Goal: Task Accomplishment & Management: Manage account settings

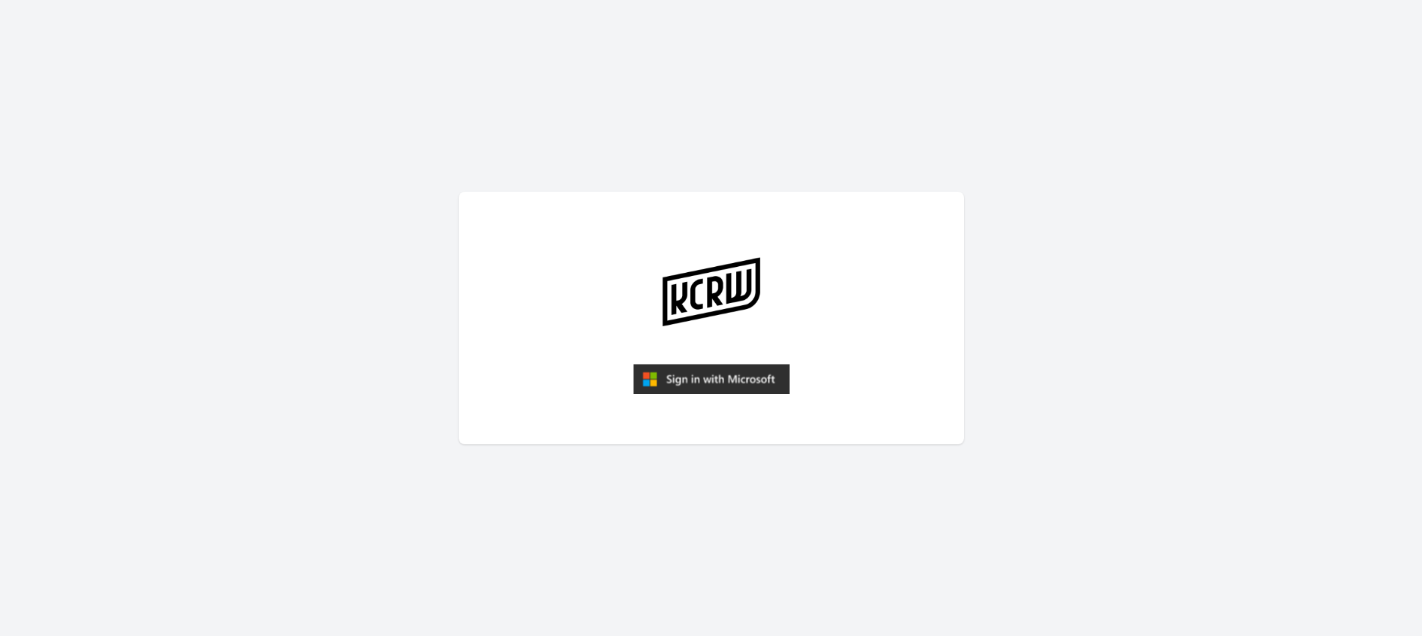
click at [717, 381] on img "submit" at bounding box center [711, 379] width 156 height 30
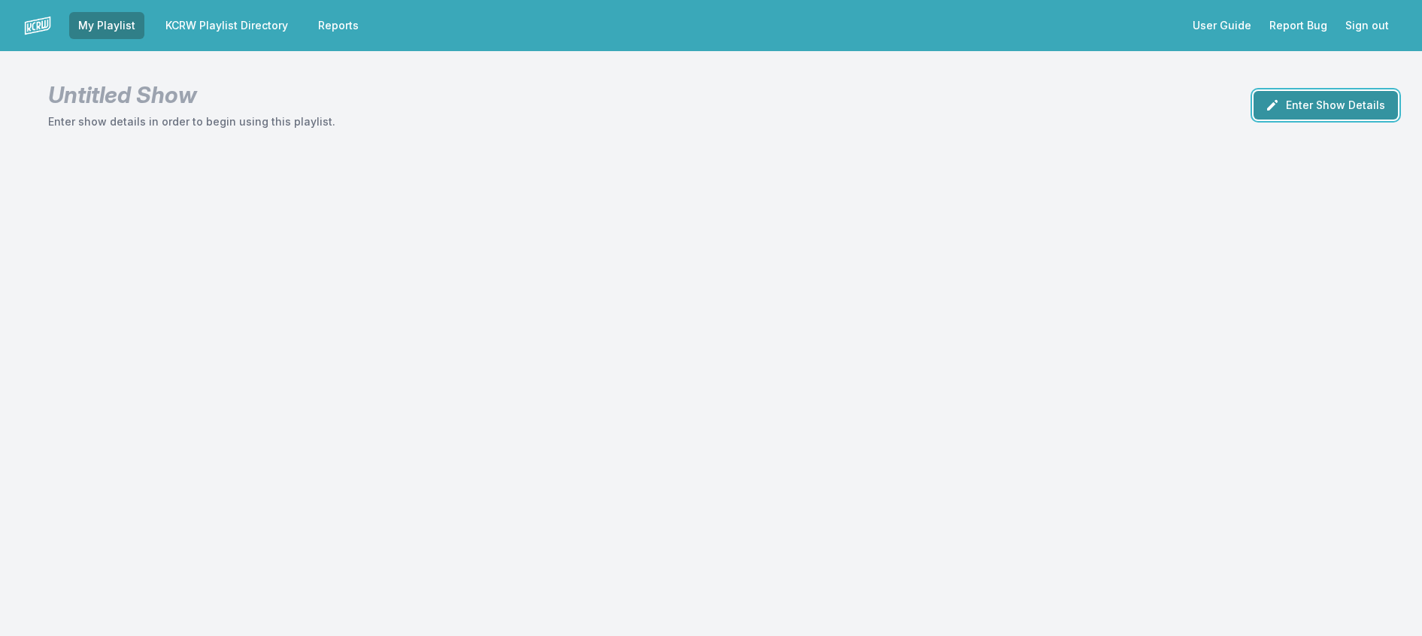
click at [1355, 120] on button "Enter Show Details" at bounding box center [1326, 105] width 144 height 29
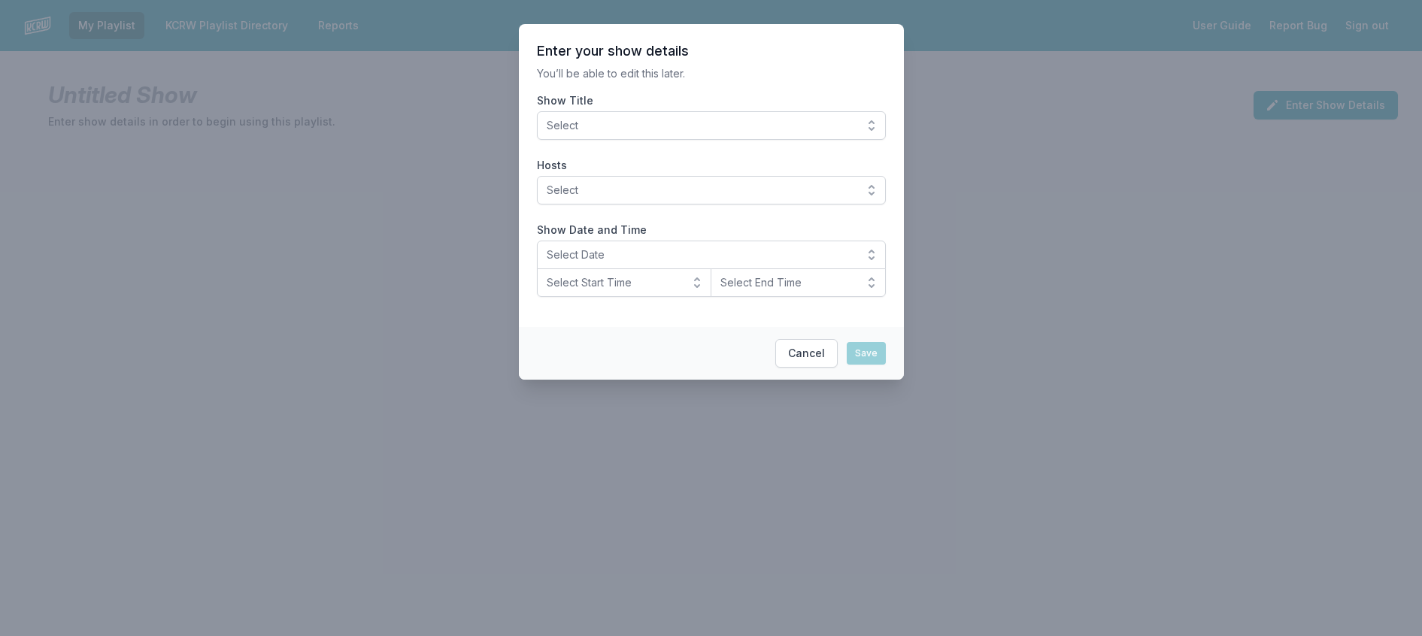
click at [820, 131] on button "Select" at bounding box center [711, 125] width 349 height 29
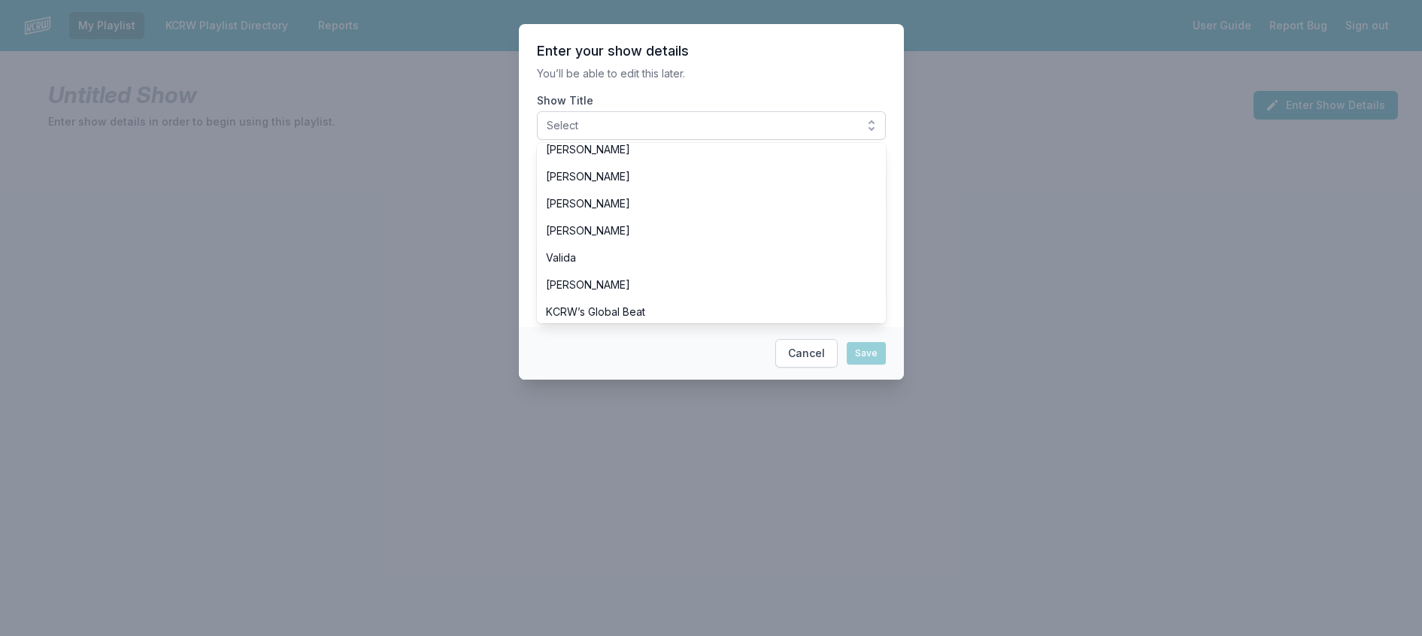
scroll to position [526, 0]
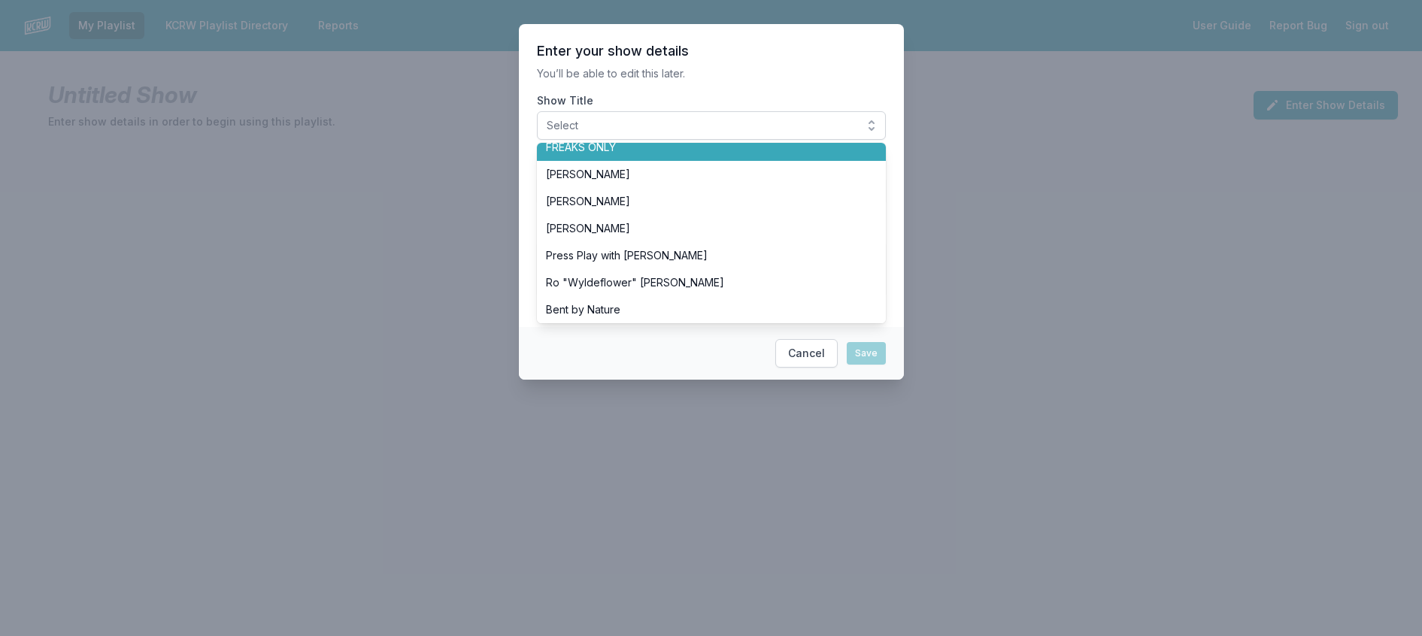
click at [679, 155] on span "FREAKS ONLY" at bounding box center [702, 147] width 313 height 15
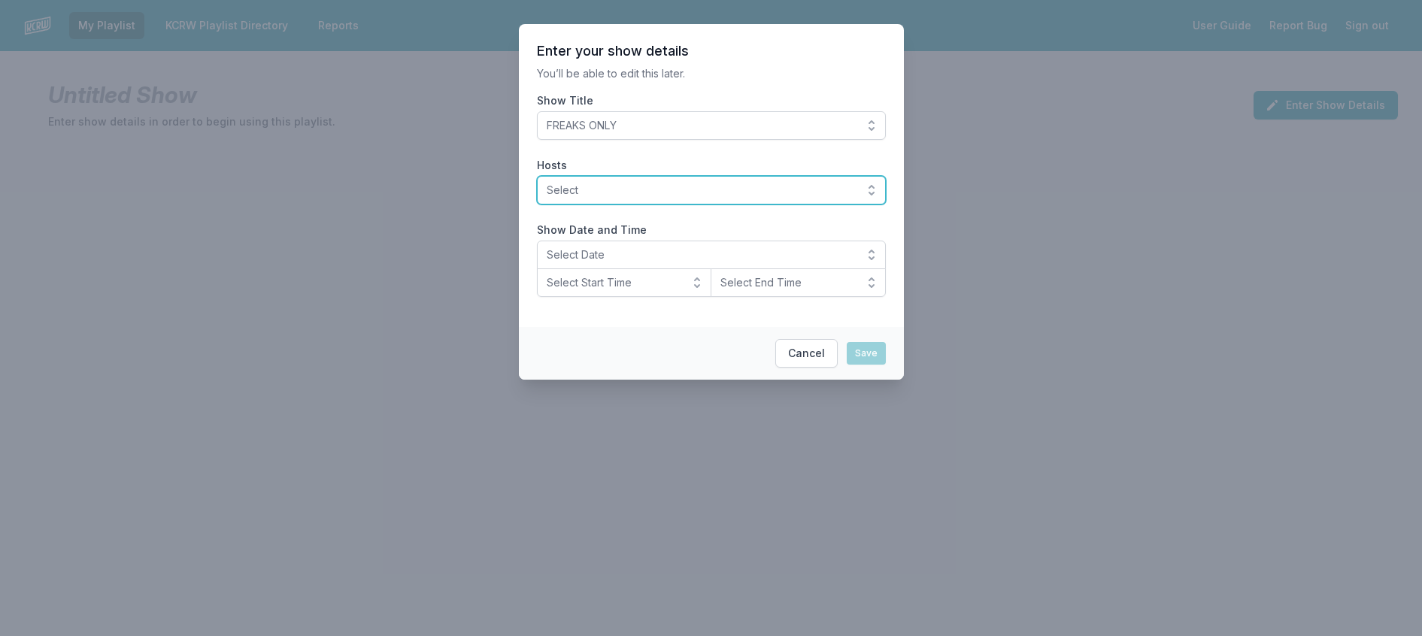
click at [704, 198] on span "Select" at bounding box center [701, 190] width 308 height 15
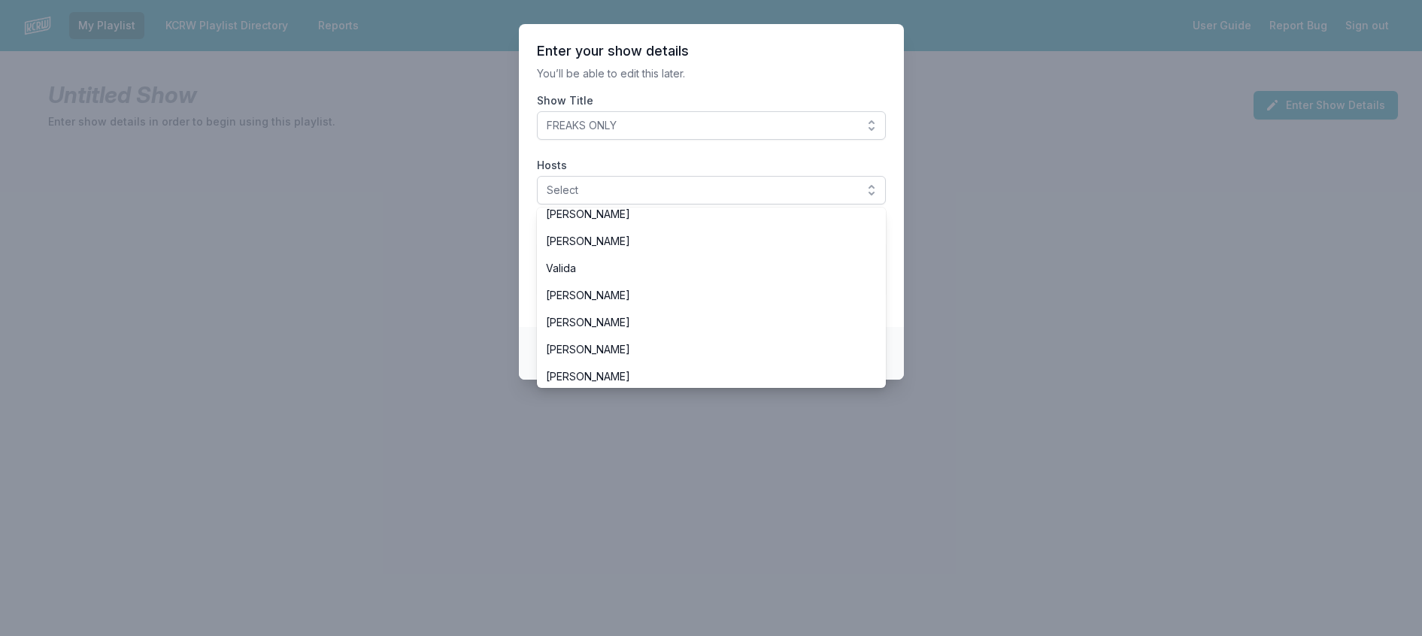
scroll to position [376, 0]
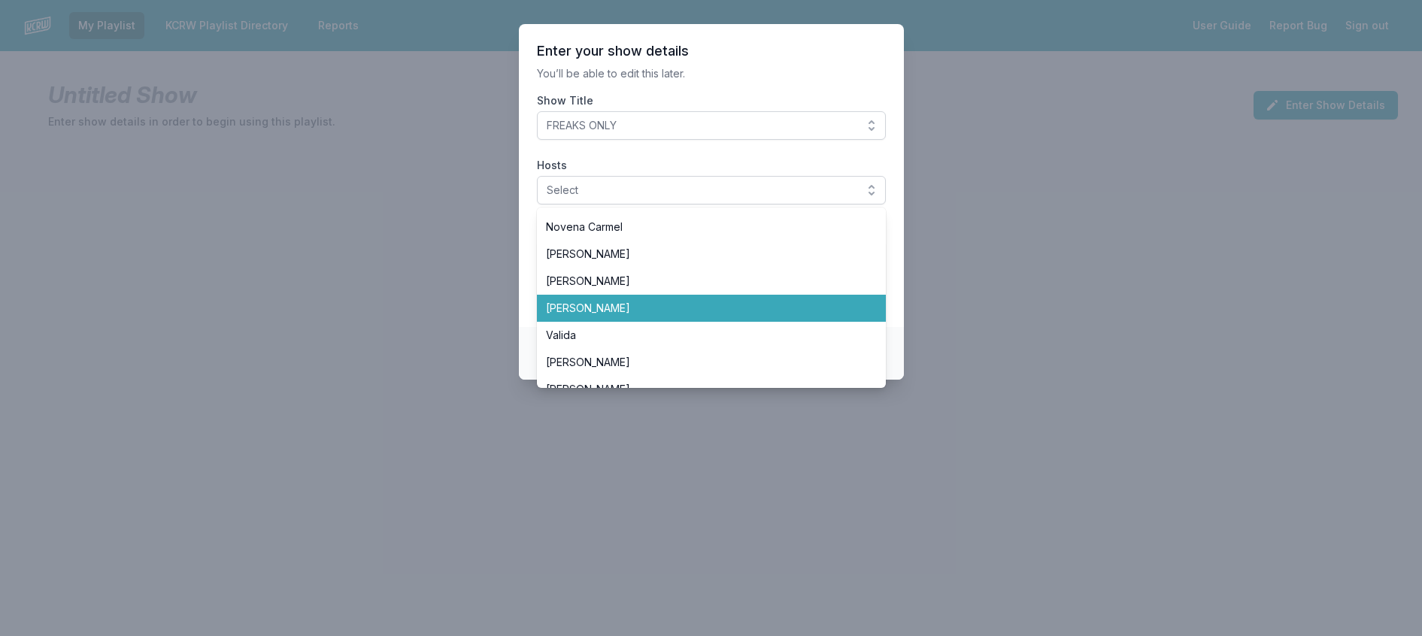
click at [635, 316] on span "[PERSON_NAME]" at bounding box center [702, 308] width 313 height 15
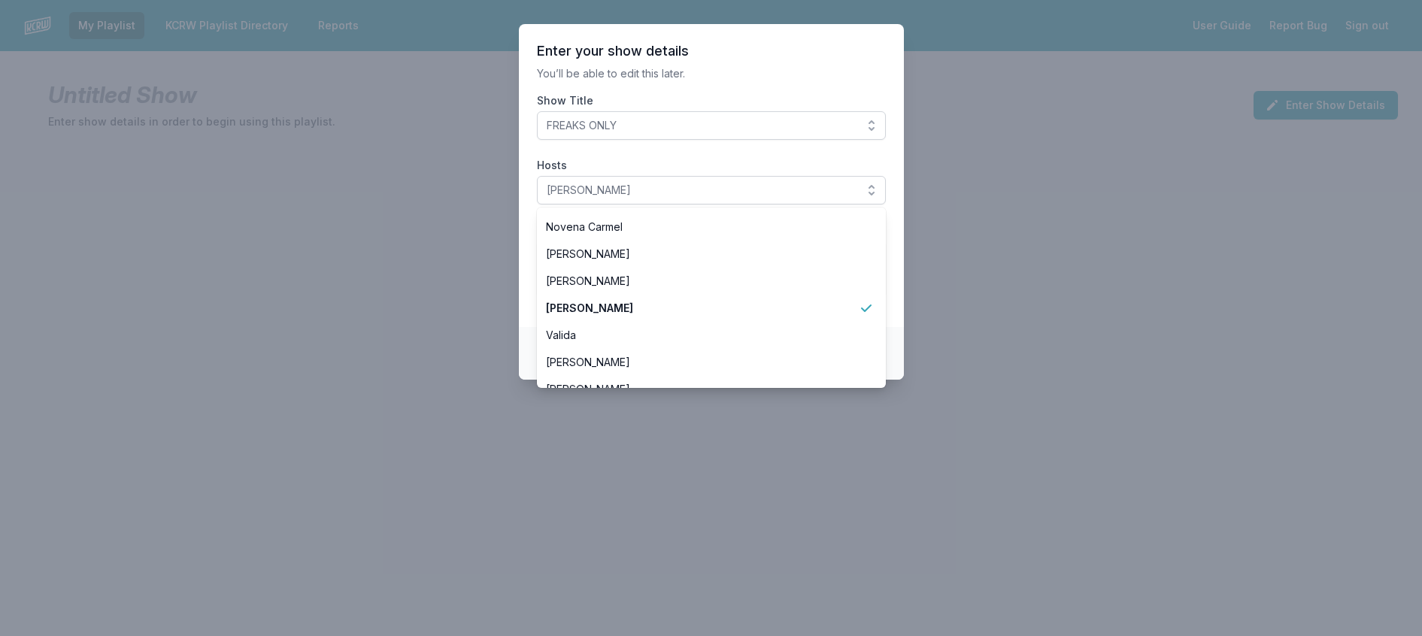
click at [787, 42] on section "Enter your show details You’ll be able to edit this later. Show Title FREAKS ON…" at bounding box center [711, 175] width 385 height 303
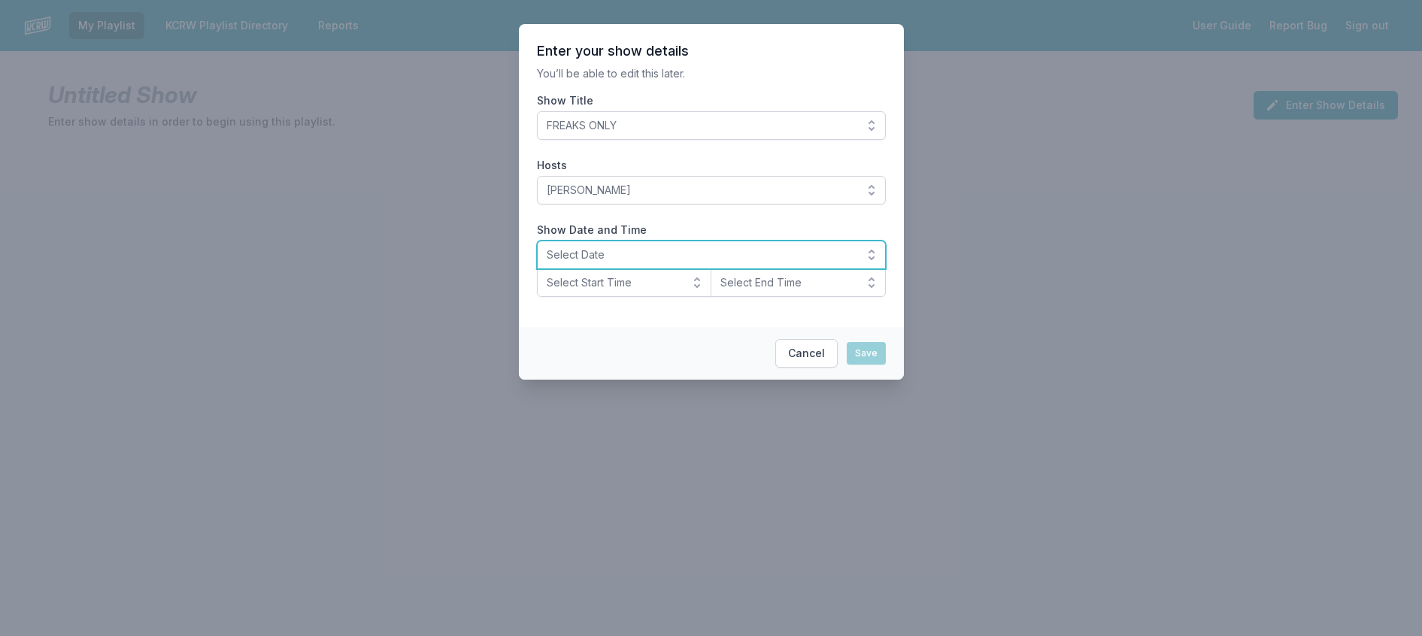
click at [620, 262] on span "Select Date" at bounding box center [701, 254] width 308 height 15
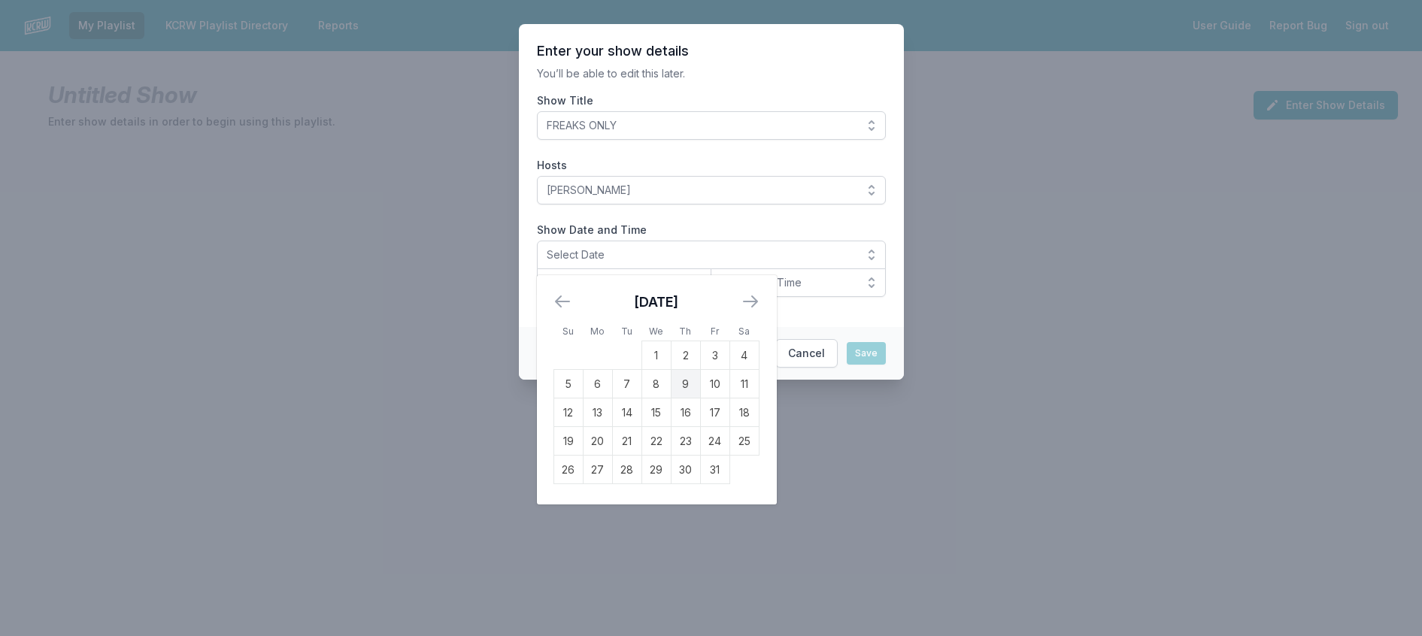
click at [671, 399] on td "9" at bounding box center [685, 384] width 29 height 29
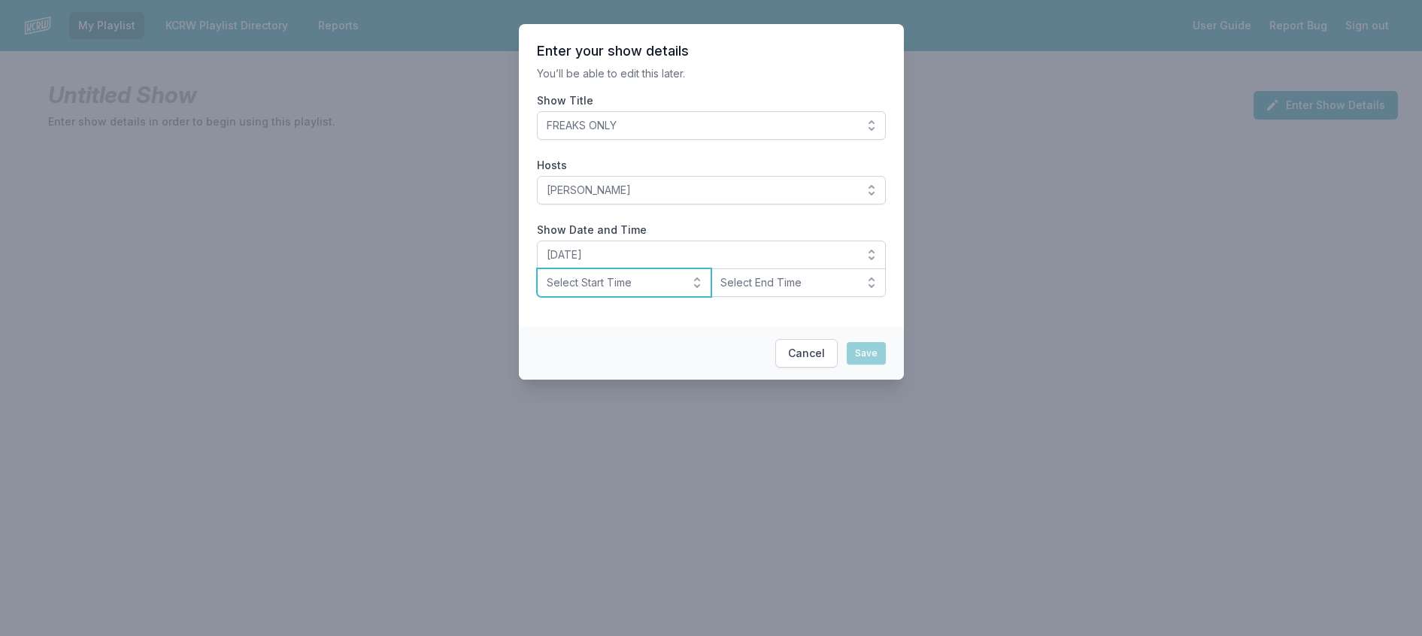
click at [628, 290] on span "Select Start Time" at bounding box center [614, 282] width 135 height 15
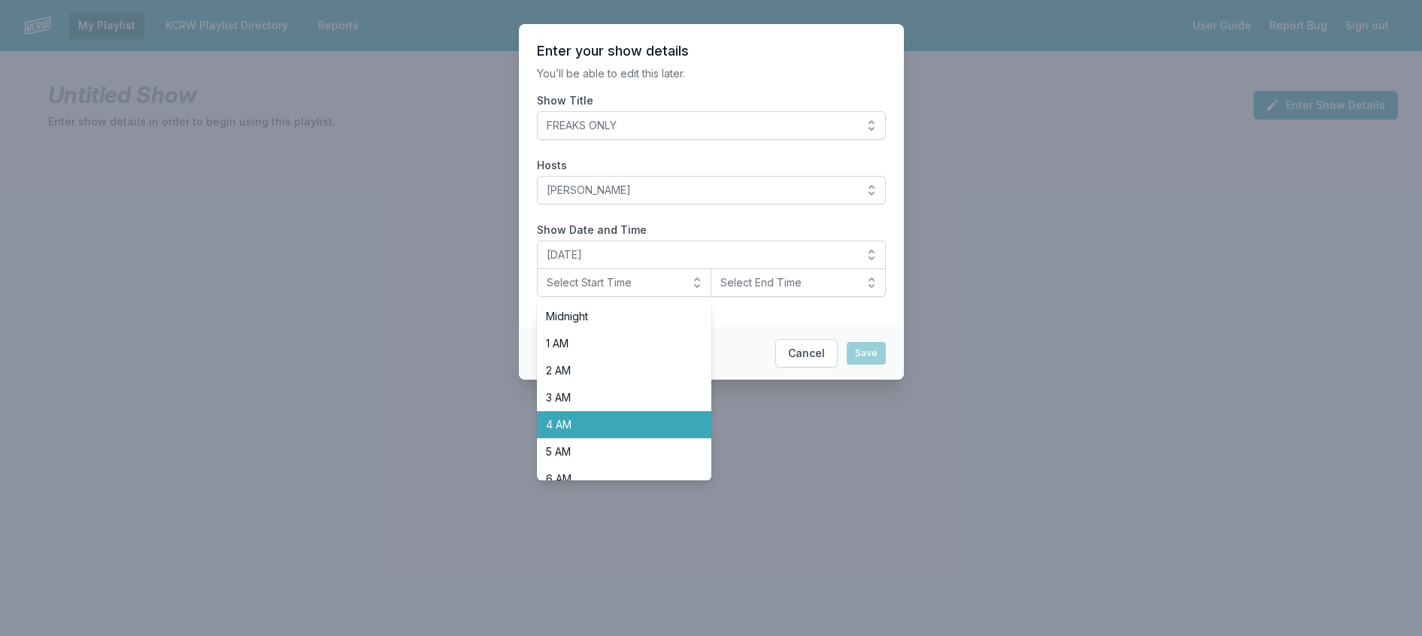
scroll to position [526, 0]
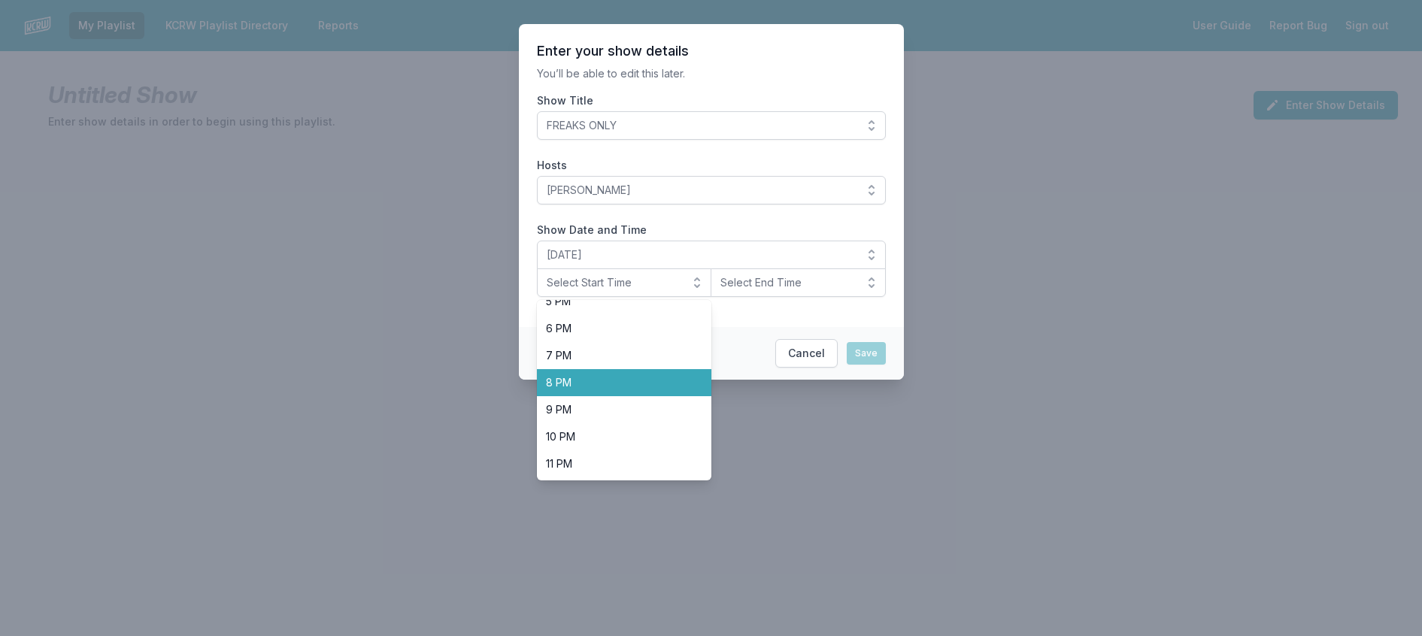
click at [600, 390] on span "8 PM" at bounding box center [615, 382] width 139 height 15
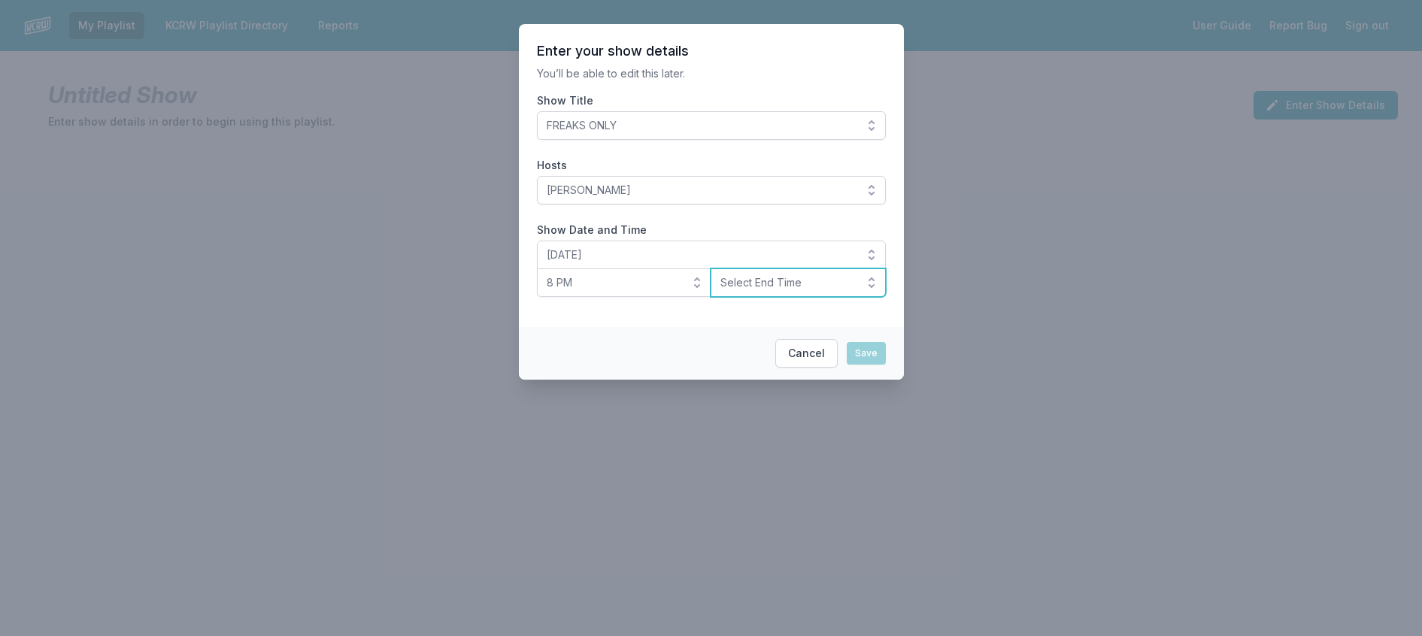
click at [758, 290] on span "Select End Time" at bounding box center [787, 282] width 135 height 15
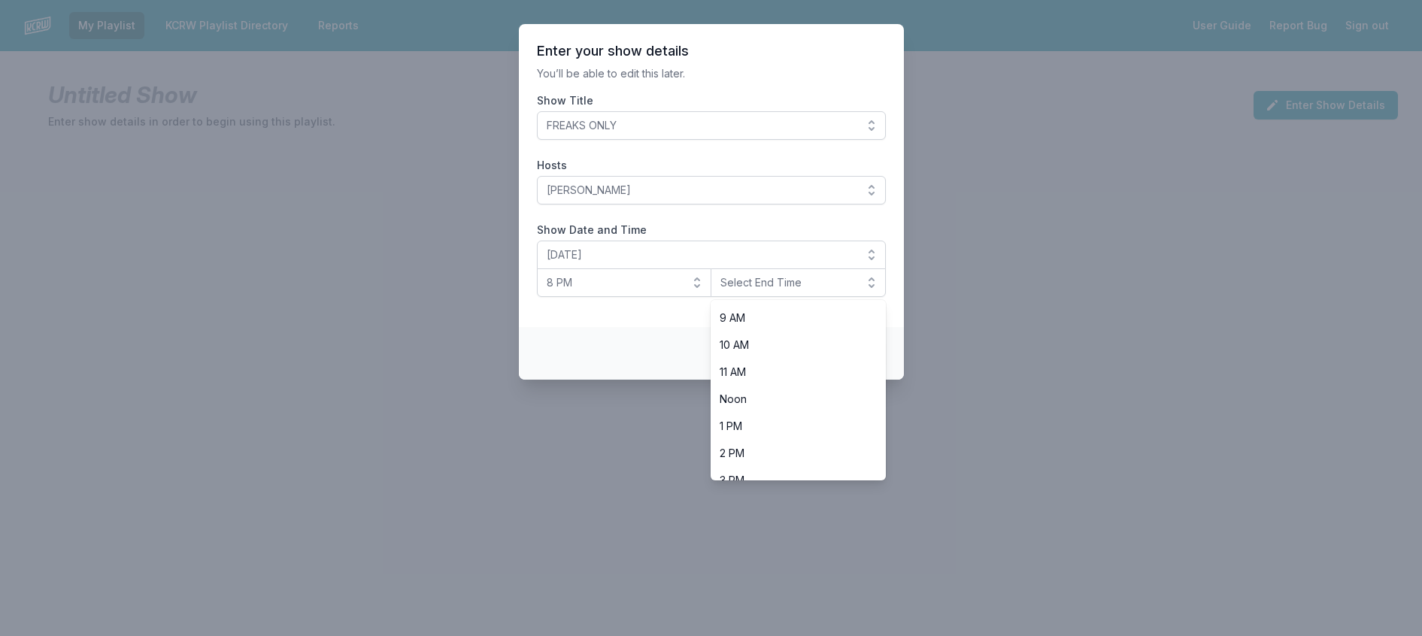
scroll to position [535, 0]
click at [750, 450] on li "10 PM" at bounding box center [798, 436] width 175 height 27
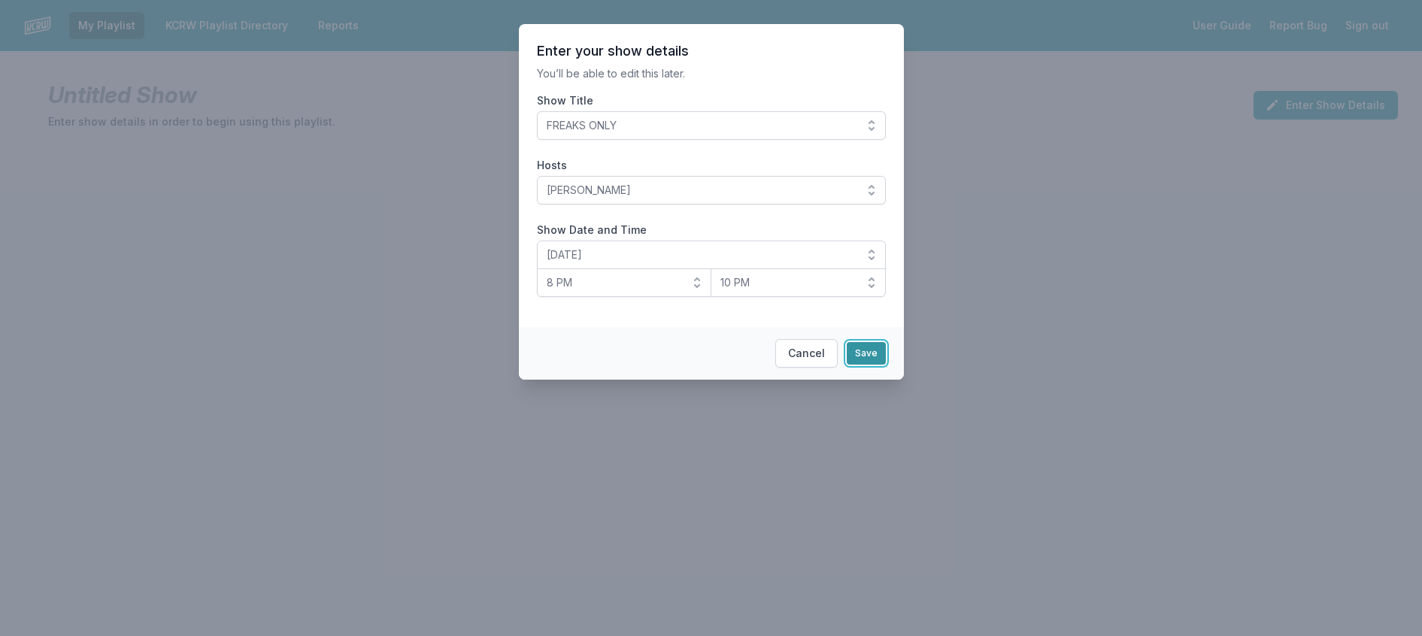
click at [886, 365] on button "Save" at bounding box center [866, 353] width 39 height 23
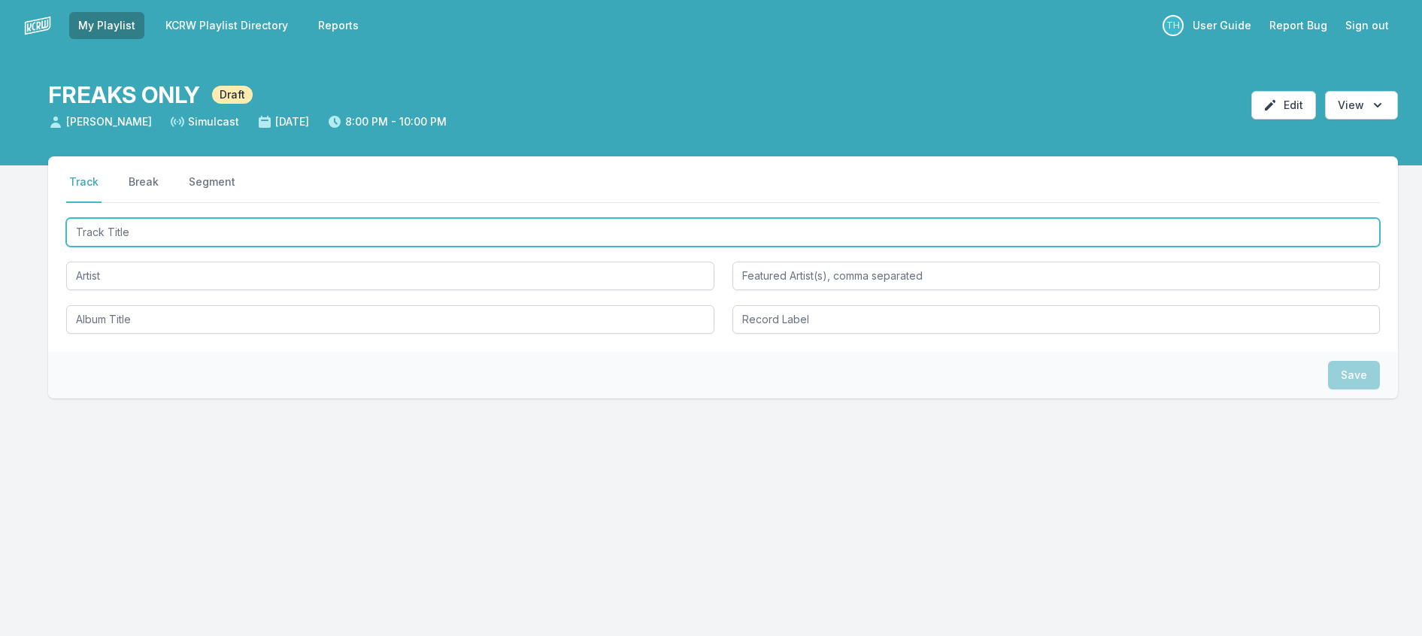
click at [181, 247] on input "Track Title" at bounding box center [723, 232] width 1314 height 29
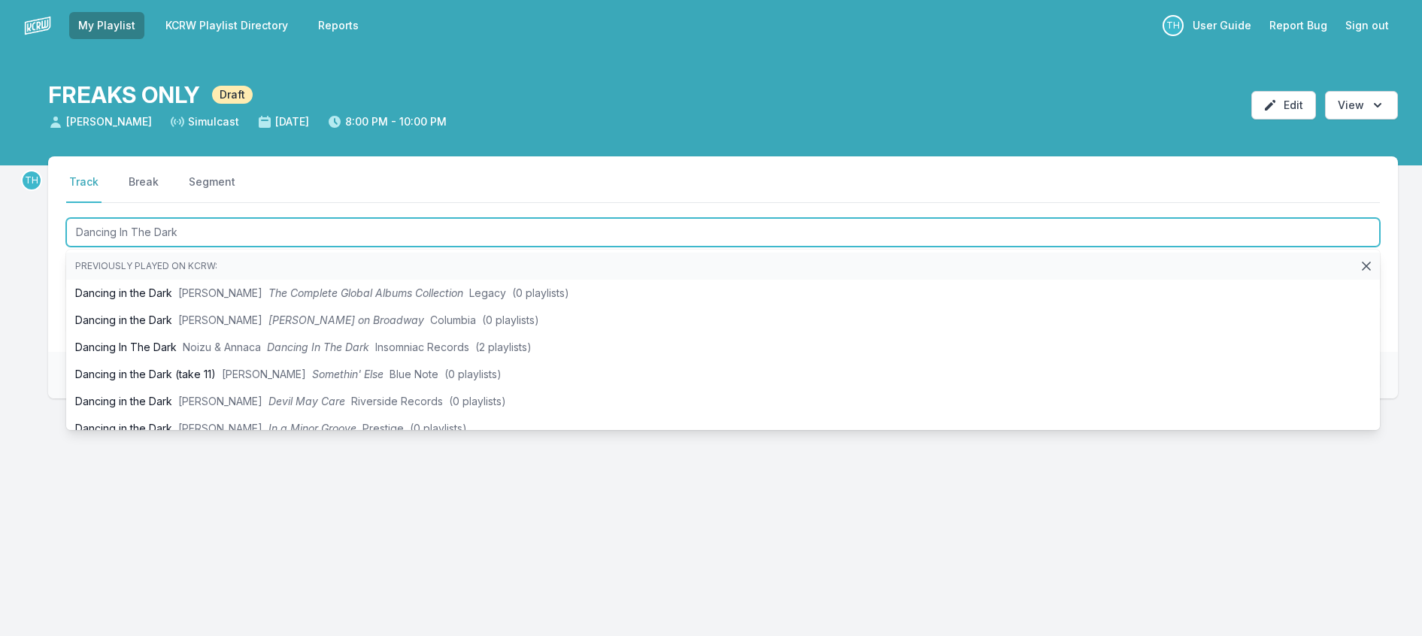
type input "Dancing In The Dark"
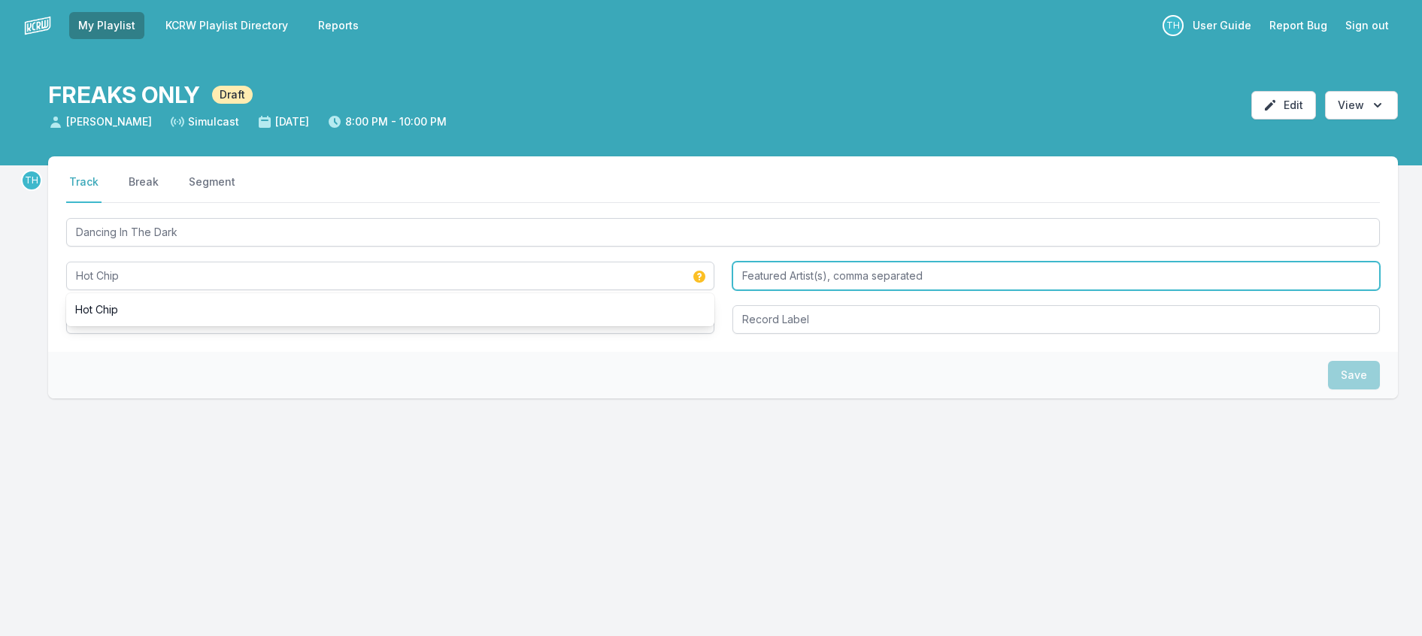
type input "Hot Chip"
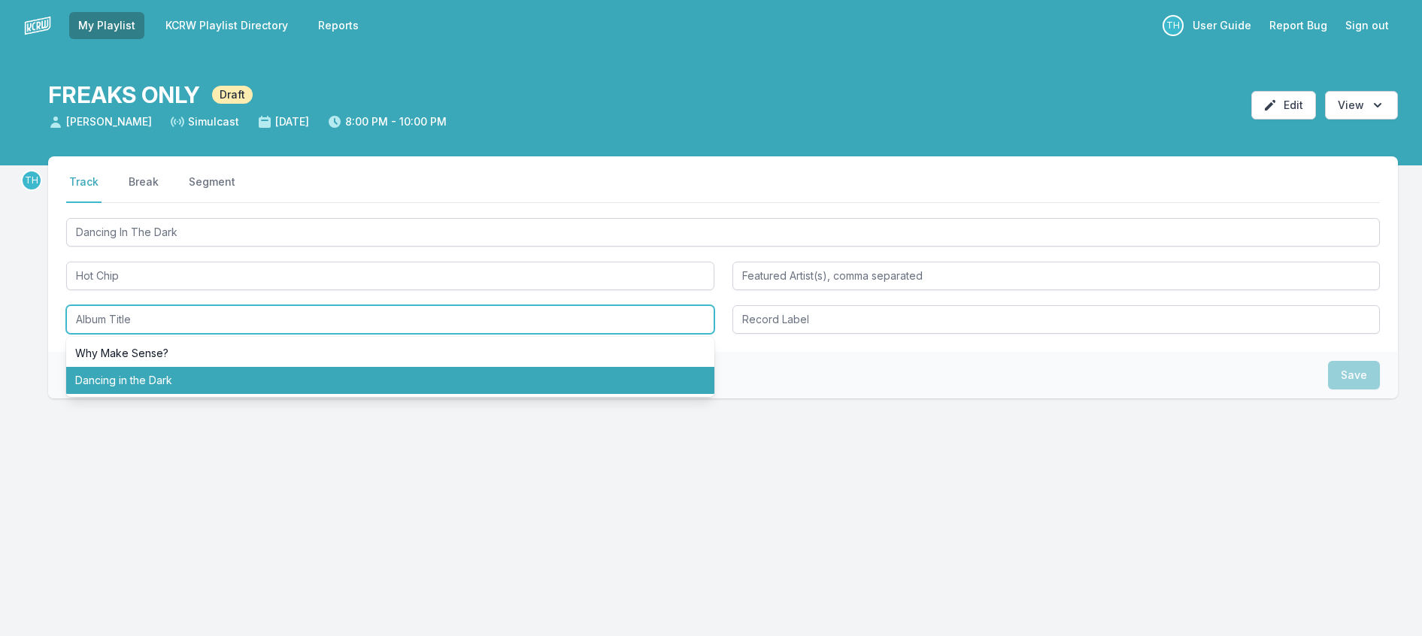
click at [198, 394] on li "Dancing in the Dark" at bounding box center [390, 380] width 648 height 27
type input "Dancing in the Dark"
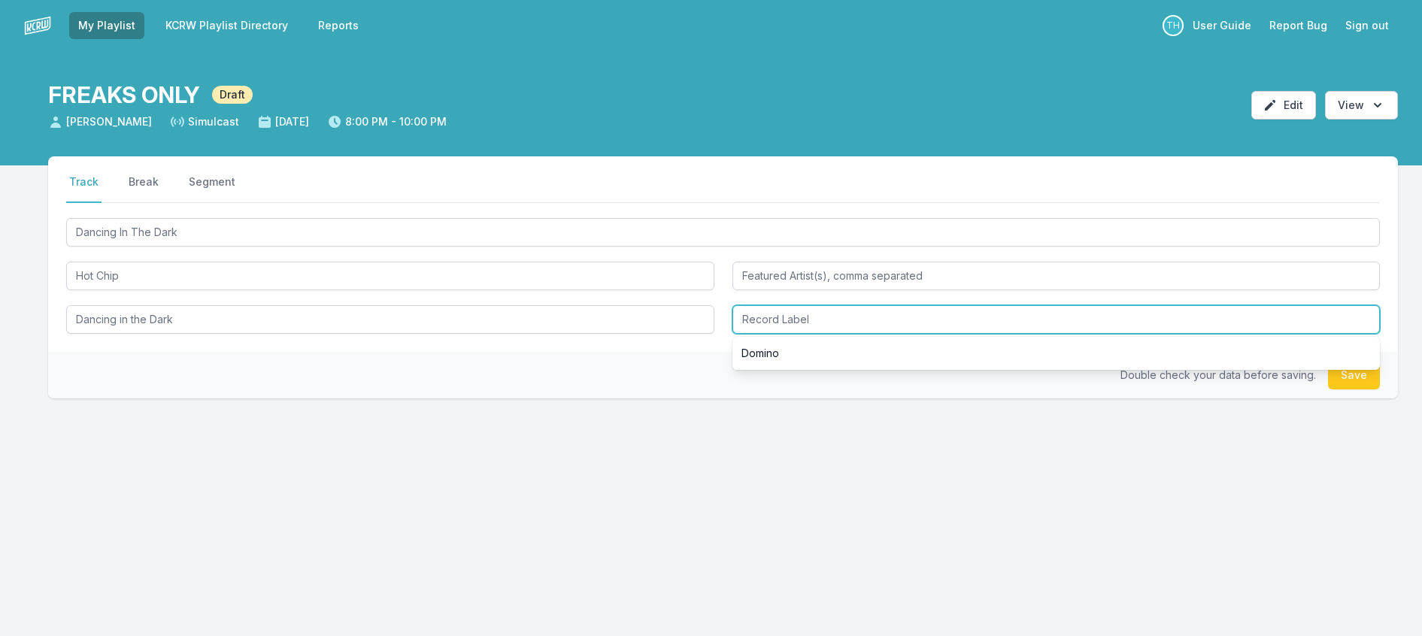
click at [841, 334] on input "Record Label" at bounding box center [1056, 319] width 648 height 29
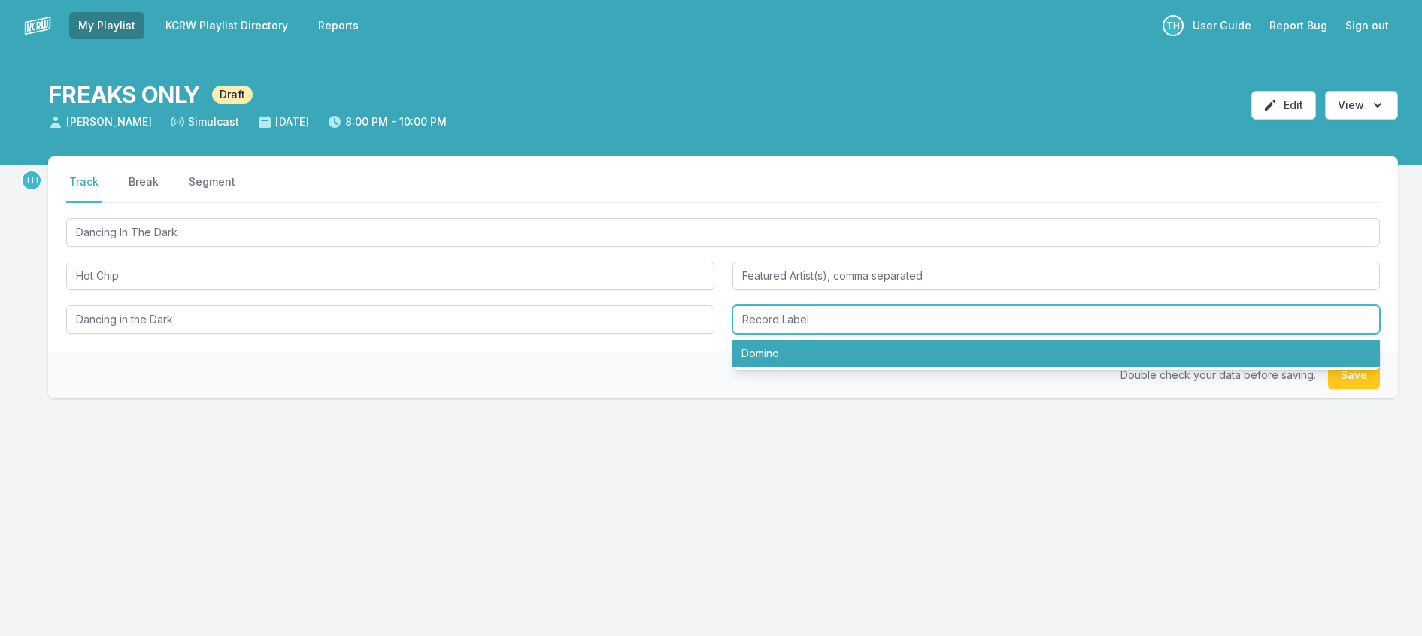
click at [819, 367] on li "Domino" at bounding box center [1056, 353] width 648 height 27
type input "Domino"
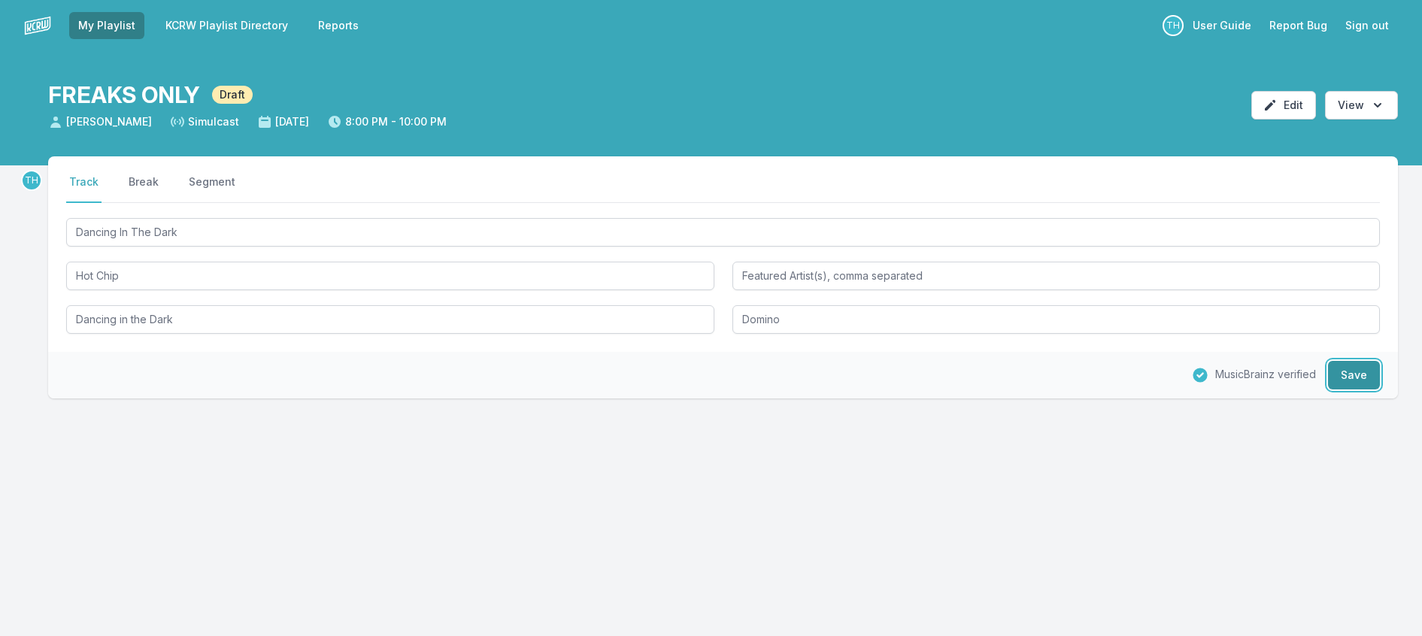
click at [1363, 390] on button "Save" at bounding box center [1354, 375] width 52 height 29
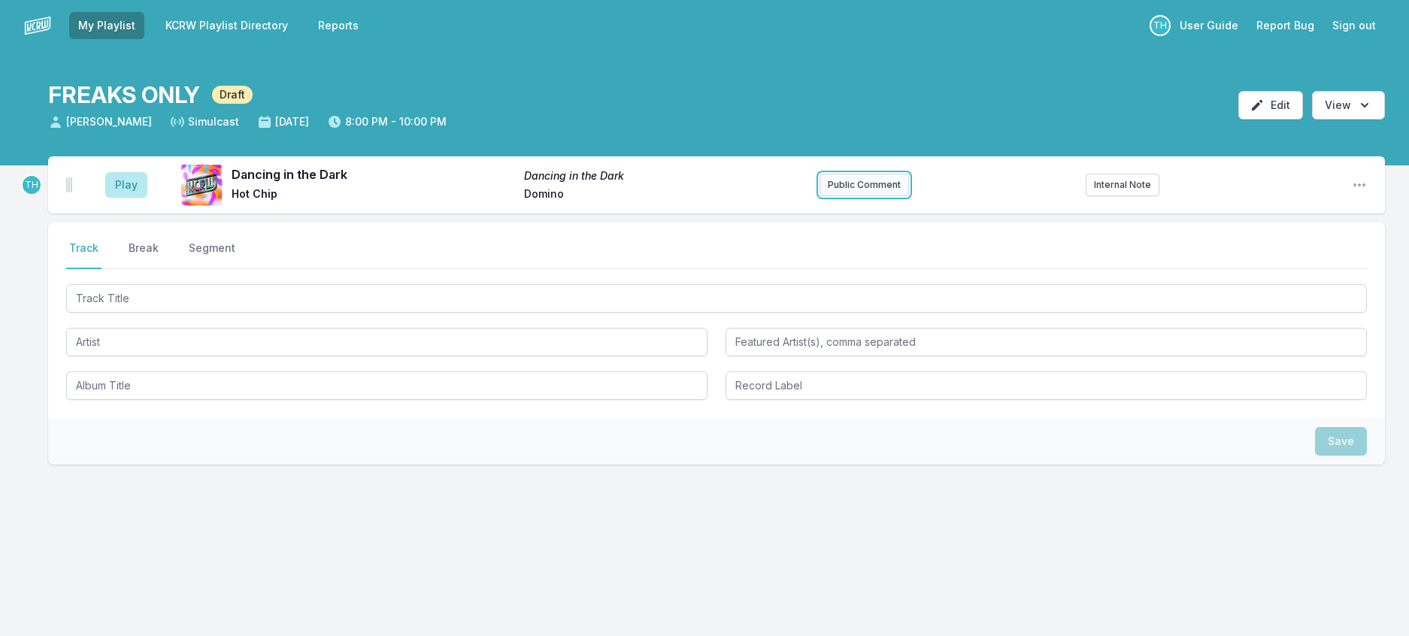
click at [848, 196] on button "Public Comment" at bounding box center [864, 185] width 89 height 23
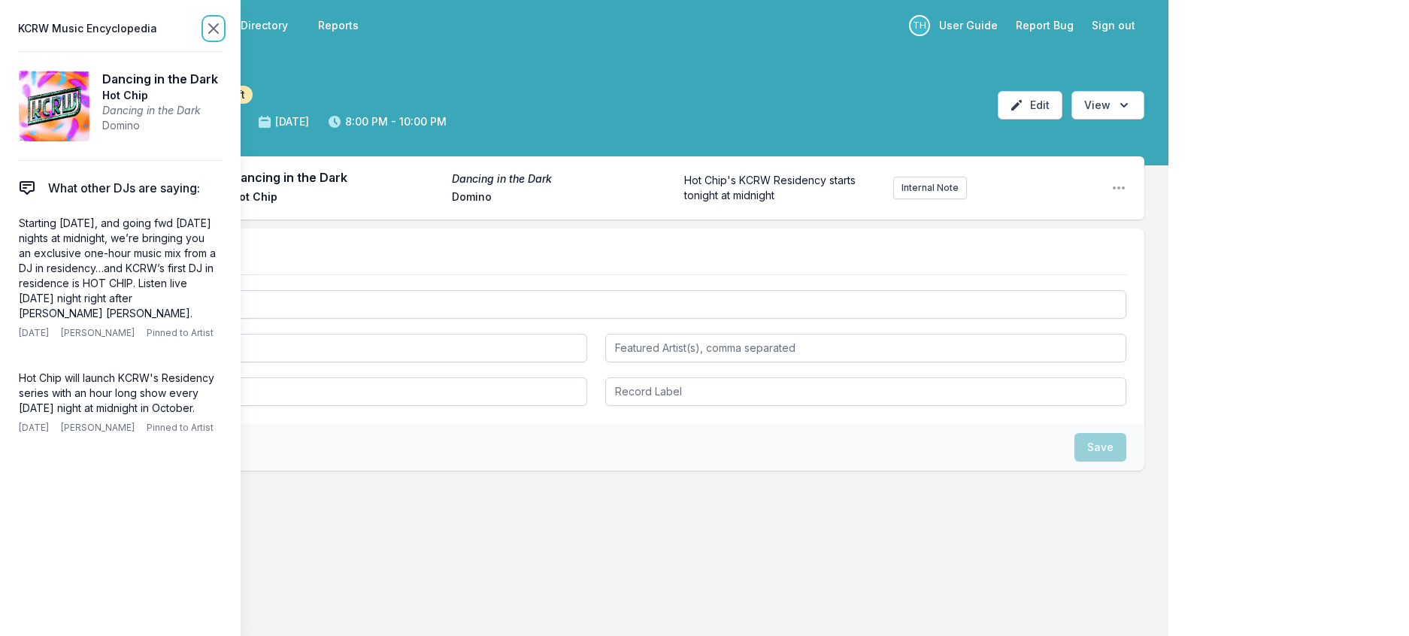
click at [223, 33] on icon at bounding box center [214, 29] width 18 height 18
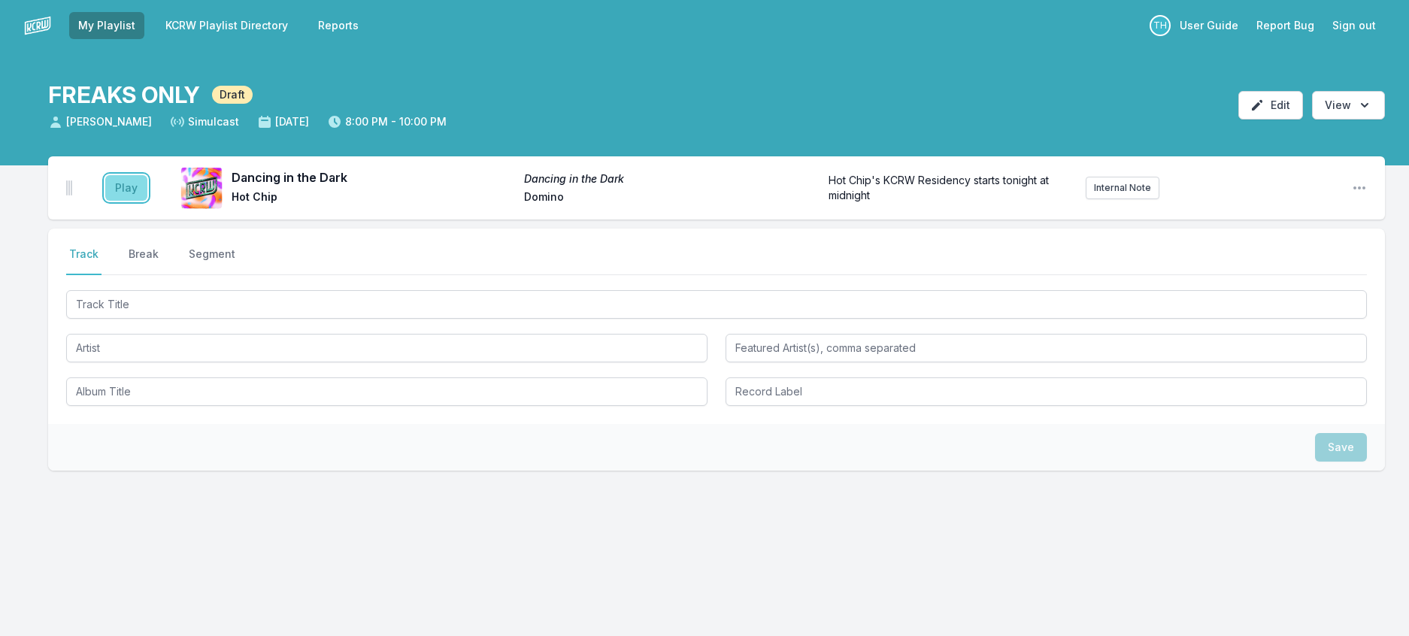
click at [147, 201] on button "Play" at bounding box center [126, 188] width 42 height 26
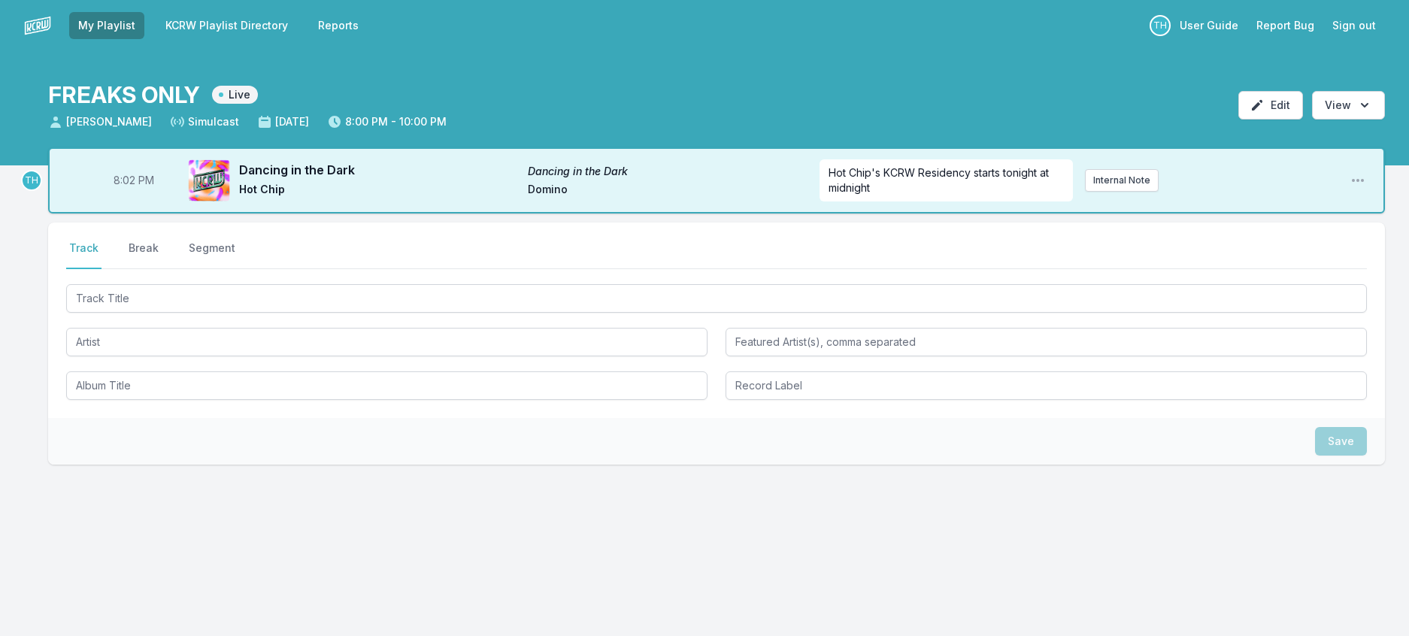
click at [141, 188] on span "8:02 PM" at bounding box center [134, 180] width 41 height 15
click at [141, 195] on input "20:02" at bounding box center [134, 180] width 84 height 29
type input "20:00"
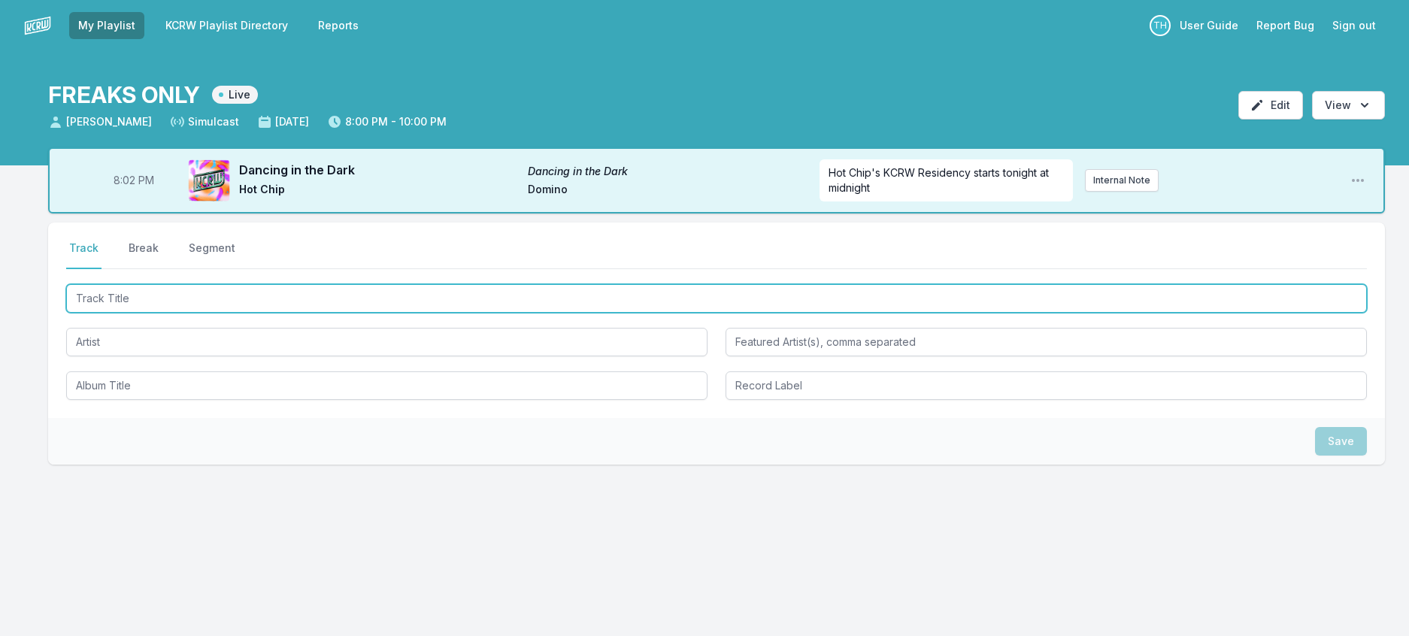
click at [162, 313] on input "Track Title" at bounding box center [716, 298] width 1301 height 29
type input "u"
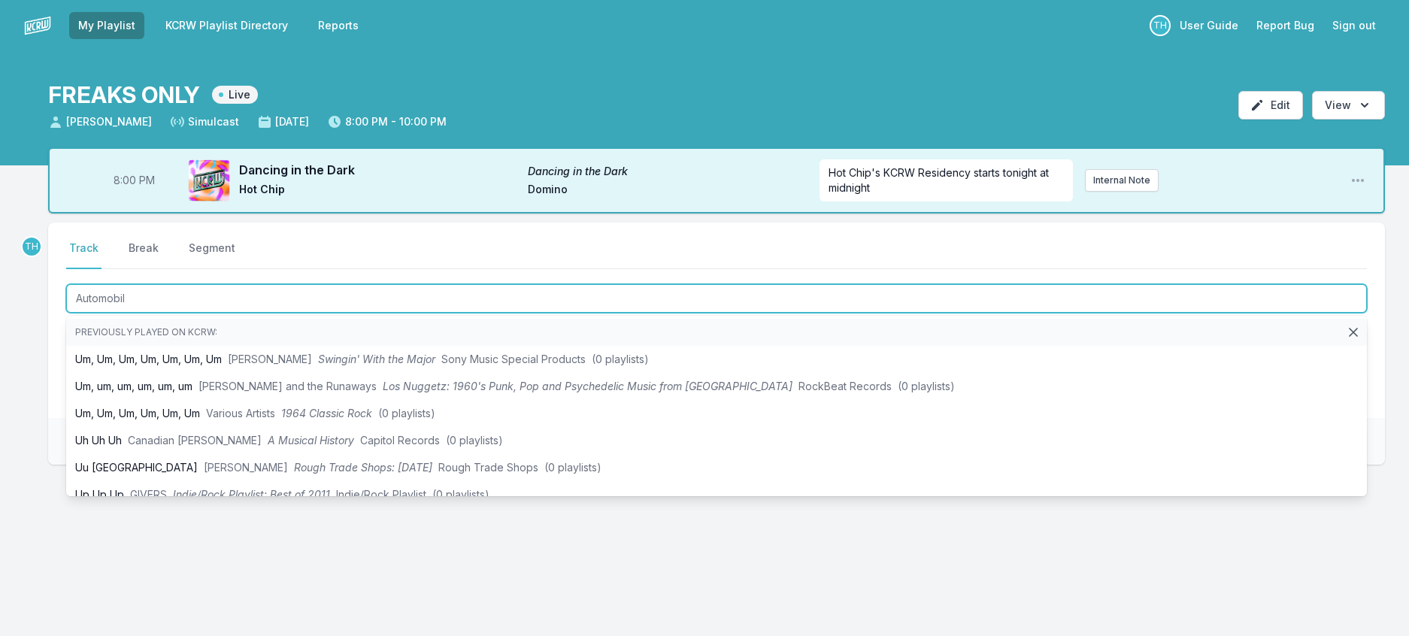
type input "Automobile"
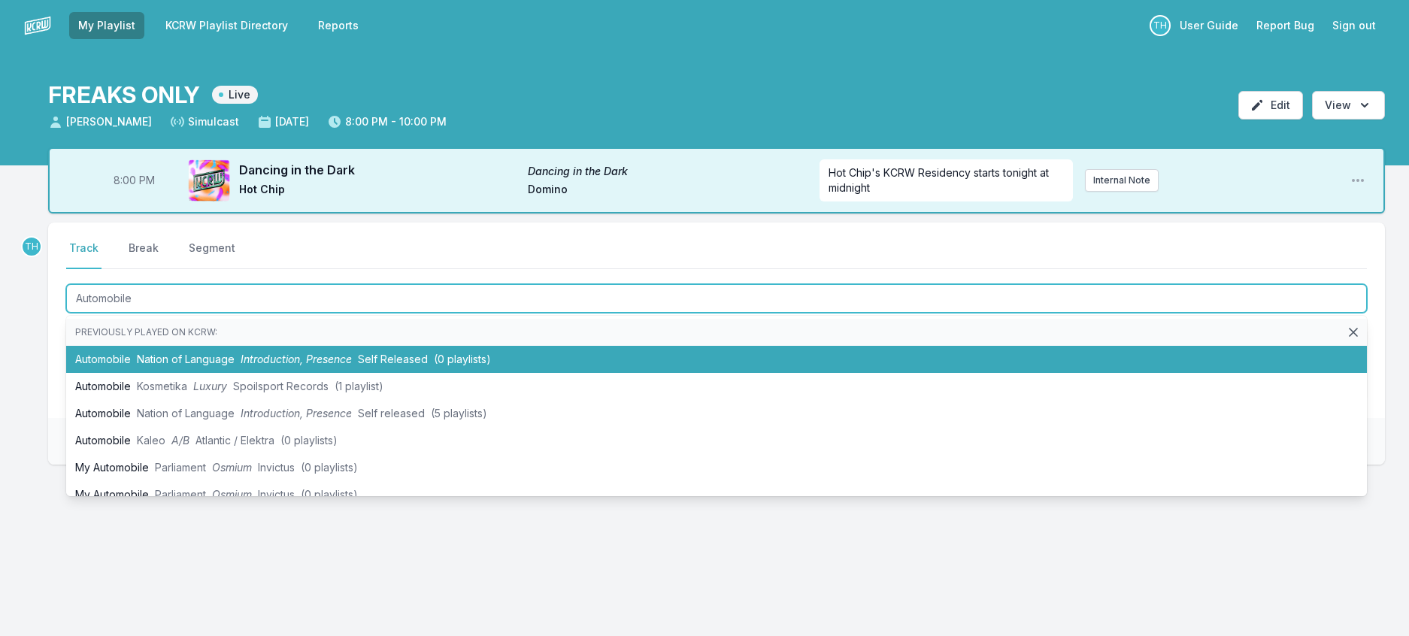
click at [207, 365] on span "Nation of Language" at bounding box center [186, 359] width 98 height 13
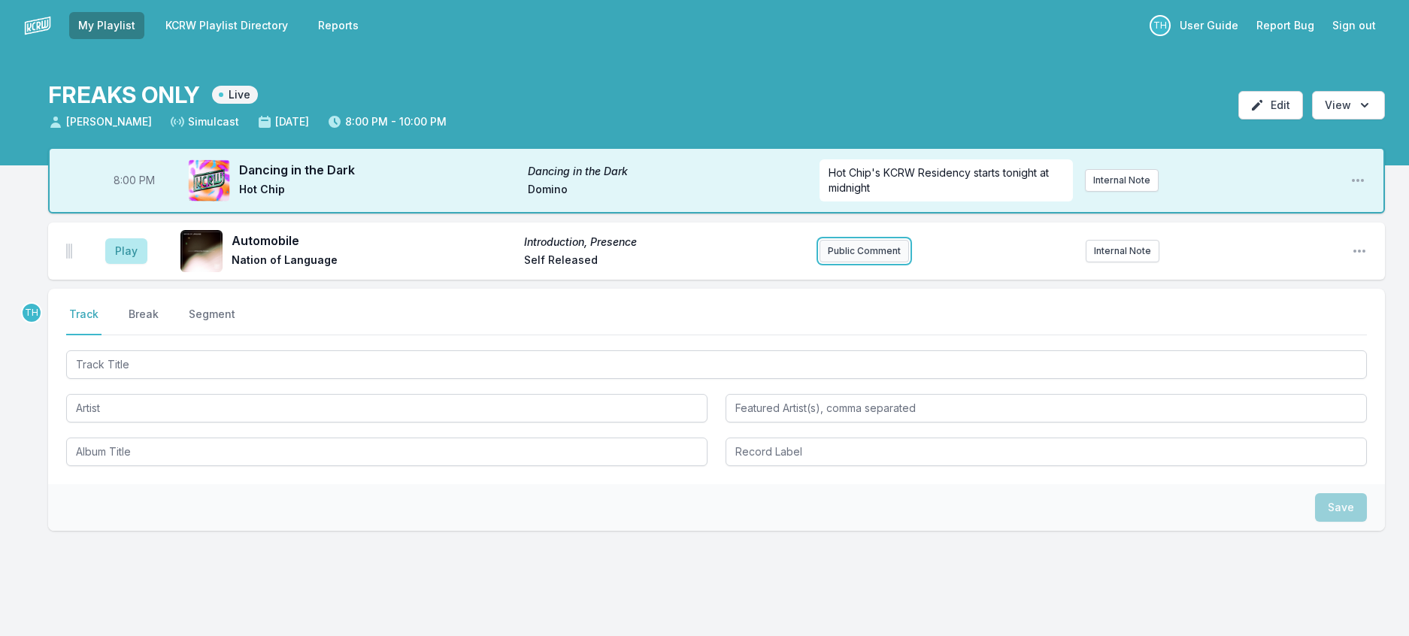
click at [860, 262] on button "Public Comment" at bounding box center [864, 251] width 89 height 23
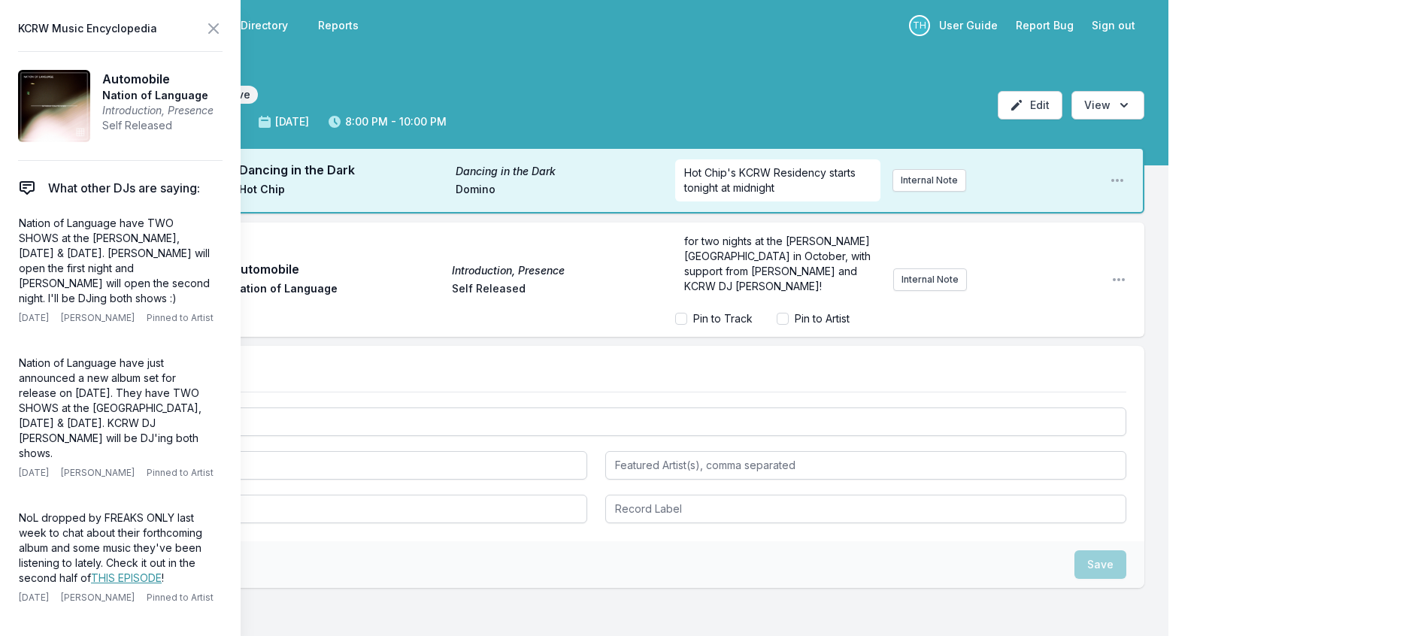
scroll to position [15, 0]
drag, startPoint x: 800, startPoint y: 292, endPoint x: 704, endPoint y: 290, distance: 96.3
click at [704, 290] on span "KCRW Presents: Nation of Language for two nights at the Fonda Theatre in Octobe…" at bounding box center [779, 261] width 190 height 73
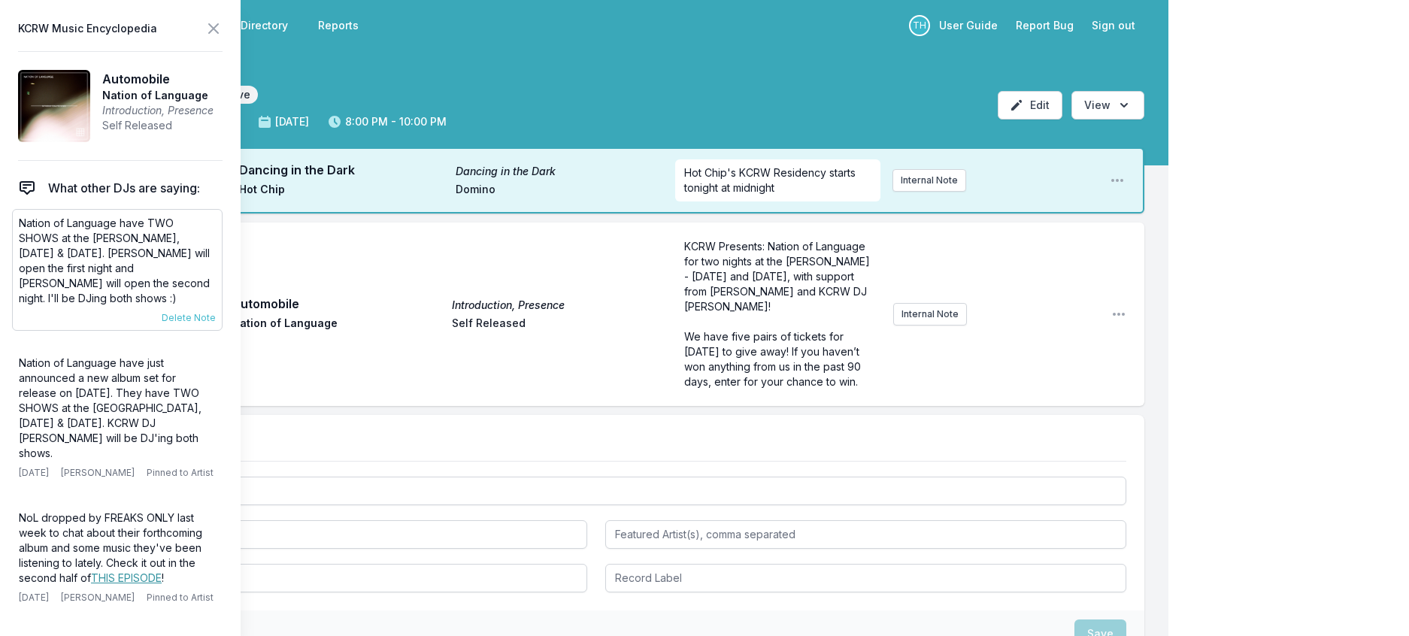
click at [169, 306] on p "Nation of Language have TWO SHOWS at the Fonda, October 15th & 16th. Westerman …" at bounding box center [117, 261] width 197 height 90
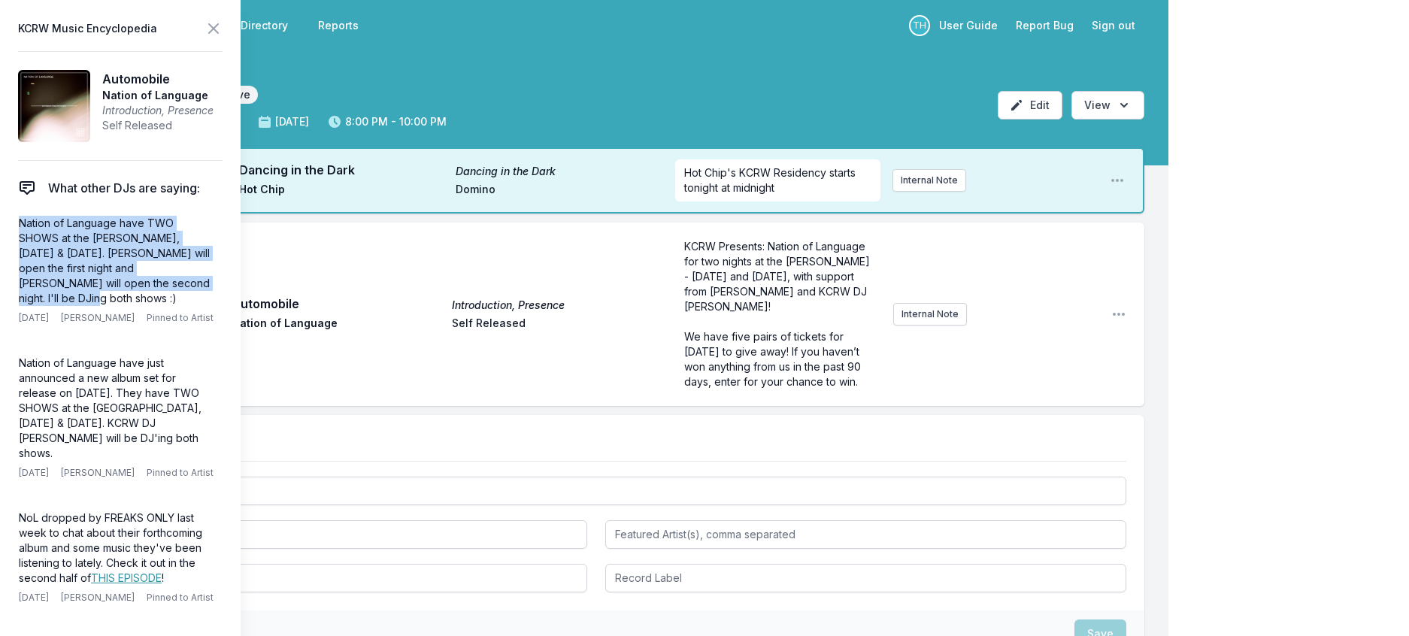
drag, startPoint x: 162, startPoint y: 317, endPoint x: 11, endPoint y: 244, distance: 166.8
click at [11, 244] on aside "KCRW Music Encyclopedia Automobile Nation of Language Introduction, Presence Se…" at bounding box center [120, 318] width 241 height 636
copy p "Nation of Language have TWO SHOWS at the Fonda, October 15th & 16th. Westerman …"
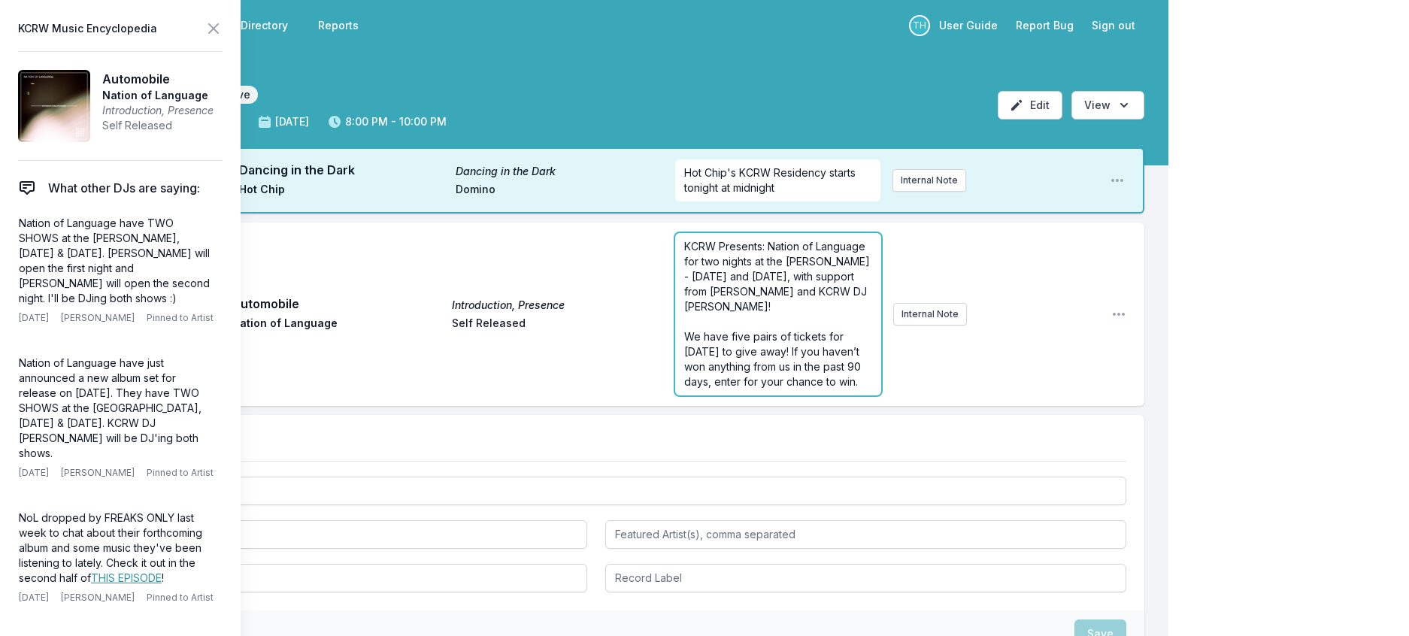
click at [725, 361] on form "KCRW Presents: Nation of Language for two nights at the Fonda - next Wednesday …" at bounding box center [778, 314] width 206 height 162
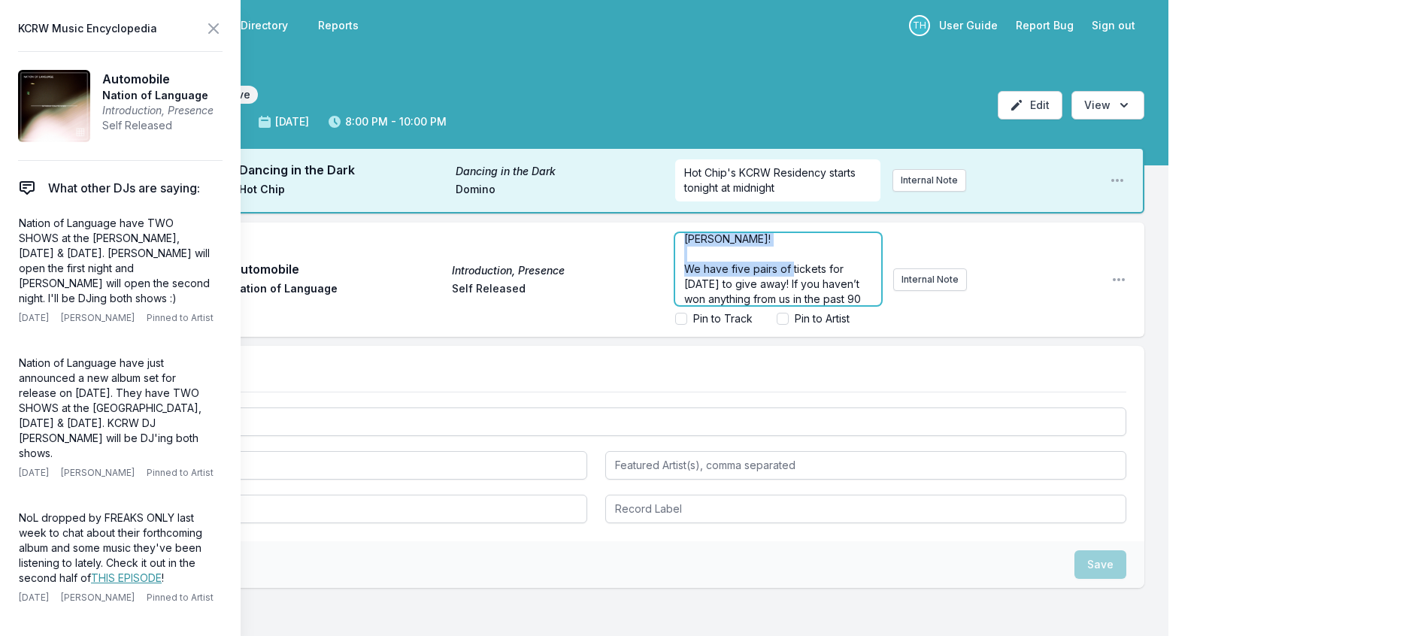
scroll to position [74, 0]
drag, startPoint x: 662, startPoint y: 277, endPoint x: 785, endPoint y: 296, distance: 124.8
click at [785, 296] on div "KCRW Presents: Nation of Language for two nights at the Fonda - next Wednesday …" at bounding box center [778, 269] width 206 height 72
drag, startPoint x: 800, startPoint y: 281, endPoint x: 772, endPoint y: 275, distance: 29.2
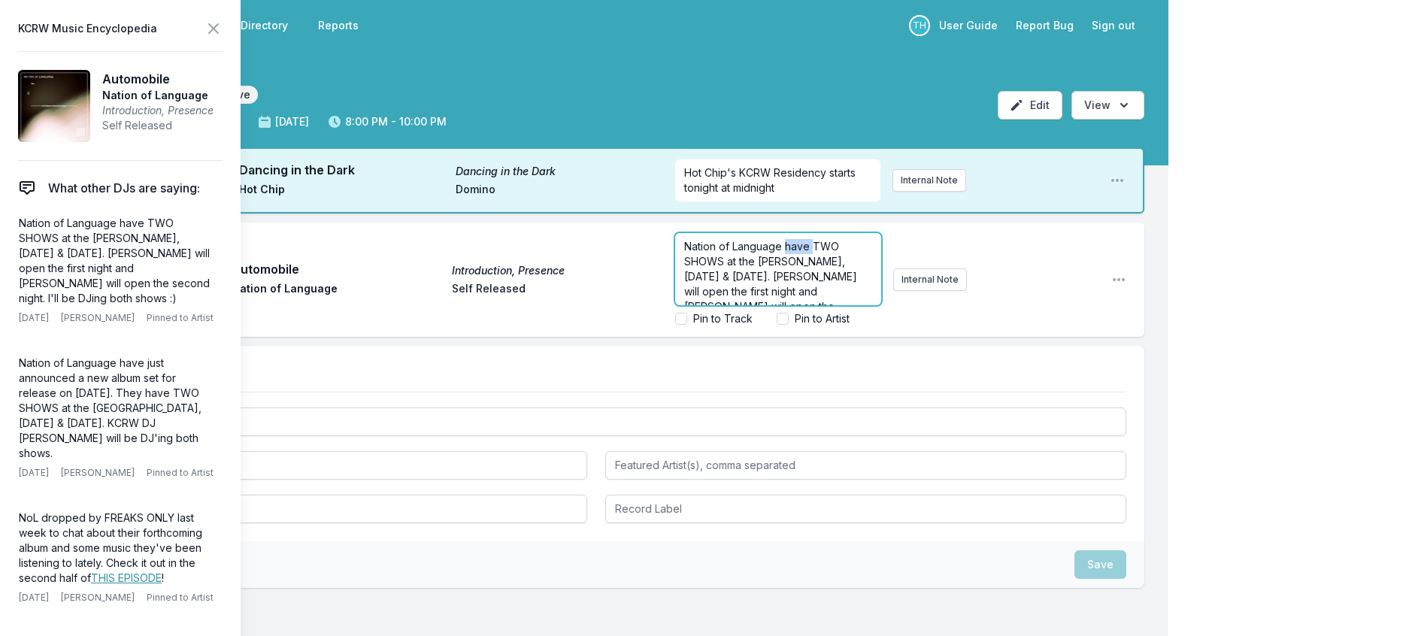
click at [772, 275] on span "Nation of Language have TWO SHOWS at the Fonda, October 15th & 16th. Westerman …" at bounding box center [772, 291] width 176 height 103
drag, startPoint x: 738, startPoint y: 309, endPoint x: 687, endPoint y: 301, distance: 51.8
click at [687, 301] on span "KCRW Presents Nation of Language for TWO SHOWS at the Fonda, October 15th & 16t…" at bounding box center [775, 283] width 182 height 103
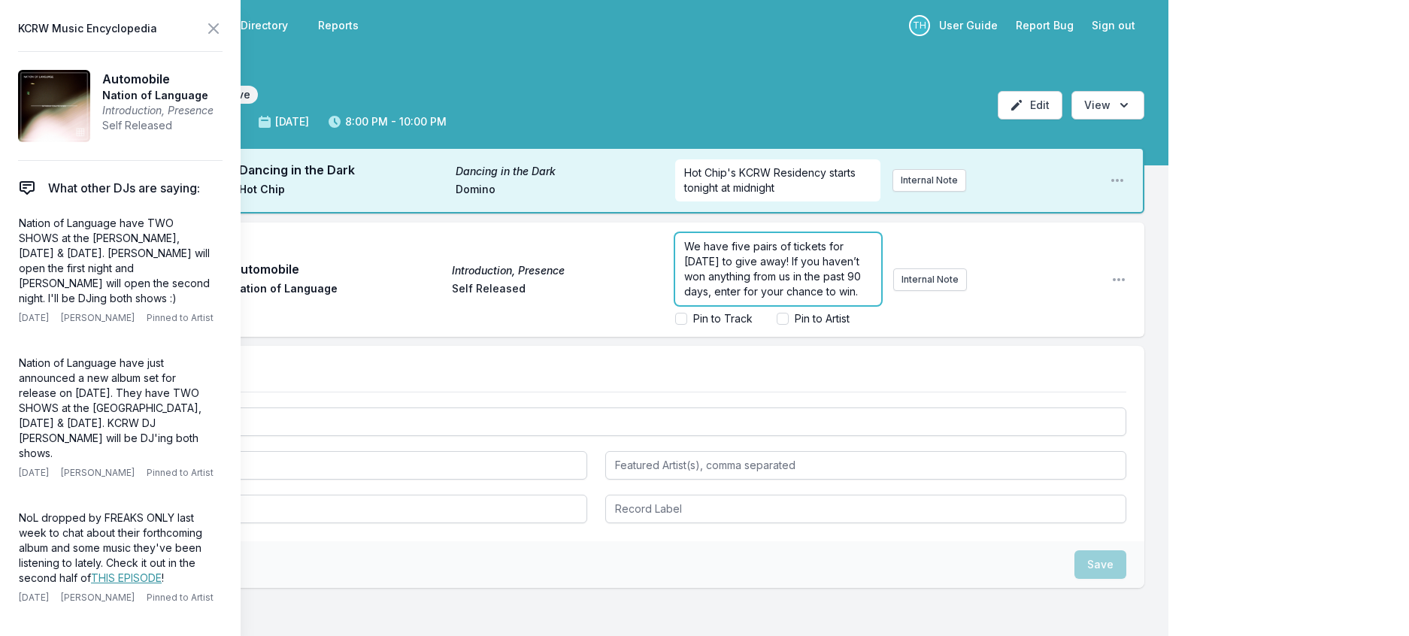
click at [726, 298] on span "We have five pairs of tickets for Thursday, October 16 to give away! If you hav…" at bounding box center [774, 269] width 180 height 58
click at [756, 298] on span "We have five pairs of tickets for Thursday, October 16 to give away! If you hav…" at bounding box center [776, 261] width 184 height 73
click at [757, 298] on span "We have five pairs of tickets for Thursday, October 16 to give away! If you hav…" at bounding box center [776, 261] width 184 height 73
drag, startPoint x: 757, startPoint y: 308, endPoint x: 726, endPoint y: 308, distance: 30.1
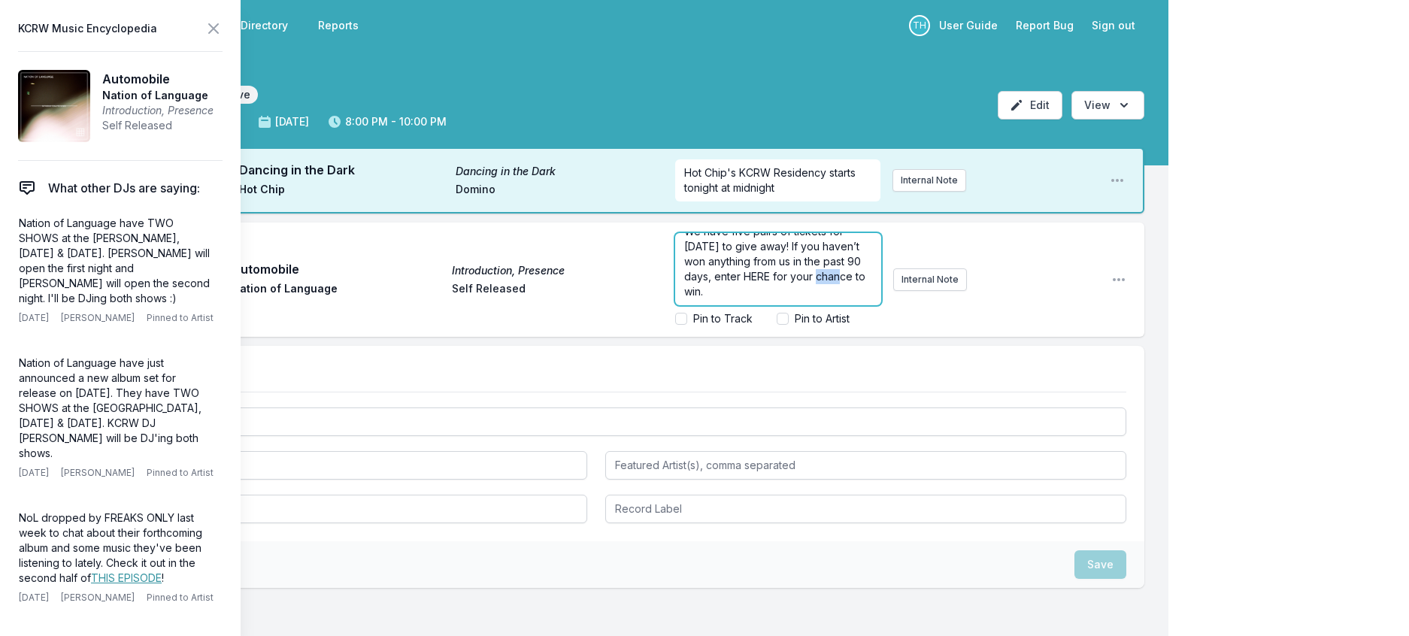
click at [726, 298] on span "We have five pairs of tickets for Thursday, October 16 to give away! If you hav…" at bounding box center [776, 261] width 184 height 73
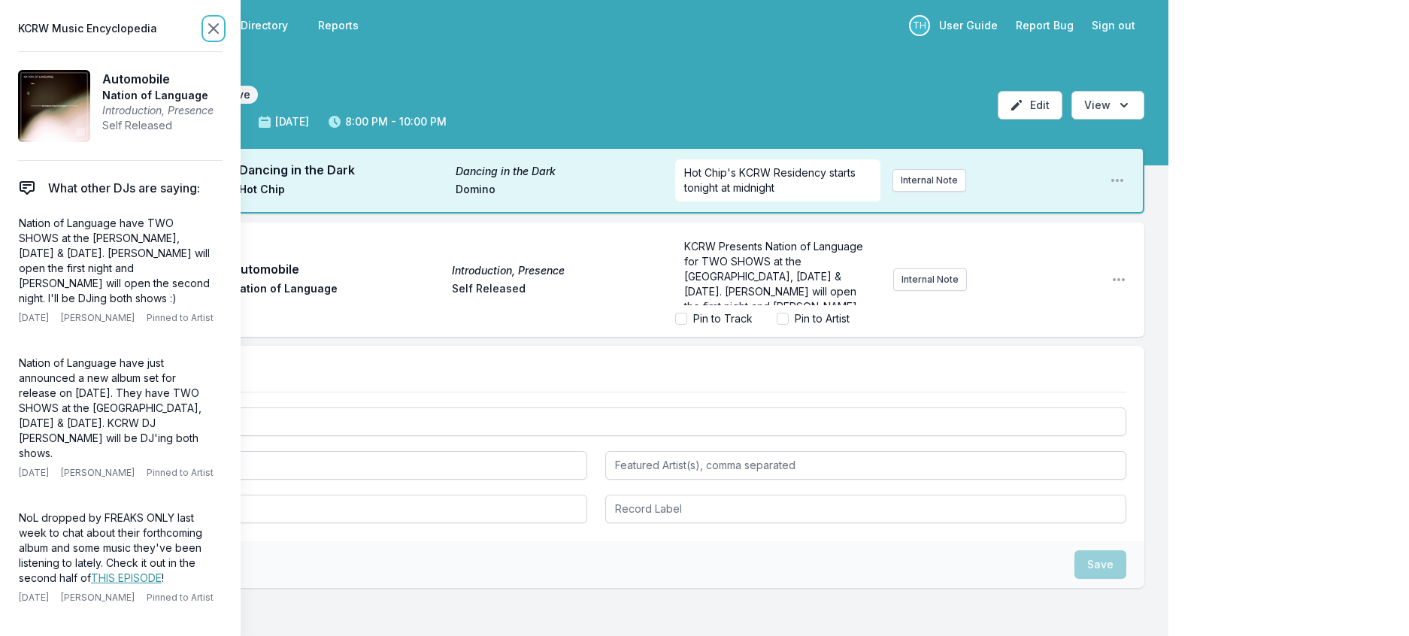
click at [223, 35] on icon at bounding box center [214, 29] width 18 height 18
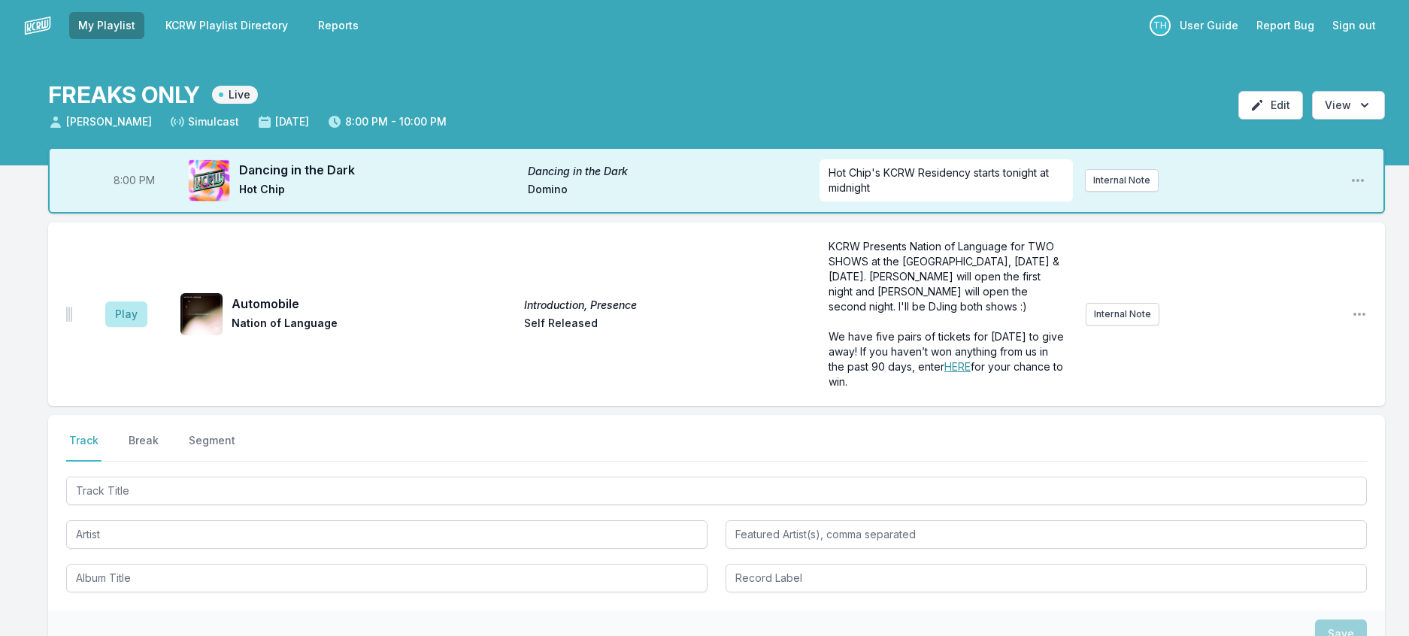
scroll to position [150, 0]
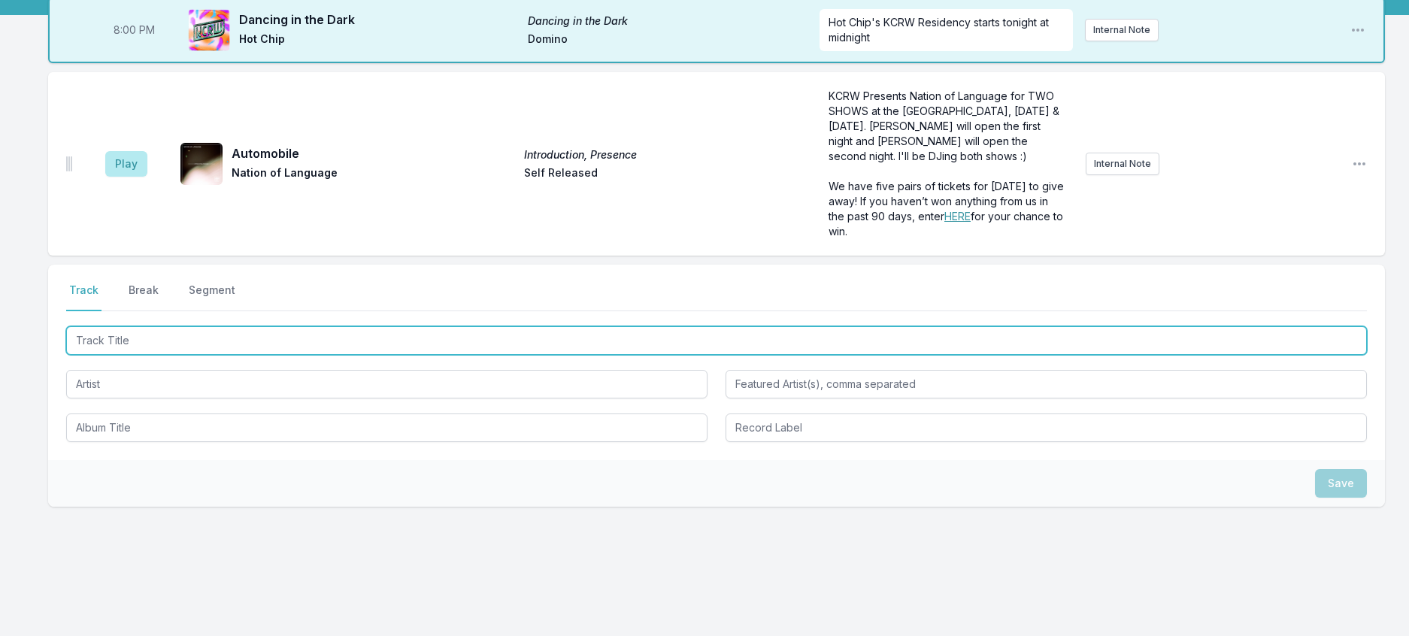
click at [259, 355] on input "Track Title" at bounding box center [716, 340] width 1301 height 29
type input "Inept Apollo"
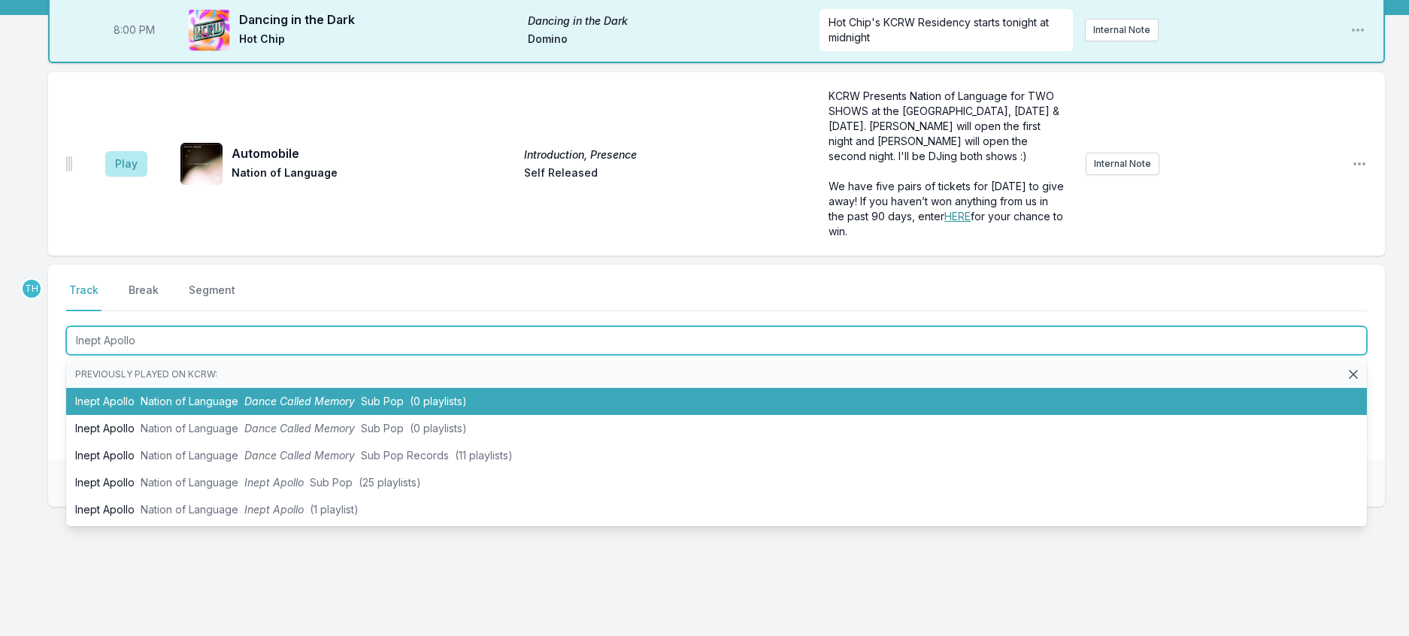
click at [265, 408] on span "Dance Called Memory" at bounding box center [299, 401] width 111 height 13
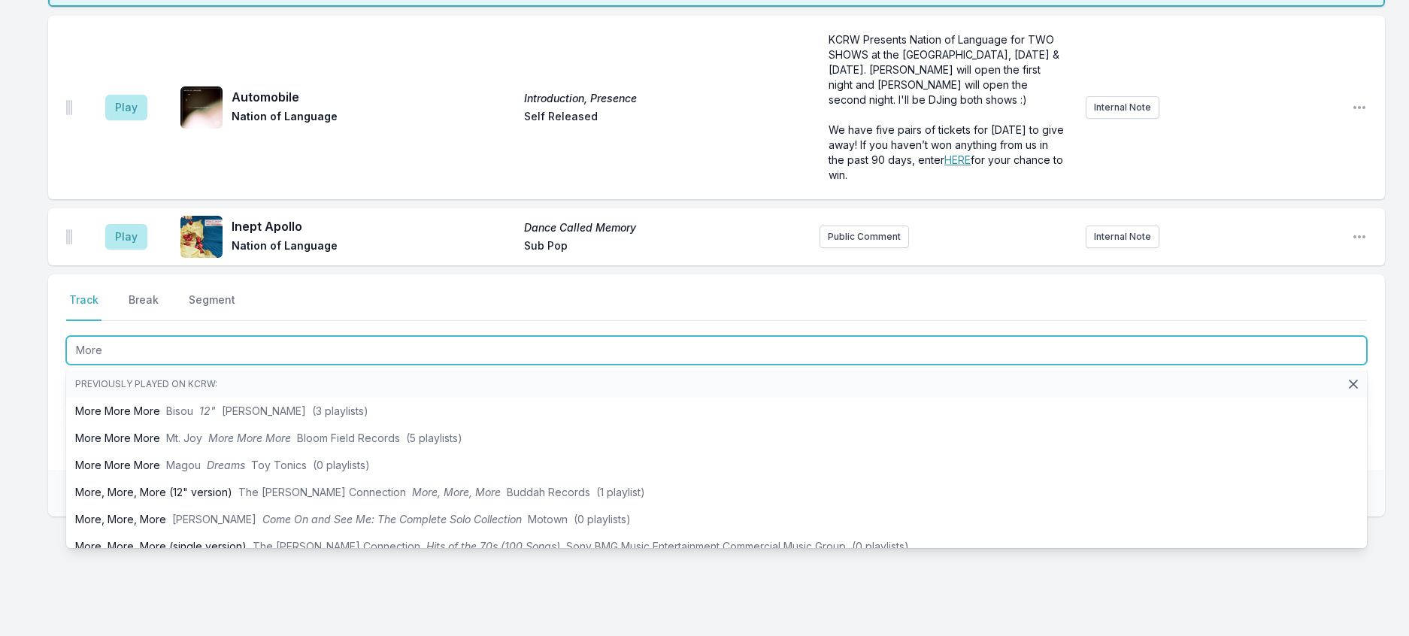
scroll to position [301, 0]
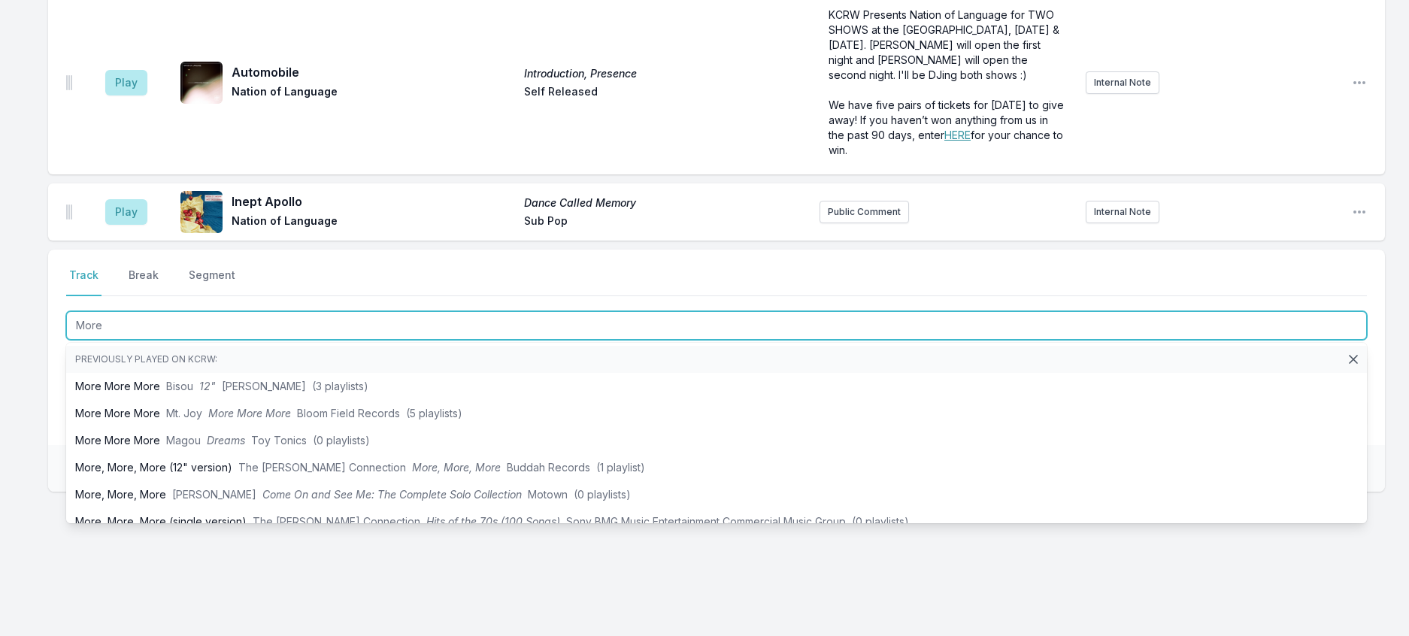
type input "More"
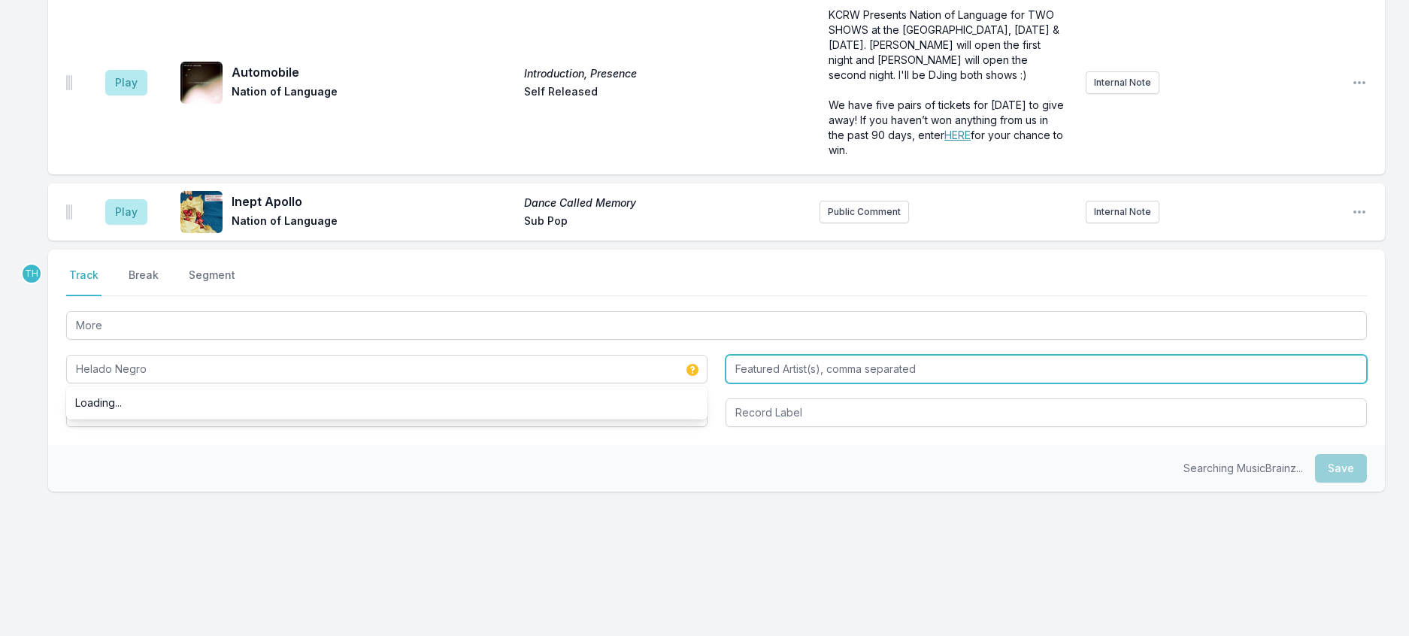
type input "Helado Negro"
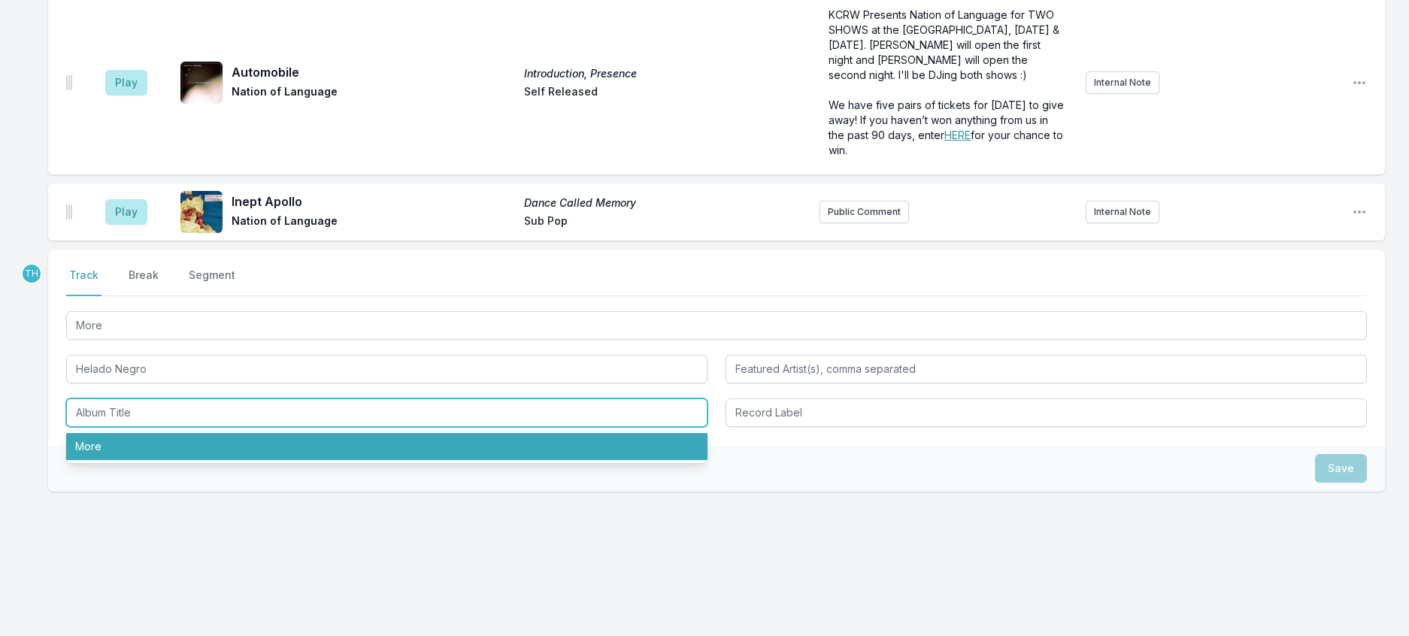
click at [145, 459] on li "More" at bounding box center [386, 446] width 641 height 27
type input "More"
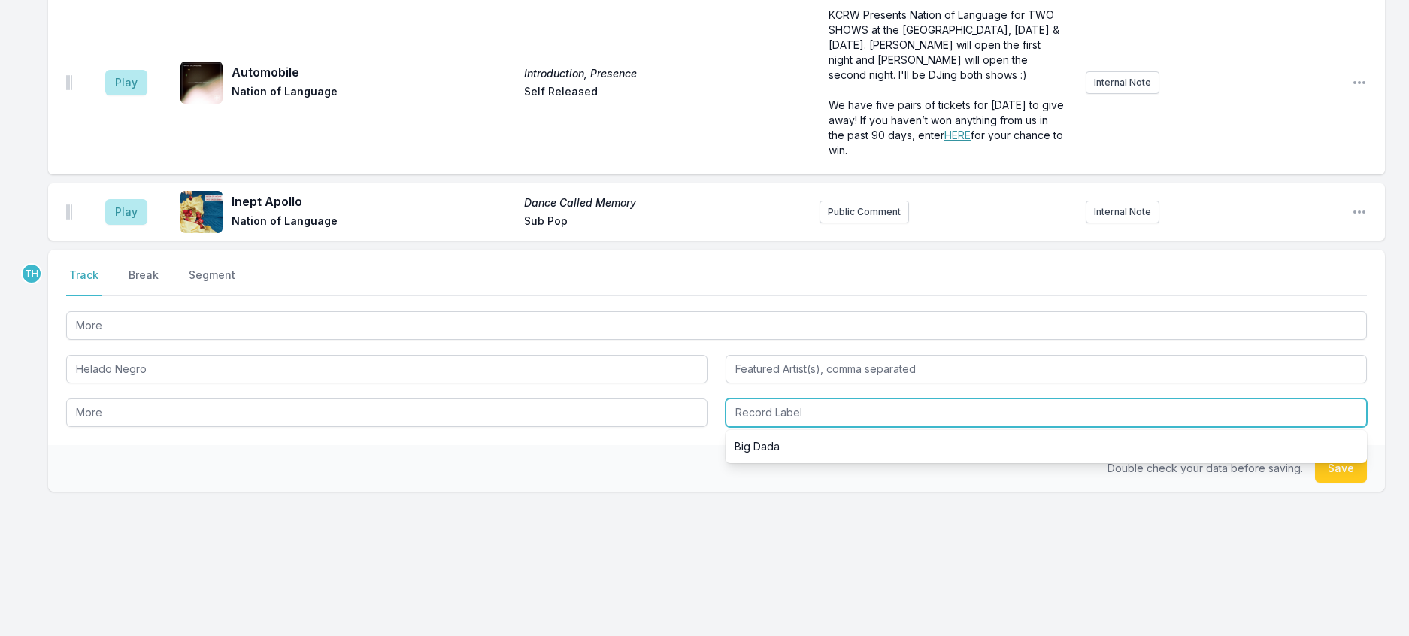
click at [803, 427] on input "Record Label" at bounding box center [1046, 413] width 641 height 29
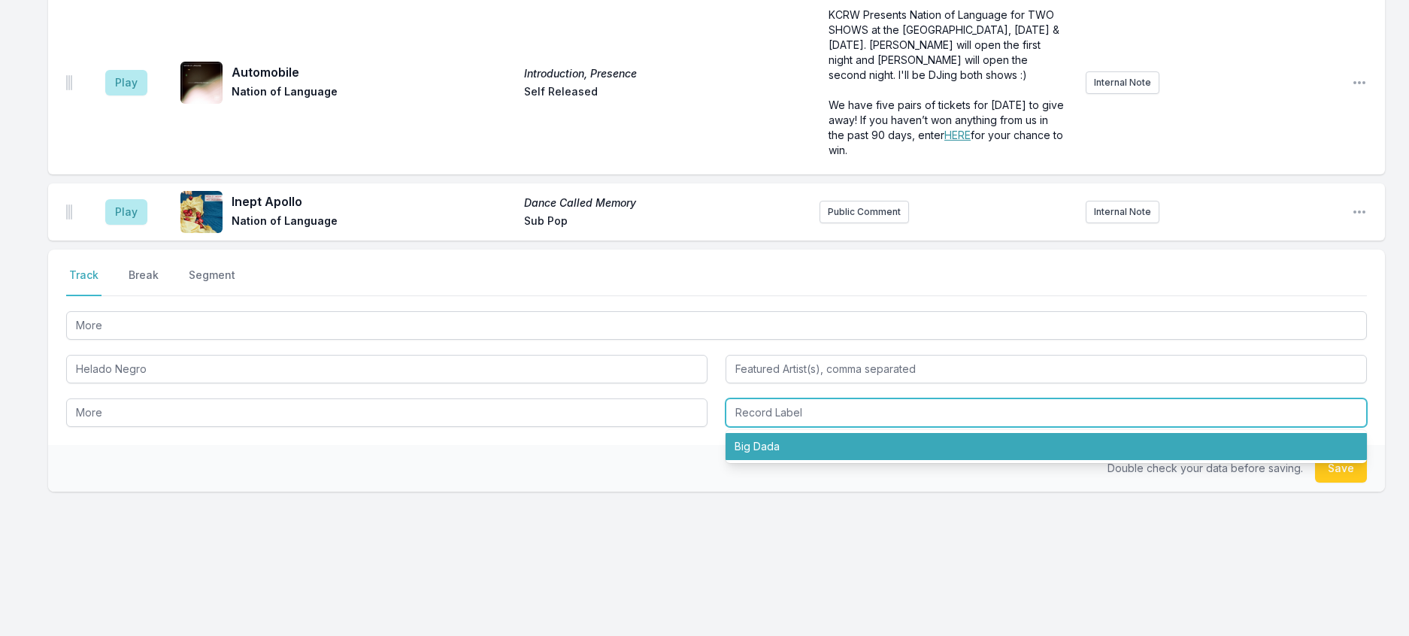
click at [793, 460] on li "Big Dada" at bounding box center [1046, 446] width 641 height 27
type input "Big Dada"
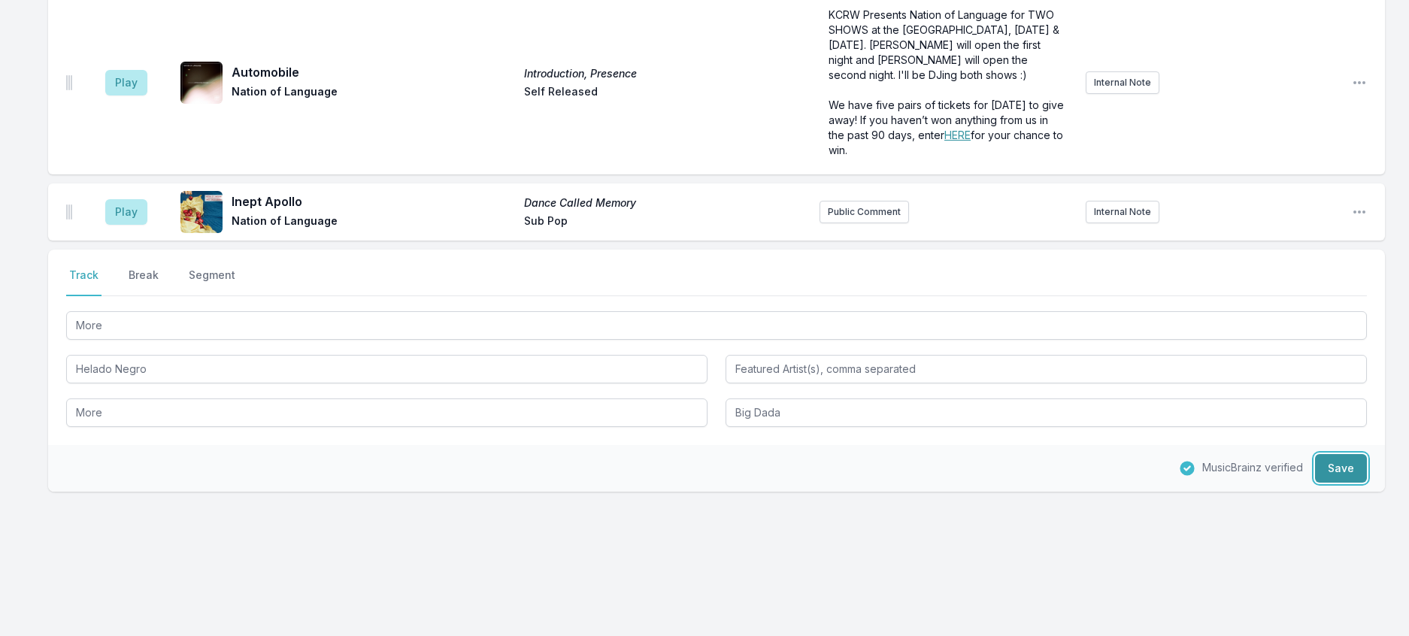
click at [1324, 483] on button "Save" at bounding box center [1341, 468] width 52 height 29
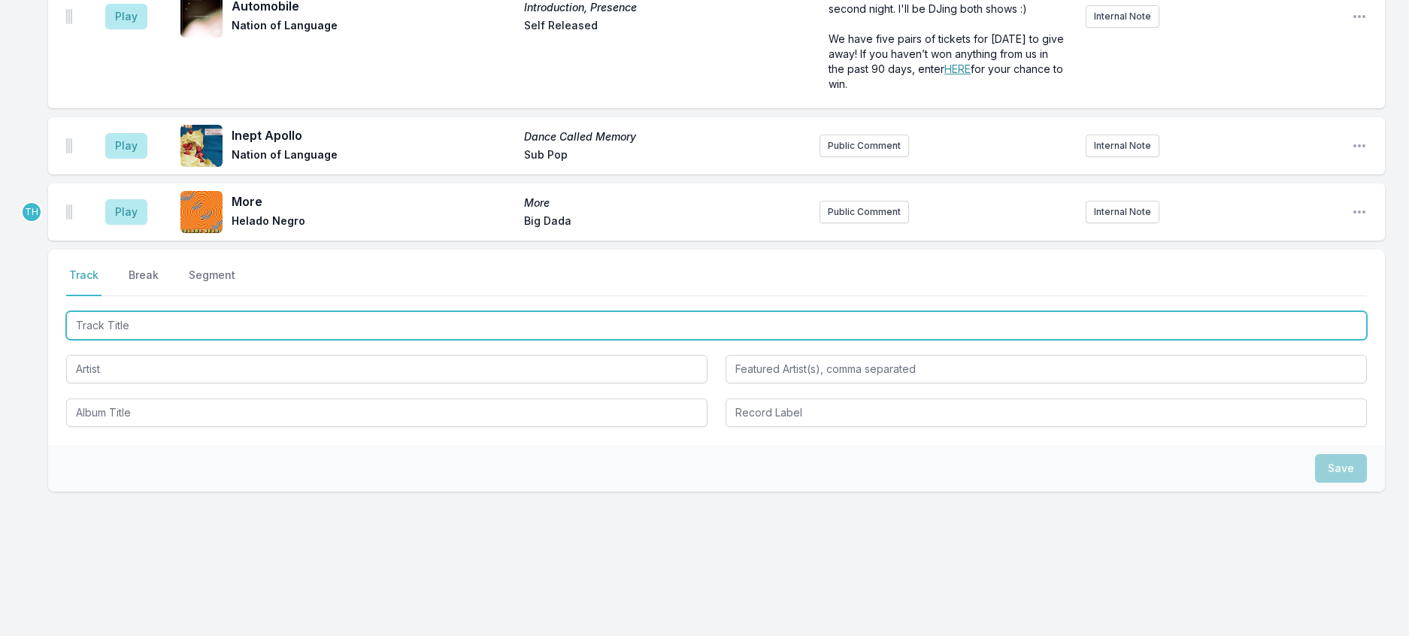
click at [240, 338] on input "Track Title" at bounding box center [716, 325] width 1301 height 29
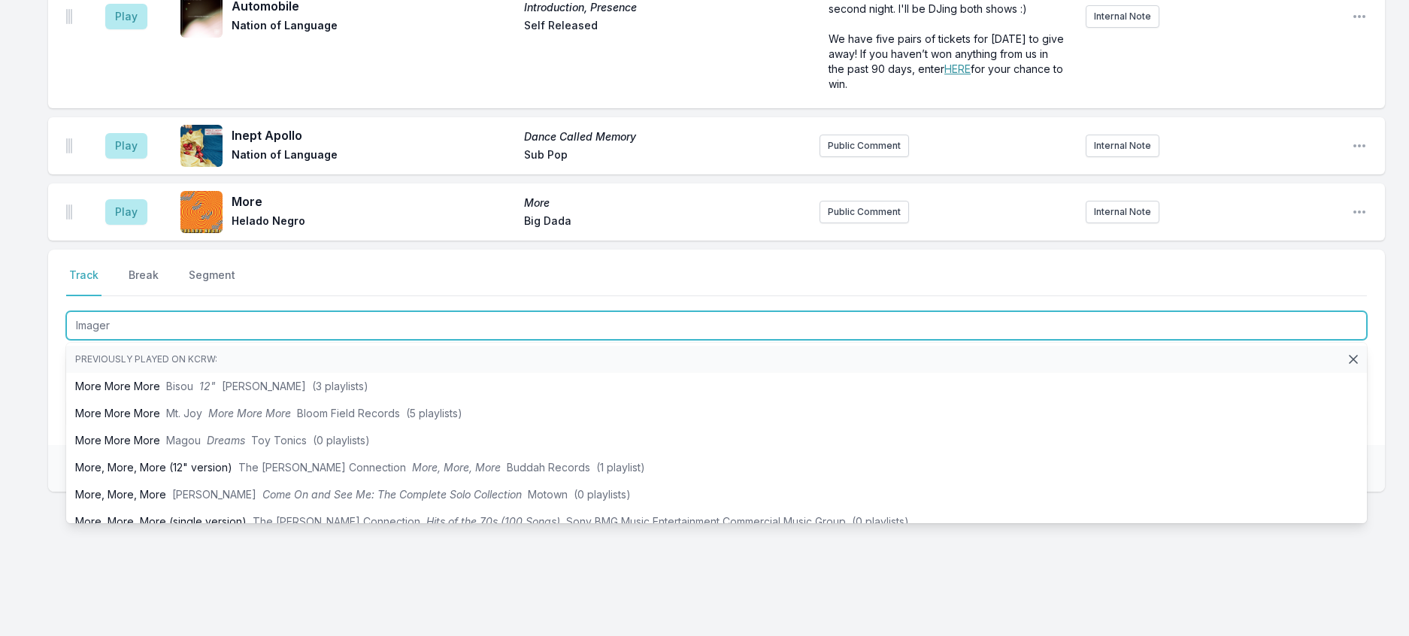
type input "Imagery"
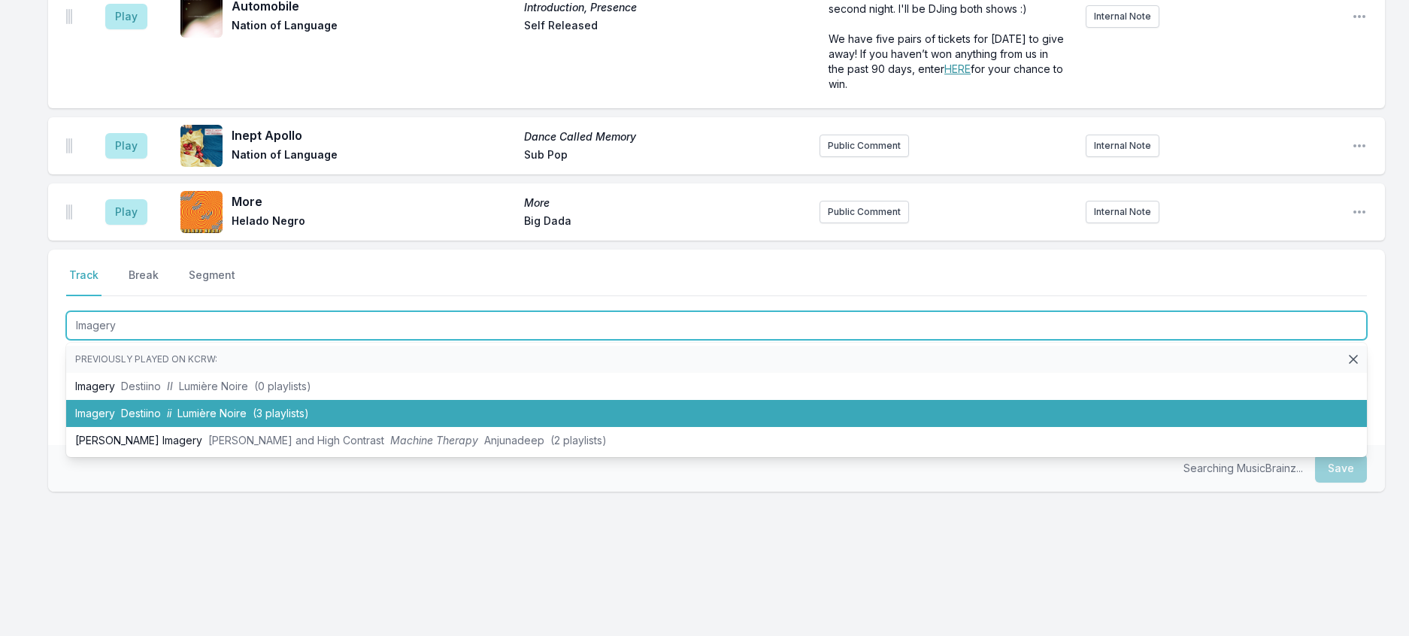
click at [256, 416] on li "Imagery Destiino ii Lumière Noire (3 playlists)" at bounding box center [716, 413] width 1301 height 27
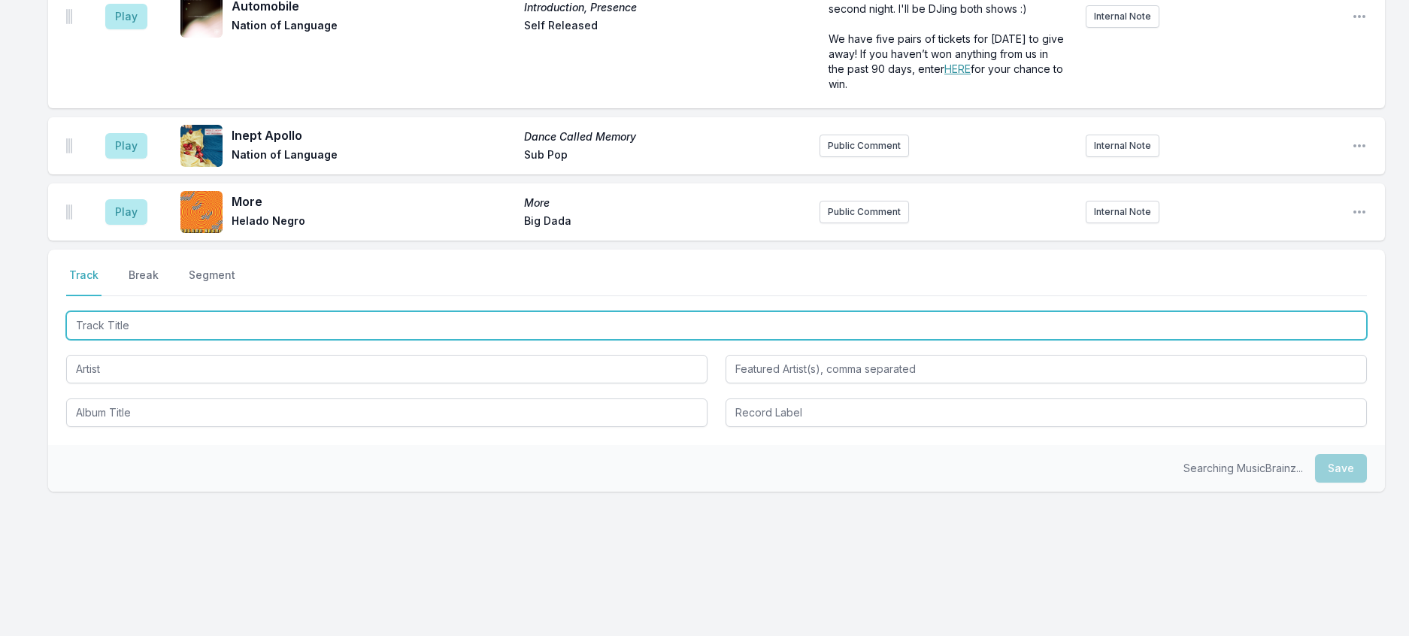
scroll to position [450, 0]
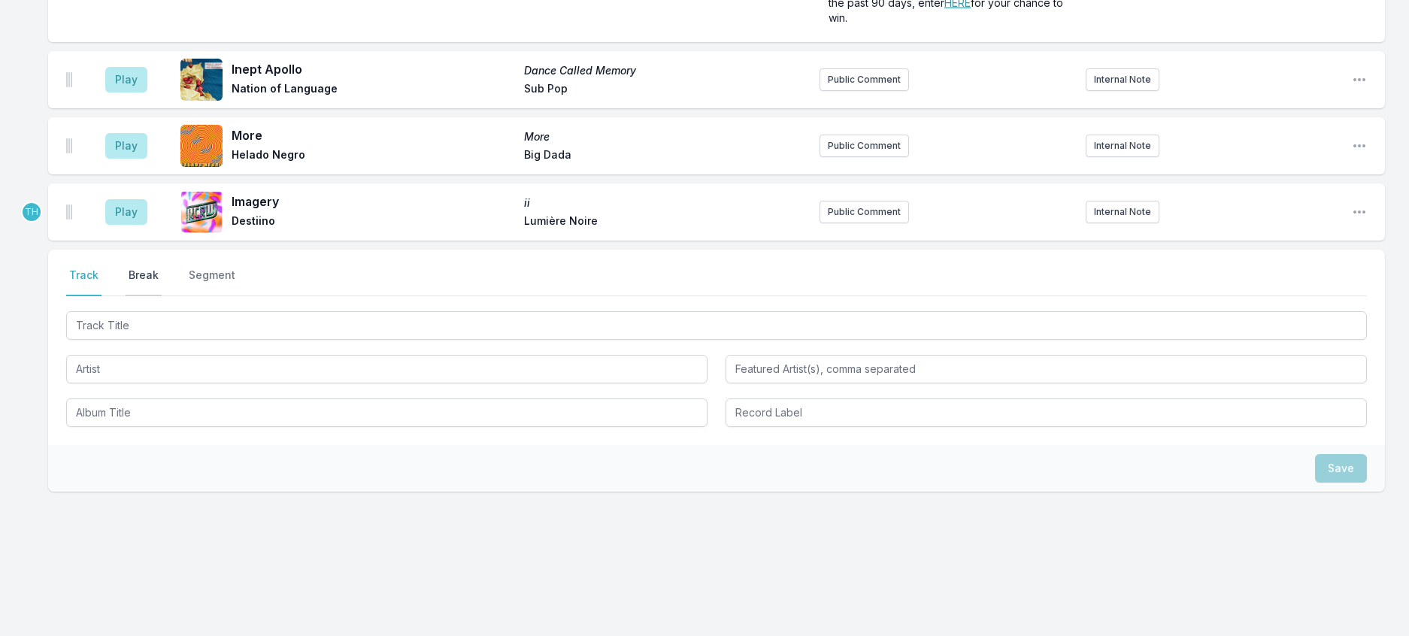
click at [155, 269] on button "Break" at bounding box center [144, 282] width 36 height 29
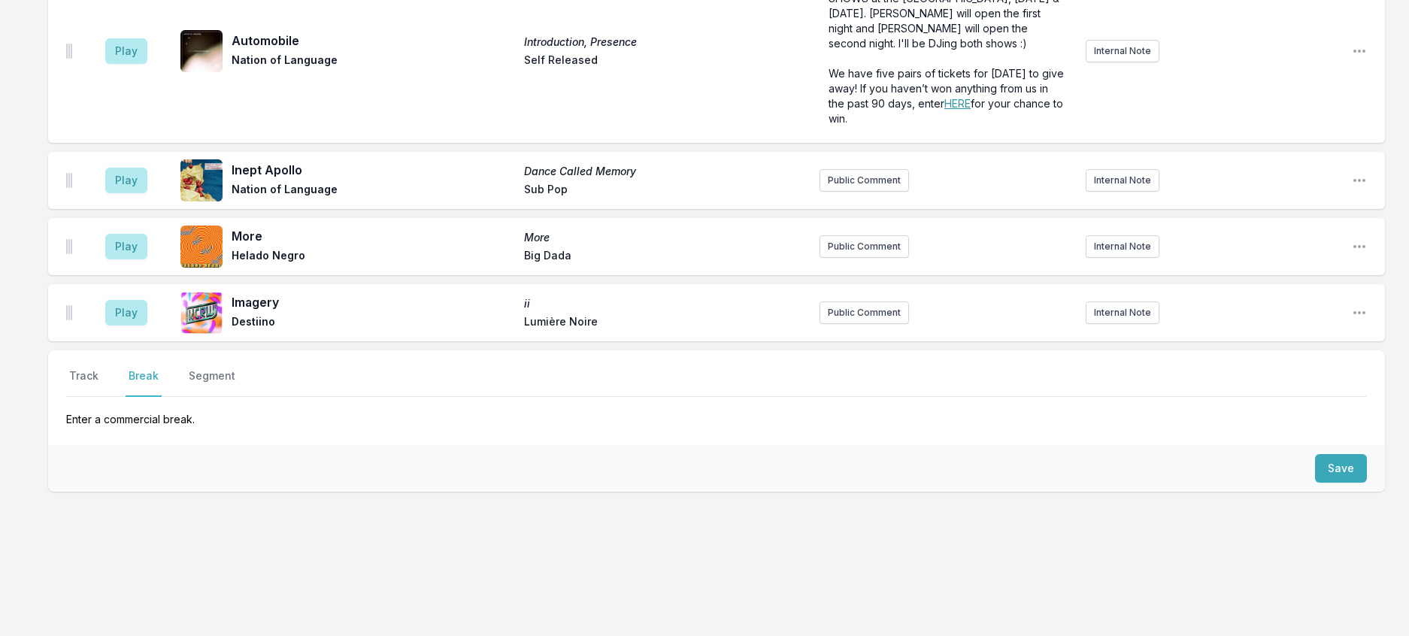
scroll to position [375, 0]
click at [1317, 454] on button "Save" at bounding box center [1341, 468] width 52 height 29
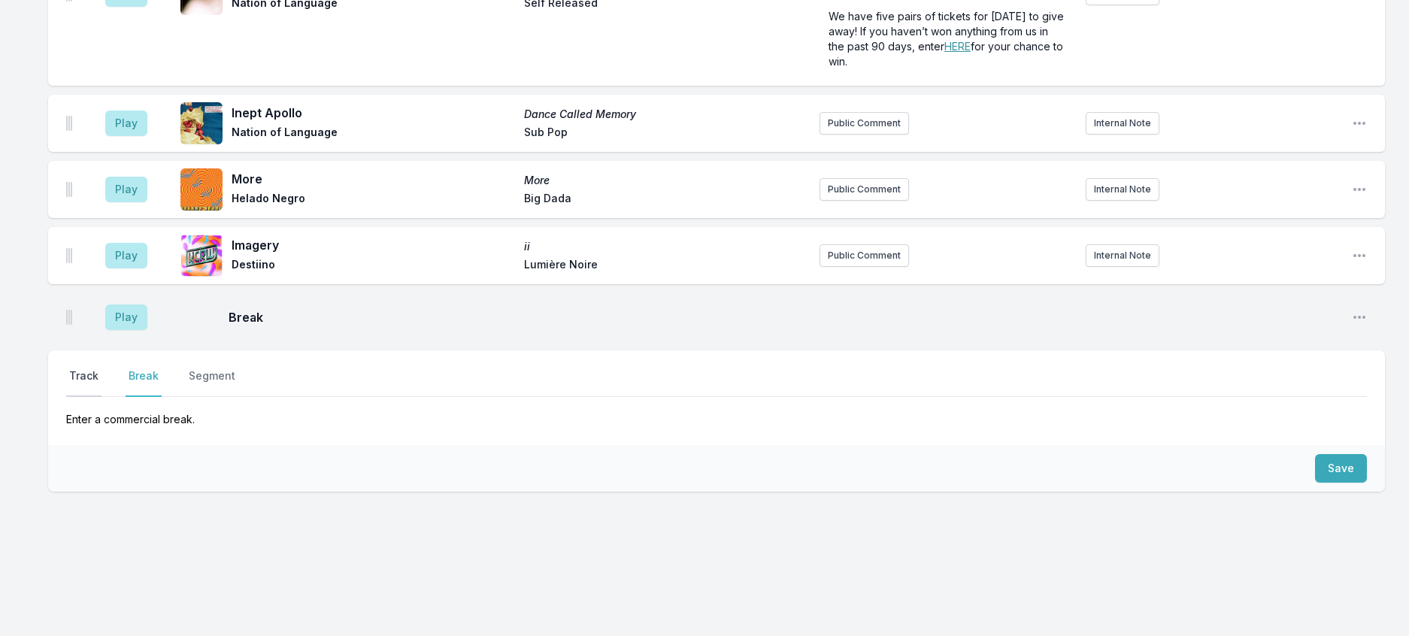
click at [102, 368] on button "Track" at bounding box center [83, 382] width 35 height 29
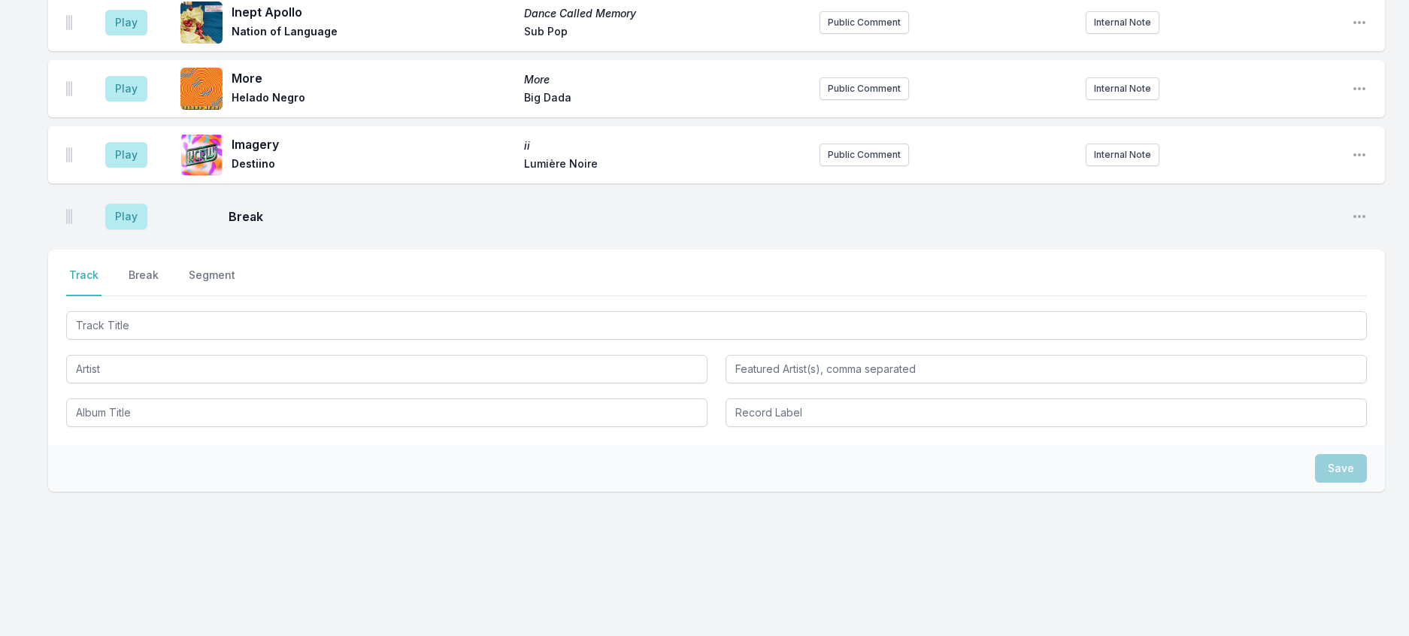
click at [116, 340] on div at bounding box center [716, 324] width 1301 height 32
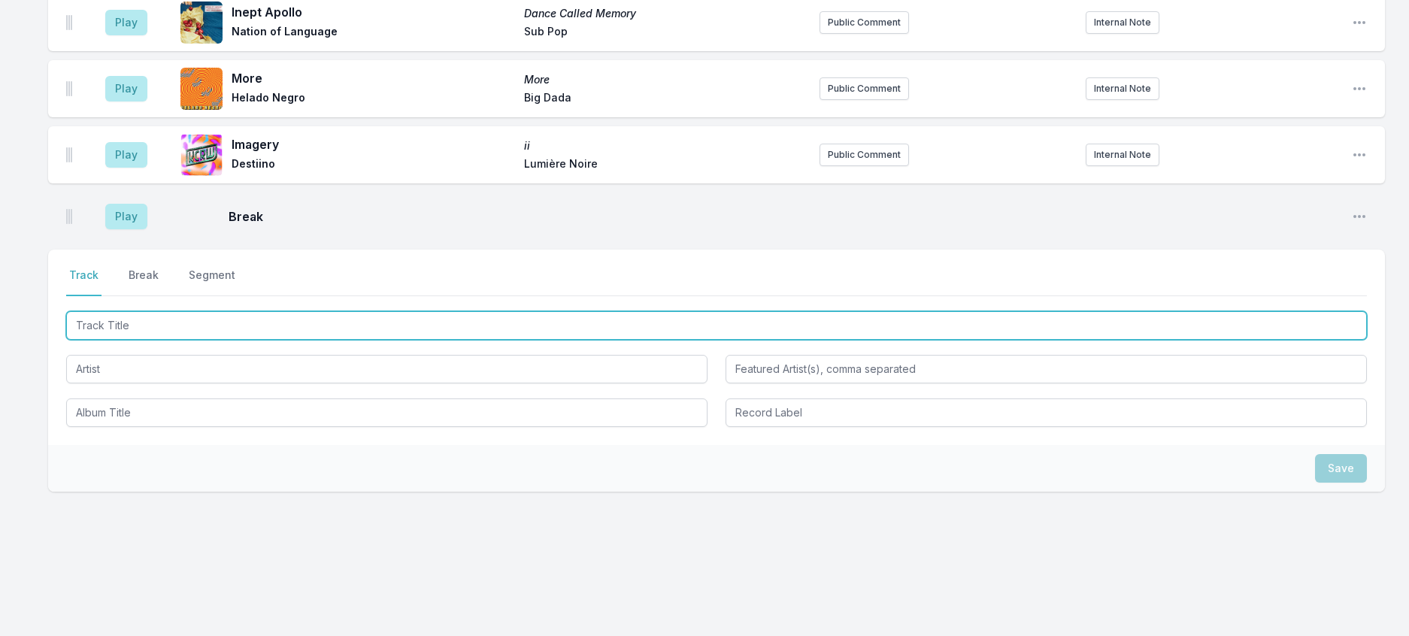
click at [122, 340] on input "Track Title" at bounding box center [716, 325] width 1301 height 29
type input "UFO"
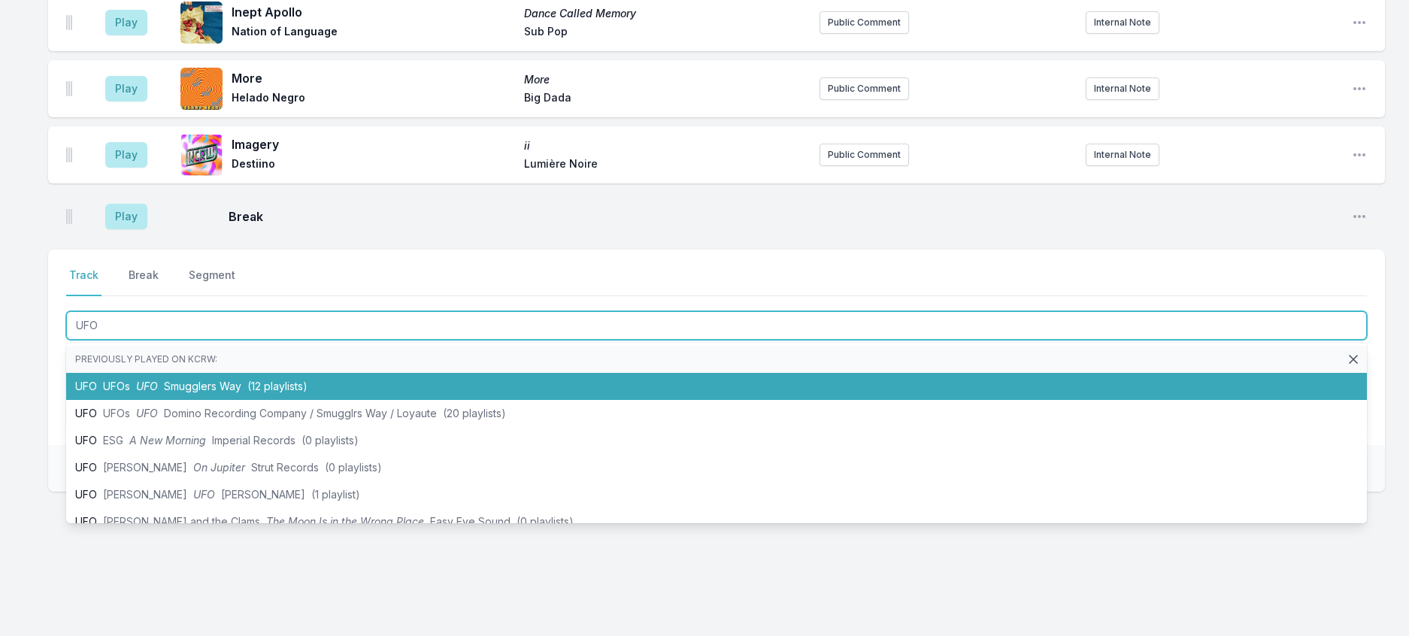
click at [188, 393] on span "Smugglers Way" at bounding box center [202, 386] width 77 height 13
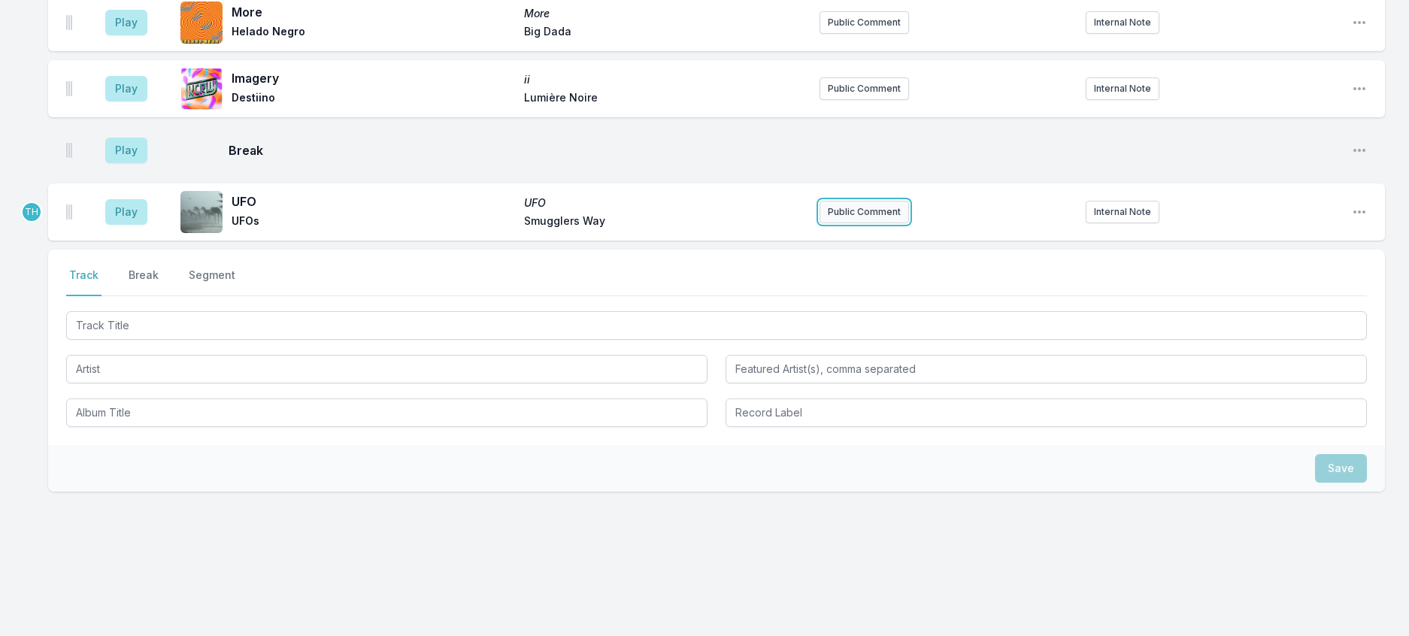
click at [851, 223] on button "Public Comment" at bounding box center [864, 212] width 89 height 23
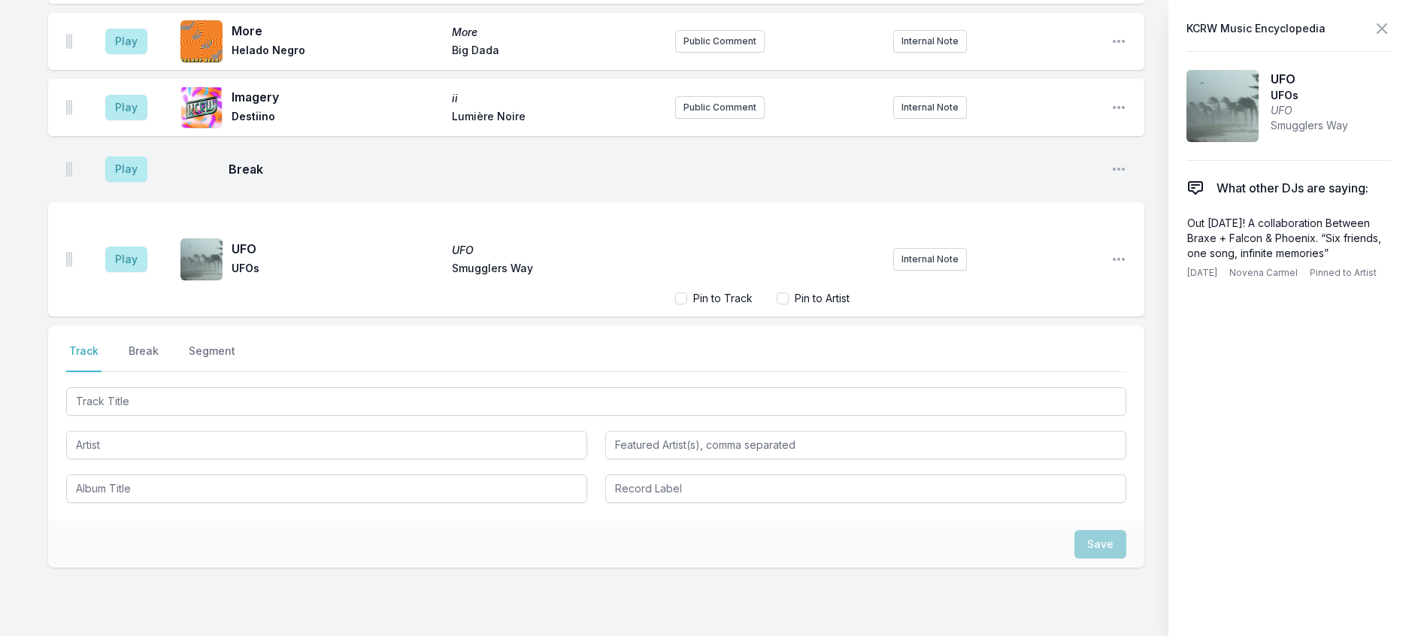
scroll to position [578, 0]
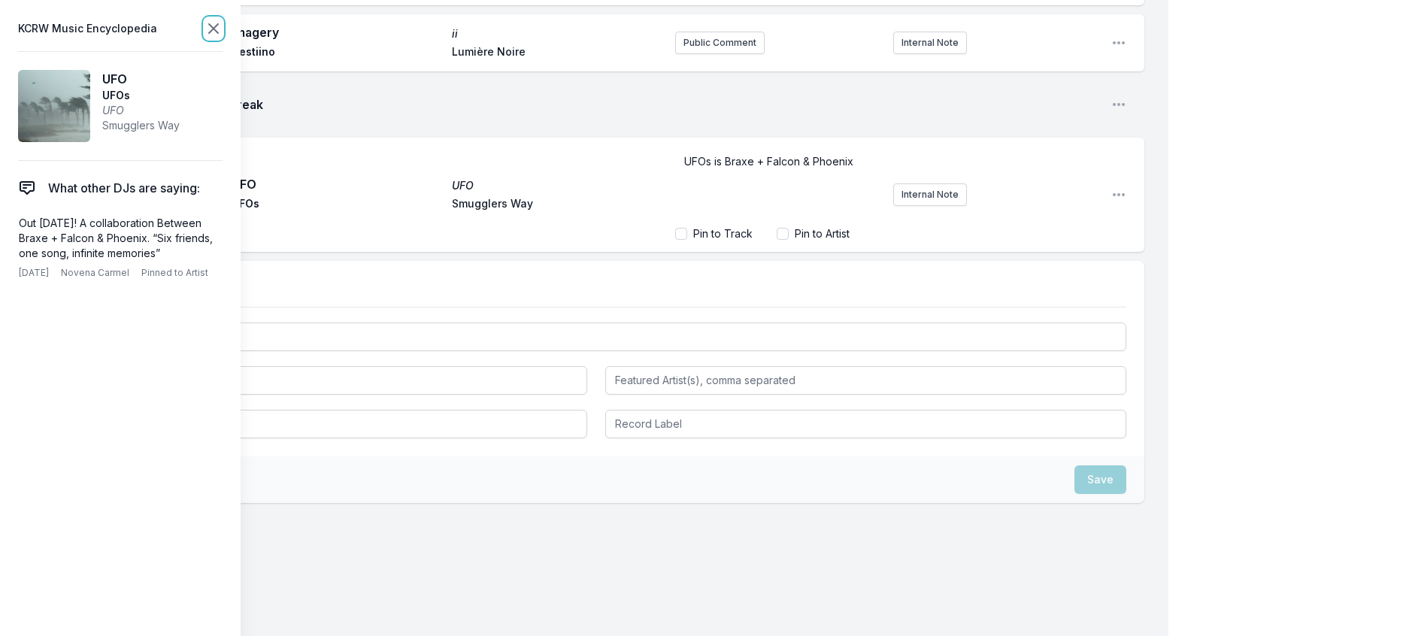
click at [223, 35] on icon at bounding box center [214, 29] width 18 height 18
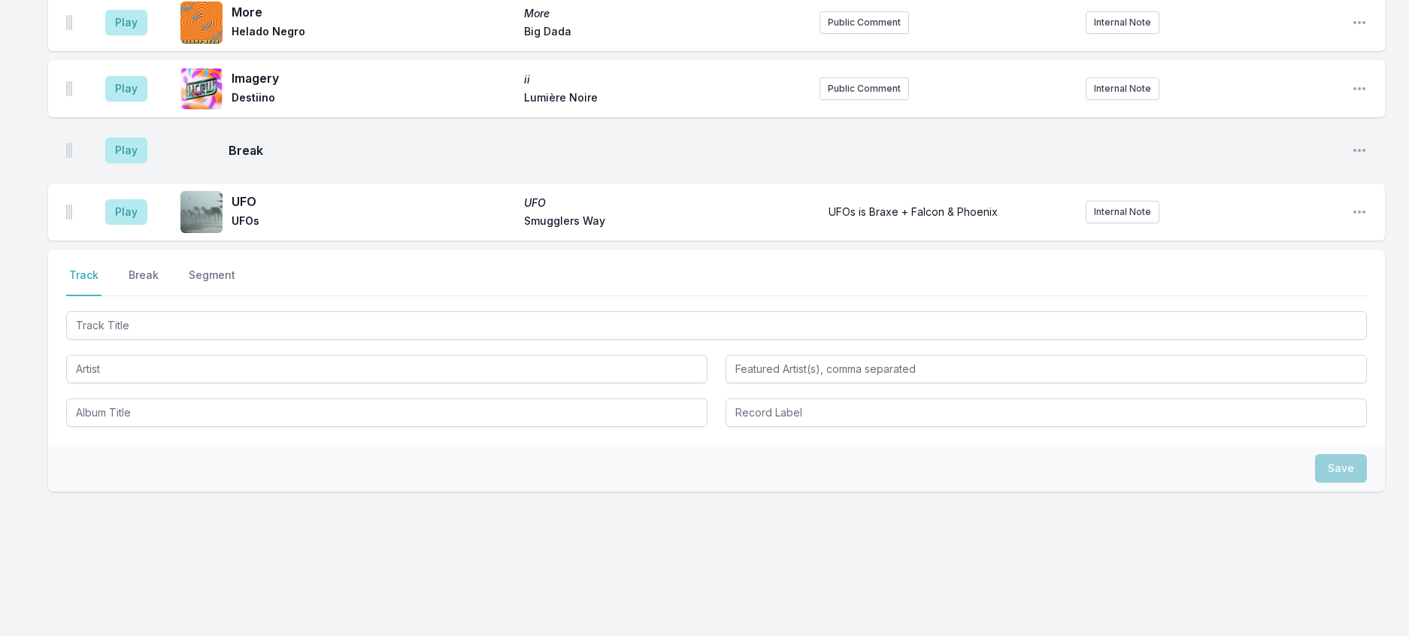
scroll to position [520, 0]
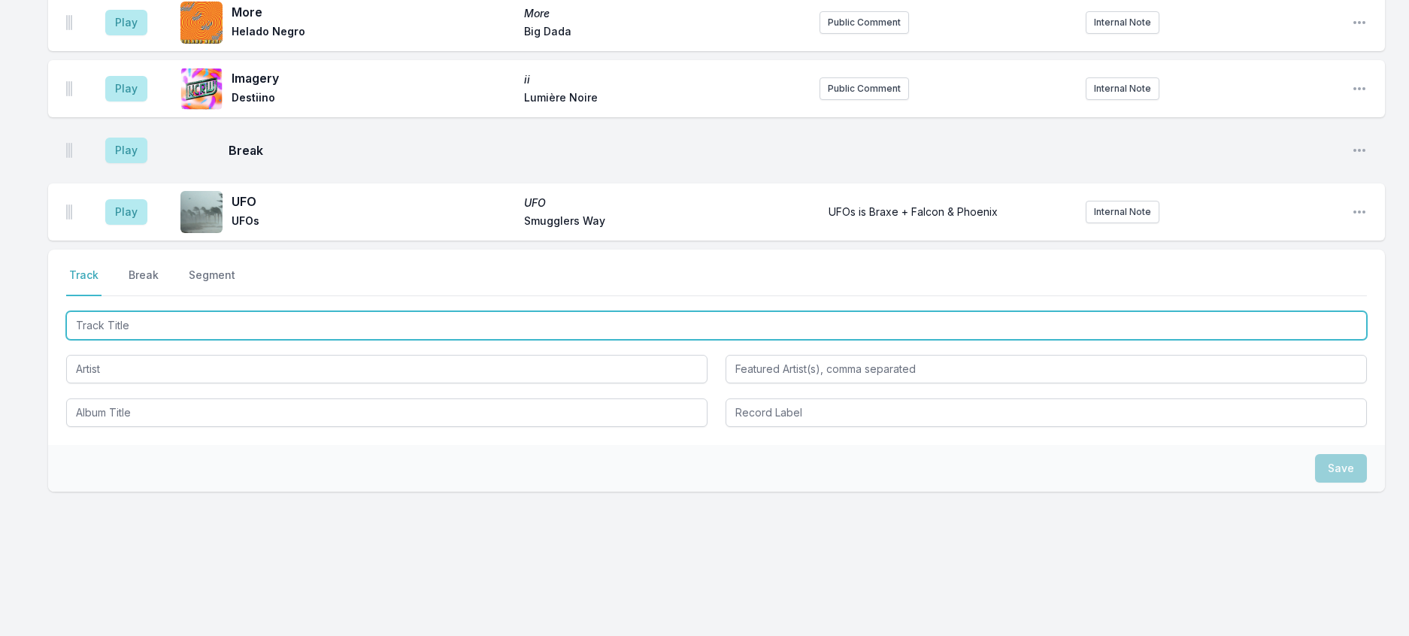
click at [232, 340] on input "Track Title" at bounding box center [716, 325] width 1301 height 29
type input "Pluto is not"
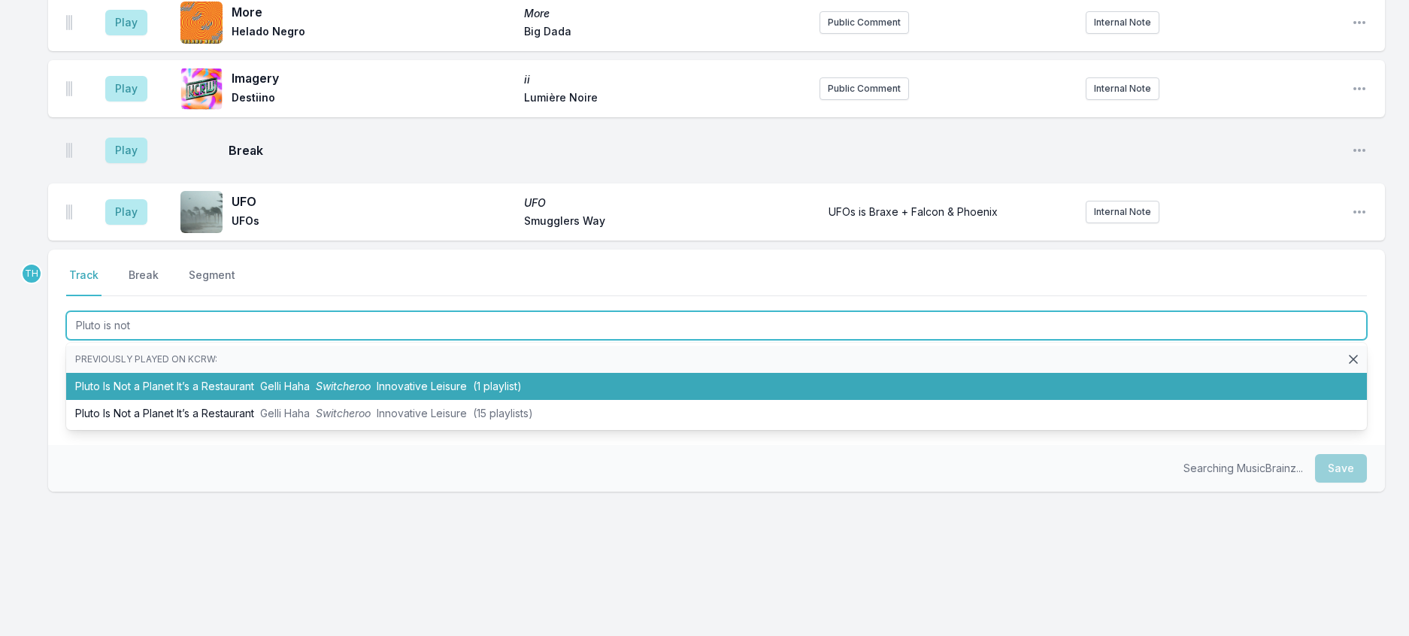
click at [255, 400] on li "Pluto Is Not a Planet It’s a Restaurant Gelli Haha Switcheroo Innovative Leisur…" at bounding box center [716, 386] width 1301 height 27
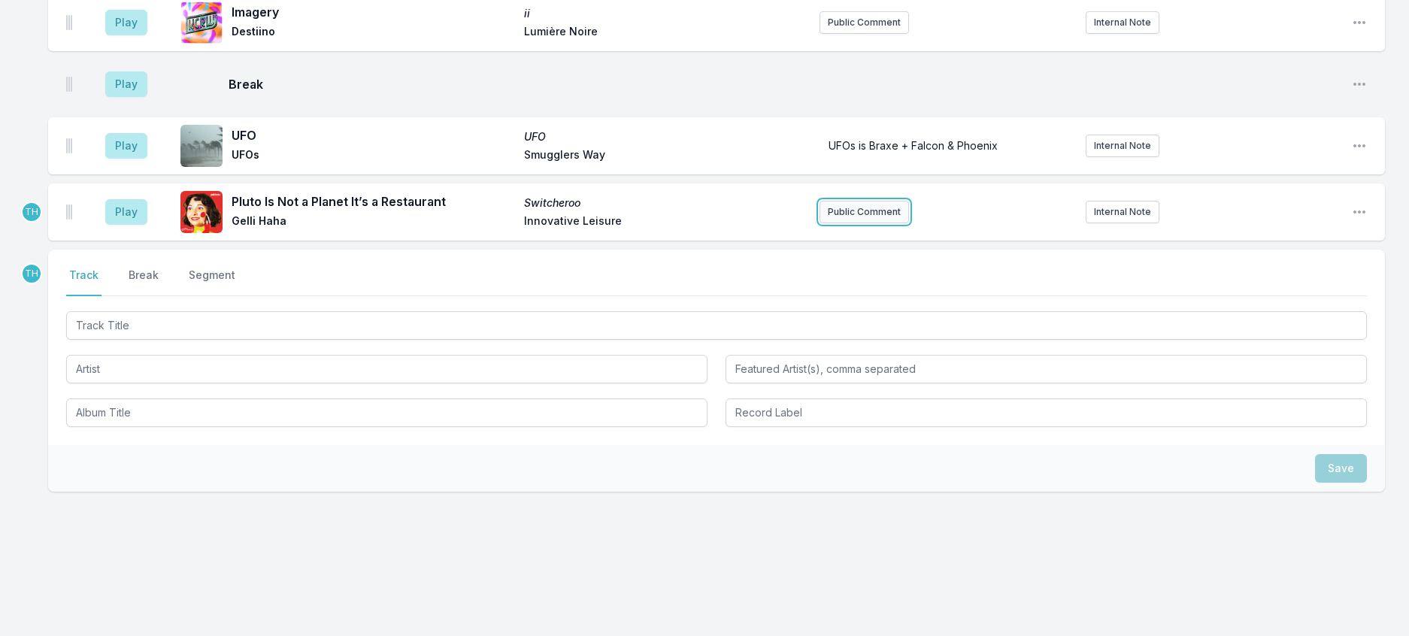
click at [853, 223] on button "Public Comment" at bounding box center [864, 212] width 89 height 23
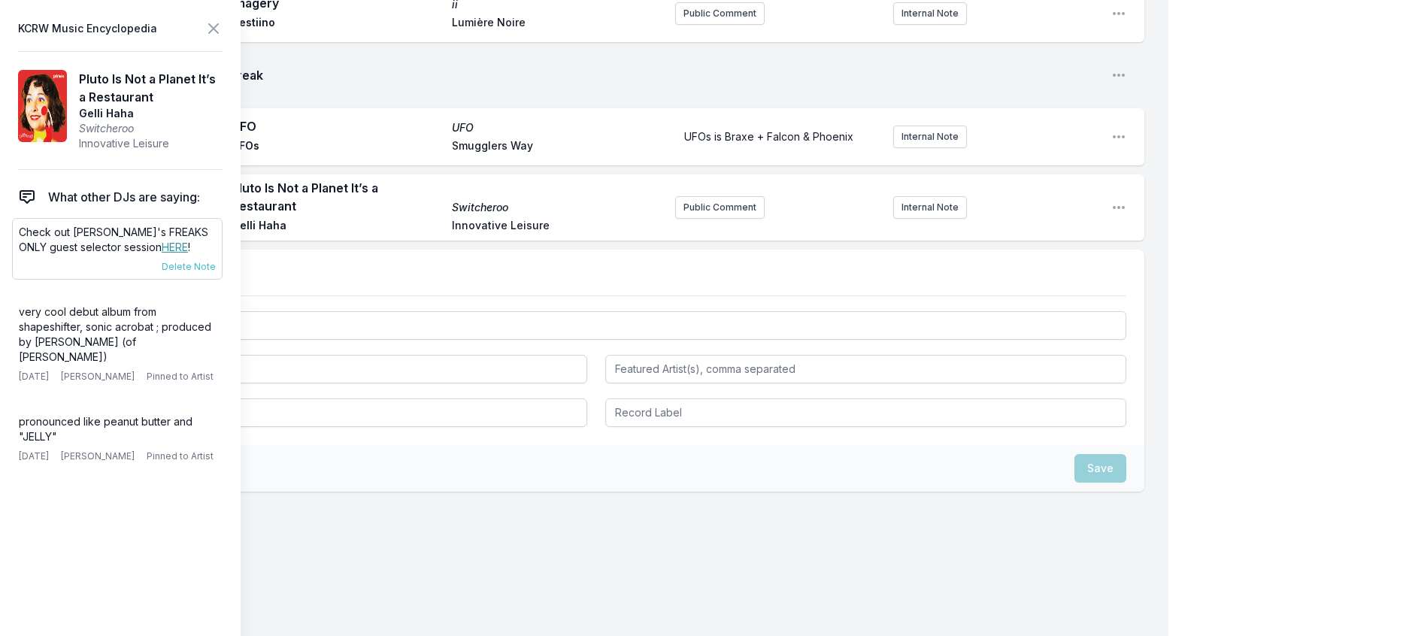
scroll to position [605, 0]
drag, startPoint x: 217, startPoint y: 280, endPoint x: 17, endPoint y: 259, distance: 201.1
click at [17, 259] on div "Check out Gelli Haha's FREAKS ONLY guest selector session HERE ! 8/8/25 Travis …" at bounding box center [117, 249] width 211 height 62
copy p "Check out Gelli Haha's FREAKS ONLY guest selector session HERE !"
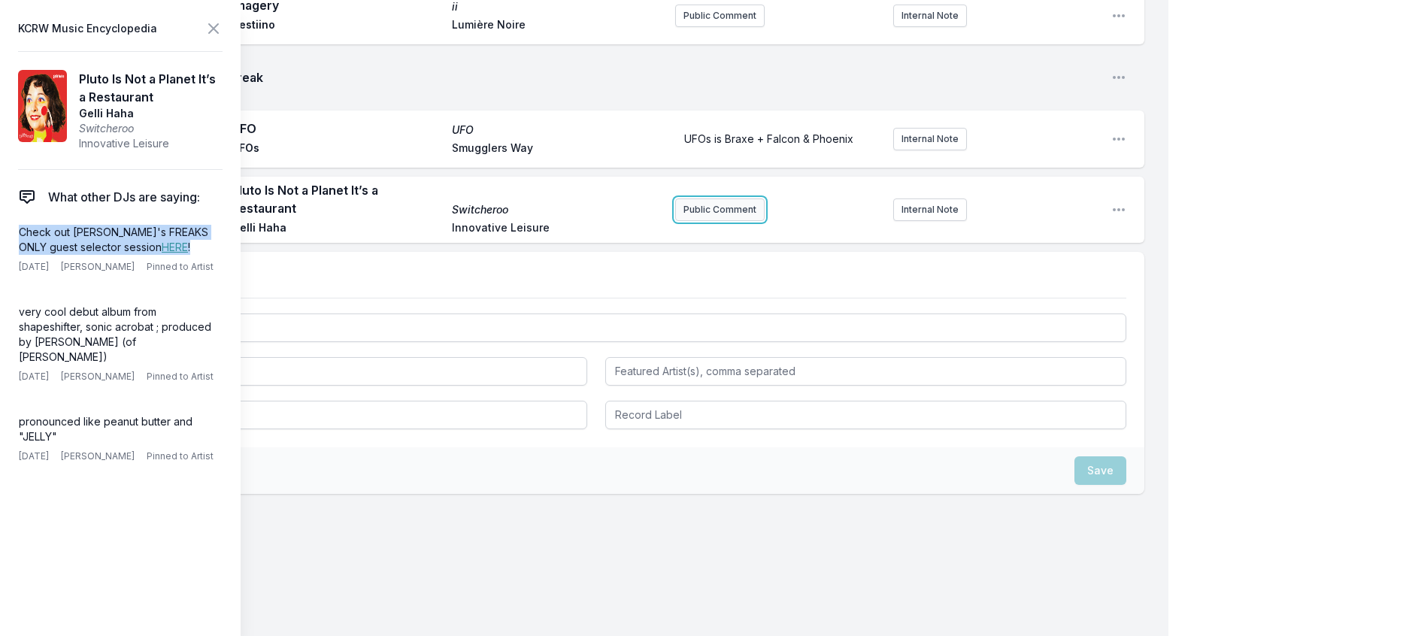
click at [708, 221] on button "Public Comment" at bounding box center [719, 210] width 89 height 23
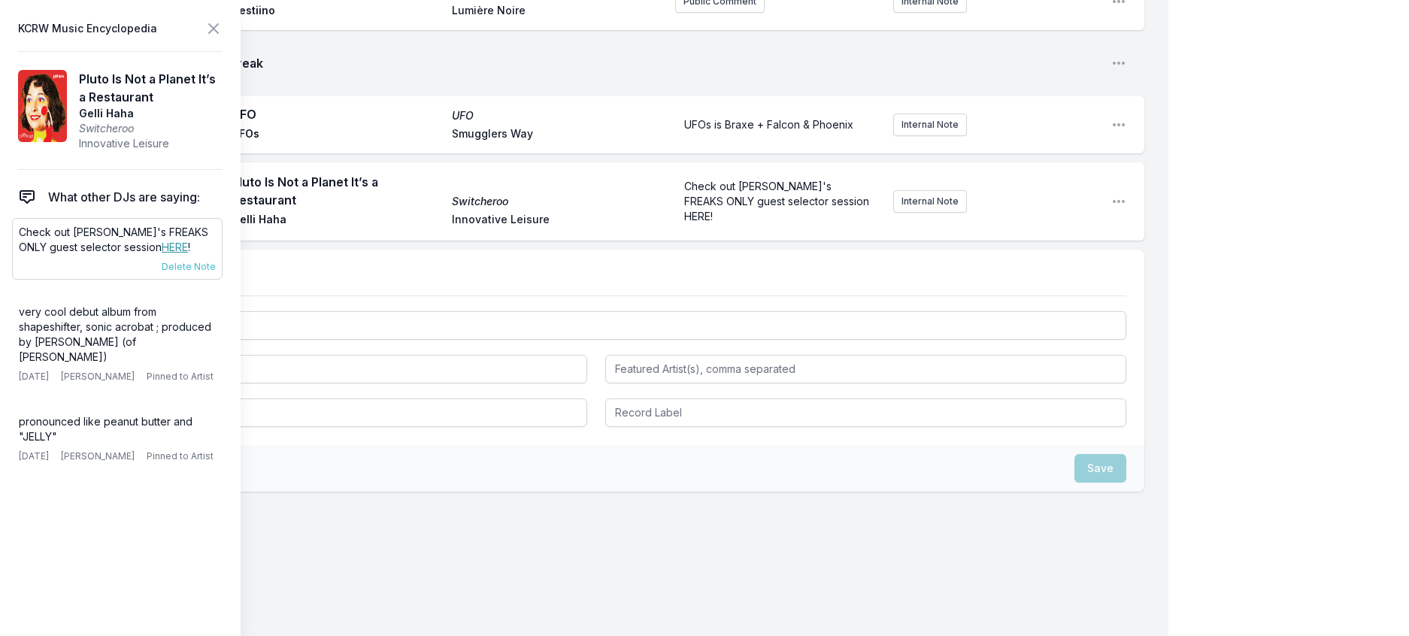
click at [162, 253] on link "HERE" at bounding box center [175, 247] width 26 height 13
click at [714, 231] on div "Check out Gelli Haha's FREAKS ONLY guest selector session HERE!" at bounding box center [778, 202] width 206 height 57
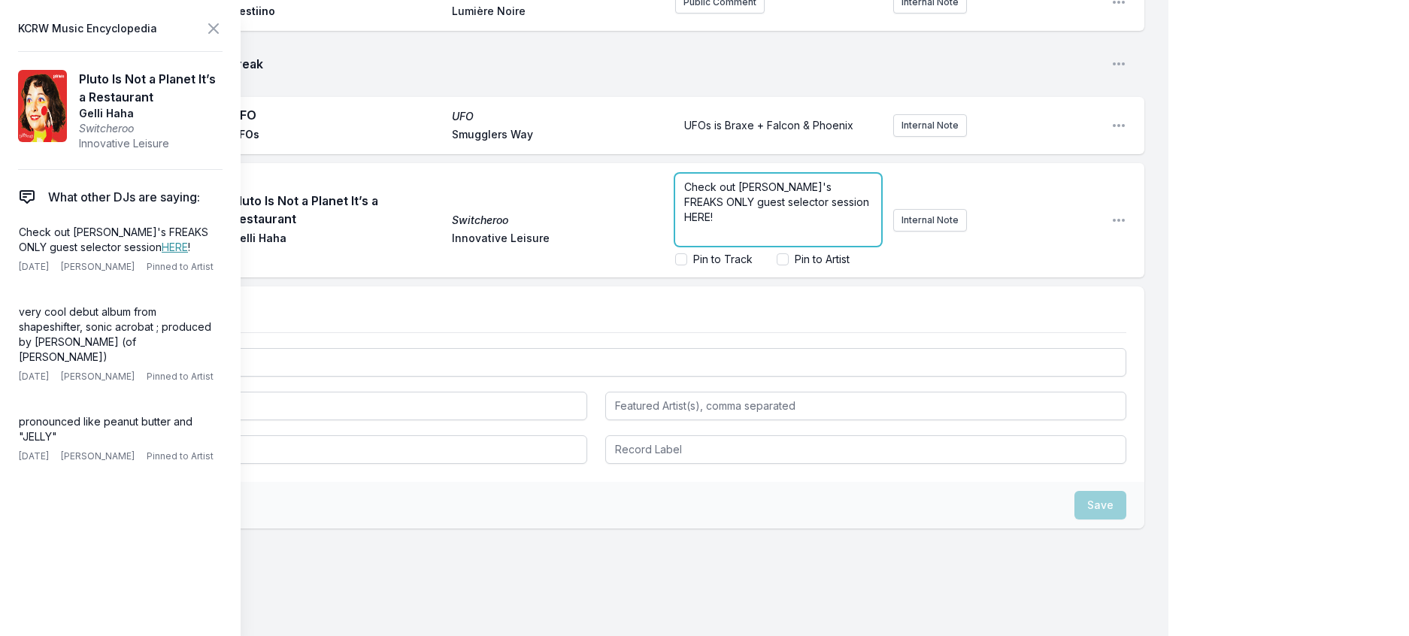
scroll to position [660, 0]
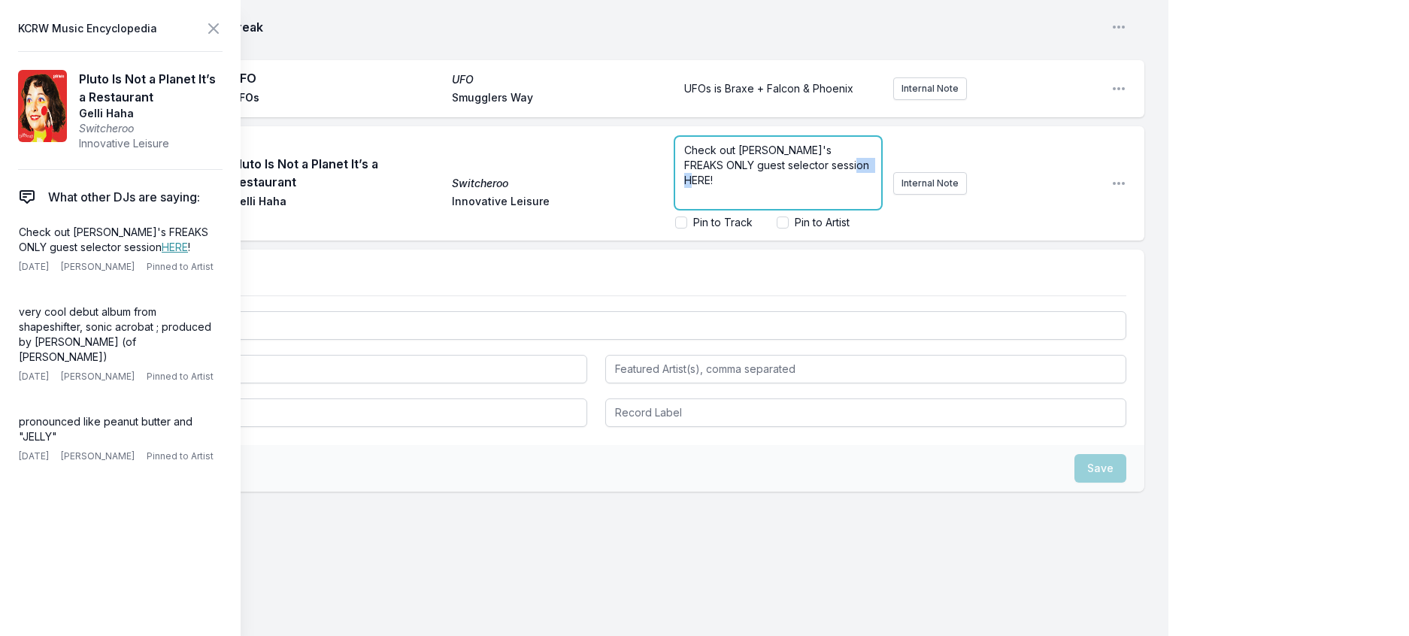
drag, startPoint x: 695, startPoint y: 302, endPoint x: 659, endPoint y: 298, distance: 36.4
click at [675, 209] on div "Check out Gelli Haha's FREAKS ONLY guest selector session HERE!" at bounding box center [778, 173] width 206 height 72
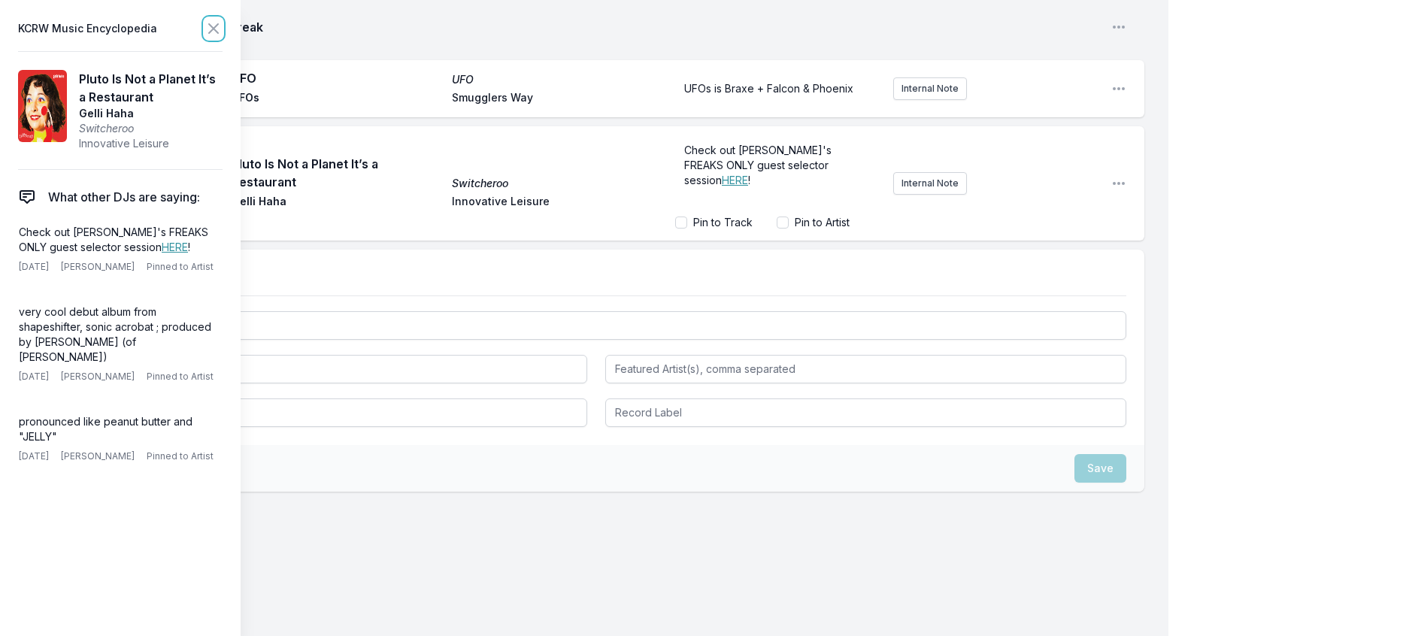
drag, startPoint x: 239, startPoint y: 32, endPoint x: 239, endPoint y: 40, distance: 8.3
click at [218, 32] on icon at bounding box center [213, 28] width 9 height 9
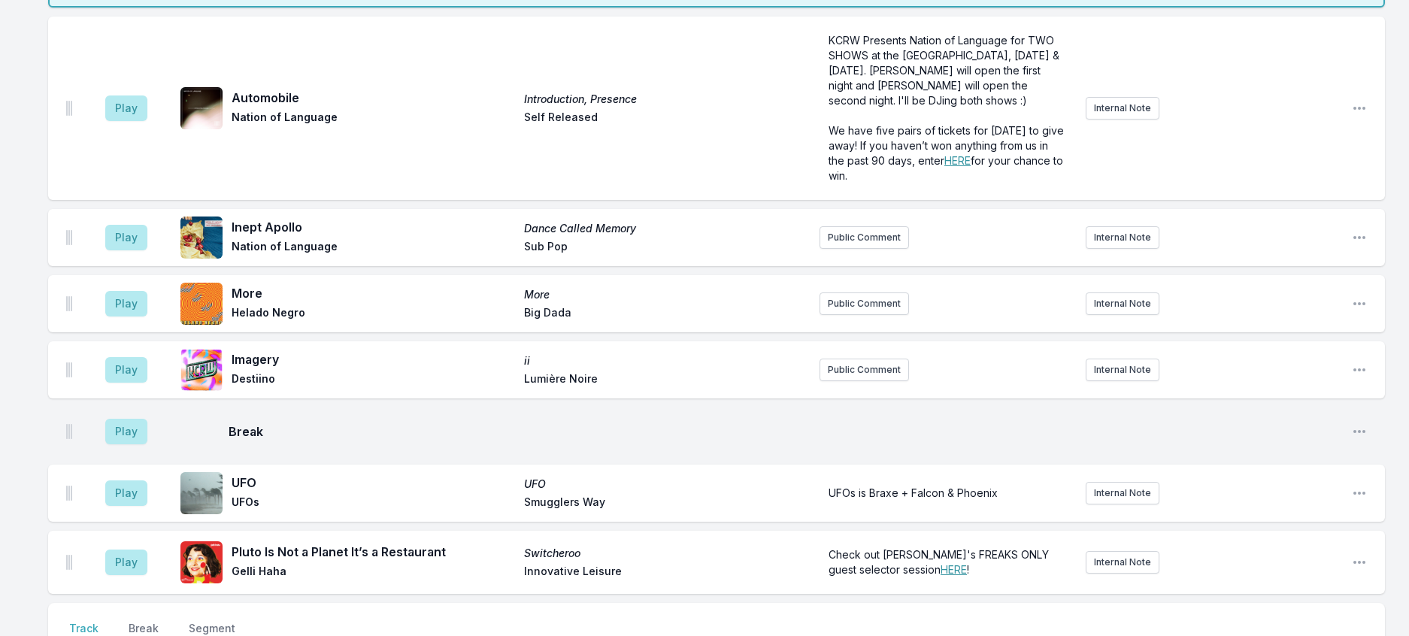
scroll to position [168, 0]
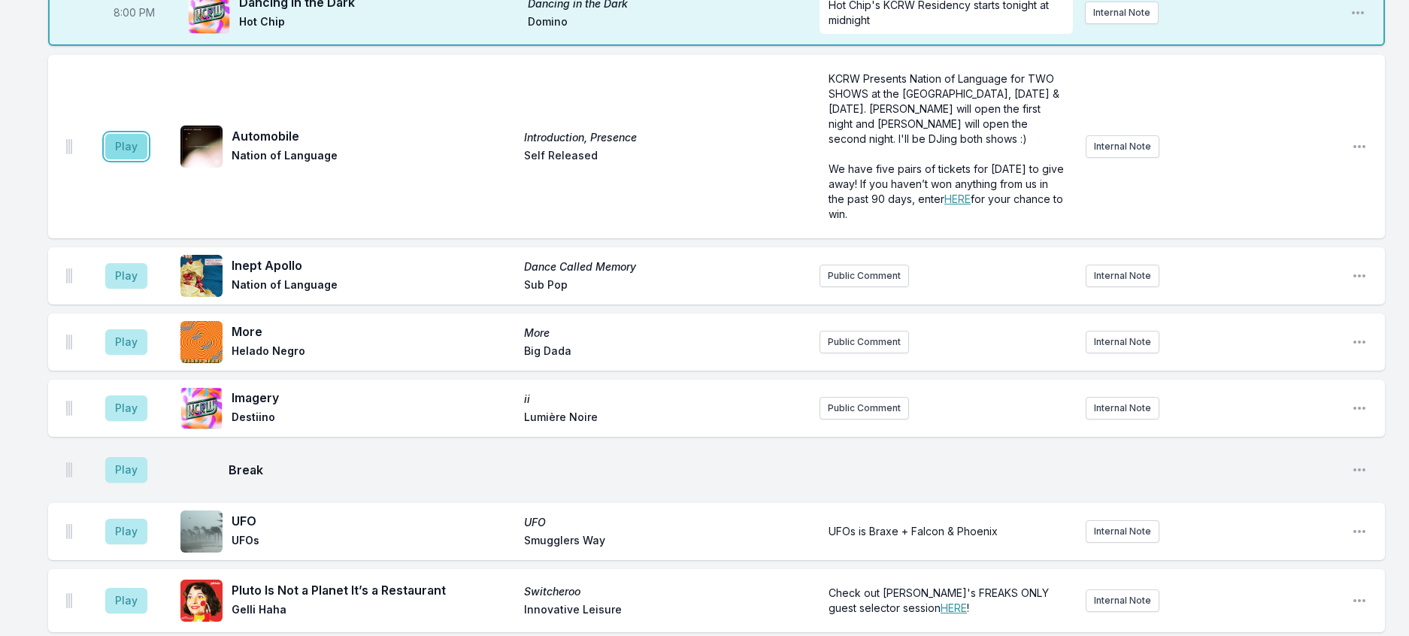
click at [147, 159] on button "Play" at bounding box center [126, 147] width 42 height 26
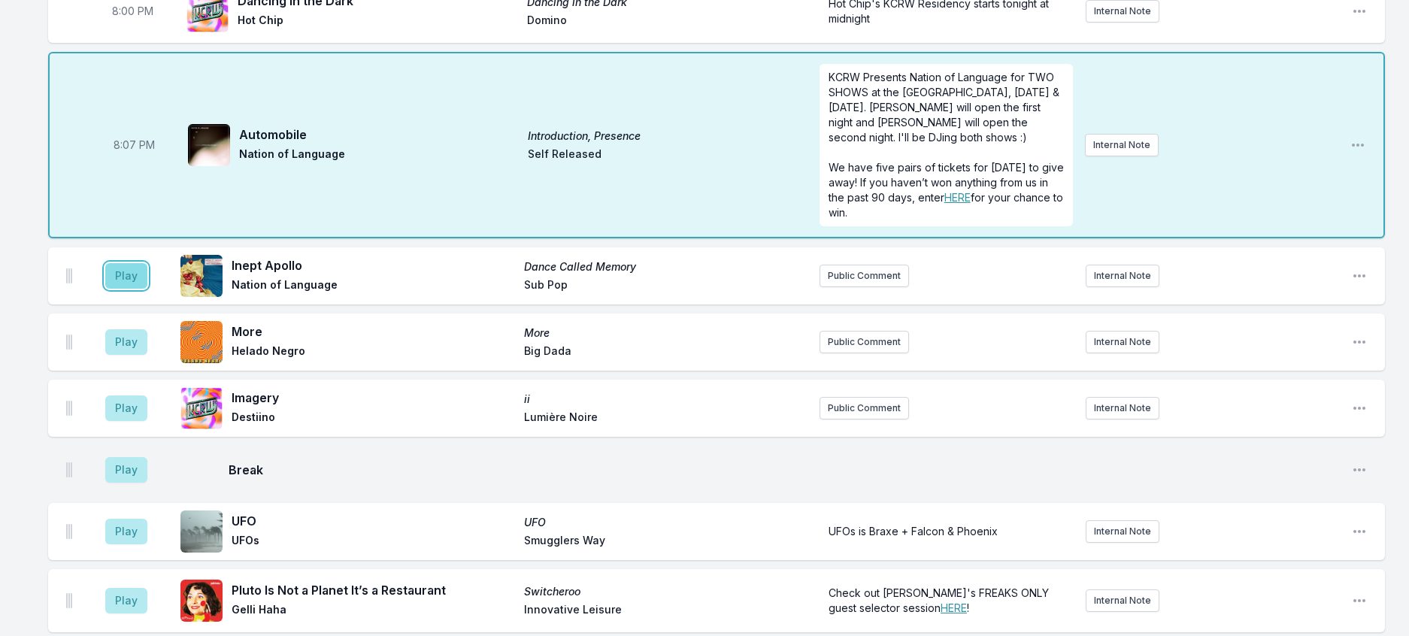
click at [147, 289] on button "Play" at bounding box center [126, 276] width 42 height 26
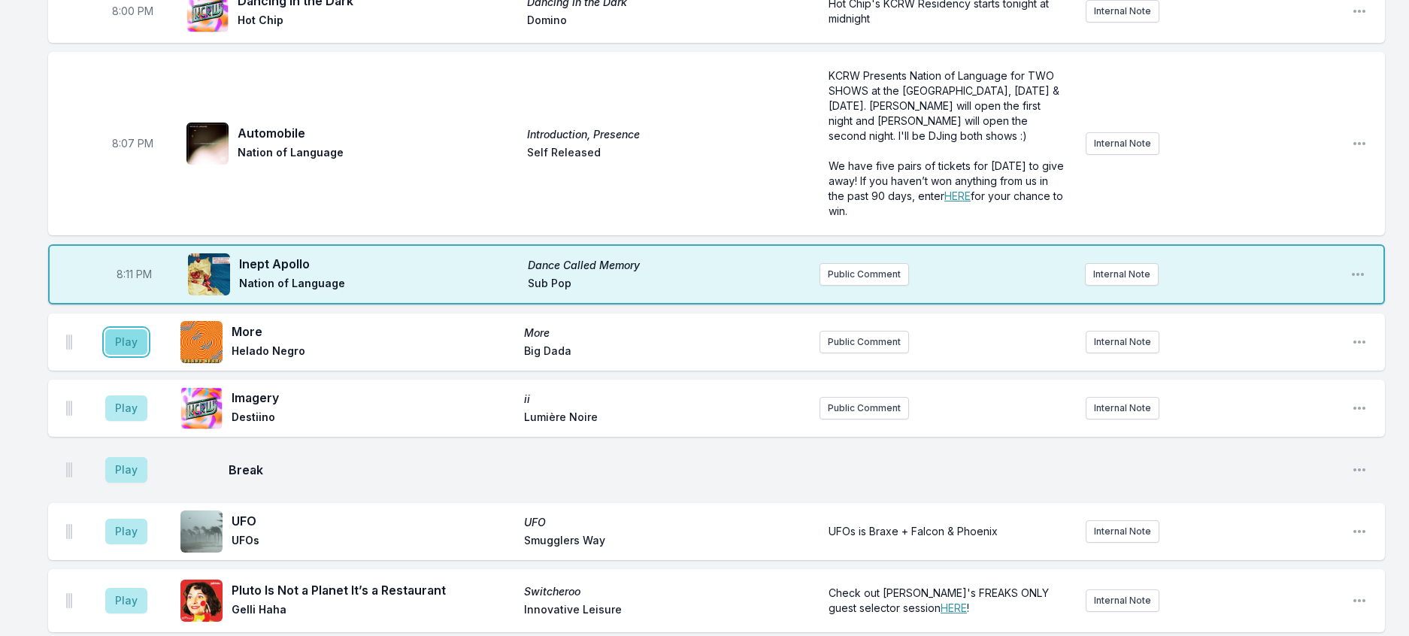
click at [144, 355] on button "Play" at bounding box center [126, 342] width 42 height 26
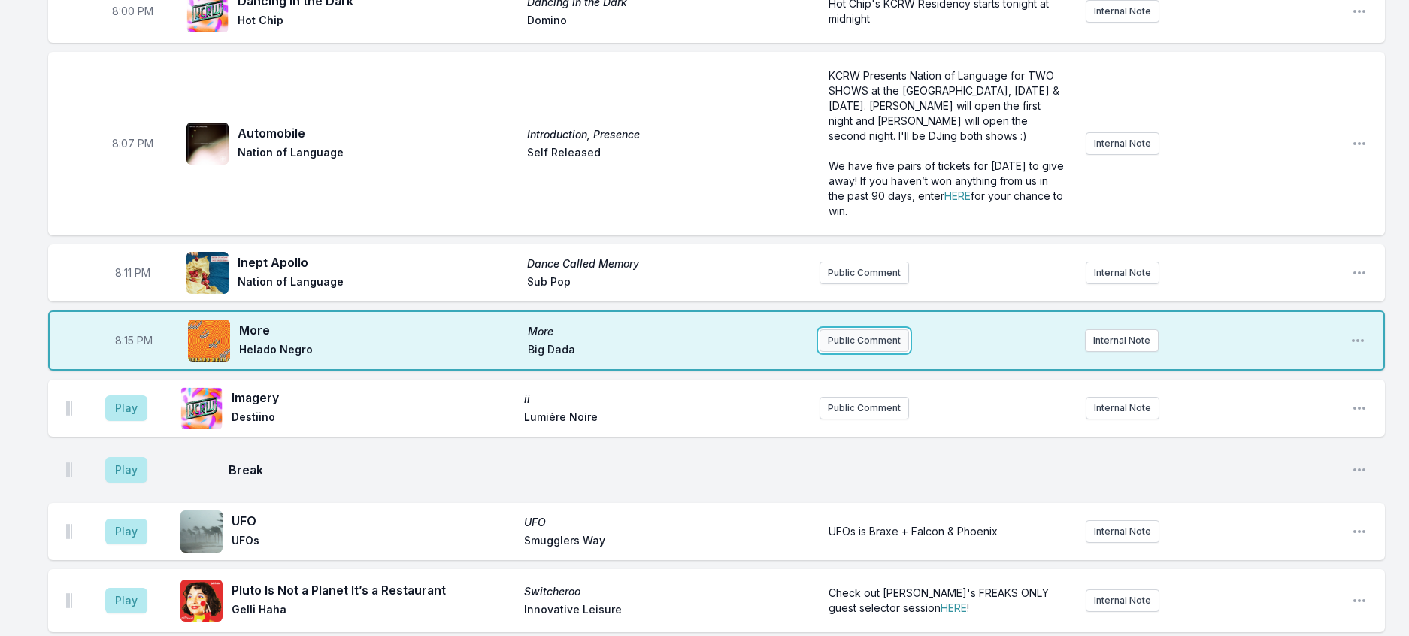
click at [863, 352] on button "Public Comment" at bounding box center [864, 340] width 89 height 23
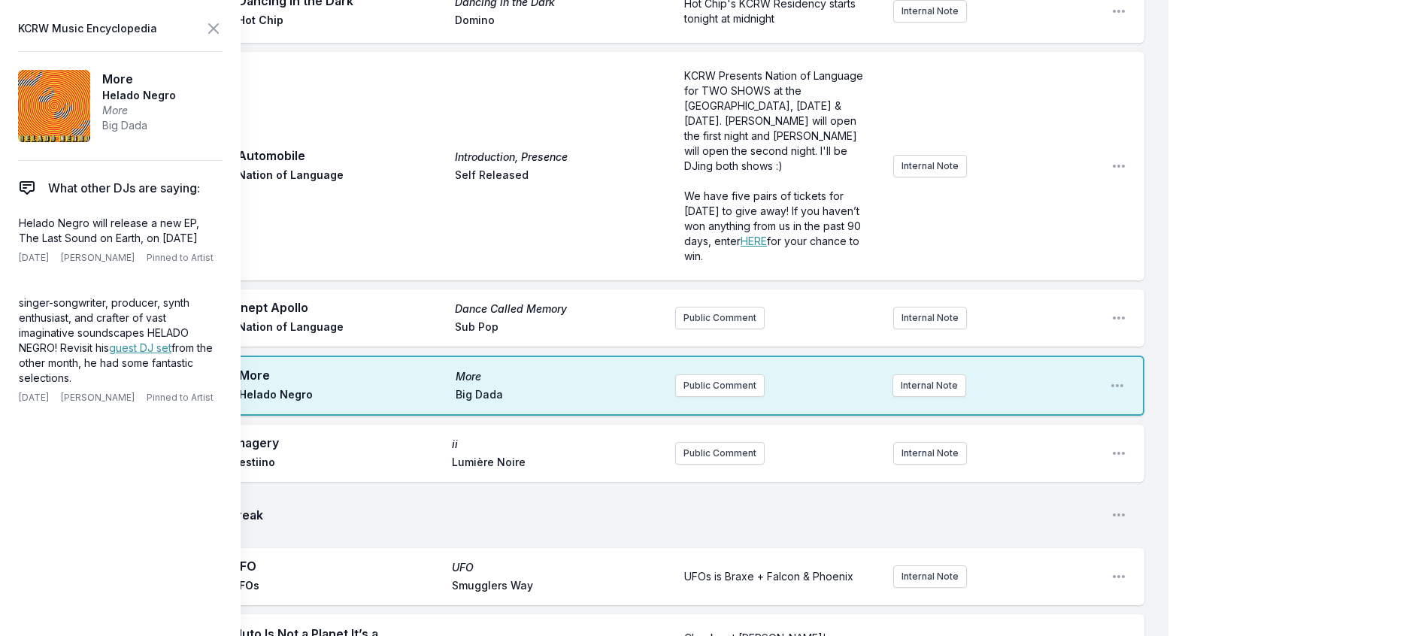
drag, startPoint x: 221, startPoint y: 265, endPoint x: 8, endPoint y: 248, distance: 213.5
click at [8, 248] on aside "KCRW Music Encyclopedia More Helado Negro More Big Dada What other DJs are sayi…" at bounding box center [120, 318] width 241 height 636
copy p "Helado Negro will release a new EP, The Last Sound on Earth, on November 7"
click at [675, 397] on button "Public Comment" at bounding box center [719, 386] width 89 height 23
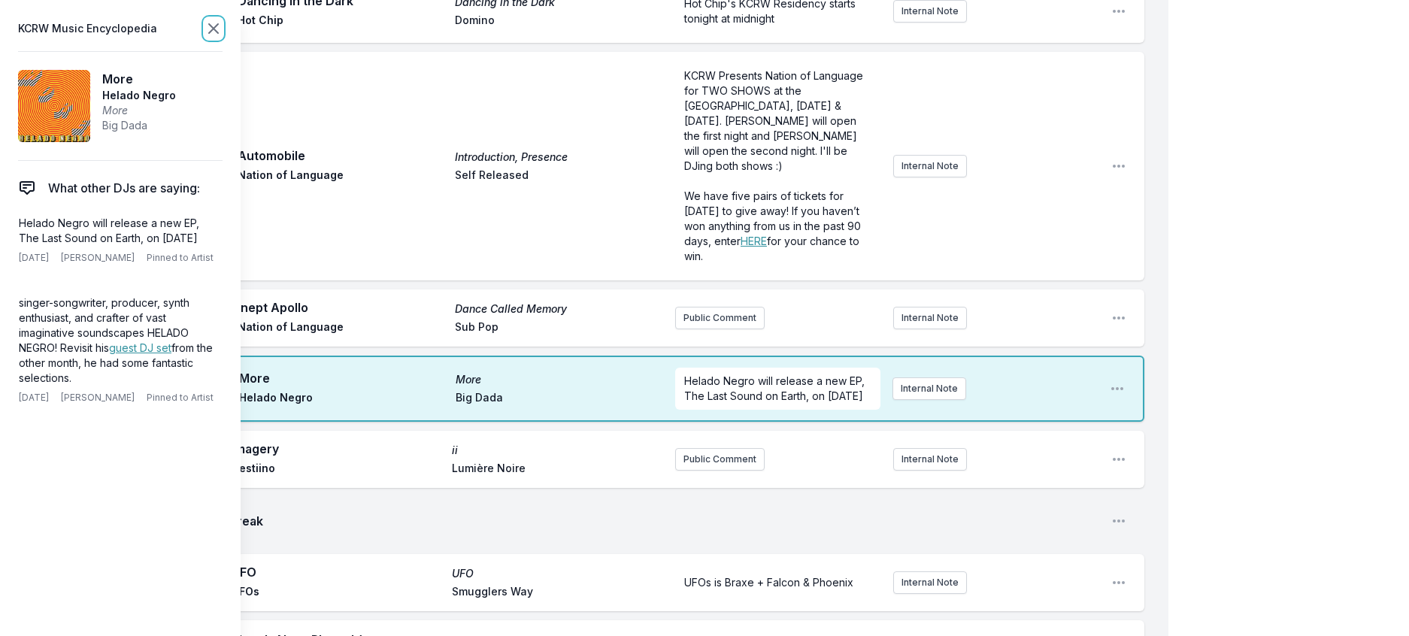
click at [223, 29] on icon at bounding box center [214, 29] width 18 height 18
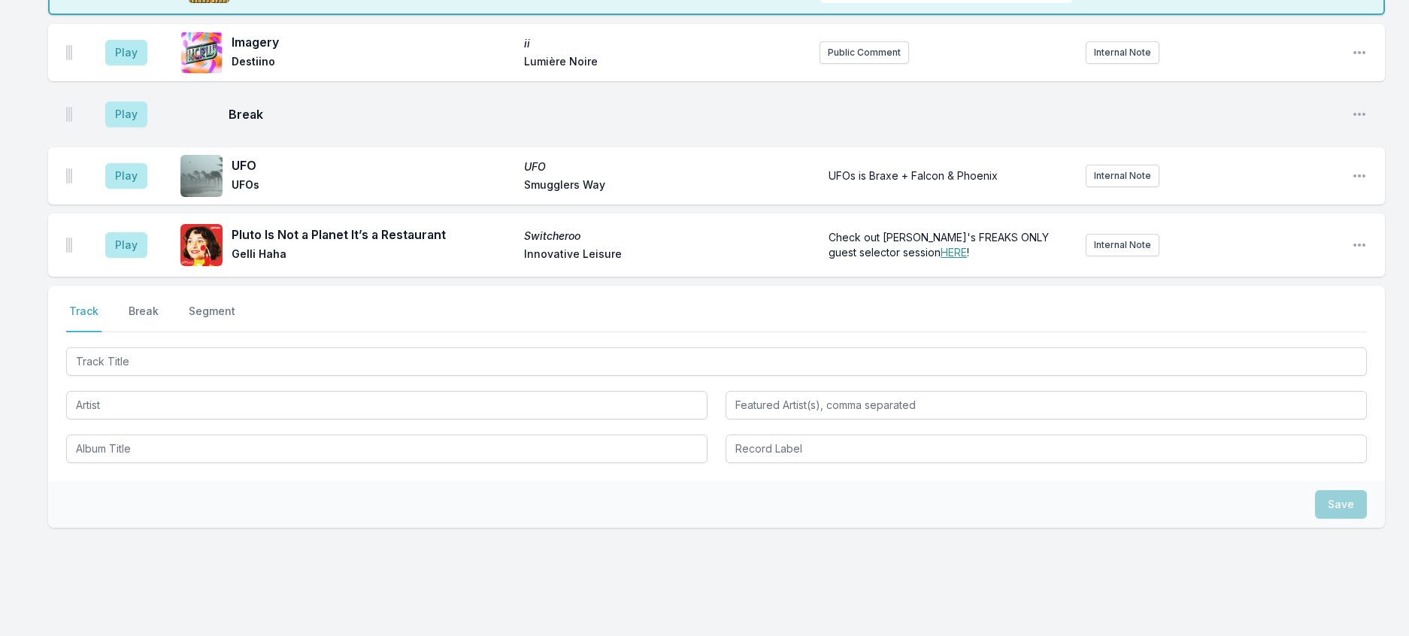
scroll to position [714, 0]
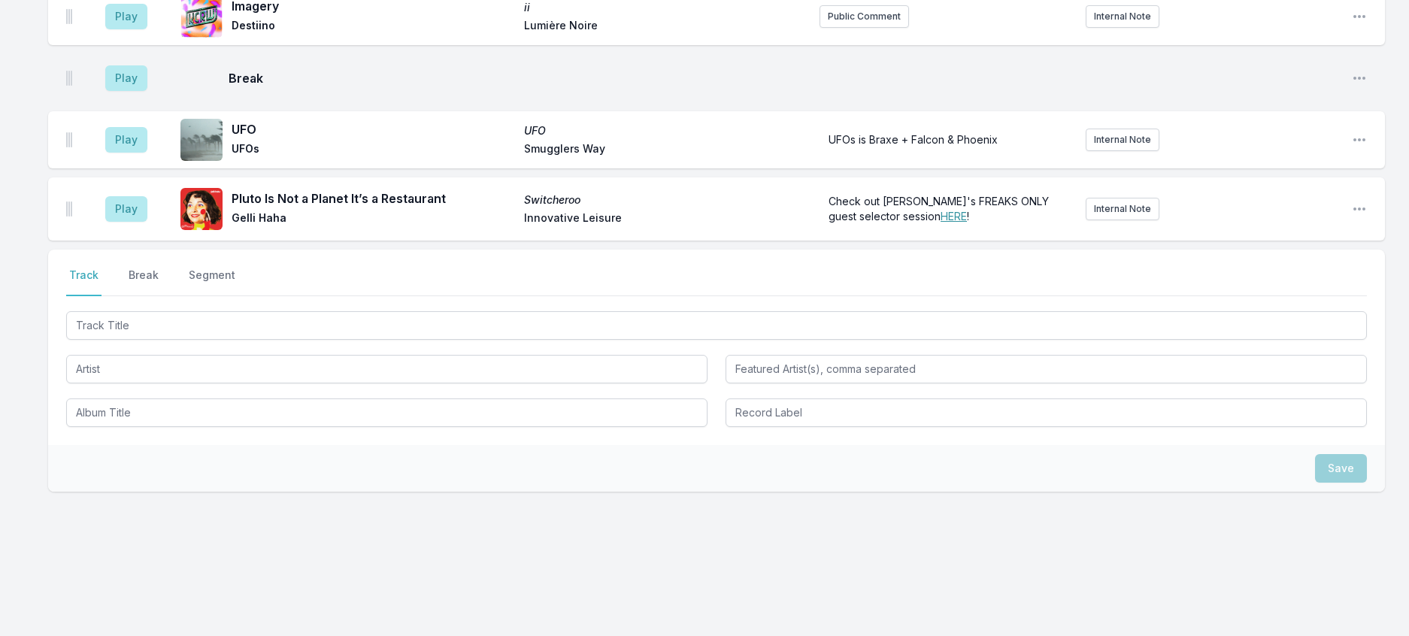
drag, startPoint x: 563, startPoint y: 57, endPoint x: 477, endPoint y: 265, distance: 225.3
click at [477, 265] on div "Select a tab Track Break Segment Track Break Segment" at bounding box center [716, 348] width 1337 height 196
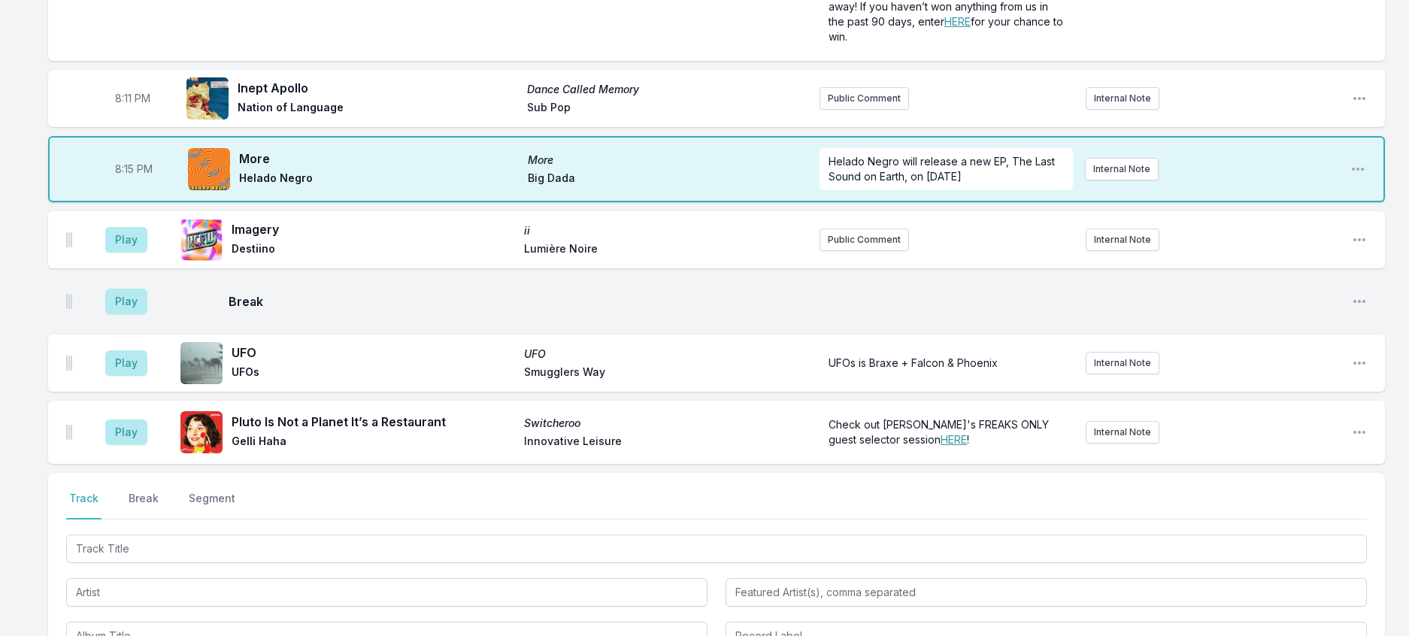
scroll to position [338, 0]
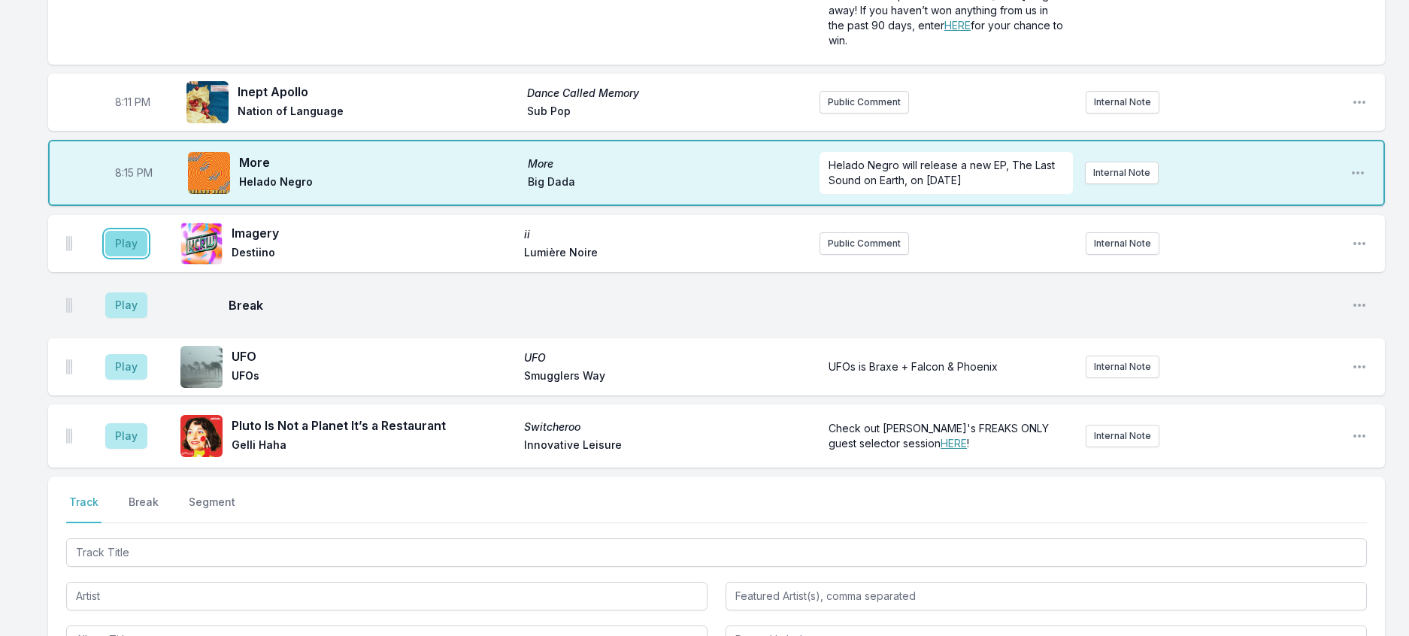
drag, startPoint x: 138, startPoint y: 309, endPoint x: 152, endPoint y: 309, distance: 13.5
click at [139, 256] on button "Play" at bounding box center [126, 244] width 42 height 26
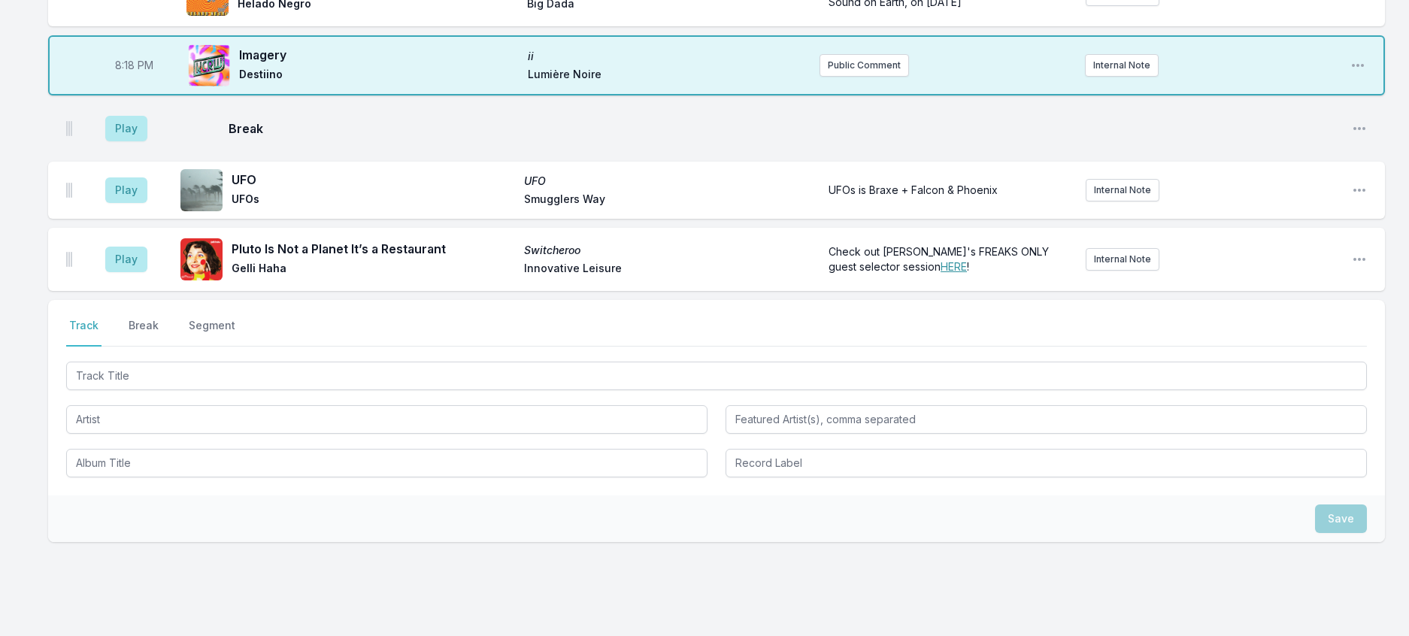
scroll to position [564, 0]
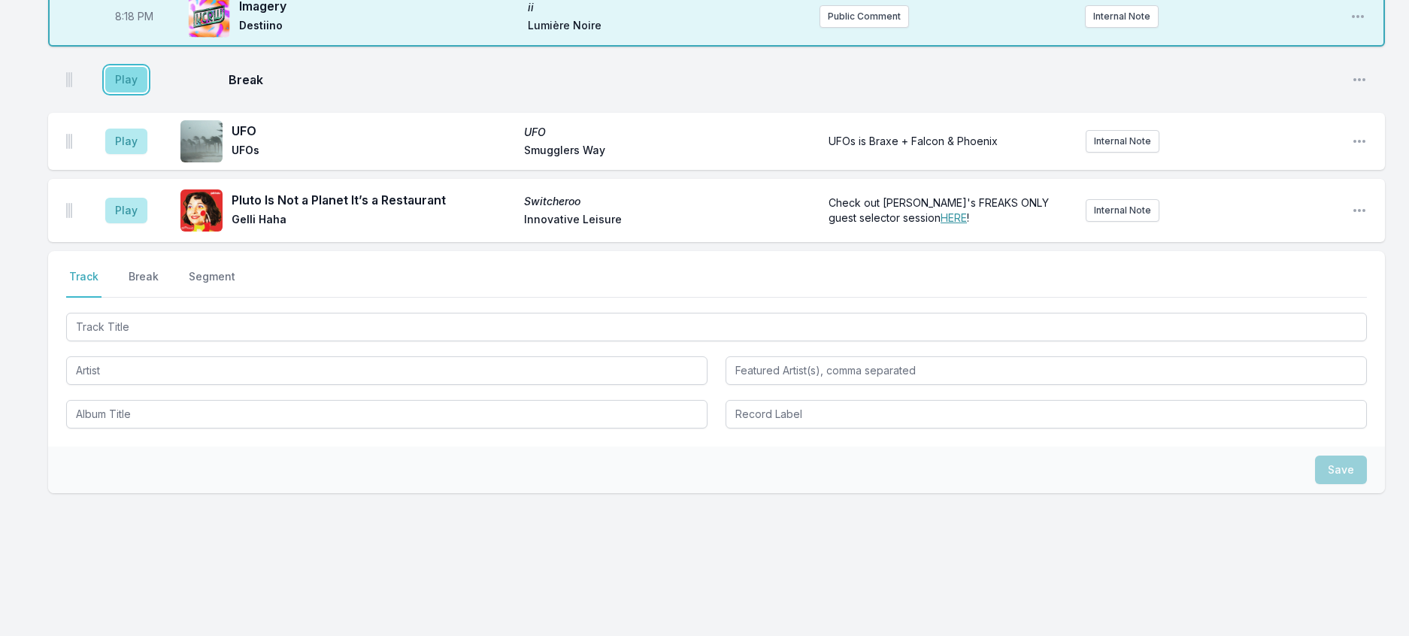
click at [142, 92] on button "Play" at bounding box center [126, 80] width 42 height 26
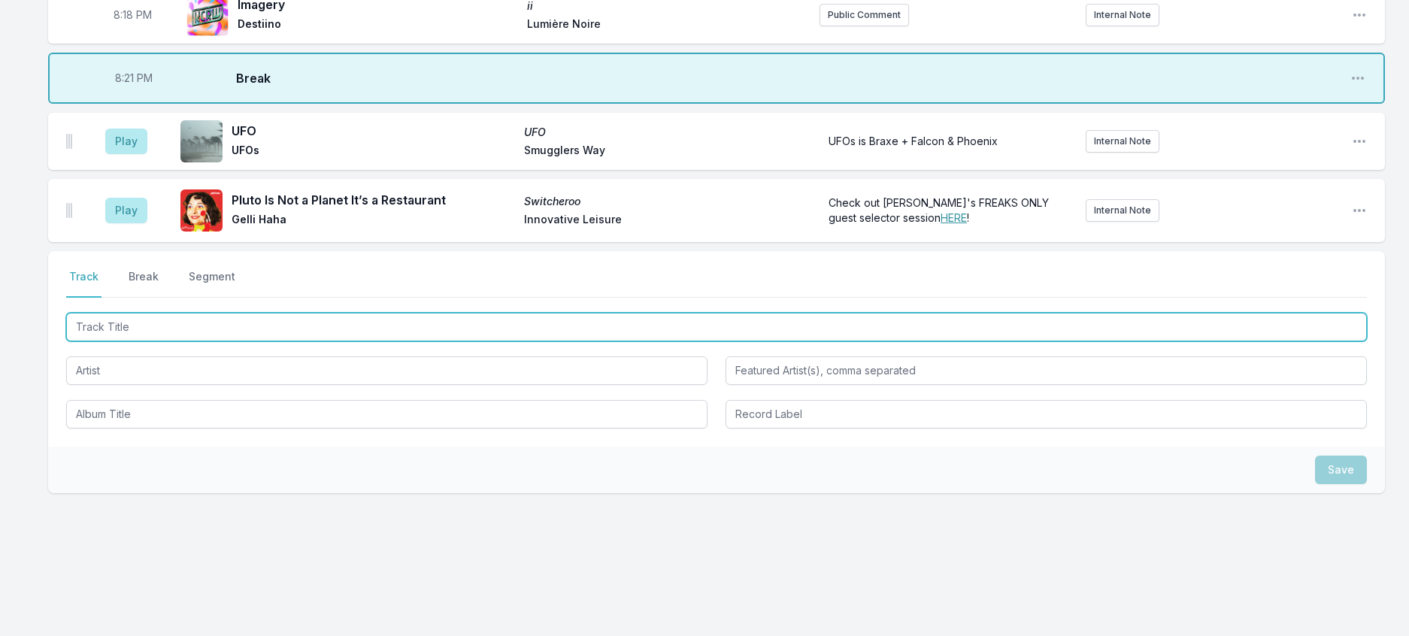
click at [235, 341] on input "Track Title" at bounding box center [716, 327] width 1301 height 29
type input "Black Box"
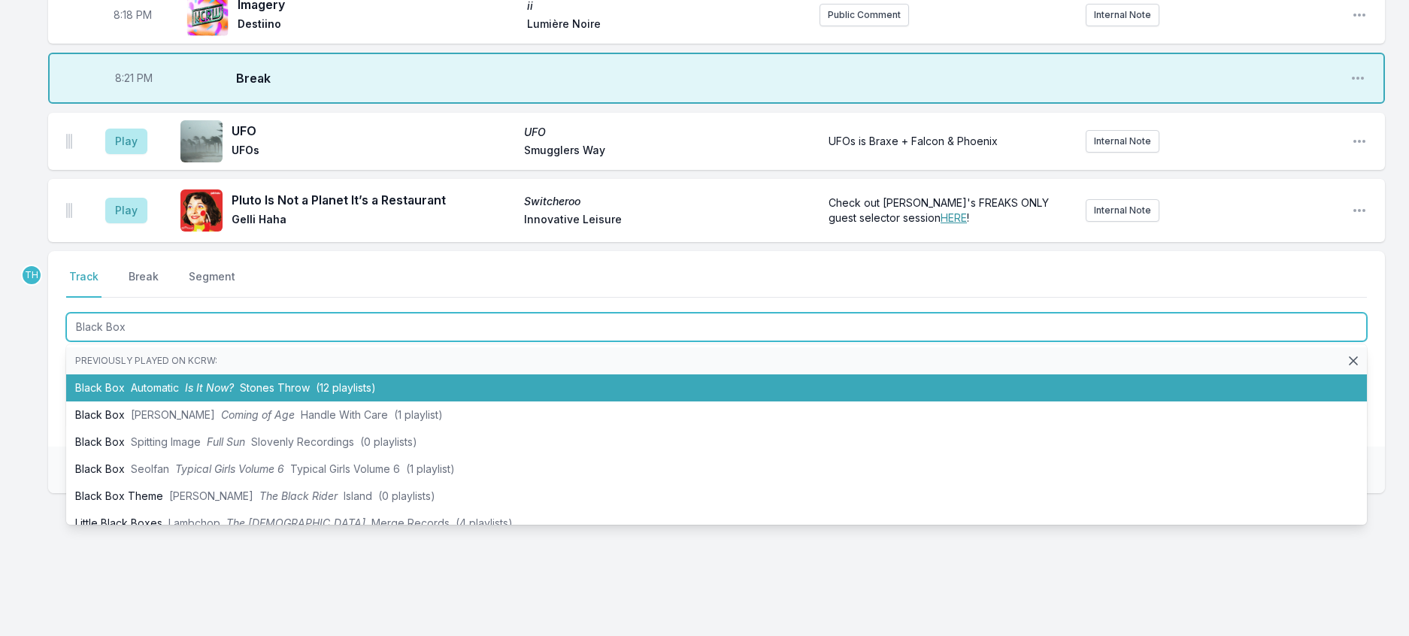
click at [265, 402] on li "Black Box Automatic Is It Now? Stones Throw (12 playlists)" at bounding box center [716, 388] width 1301 height 27
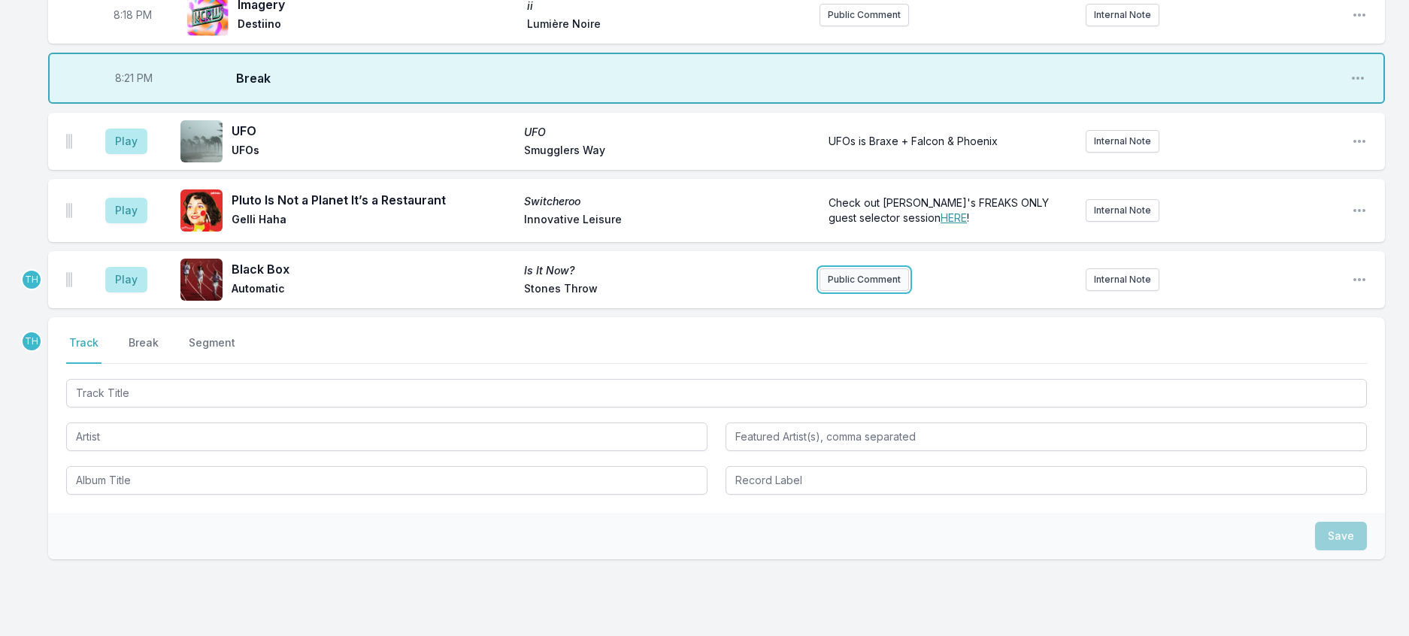
click at [845, 291] on button "Public Comment" at bounding box center [864, 279] width 89 height 23
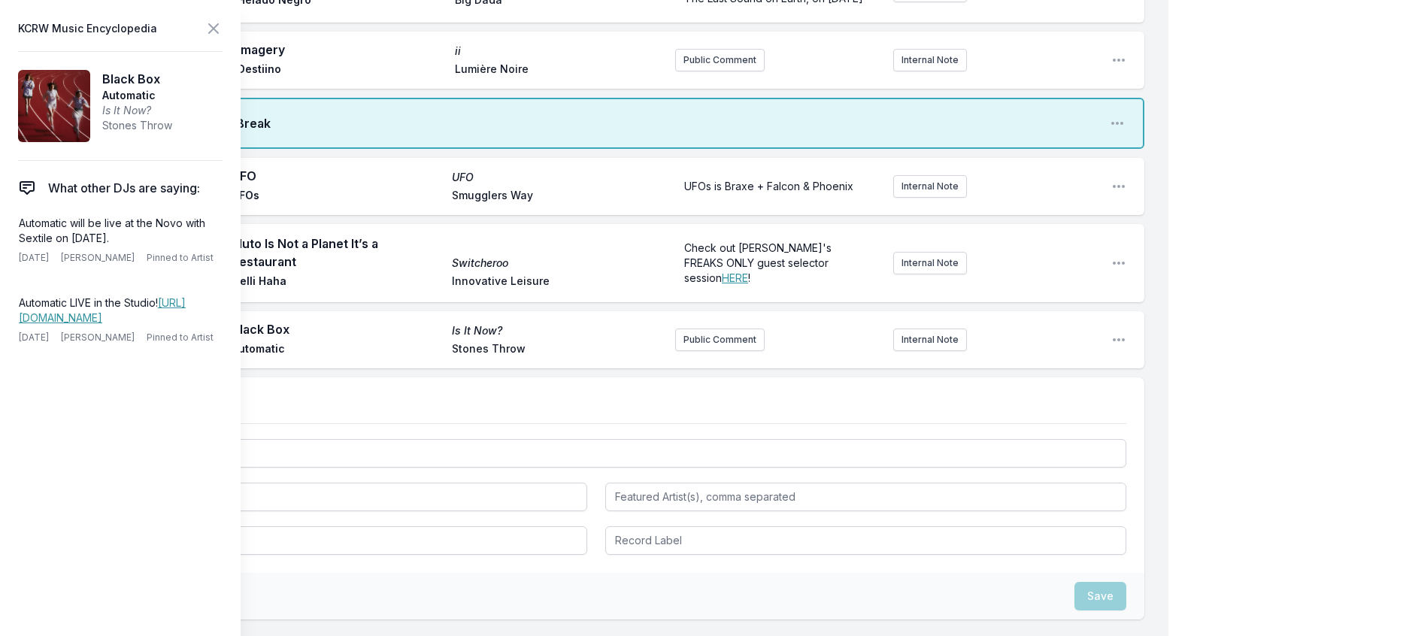
drag, startPoint x: 201, startPoint y: 267, endPoint x: 8, endPoint y: 257, distance: 192.8
click at [8, 257] on aside "KCRW Music Encyclopedia Black Box Automatic Is It Now? Stones Throw What other …" at bounding box center [120, 318] width 241 height 636
copy p "Automatic will be live at the Novo with Sextile on October 11th."
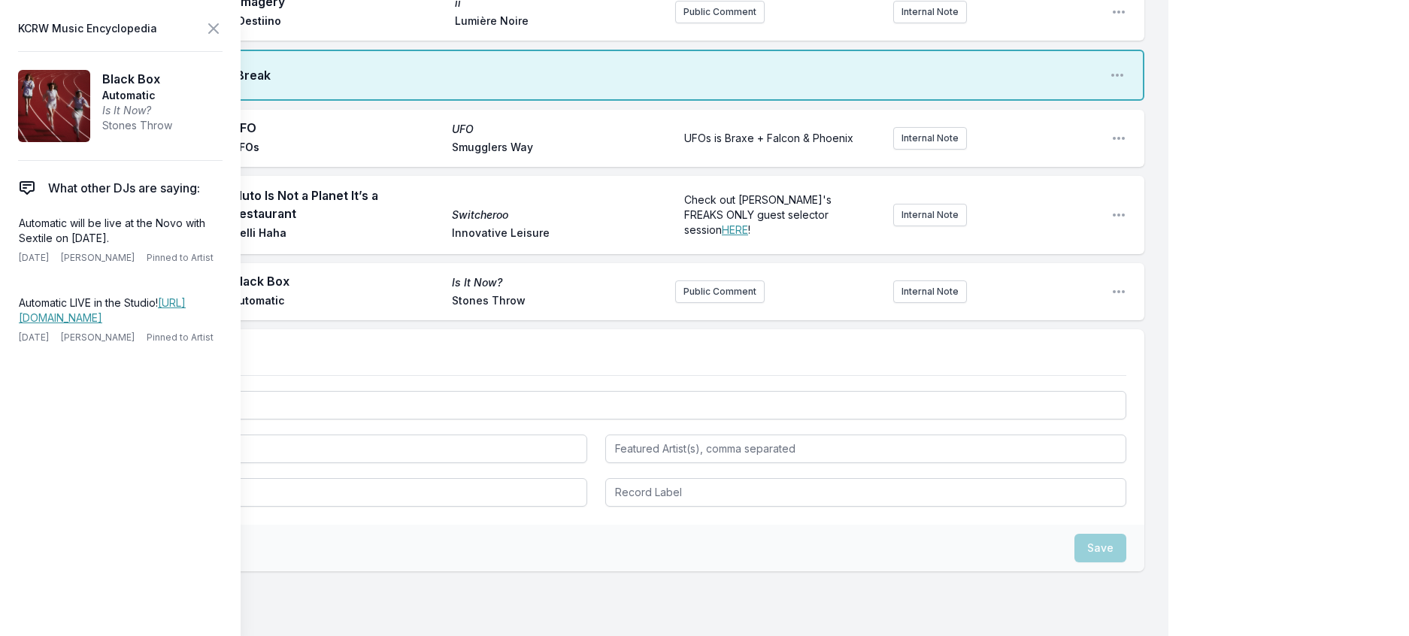
scroll to position [639, 0]
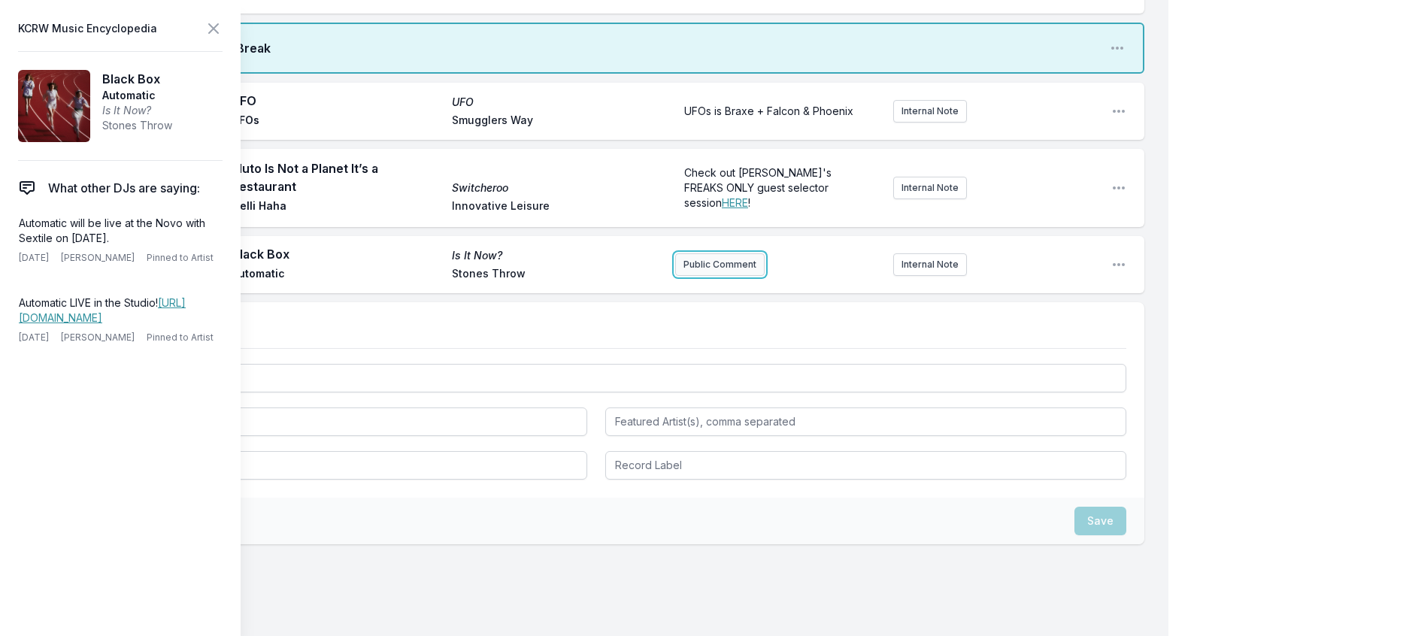
click at [691, 276] on button "Public Comment" at bounding box center [719, 264] width 89 height 23
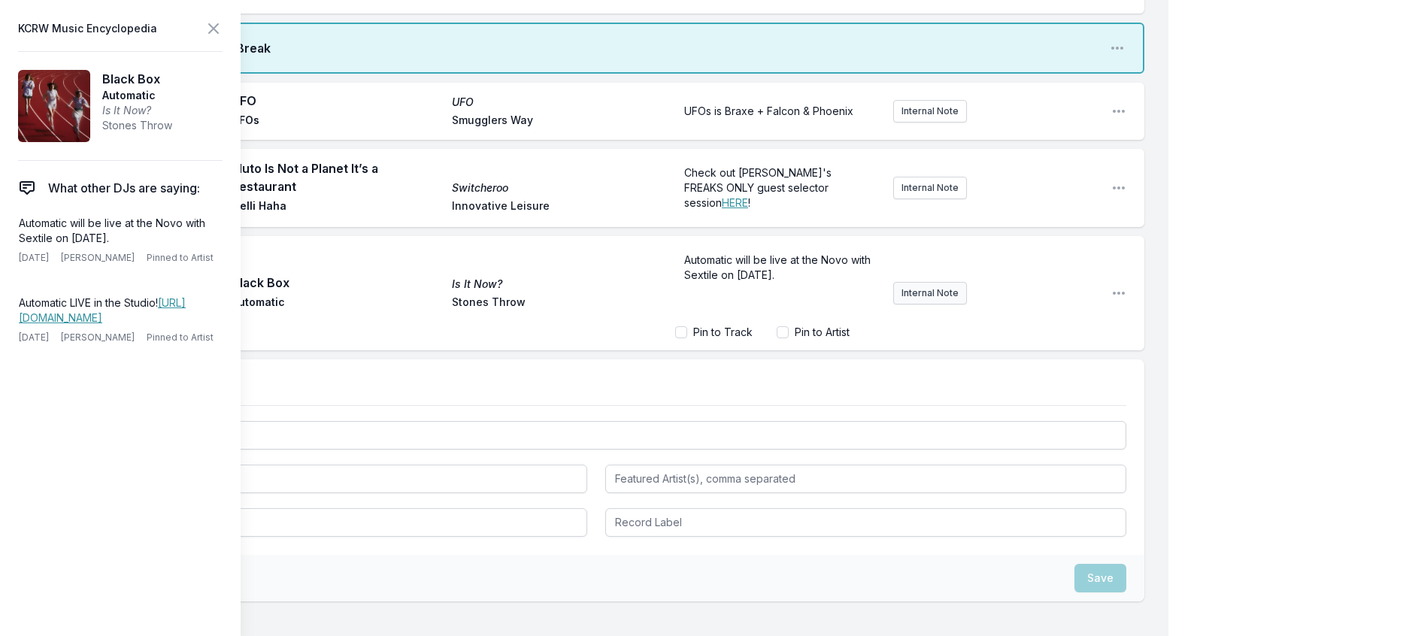
drag, startPoint x: 730, startPoint y: 426, endPoint x: 867, endPoint y: 449, distance: 138.8
click at [867, 346] on div "Automatic will be live at the Novo with Sextile on October 11th. Pin to Track P…" at bounding box center [887, 293] width 424 height 105
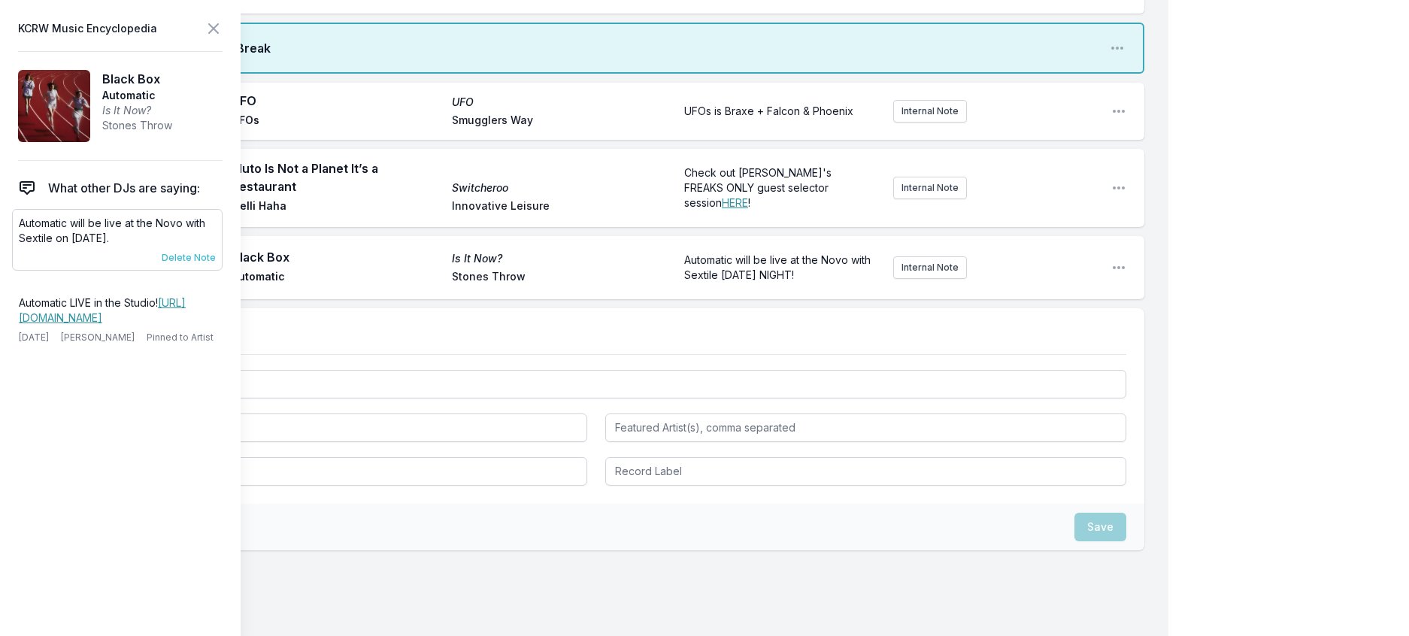
click at [194, 264] on span "Delete Note" at bounding box center [189, 258] width 54 height 12
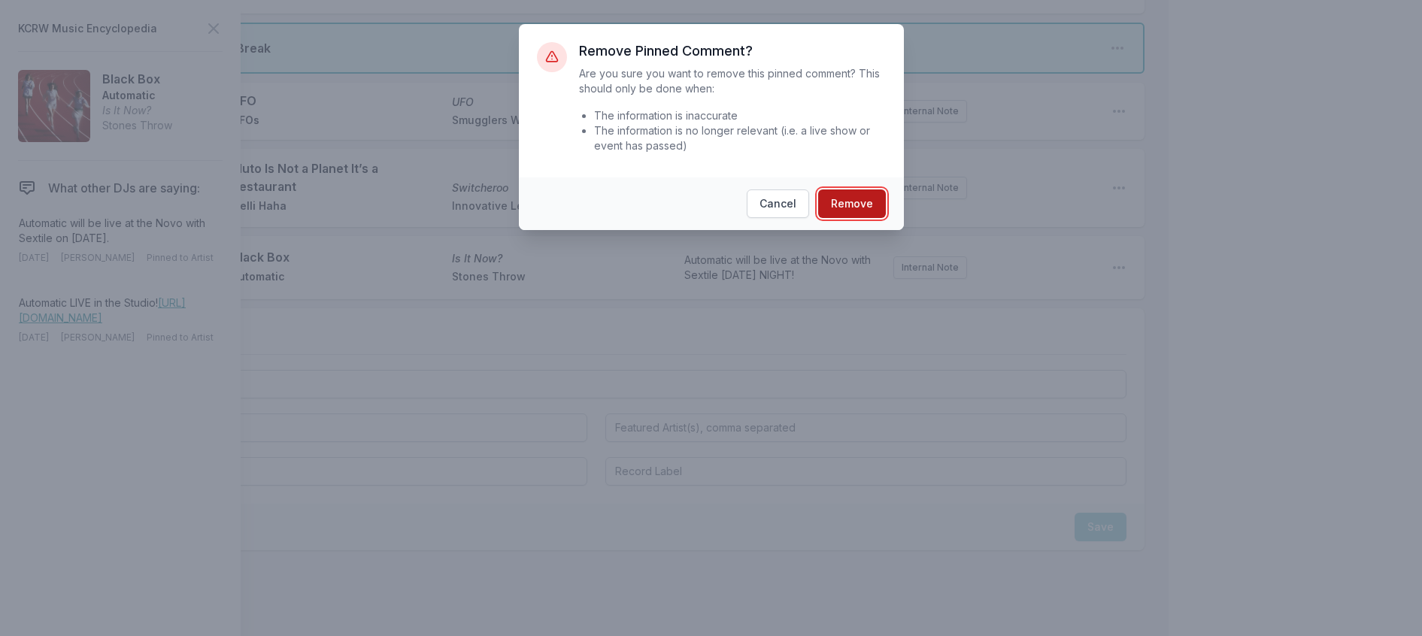
click at [848, 216] on button "Remove" at bounding box center [852, 204] width 68 height 29
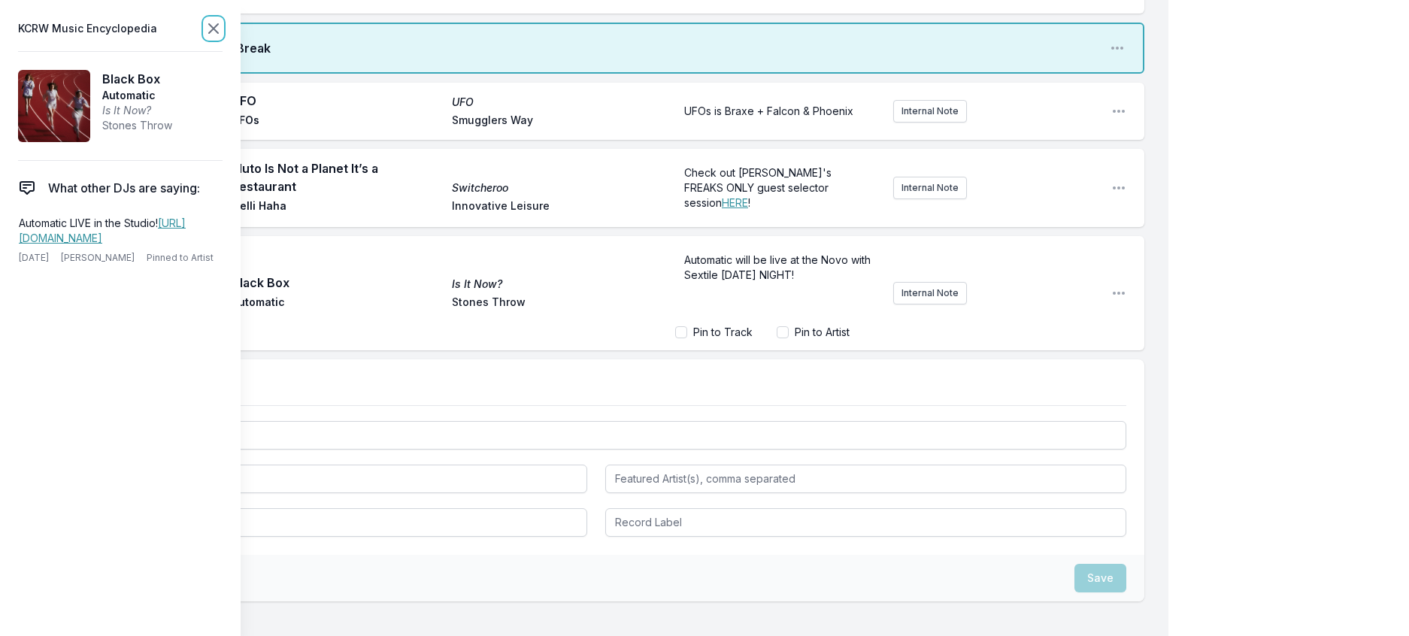
click at [223, 33] on icon at bounding box center [214, 29] width 18 height 18
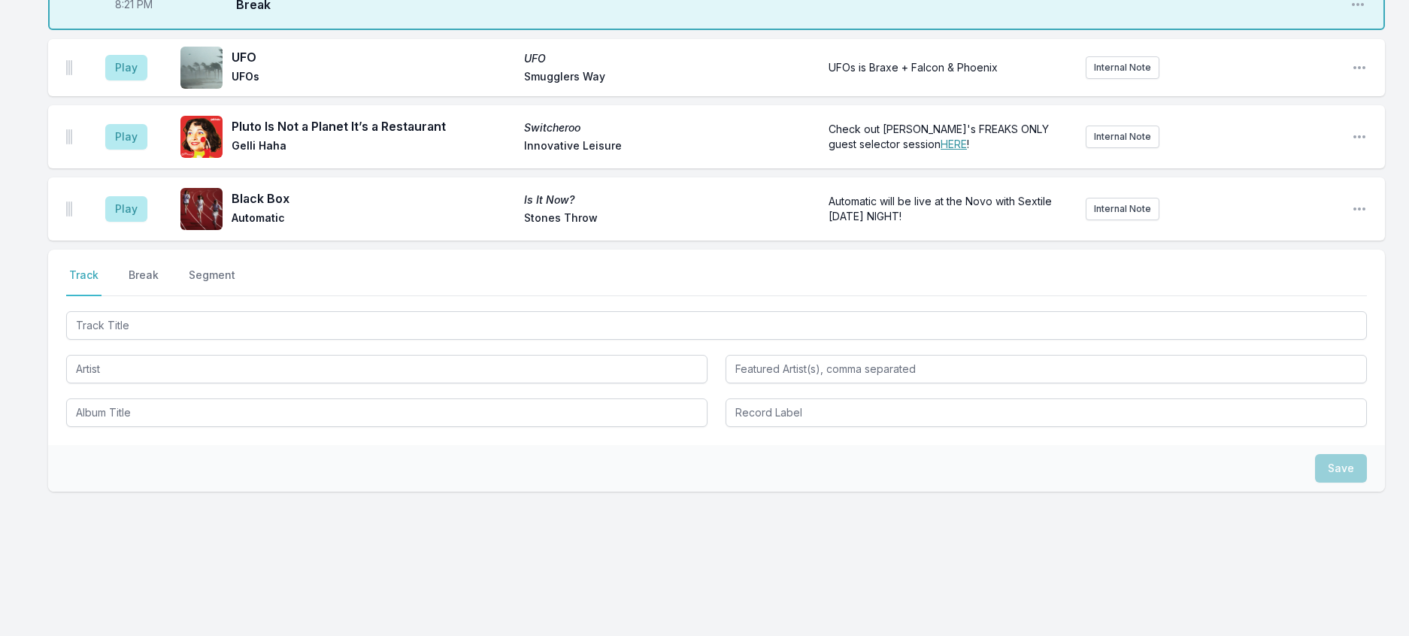
scroll to position [790, 0]
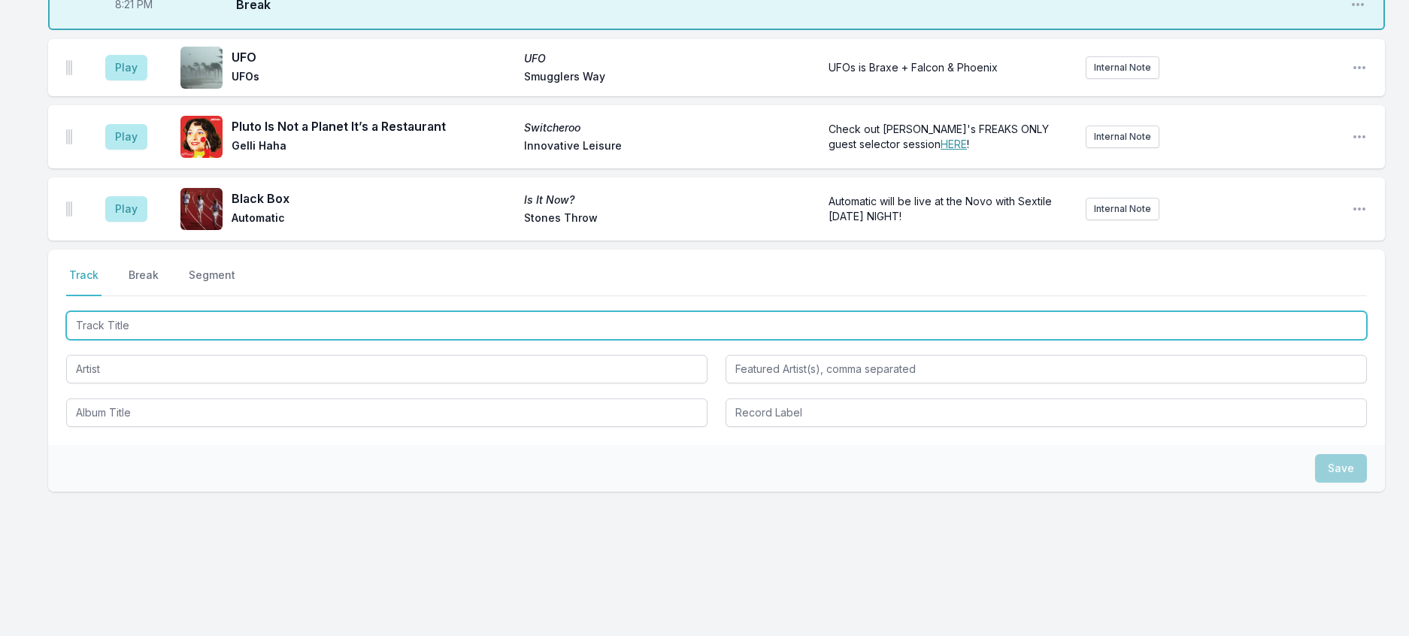
click at [225, 311] on input "Track Title" at bounding box center [716, 325] width 1301 height 29
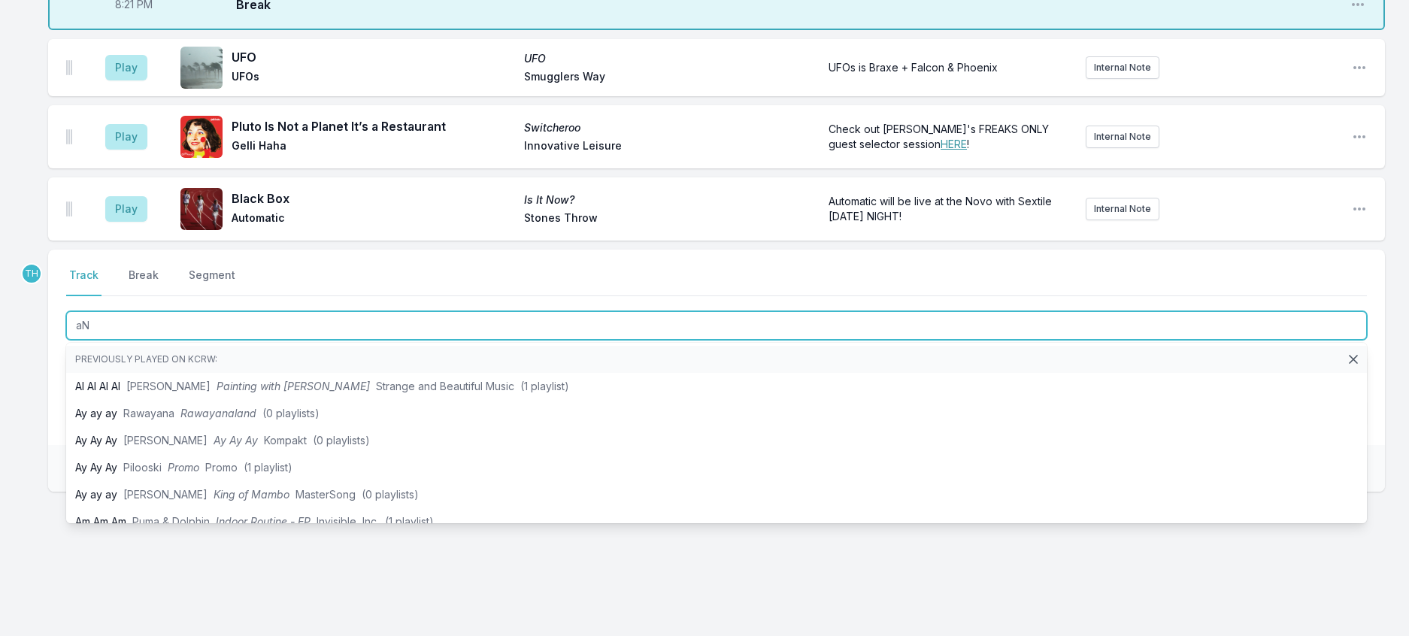
type input "a"
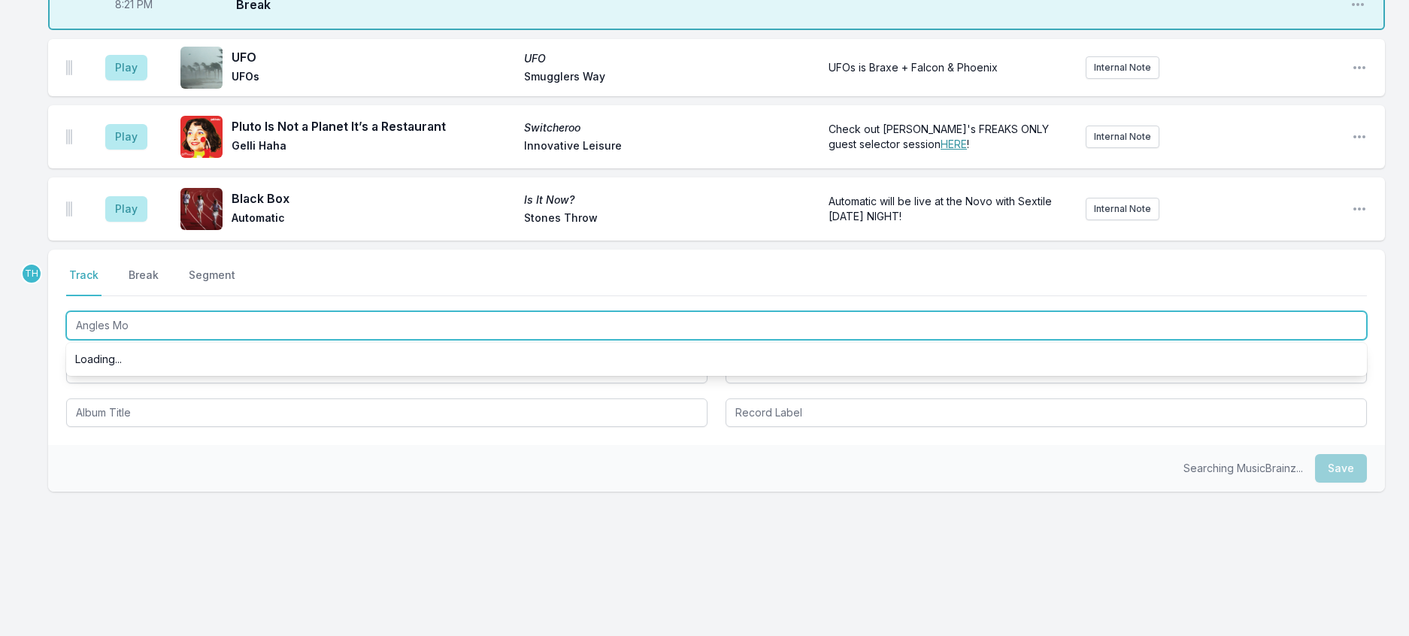
type input "Angles Mor"
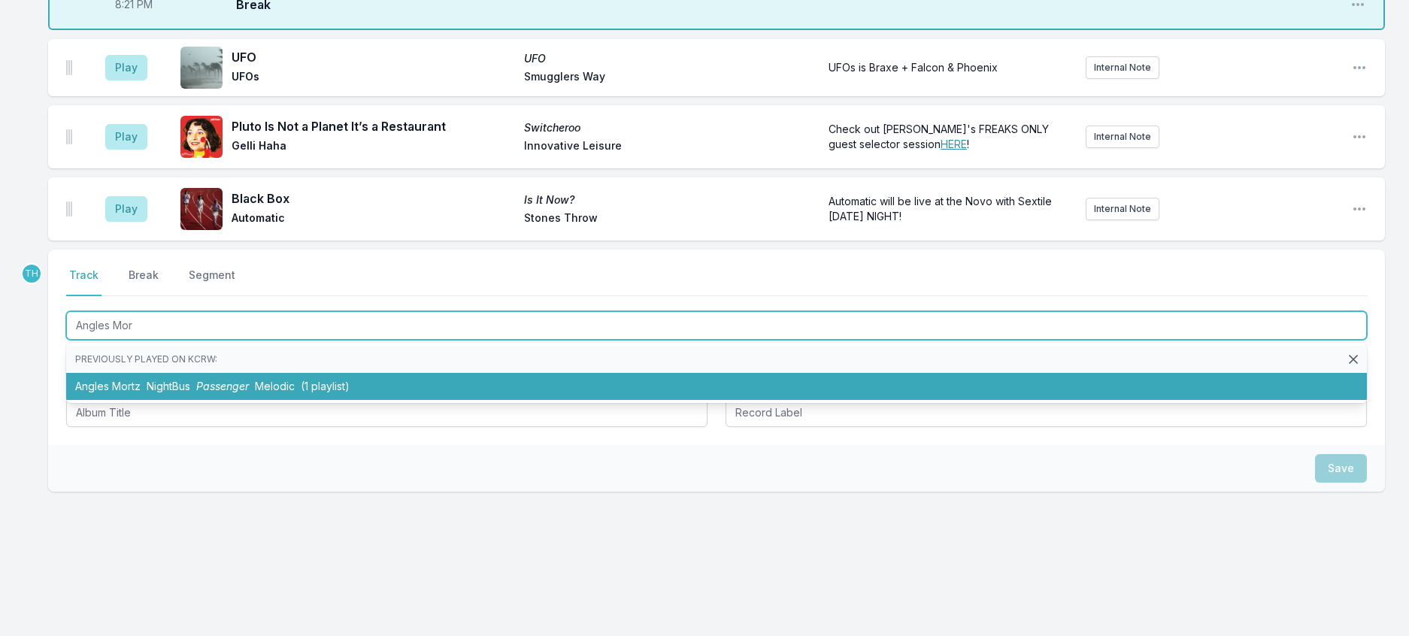
click at [249, 380] on span "Passenger" at bounding box center [222, 386] width 53 height 13
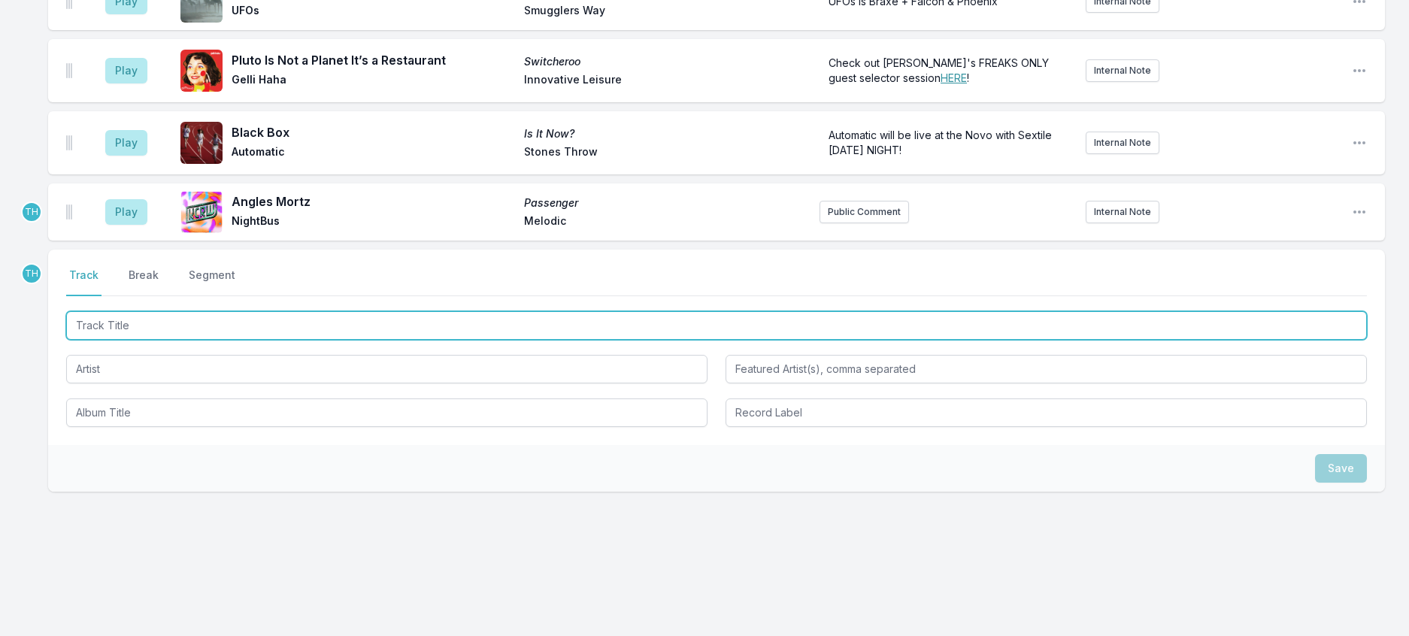
click at [332, 311] on input "Track Title" at bounding box center [716, 325] width 1301 height 29
type input "As Of Right Now"
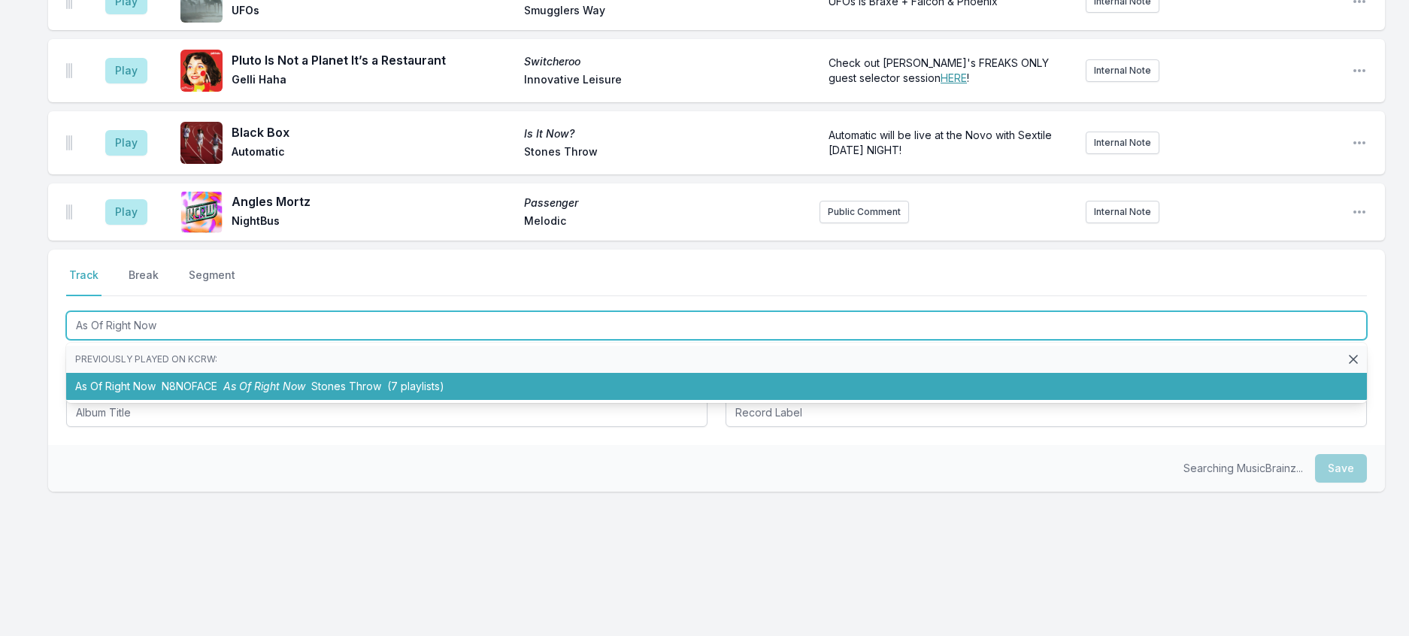
click at [305, 380] on span "As Of Right Now" at bounding box center [264, 386] width 82 height 13
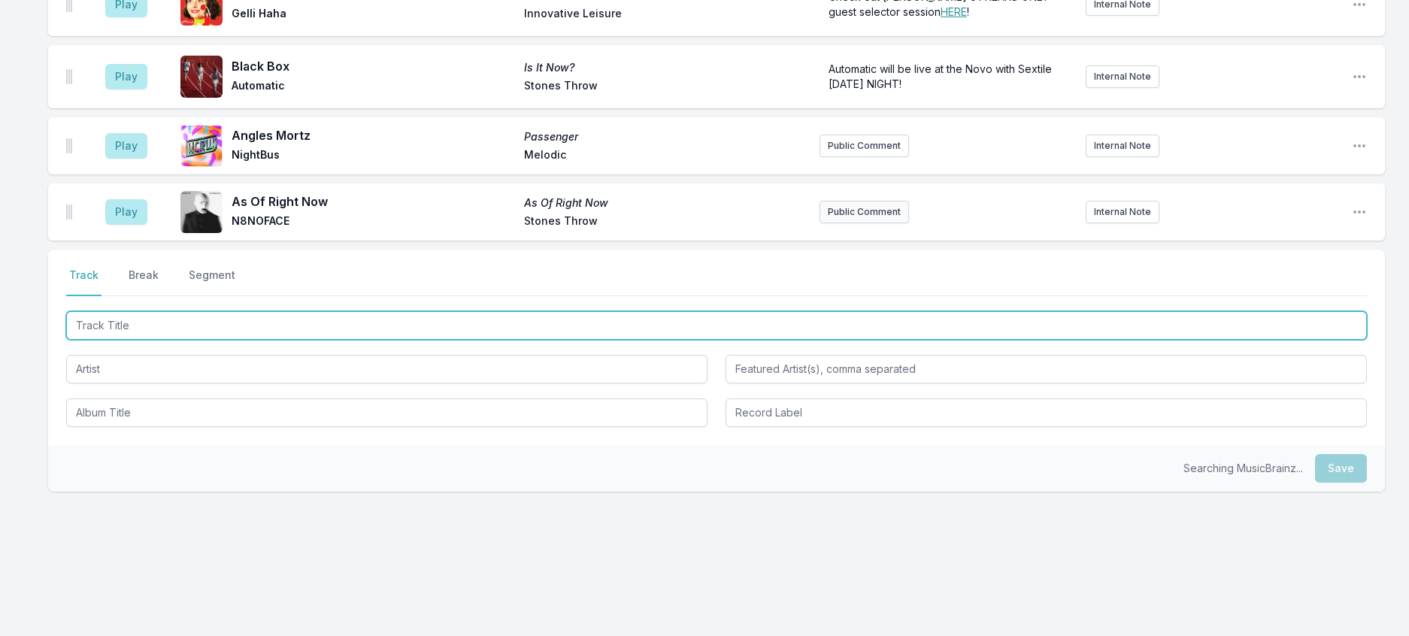
scroll to position [939, 0]
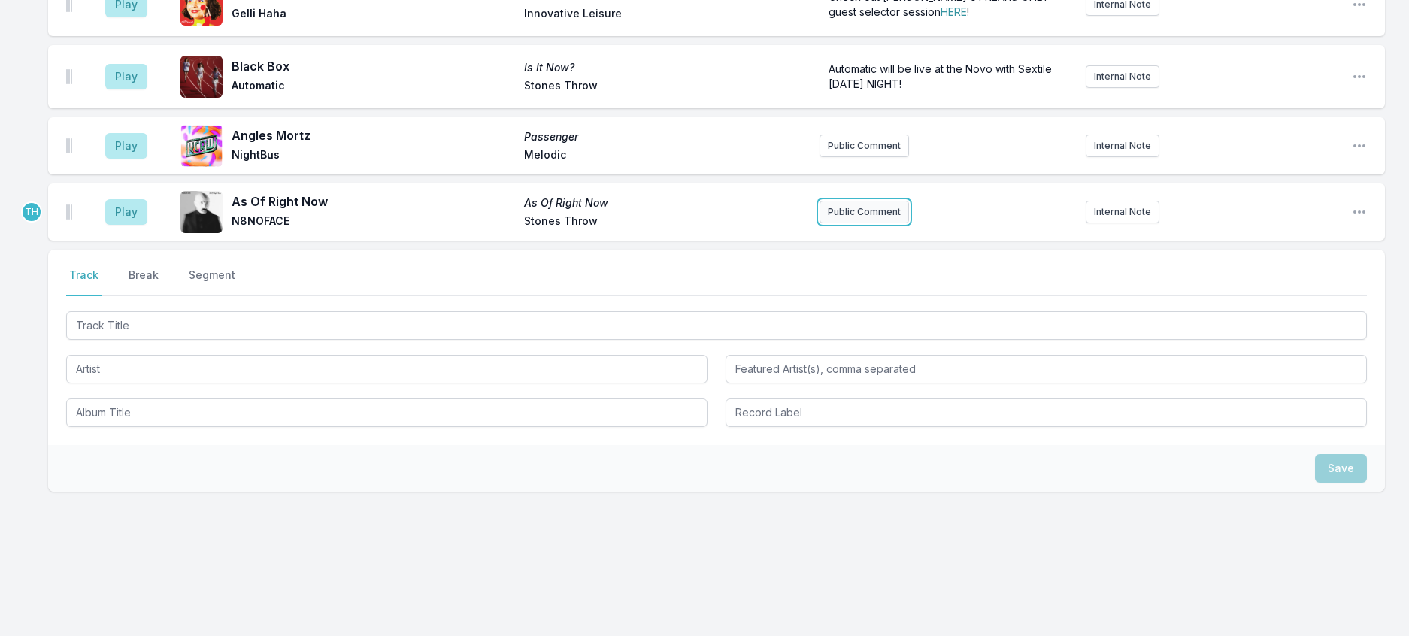
click at [881, 201] on button "Public Comment" at bounding box center [864, 212] width 89 height 23
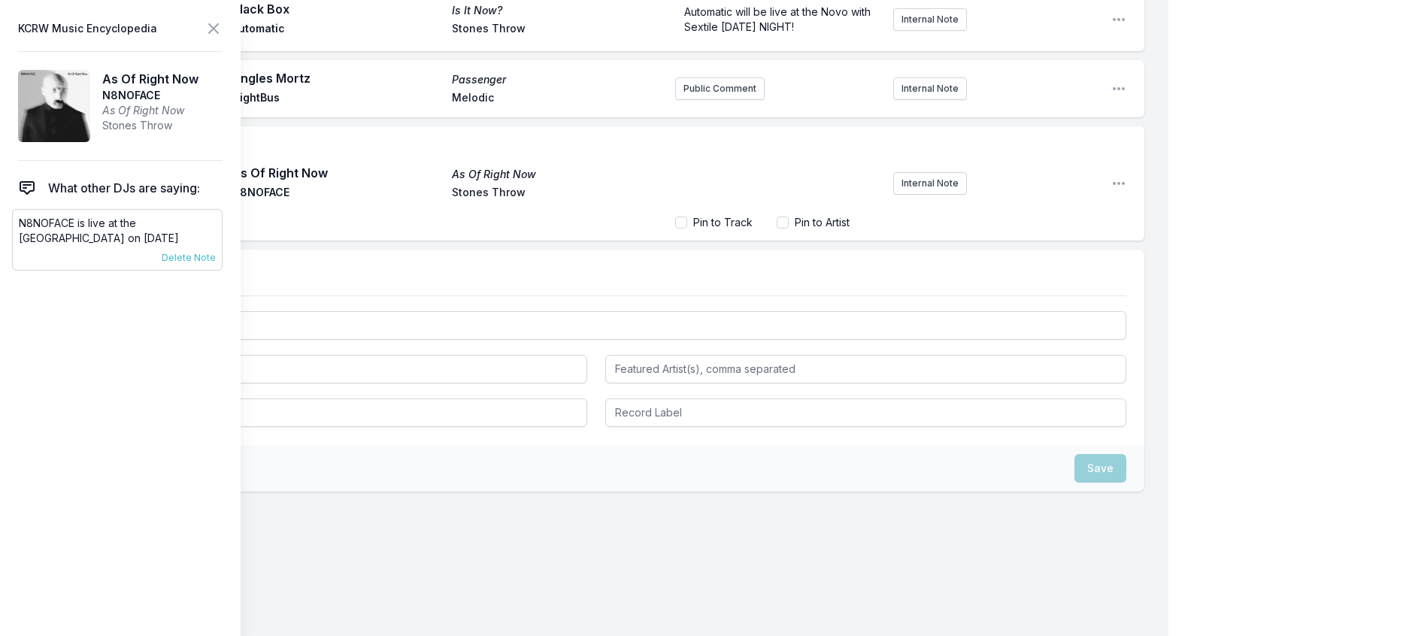
scroll to position [939, 0]
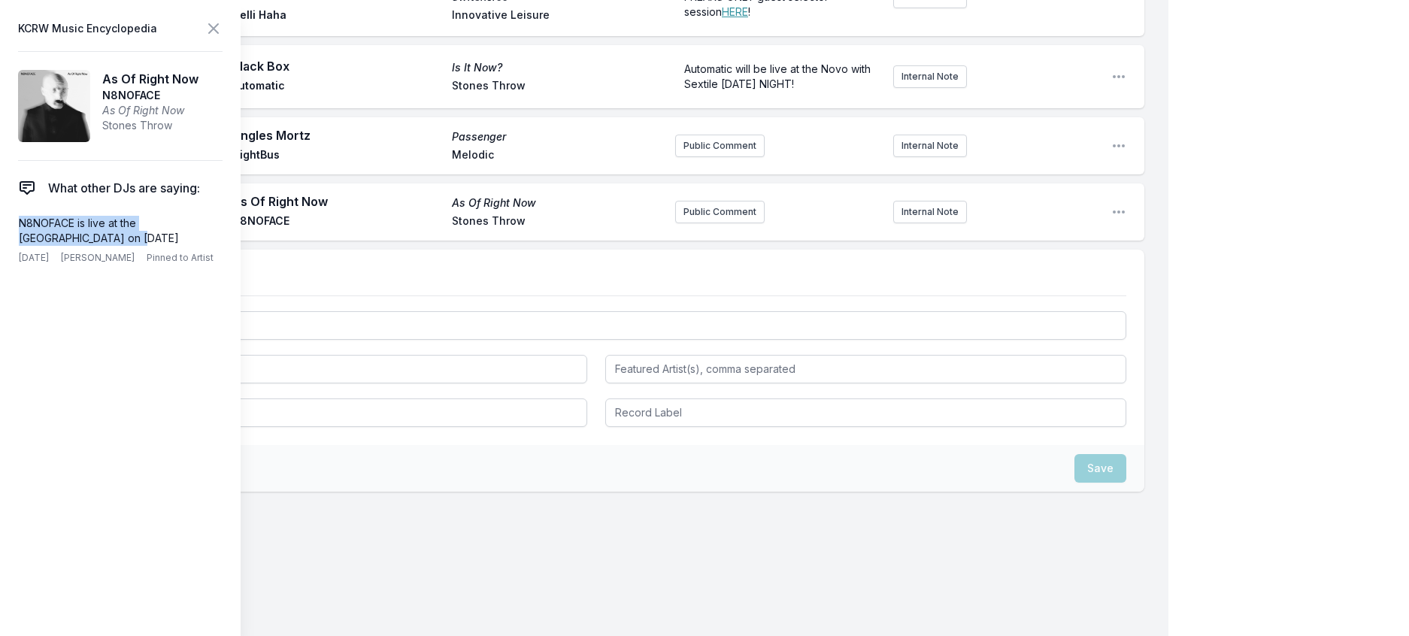
drag, startPoint x: 87, startPoint y: 265, endPoint x: 7, endPoint y: 249, distance: 82.1
click at [7, 249] on aside "KCRW Music Encyclopedia As Of Right Now N8NOFACE As Of Right Now Stones Throw W…" at bounding box center [120, 318] width 241 height 636
copy p "N8NOFACE is live at the El Rey on October 30th"
click at [723, 223] on button "Public Comment" at bounding box center [719, 212] width 89 height 23
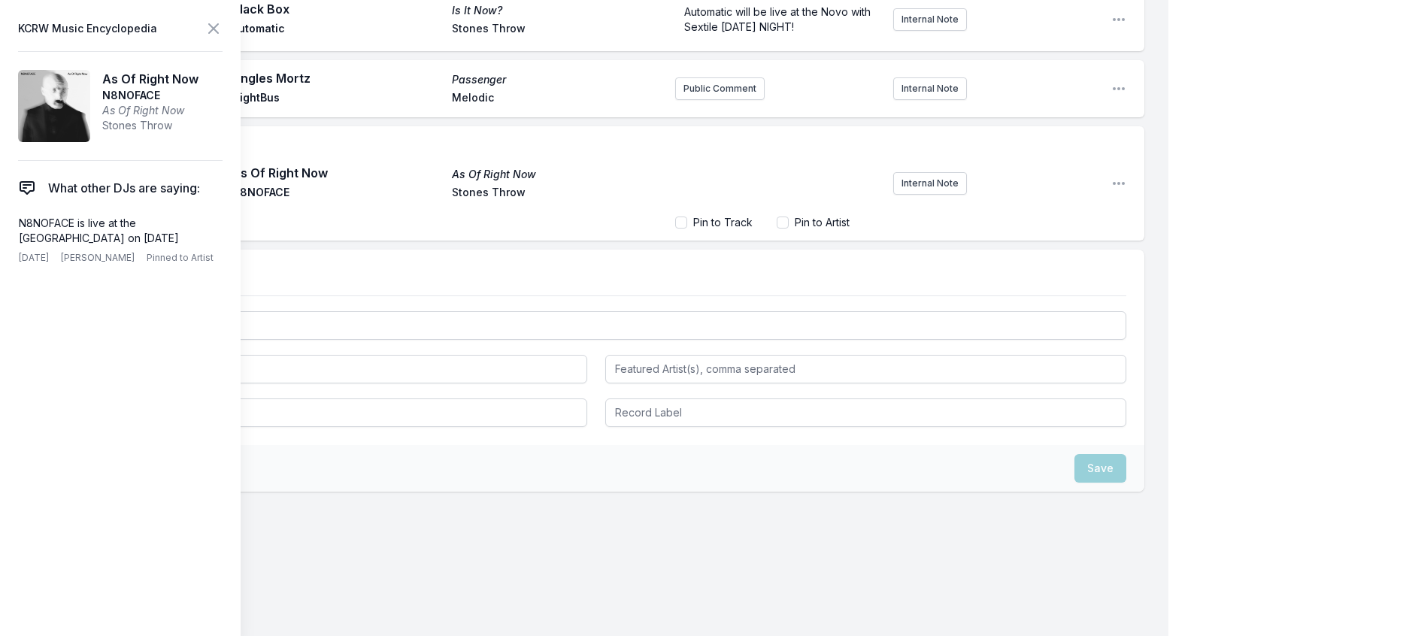
scroll to position [1003, 0]
click at [218, 30] on icon at bounding box center [213, 28] width 9 height 9
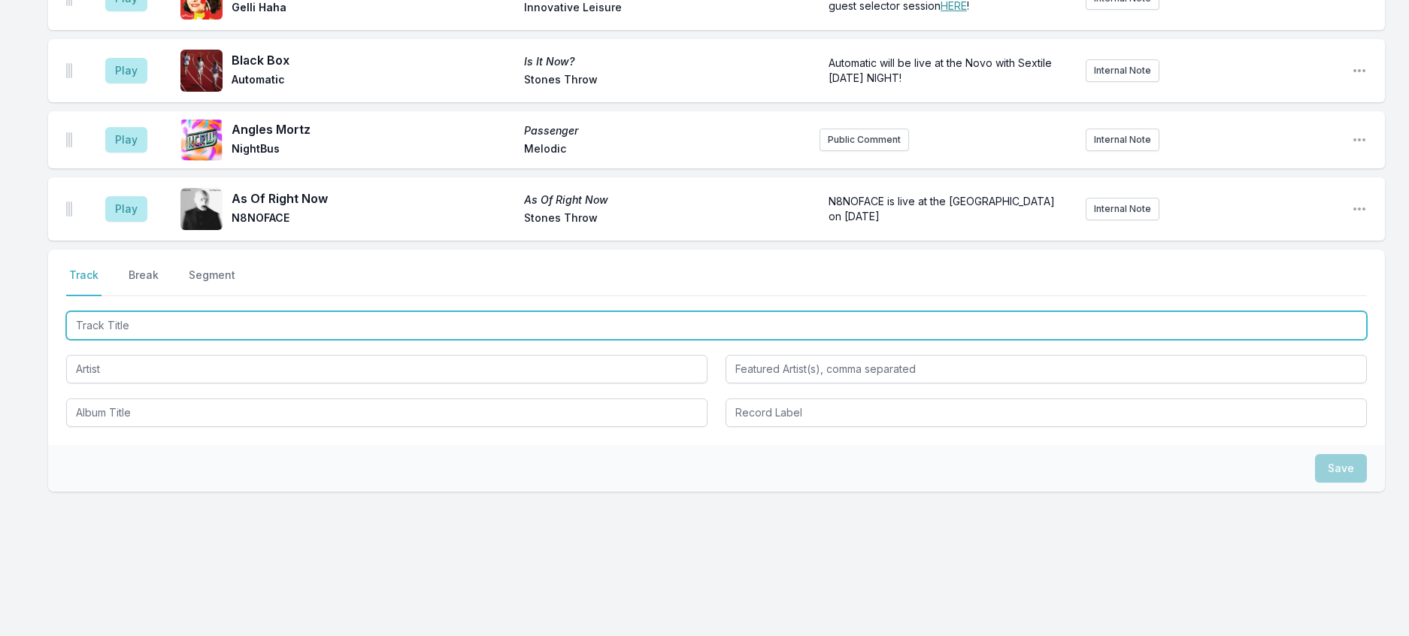
click at [120, 311] on input "Track Title" at bounding box center [716, 325] width 1301 height 29
type input "Distant Dreams"
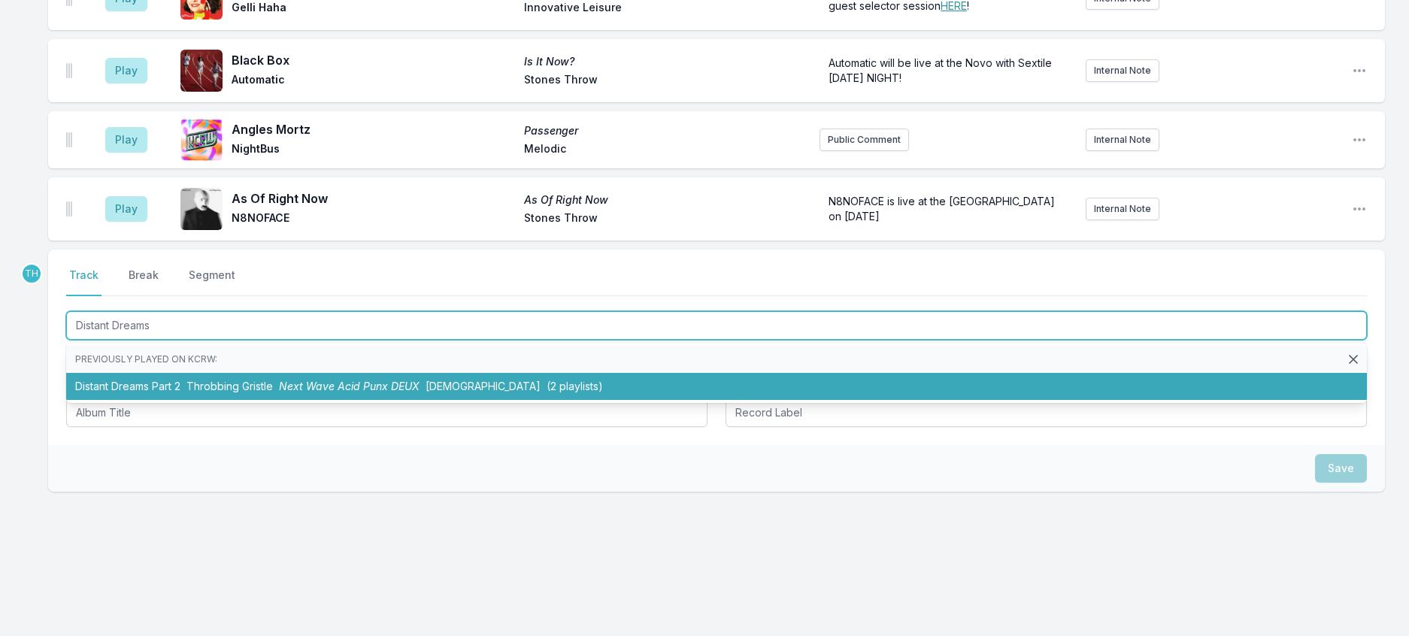
click at [273, 380] on span "Throbbing Gristle" at bounding box center [229, 386] width 86 height 13
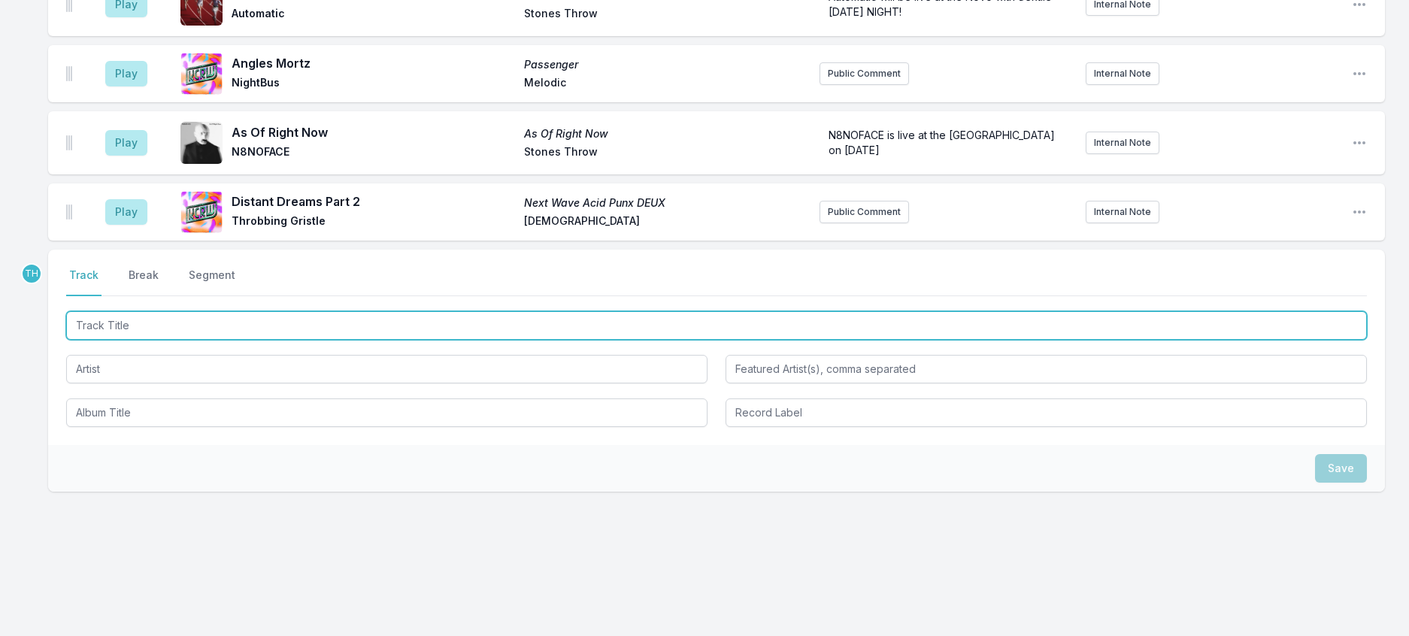
scroll to position [1020, 0]
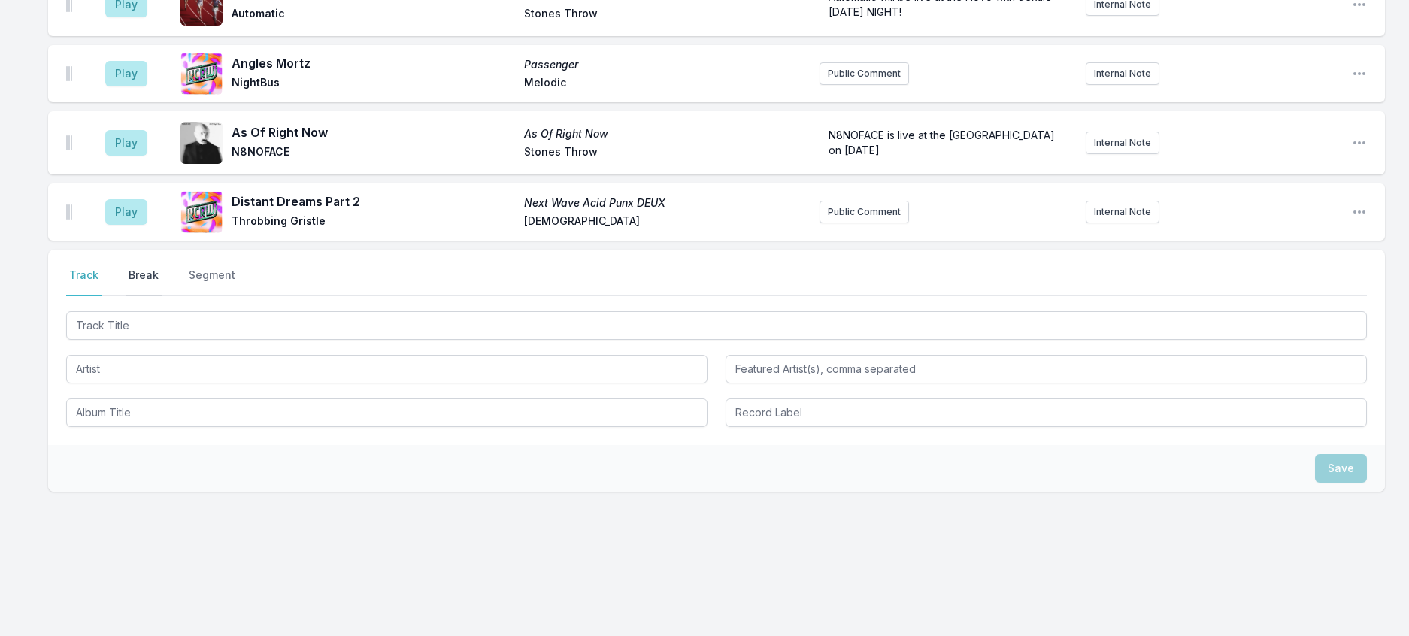
click at [162, 268] on button "Break" at bounding box center [144, 282] width 36 height 29
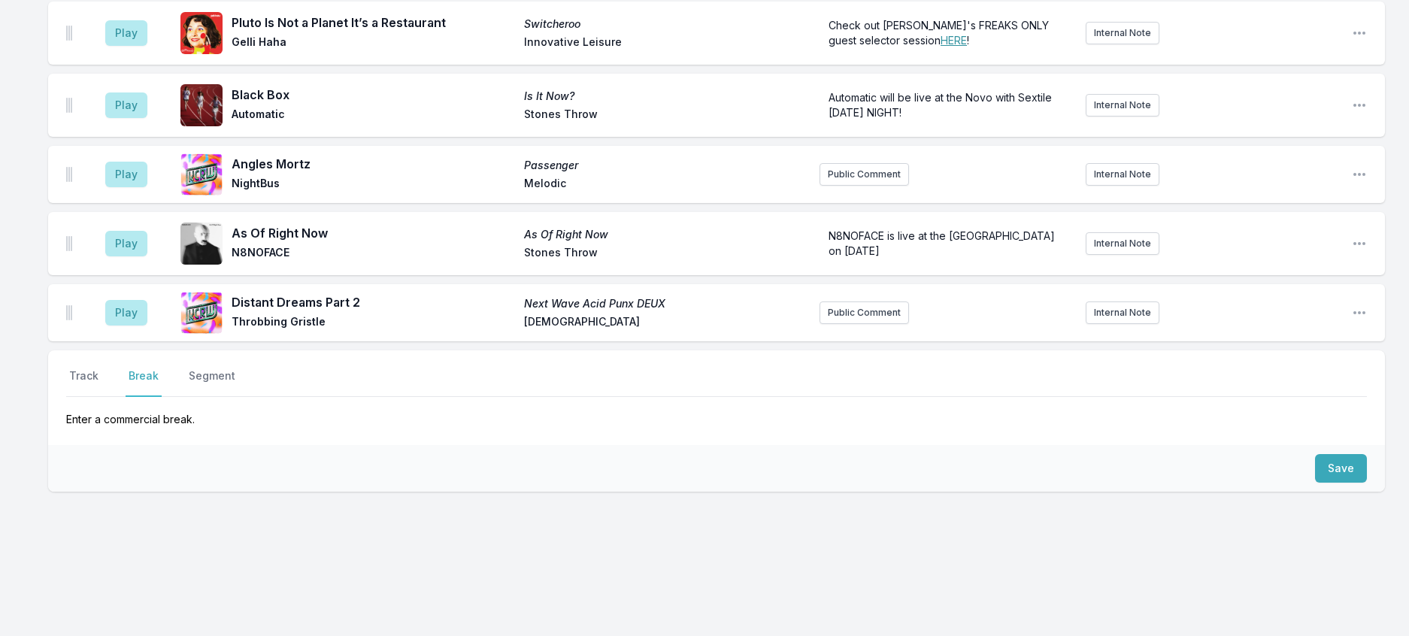
scroll to position [913, 0]
click at [1331, 454] on button "Save" at bounding box center [1341, 468] width 52 height 29
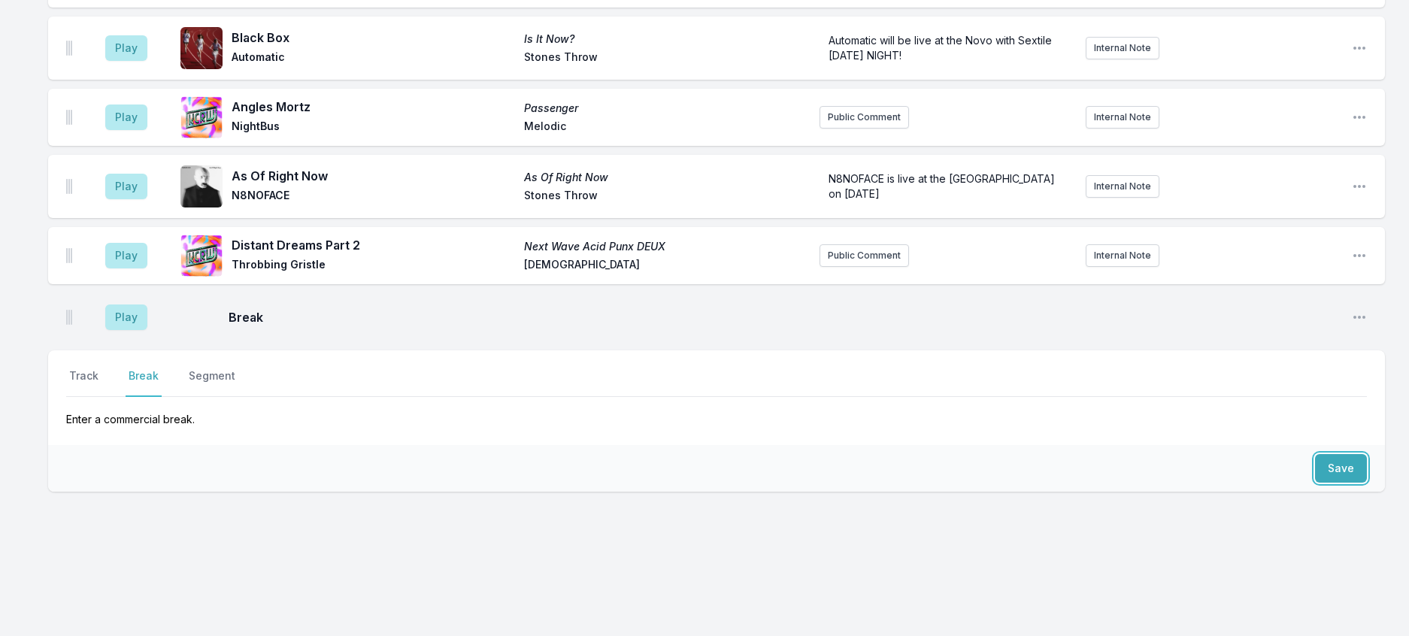
scroll to position [978, 0]
click at [94, 368] on button "Track" at bounding box center [83, 382] width 35 height 29
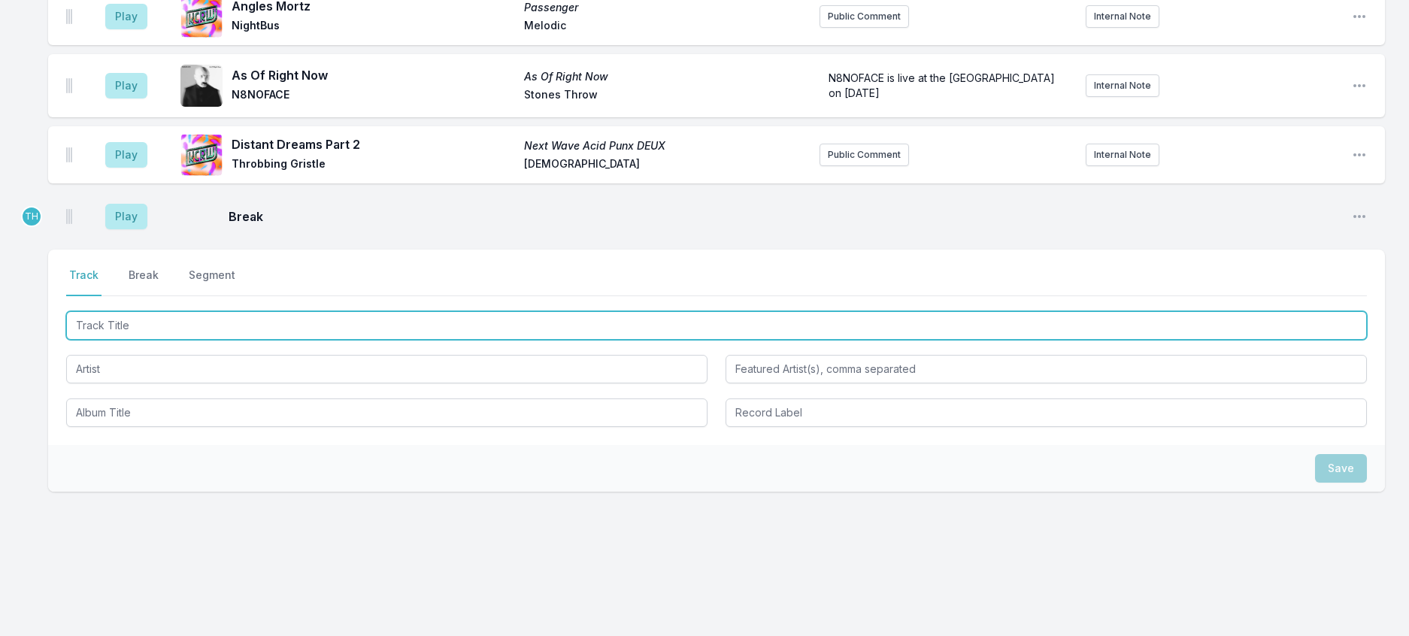
click at [114, 340] on input "Track Title" at bounding box center [716, 325] width 1301 height 29
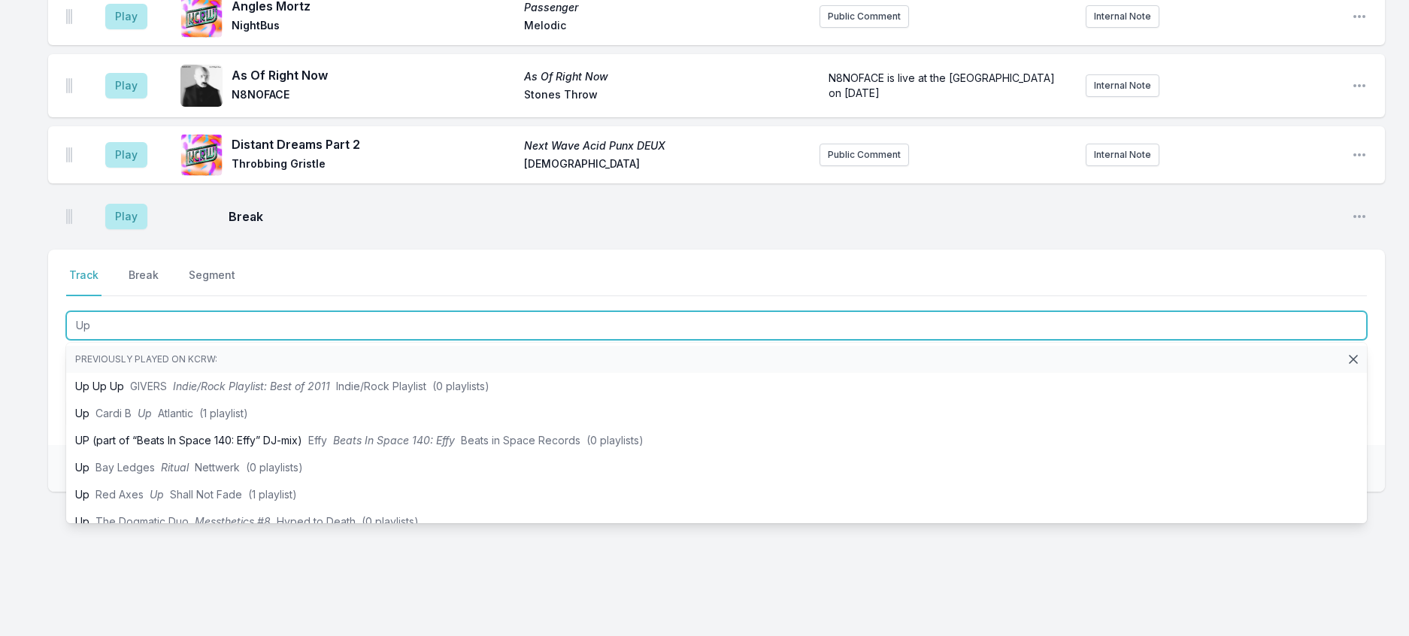
type input "Up"
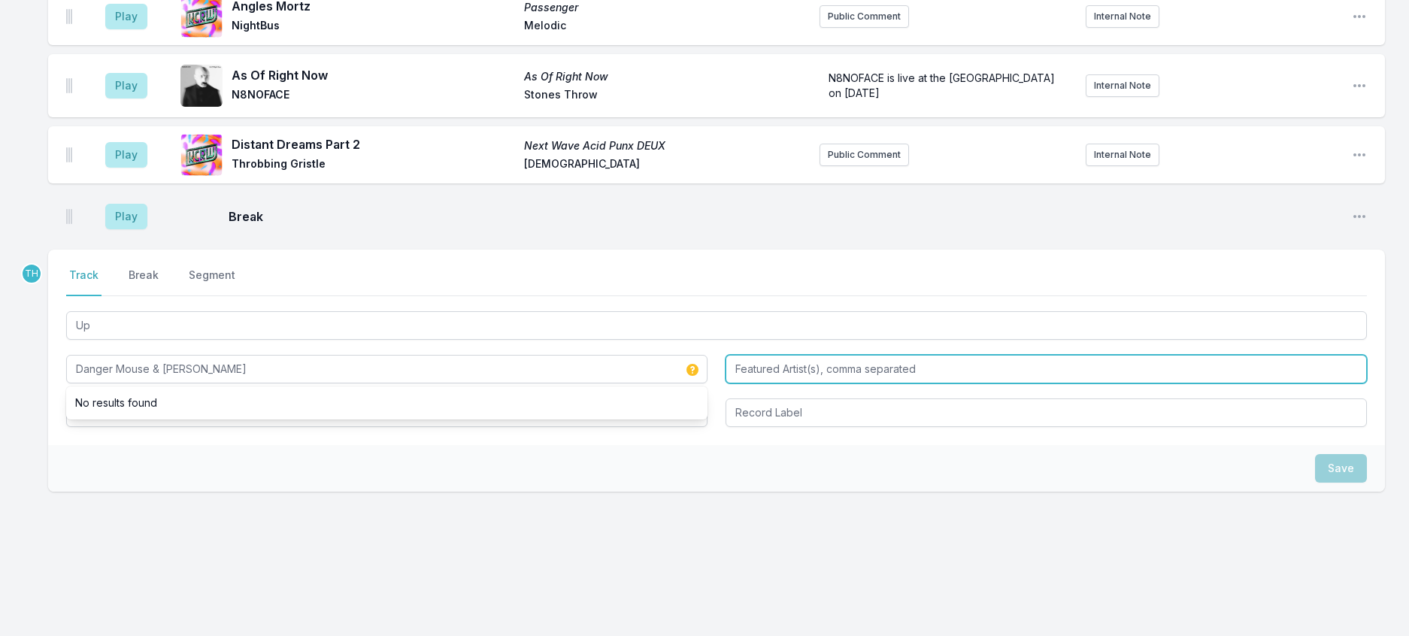
type input "Danger Mouse & Black Thought"
type input "Rag'n'Bone Man"
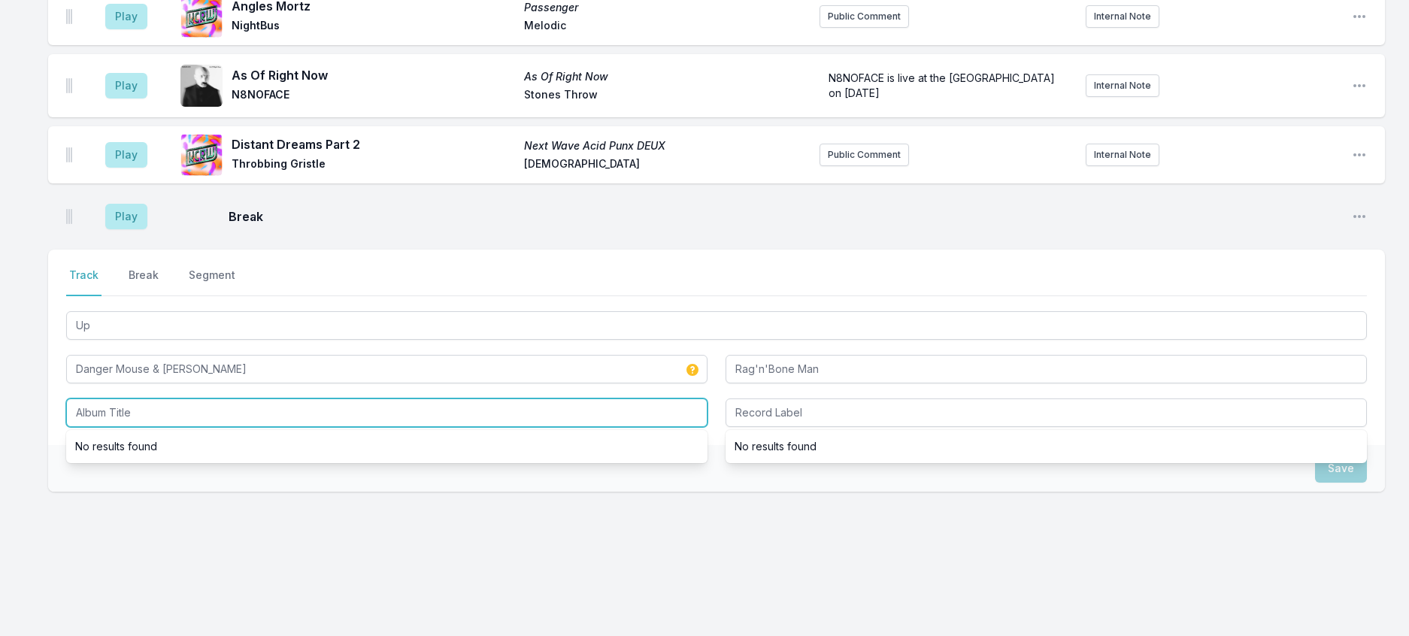
click at [132, 427] on input "Album Title" at bounding box center [386, 413] width 641 height 29
type input "Up"
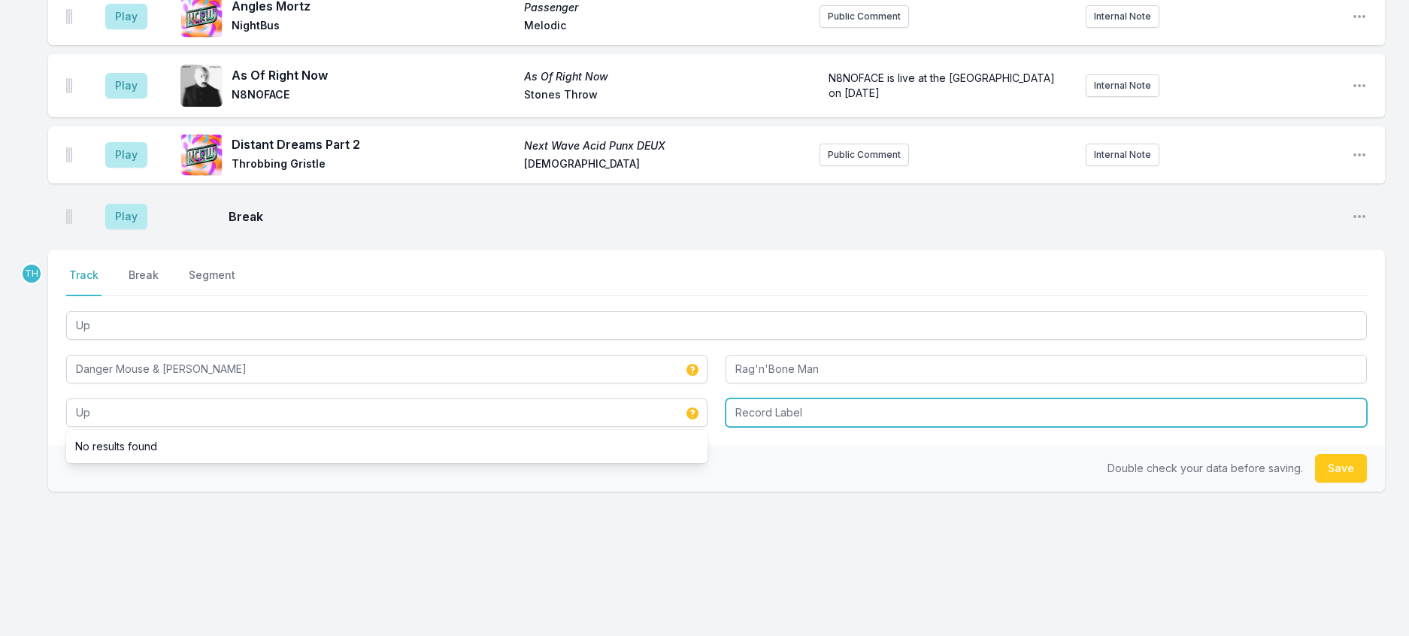
click at [779, 427] on input "Record Label" at bounding box center [1046, 413] width 641 height 29
type input "BMG"
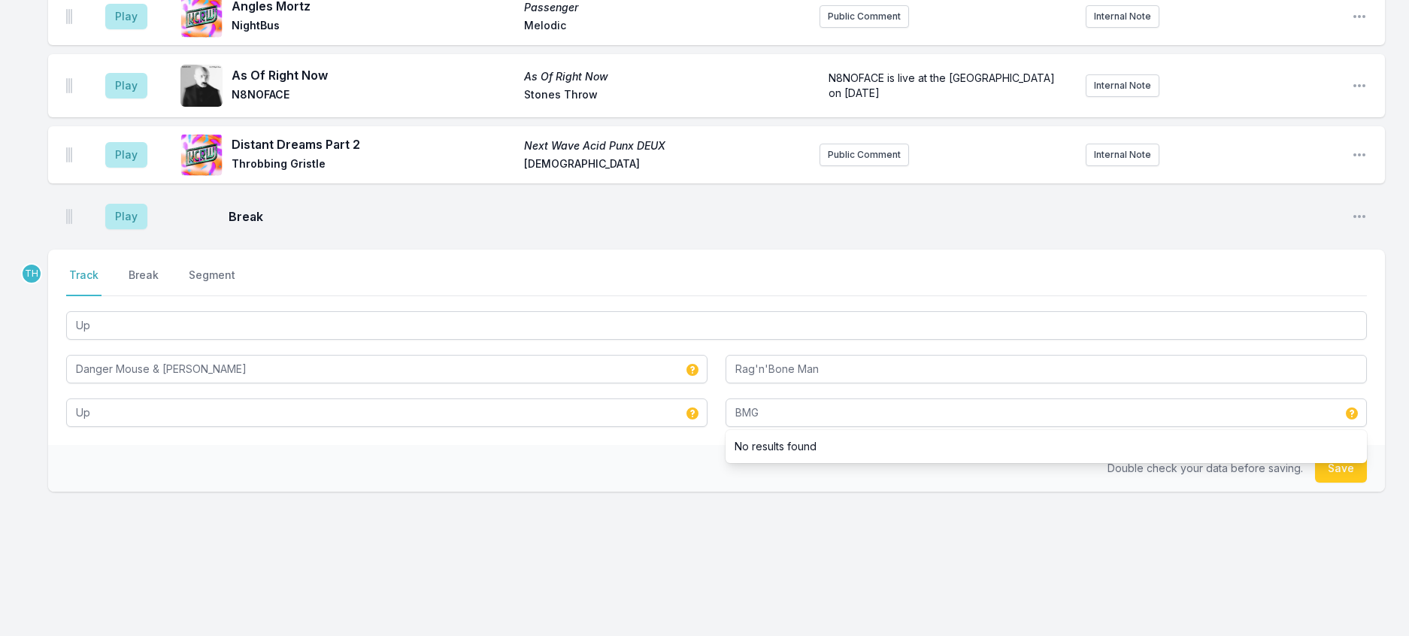
drag, startPoint x: 615, startPoint y: 553, endPoint x: 970, endPoint y: 517, distance: 356.8
click at [617, 492] on div "Double check your data before saving. Save" at bounding box center [716, 468] width 1337 height 47
click at [1354, 483] on button "Save" at bounding box center [1341, 468] width 52 height 29
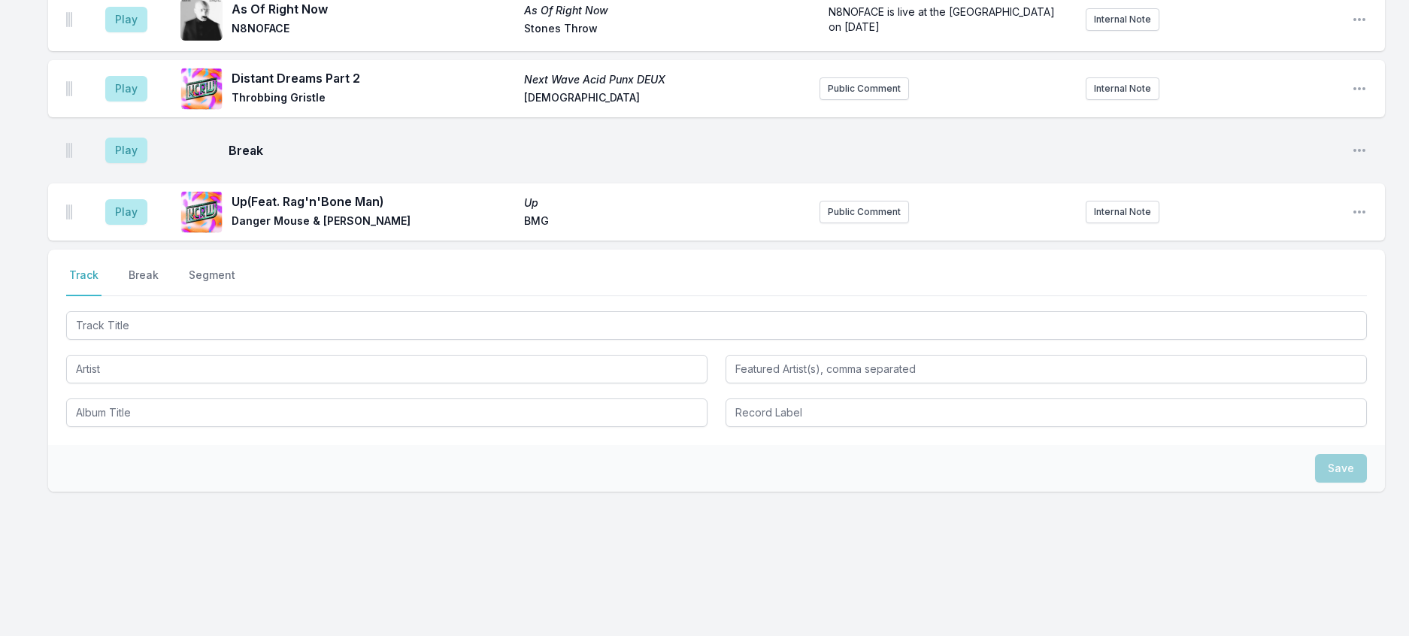
scroll to position [1052, 0]
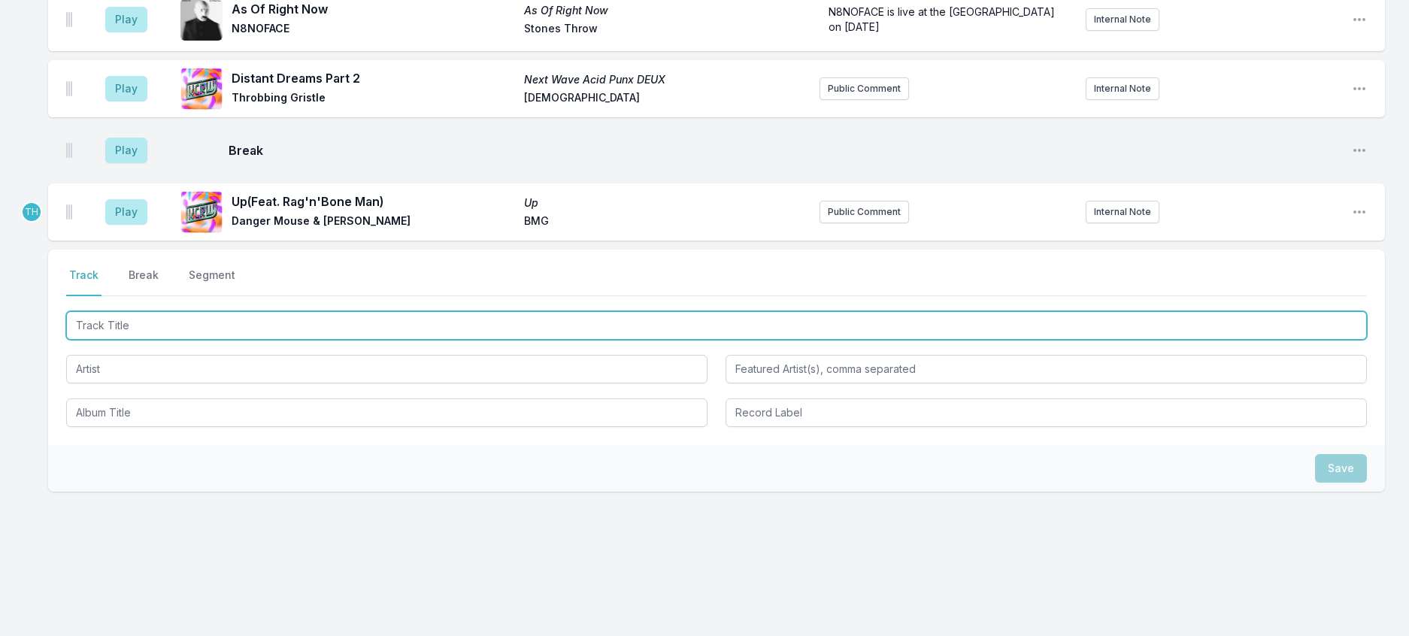
click at [110, 340] on input "Track Title" at bounding box center [716, 325] width 1301 height 29
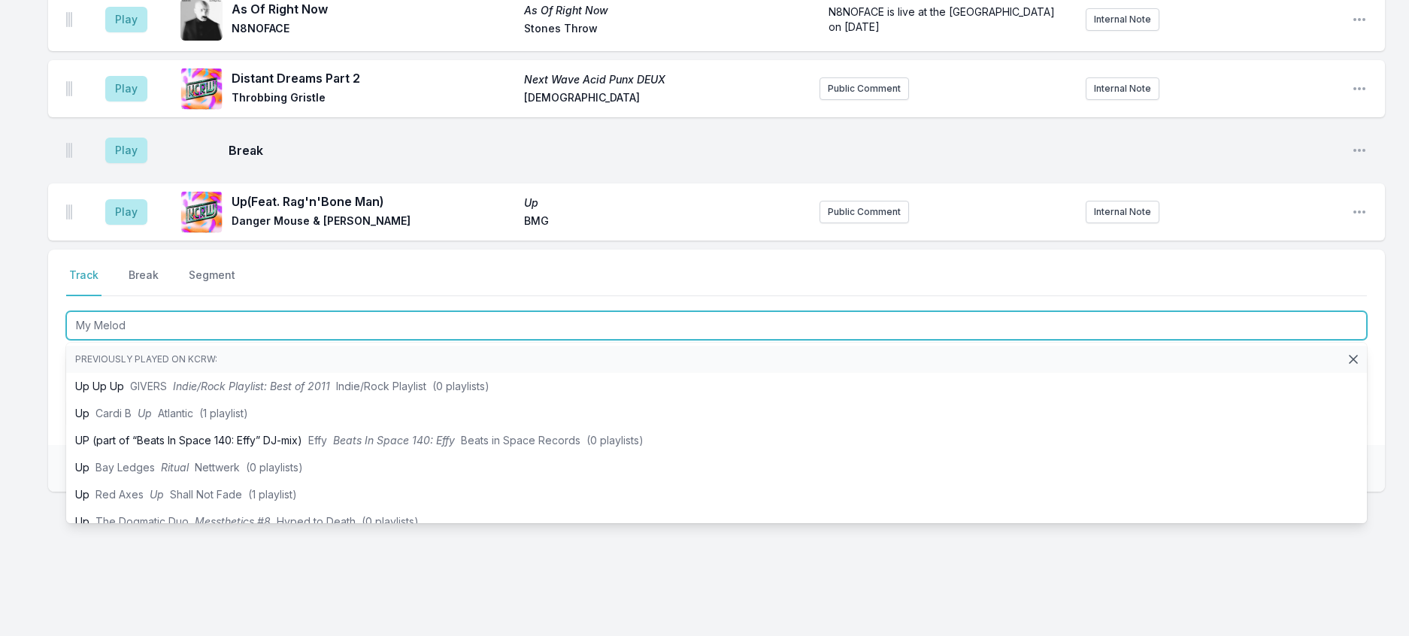
type input "My Melody"
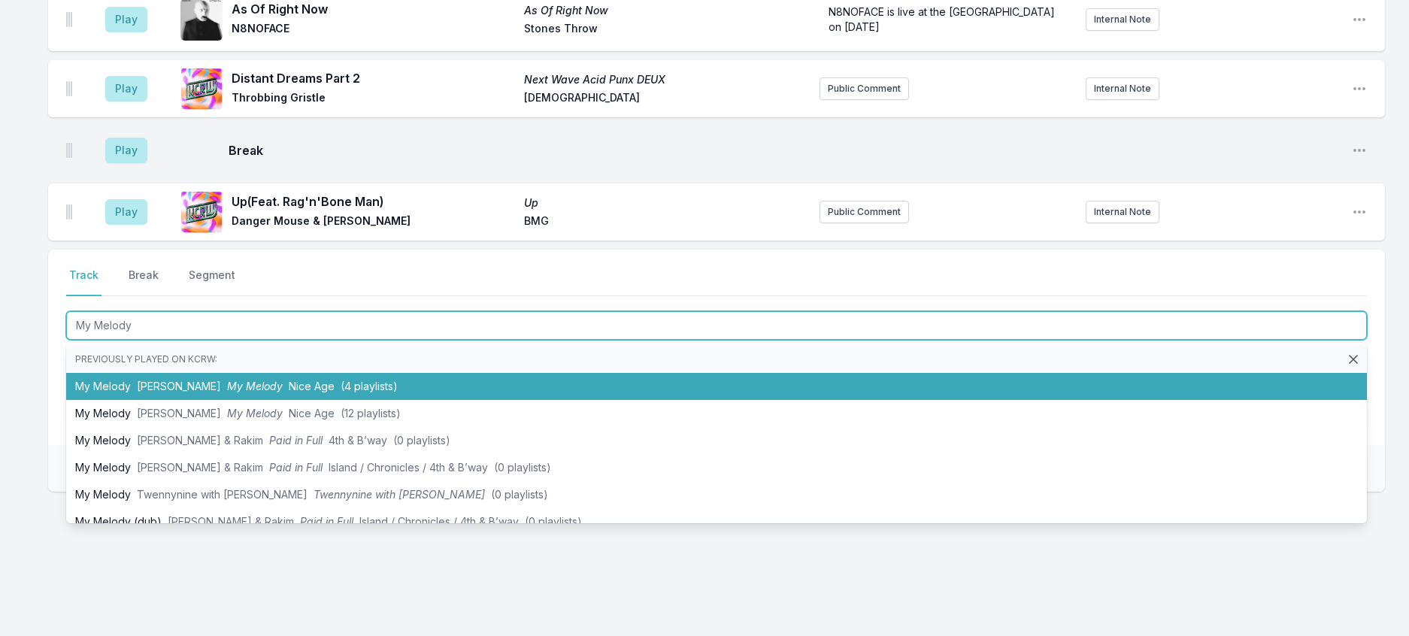
click at [275, 400] on li "My Melody TEED My Melody Nice Age (4 playlists)" at bounding box center [716, 386] width 1301 height 27
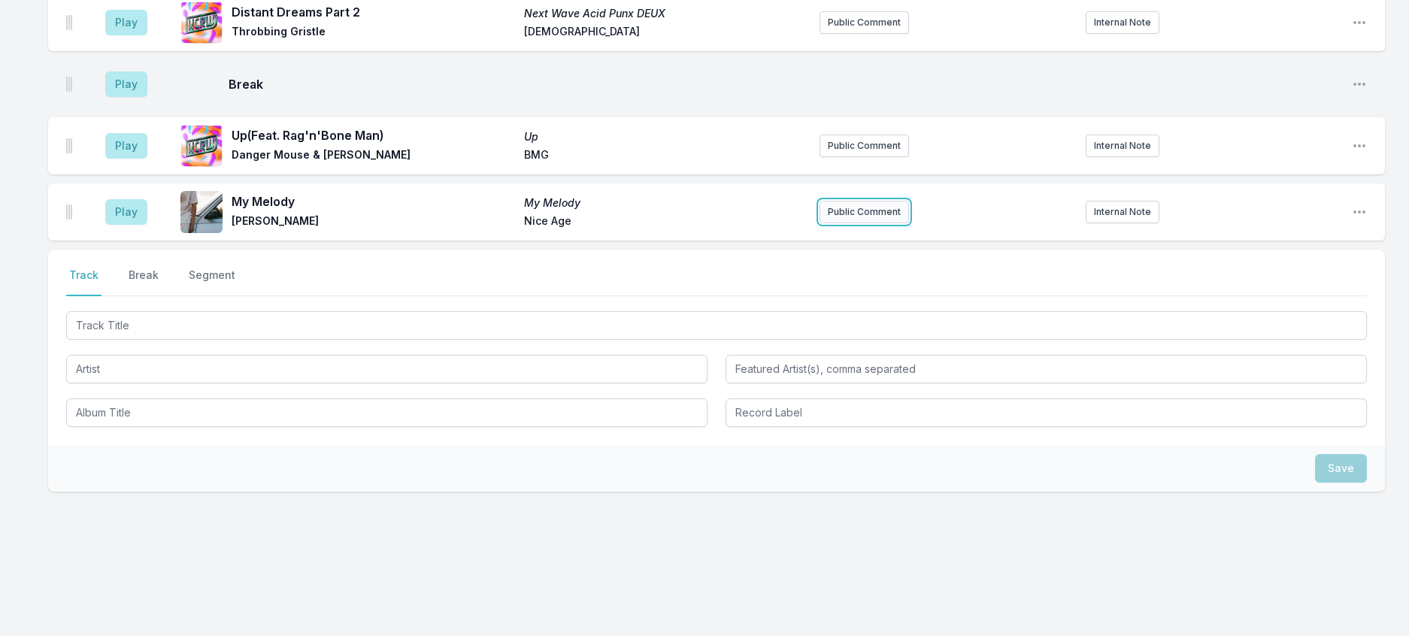
click at [843, 223] on button "Public Comment" at bounding box center [864, 212] width 89 height 23
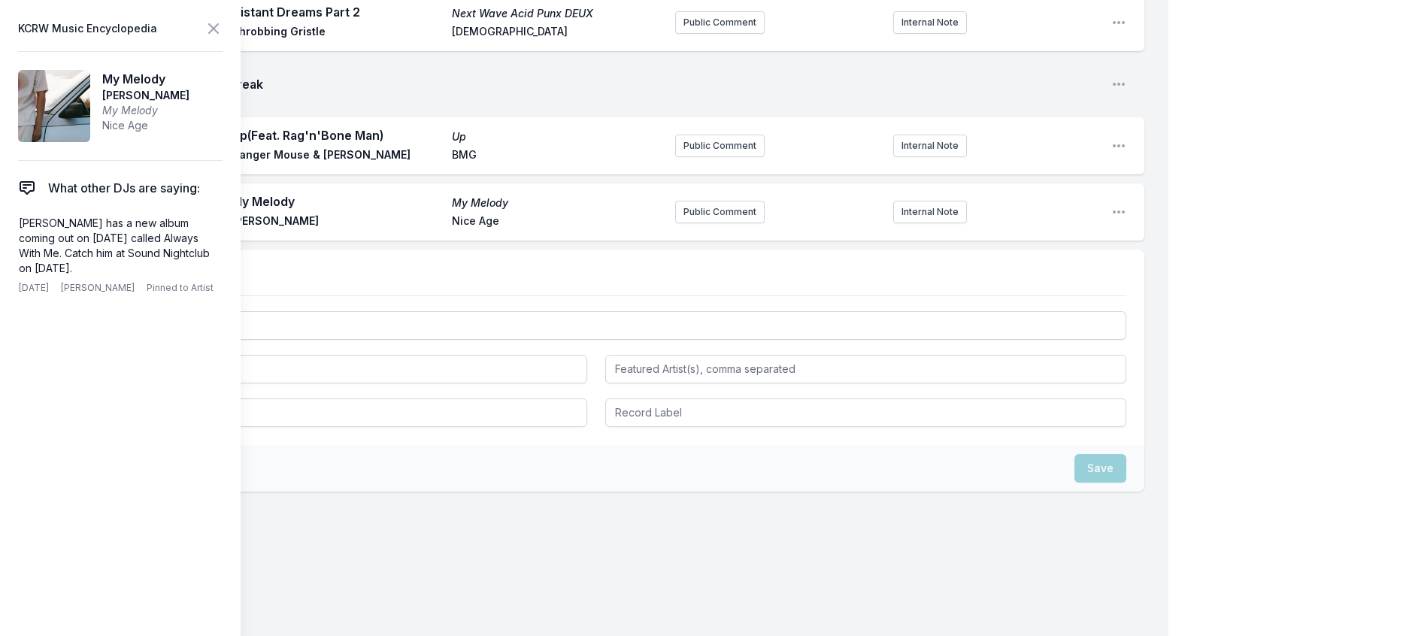
scroll to position [1126, 0]
drag, startPoint x: 141, startPoint y: 305, endPoint x: 12, endPoint y: 257, distance: 138.0
click at [12, 257] on aside "KCRW Music Encyclopedia My Melody TEED My Melody Nice Age What other DJs are sa…" at bounding box center [120, 318] width 241 height 636
click at [684, 223] on button "Public Comment" at bounding box center [719, 212] width 89 height 23
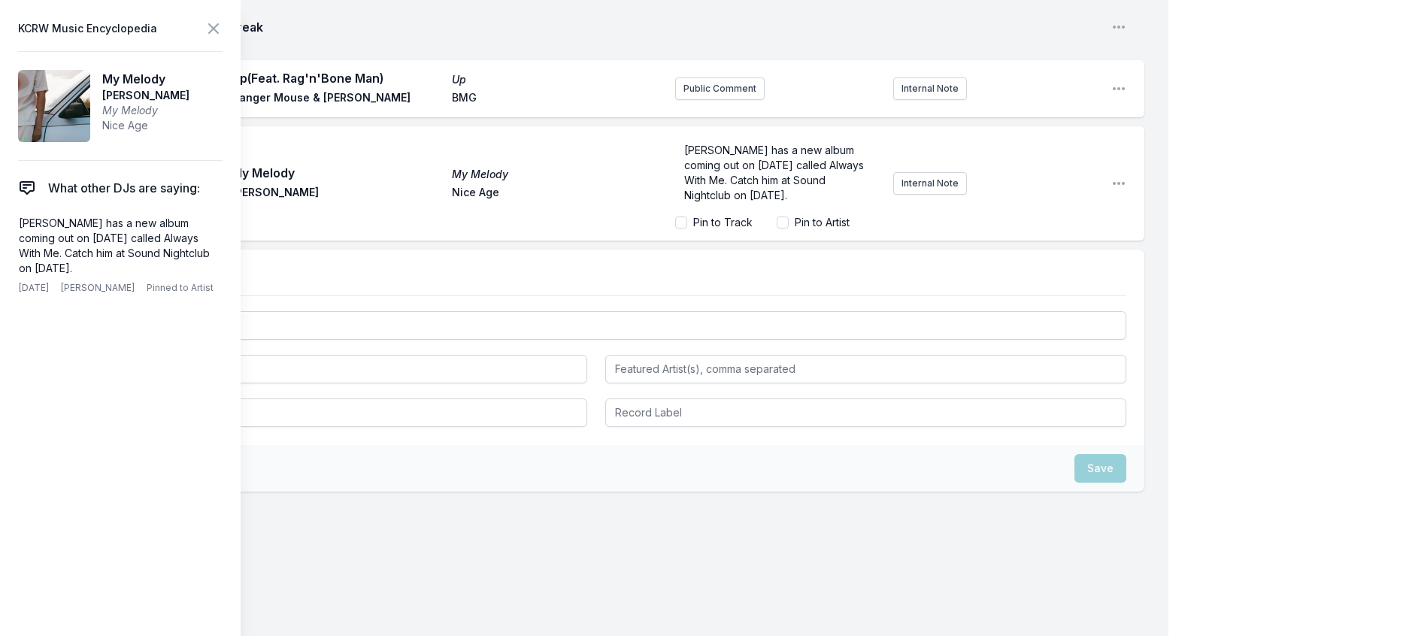
scroll to position [17, 0]
click at [223, 34] on icon at bounding box center [214, 29] width 18 height 18
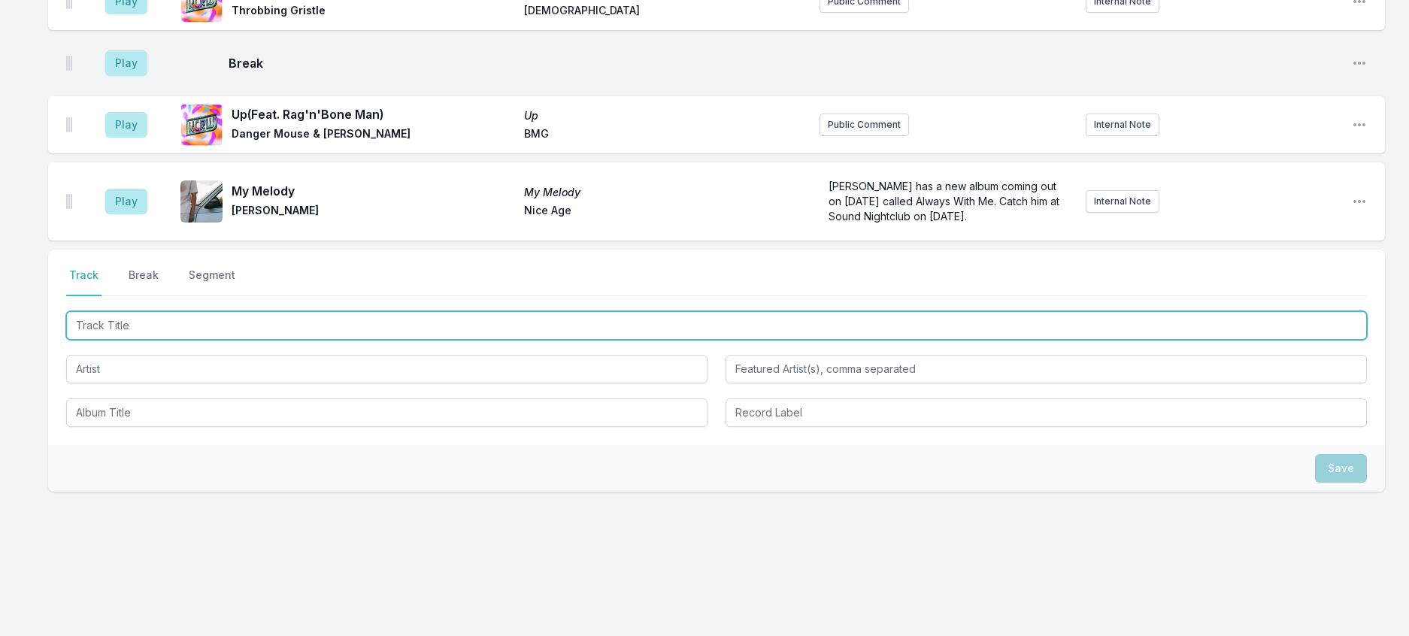
click at [211, 340] on input "Track Title" at bounding box center [716, 325] width 1301 height 29
type input "Run Free"
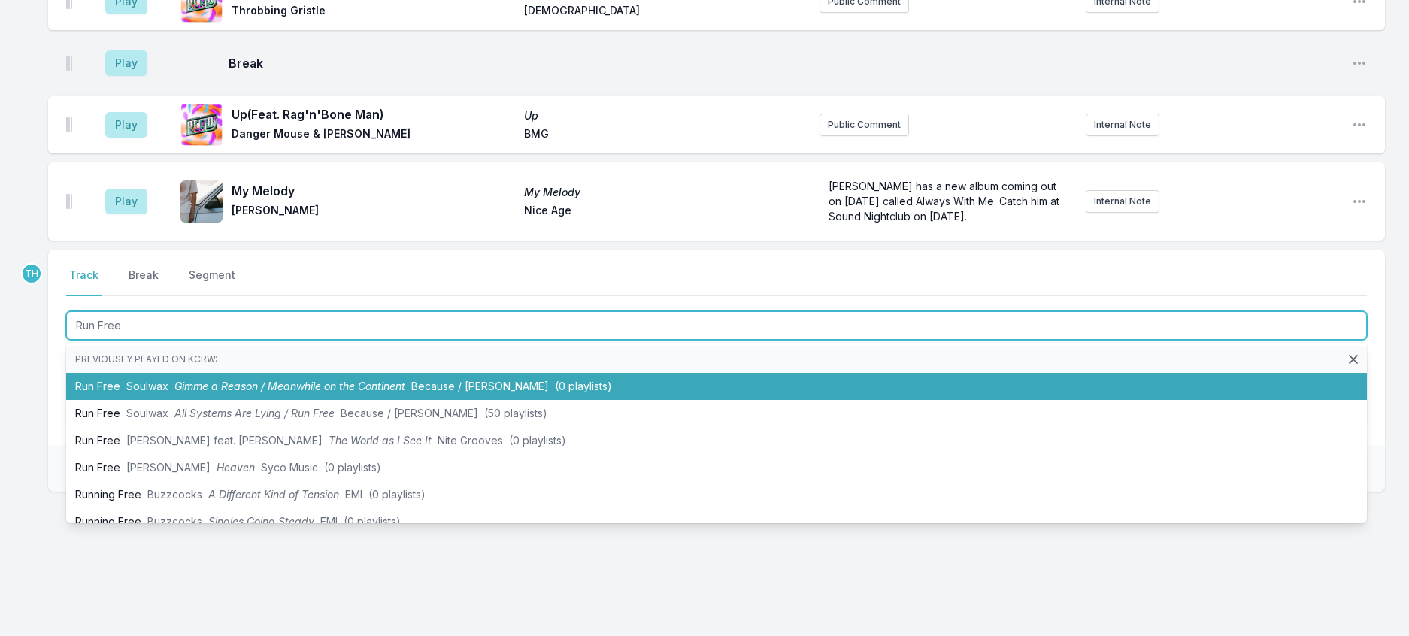
click at [220, 400] on li "Run Free Soulwax Gimme a Reason / Meanwhile on the Continent Because / Deewee (…" at bounding box center [716, 386] width 1301 height 27
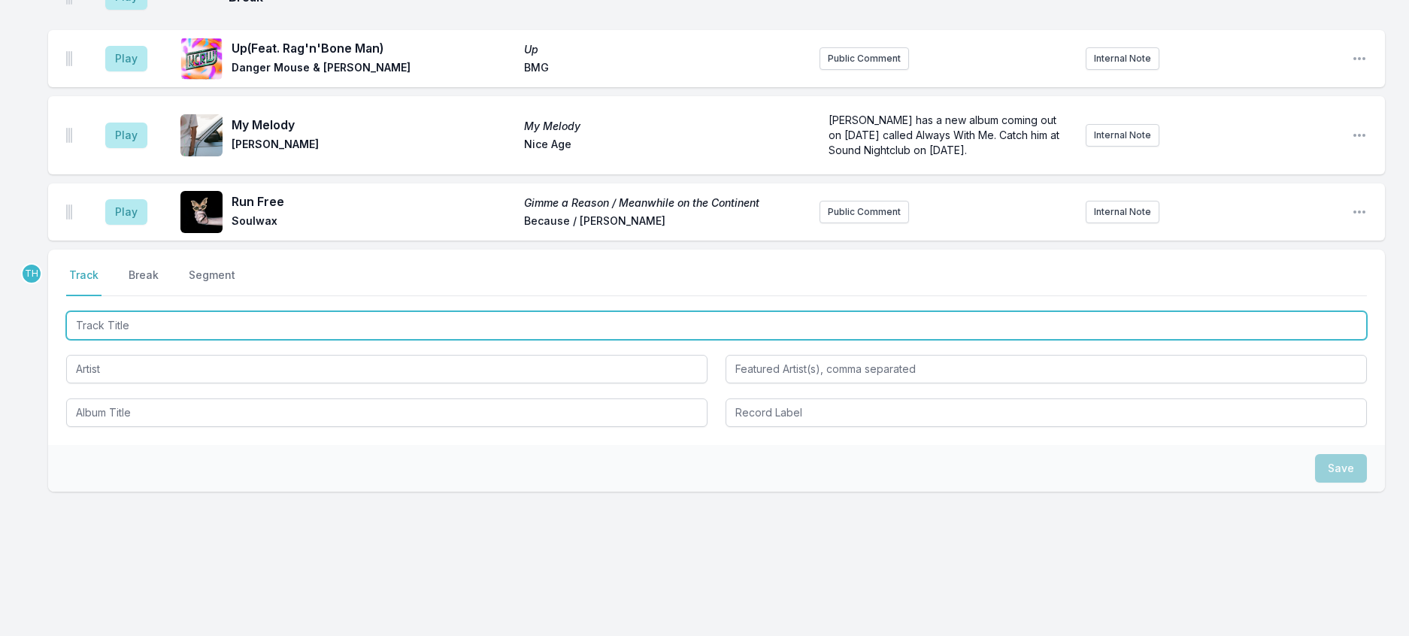
scroll to position [1258, 0]
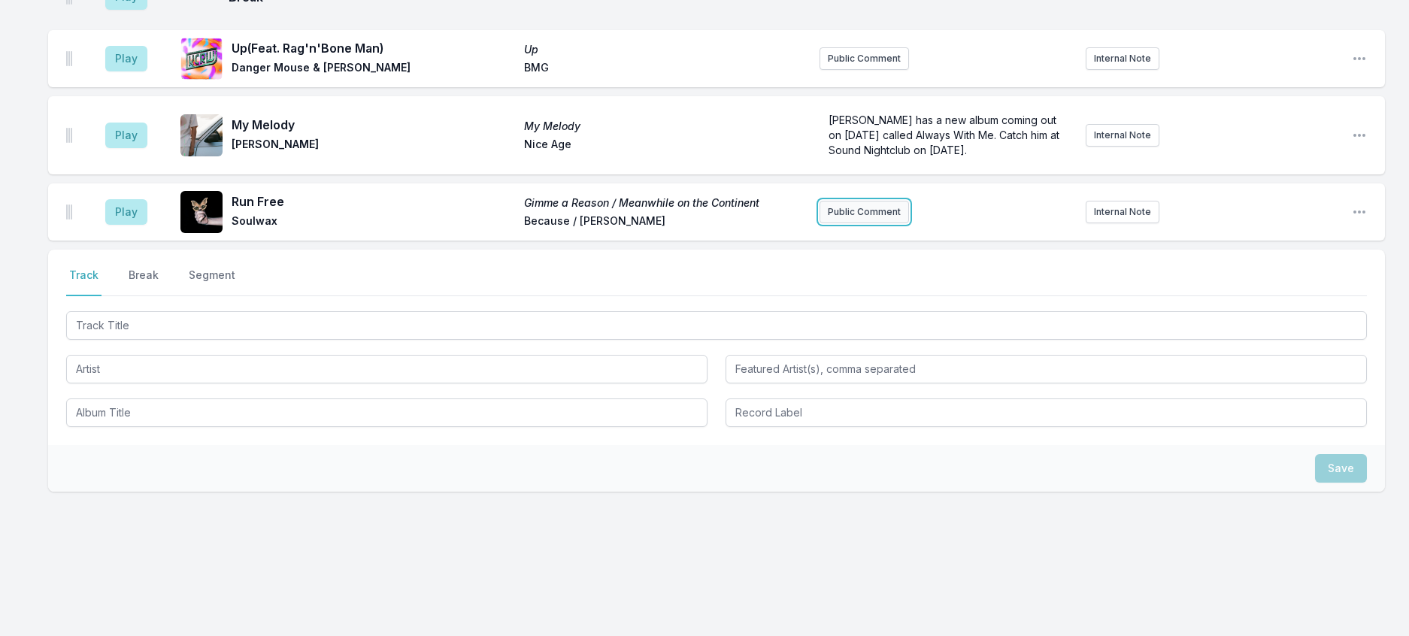
click at [841, 223] on button "Public Comment" at bounding box center [864, 212] width 89 height 23
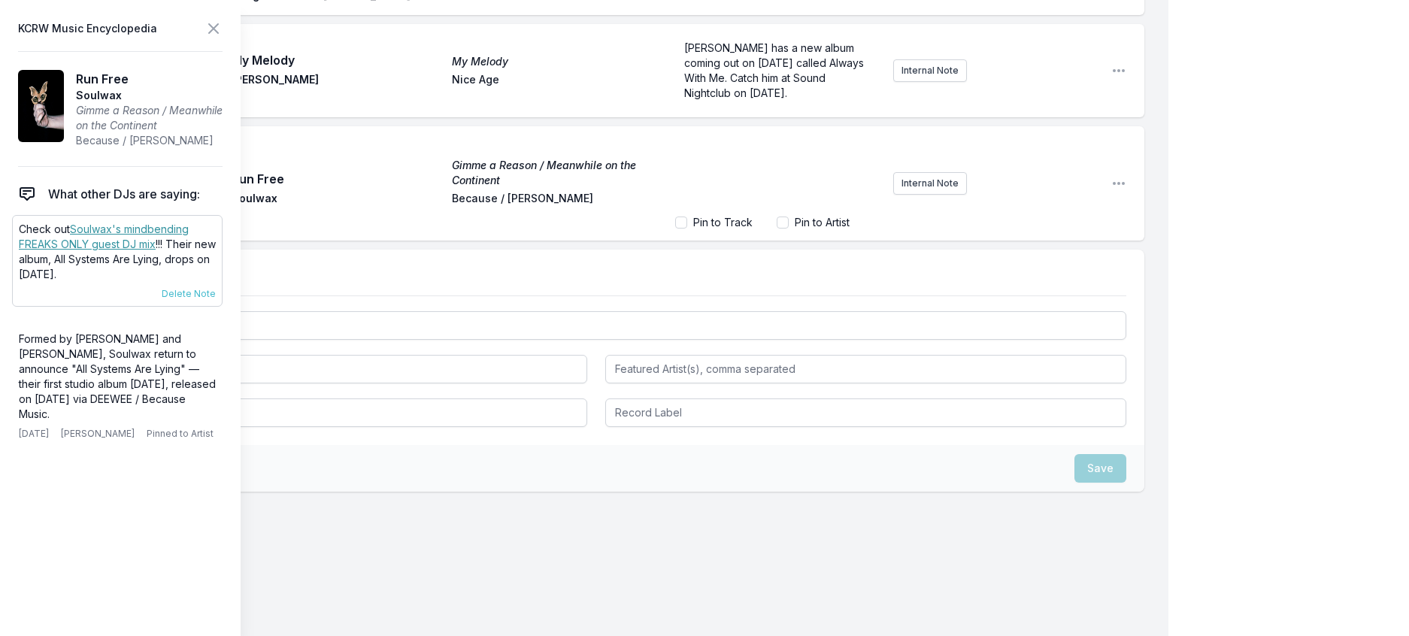
scroll to position [1261, 0]
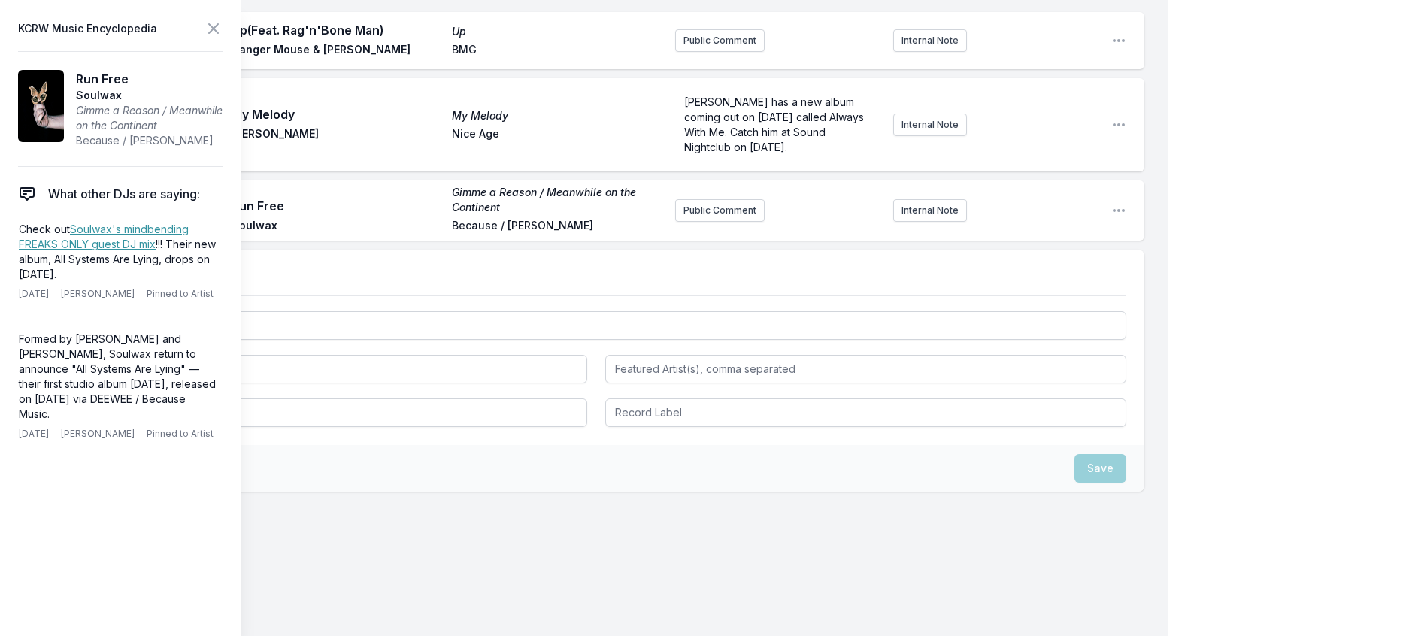
drag, startPoint x: 129, startPoint y: 310, endPoint x: 8, endPoint y: 254, distance: 133.2
click at [8, 254] on aside "KCRW Music Encyclopedia Run Free Soulwax Gimme a Reason / Meanwhile on the Cont…" at bounding box center [120, 318] width 241 height 636
copy p "Check out Soulwax's mindbending FREAKS ONLY guest DJ mix !!! Their new album, A…"
click at [696, 222] on button "Public Comment" at bounding box center [719, 210] width 89 height 23
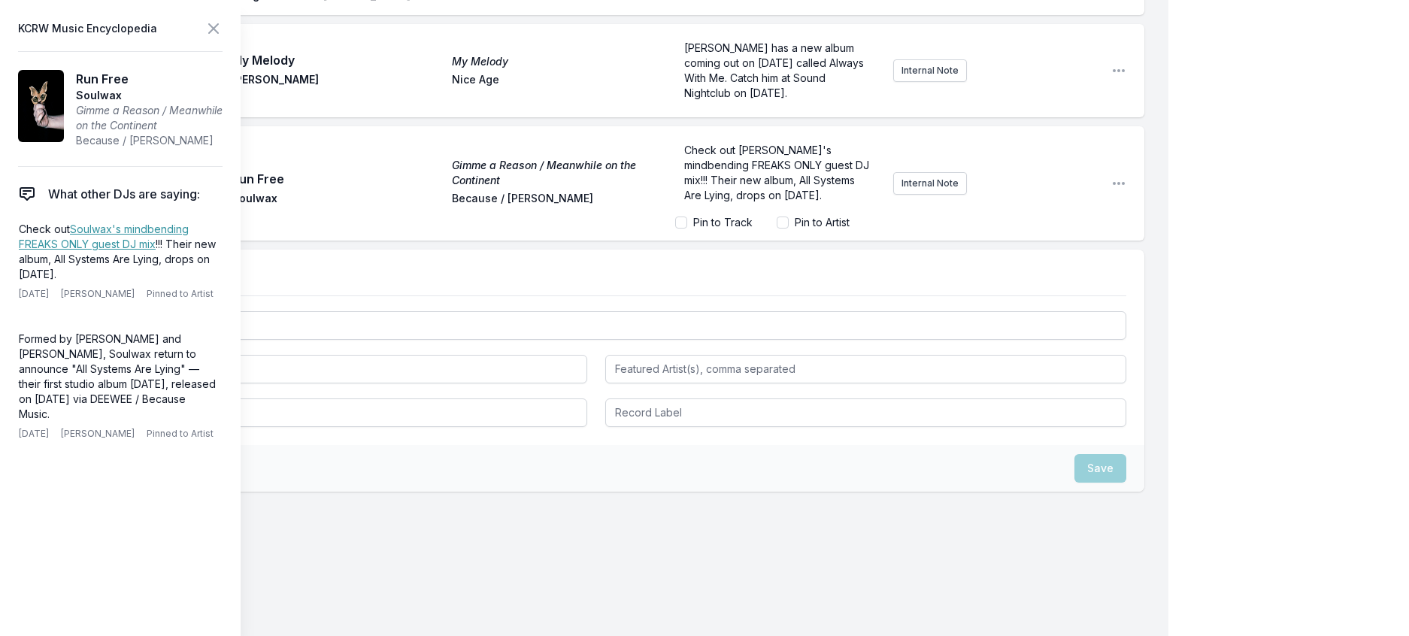
scroll to position [17, 0]
click at [223, 28] on icon at bounding box center [214, 29] width 18 height 18
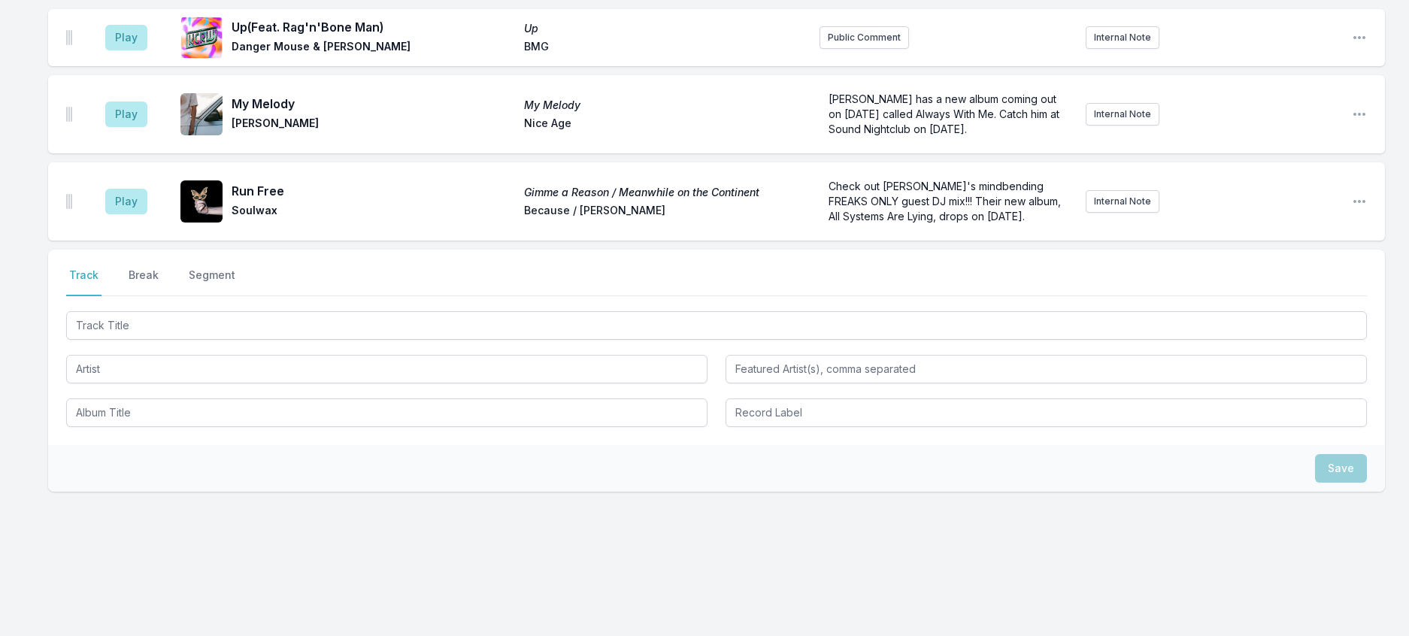
scroll to position [1315, 0]
click at [1354, 203] on icon "Open playlist item options" at bounding box center [1360, 201] width 12 height 3
click at [1265, 272] on button "Edit Track Details" at bounding box center [1283, 258] width 168 height 27
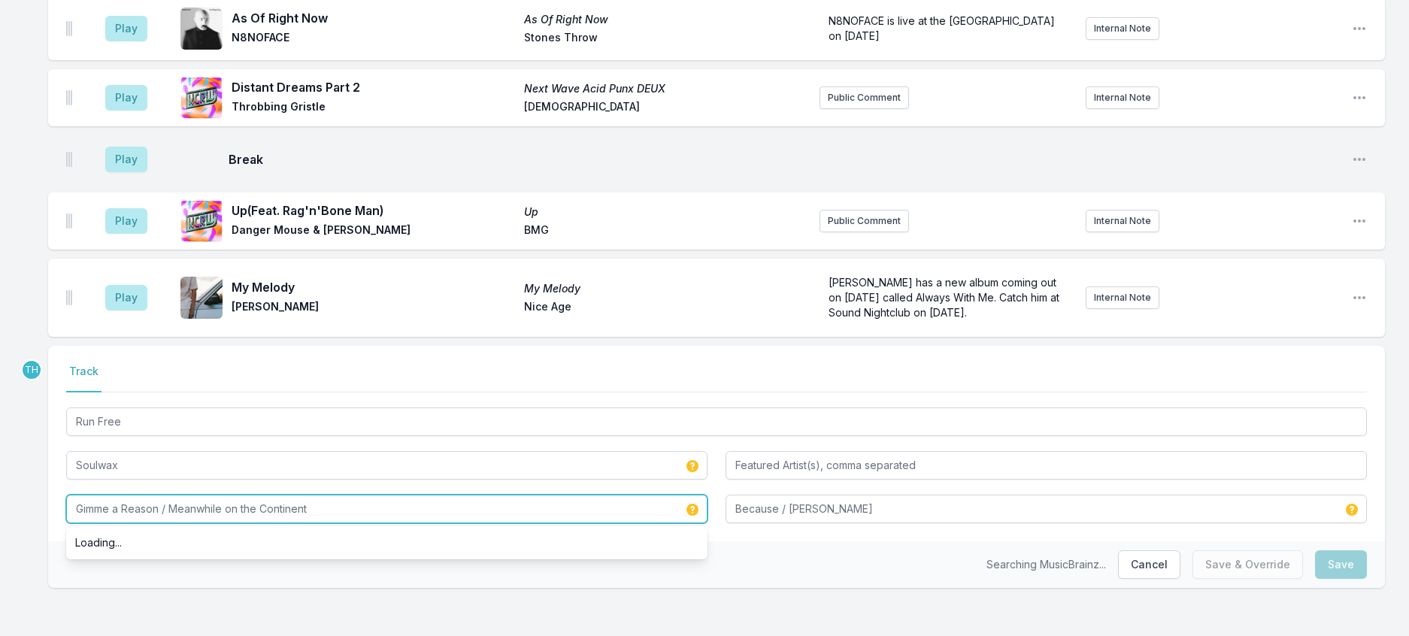
drag, startPoint x: 350, startPoint y: 504, endPoint x: -9, endPoint y: 462, distance: 361.8
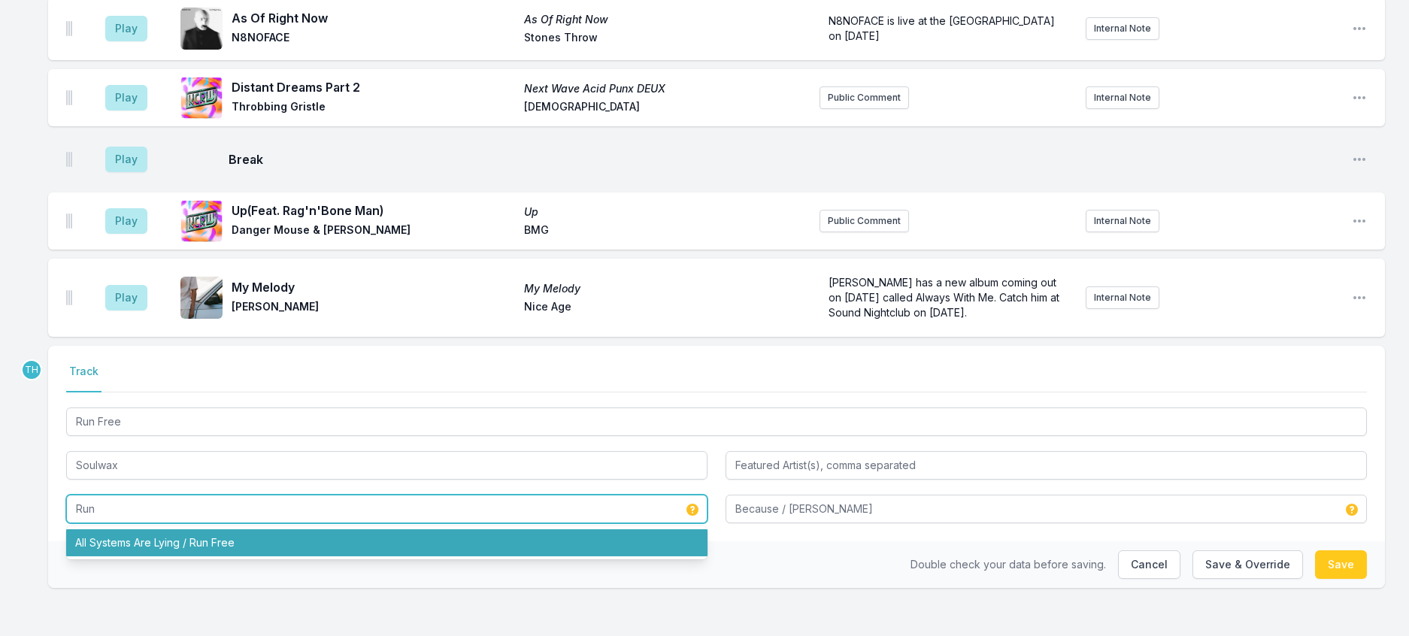
click at [274, 529] on li "All Systems Are Lying / Run Free" at bounding box center [386, 542] width 641 height 27
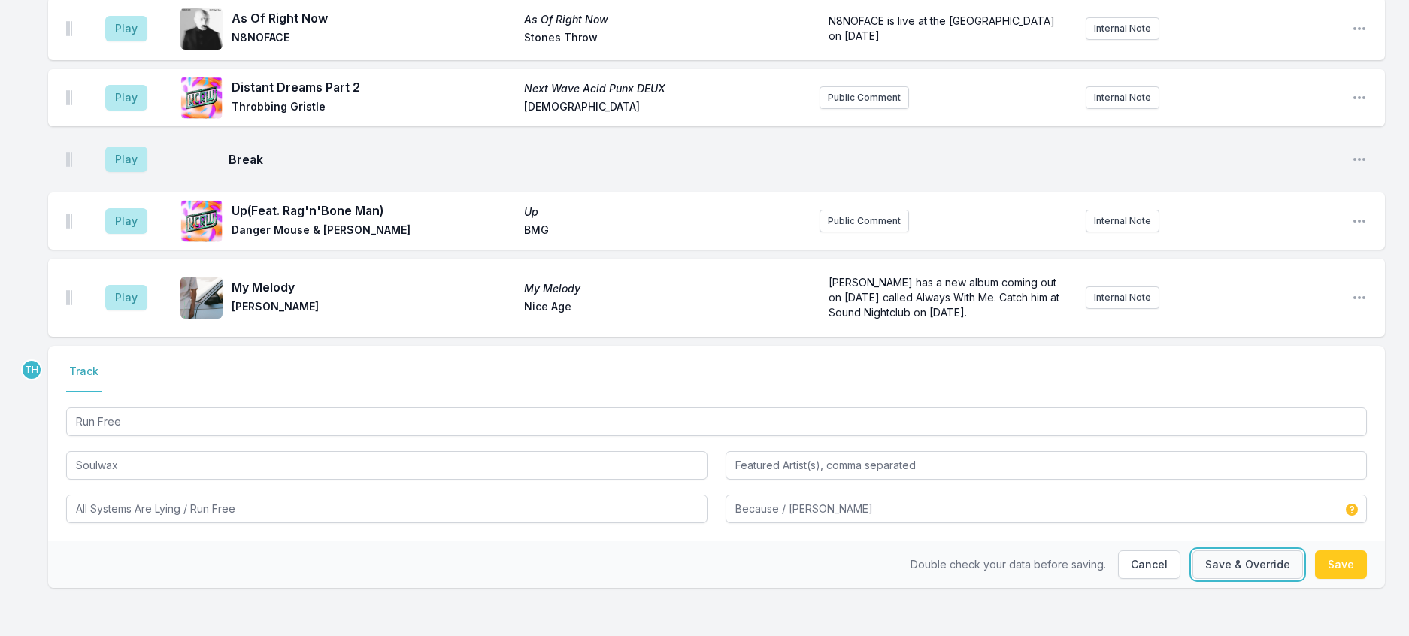
click at [1193, 551] on button "Save & Override" at bounding box center [1248, 564] width 111 height 29
type input "Gimme a Reason / Meanwhile on the Continent"
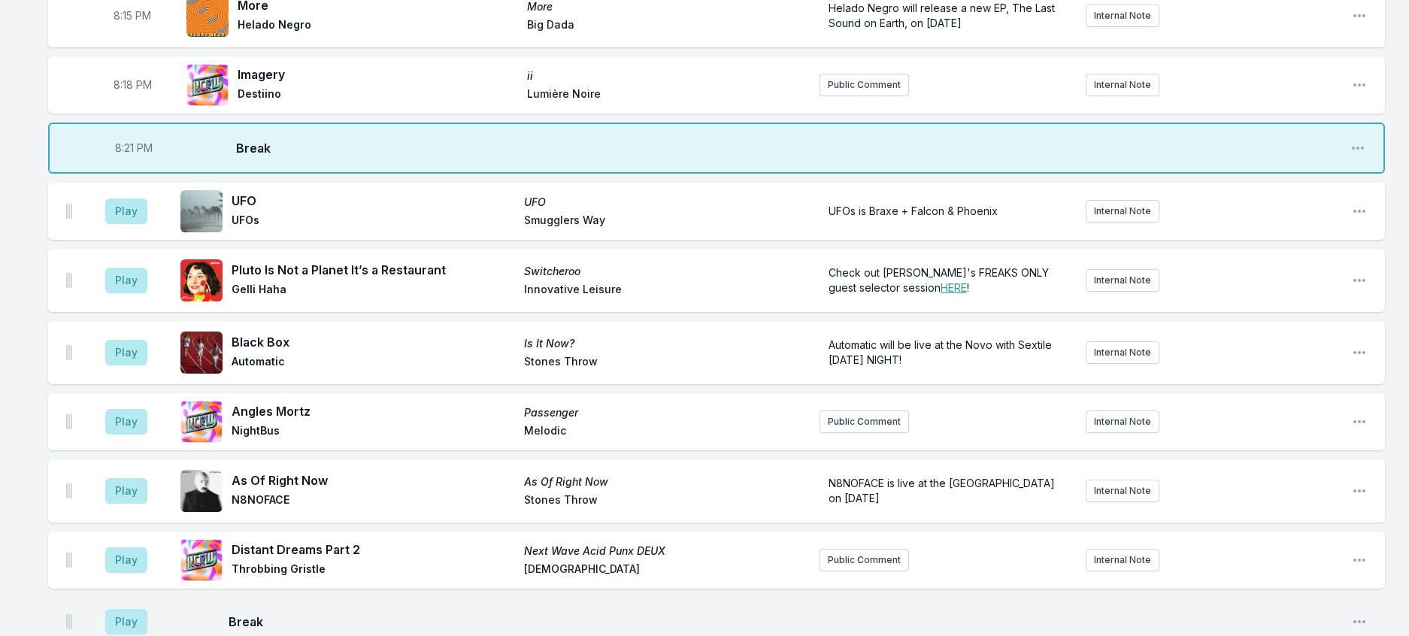
scroll to position [495, 0]
click at [124, 223] on button "Play" at bounding box center [126, 211] width 42 height 26
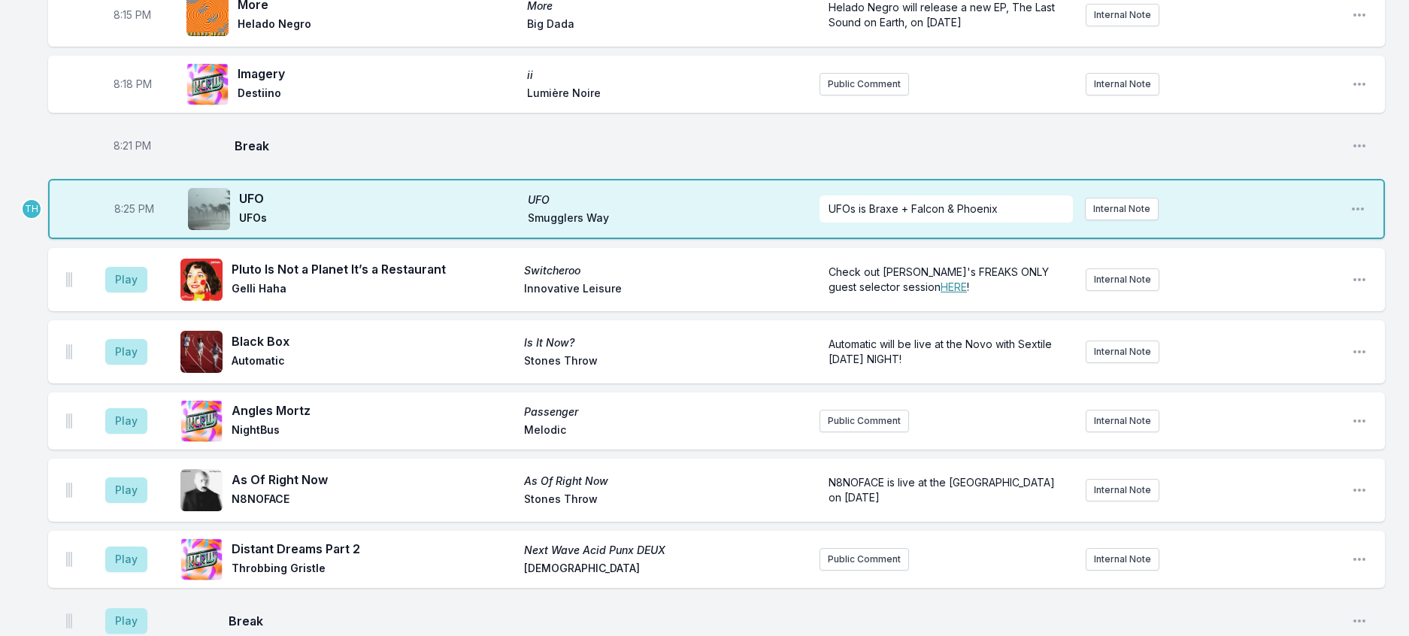
click at [138, 217] on span "8:25 PM" at bounding box center [134, 209] width 40 height 15
click at [138, 223] on input "20:25" at bounding box center [134, 209] width 84 height 29
type input "20:23"
click at [1402, 361] on div "8:00 PM Dancing in the Dark Dancing in the Dark Hot Chip Domino Hot Chip's KCRW…" at bounding box center [704, 467] width 1409 height 1629
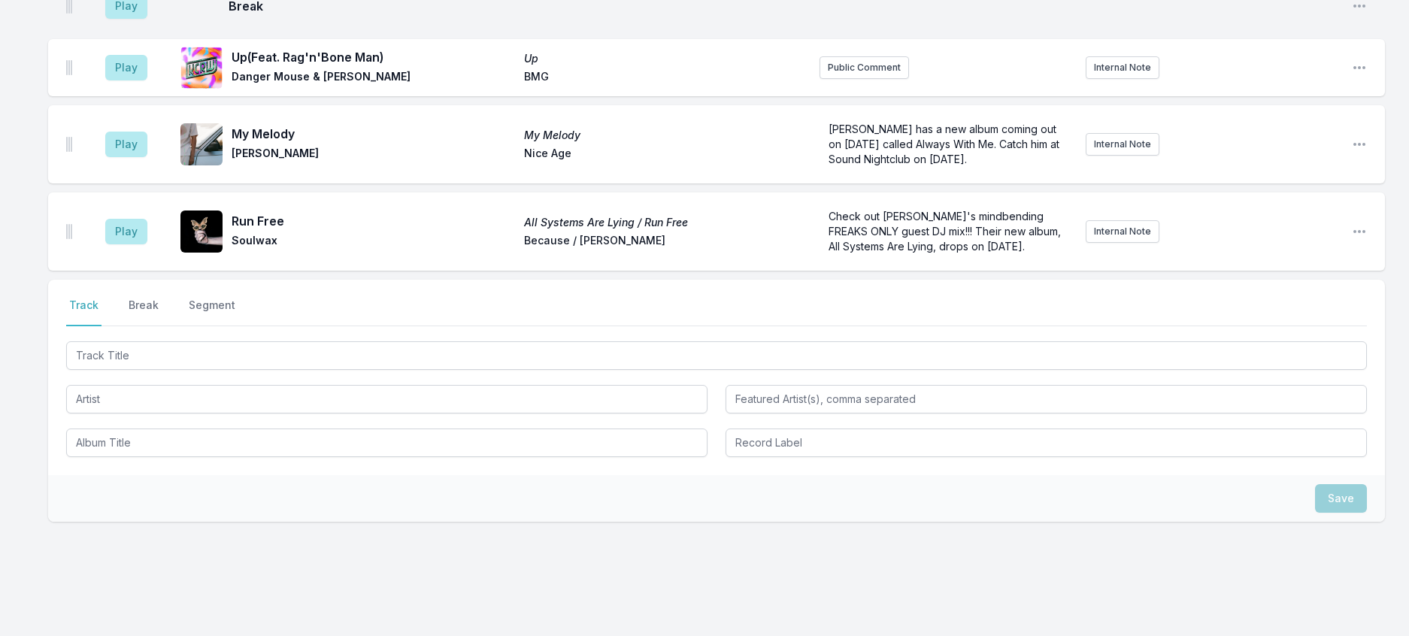
scroll to position [1125, 0]
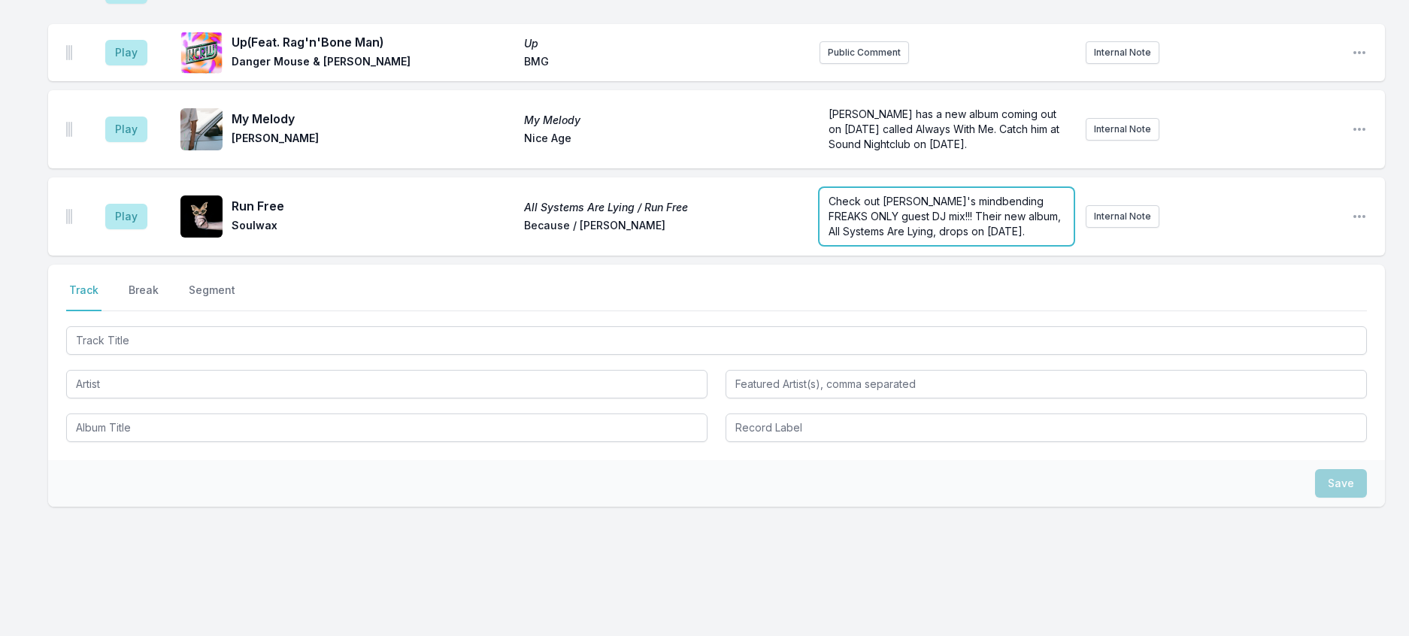
click at [896, 239] on p "Check out Soulwax's mindbending FREAKS ONLY guest DJ mix!!! Their new album, Al…" at bounding box center [947, 216] width 236 height 45
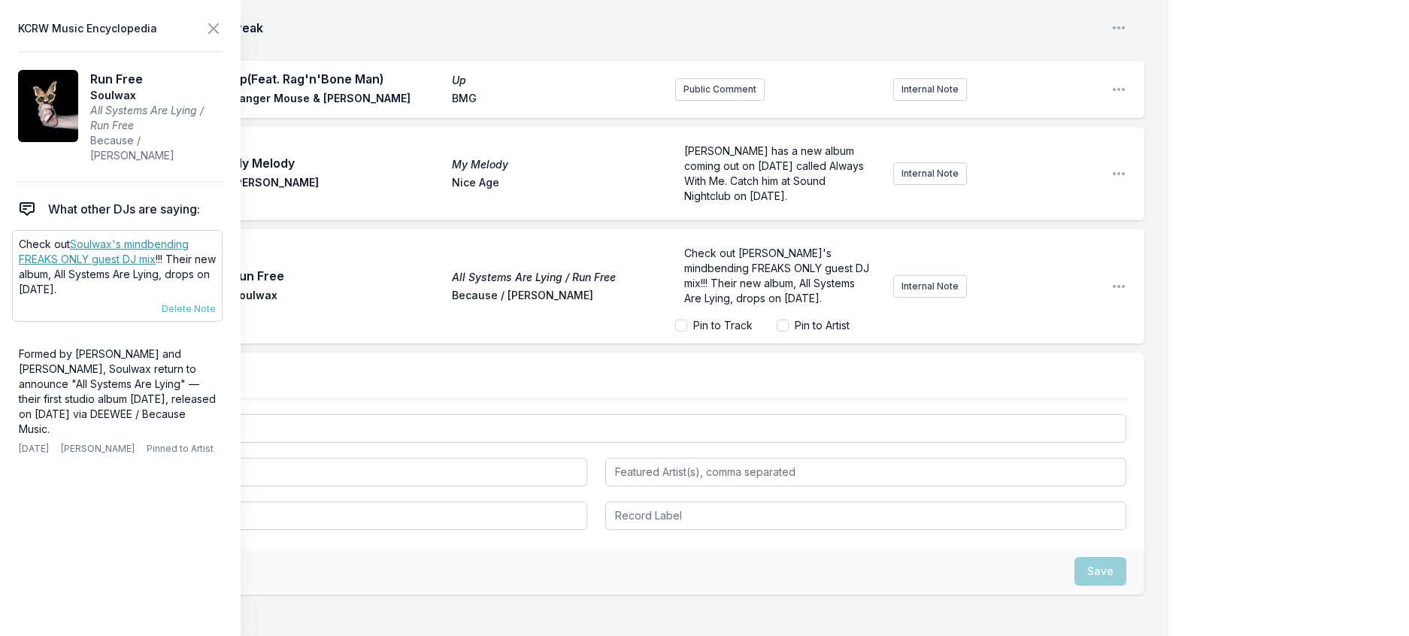
scroll to position [1142, 0]
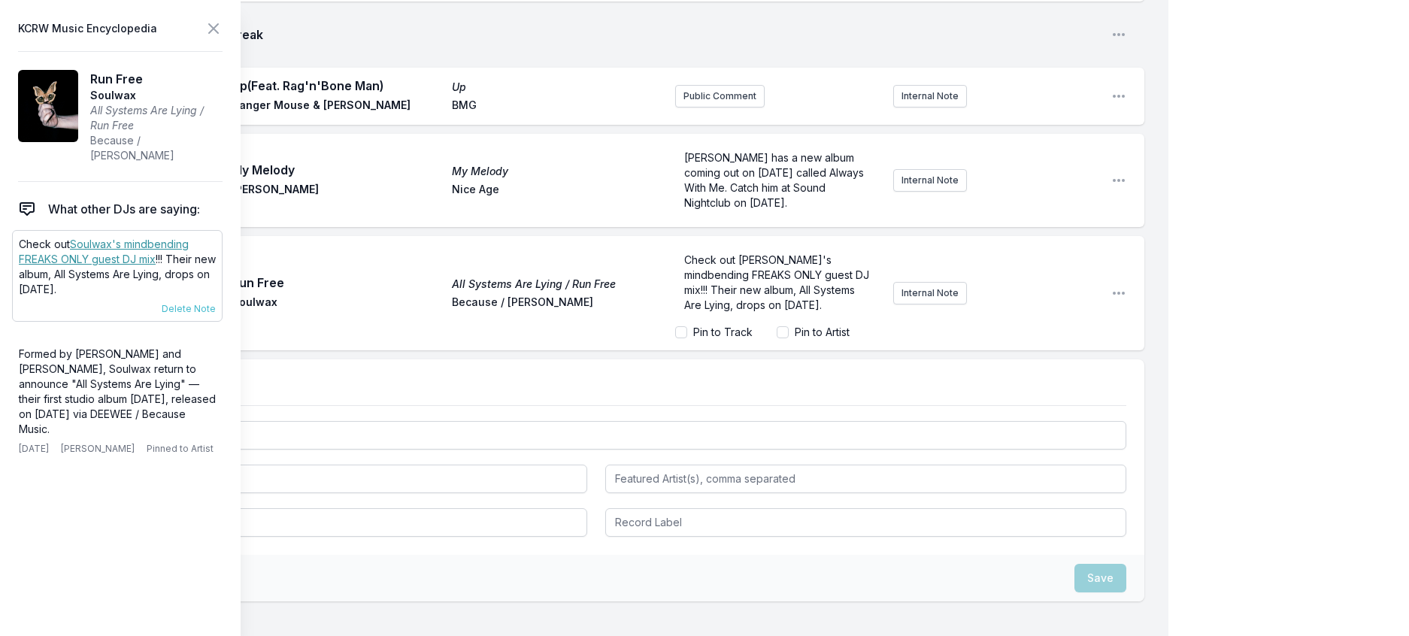
click at [141, 265] on link "Soulwax's mindbending FREAKS ONLY guest DJ mix" at bounding box center [104, 252] width 170 height 28
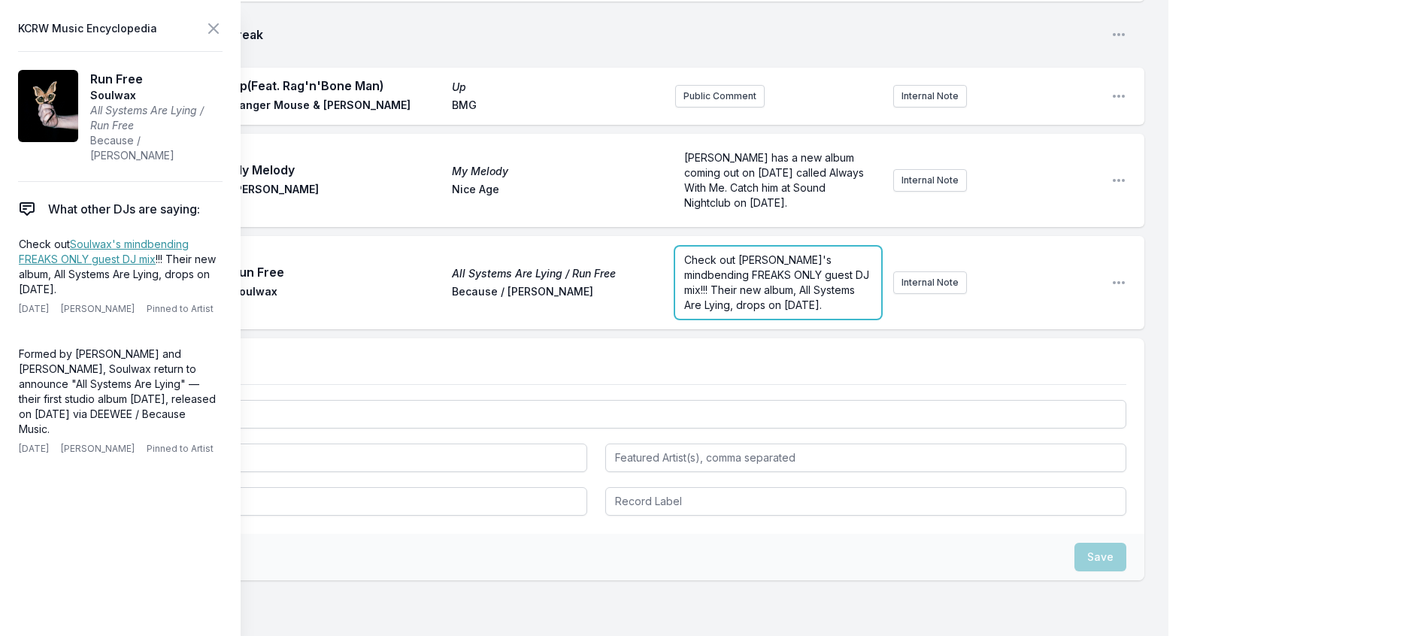
scroll to position [1148, 0]
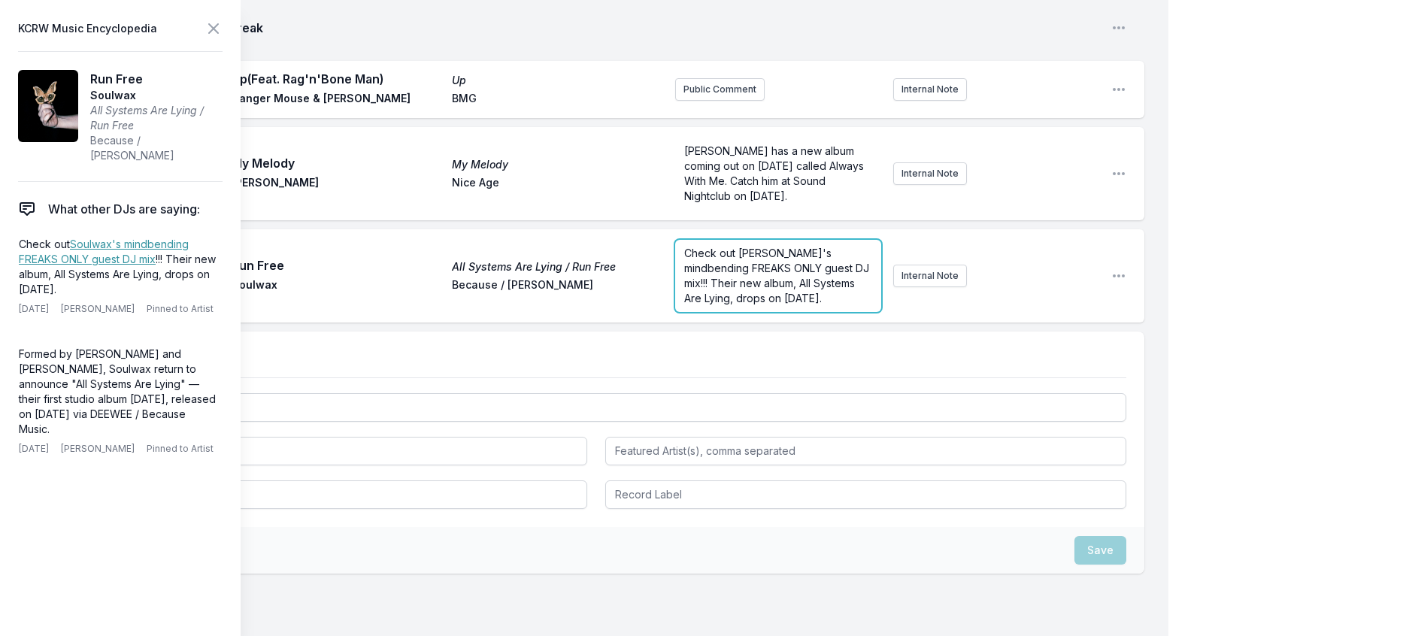
click at [776, 305] on span "Check out Soulwax's mindbending FREAKS ONLY guest DJ mix!!! Their new album, Al…" at bounding box center [778, 276] width 188 height 58
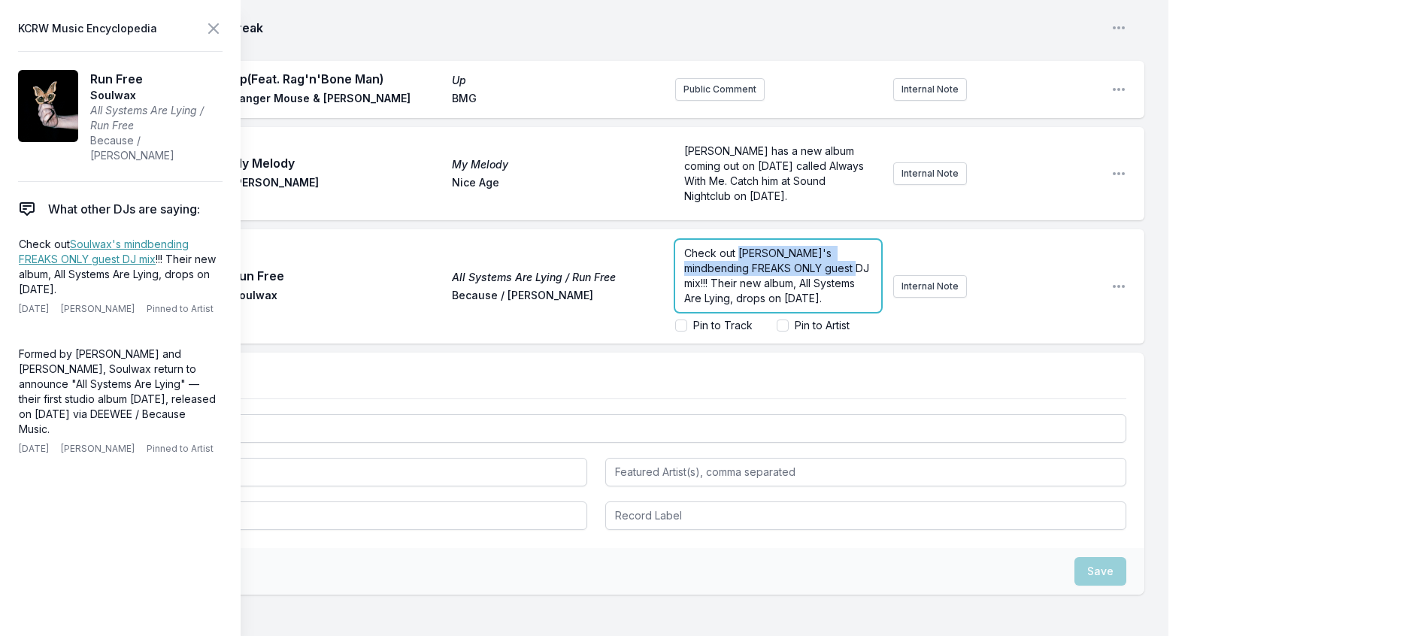
drag, startPoint x: 731, startPoint y: 535, endPoint x: 723, endPoint y: 503, distance: 33.2
click at [723, 305] on span "Check out Soulwax's mindbending FREAKS ONLY guest DJ mix!!! Their new album, Al…" at bounding box center [778, 276] width 188 height 58
drag, startPoint x: 781, startPoint y: 553, endPoint x: 698, endPoint y: 554, distance: 83.5
click at [698, 305] on span "!!! Their new album, All Systems Are Lying, drops on October 17th." at bounding box center [772, 283] width 176 height 43
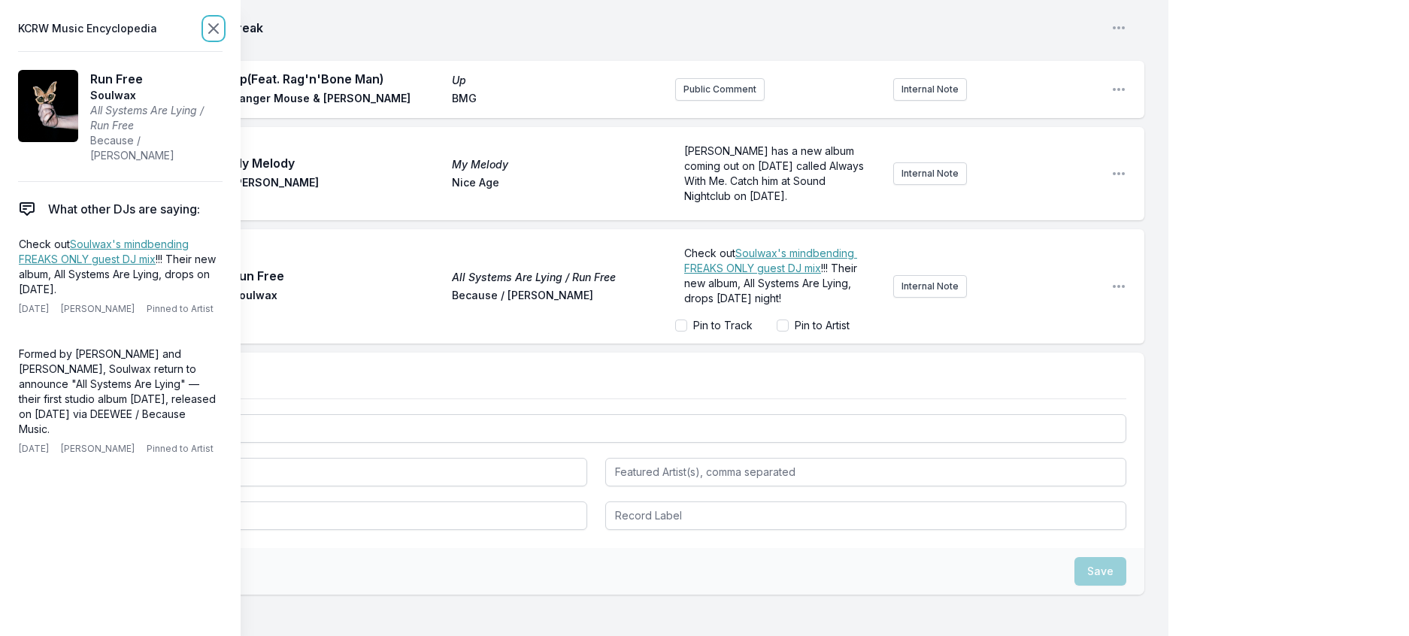
click at [218, 33] on icon at bounding box center [213, 28] width 9 height 9
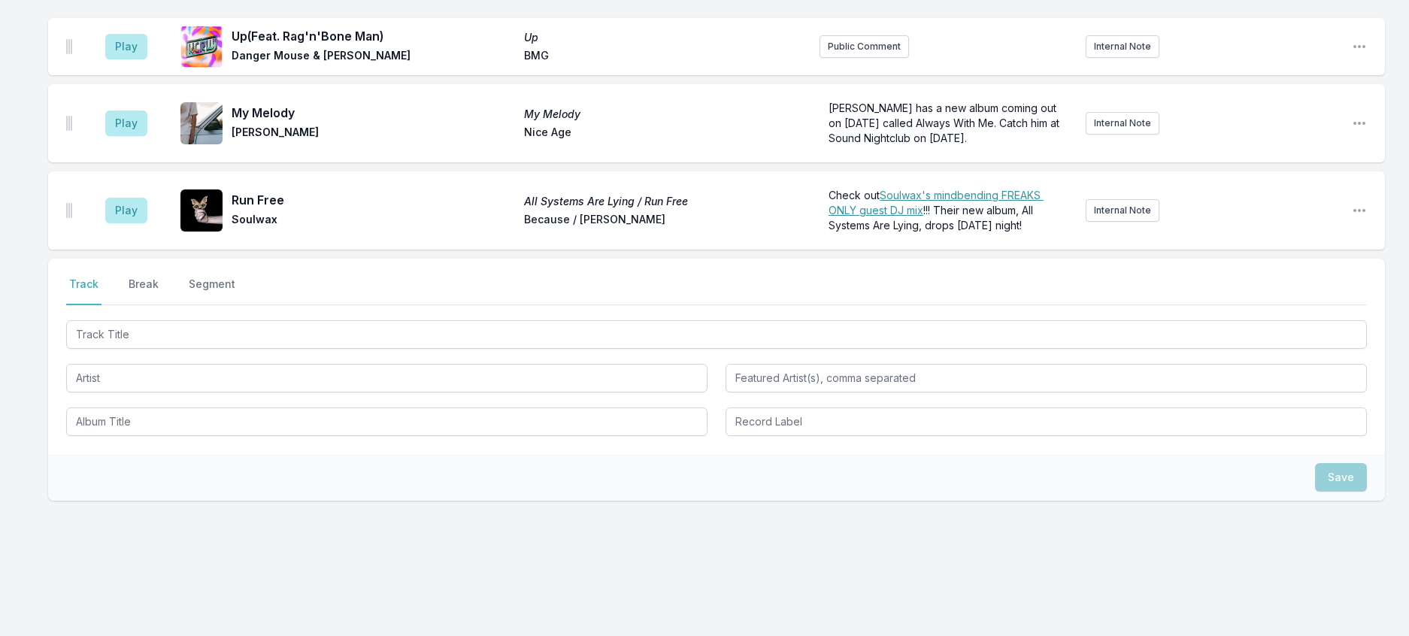
scroll to position [766, 0]
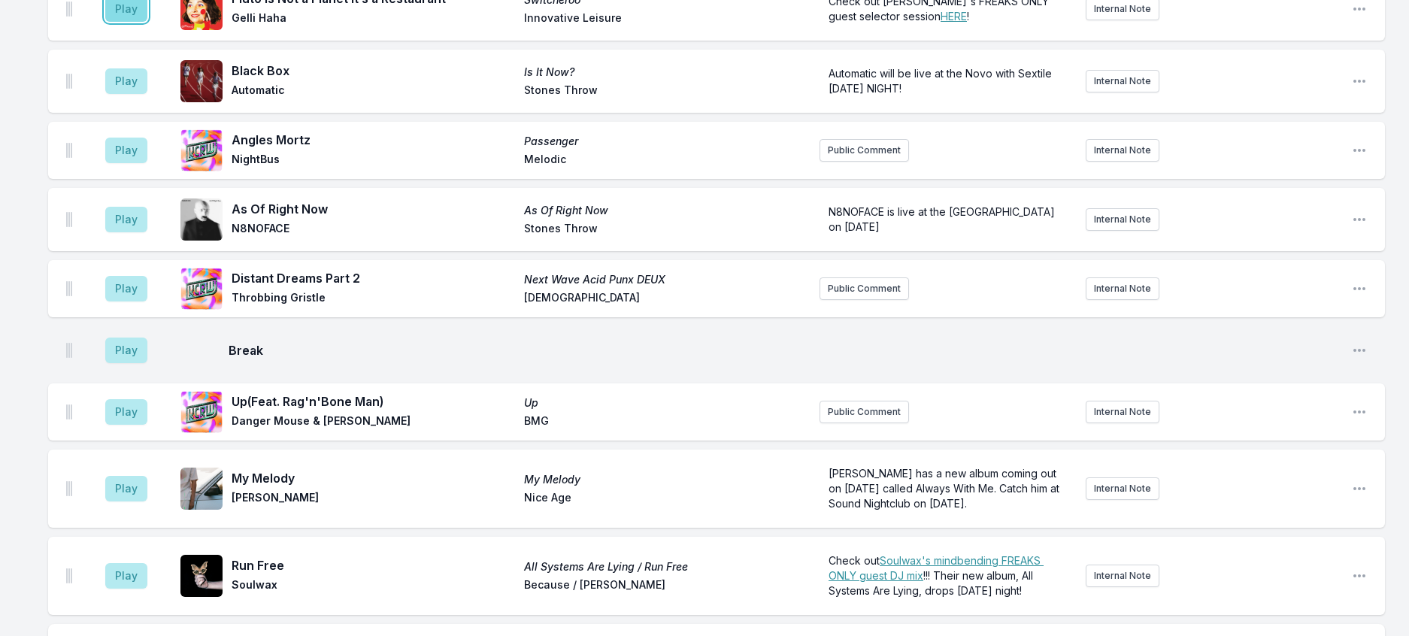
click at [147, 22] on button "Play" at bounding box center [126, 9] width 42 height 26
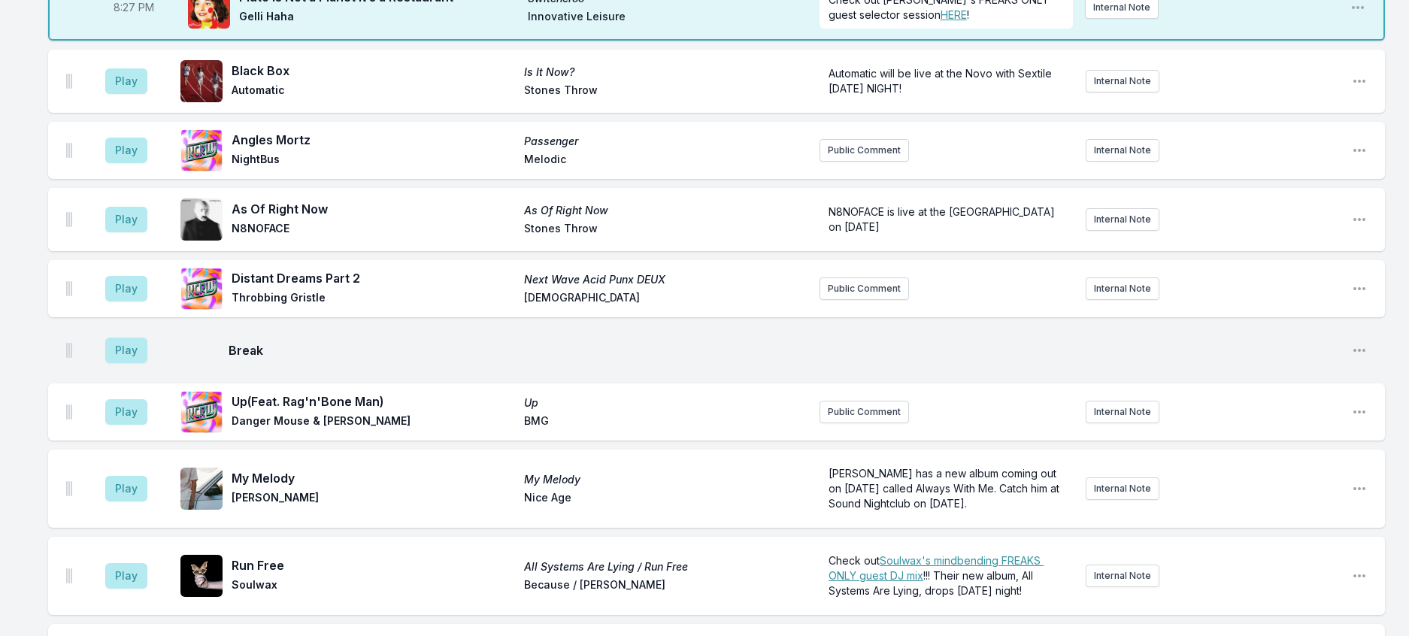
scroll to position [764, 0]
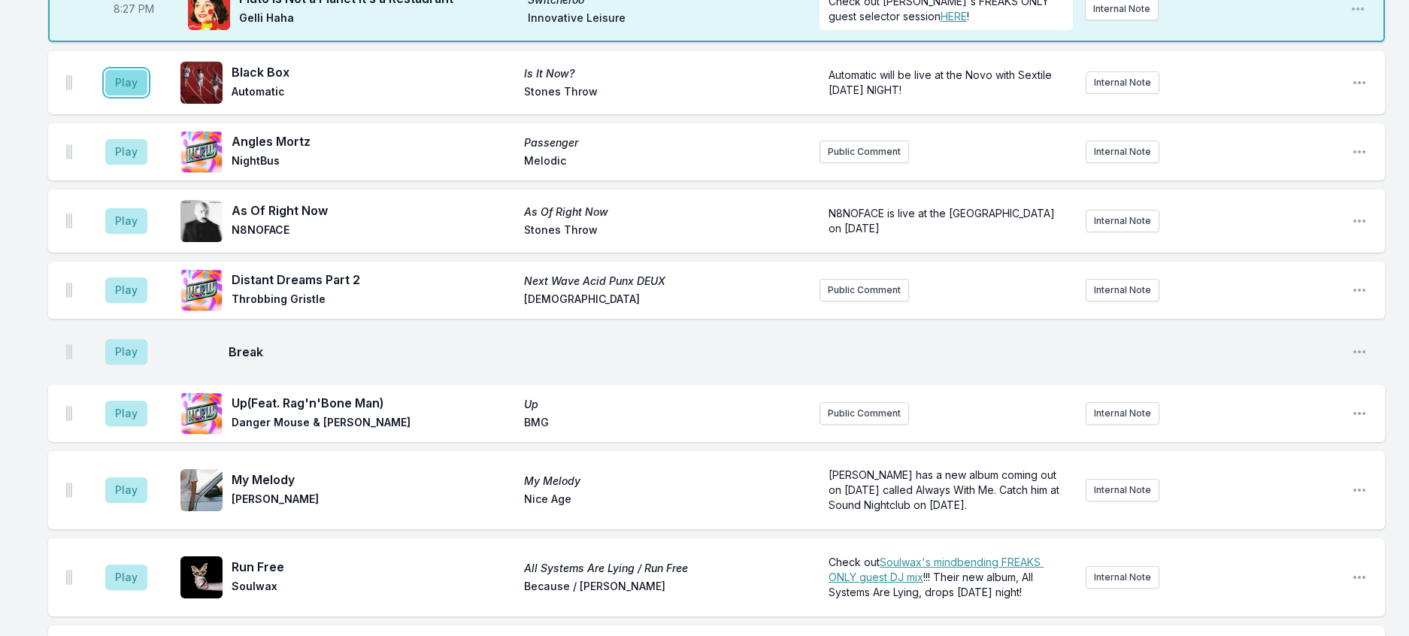
click at [147, 96] on button "Play" at bounding box center [126, 83] width 42 height 26
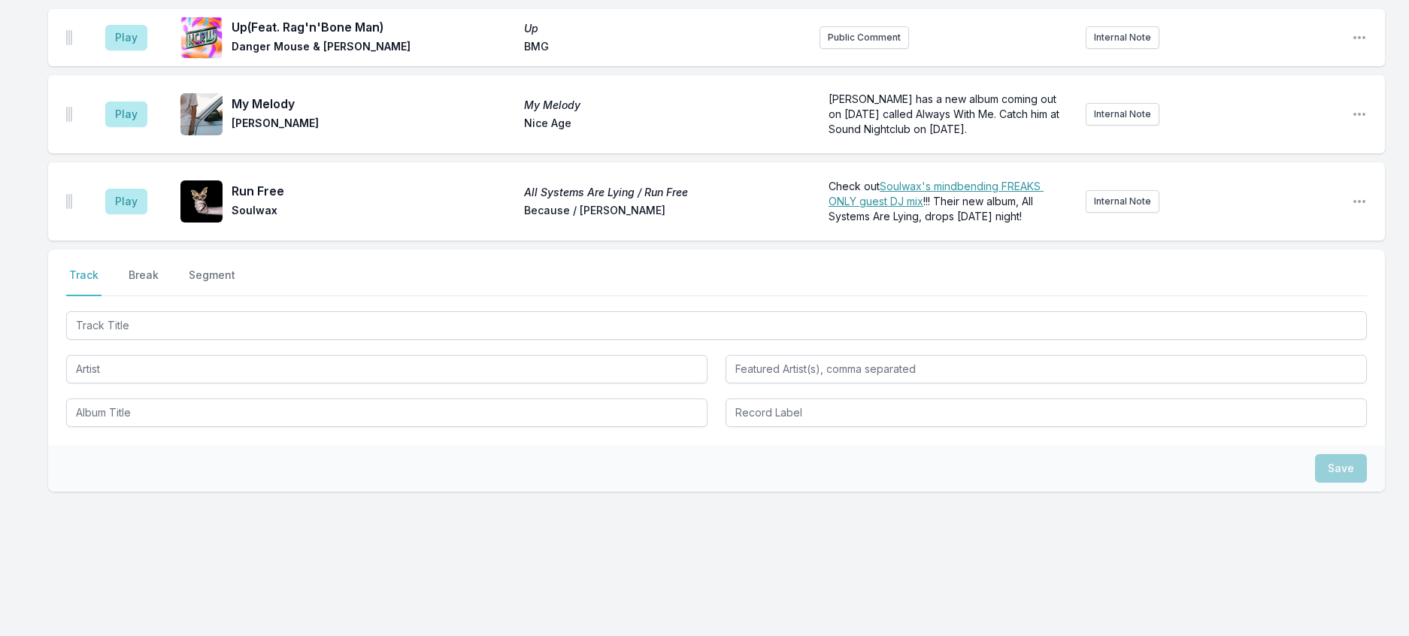
scroll to position [1366, 0]
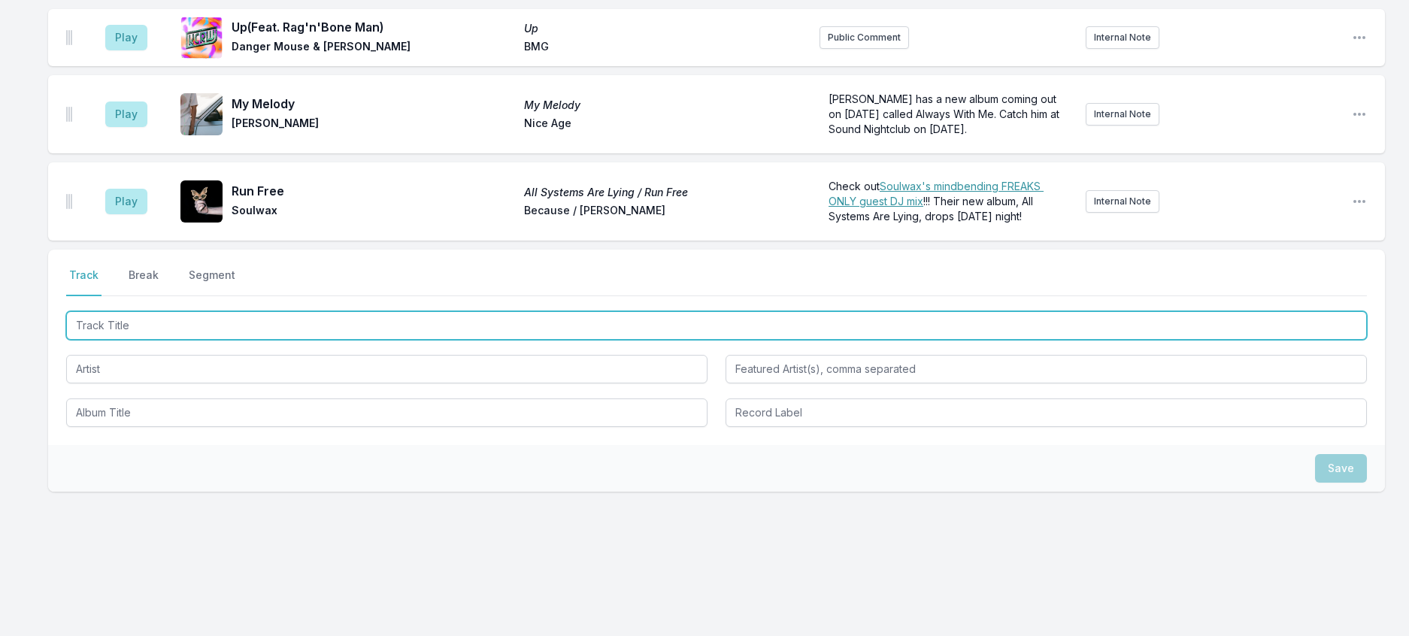
click at [111, 319] on input "Track Title" at bounding box center [716, 325] width 1301 height 29
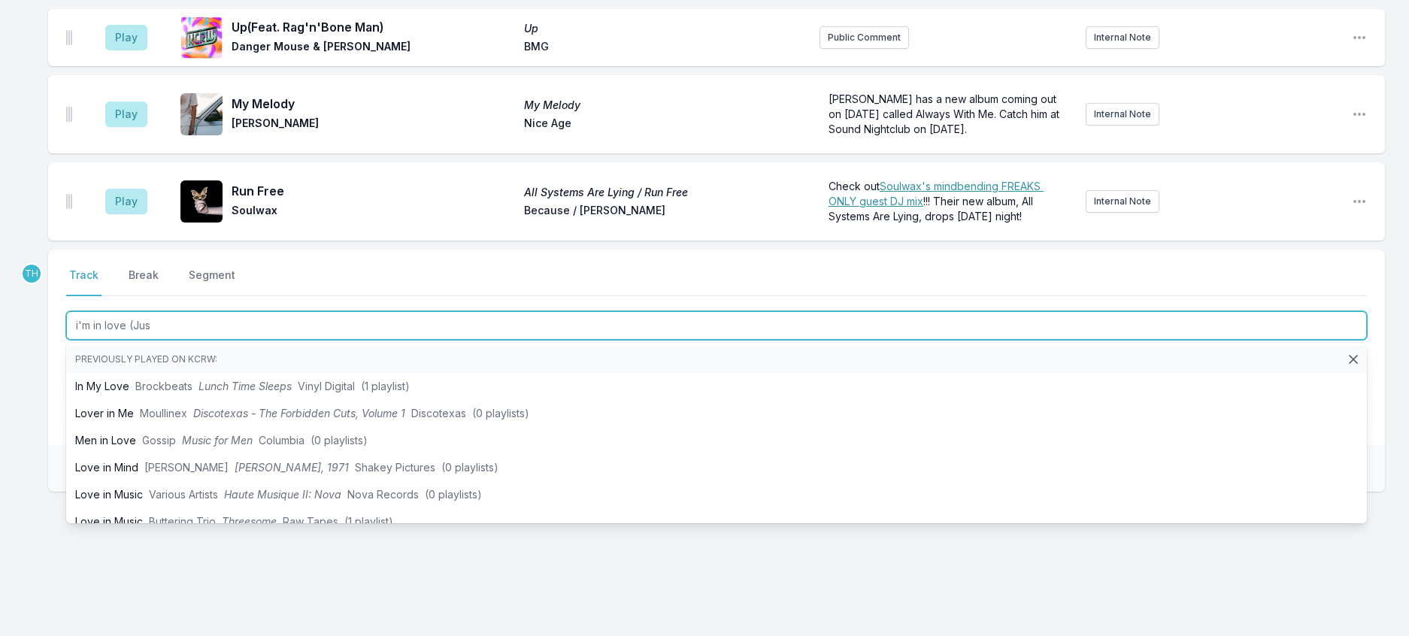
type input "i'm in love (Just"
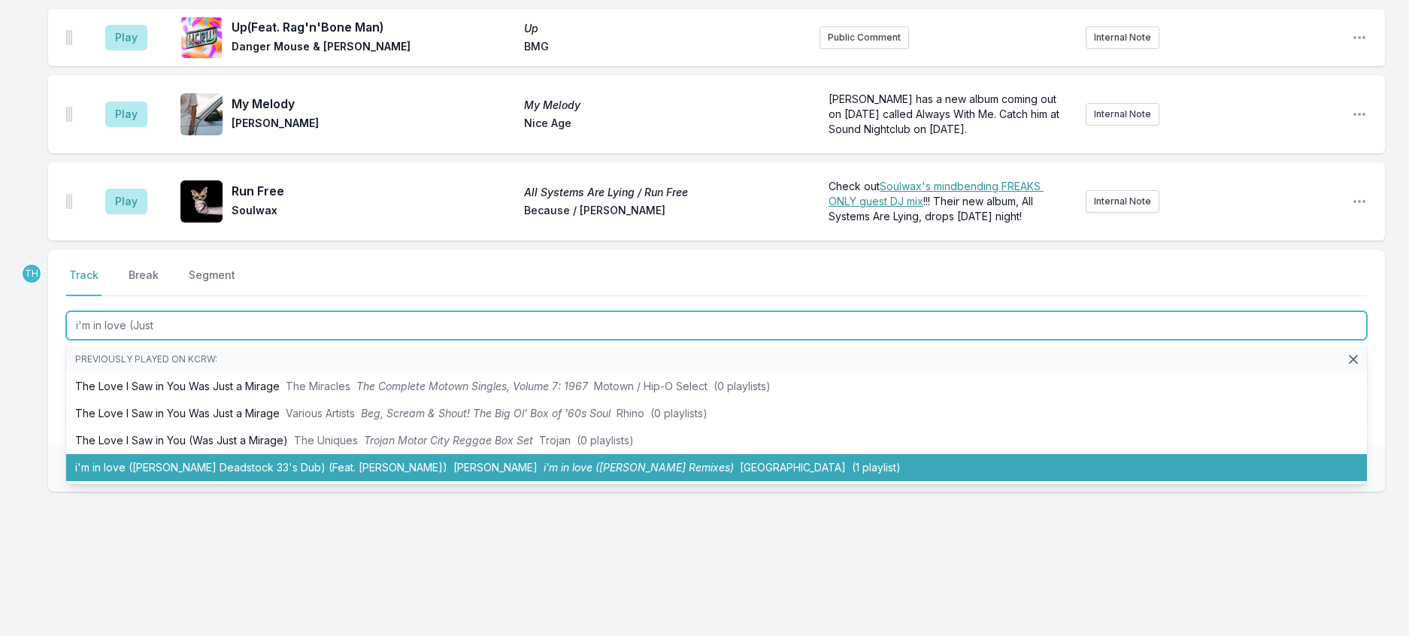
click at [299, 474] on li "i'm in love (Justin Robertson's Deadstock 33's Dub) (Feat. Dot Allison) Andy Be…" at bounding box center [716, 467] width 1301 height 27
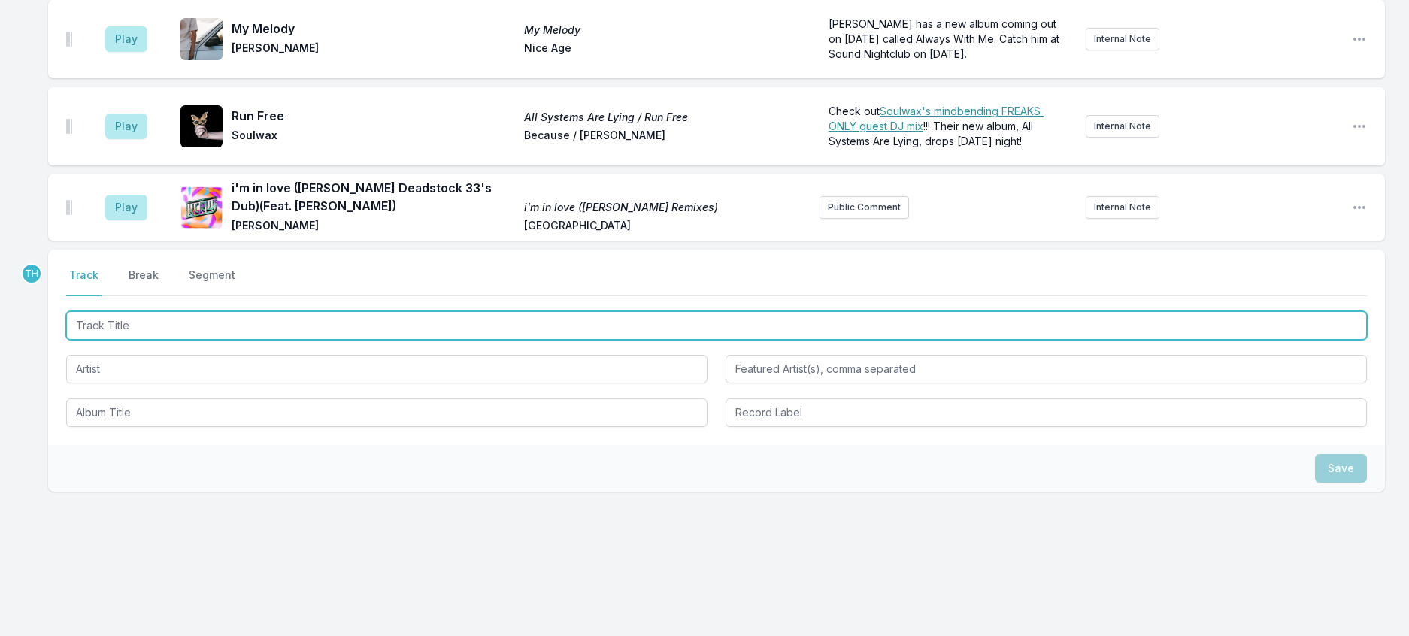
scroll to position [1450, 0]
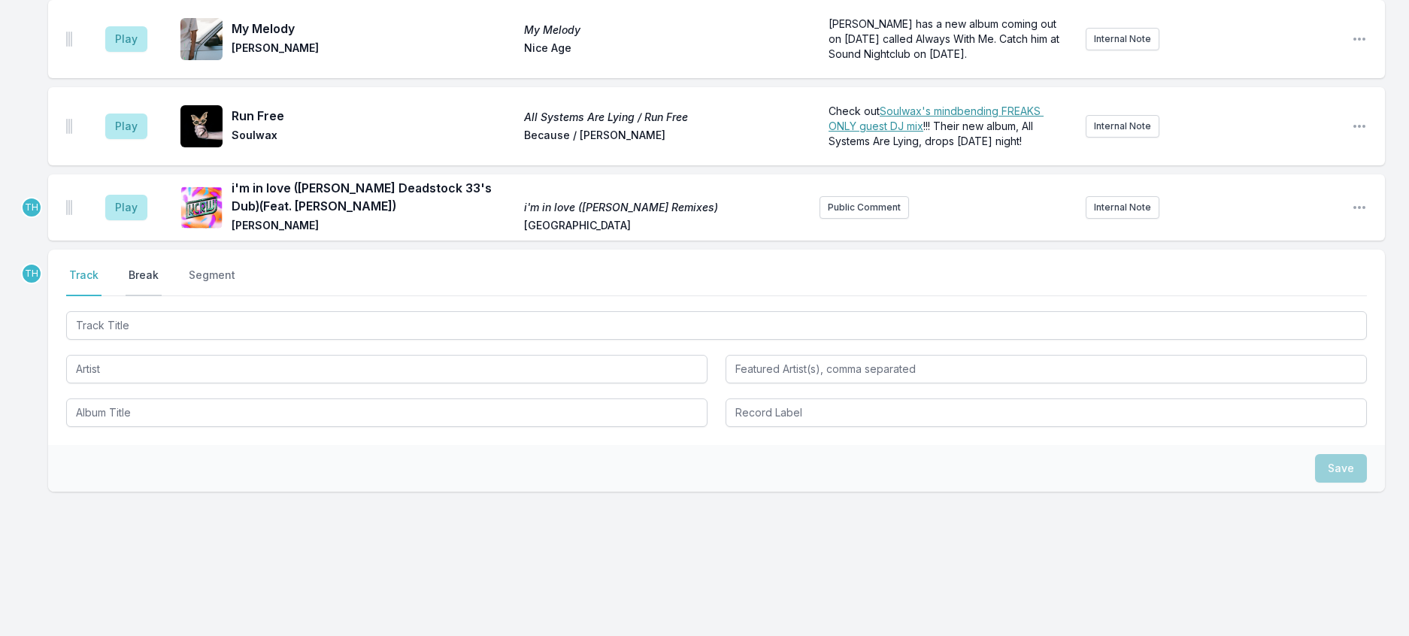
click at [162, 268] on button "Break" at bounding box center [144, 282] width 36 height 29
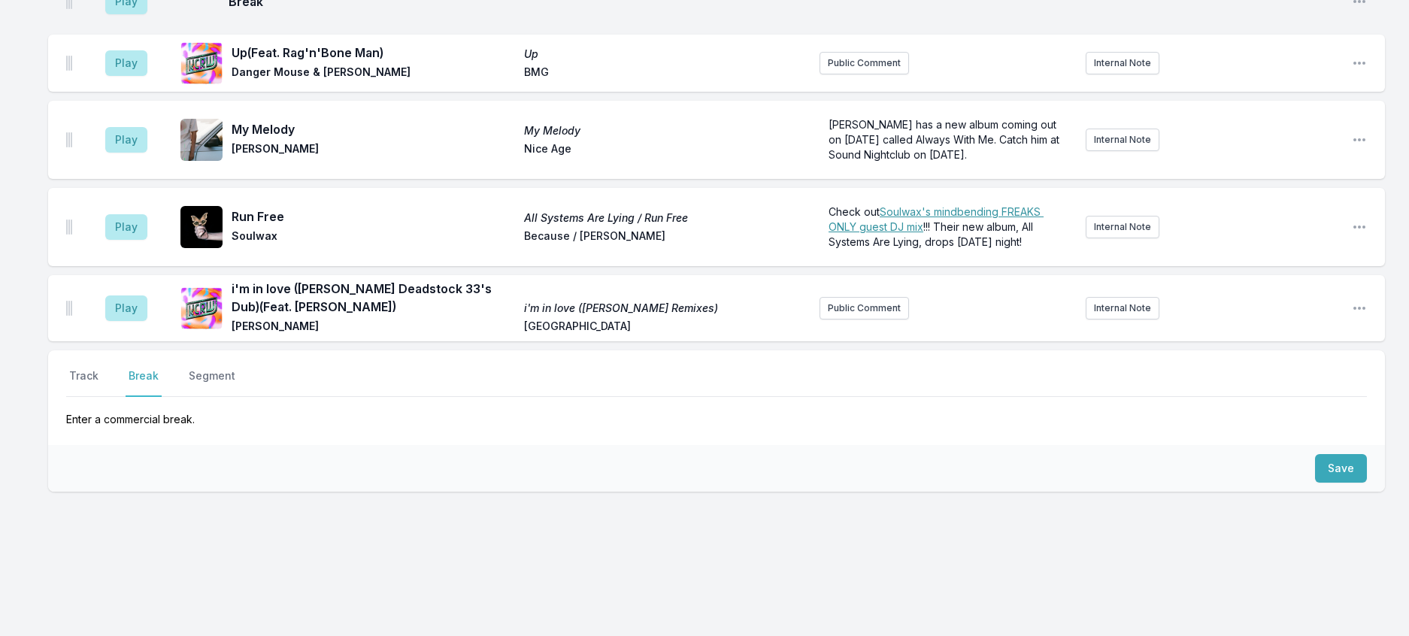
scroll to position [1366, 0]
click at [1346, 454] on button "Save" at bounding box center [1341, 468] width 52 height 29
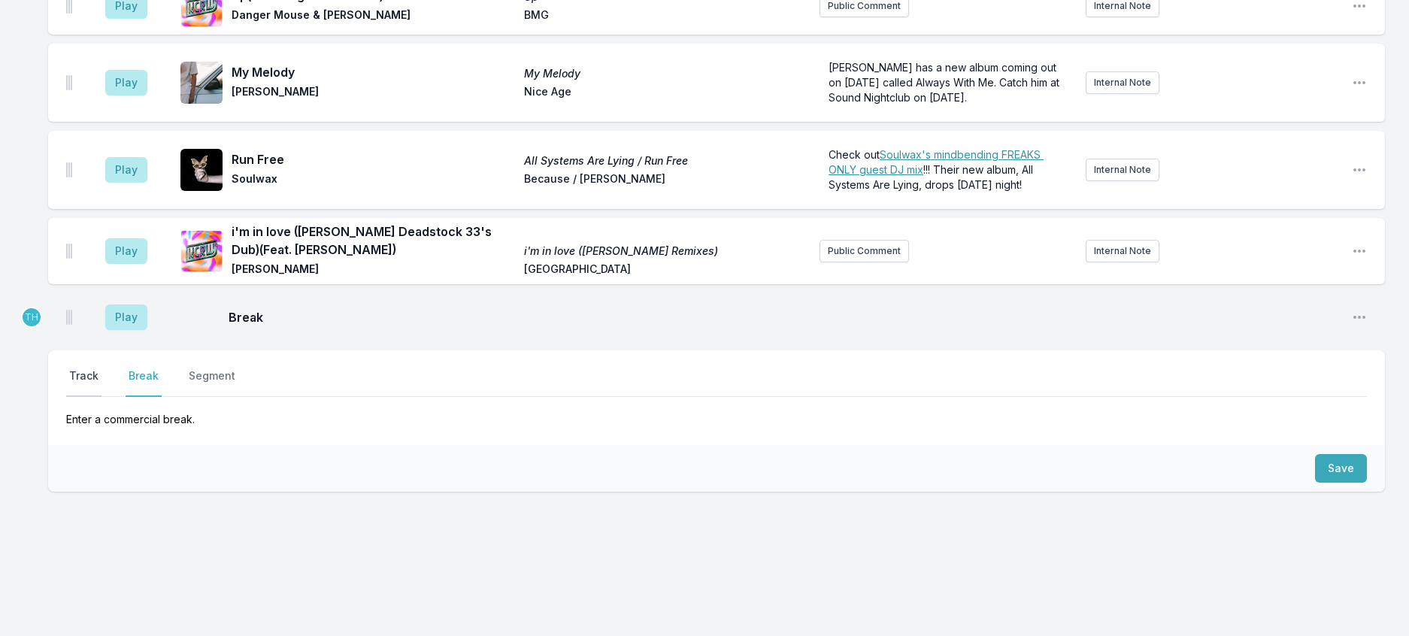
click at [102, 368] on button "Track" at bounding box center [83, 382] width 35 height 29
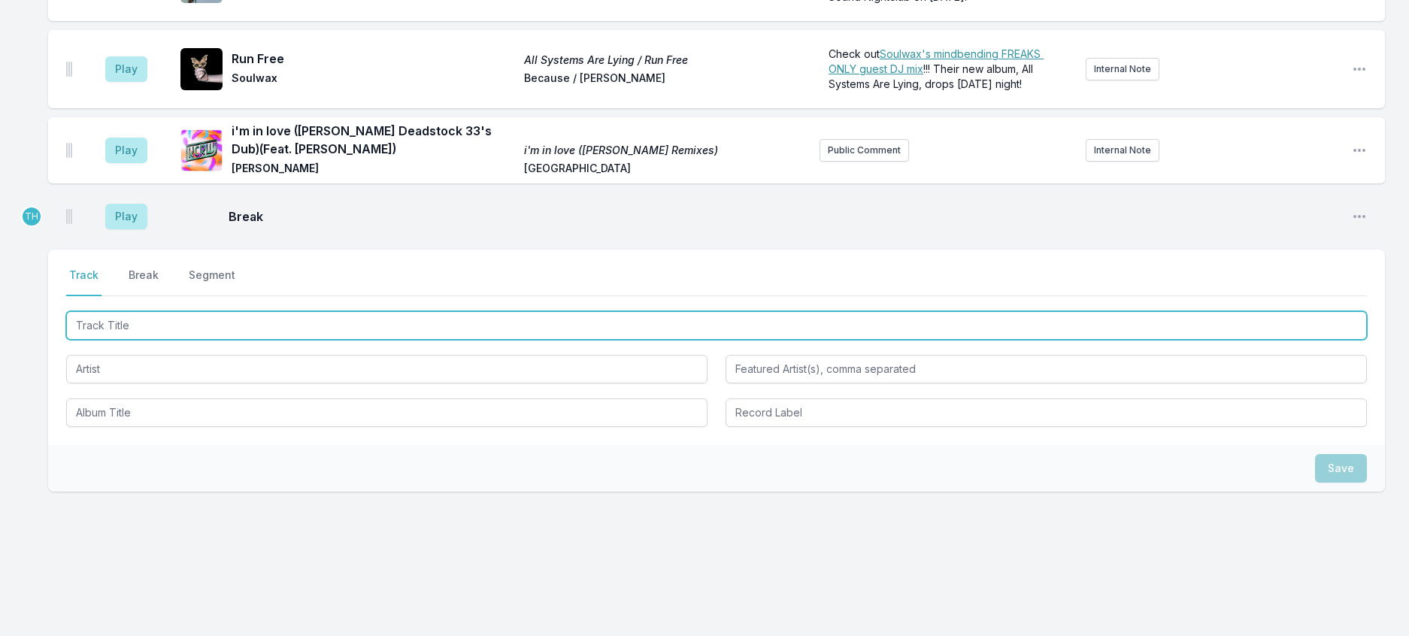
click at [126, 340] on input "Track Title" at bounding box center [716, 325] width 1301 height 29
type input "Comes Together"
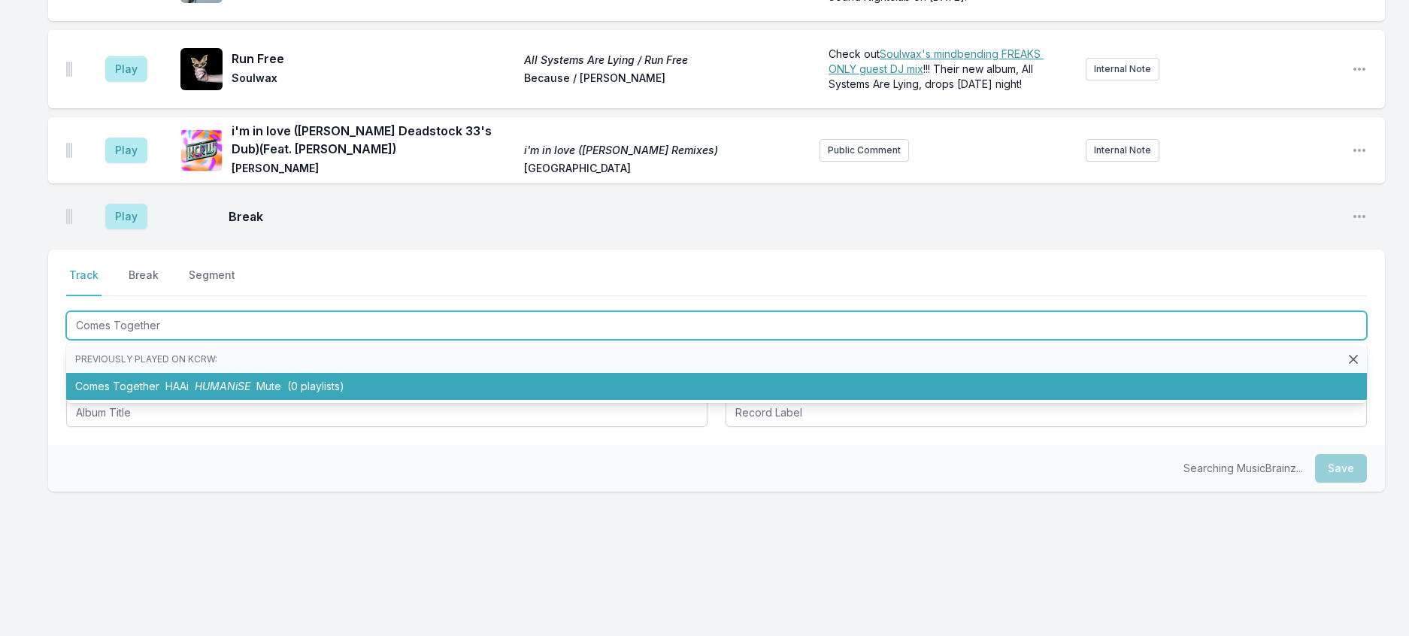
drag, startPoint x: 227, startPoint y: 471, endPoint x: 242, endPoint y: 476, distance: 15.9
click at [228, 393] on span "HUMANiSE" at bounding box center [223, 386] width 56 height 13
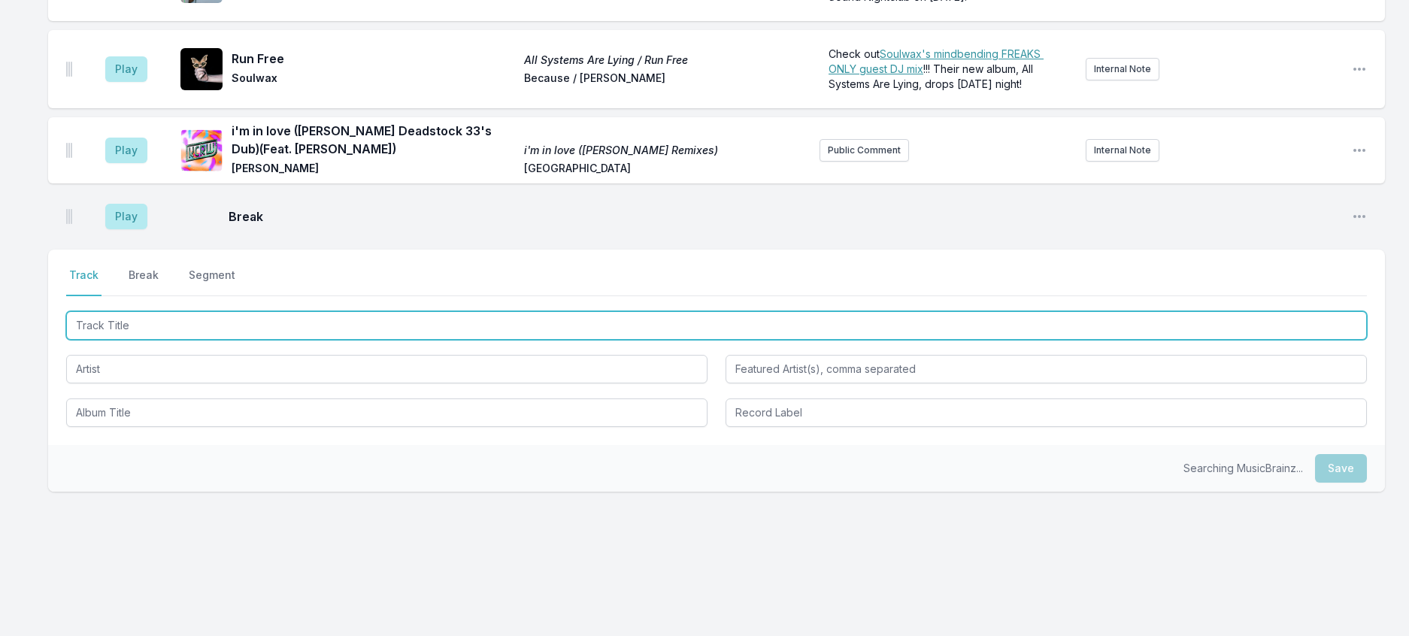
scroll to position [1506, 0]
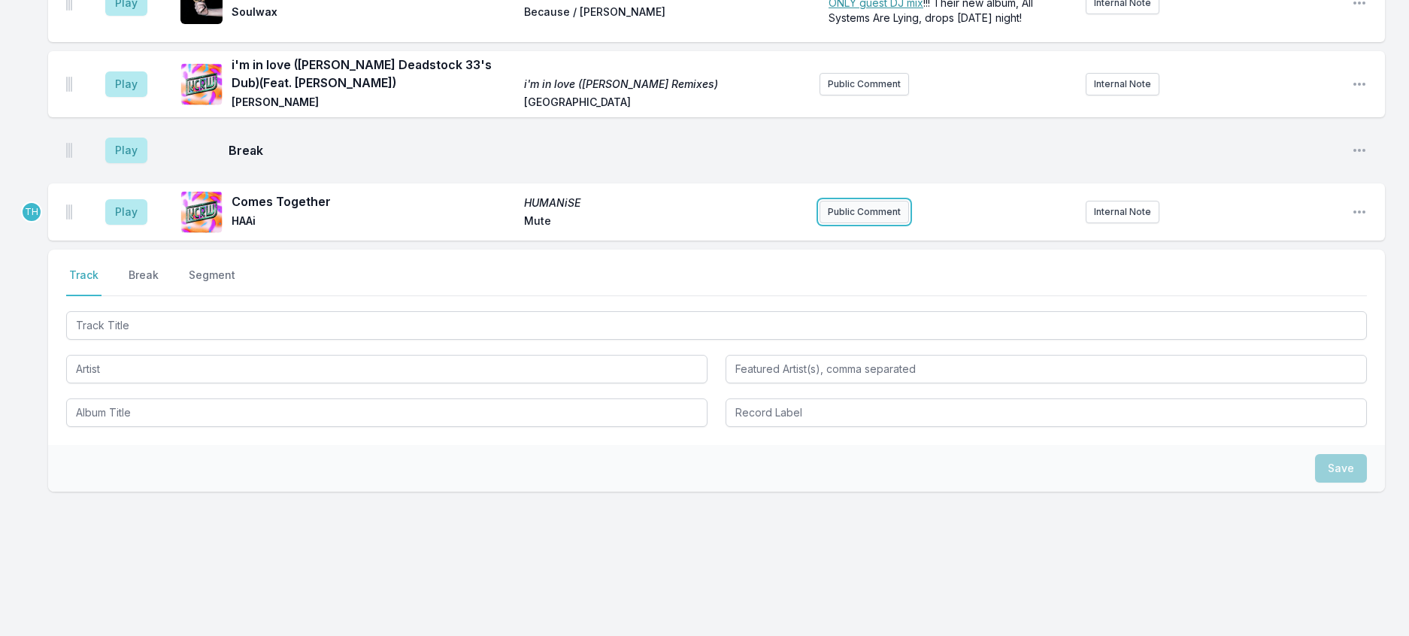
click at [872, 223] on button "Public Comment" at bounding box center [864, 212] width 89 height 23
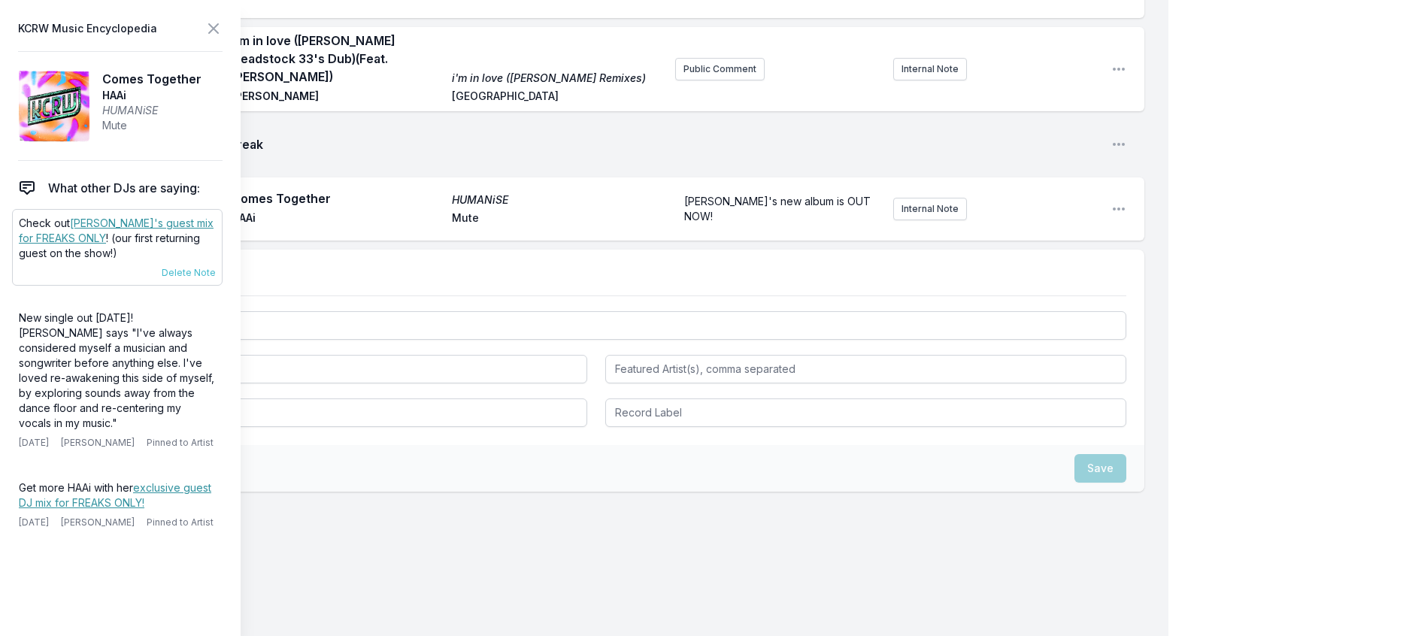
scroll to position [1505, 0]
drag, startPoint x: 57, startPoint y: 265, endPoint x: 14, endPoint y: 246, distance: 47.5
click at [14, 246] on div "Check out HAAi's guest mix for FREAKS ONLY ! (our first returning guest on the …" at bounding box center [117, 247] width 211 height 77
copy p "Check out HAAi's guest mix for FREAKS ONLY !"
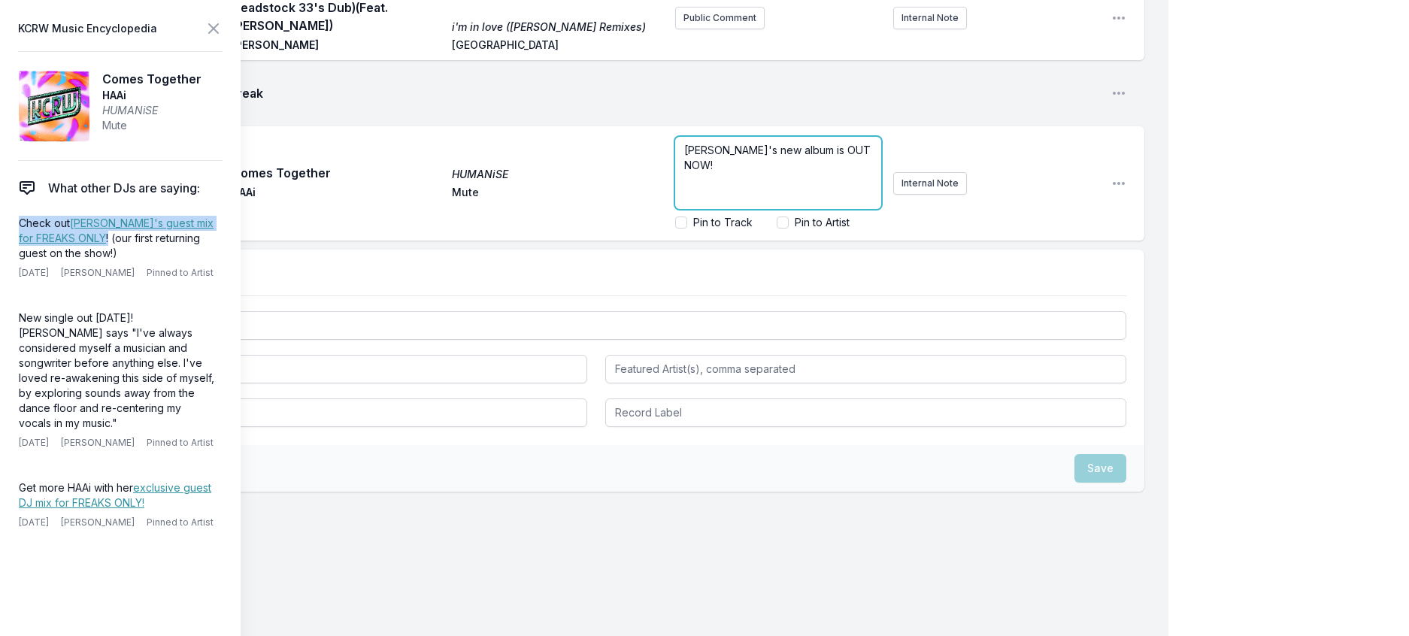
scroll to position [1569, 0]
click at [835, 209] on div "HAAi's new album is OUT NOW!" at bounding box center [778, 173] width 206 height 72
click at [842, 209] on div "HAAi's new album is OUT NOW!" at bounding box center [778, 173] width 206 height 72
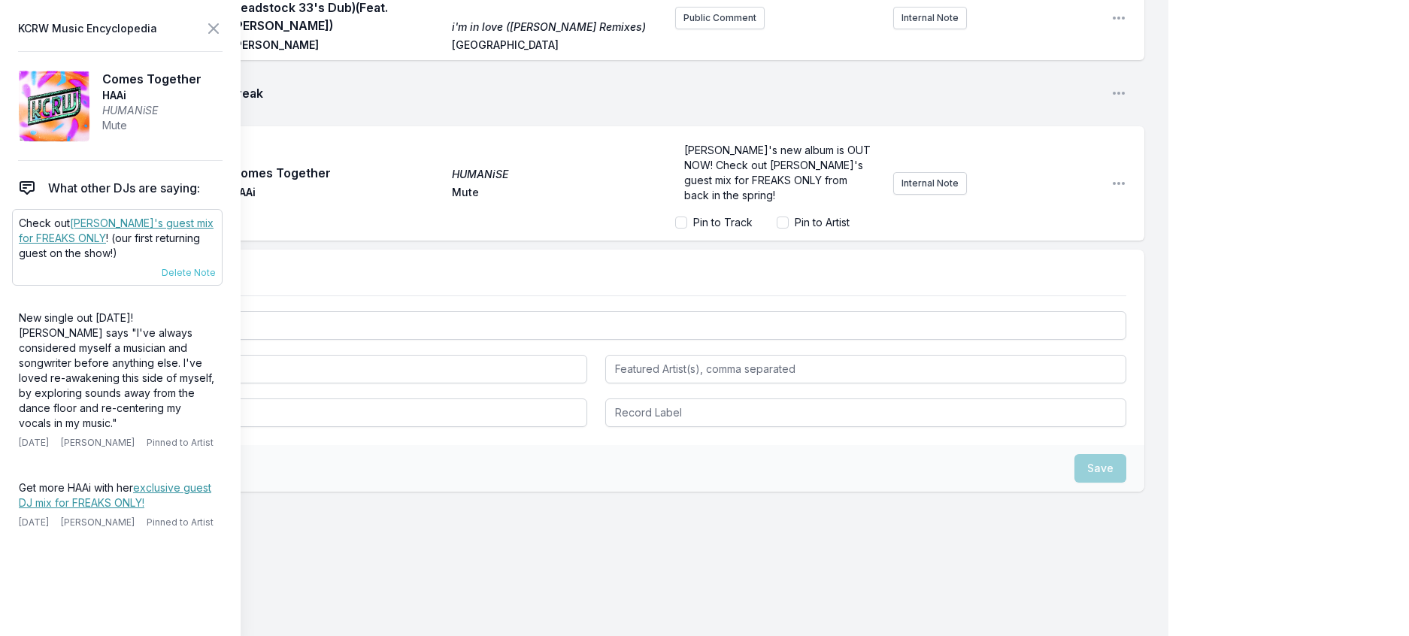
click at [205, 244] on link "HAAi's guest mix for FREAKS ONLY" at bounding box center [116, 231] width 195 height 28
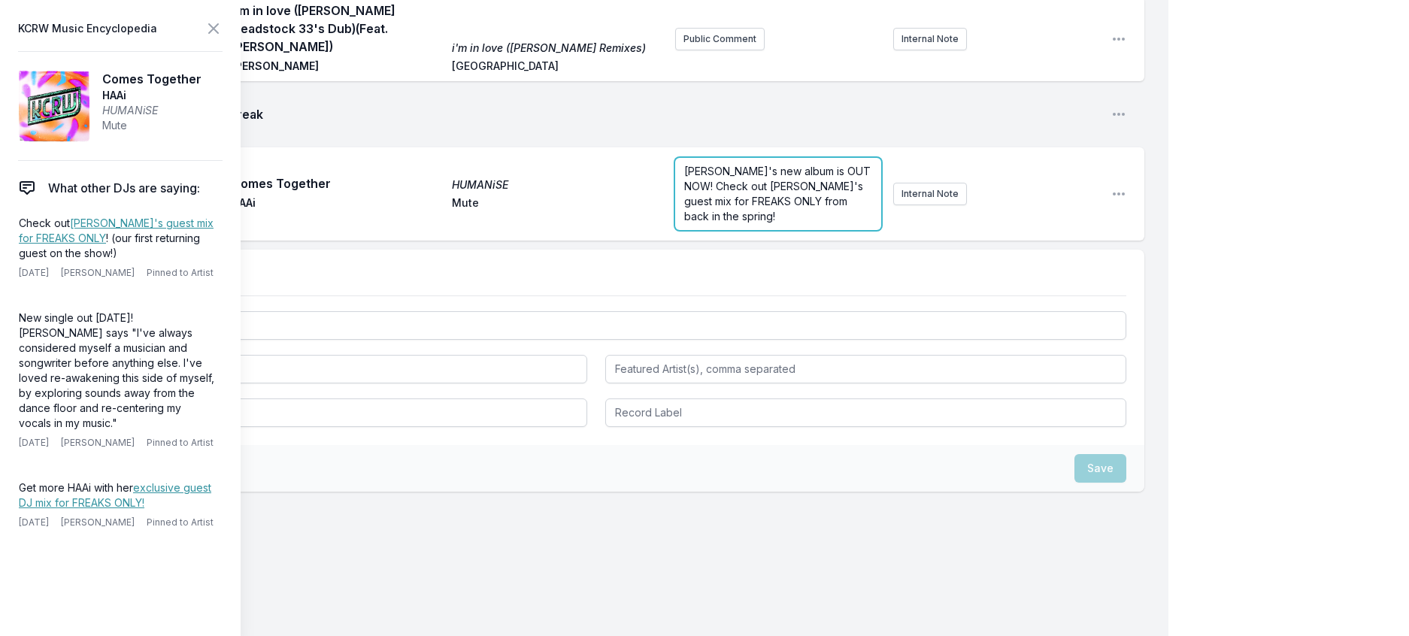
click at [693, 230] on form "HAAi's new album is OUT NOW! Check out HAAi's guest mix for FREAKS ONLY from ba…" at bounding box center [778, 194] width 206 height 72
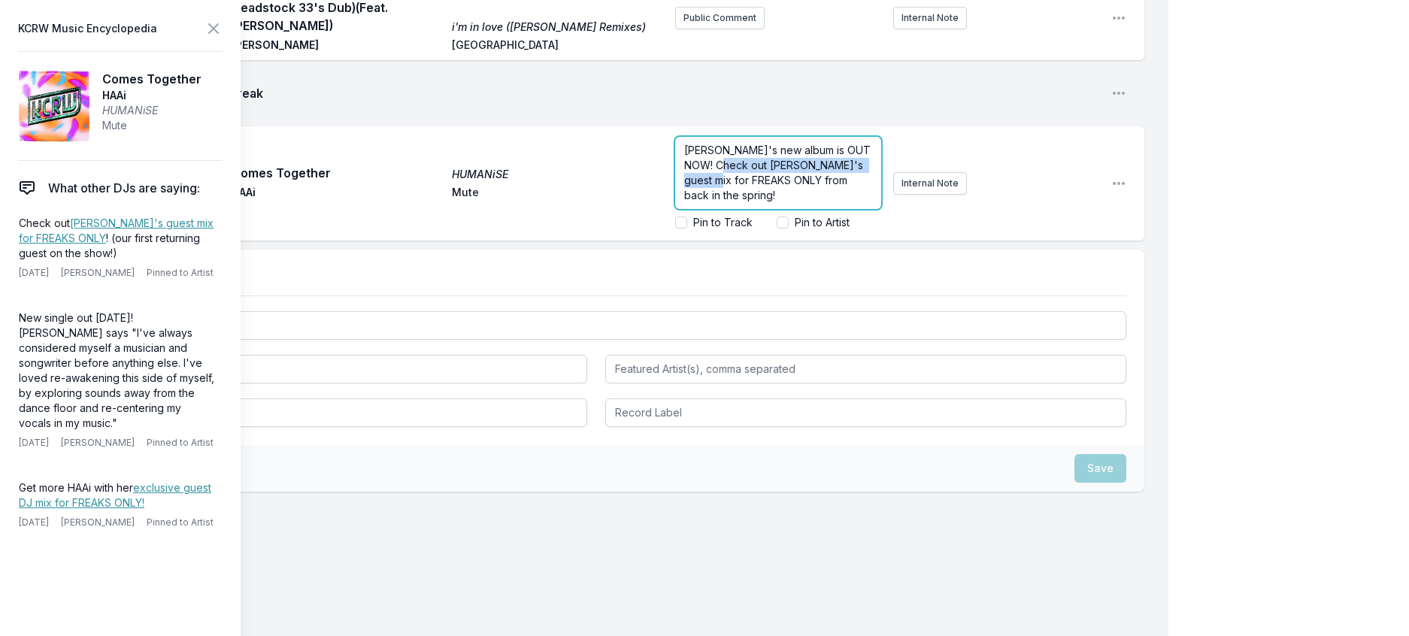
drag, startPoint x: 747, startPoint y: 419, endPoint x: 723, endPoint y: 396, distance: 33.0
click at [723, 202] on span "HAAi's new album is OUT NOW! Check out HAAi's guest mix for FREAKS ONLY from ba…" at bounding box center [779, 173] width 190 height 58
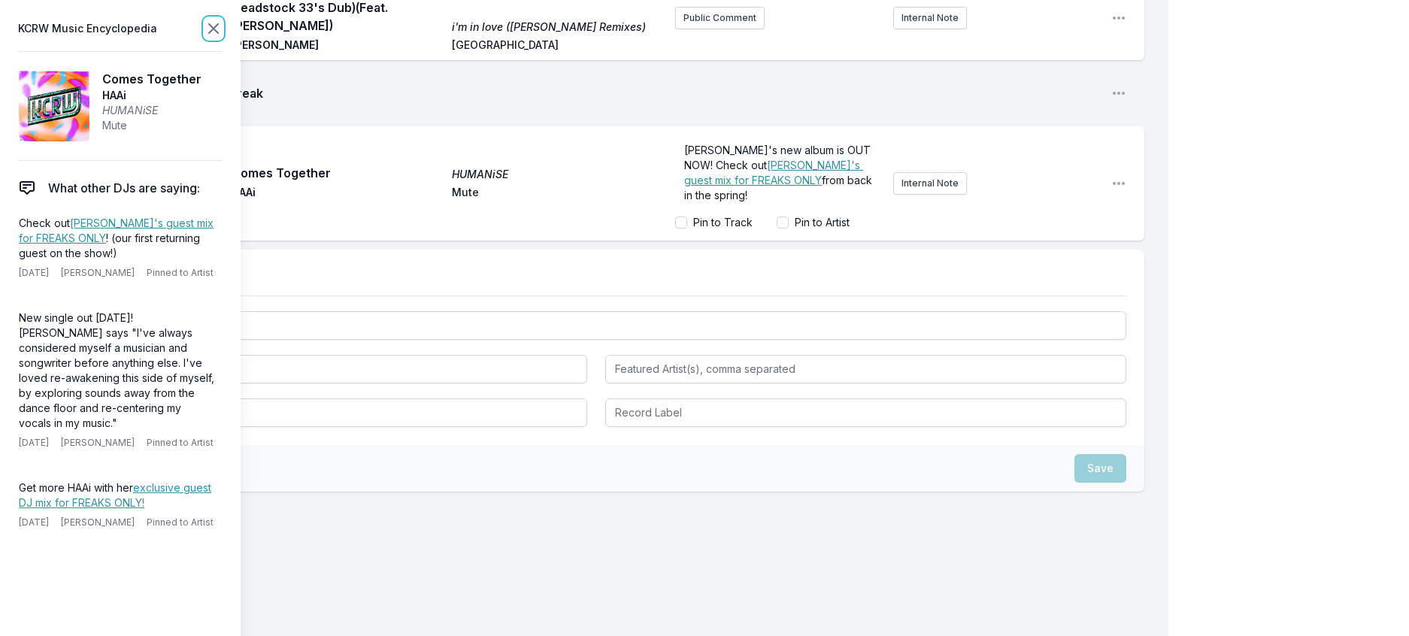
click at [223, 33] on icon at bounding box center [214, 29] width 18 height 18
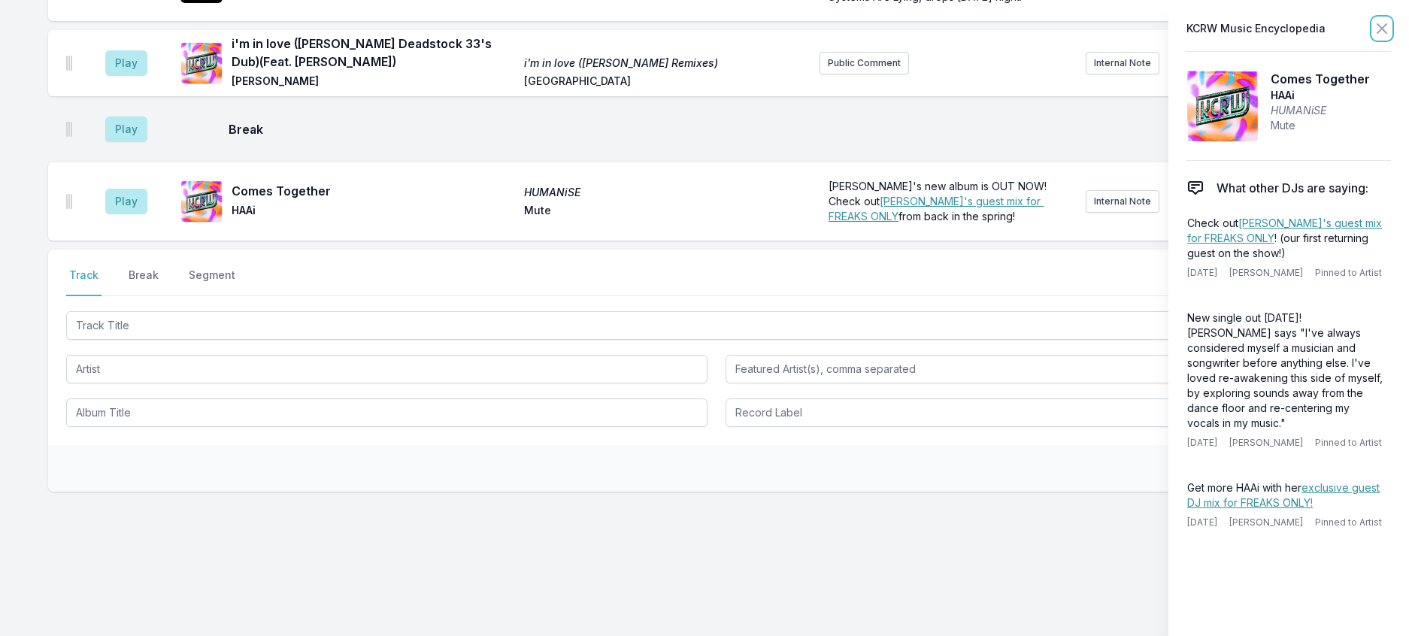
scroll to position [1545, 0]
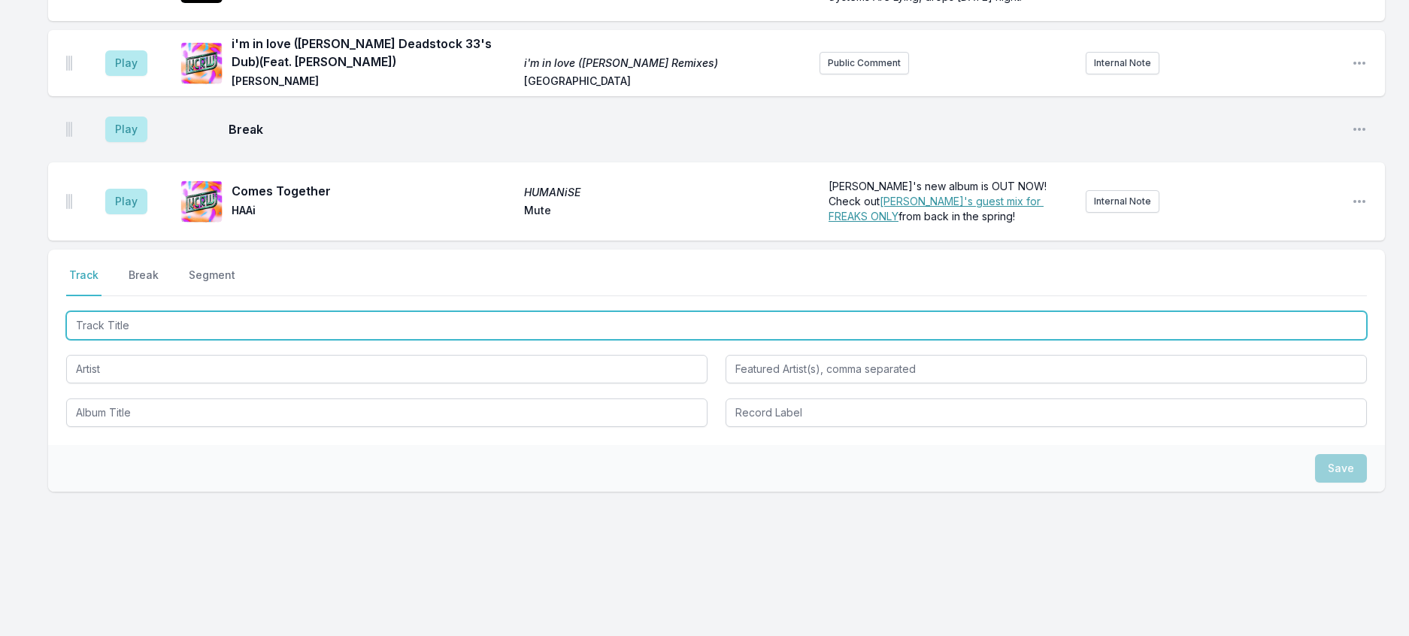
click at [220, 340] on input "Track Title" at bounding box center [716, 325] width 1301 height 29
type input "ooo"
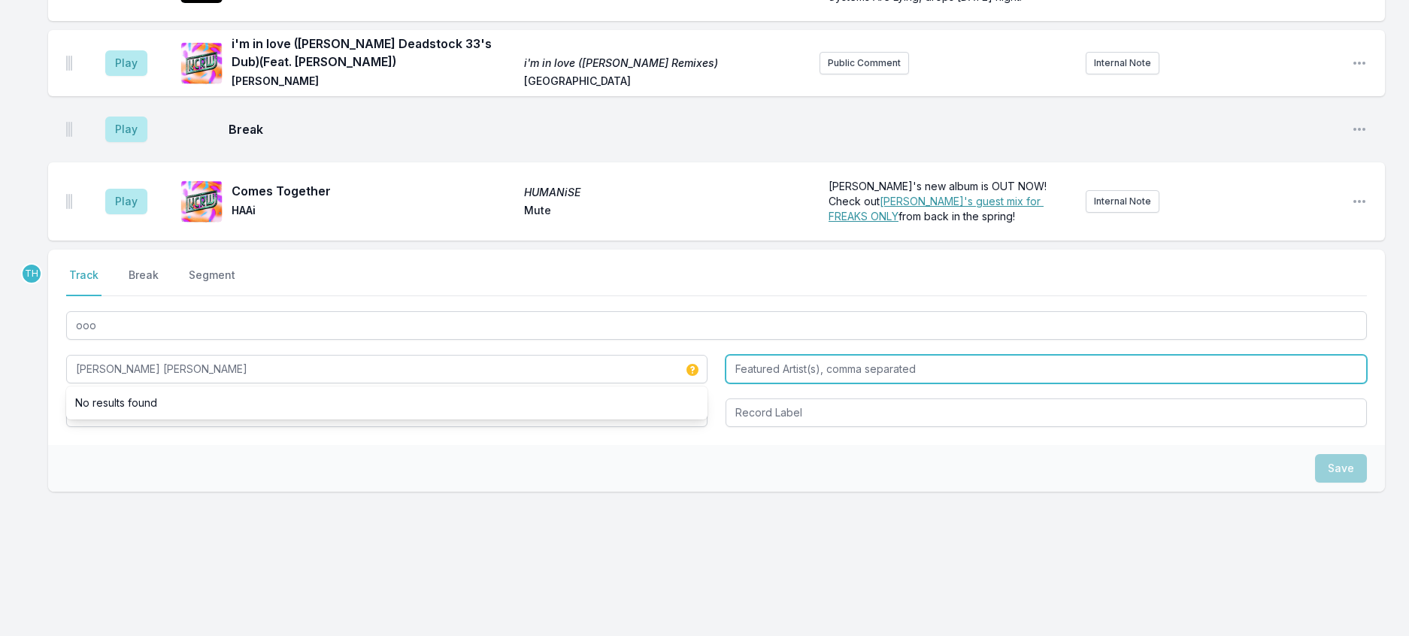
type input "Amber Mark"
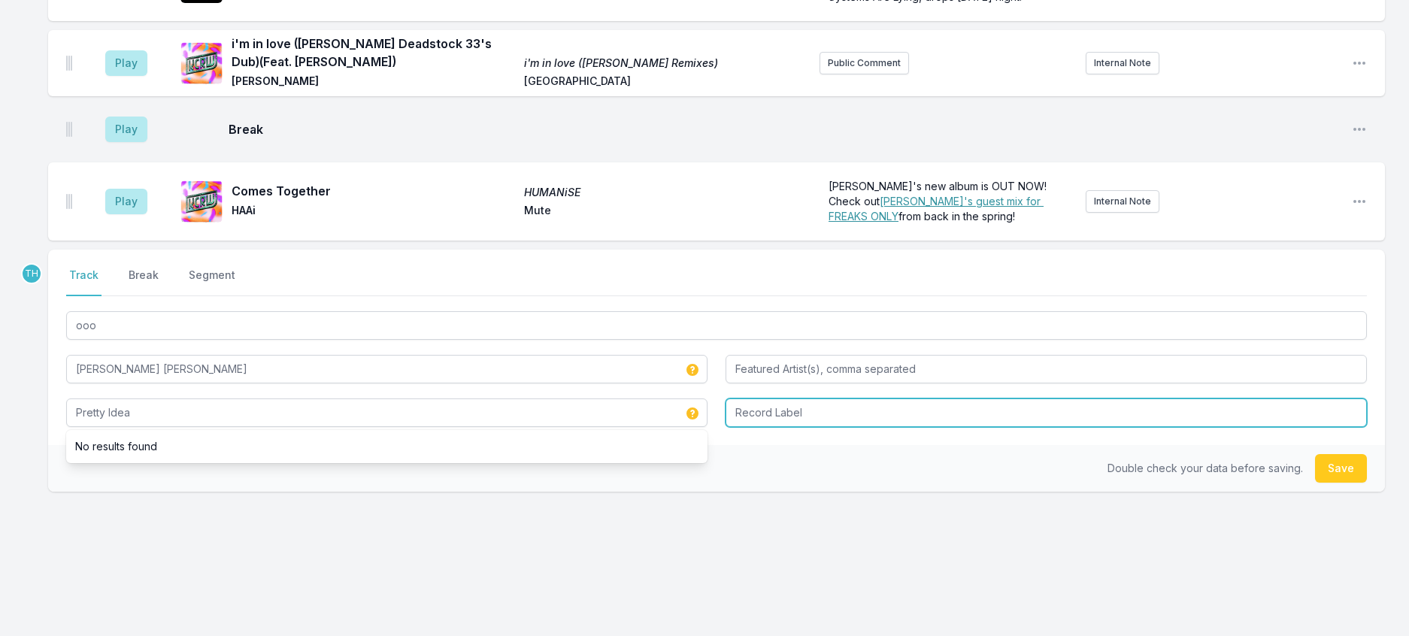
type input "Pretty Idea"
type input "A Big Family / Interscope"
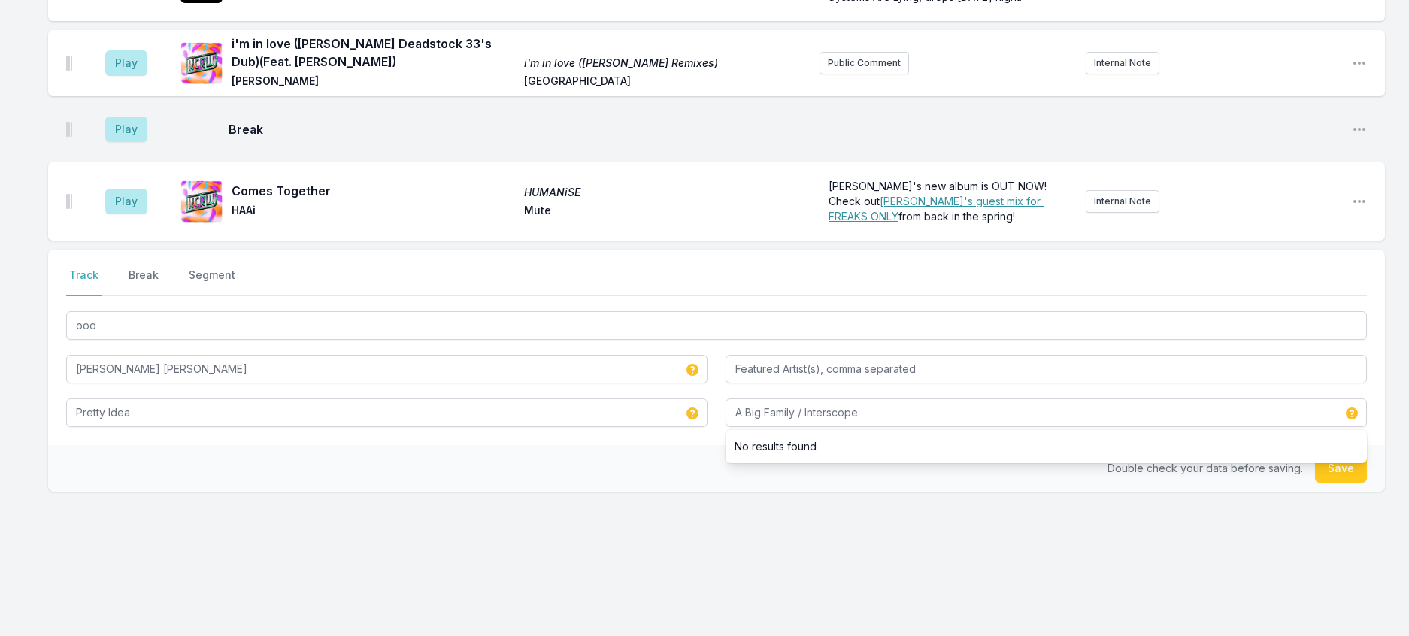
click at [674, 492] on div "Double check your data before saving. Save" at bounding box center [716, 468] width 1337 height 47
click at [1335, 483] on button "Save" at bounding box center [1341, 468] width 52 height 29
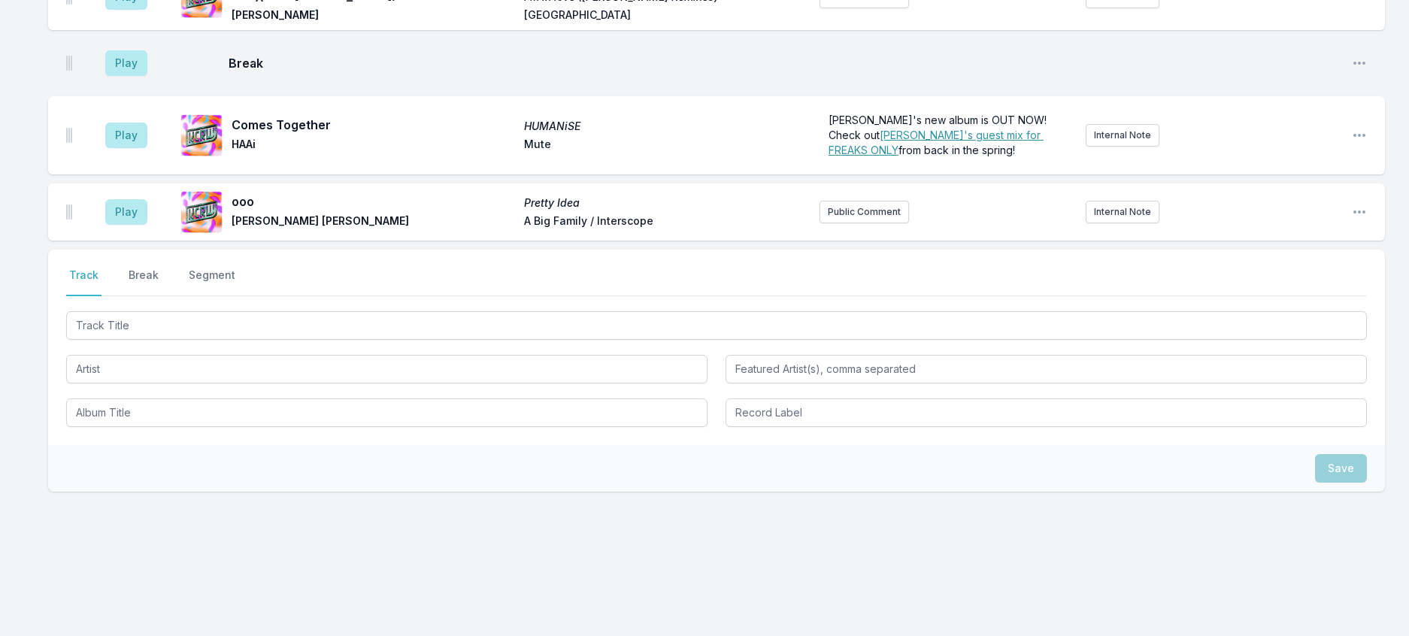
scroll to position [1620, 0]
click at [881, 223] on button "Public Comment" at bounding box center [864, 212] width 89 height 23
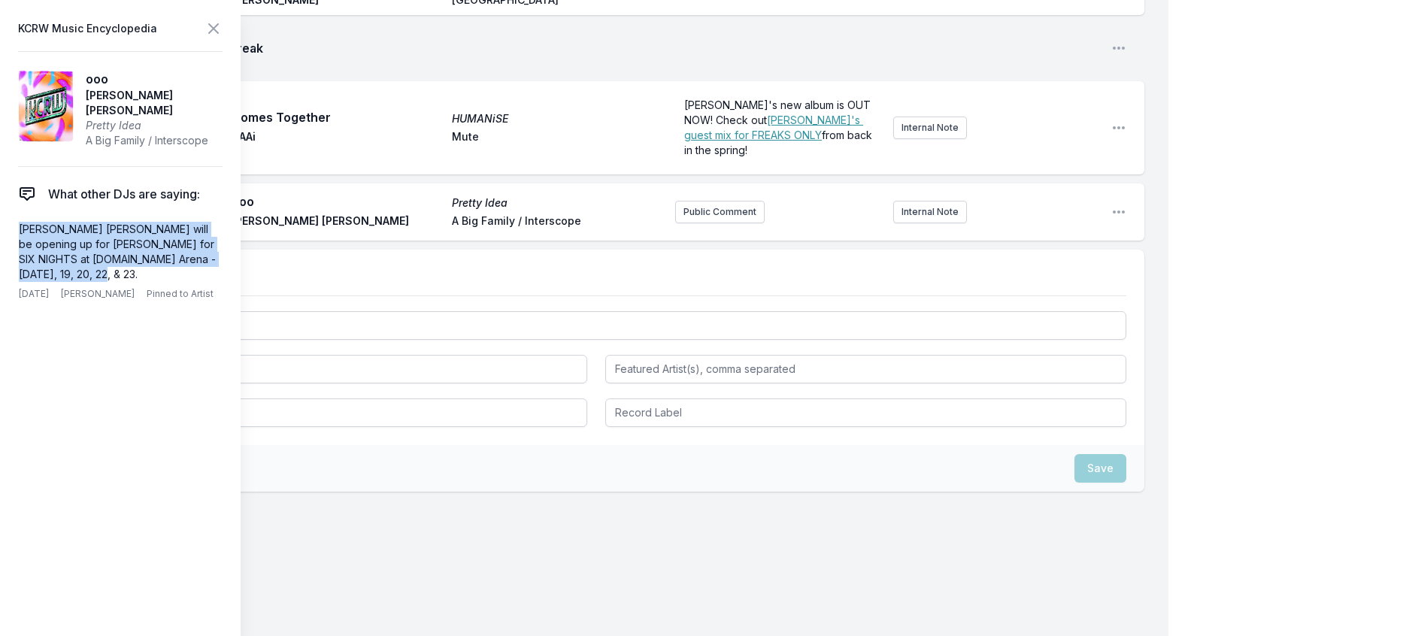
drag, startPoint x: 120, startPoint y: 302, endPoint x: 10, endPoint y: 253, distance: 120.9
click at [10, 253] on aside "KCRW Music Encyclopedia ooo Amber Mark Pretty Idea A Big Family / Interscope Wh…" at bounding box center [120, 318] width 241 height 636
copy p "Amber Mark will be opening up for Sabrina Carpenter for SIX NIGHTS at Crypto.co…"
click at [695, 223] on button "Public Comment" at bounding box center [719, 212] width 89 height 23
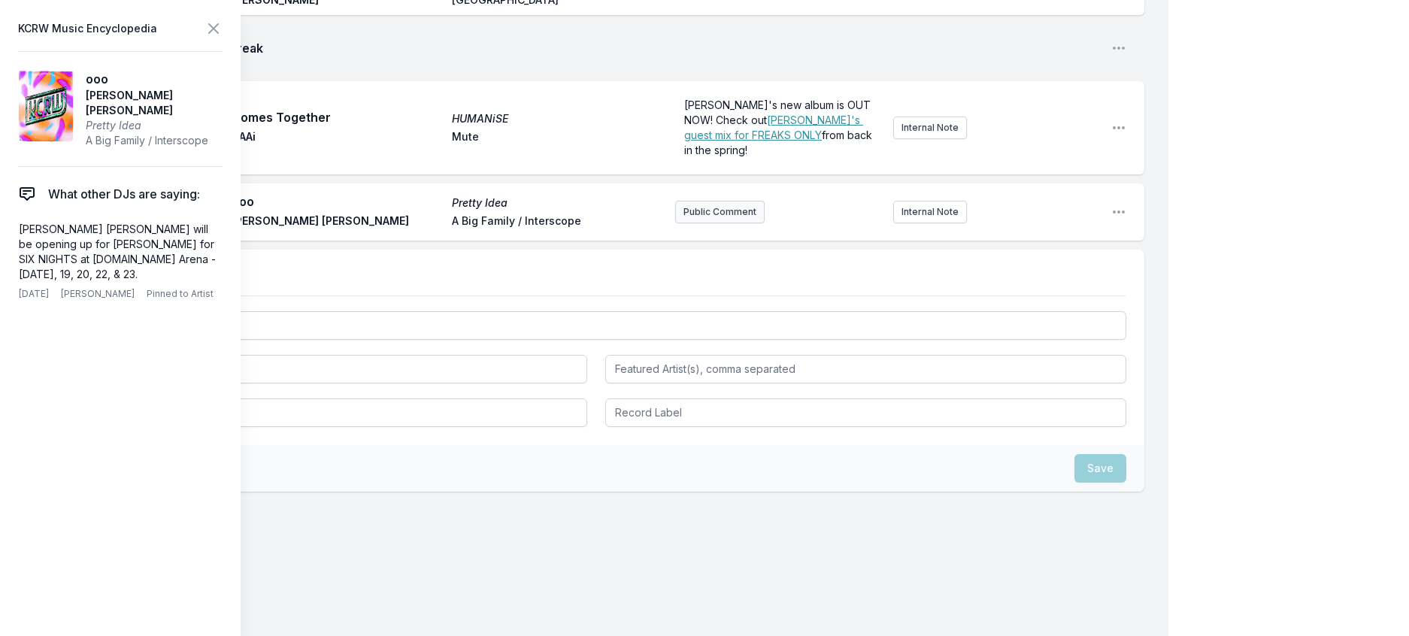
scroll to position [1684, 0]
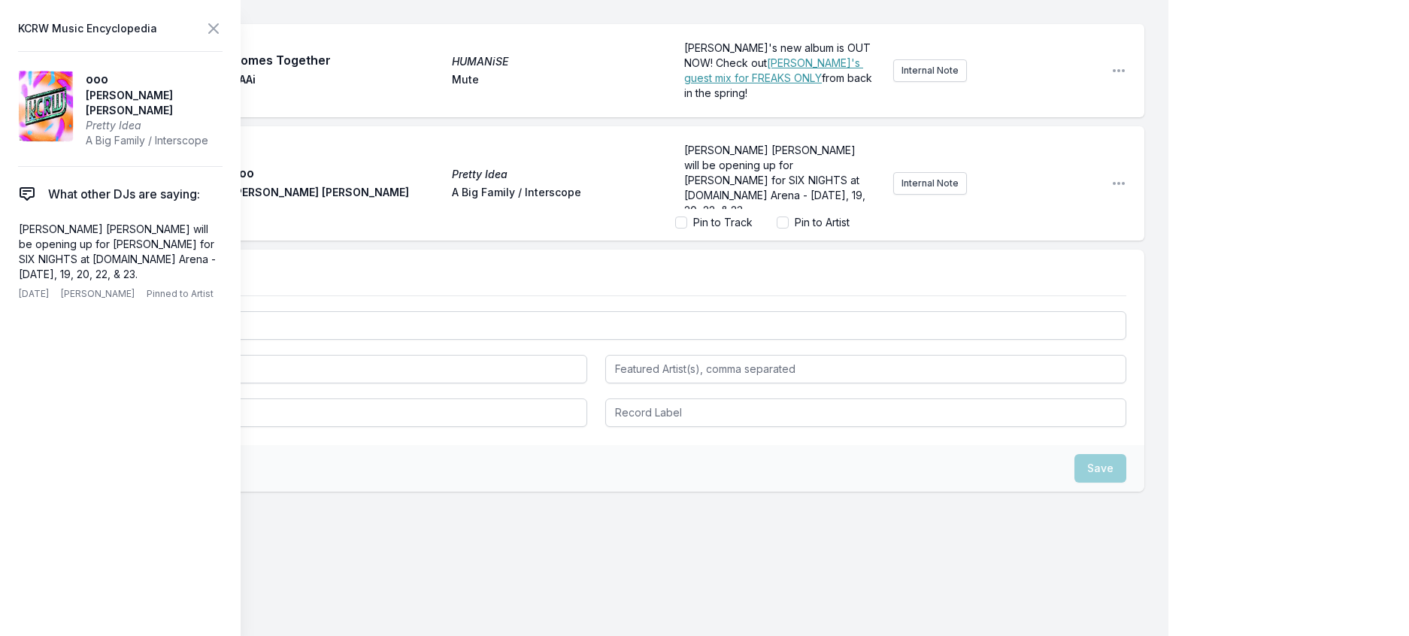
click at [732, 217] on span "Amber Mark will be opening up for Sabrina Carpenter for SIX NIGHTS at Crypto.co…" at bounding box center [776, 180] width 184 height 73
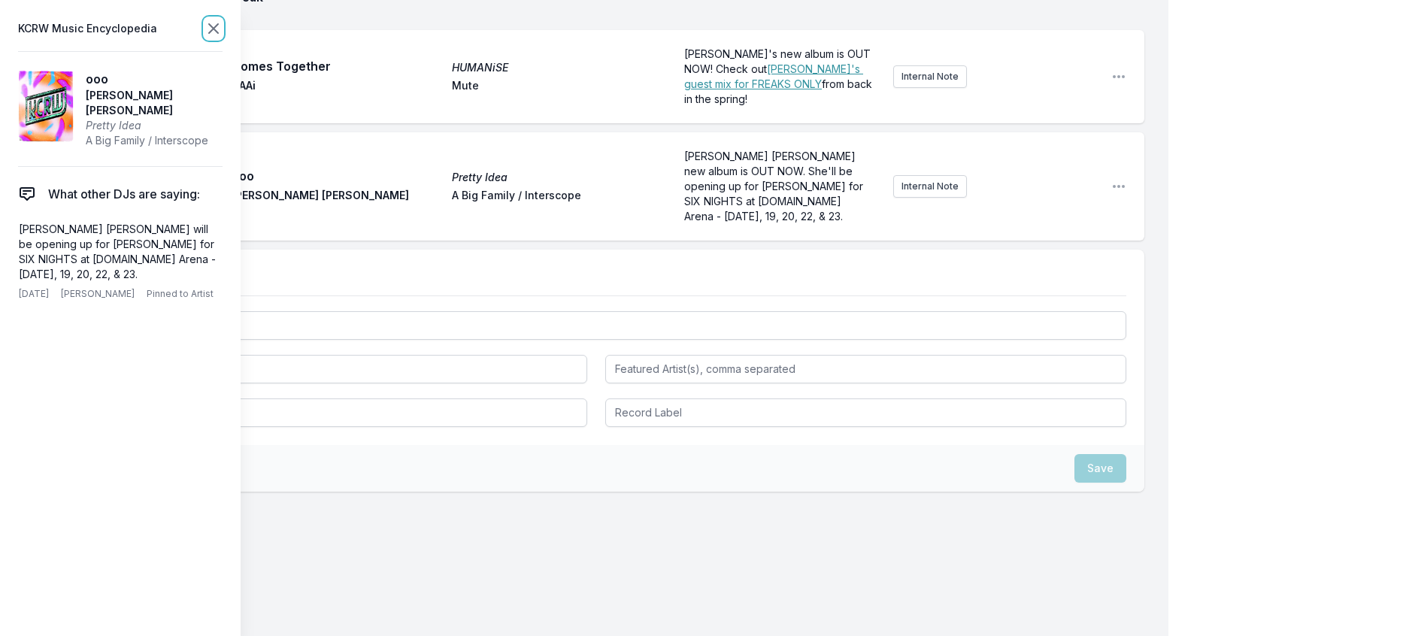
click at [223, 25] on icon at bounding box center [214, 29] width 18 height 18
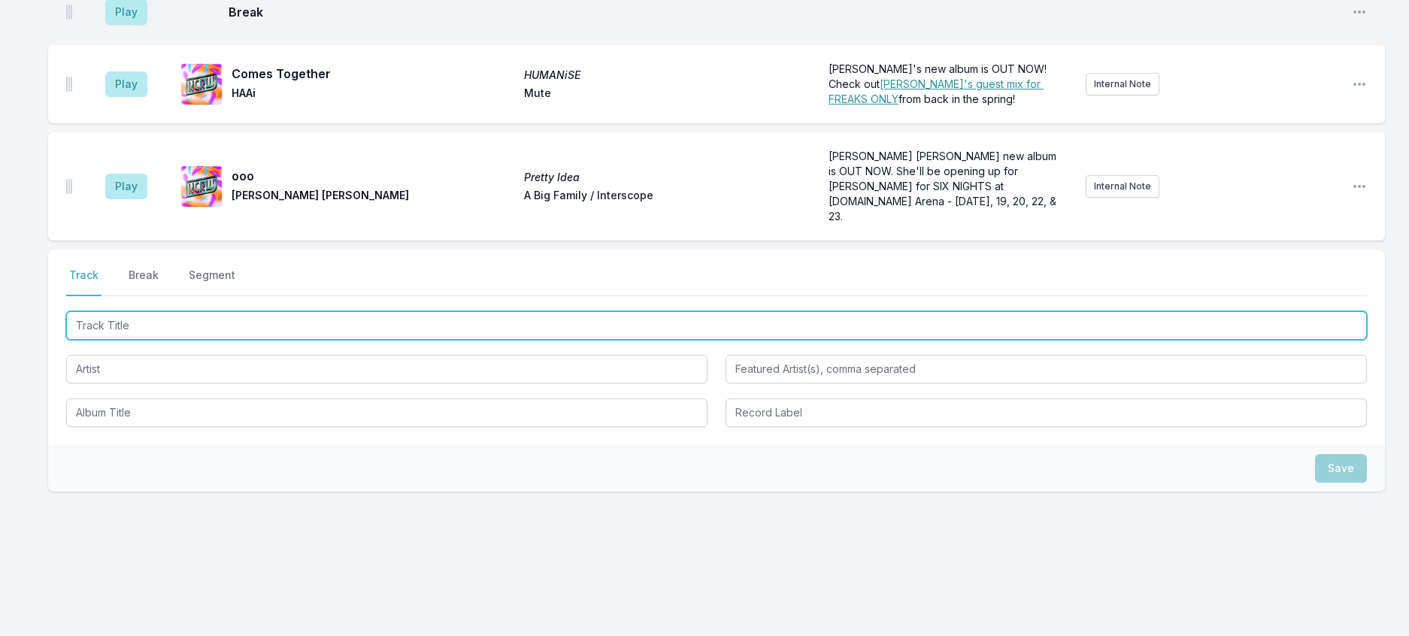
click at [217, 340] on input "Track Title" at bounding box center [716, 325] width 1301 height 29
type input "Stateside + Basement Jaxx"
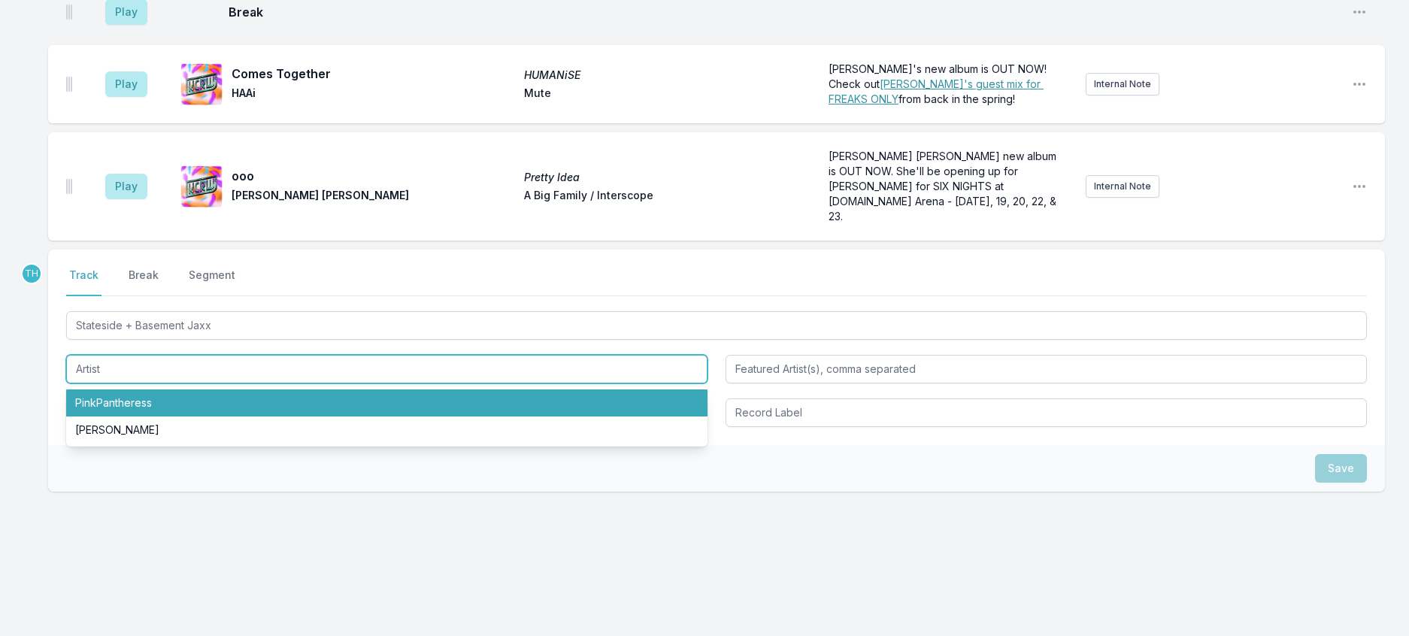
type input "+"
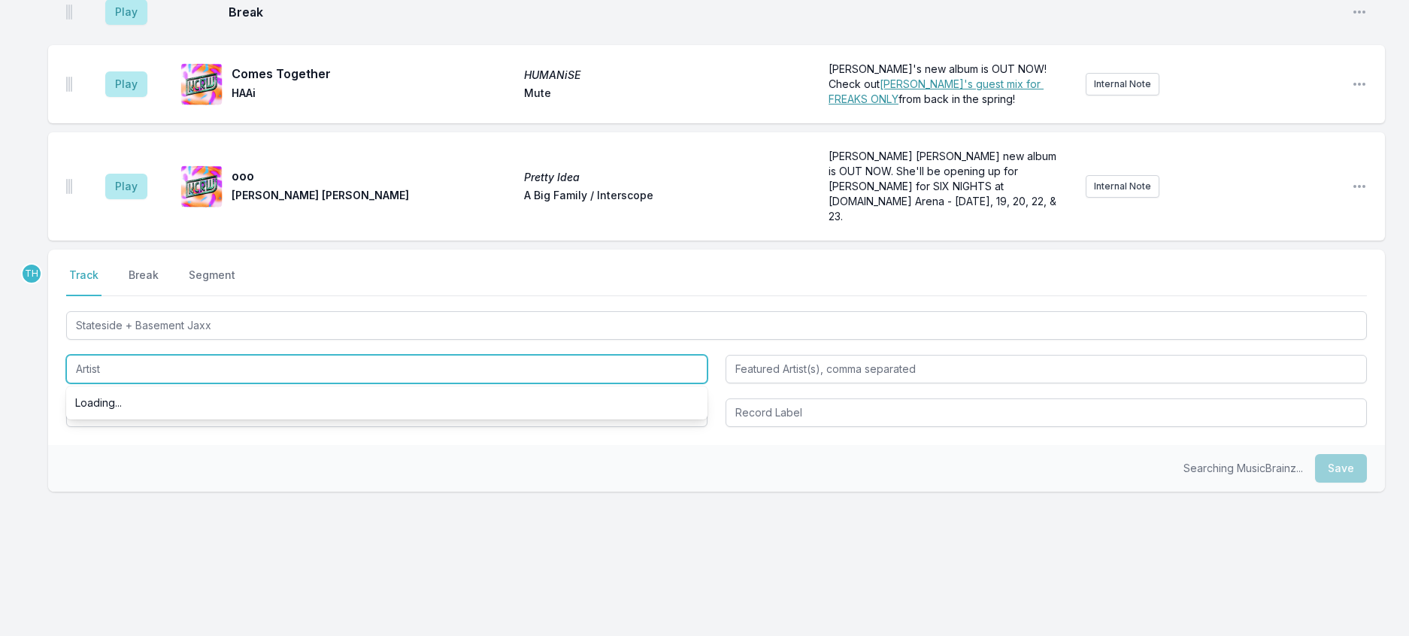
click at [174, 384] on input "Artist" at bounding box center [386, 369] width 641 height 29
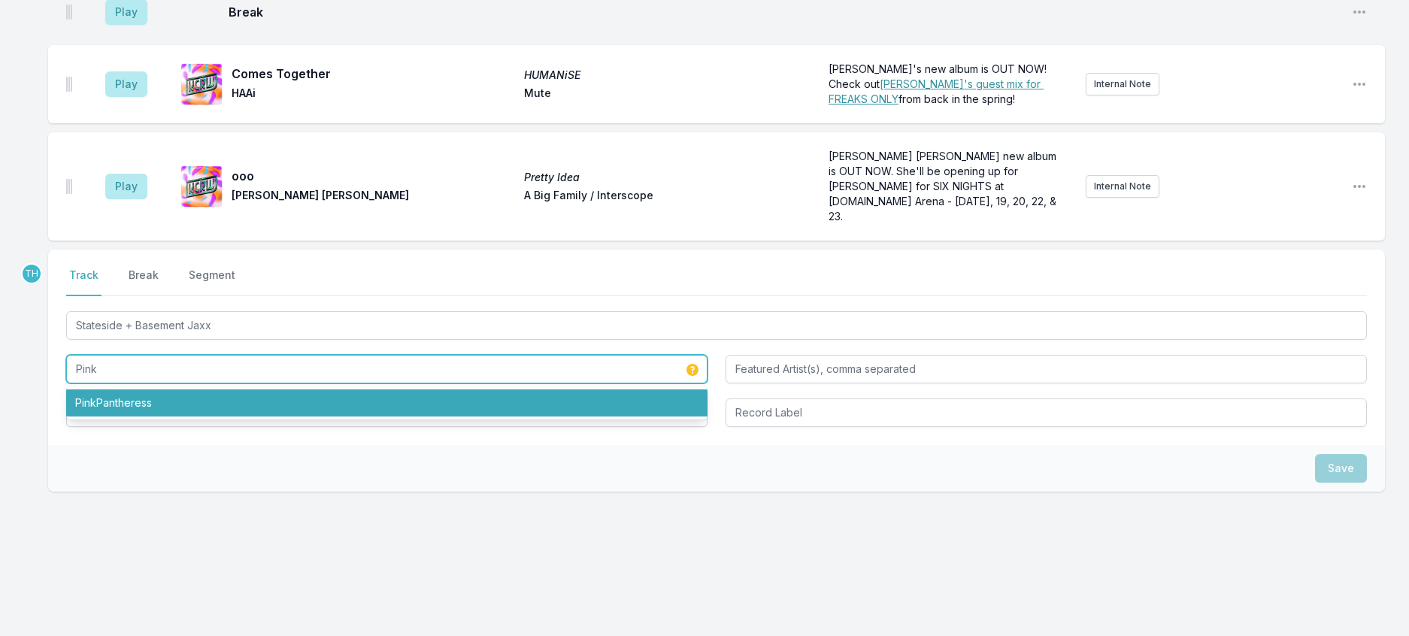
click at [159, 417] on li "PinkPantheress" at bounding box center [386, 403] width 641 height 27
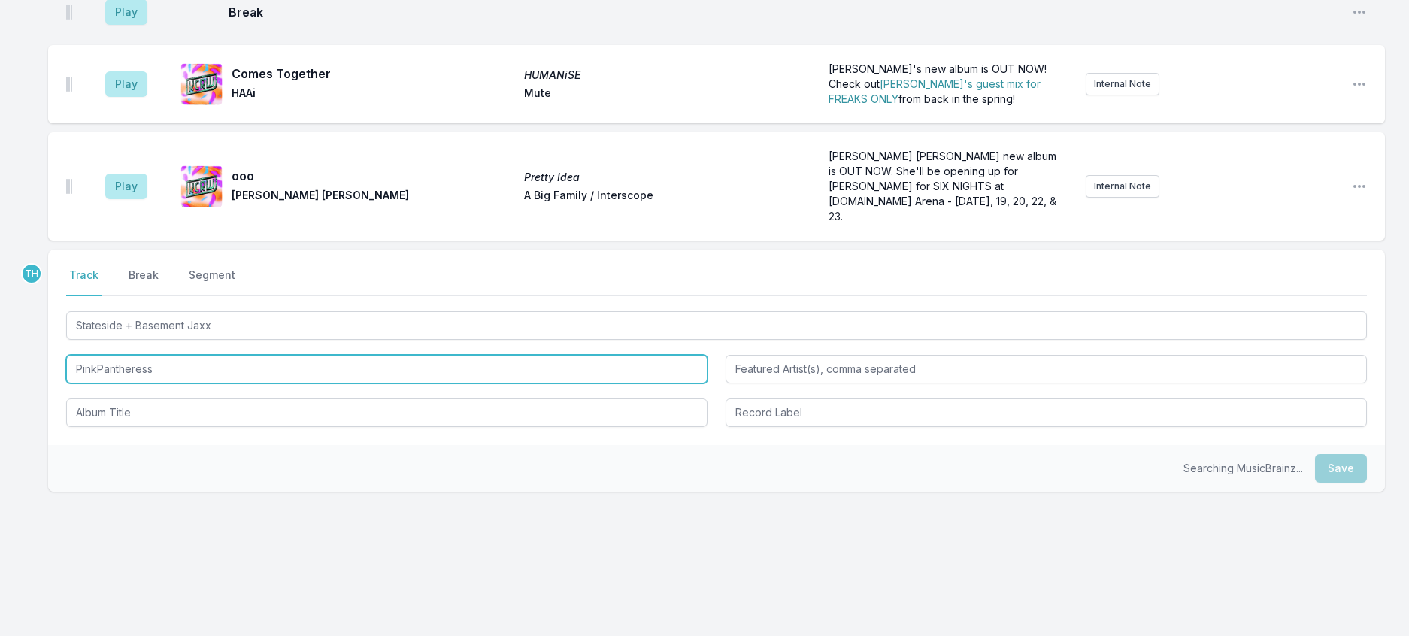
type input "PinkPantheress"
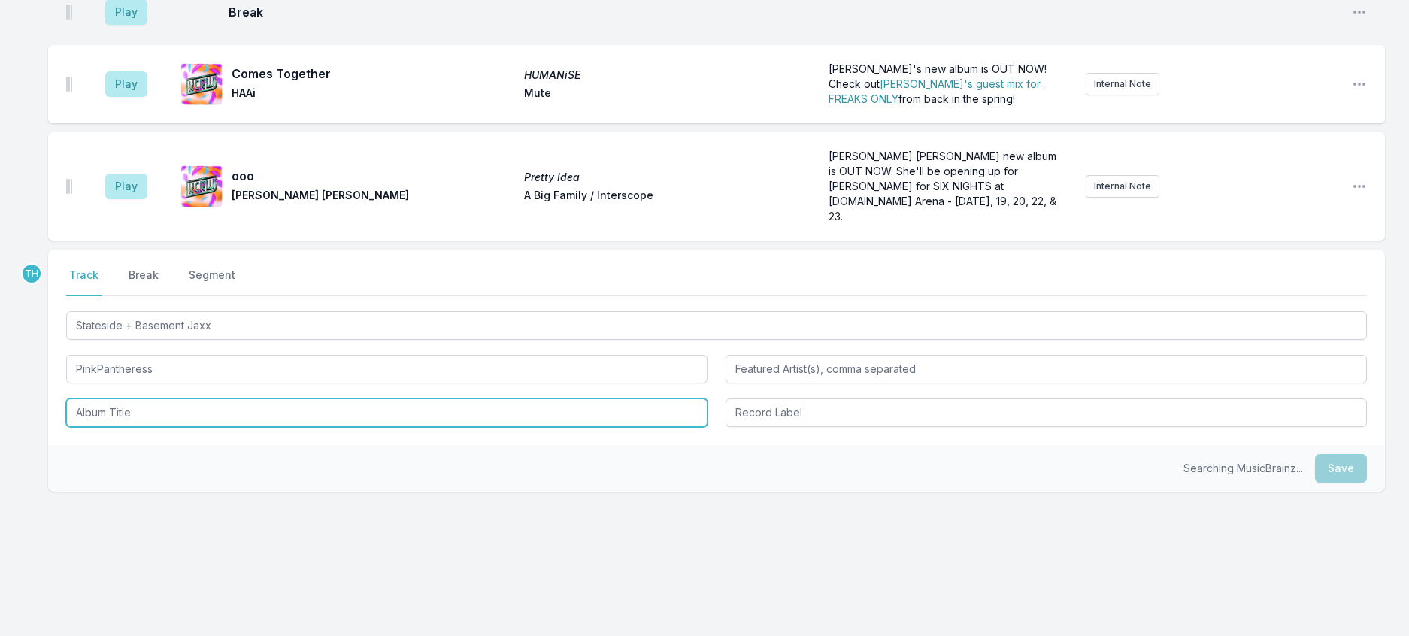
click at [135, 427] on input "Album Title" at bounding box center [386, 413] width 641 height 29
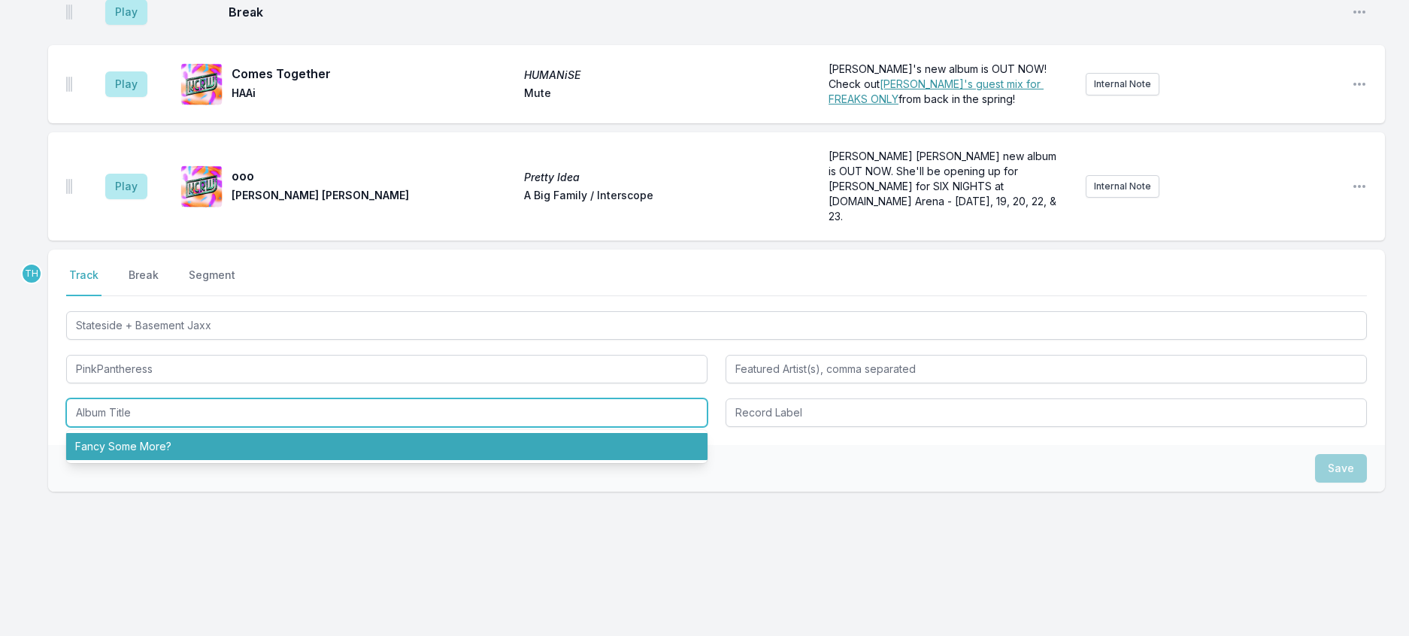
click at [128, 460] on li "Fancy Some More?" at bounding box center [386, 446] width 641 height 27
type input "Fancy Some More?"
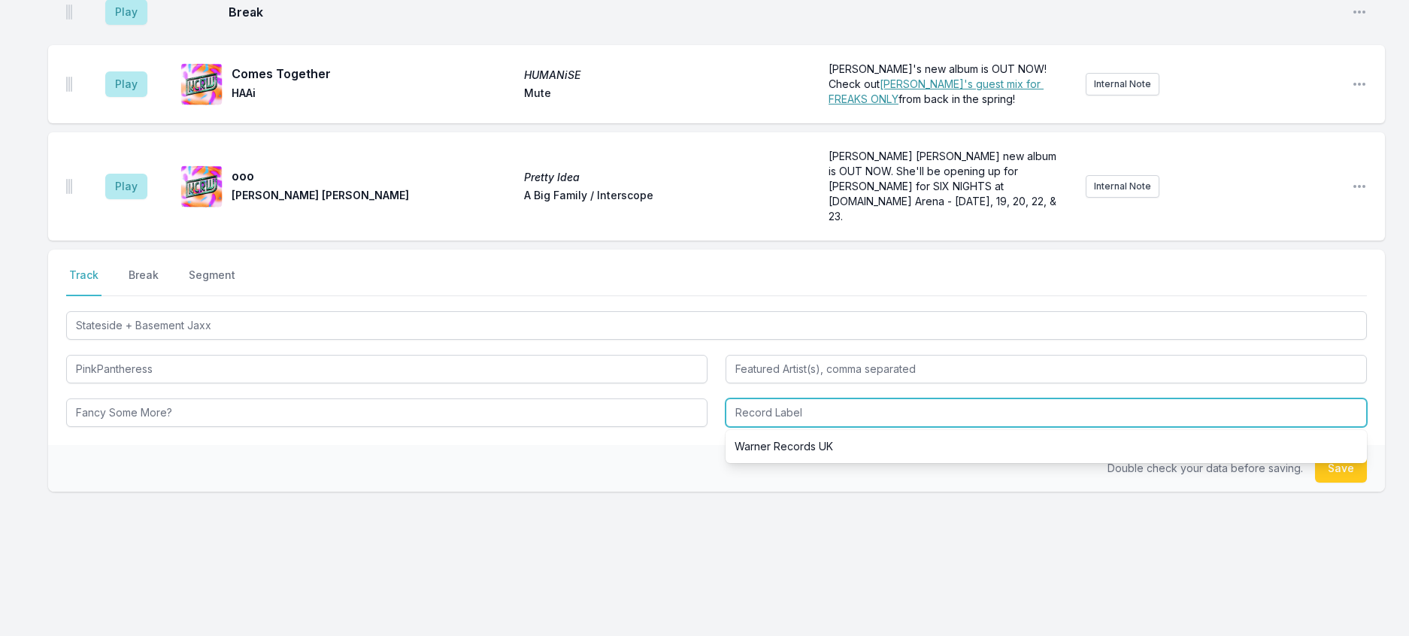
click at [833, 427] on input "Record Label" at bounding box center [1046, 413] width 641 height 29
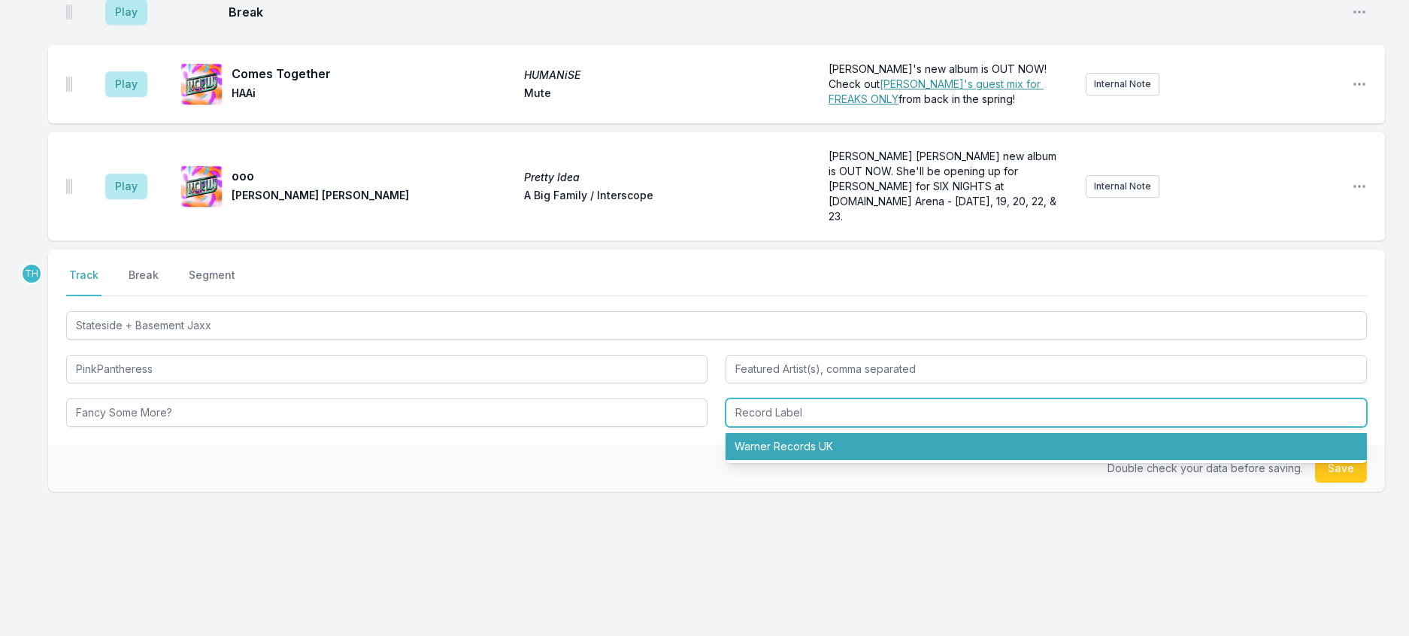
click at [804, 460] on li "Warner Records UK" at bounding box center [1046, 446] width 641 height 27
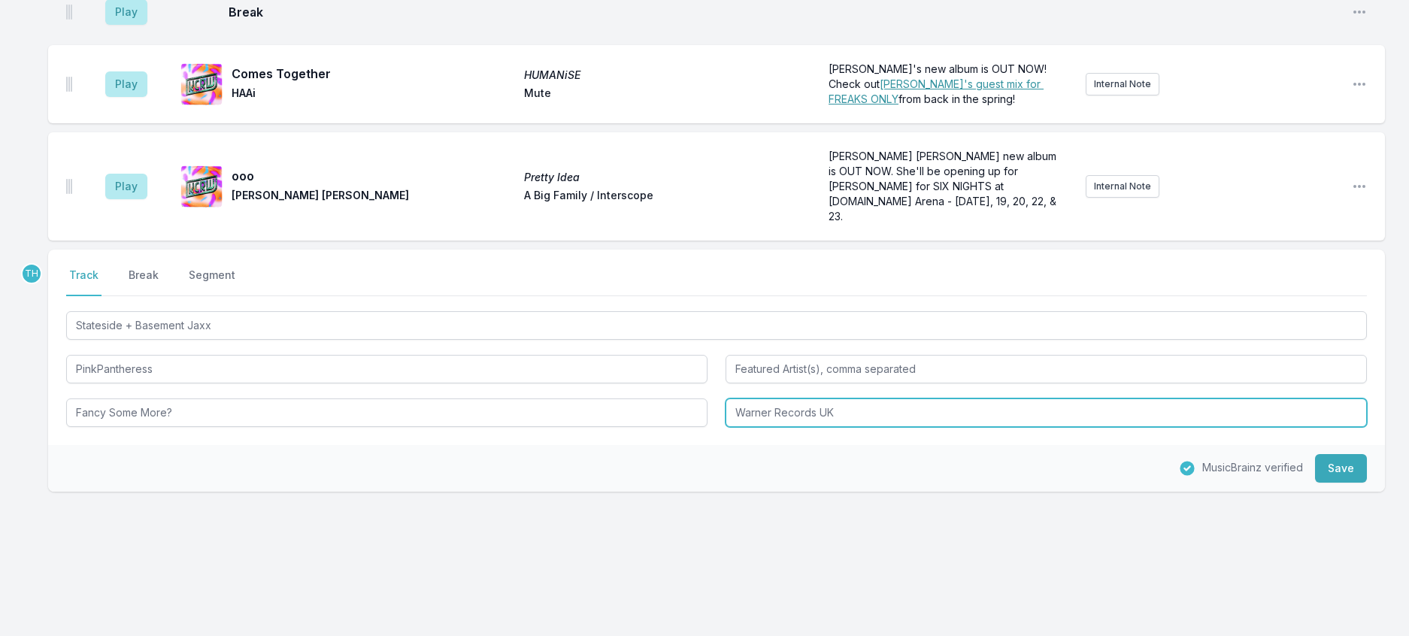
drag, startPoint x: 779, startPoint y: 462, endPoint x: 1039, endPoint y: 523, distance: 266.5
click at [1039, 492] on div "TH Select a tab Track Break Segment Track Break Segment Stateside + Basement Ja…" at bounding box center [716, 371] width 1337 height 242
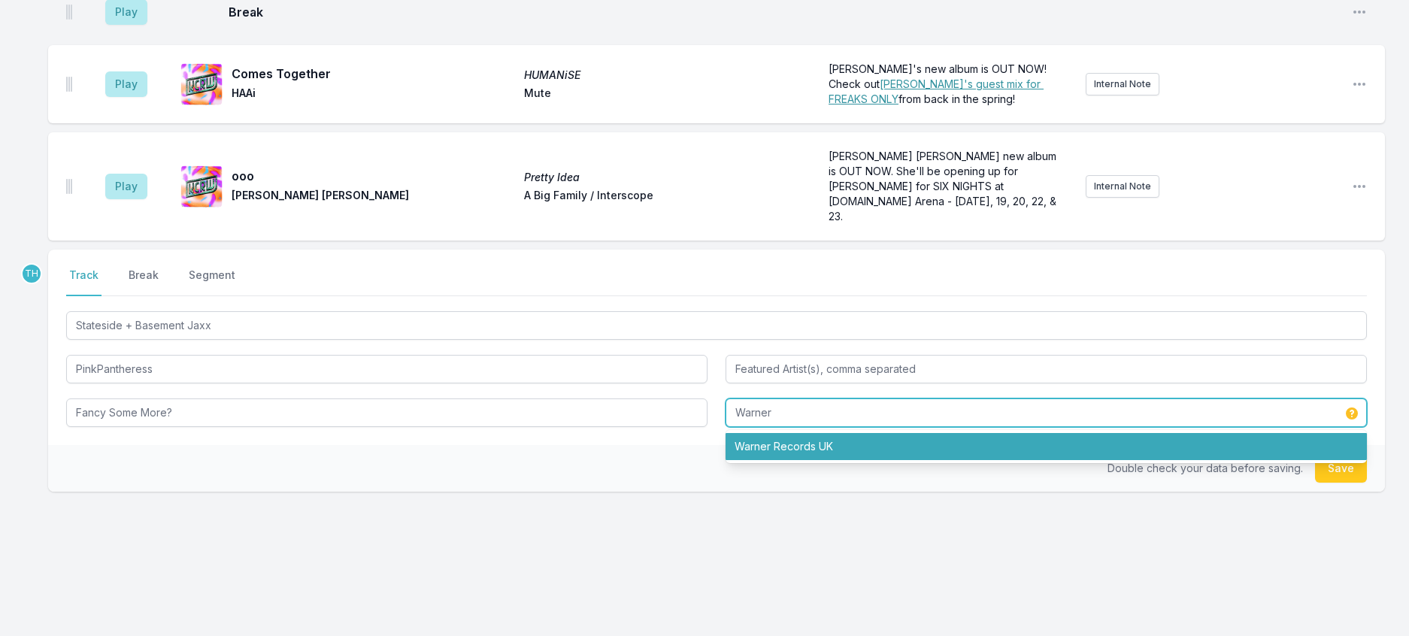
type input "Warner"
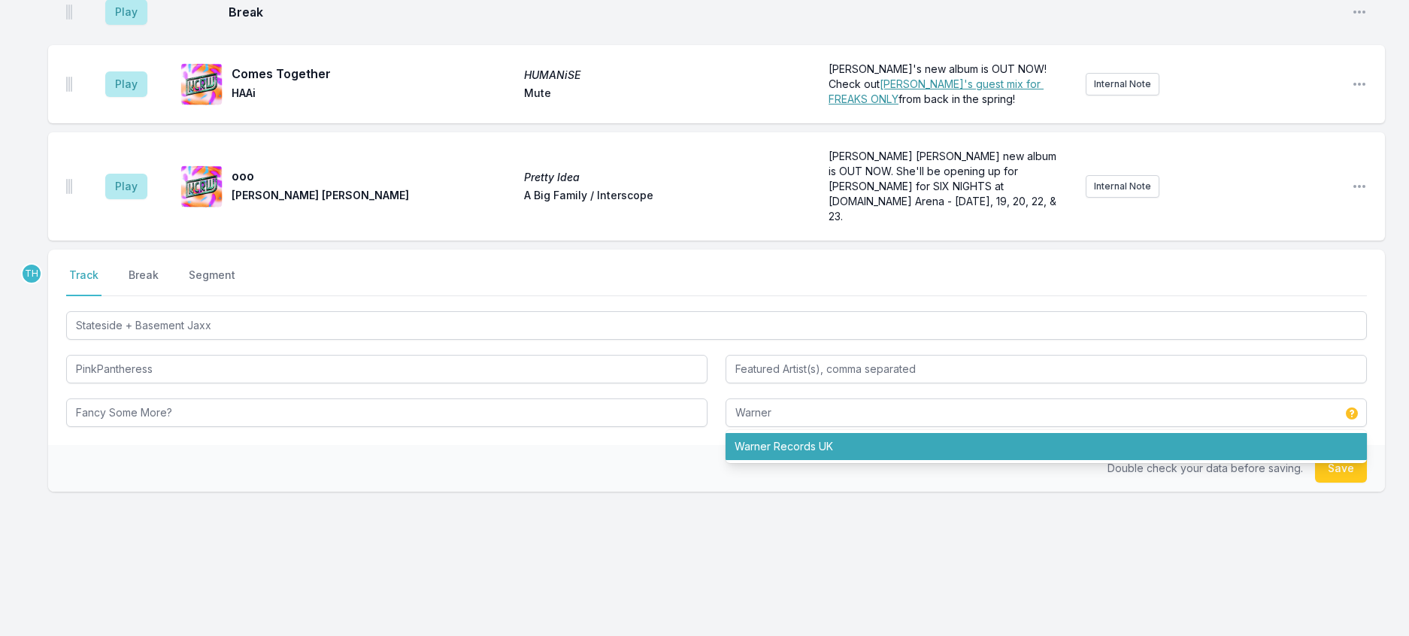
click at [644, 492] on div "Double check your data before saving. Save" at bounding box center [716, 468] width 1337 height 47
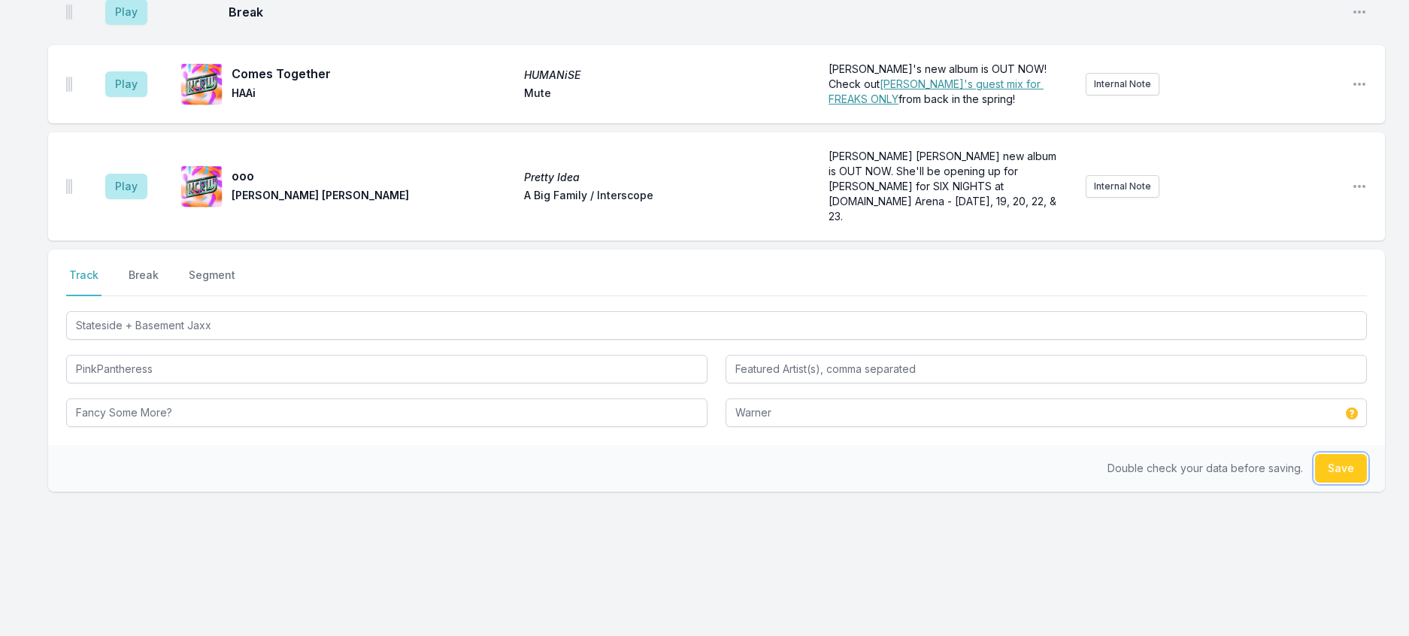
click at [1330, 483] on button "Save" at bounding box center [1341, 468] width 52 height 29
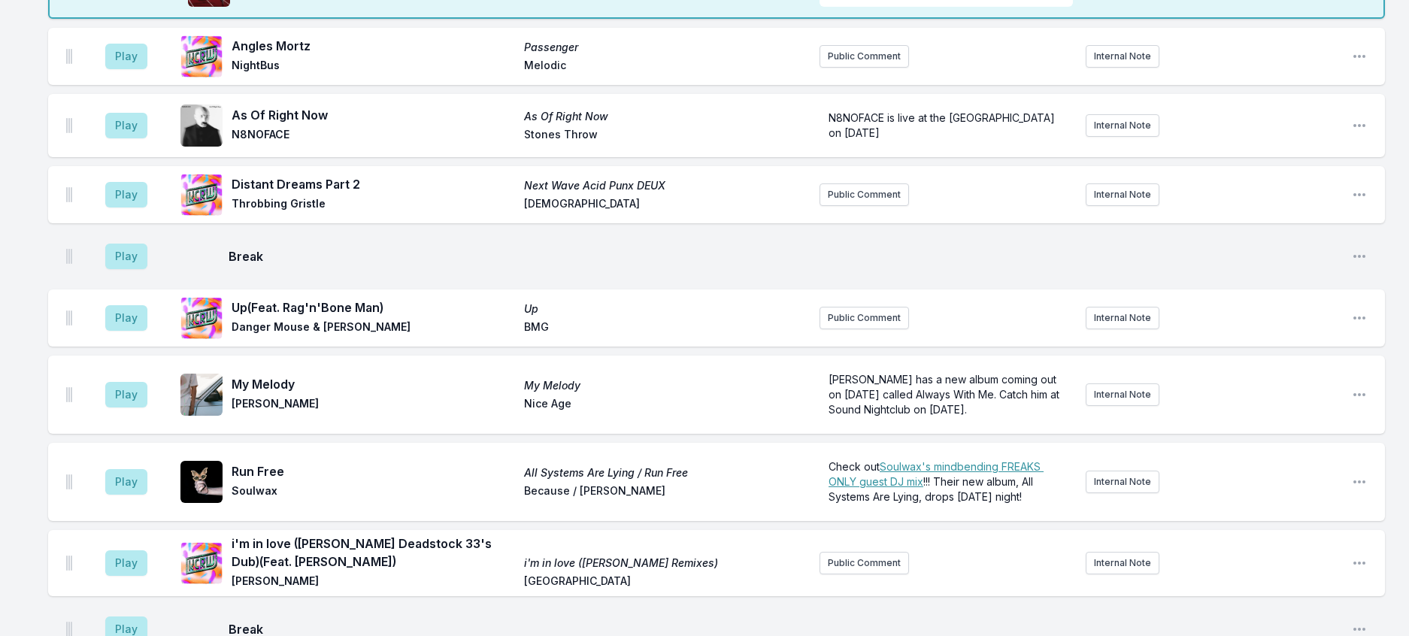
scroll to position [850, 0]
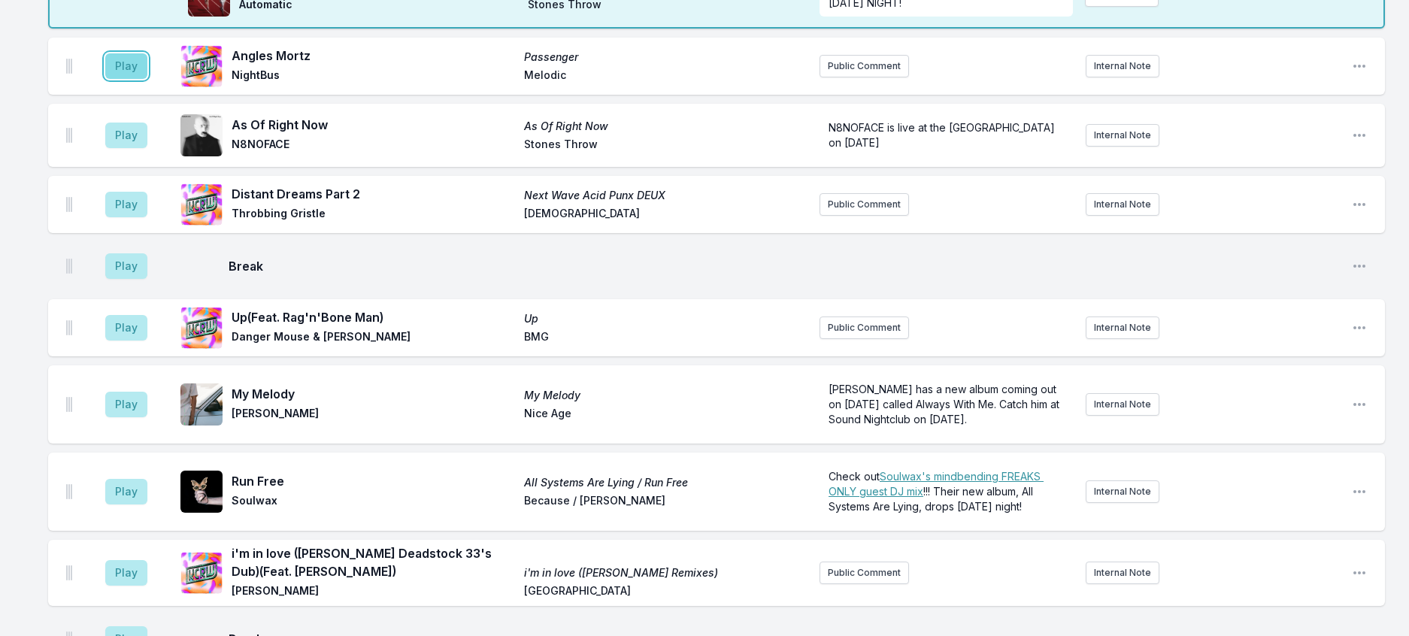
click at [147, 79] on button "Play" at bounding box center [126, 66] width 42 height 26
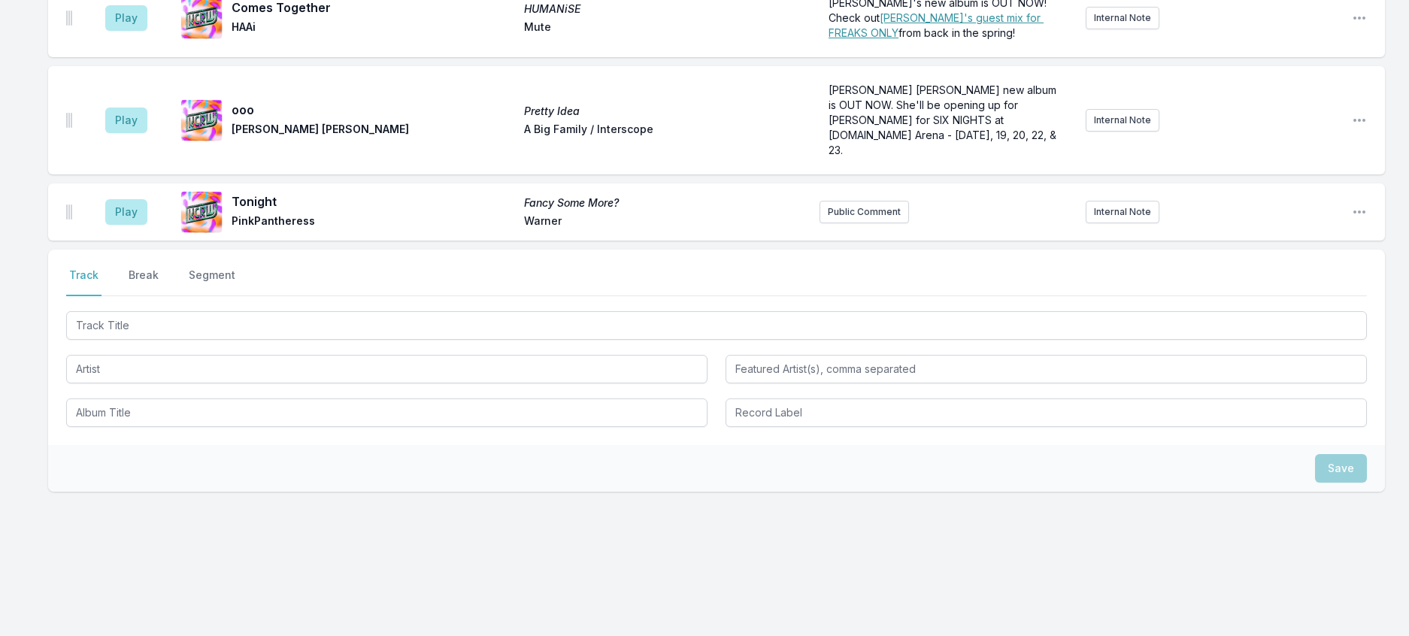
scroll to position [1827, 0]
click at [864, 201] on button "Public Comment" at bounding box center [864, 212] width 89 height 23
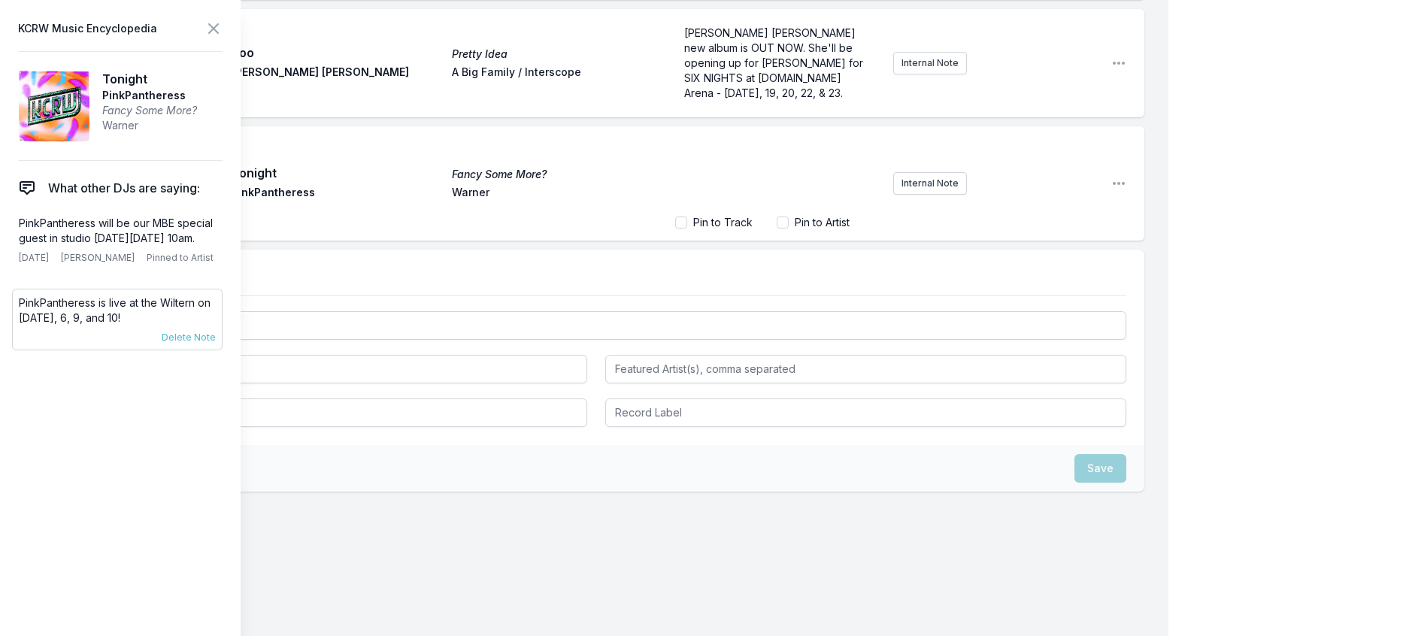
scroll to position [1828, 0]
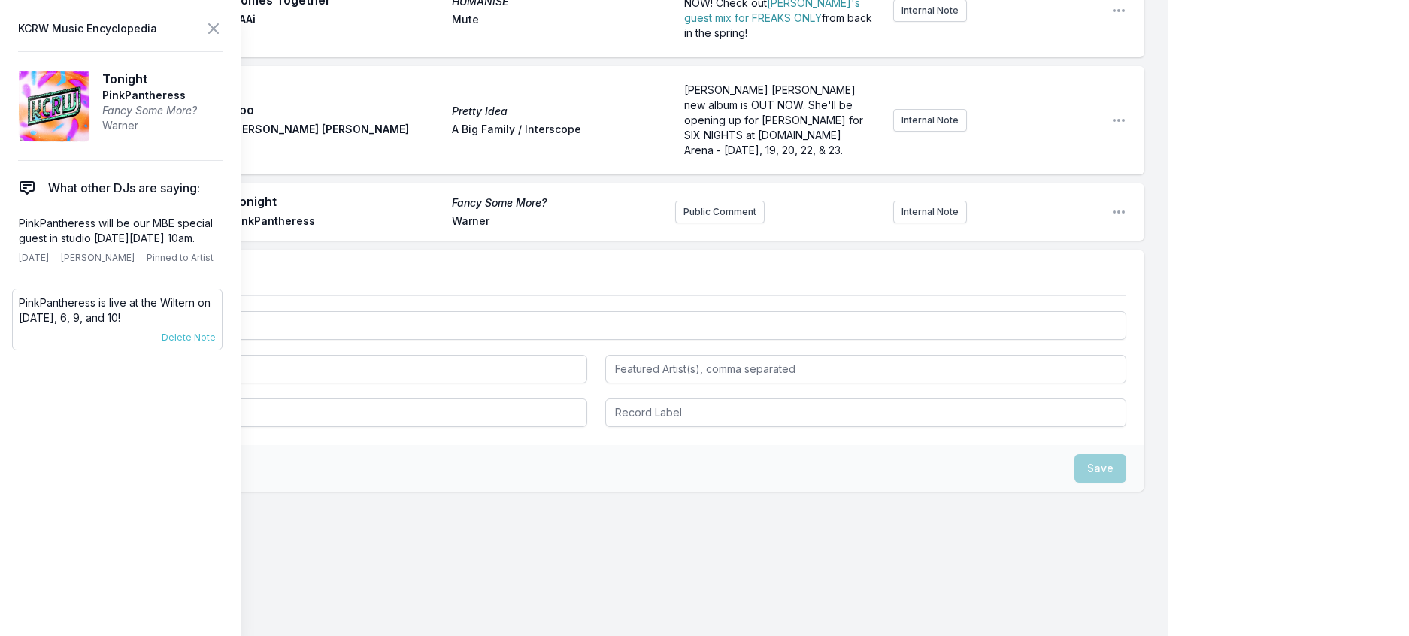
drag, startPoint x: 192, startPoint y: 386, endPoint x: 22, endPoint y: 367, distance: 171.0
click at [22, 326] on p "PinkPantheress is live at the Wiltern on November 5, 6, 9, and 10!" at bounding box center [117, 311] width 197 height 30
click at [710, 223] on button "Public Comment" at bounding box center [719, 212] width 89 height 23
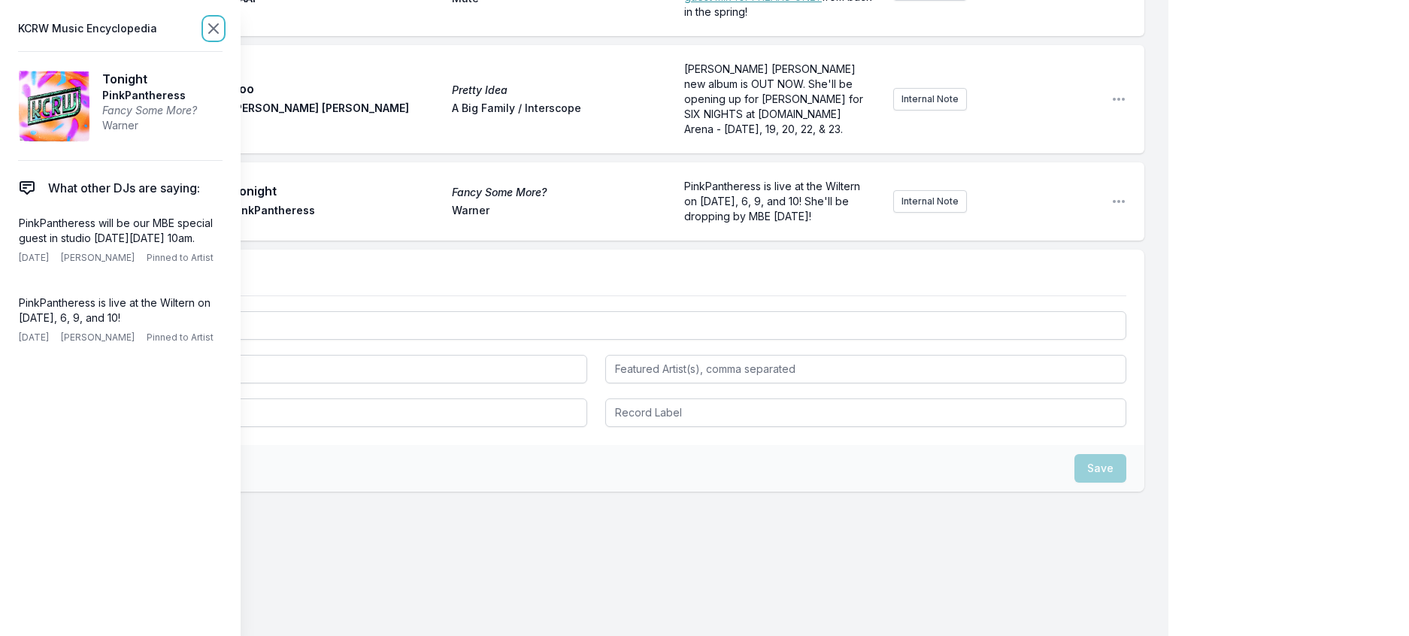
click at [223, 35] on icon at bounding box center [214, 29] width 18 height 18
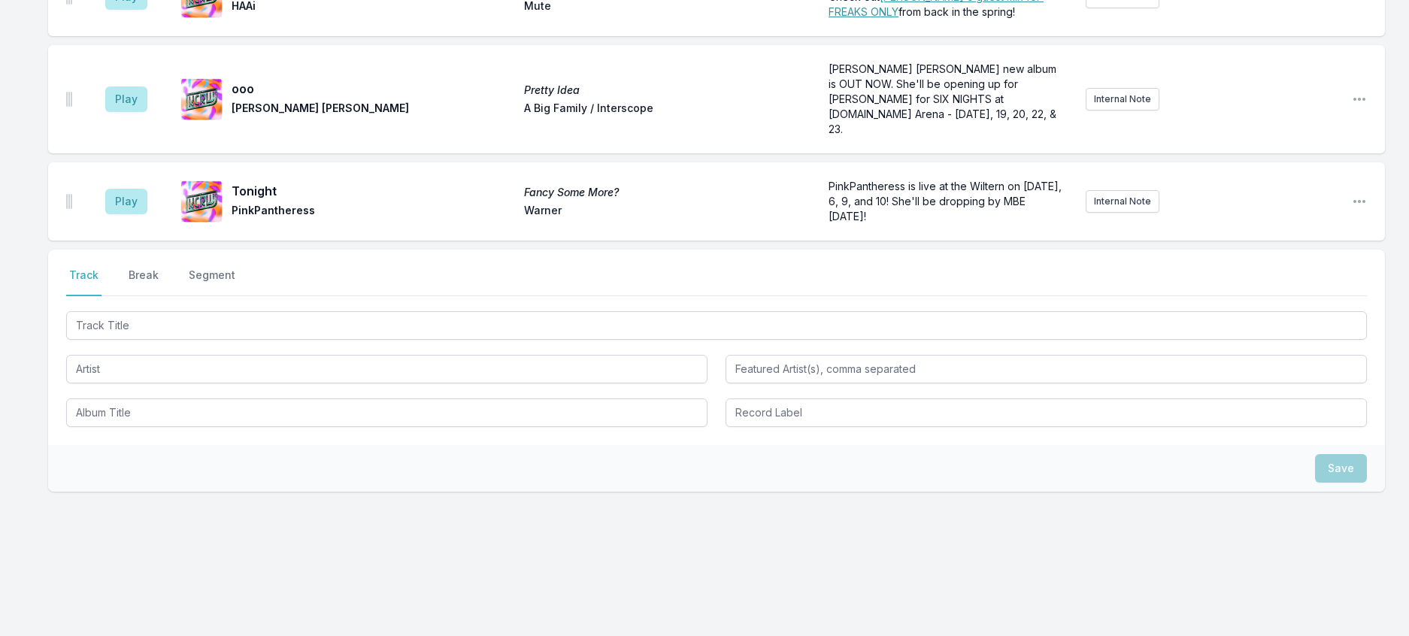
scroll to position [1855, 0]
click at [1352, 194] on icon "Open playlist item options" at bounding box center [1359, 201] width 15 height 15
click at [1243, 245] on button "Edit Track Details" at bounding box center [1283, 258] width 168 height 27
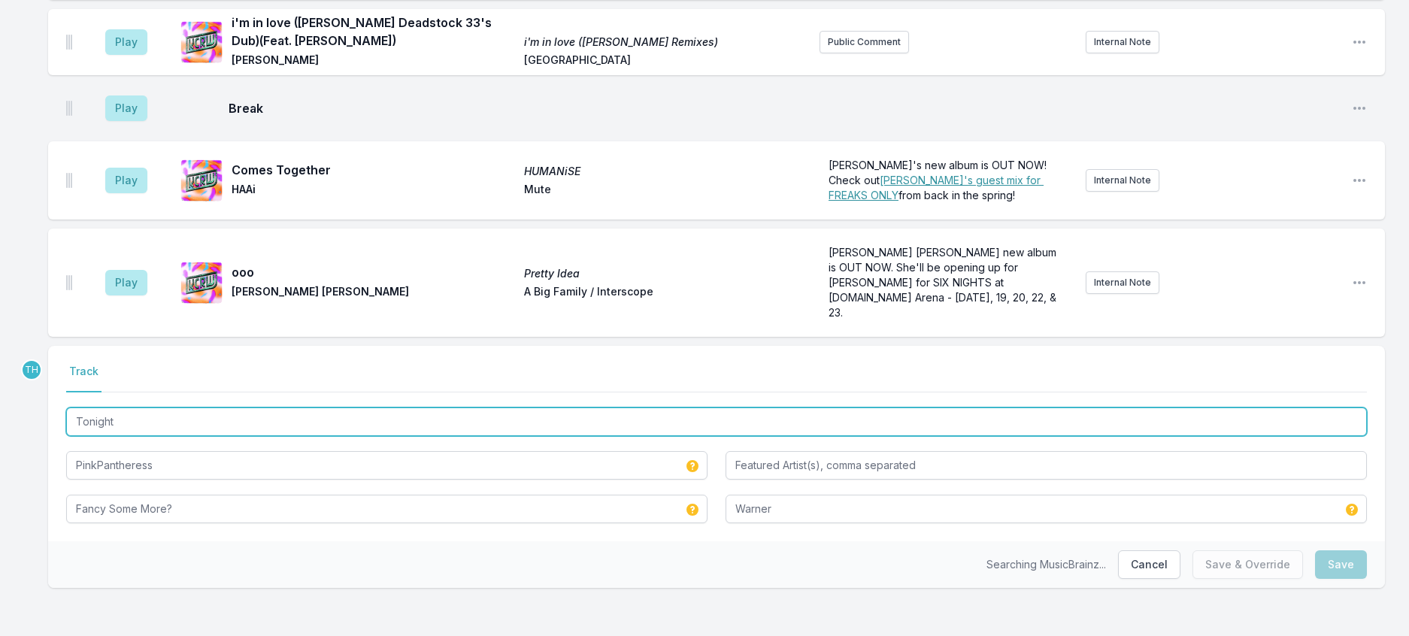
click at [183, 408] on input "Tonight" at bounding box center [716, 422] width 1301 height 29
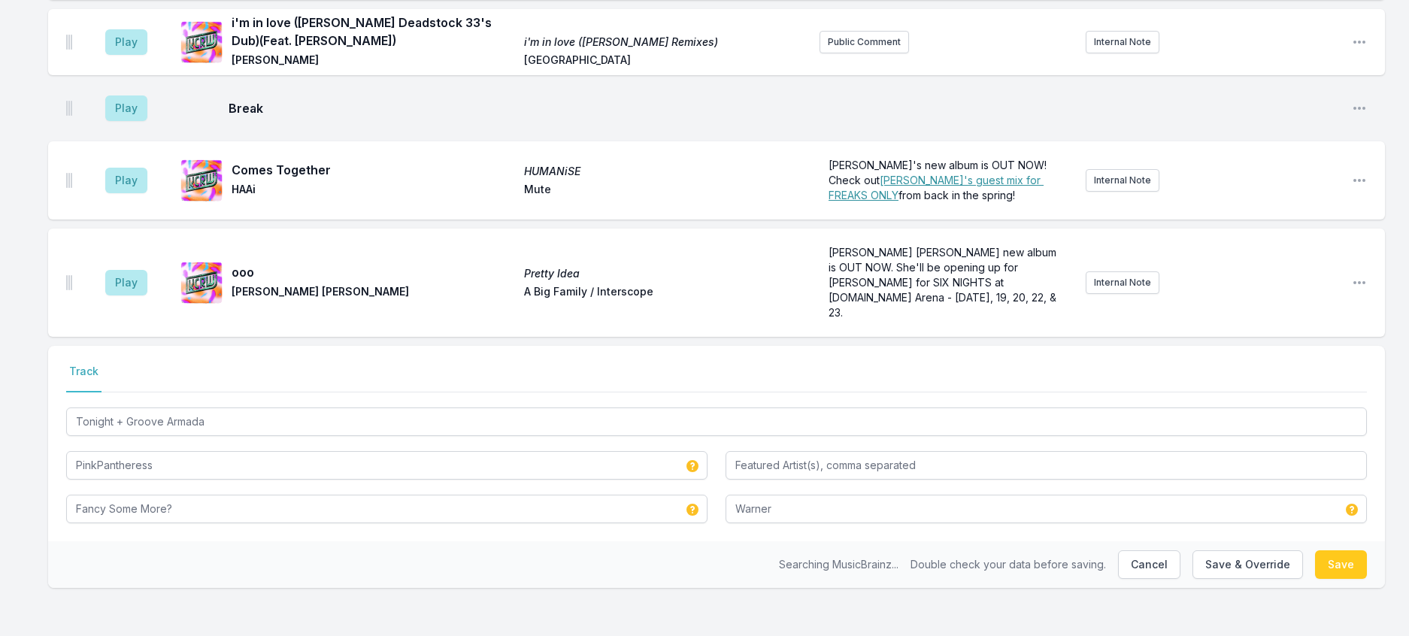
click at [54, 446] on div "Select a tab Track Track Tonight + Groove Armada PinkPantheress Fancy Some More…" at bounding box center [716, 444] width 1337 height 196
click at [1235, 550] on button "Save & Override" at bounding box center [1248, 564] width 111 height 29
type input "Tonight"
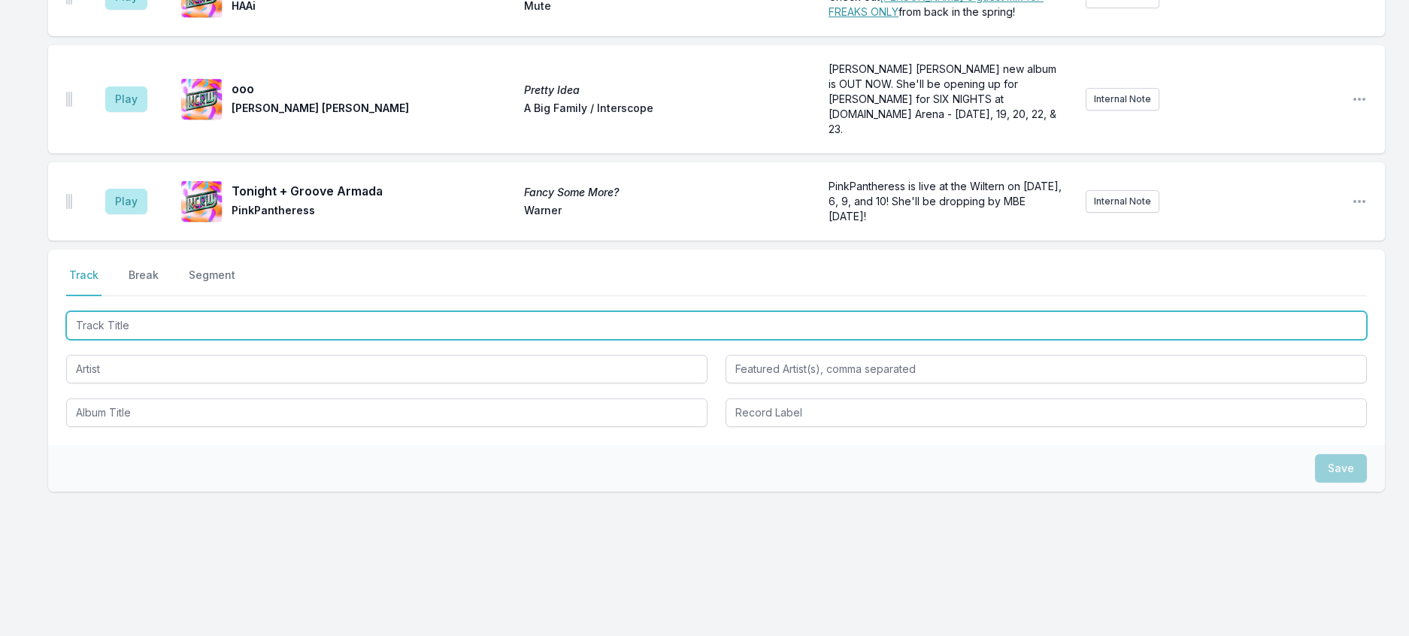
click at [139, 340] on input "Track Title" at bounding box center [716, 325] width 1301 height 29
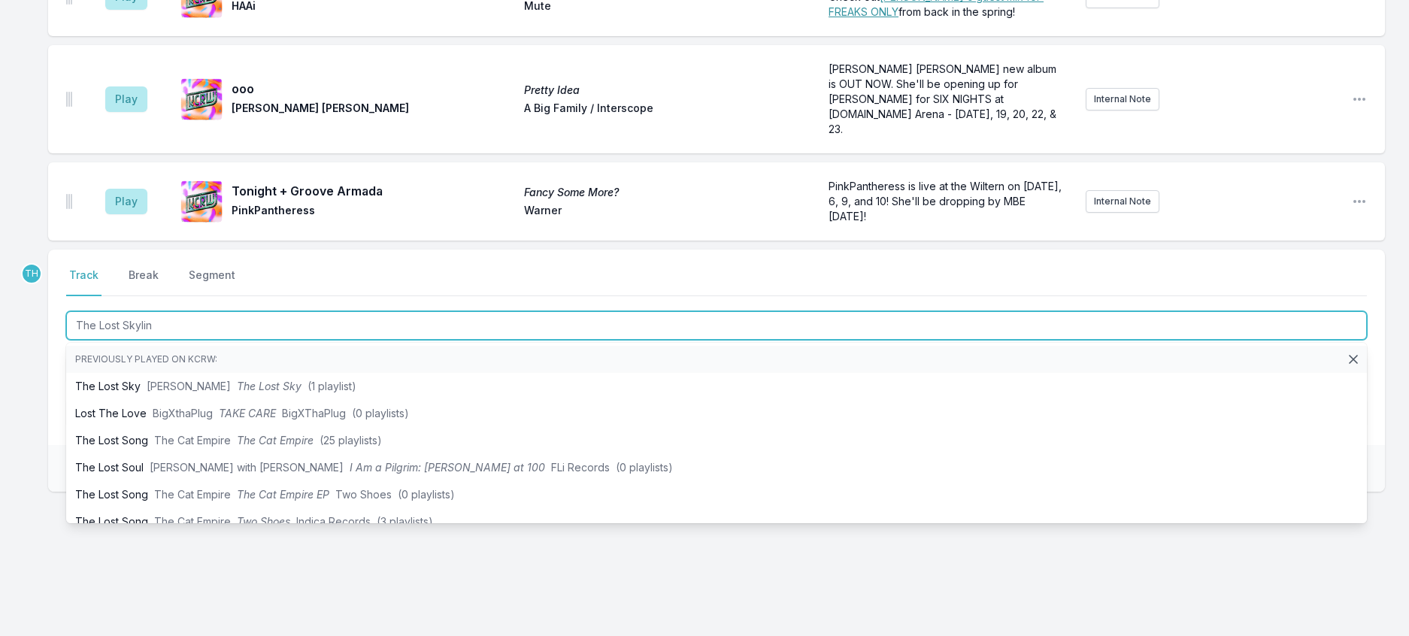
type input "The Lost Skyline"
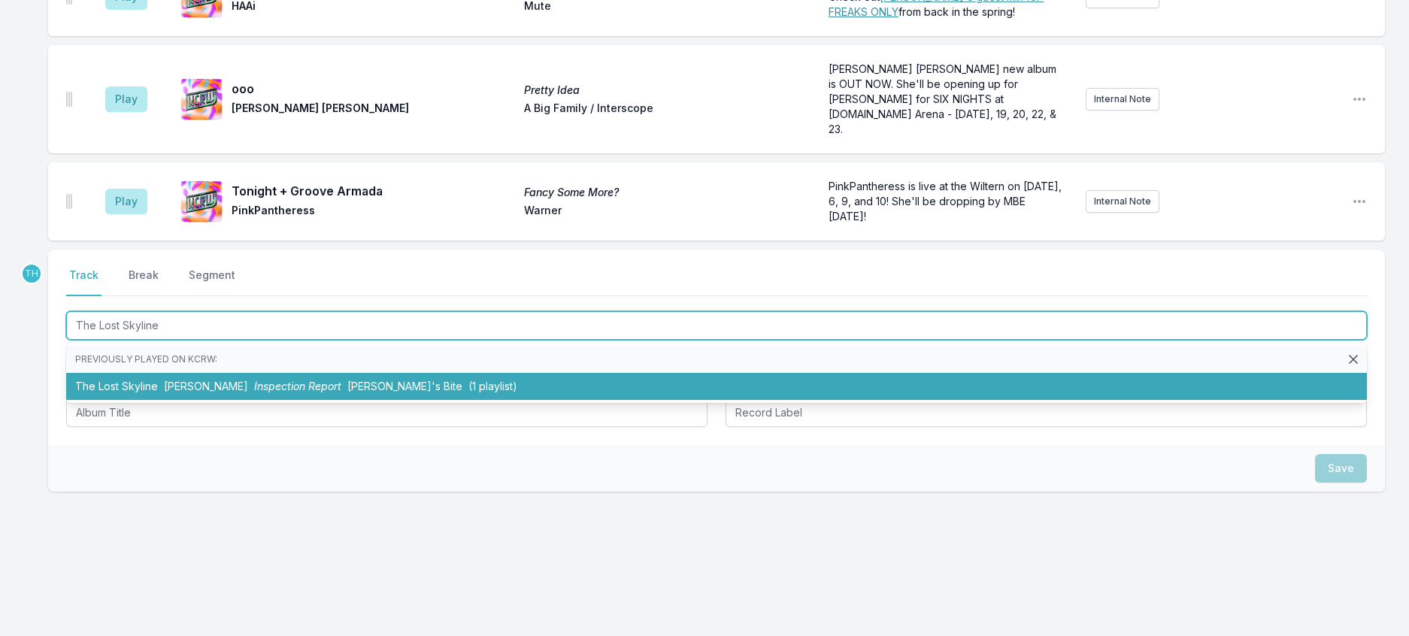
click at [248, 393] on span "Christopher Ledger" at bounding box center [206, 386] width 84 height 13
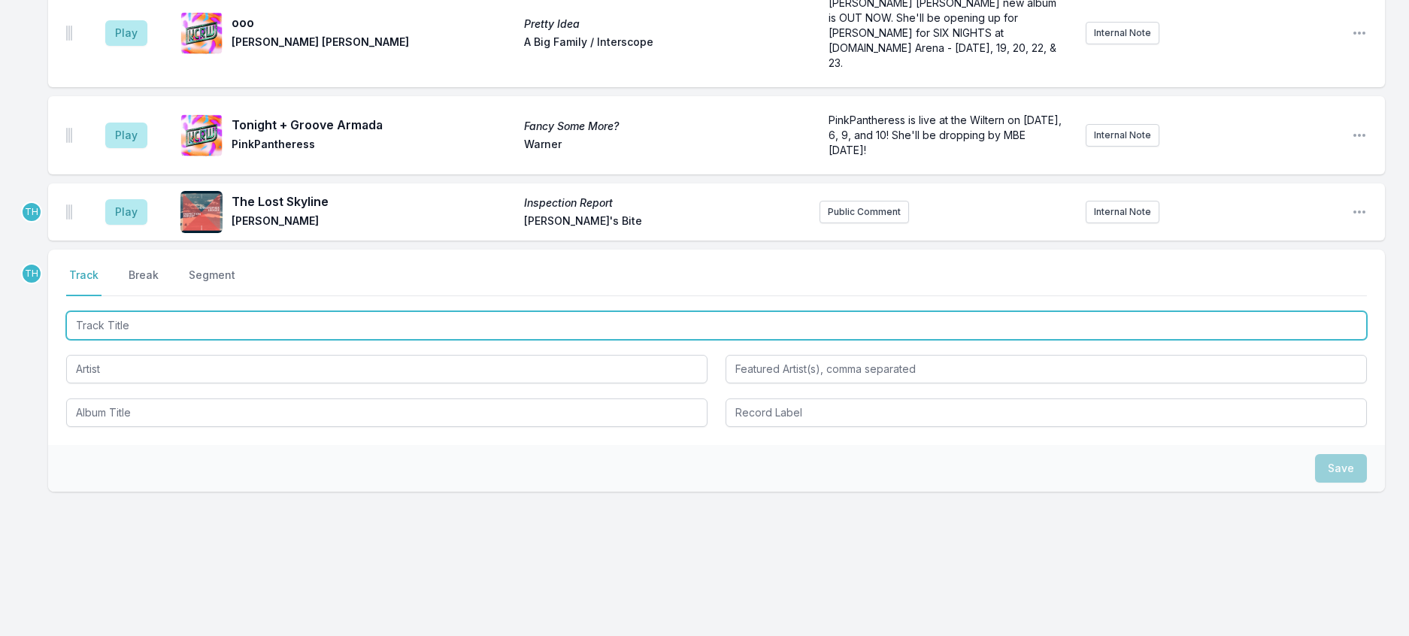
scroll to position [1798, 0]
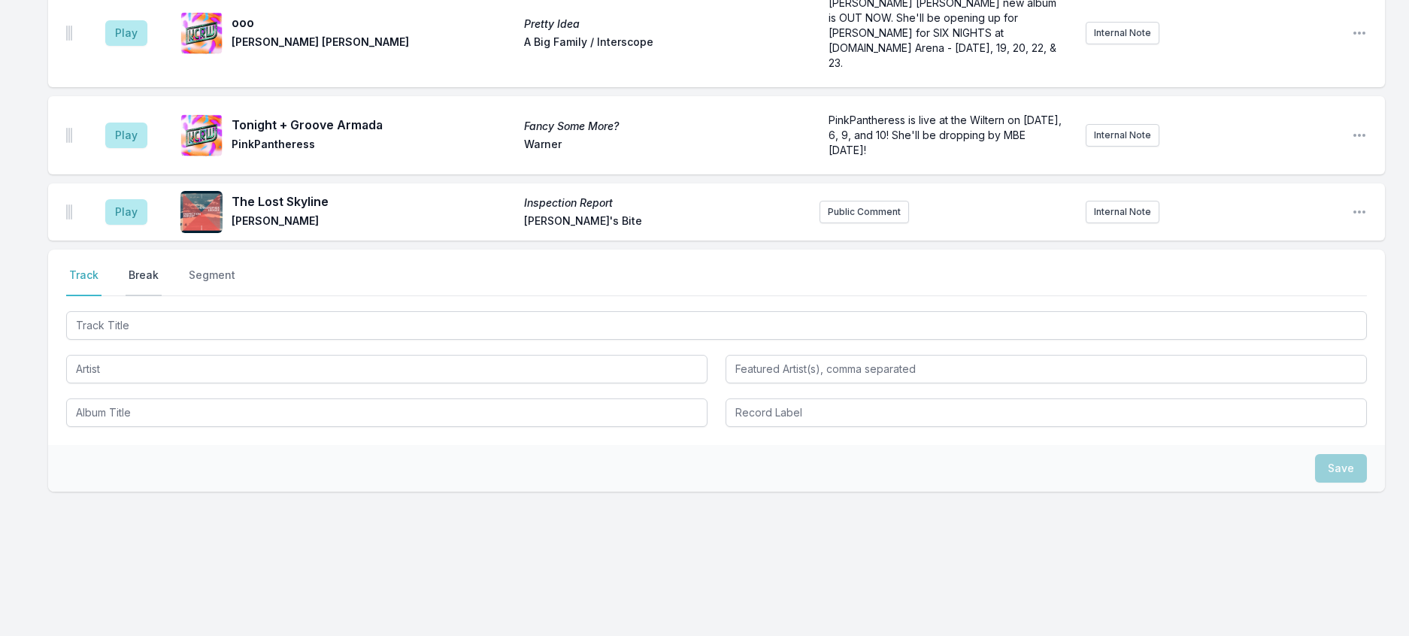
drag, startPoint x: 159, startPoint y: 360, endPoint x: 626, endPoint y: 378, distance: 466.6
click at [159, 296] on button "Break" at bounding box center [144, 282] width 36 height 29
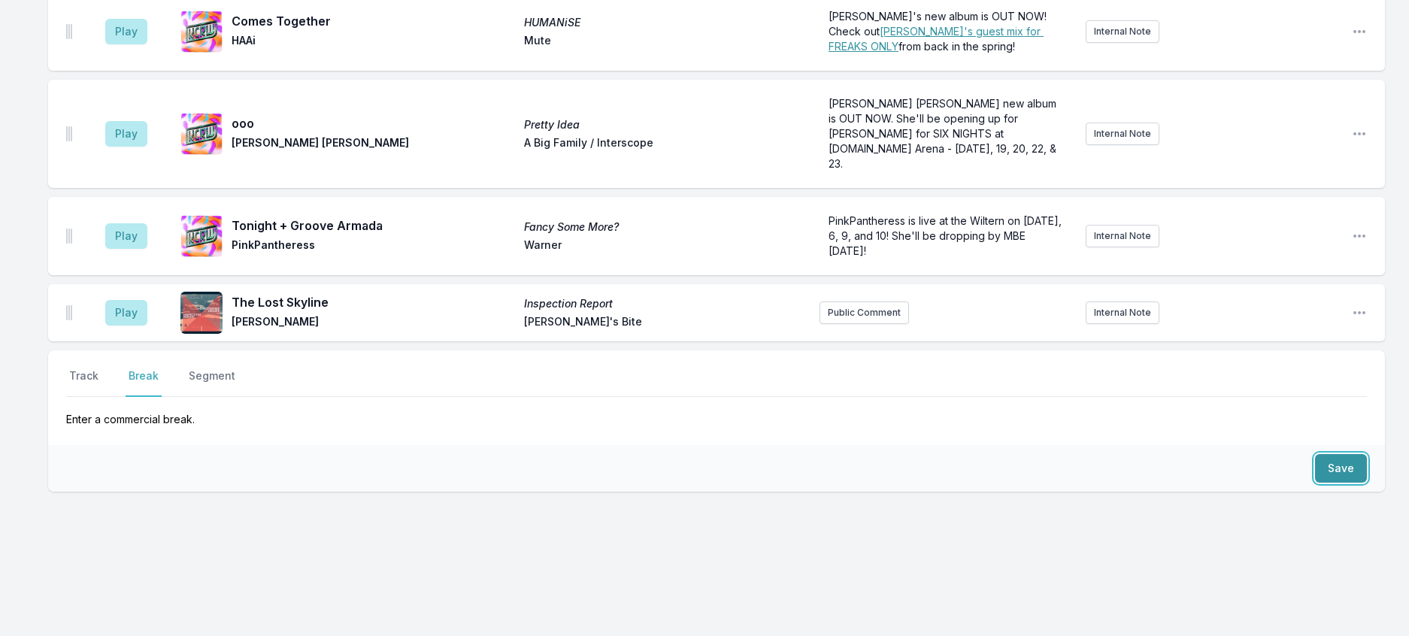
click at [1327, 472] on button "Save" at bounding box center [1341, 468] width 52 height 29
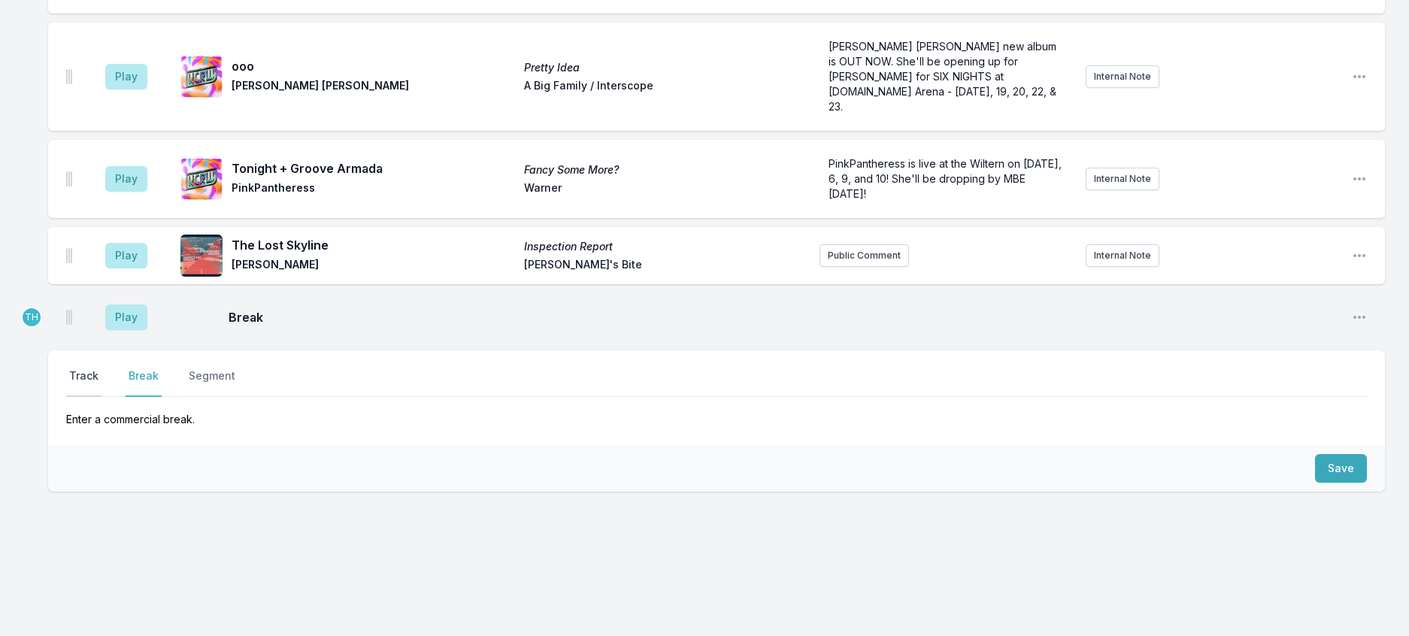
click at [89, 368] on button "Track" at bounding box center [83, 382] width 35 height 29
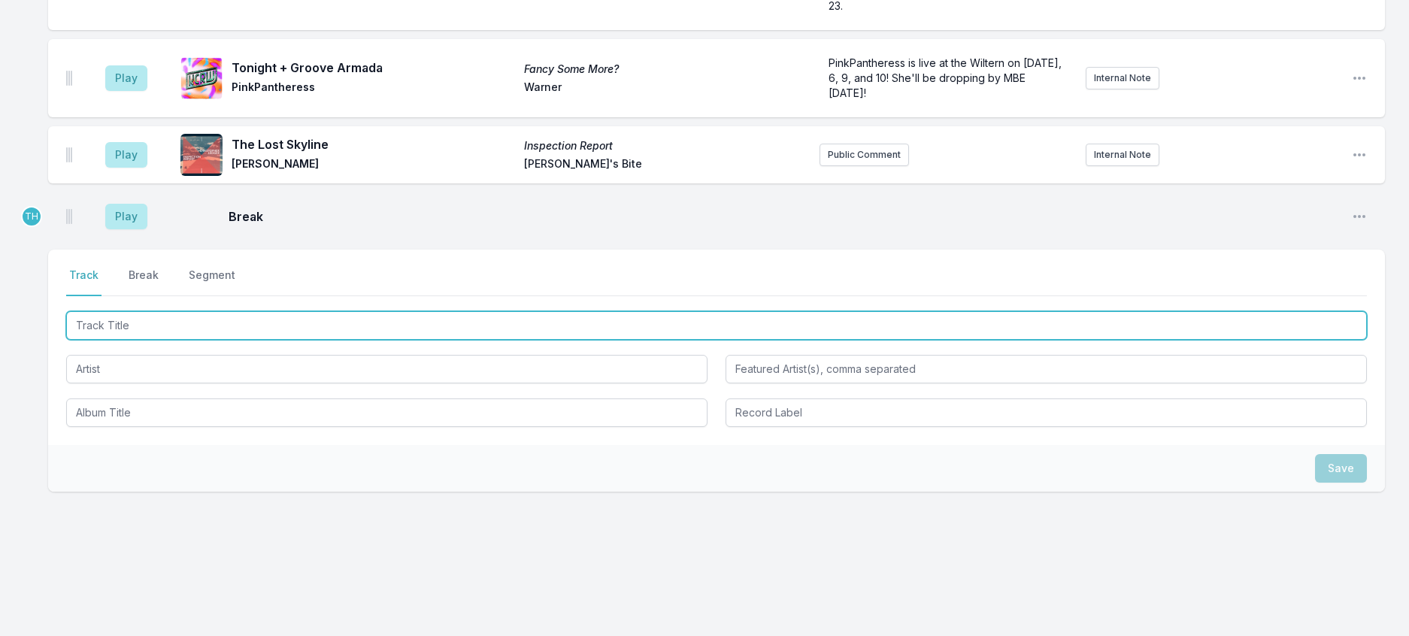
click at [128, 340] on input "Track Title" at bounding box center [716, 325] width 1301 height 29
type input "MJ Complex"
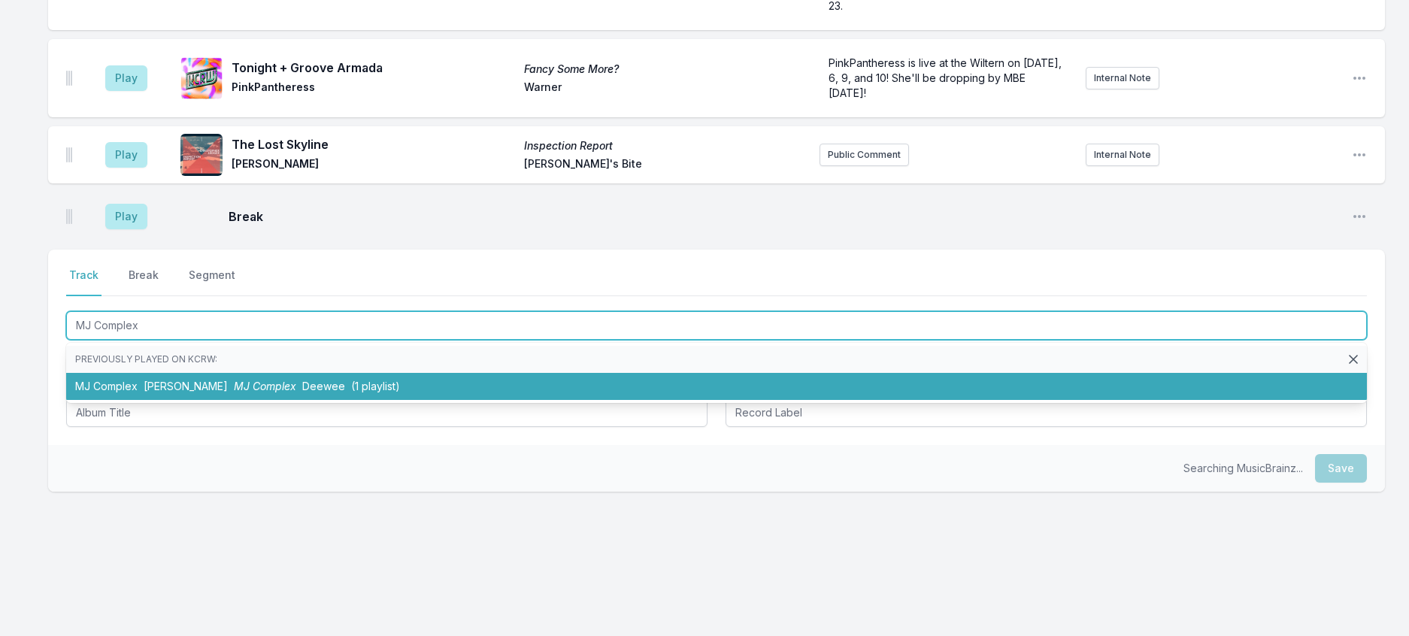
click at [196, 400] on li "MJ Complex Asa Moto MJ Complex Deewee (1 playlist)" at bounding box center [716, 386] width 1301 height 27
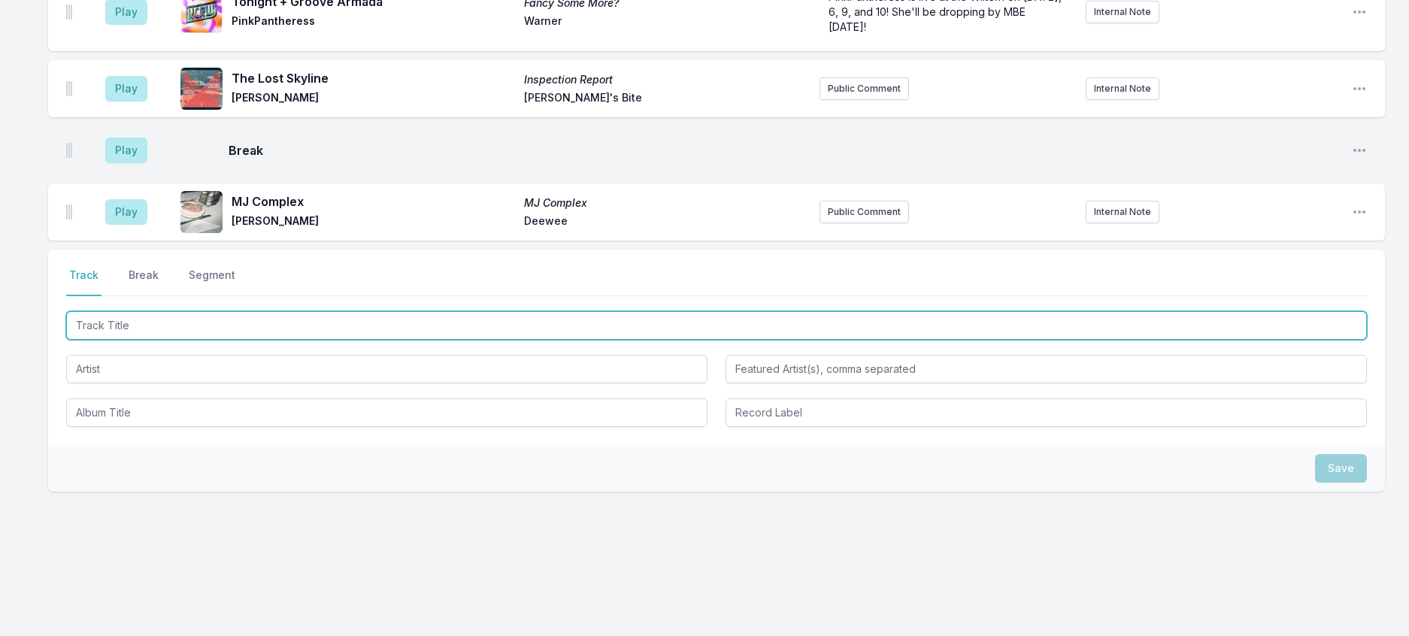
scroll to position [1936, 0]
click at [347, 340] on input "Track Title" at bounding box center [716, 325] width 1301 height 29
type input "Voices"
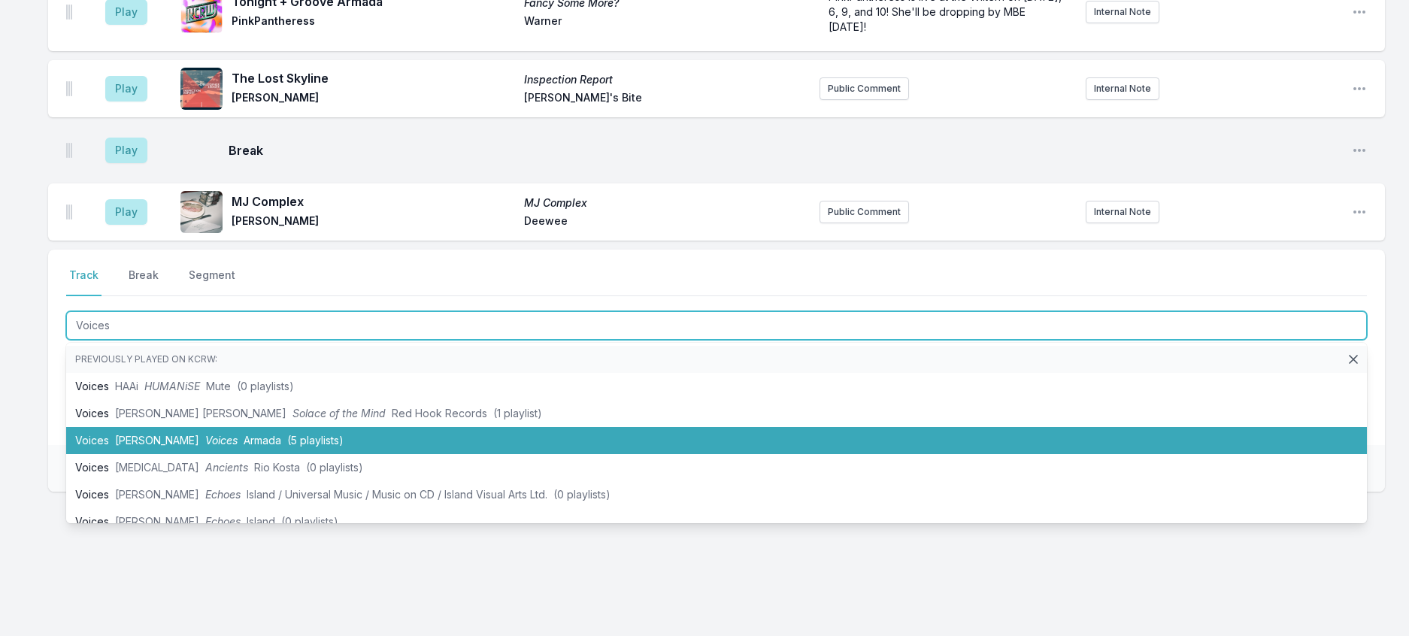
click at [244, 447] on span "Armada" at bounding box center [263, 440] width 38 height 13
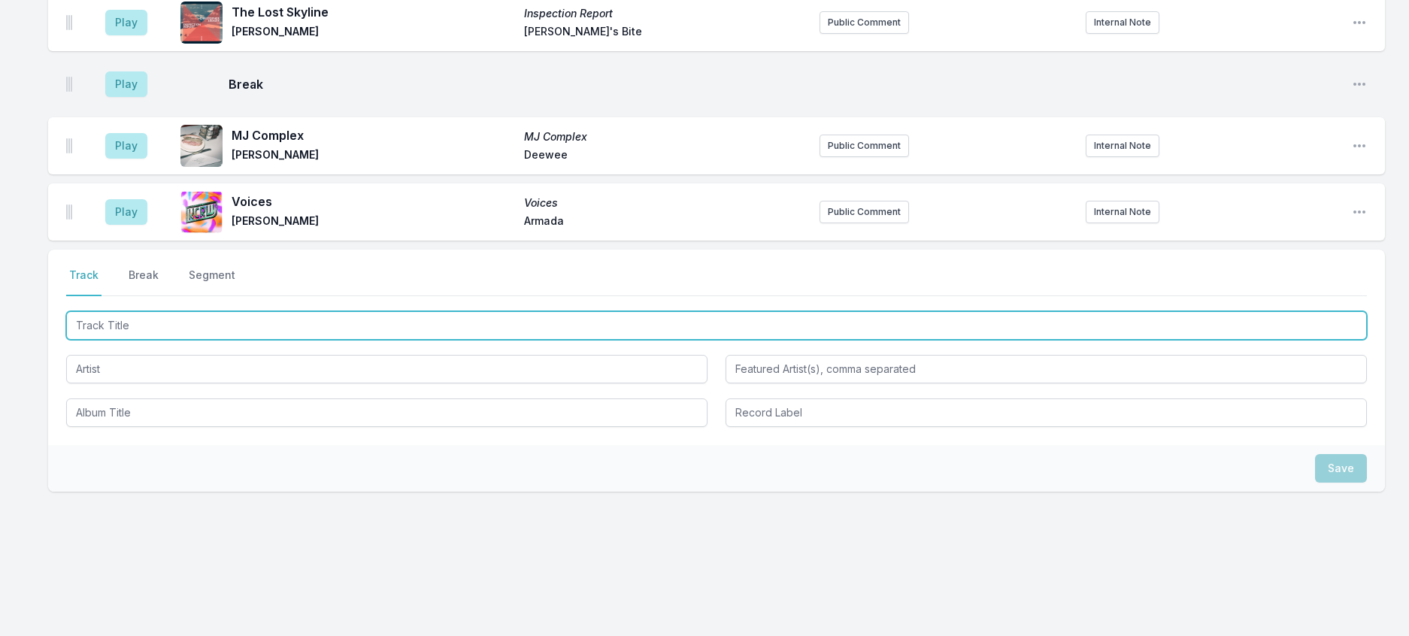
scroll to position [2011, 0]
click at [247, 340] on input "Track Title" at bounding box center [716, 325] width 1301 height 29
type input "House of Jealous Lover (Morgan Geist Mix)"
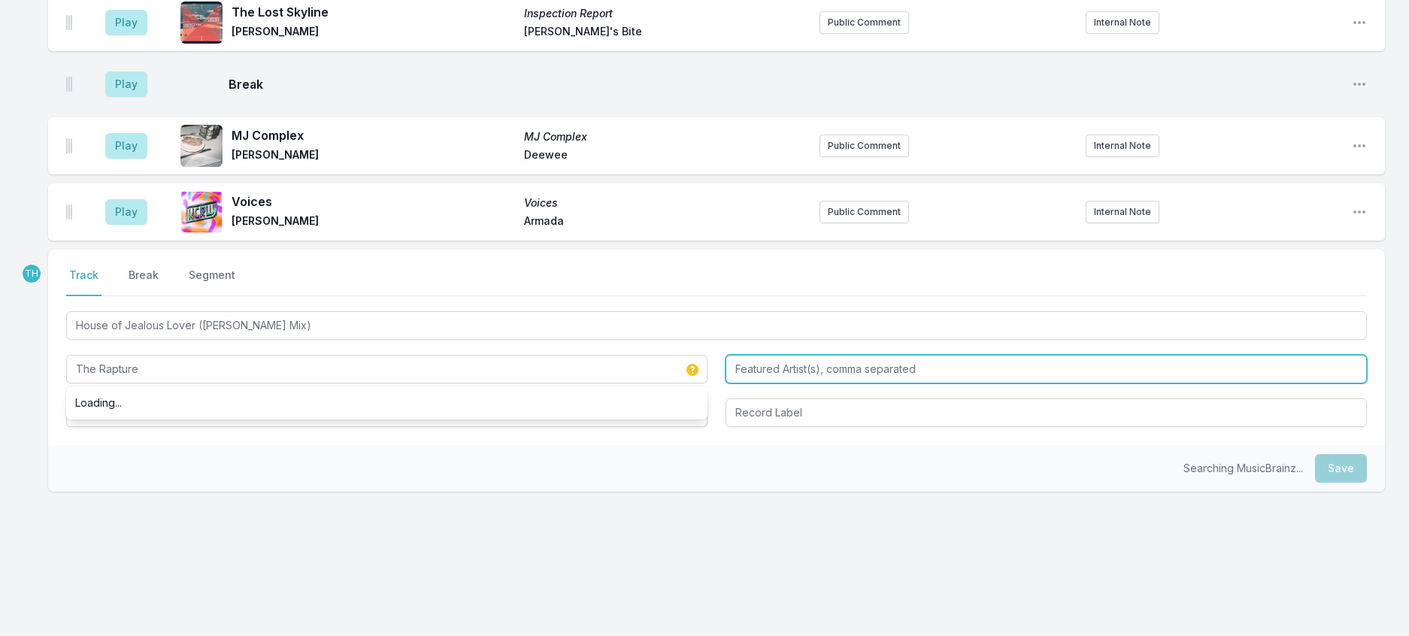
type input "The Rapture"
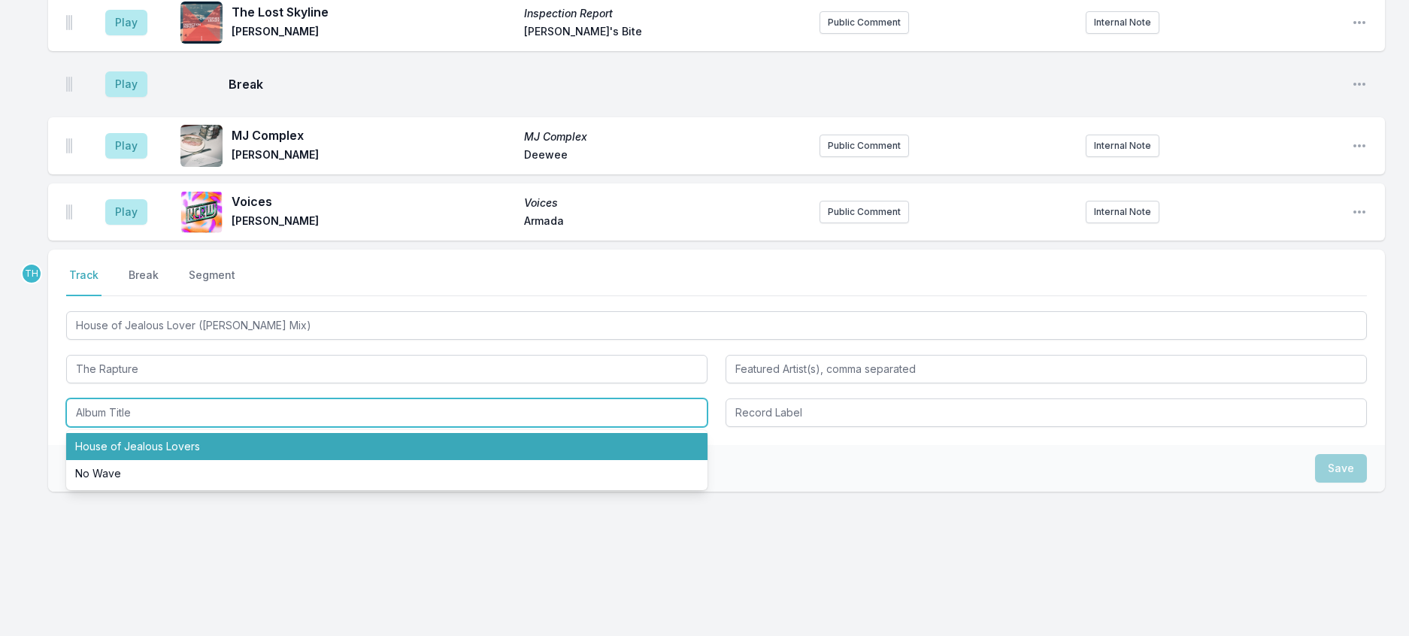
click at [199, 460] on li "House of Jealous Lovers" at bounding box center [386, 446] width 641 height 27
type input "House of Jealous Lovers"
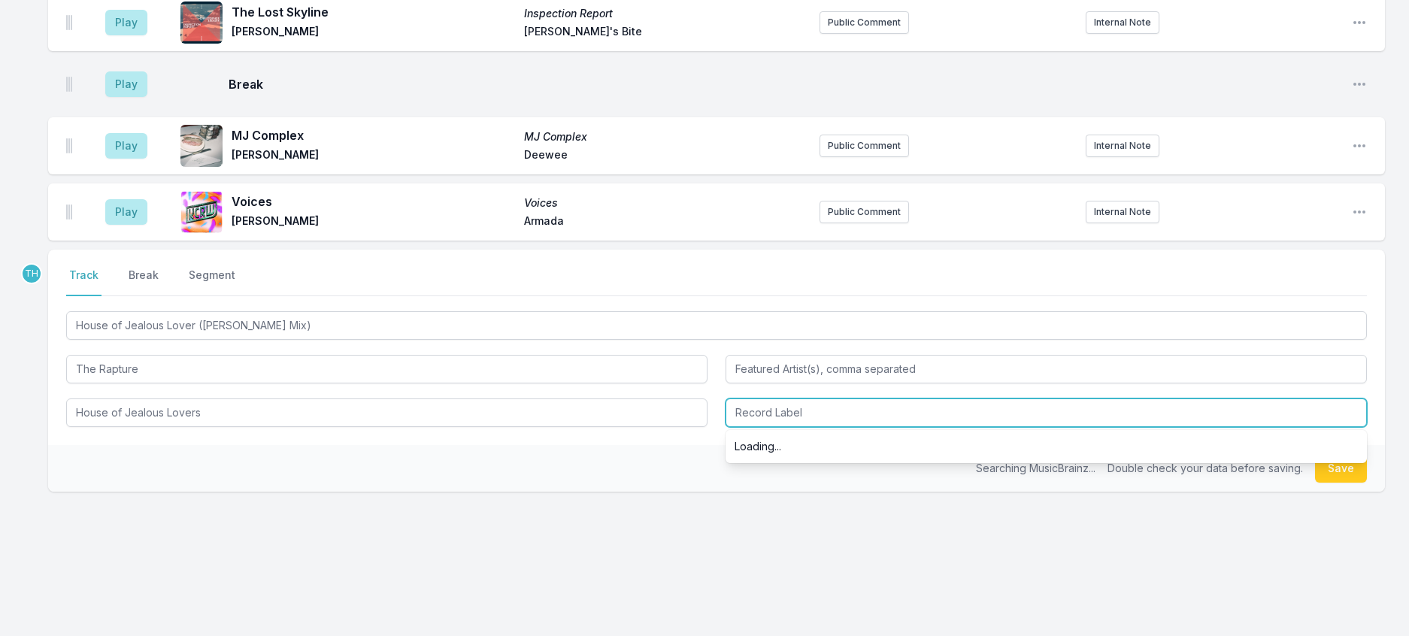
click at [798, 427] on input "Record Label" at bounding box center [1046, 413] width 641 height 29
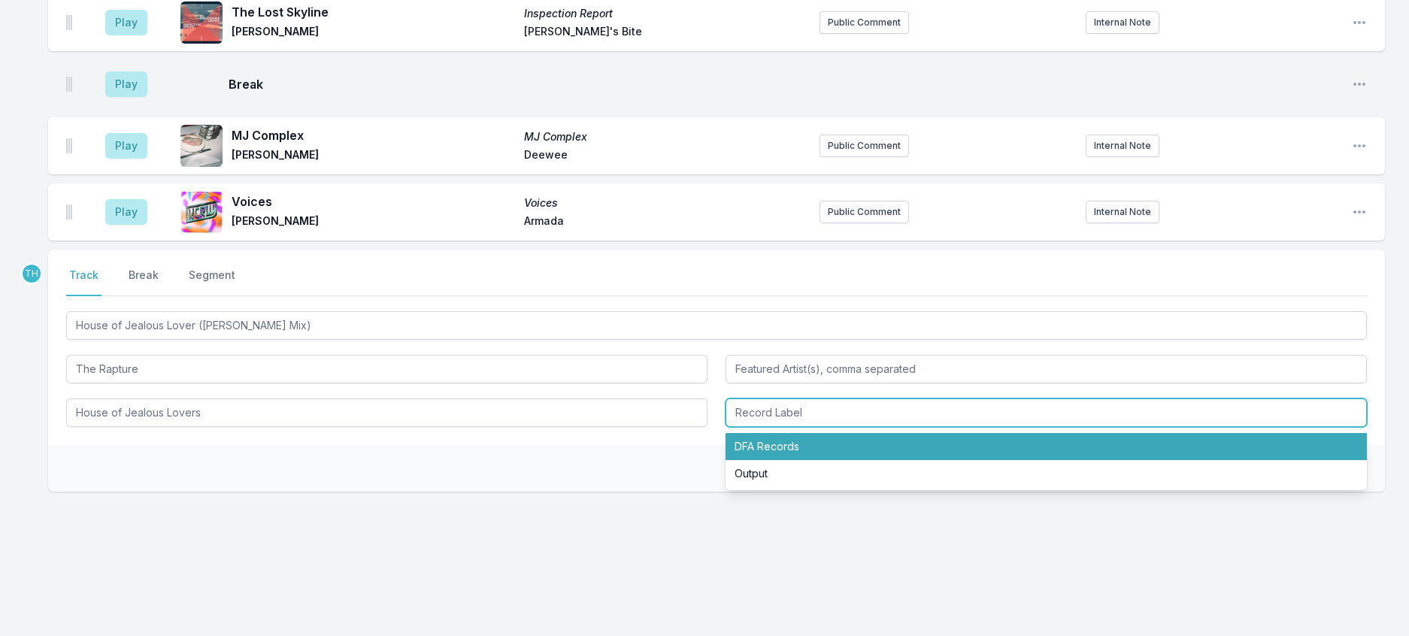
click at [789, 460] on li "DFA Records" at bounding box center [1046, 446] width 641 height 27
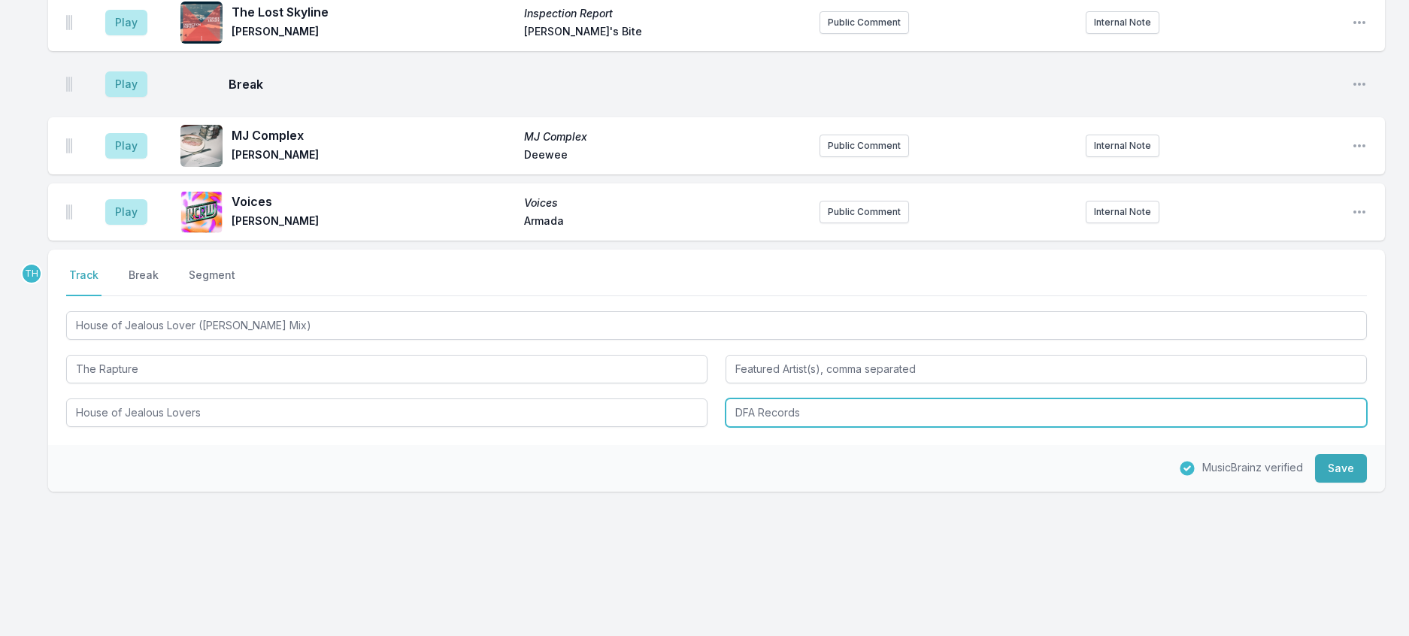
drag, startPoint x: 766, startPoint y: 511, endPoint x: 929, endPoint y: 538, distance: 165.5
click at [929, 445] on div "Select a tab Track Break Segment Track Break Segment House of Jealous Lover (Mo…" at bounding box center [716, 348] width 1337 height 196
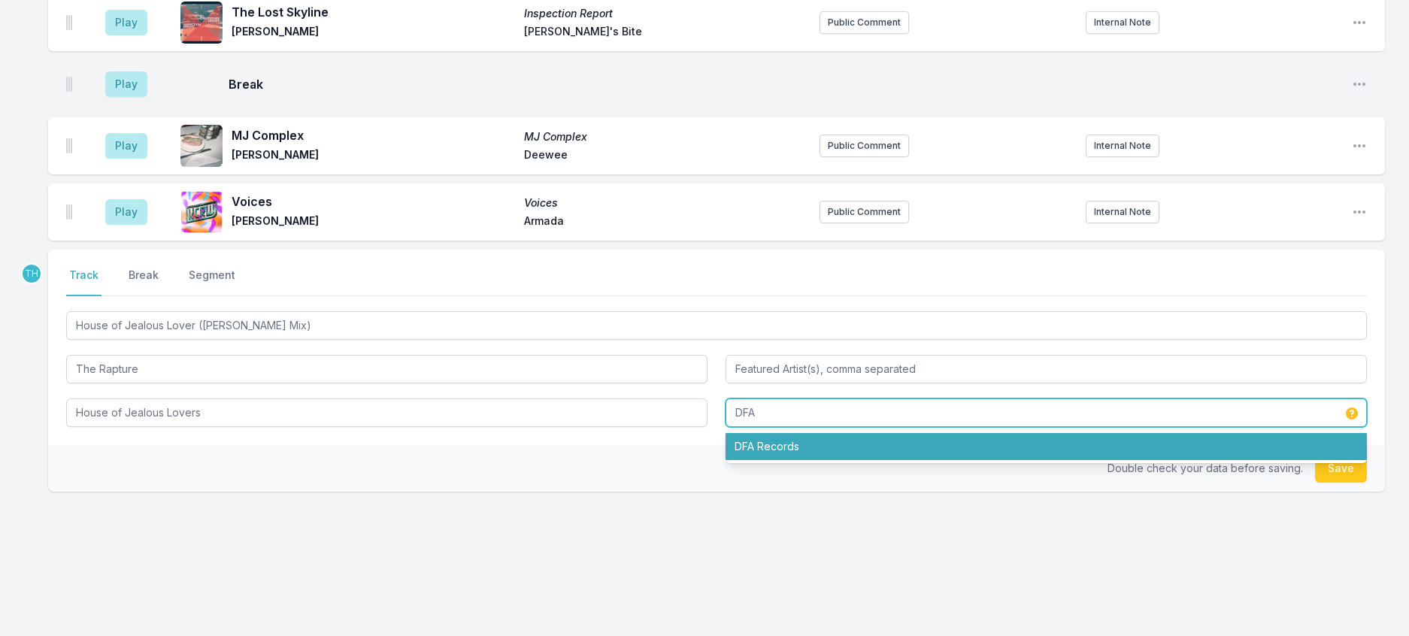
type input "DFA"
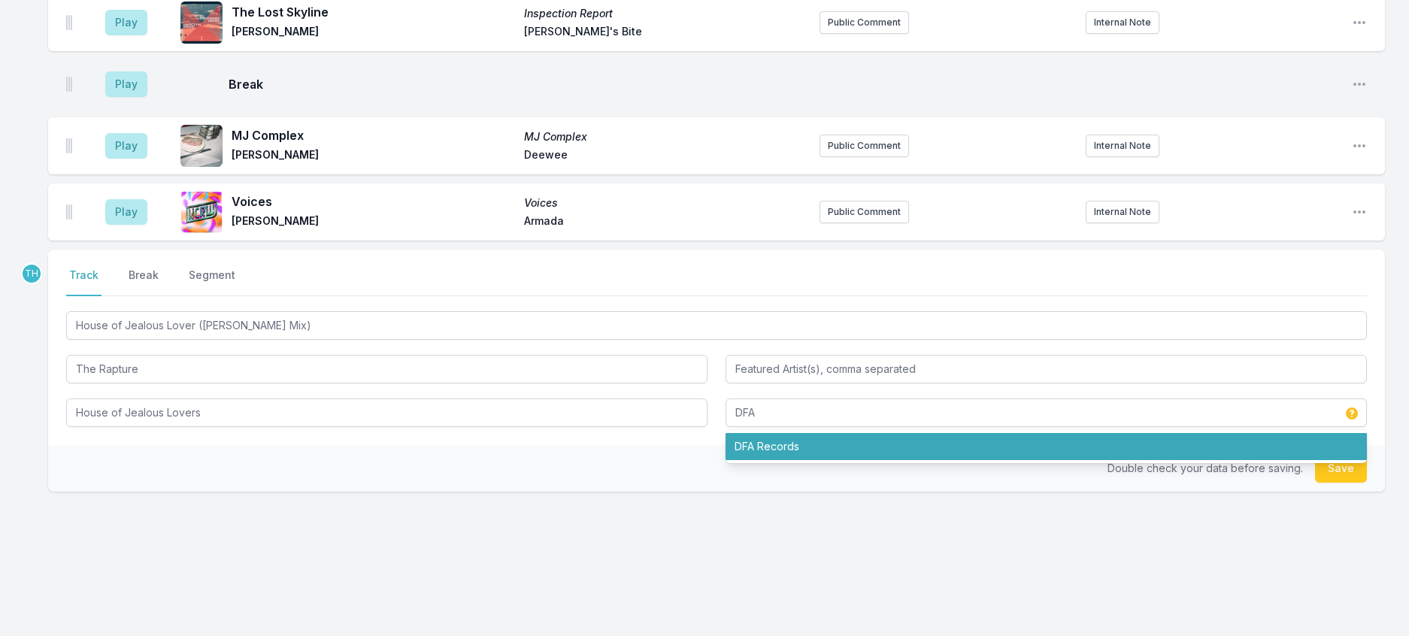
click at [666, 492] on div "Double check your data before saving. Save" at bounding box center [716, 468] width 1337 height 47
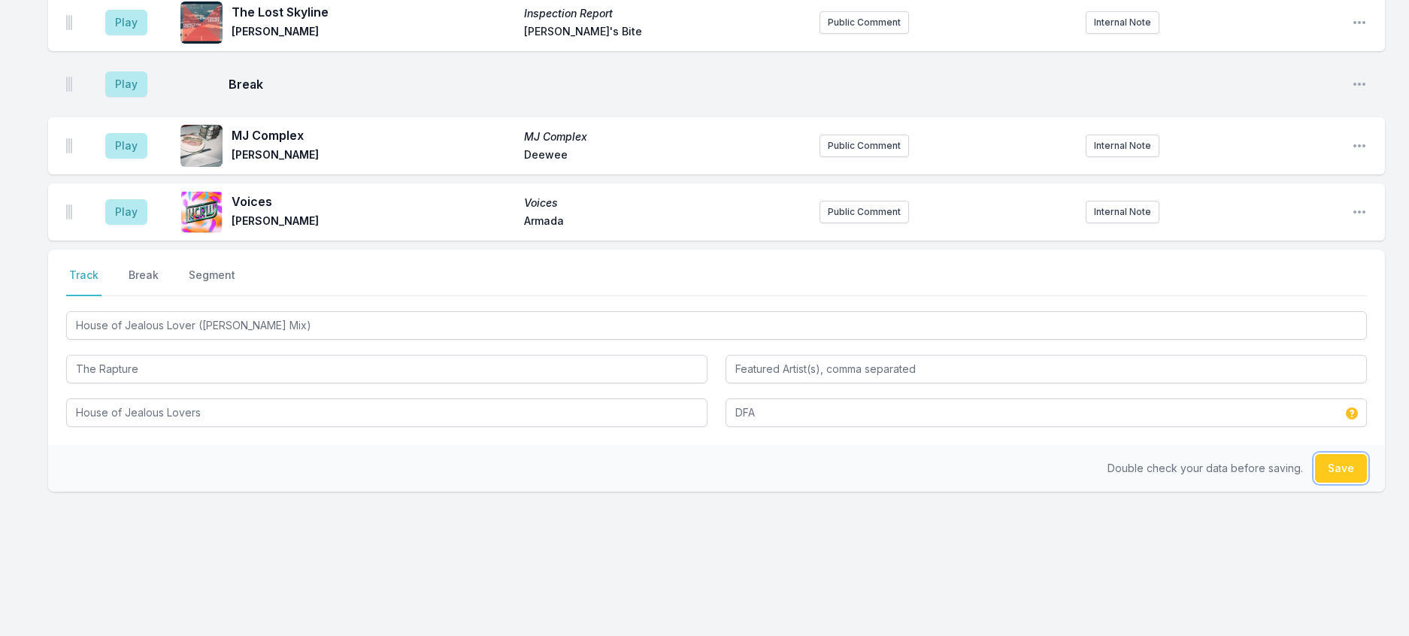
click at [1343, 483] on button "Save" at bounding box center [1341, 468] width 52 height 29
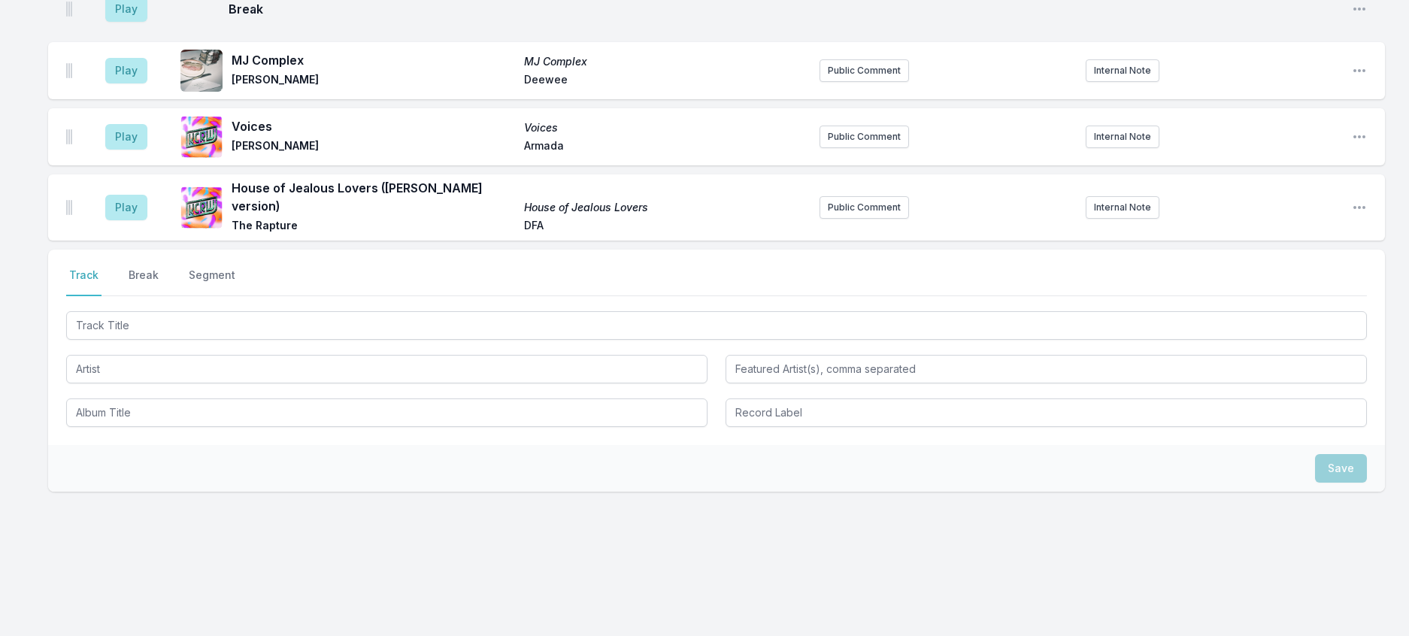
scroll to position [2096, 0]
click at [866, 219] on button "Public Comment" at bounding box center [864, 207] width 89 height 23
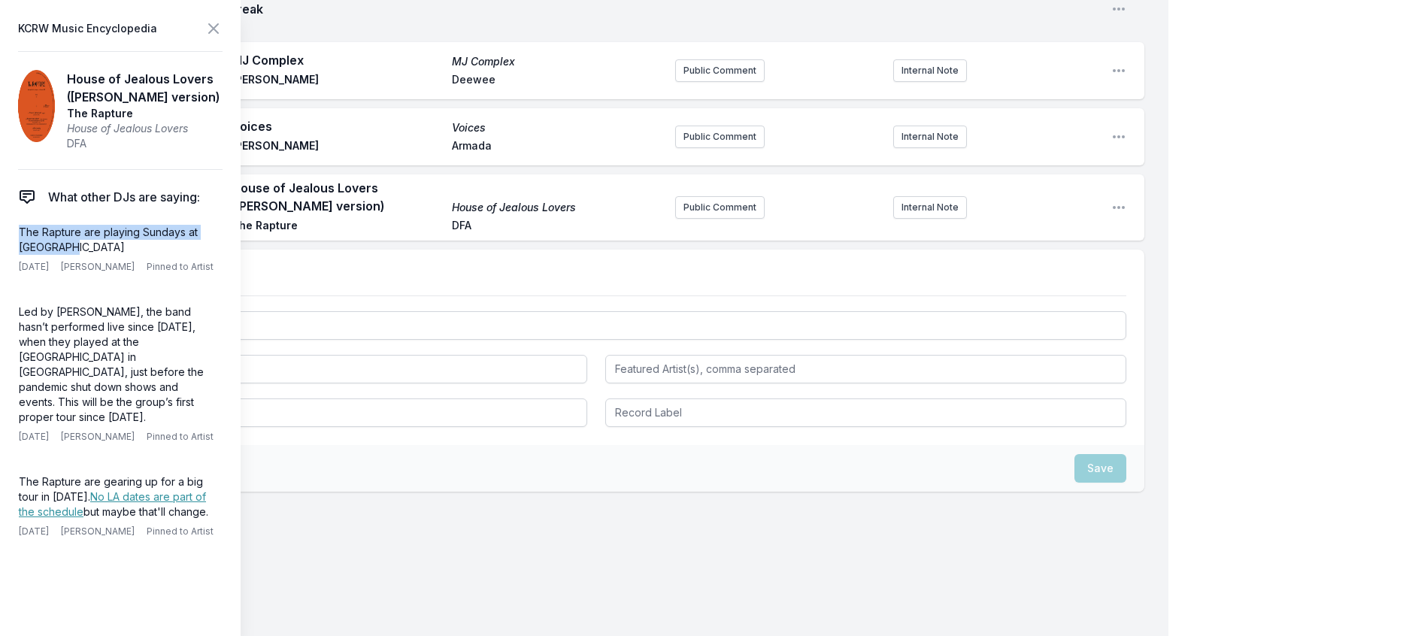
drag, startPoint x: 79, startPoint y: 278, endPoint x: 3, endPoint y: 262, distance: 77.6
click at [3, 262] on aside "KCRW Music Encyclopedia House of Jealous Lovers (Morgan Geist version) The Rapt…" at bounding box center [120, 318] width 241 height 636
click at [700, 219] on button "Public Comment" at bounding box center [719, 207] width 89 height 23
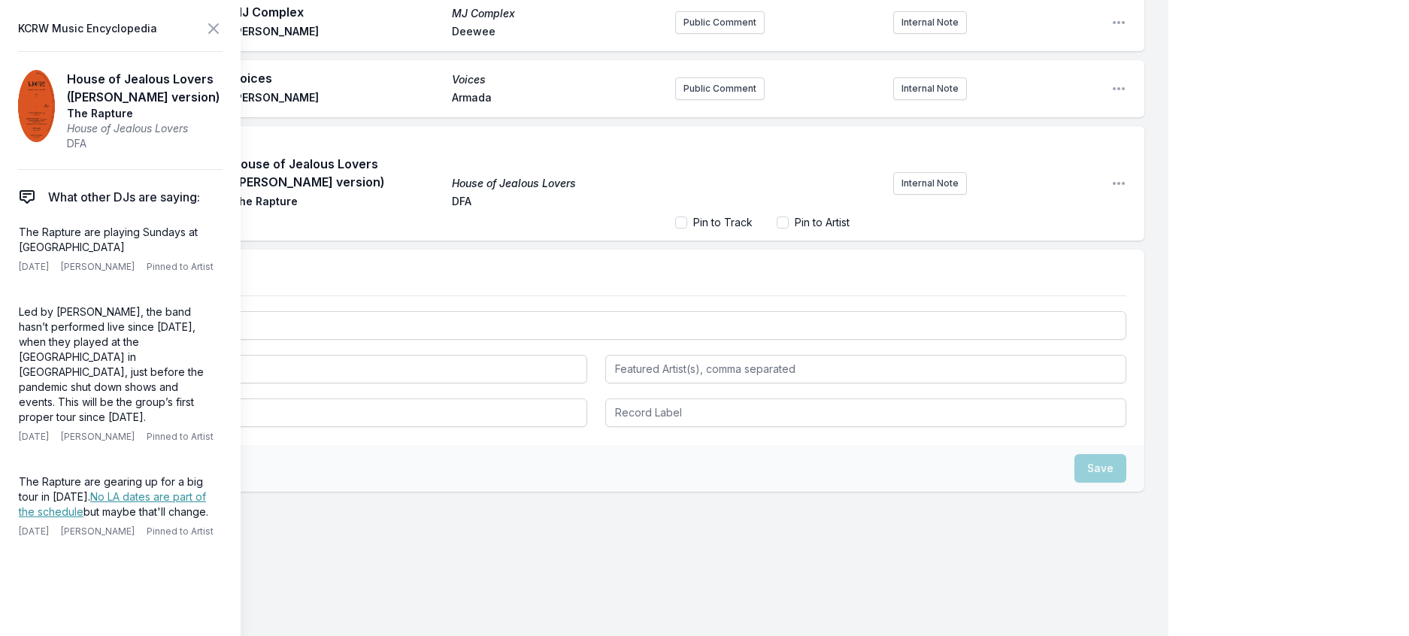
scroll to position [2150, 0]
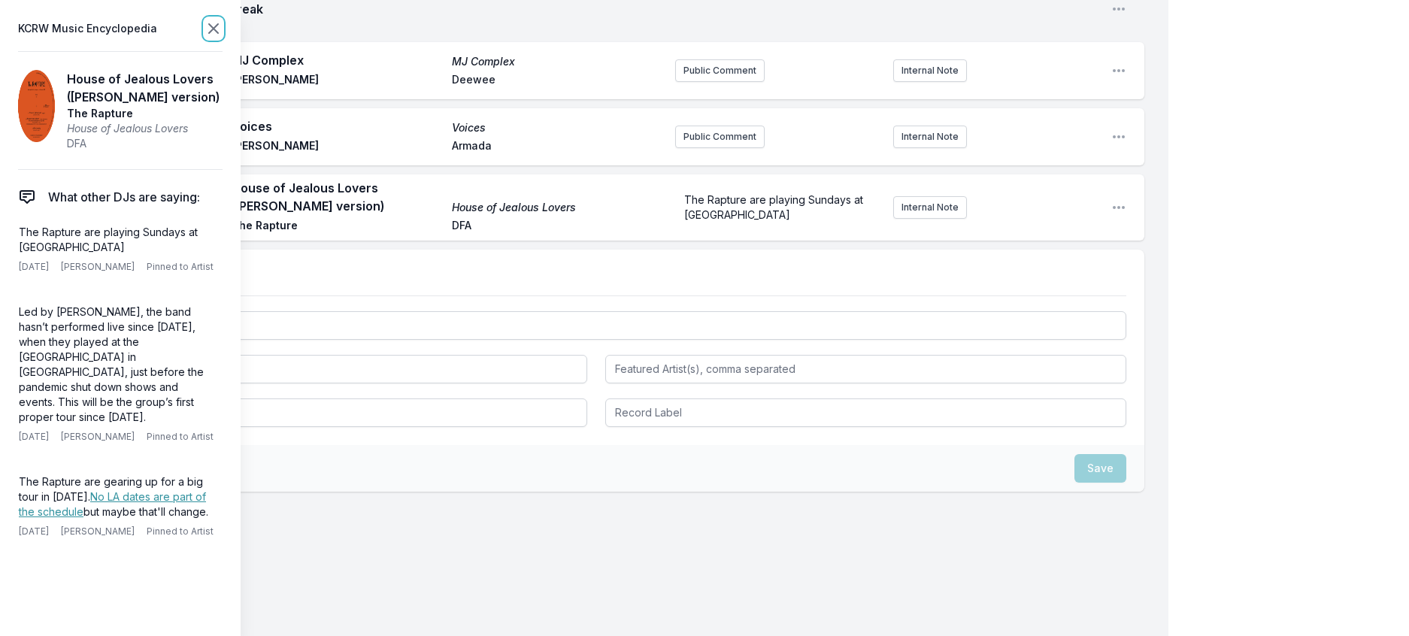
click at [223, 35] on icon at bounding box center [214, 29] width 18 height 18
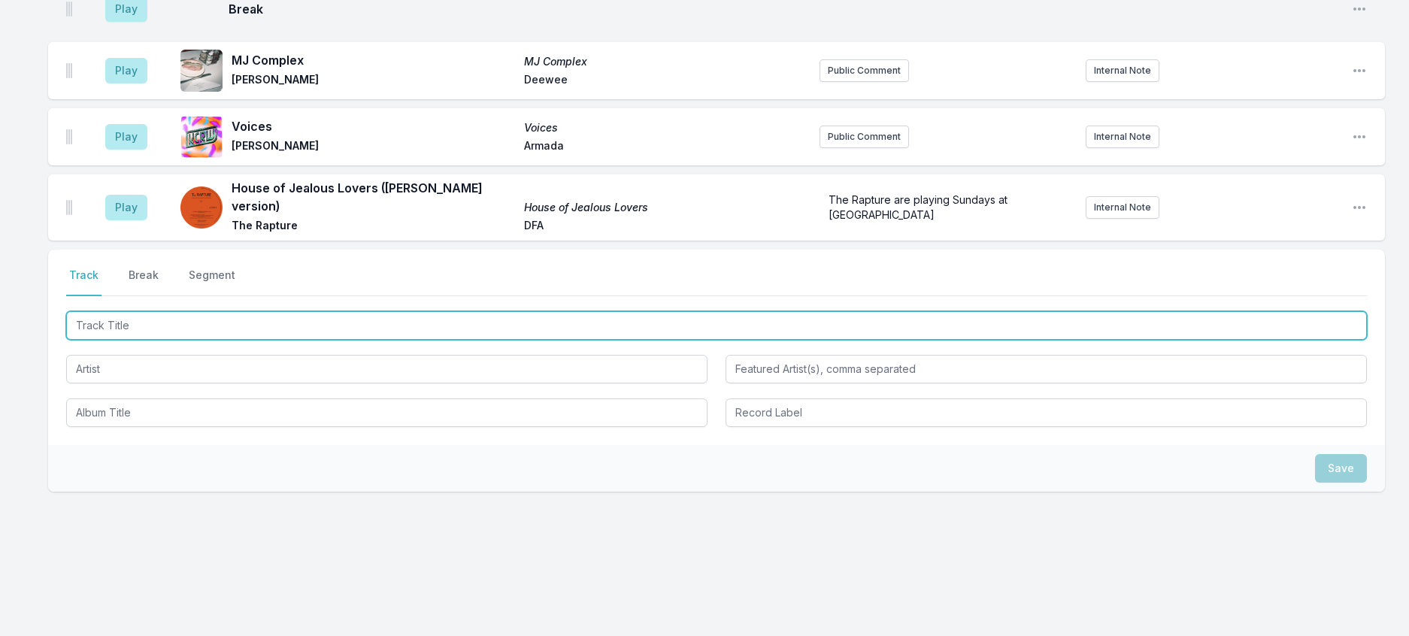
click at [266, 340] on input "Track Title" at bounding box center [716, 325] width 1301 height 29
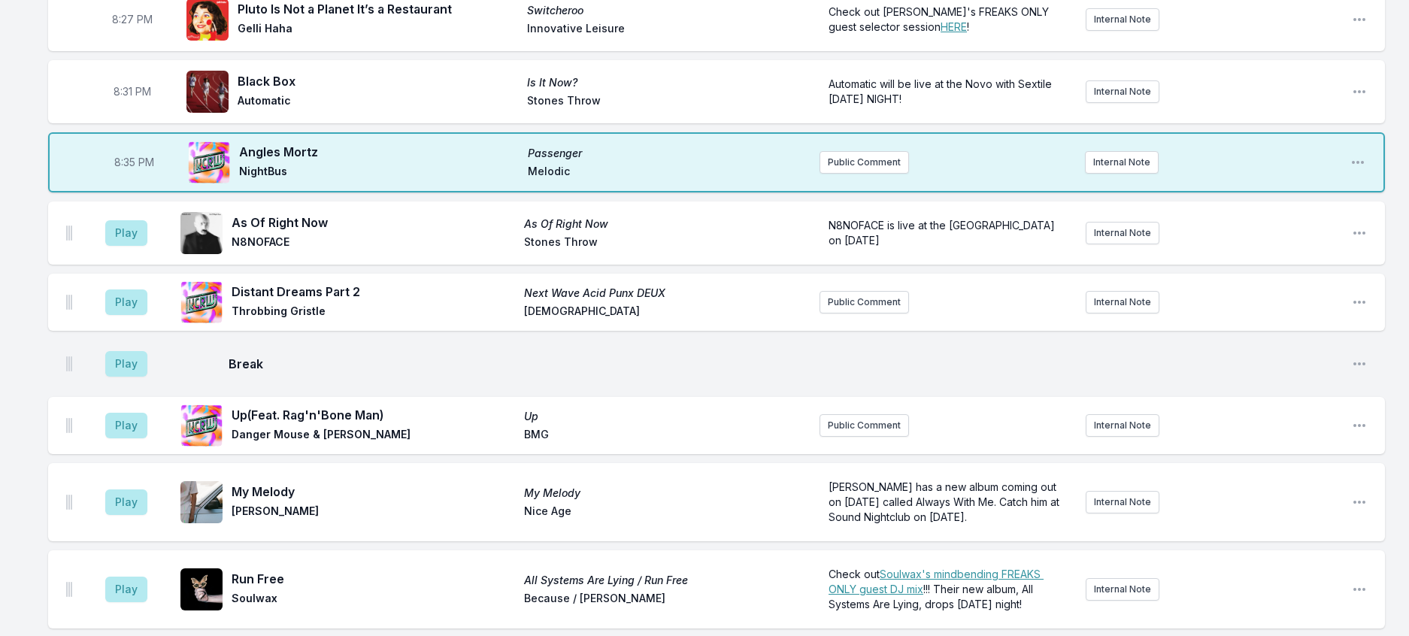
scroll to position [742, 0]
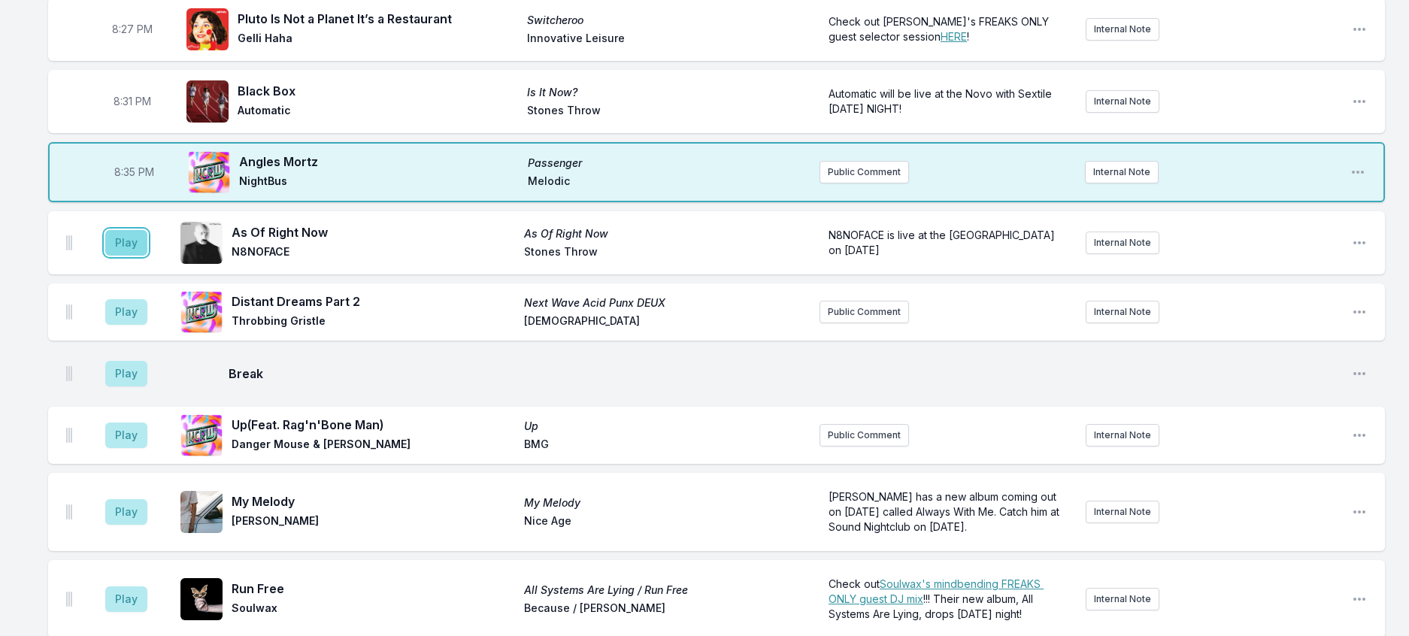
click at [143, 256] on button "Play" at bounding box center [126, 243] width 42 height 26
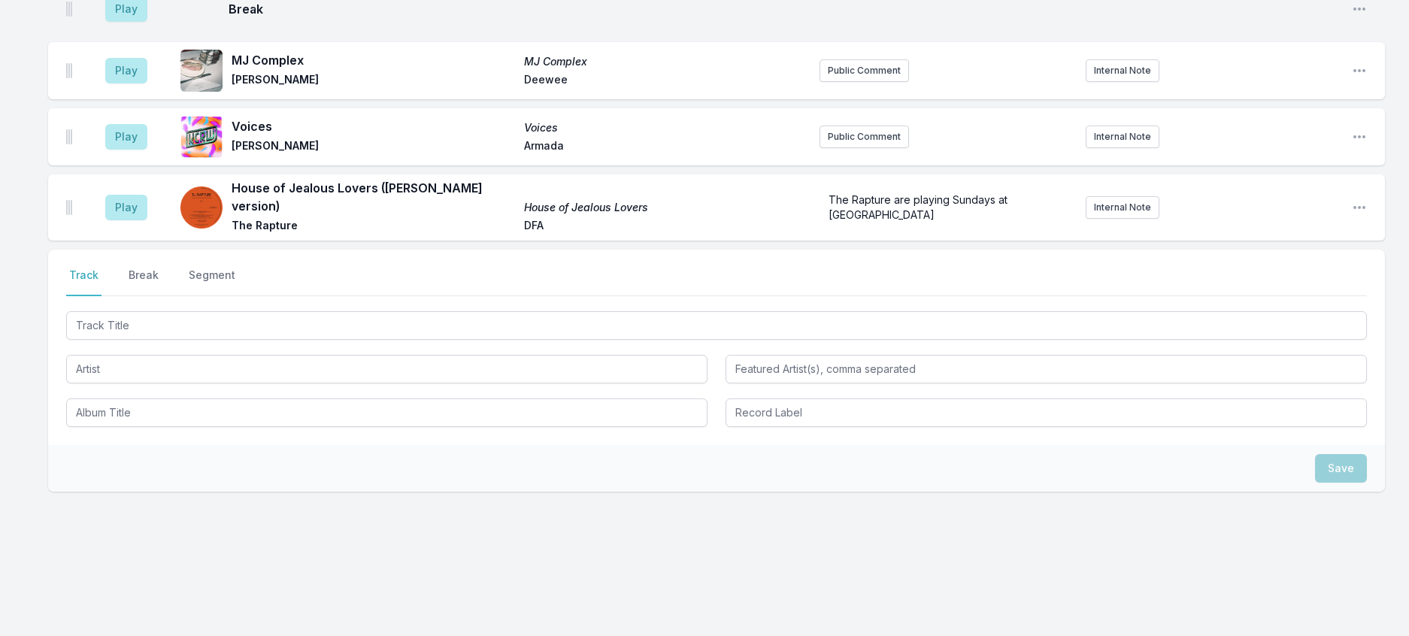
scroll to position [2002, 0]
click at [872, 82] on button "Public Comment" at bounding box center [864, 70] width 89 height 23
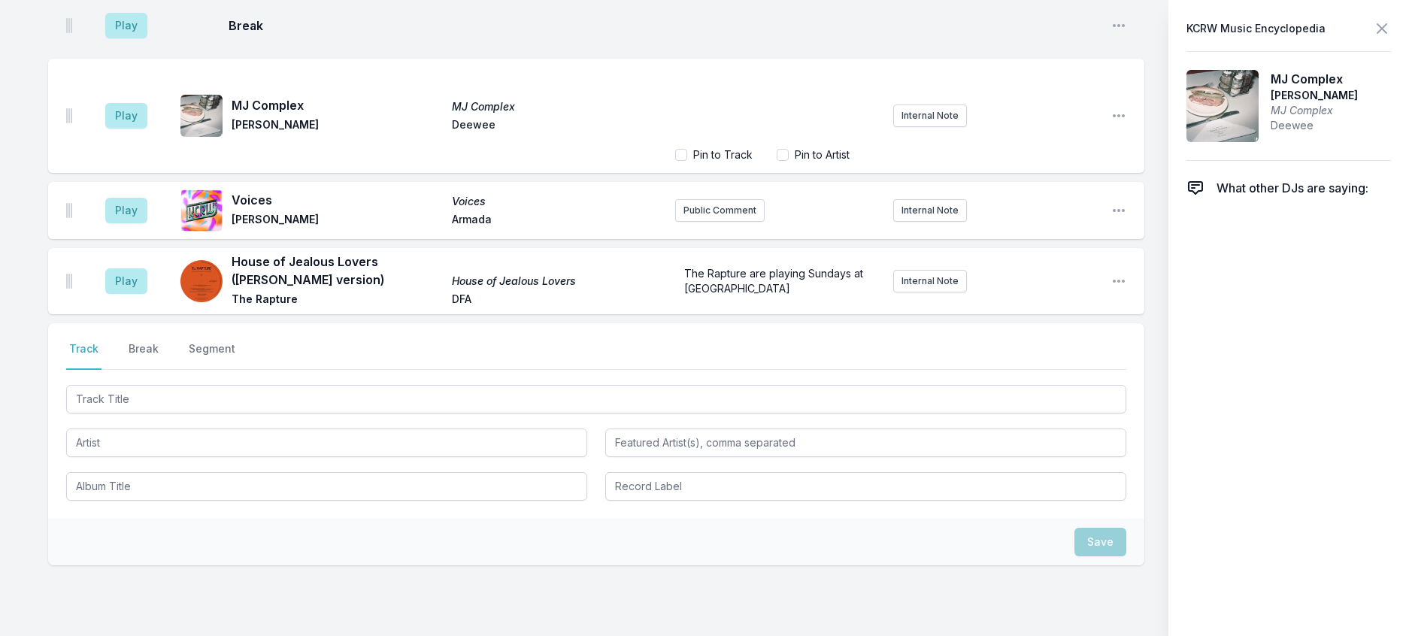
scroll to position [2066, 0]
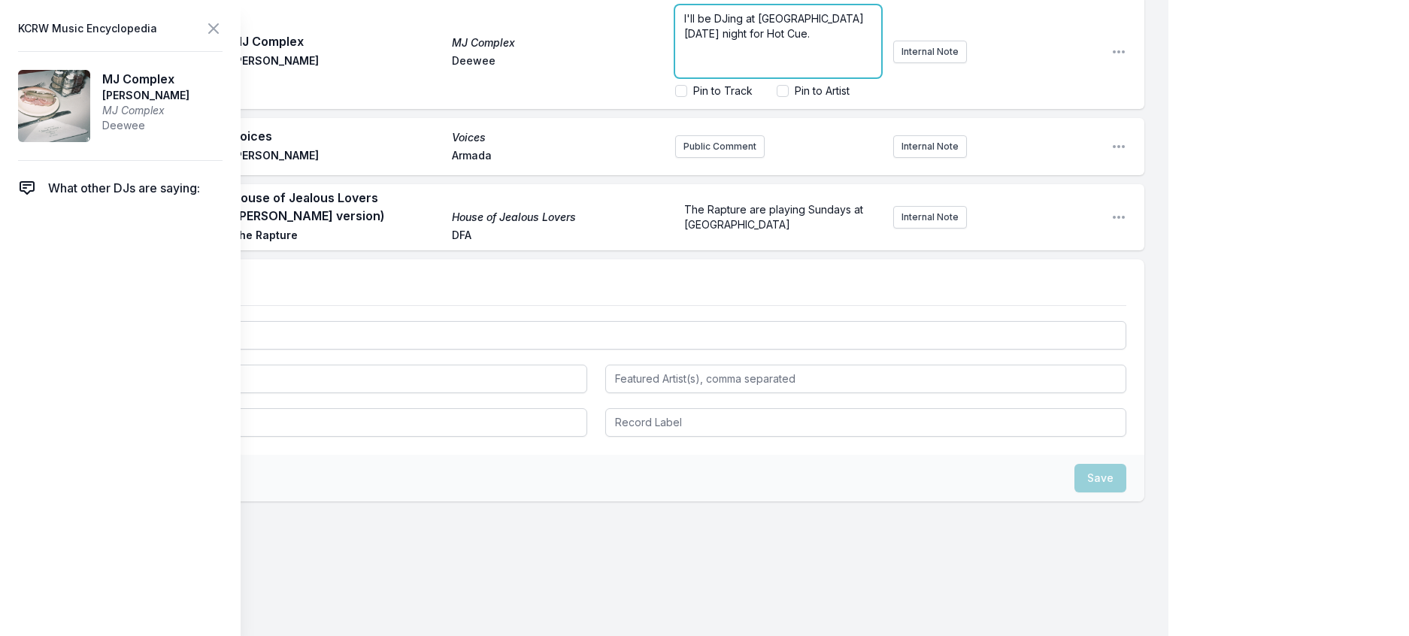
click at [836, 41] on p "I'll be DJing at Dada Echo Park tomorrow night for Hot Cue." at bounding box center [778, 26] width 188 height 30
drag, startPoint x: 808, startPoint y: 438, endPoint x: 780, endPoint y: 435, distance: 28.7
click at [780, 70] on span "I'll be DJing at Dada Echo Park tomorrow night for Hot Cue. Kenneth Danger, Liz…" at bounding box center [779, 33] width 190 height 73
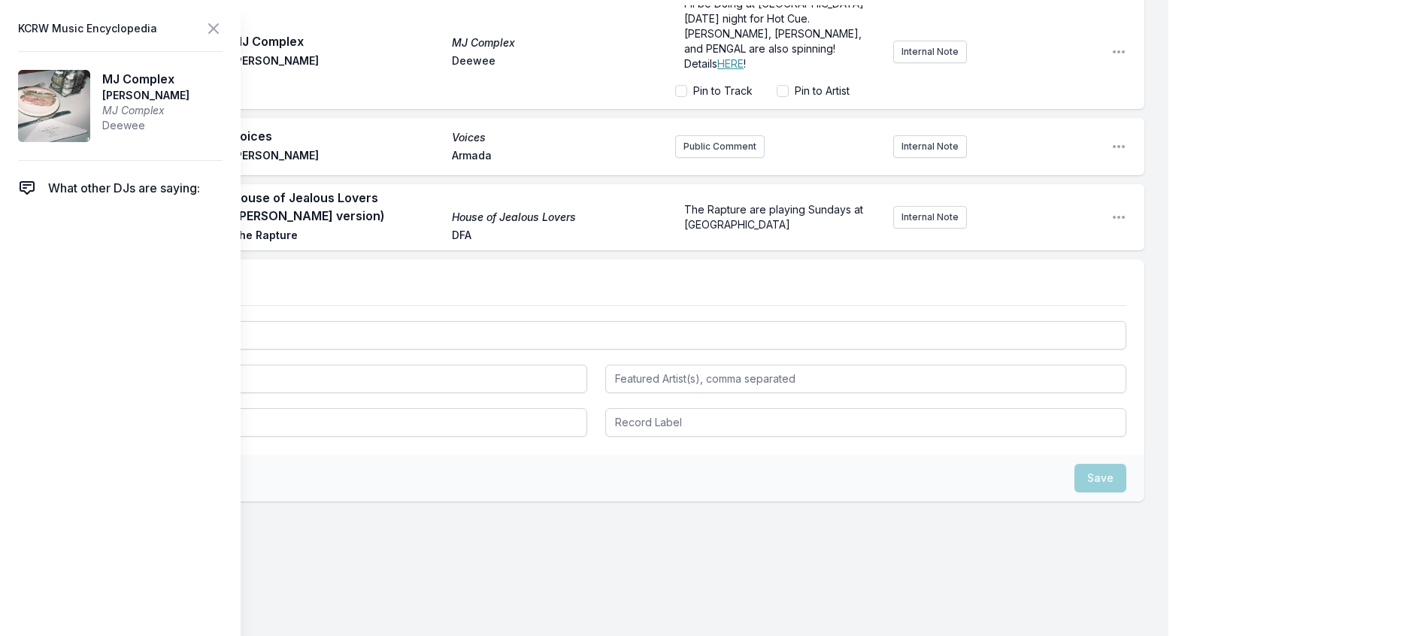
scroll to position [0, 0]
click at [218, 30] on icon at bounding box center [213, 28] width 9 height 9
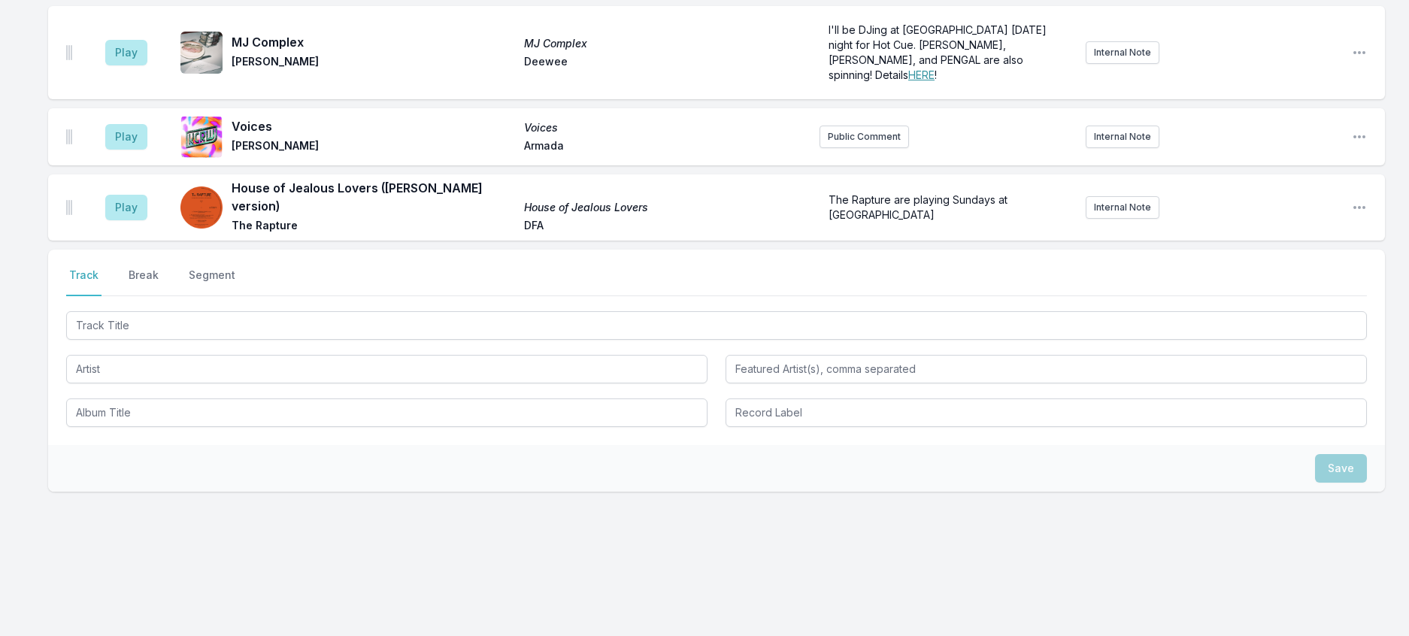
scroll to position [2216, 0]
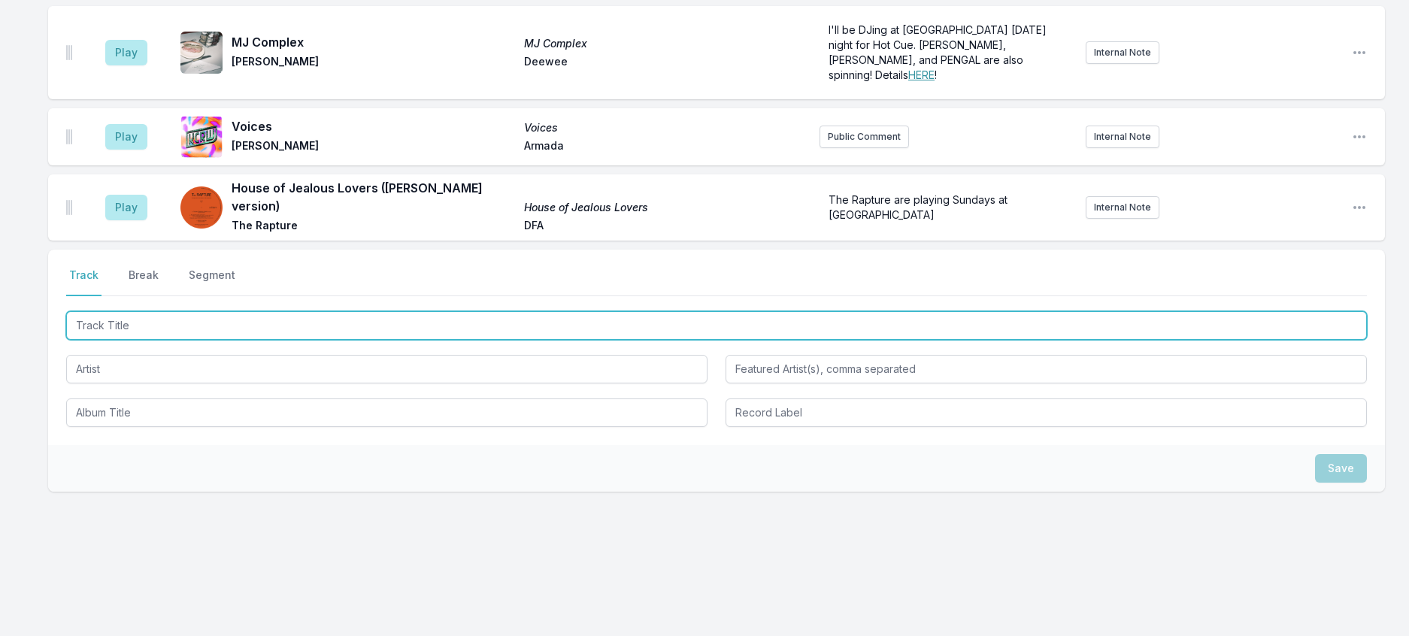
click at [237, 335] on input "Track Title" at bounding box center [716, 325] width 1301 height 29
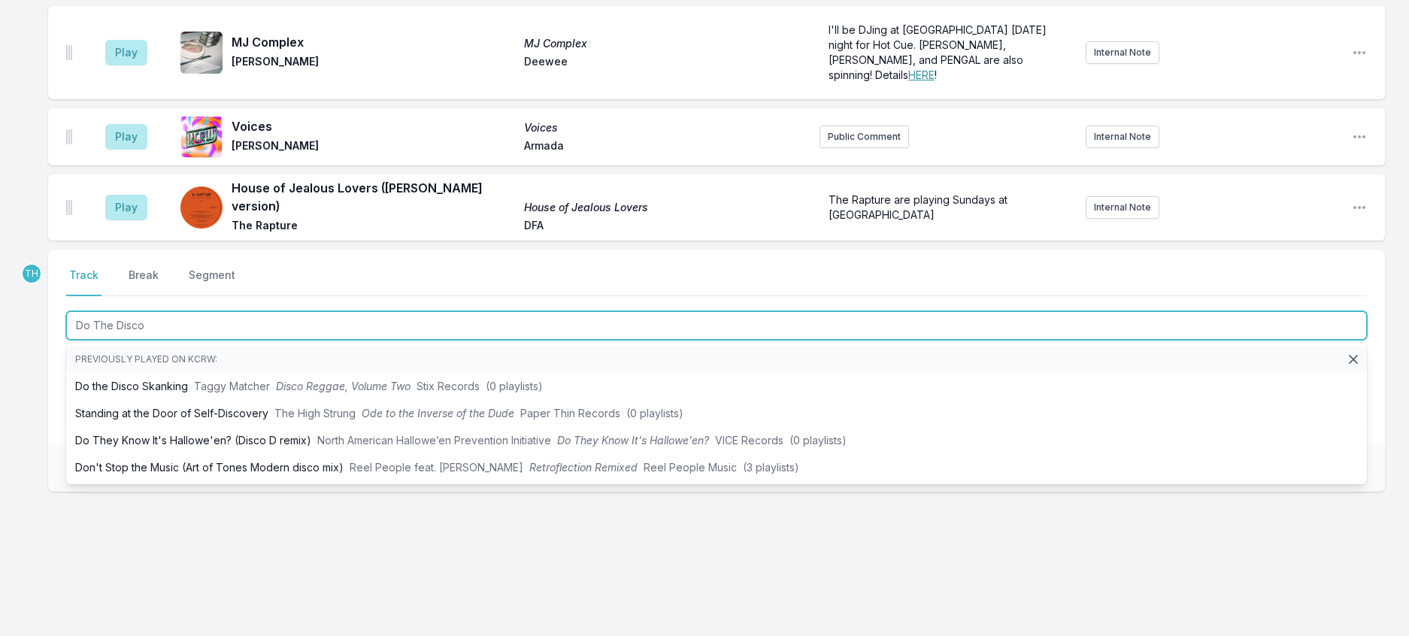
type input "Do The Disco"
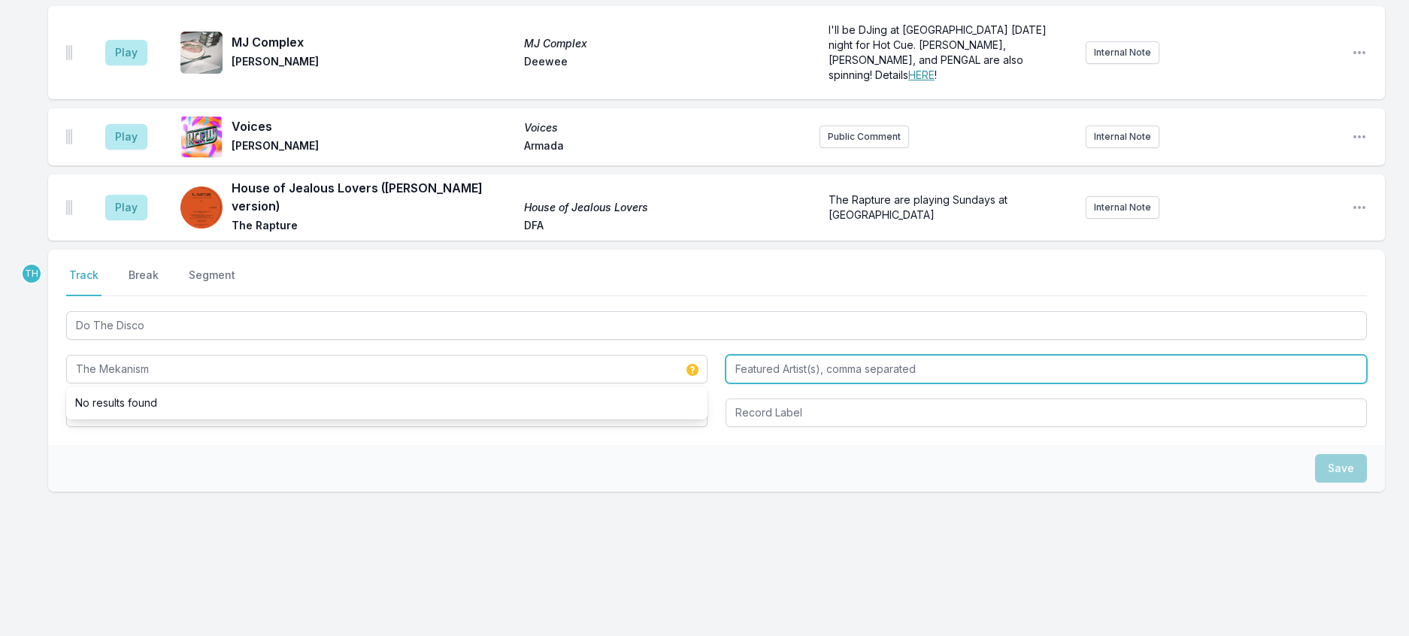
type input "The Mekanism"
type input "Jorge Bezerra"
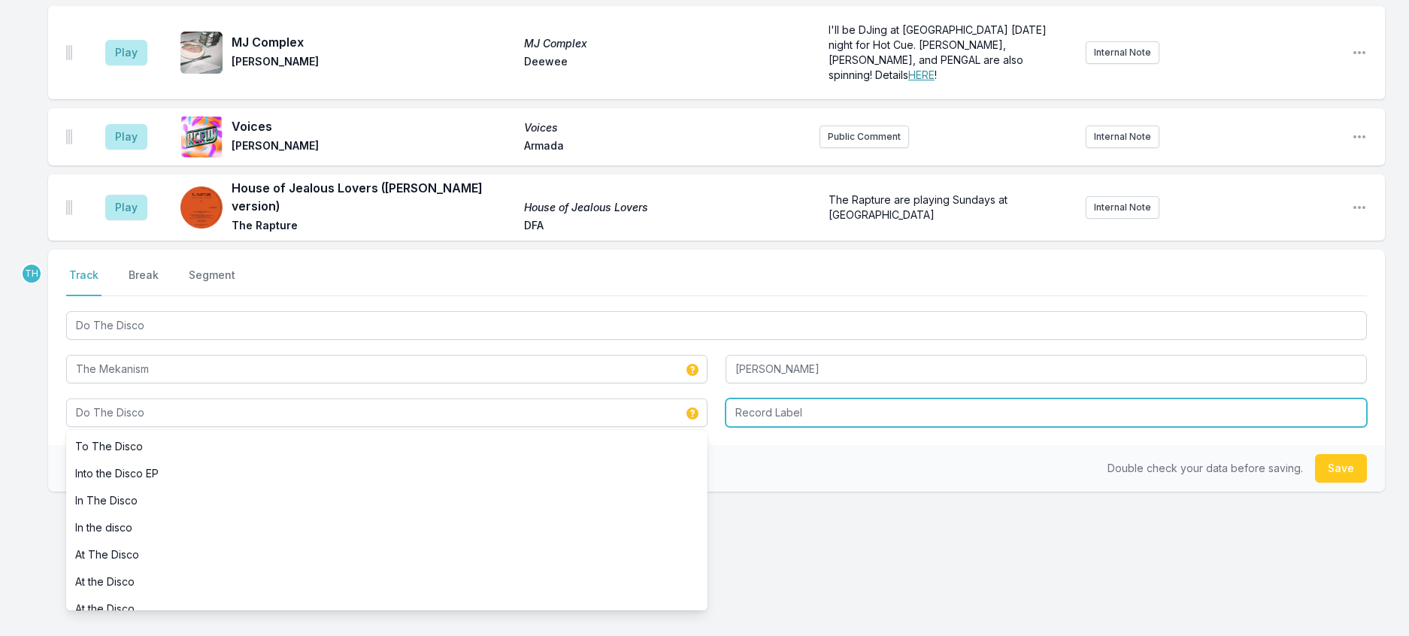
type input "Do The Disco"
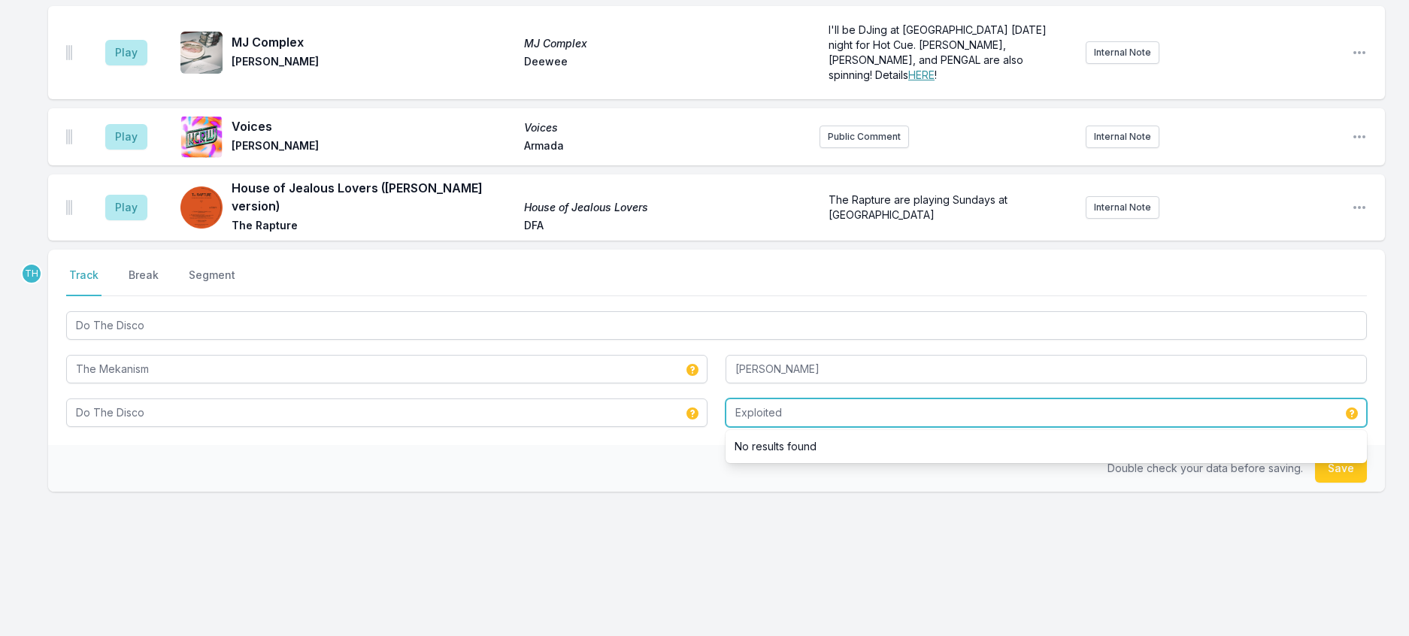
type input "Exploited"
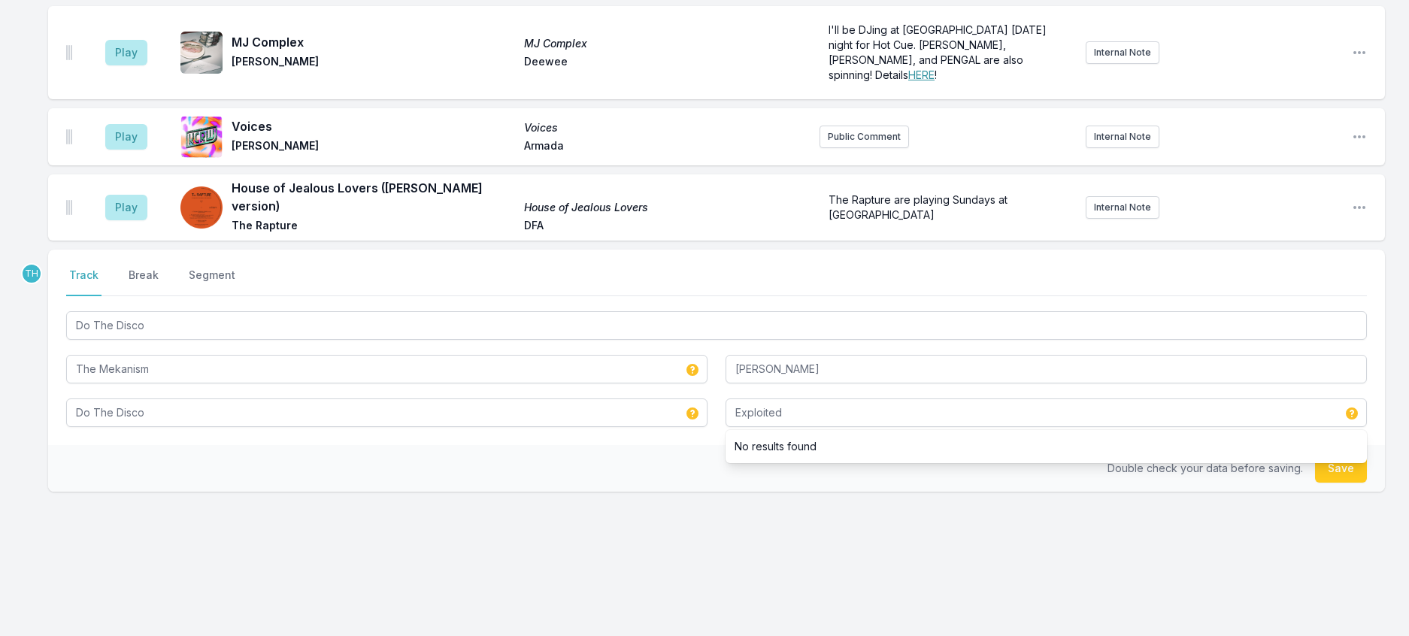
click at [724, 486] on div "Double check your data before saving. Save" at bounding box center [716, 468] width 1337 height 47
click at [1330, 483] on button "Save" at bounding box center [1341, 468] width 52 height 29
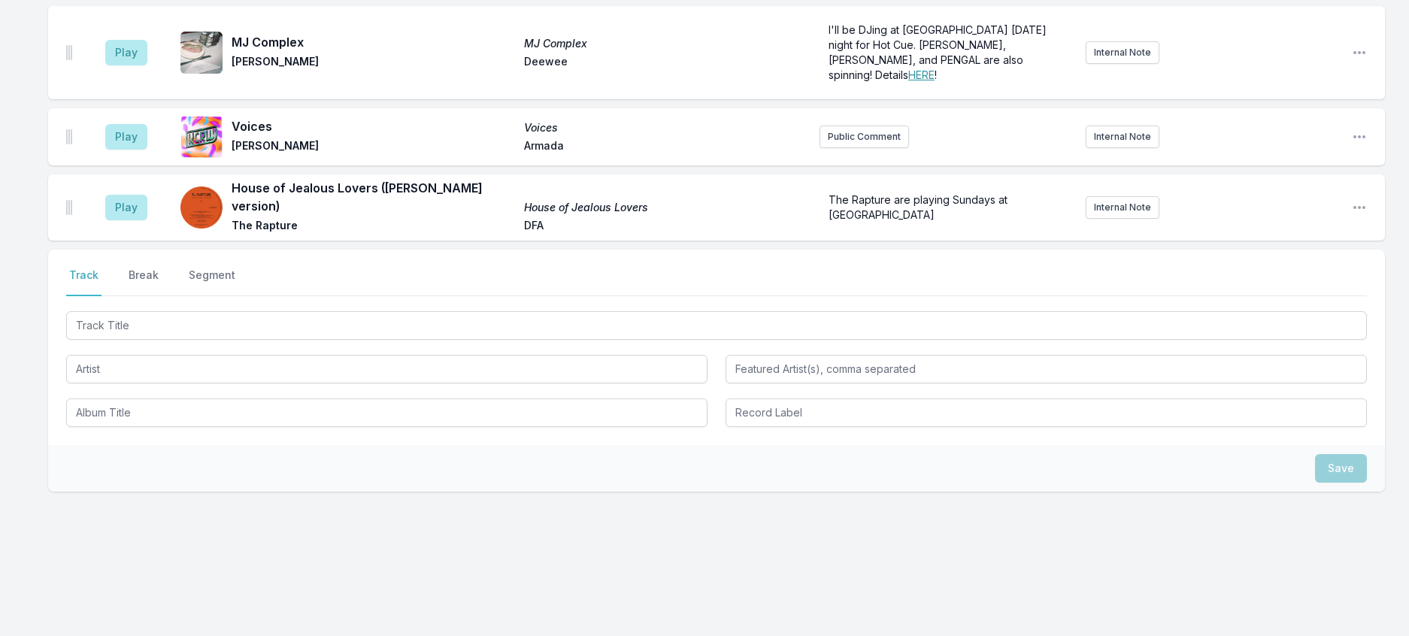
scroll to position [2291, 0]
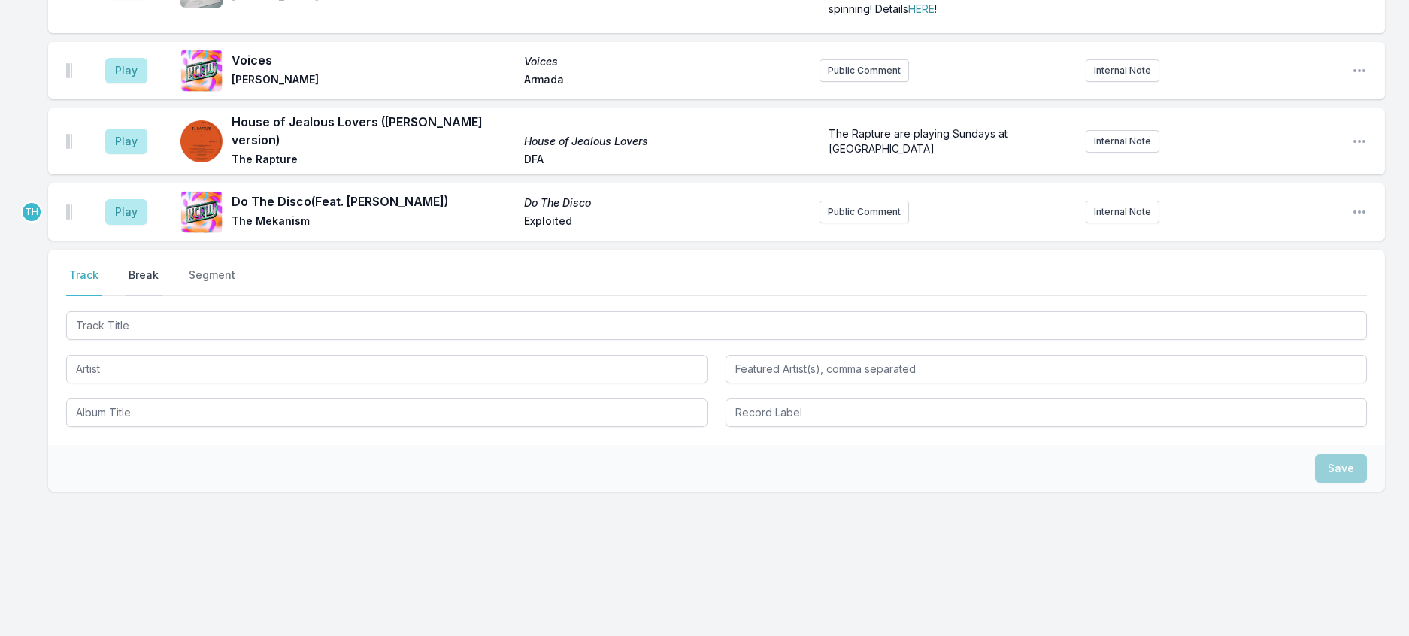
click at [159, 284] on button "Break" at bounding box center [144, 282] width 36 height 29
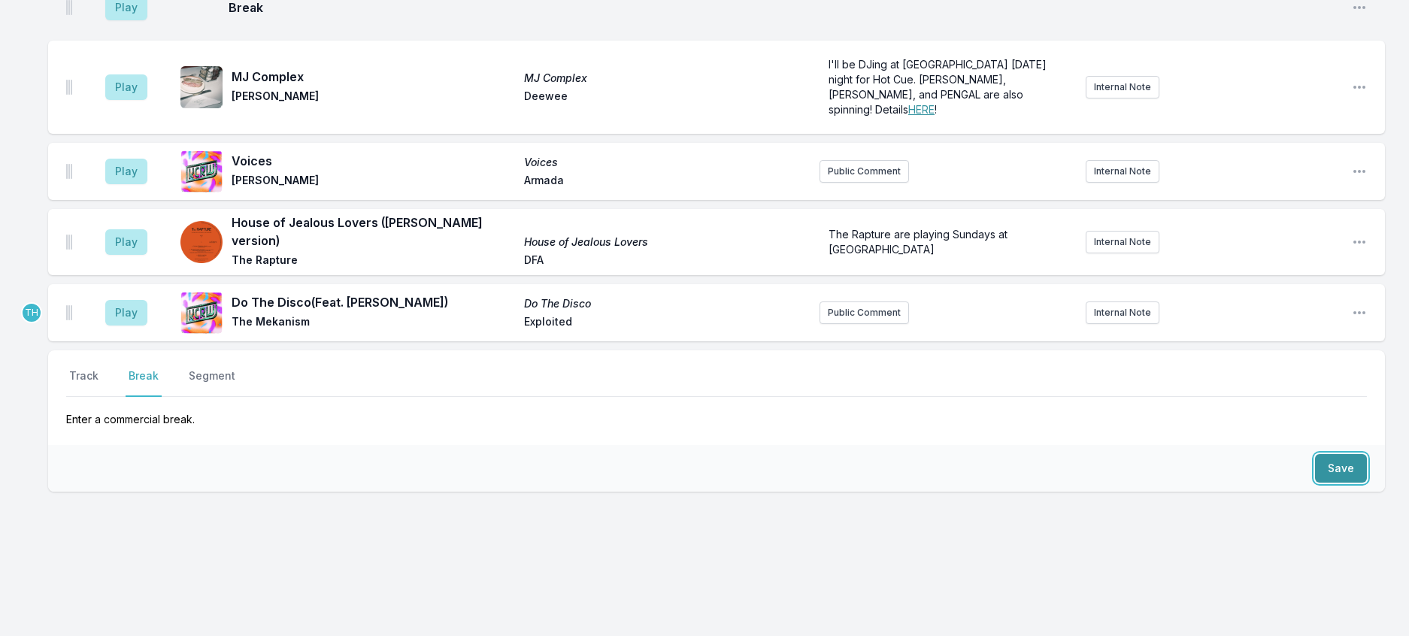
click at [1320, 454] on button "Save" at bounding box center [1341, 468] width 52 height 29
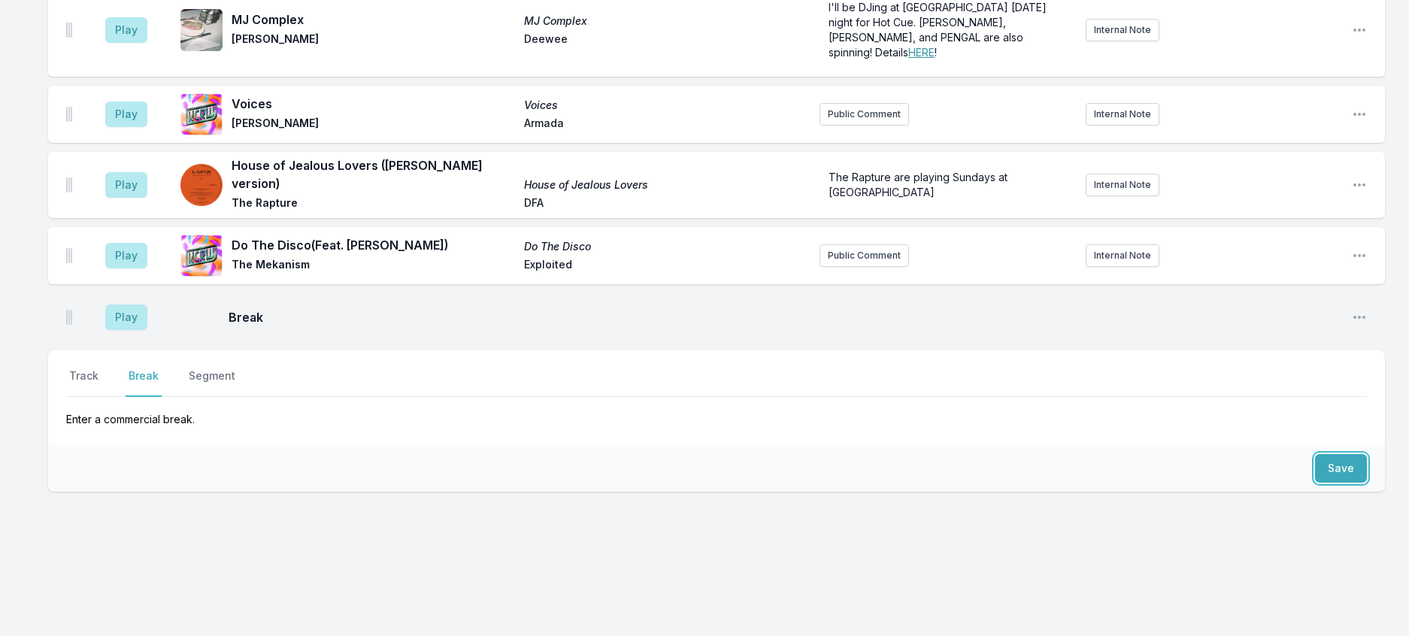
scroll to position [2294, 0]
click at [102, 368] on button "Track" at bounding box center [83, 382] width 35 height 29
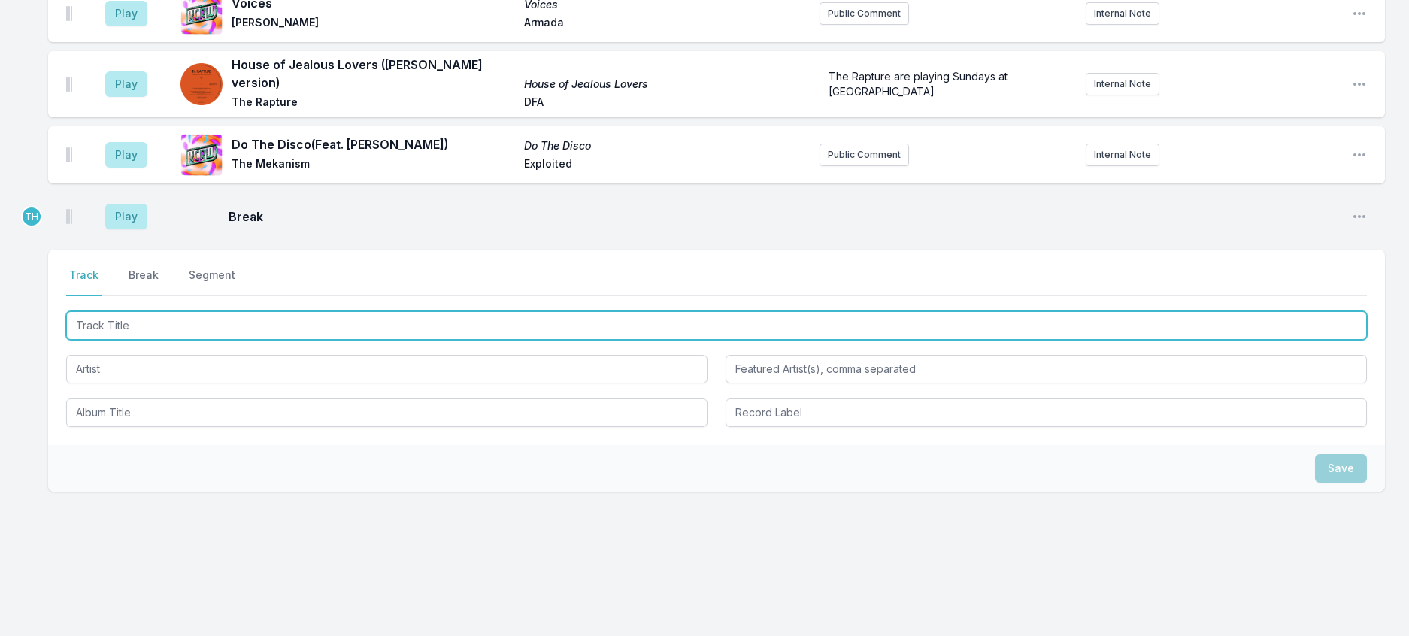
click at [126, 340] on input "Track Title" at bounding box center [716, 325] width 1301 height 29
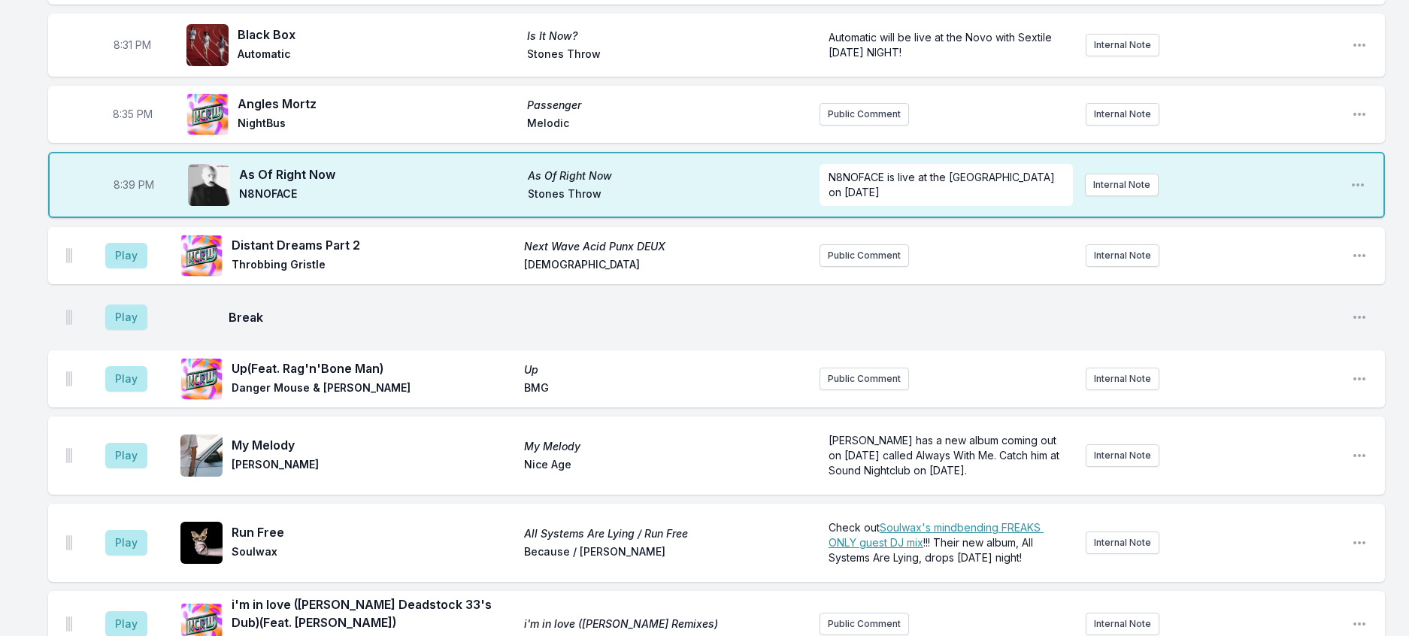
scroll to position [790, 0]
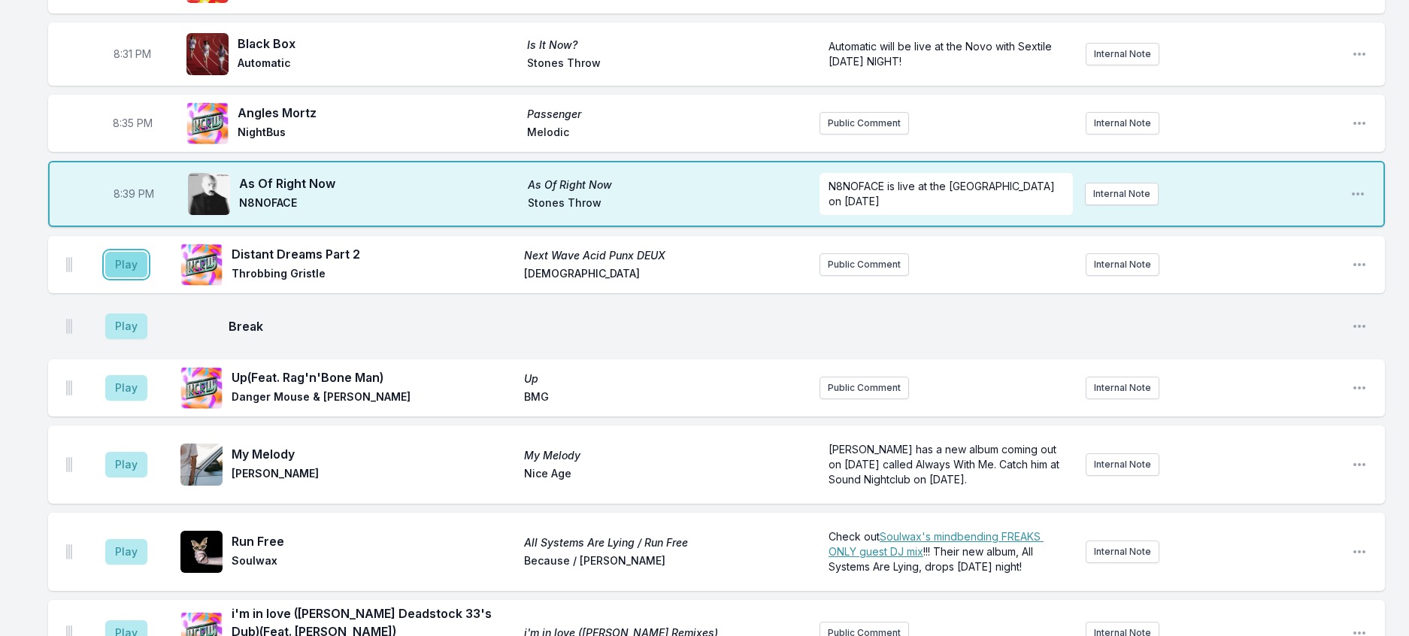
click at [147, 277] on button "Play" at bounding box center [126, 265] width 42 height 26
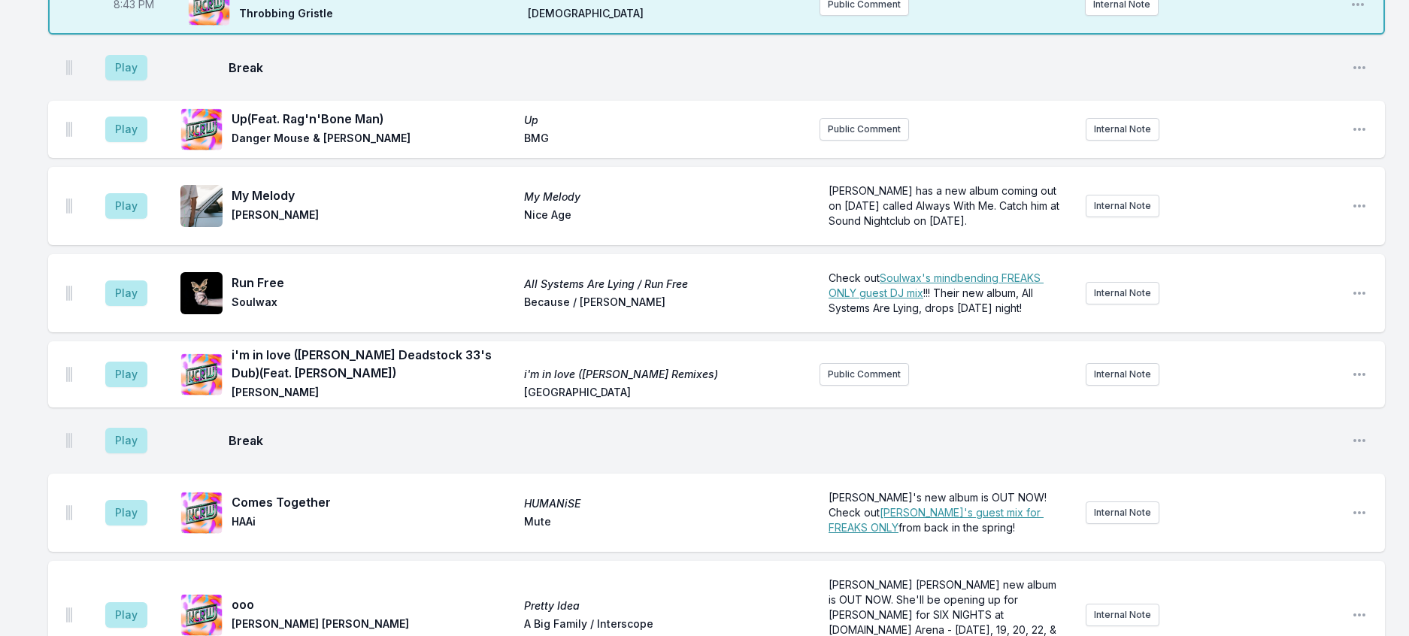
scroll to position [1166, 0]
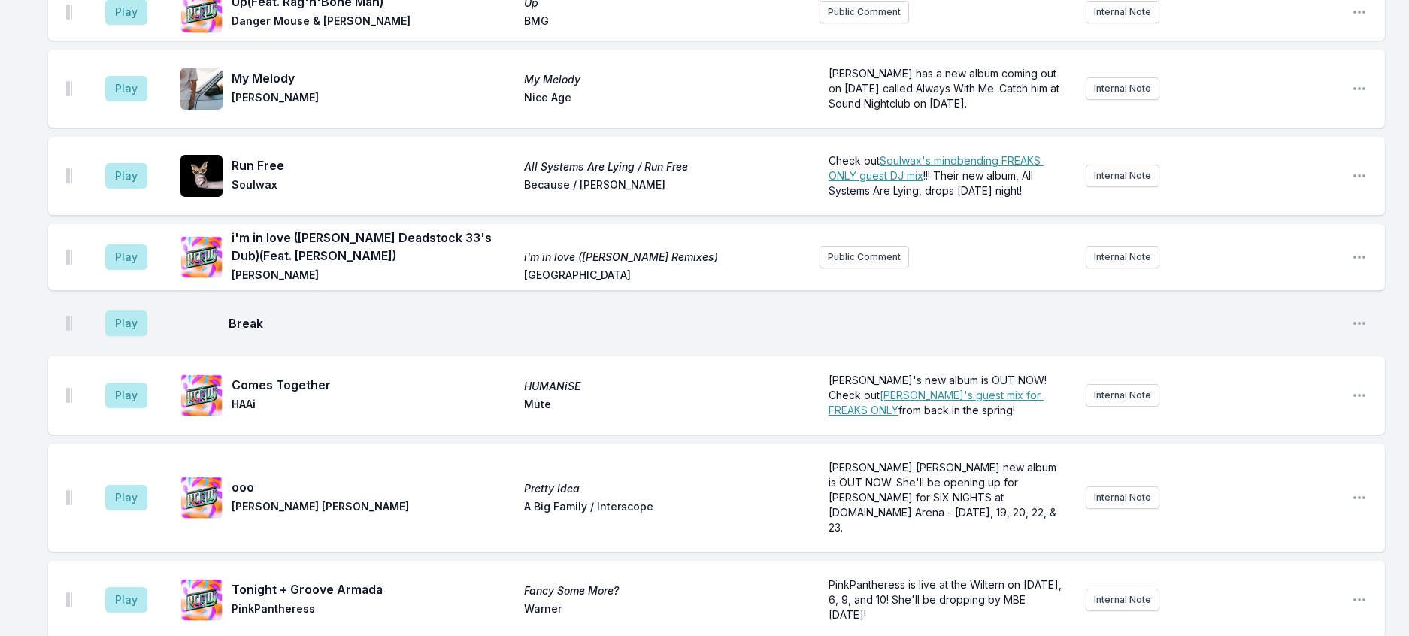
click at [147, 26] on button "Play" at bounding box center [126, 14] width 42 height 26
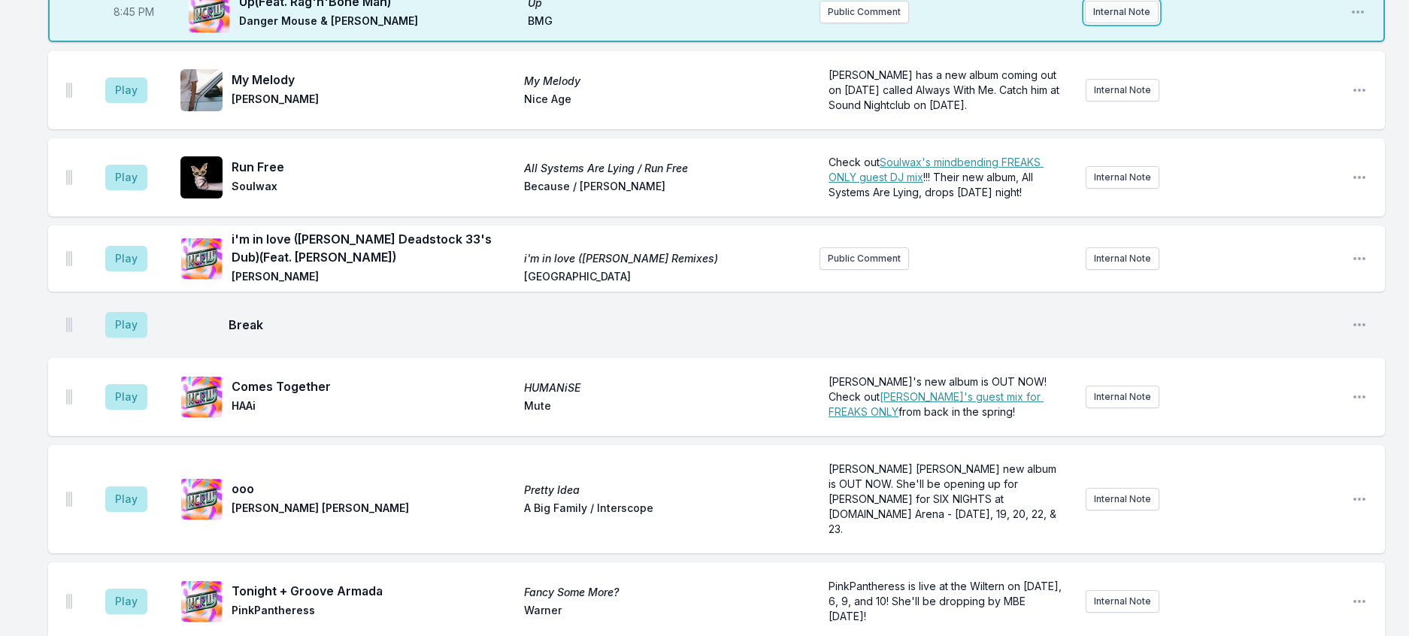
click at [1106, 23] on button "Internal Note" at bounding box center [1122, 12] width 74 height 23
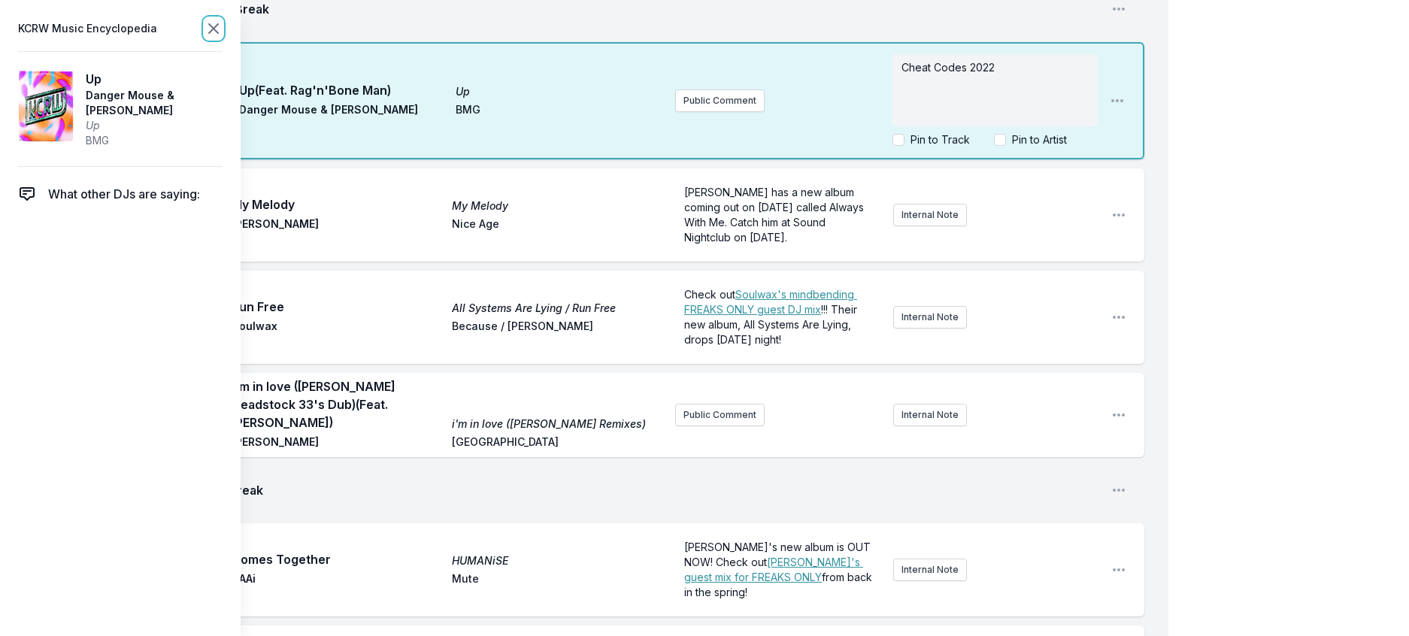
click at [223, 38] on icon at bounding box center [214, 29] width 18 height 18
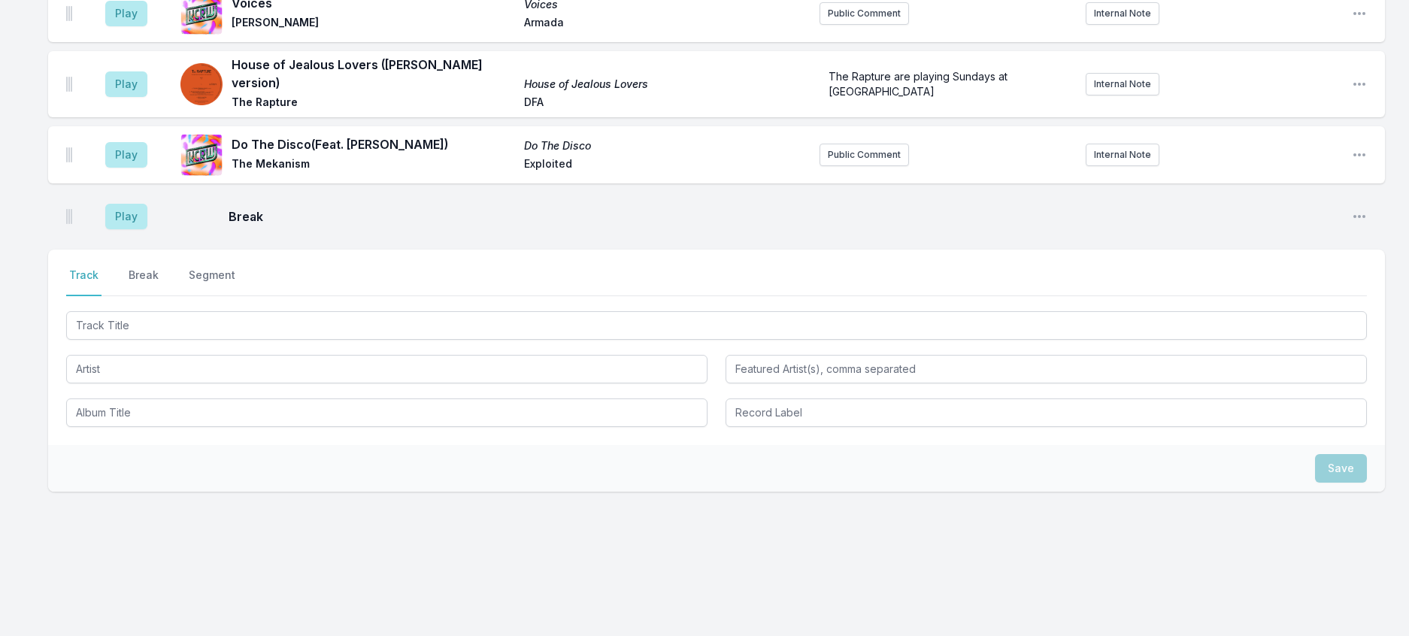
scroll to position [2217, 0]
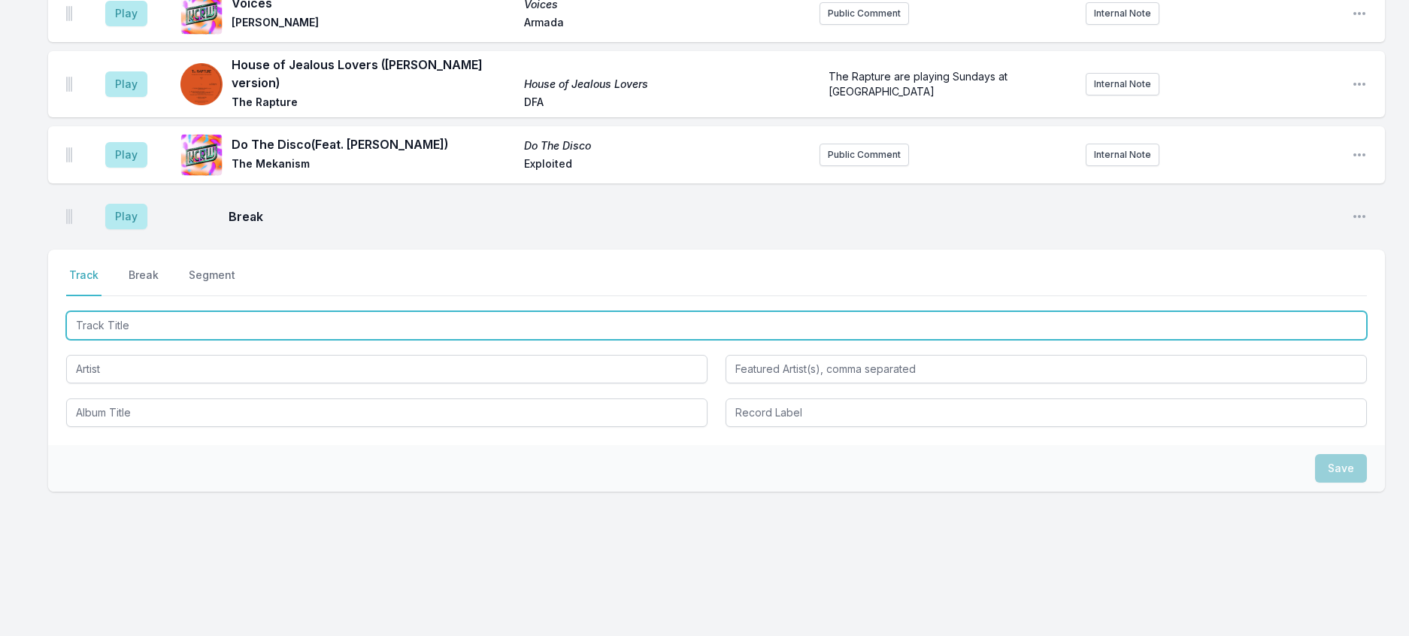
click at [122, 340] on input "Track Title" at bounding box center [716, 325] width 1301 height 29
type input "Naif de Couer"
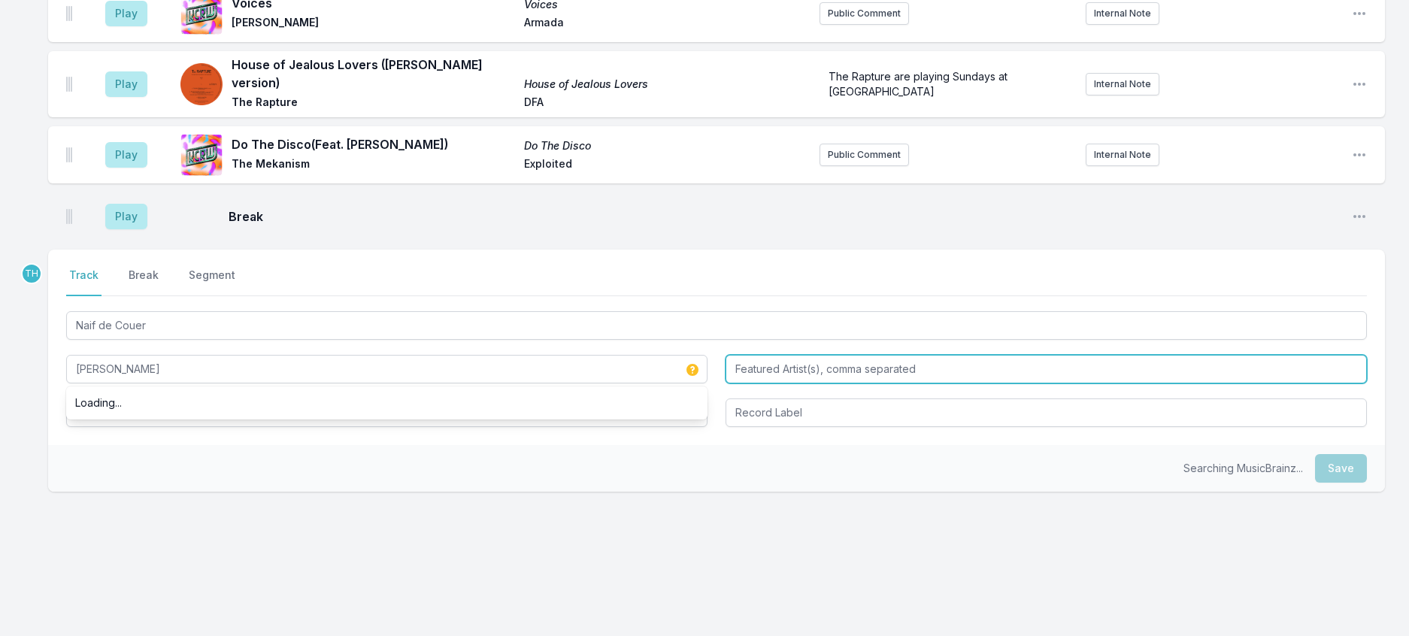
type input "Sebastien Tellier"
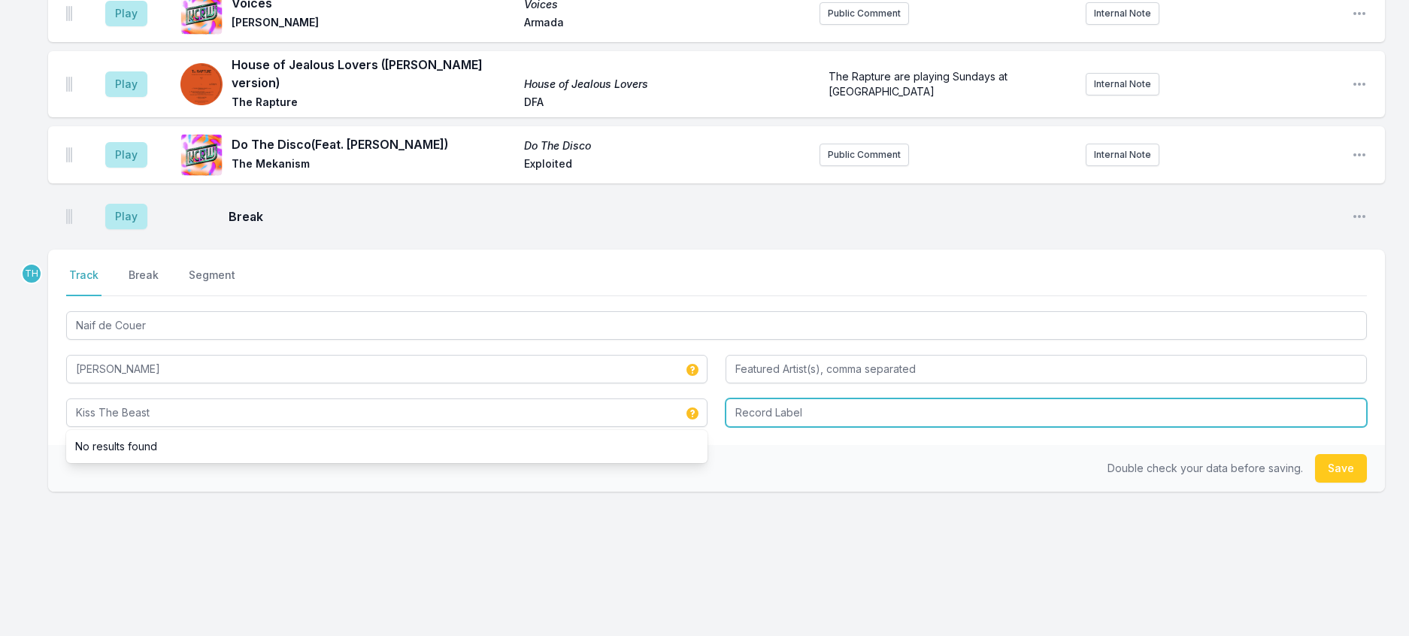
type input "Kiss The Beast"
type input "Because"
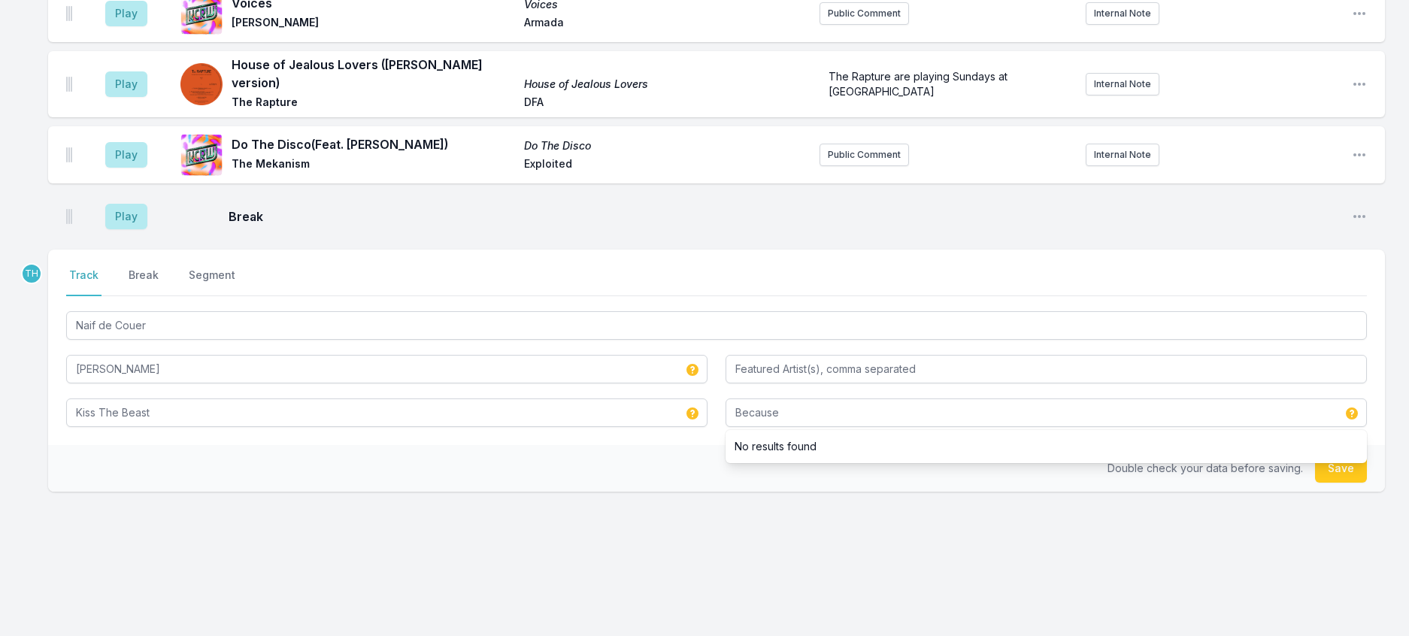
click at [1173, 241] on div "Play Break Open playlist item options" at bounding box center [716, 217] width 1337 height 48
click at [1345, 454] on button "Save" at bounding box center [1341, 468] width 52 height 29
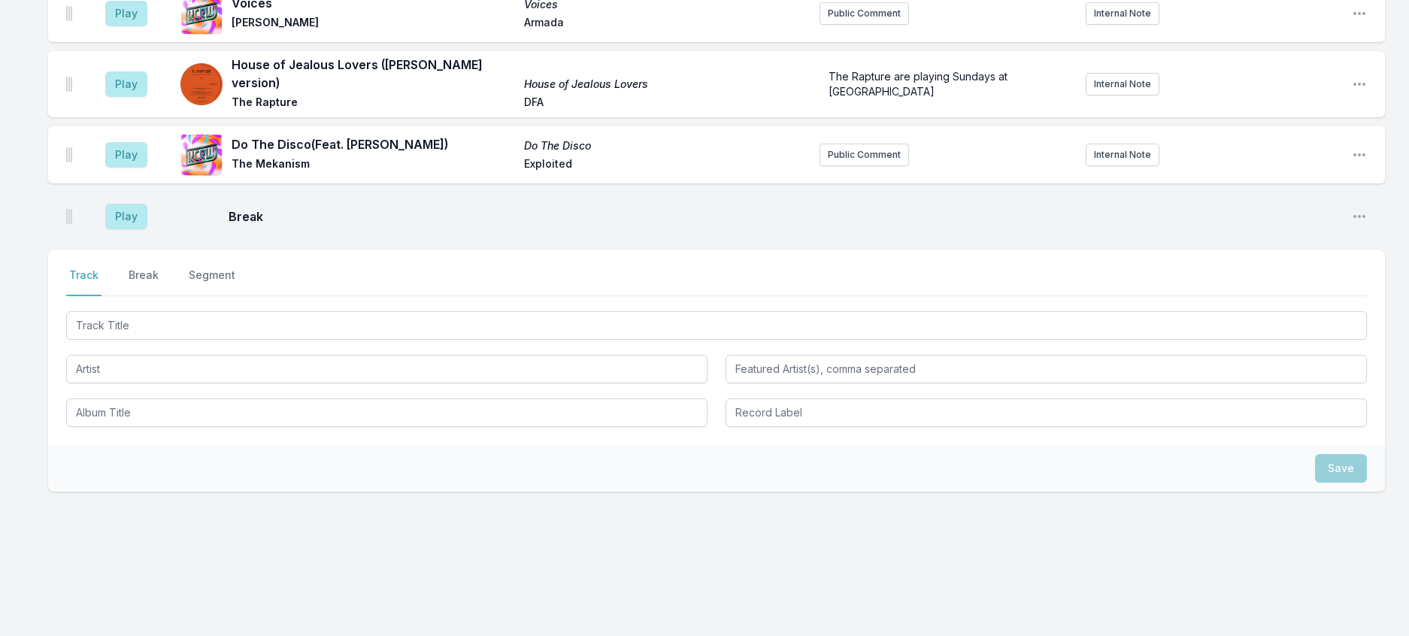
scroll to position [2481, 0]
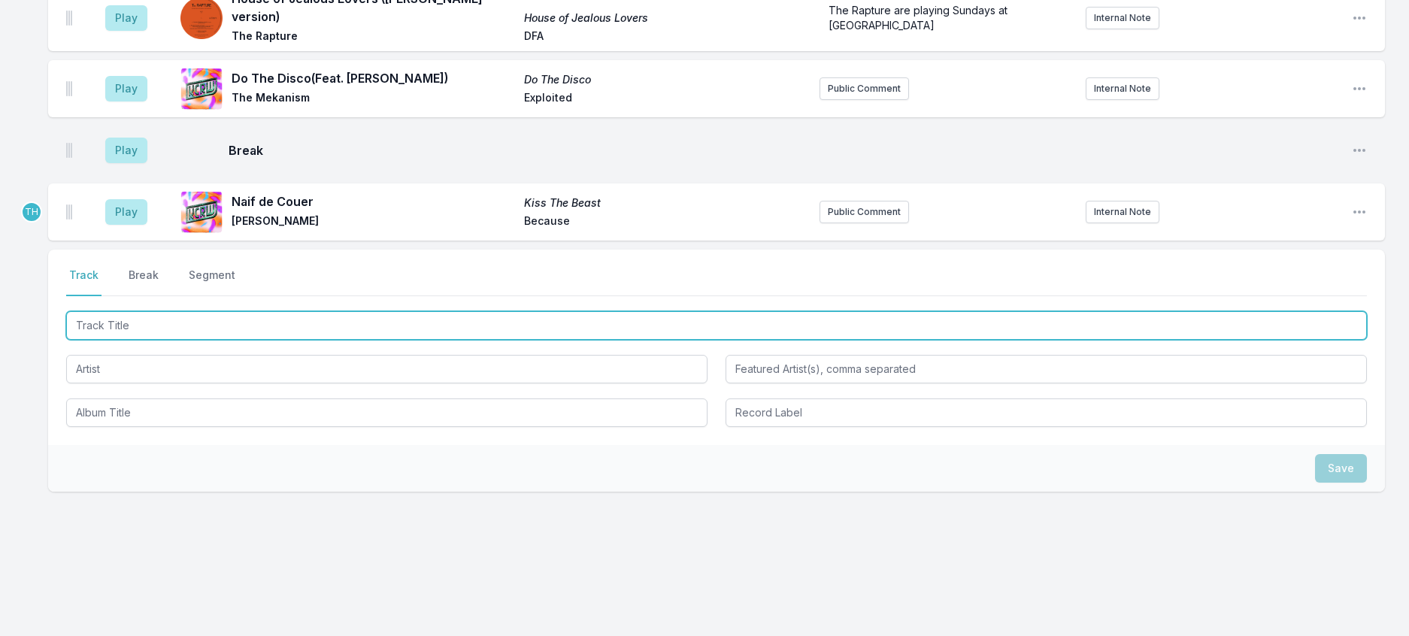
click at [390, 311] on input "Track Title" at bounding box center [716, 325] width 1301 height 29
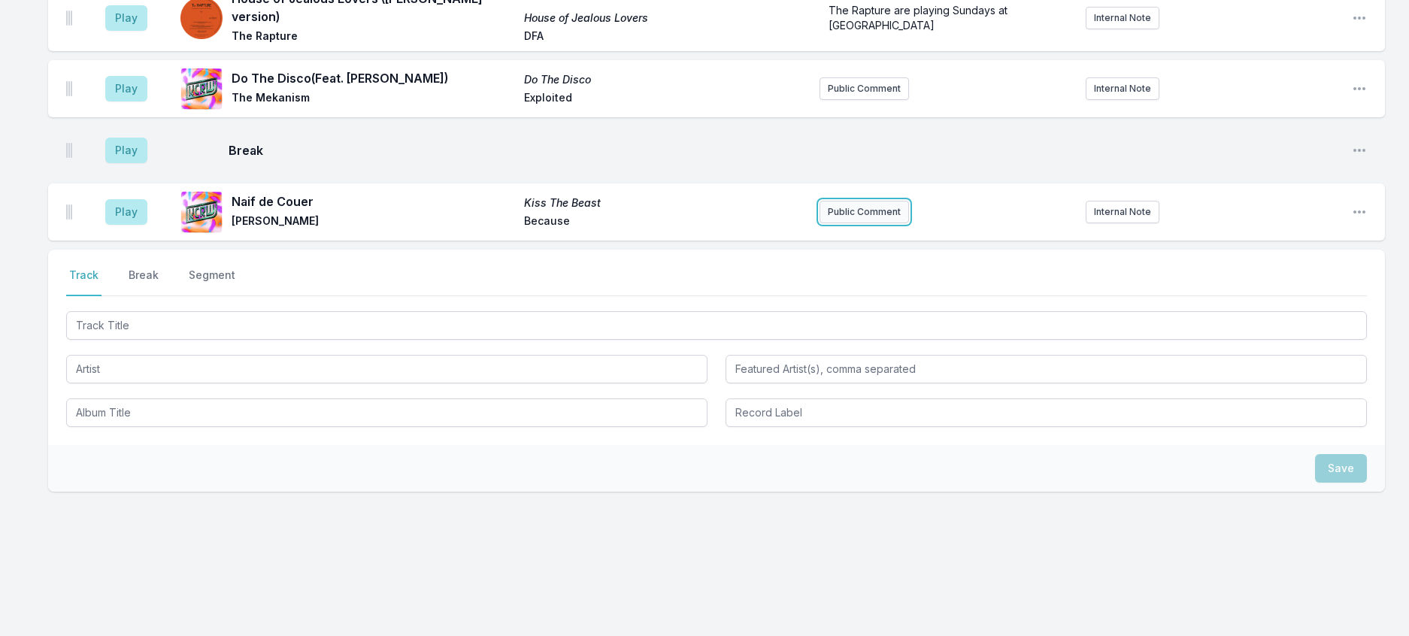
click at [881, 201] on button "Public Comment" at bounding box center [864, 212] width 89 height 23
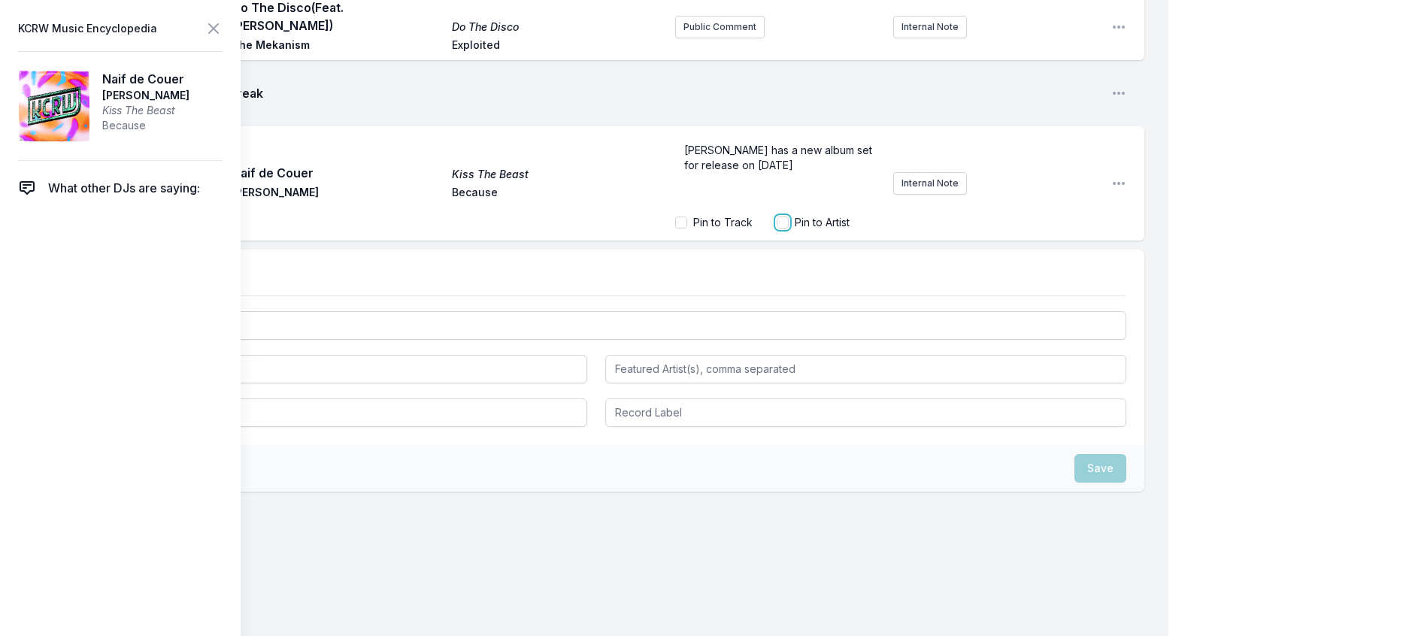
click at [777, 229] on input "Pin to Artist" at bounding box center [783, 223] width 12 height 12
checkbox input "true"
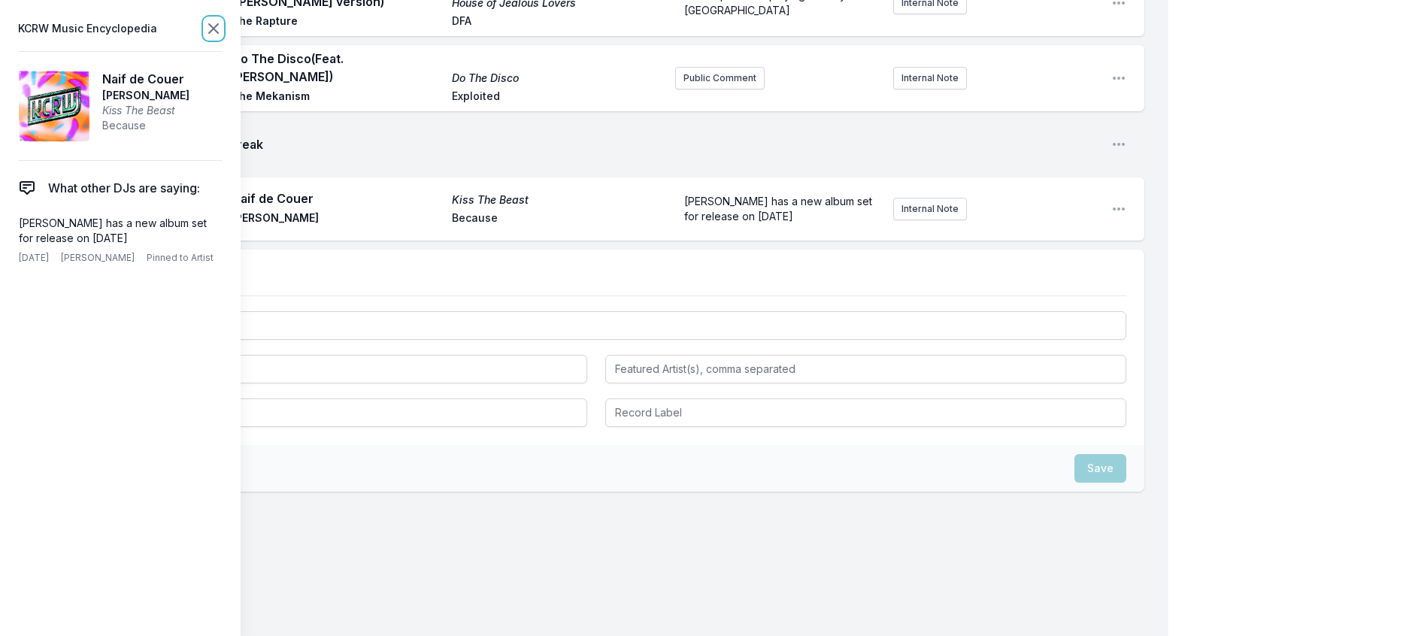
click at [218, 33] on icon at bounding box center [213, 28] width 9 height 9
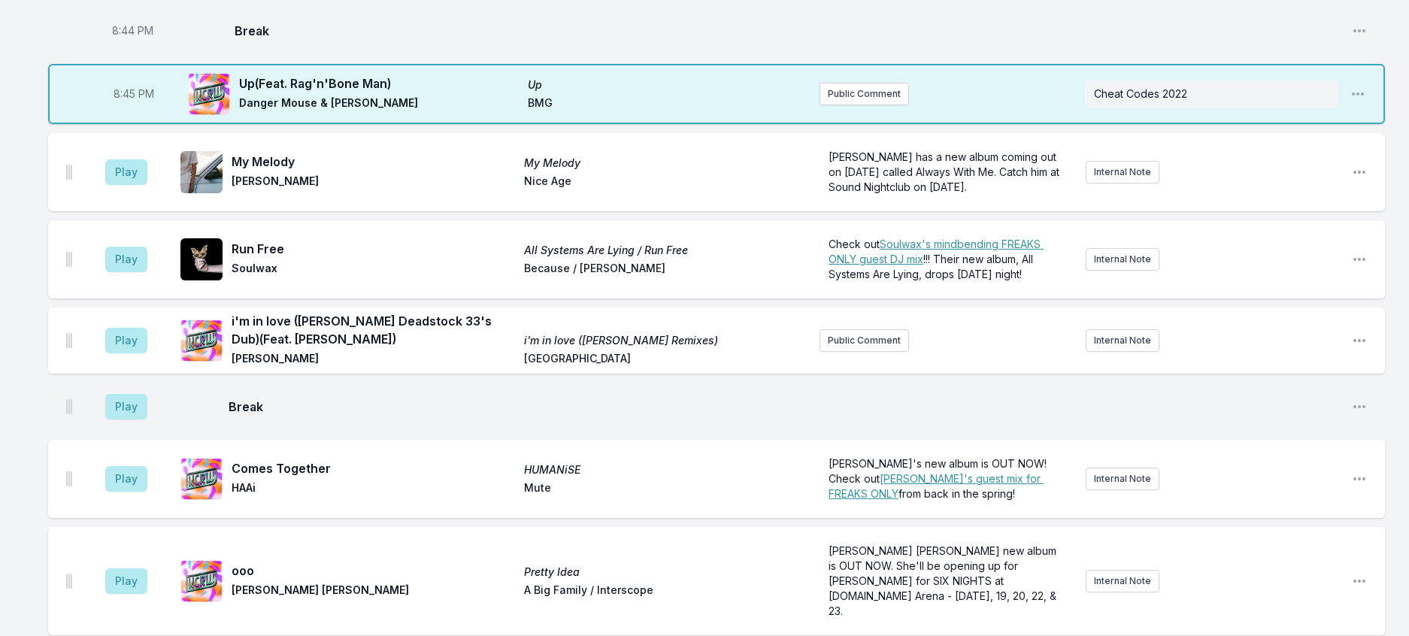
scroll to position [984, 0]
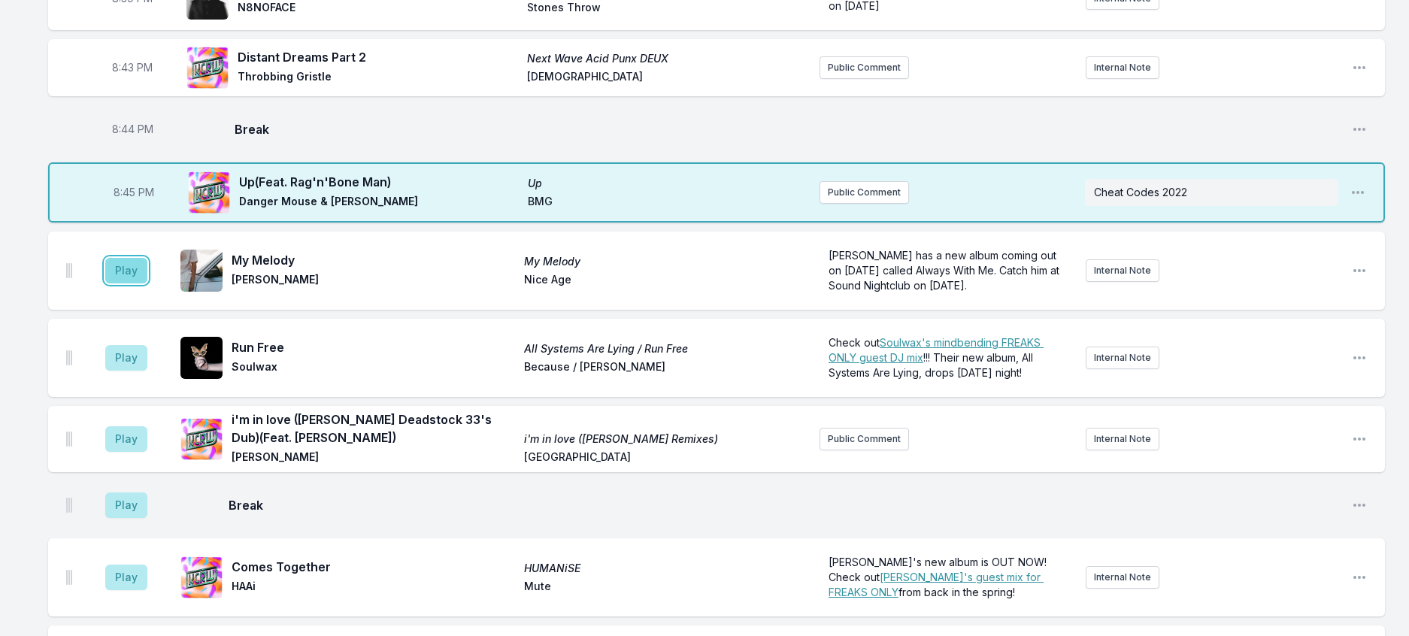
click at [147, 284] on button "Play" at bounding box center [126, 271] width 42 height 26
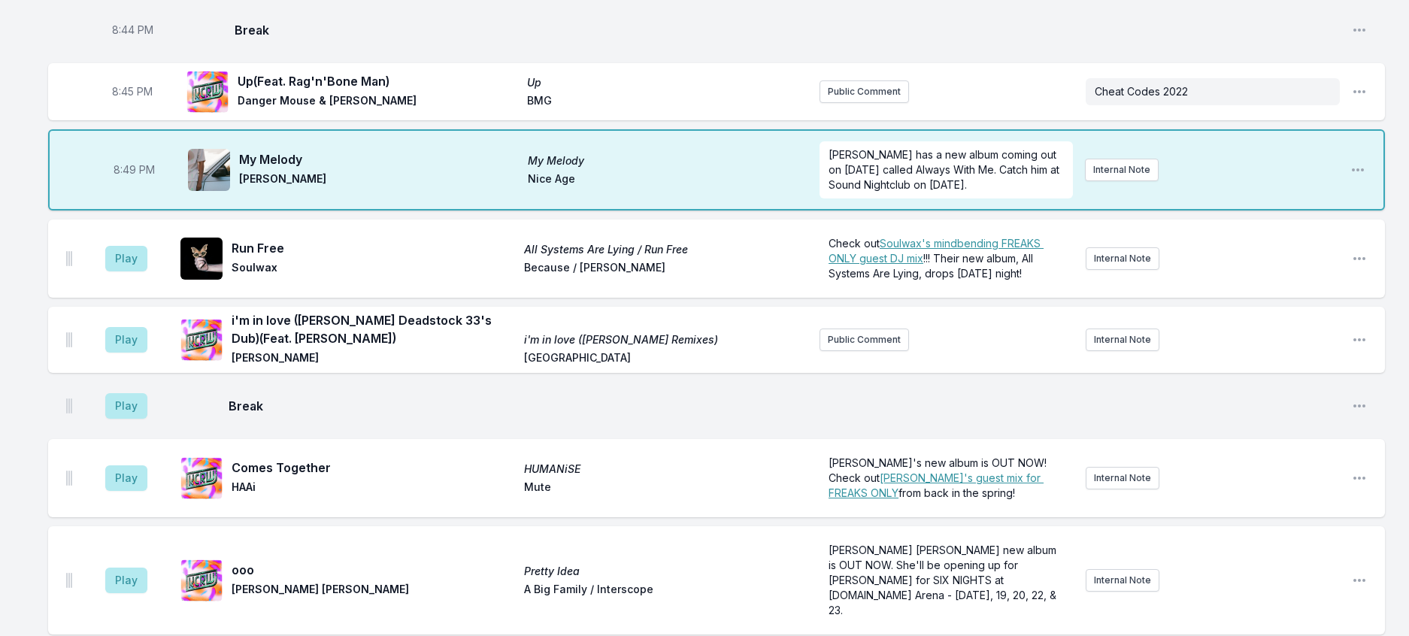
scroll to position [1284, 0]
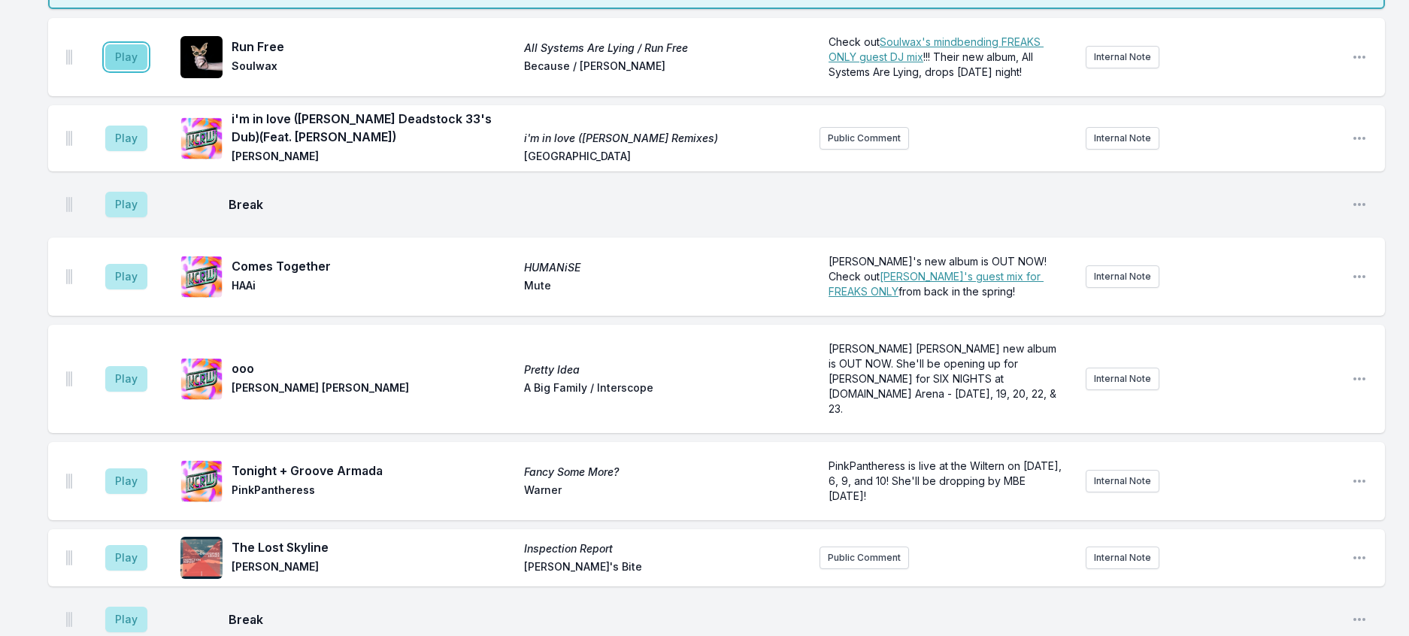
click at [147, 70] on button "Play" at bounding box center [126, 57] width 42 height 26
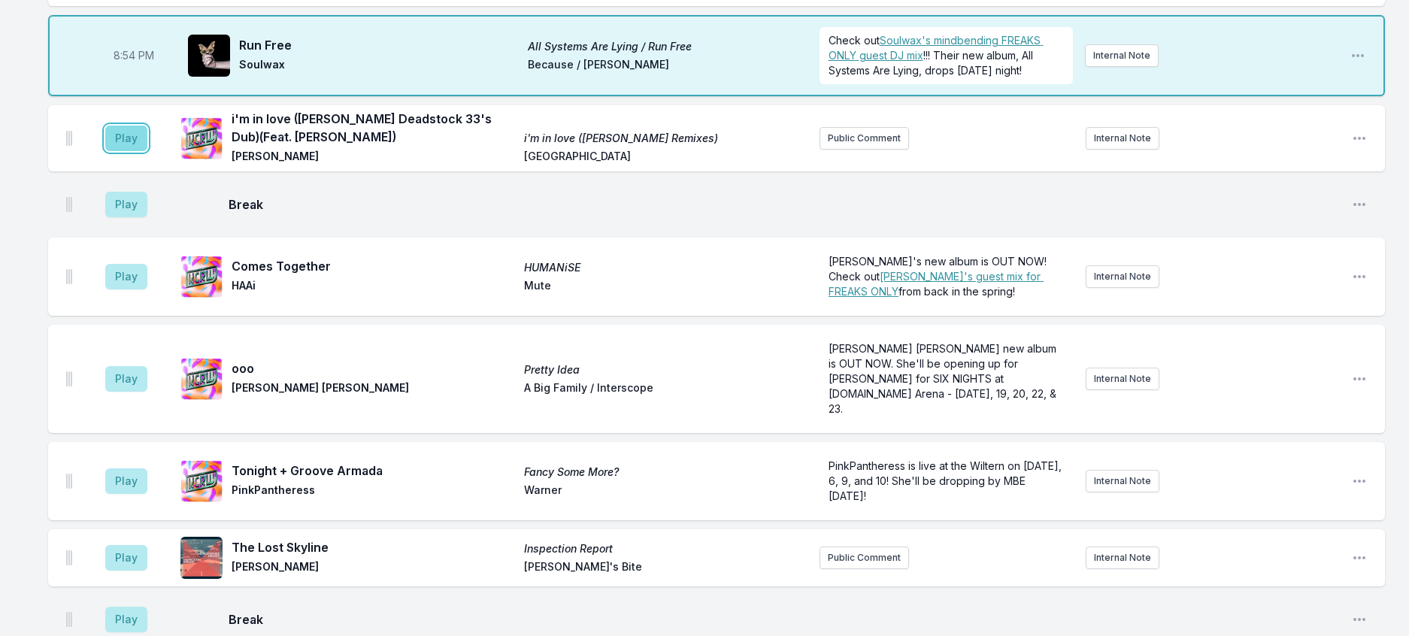
click at [141, 151] on button "Play" at bounding box center [126, 139] width 42 height 26
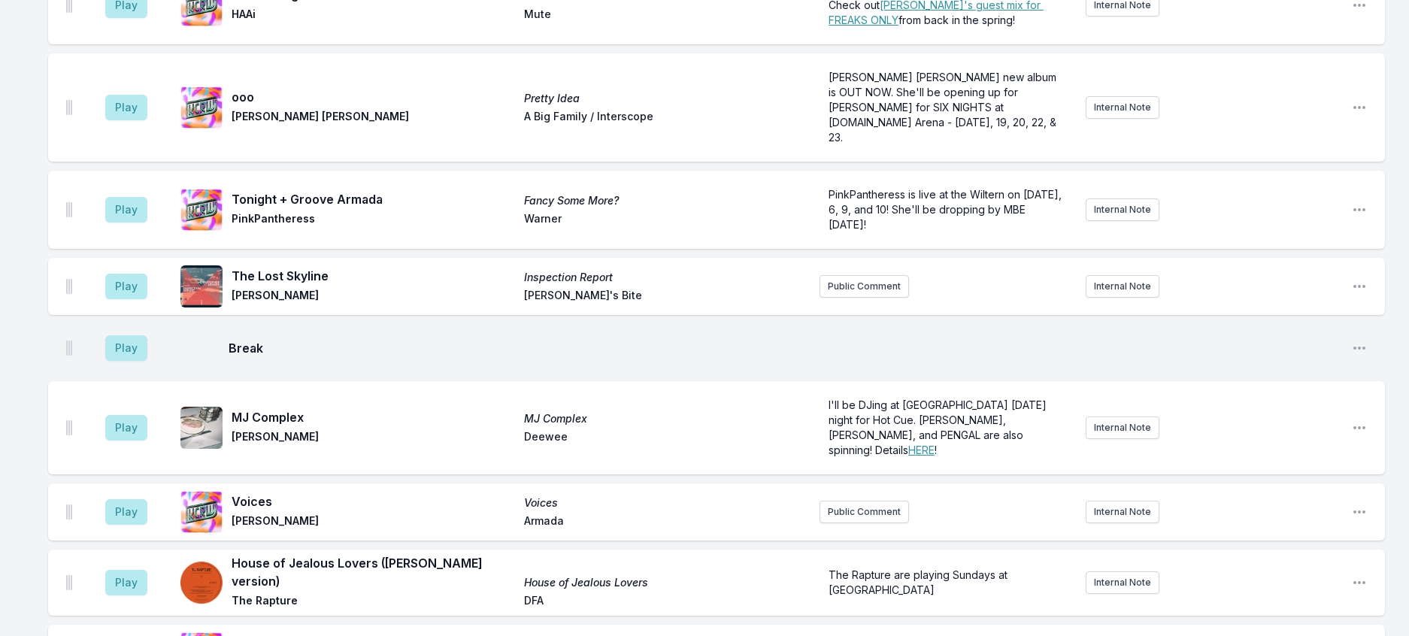
scroll to position [1585, 0]
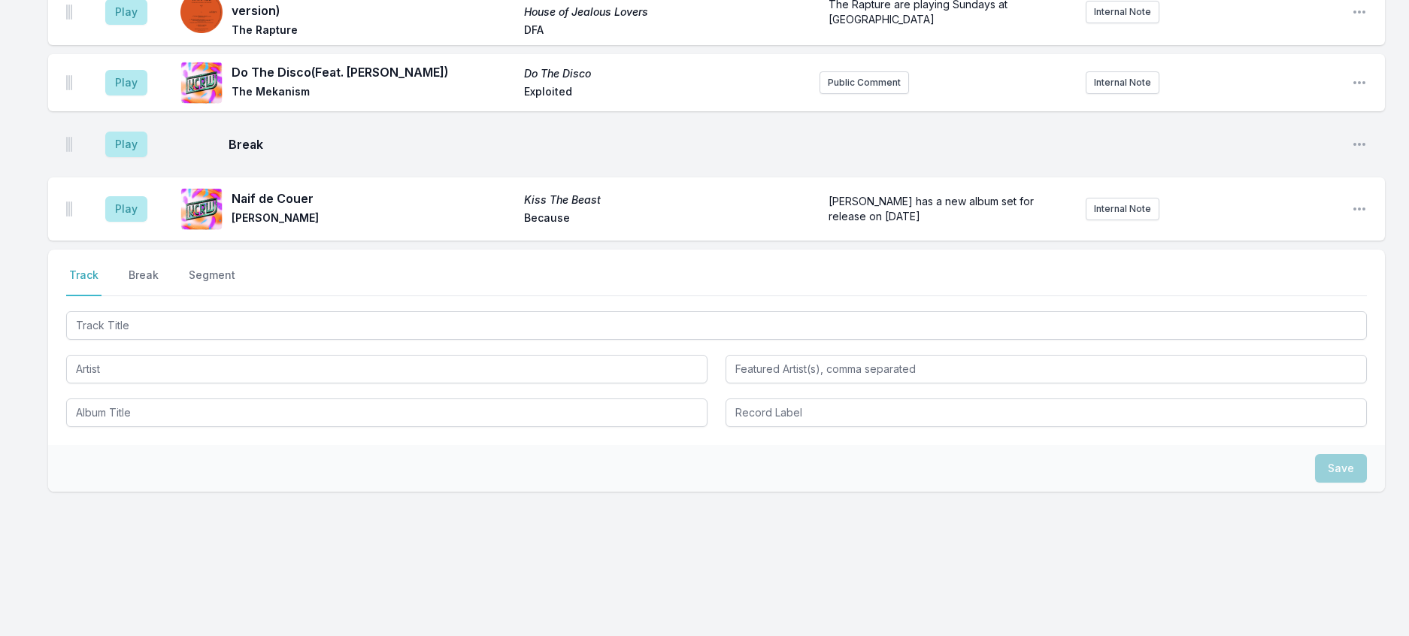
scroll to position [2337, 0]
click at [1355, 217] on icon "Open playlist item options" at bounding box center [1359, 209] width 15 height 15
click at [1288, 280] on button "Edit Track Details" at bounding box center [1283, 266] width 168 height 27
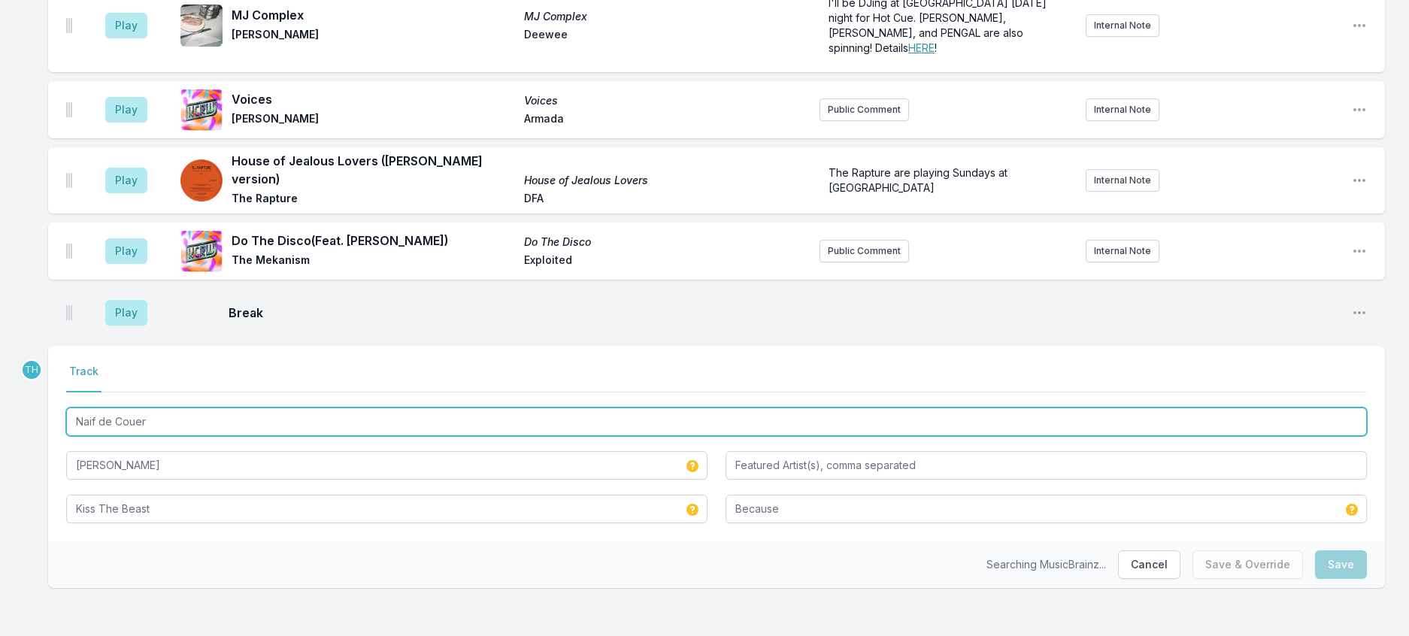
drag, startPoint x: 181, startPoint y: 396, endPoint x: -9, endPoint y: 383, distance: 190.7
paste input "ïf de Coeur Song by Sébastien Telli"
drag, startPoint x: 211, startPoint y: 396, endPoint x: 468, endPoint y: 416, distance: 258.0
click at [468, 416] on div "Naïf de Coeur Song by Sébastien Tellier Sebastien Tellier Kiss The Beast Because" at bounding box center [716, 464] width 1301 height 119
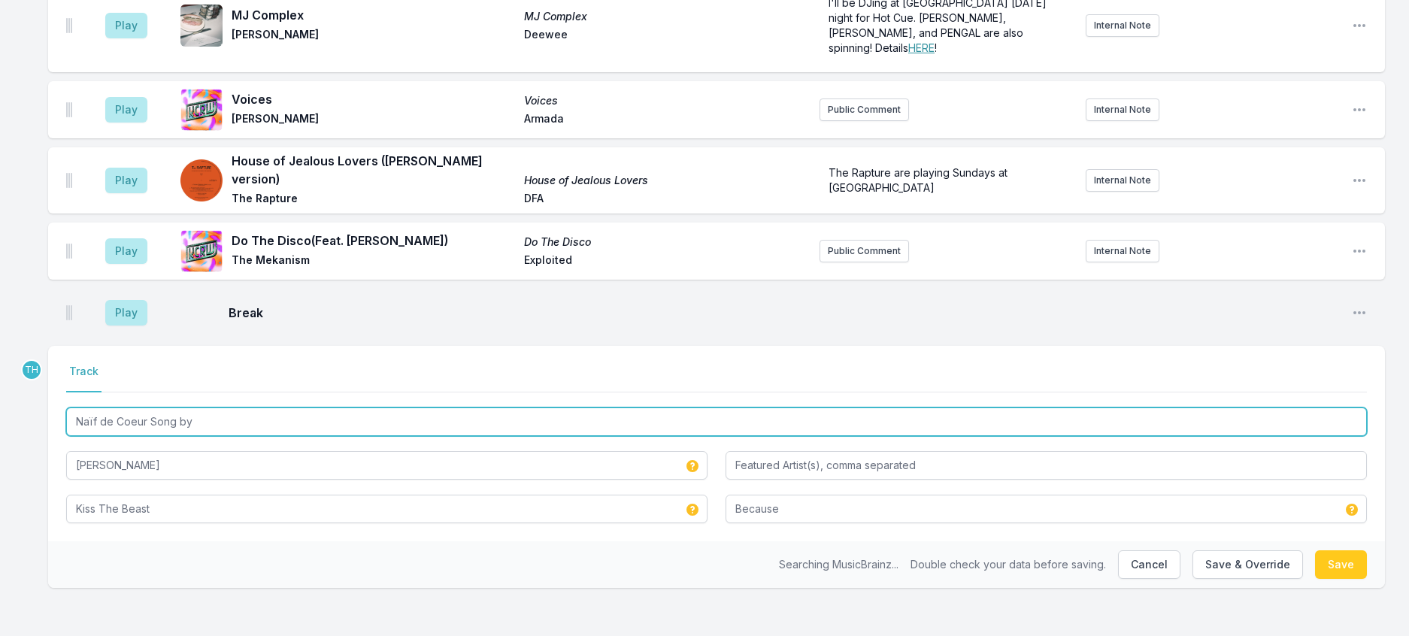
type input "Naïf de Coeur Song by"
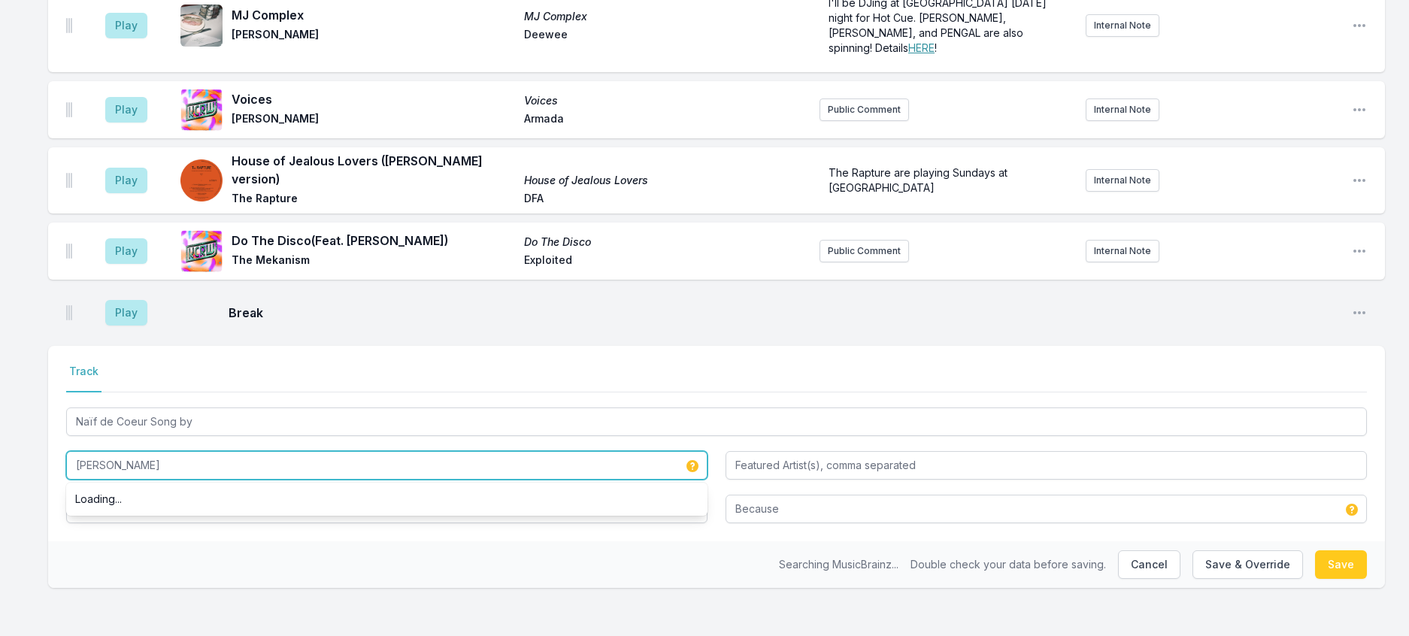
drag, startPoint x: 219, startPoint y: 445, endPoint x: -9, endPoint y: 417, distance: 229.6
paste input "é"
type input "Sébastien Tellier"
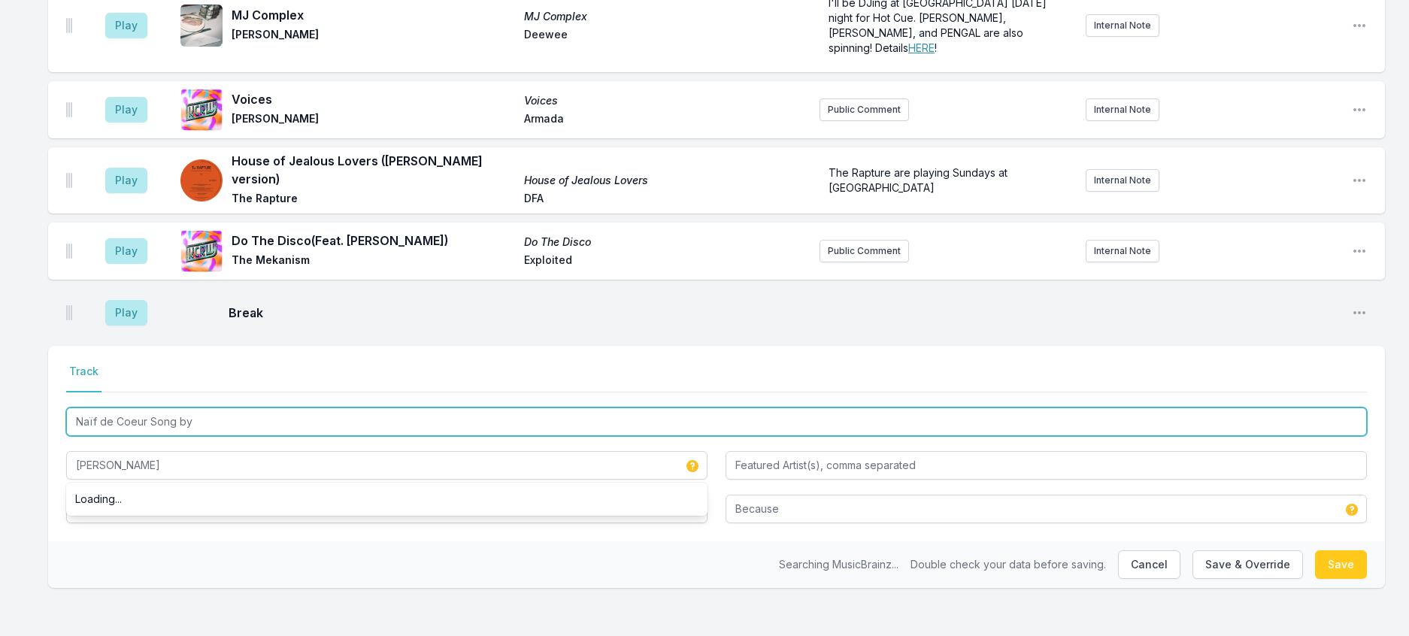
drag, startPoint x: 161, startPoint y: 393, endPoint x: 481, endPoint y: 398, distance: 319.6
click at [481, 408] on input "Naïf de Coeur Song by" at bounding box center [716, 422] width 1301 height 29
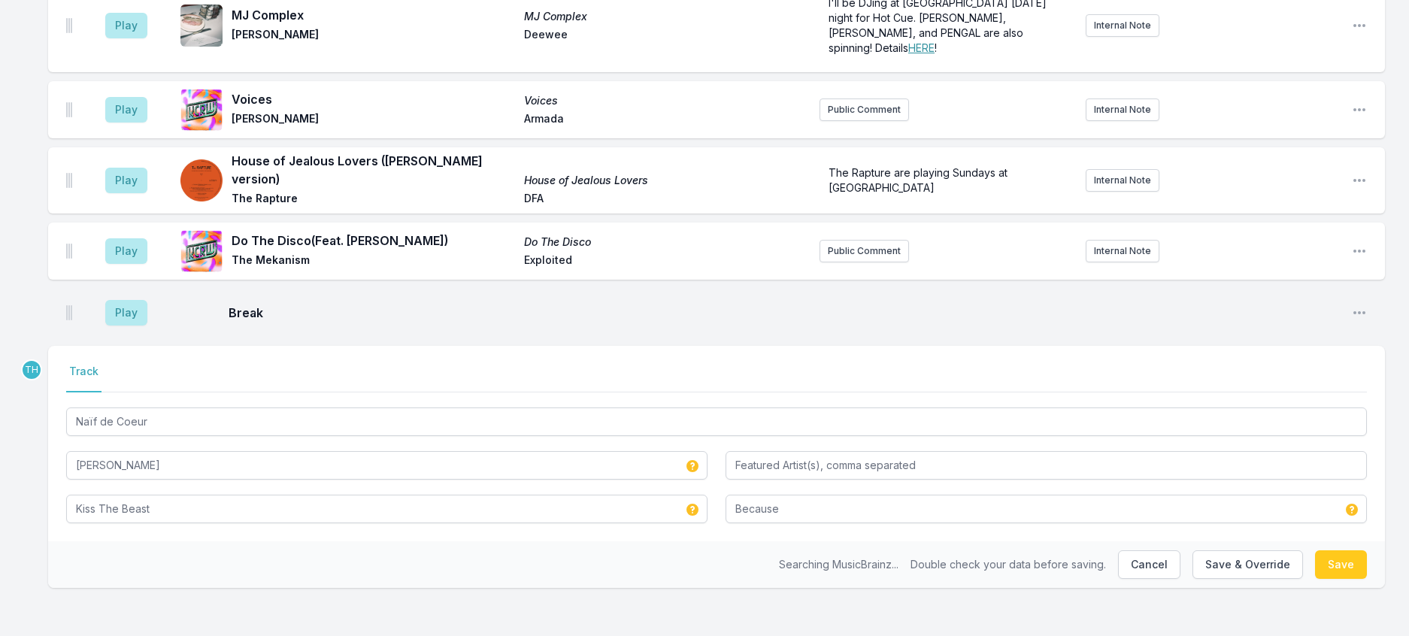
click at [191, 557] on div "Searching MusicBrainz... Double check your data before saving. Cancel Save & Ov…" at bounding box center [716, 564] width 1337 height 47
click at [1260, 558] on button "Save & Override" at bounding box center [1248, 564] width 111 height 29
type input "Naif de Couer"
type input "Sebastien Tellier"
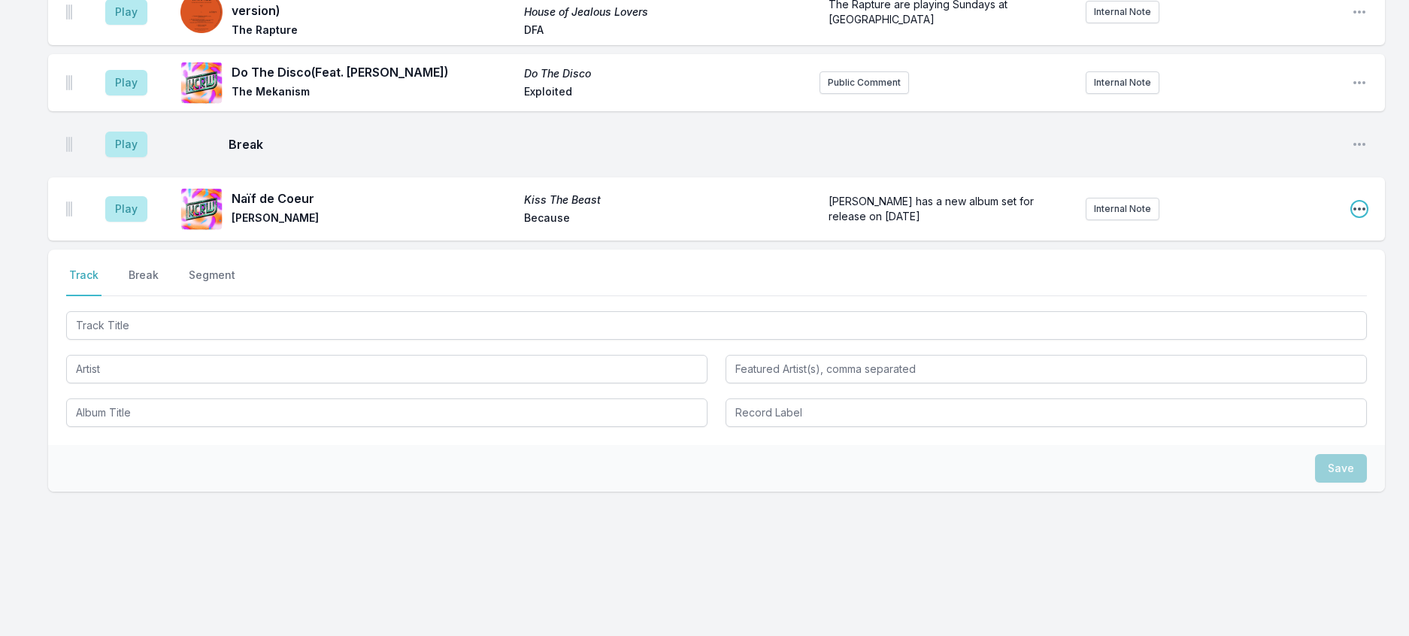
click at [1354, 211] on icon "Open playlist item options" at bounding box center [1360, 209] width 12 height 3
click at [1248, 280] on button "Edit Track Details" at bounding box center [1283, 266] width 168 height 27
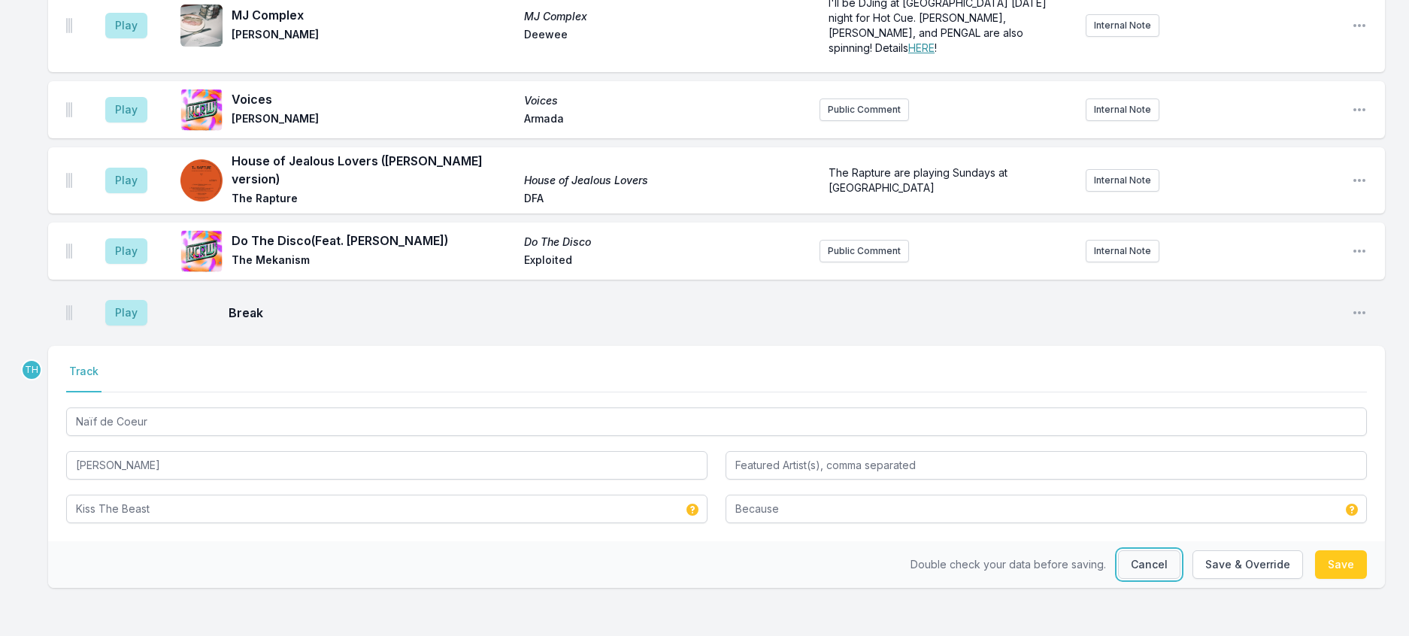
click at [1127, 556] on button "Cancel" at bounding box center [1149, 564] width 62 height 29
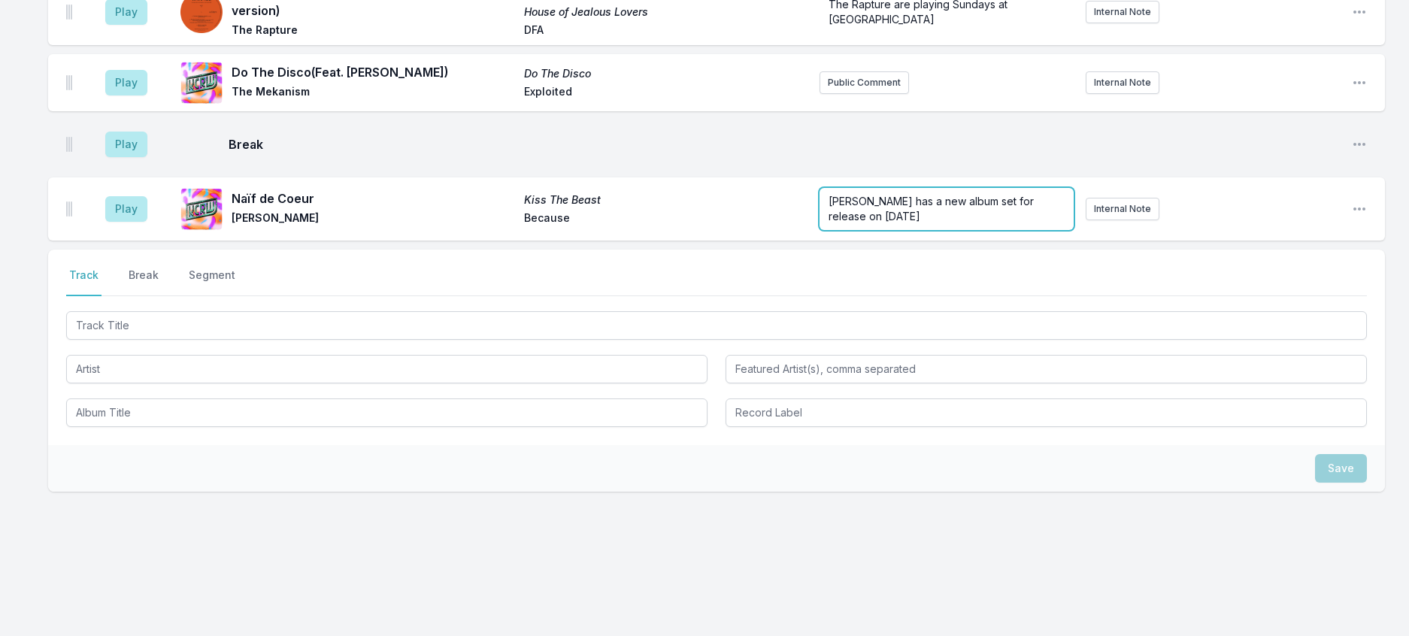
click at [896, 223] on span "Sebastien Tellier has a new album set for release on January 30th" at bounding box center [933, 209] width 208 height 28
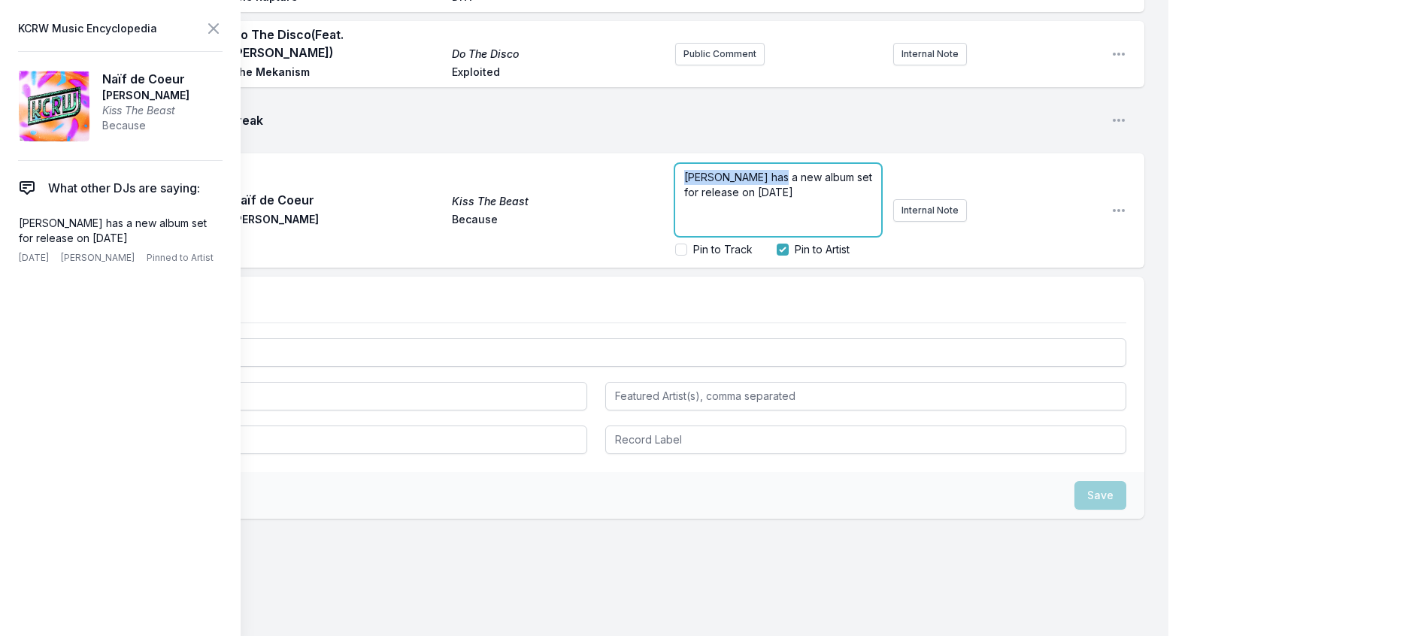
drag, startPoint x: 752, startPoint y: 593, endPoint x: 592, endPoint y: 590, distance: 160.2
click at [592, 268] on div "Play Naïf de Coeur Kiss The Beast Sébastien Tellier Because Sebastien Tellier h…" at bounding box center [596, 210] width 1096 height 114
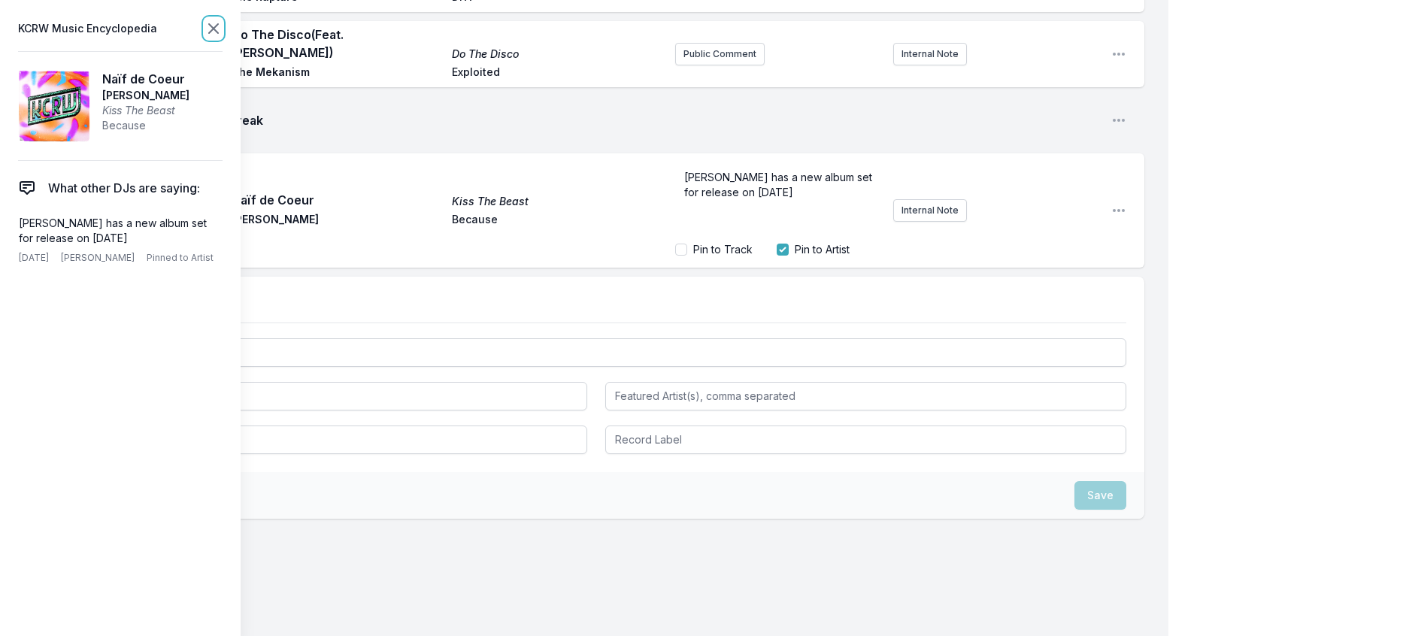
click at [223, 37] on icon at bounding box center [214, 29] width 18 height 18
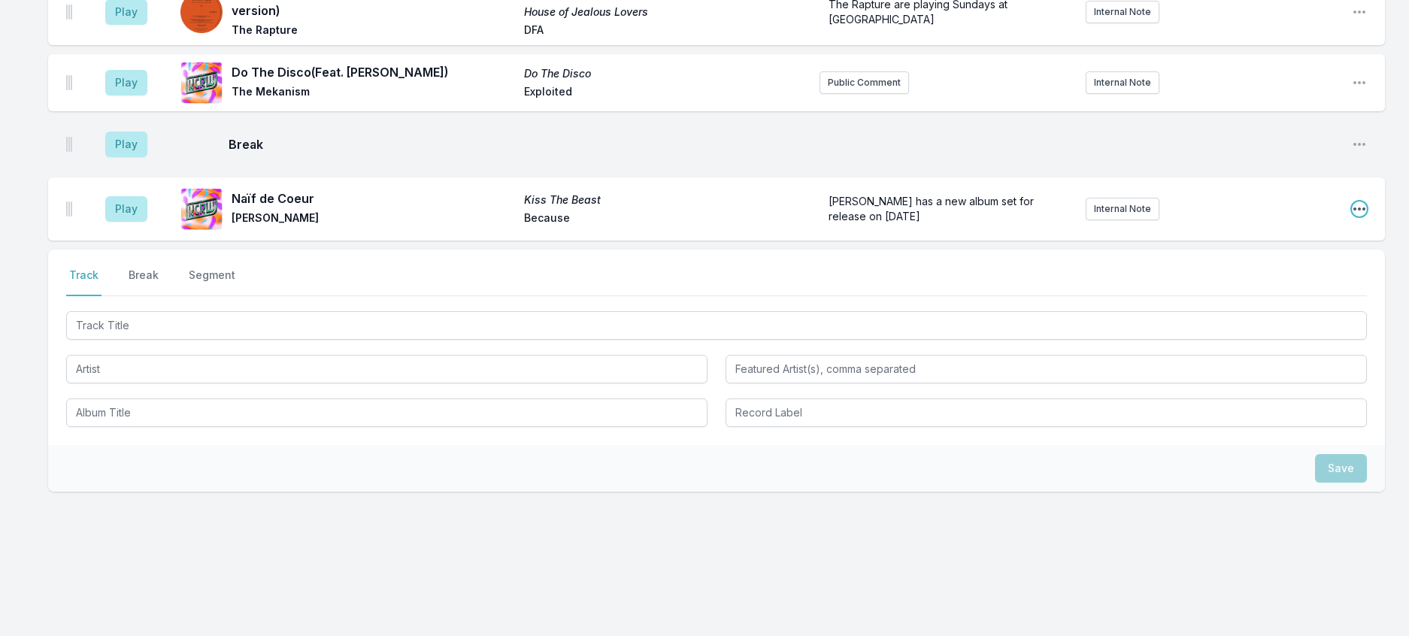
drag, startPoint x: 1355, startPoint y: 346, endPoint x: 1345, endPoint y: 351, distance: 11.1
click at [1354, 217] on icon "Open playlist item options" at bounding box center [1359, 209] width 15 height 15
click at [1252, 280] on button "Edit Track Details" at bounding box center [1283, 266] width 168 height 27
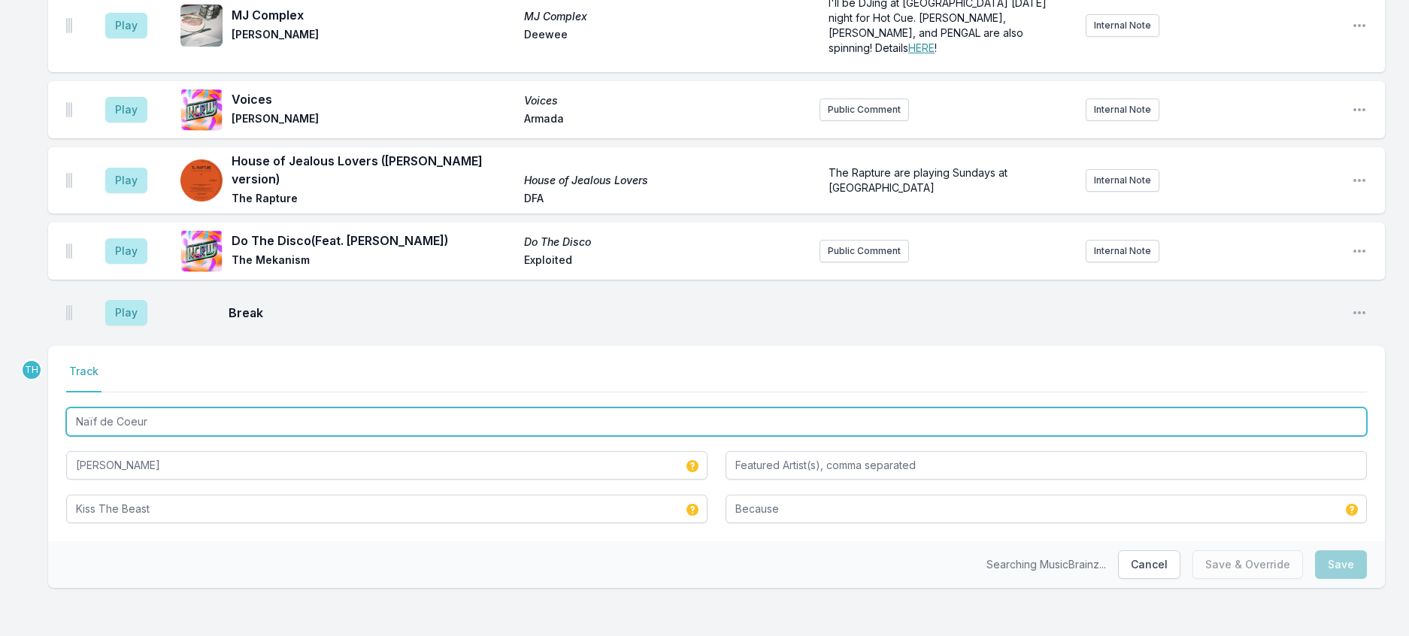
drag, startPoint x: 210, startPoint y: 393, endPoint x: 5, endPoint y: 371, distance: 205.7
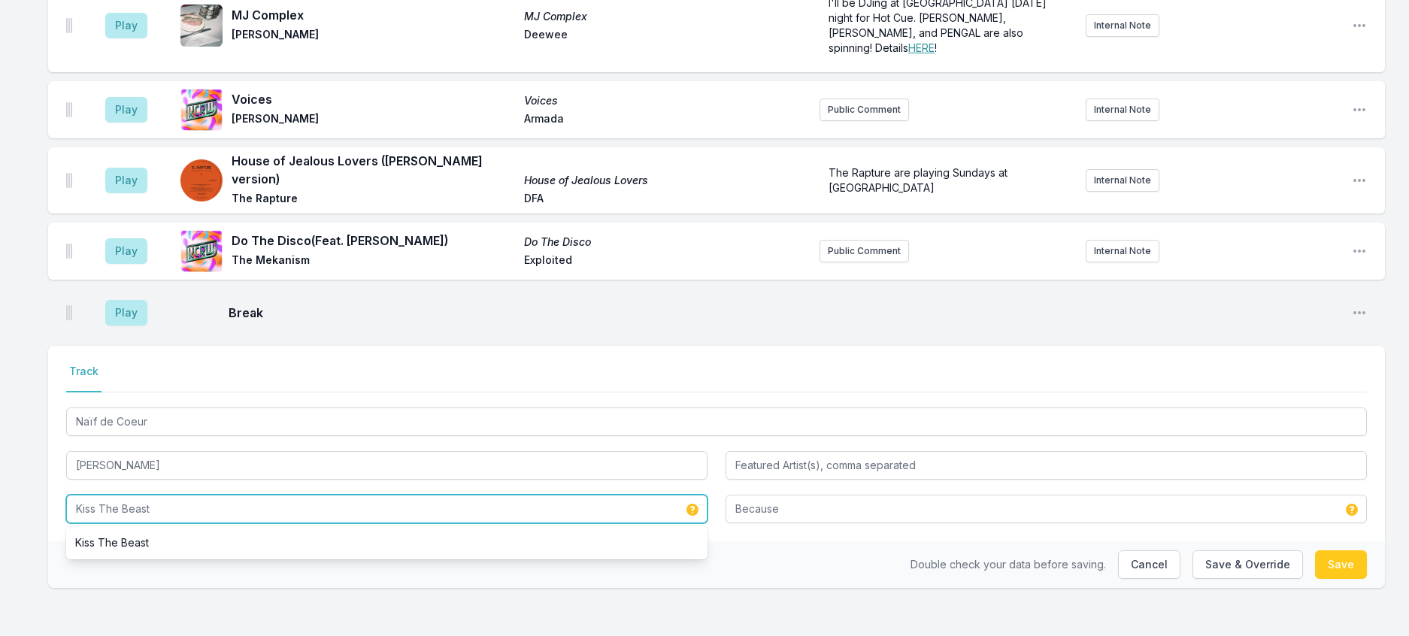
drag, startPoint x: 199, startPoint y: 493, endPoint x: -9, endPoint y: 465, distance: 210.1
paste input "Naïf de Coeur"
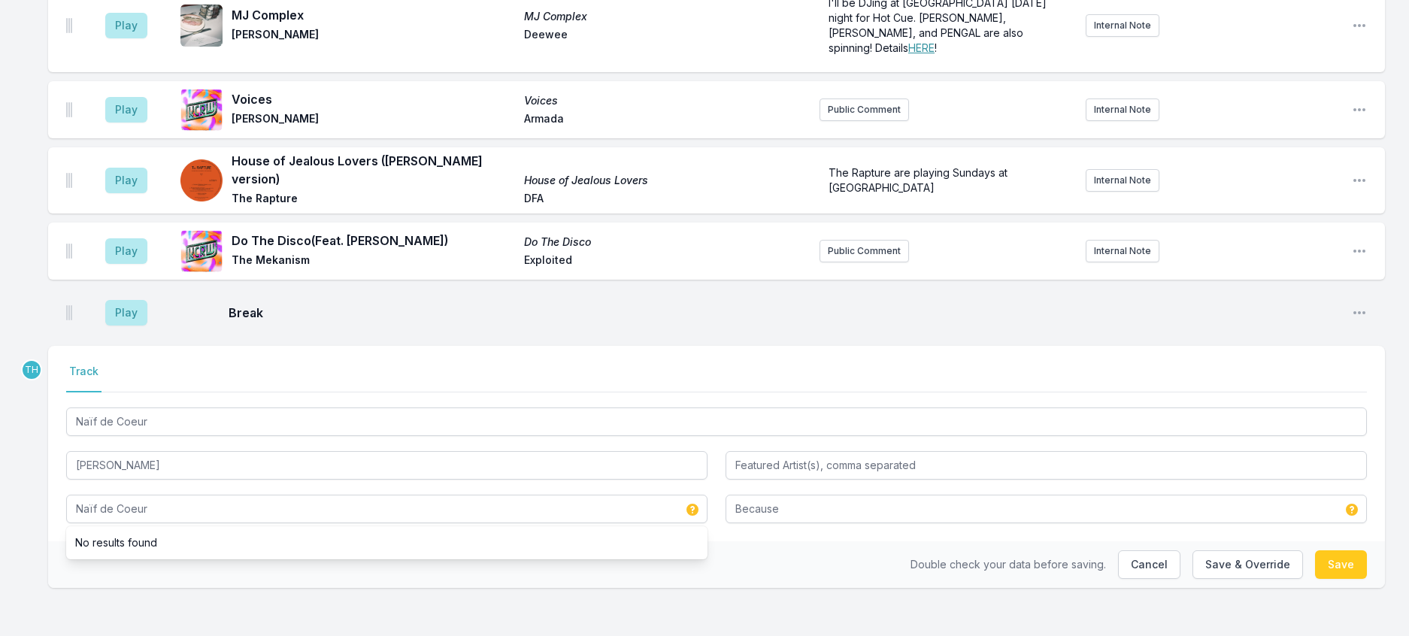
click at [775, 541] on div "Double check your data before saving. Cancel Save & Override Save" at bounding box center [716, 564] width 1337 height 47
click at [1200, 558] on button "Save & Override" at bounding box center [1248, 564] width 111 height 29
type input "Kiss The Beast"
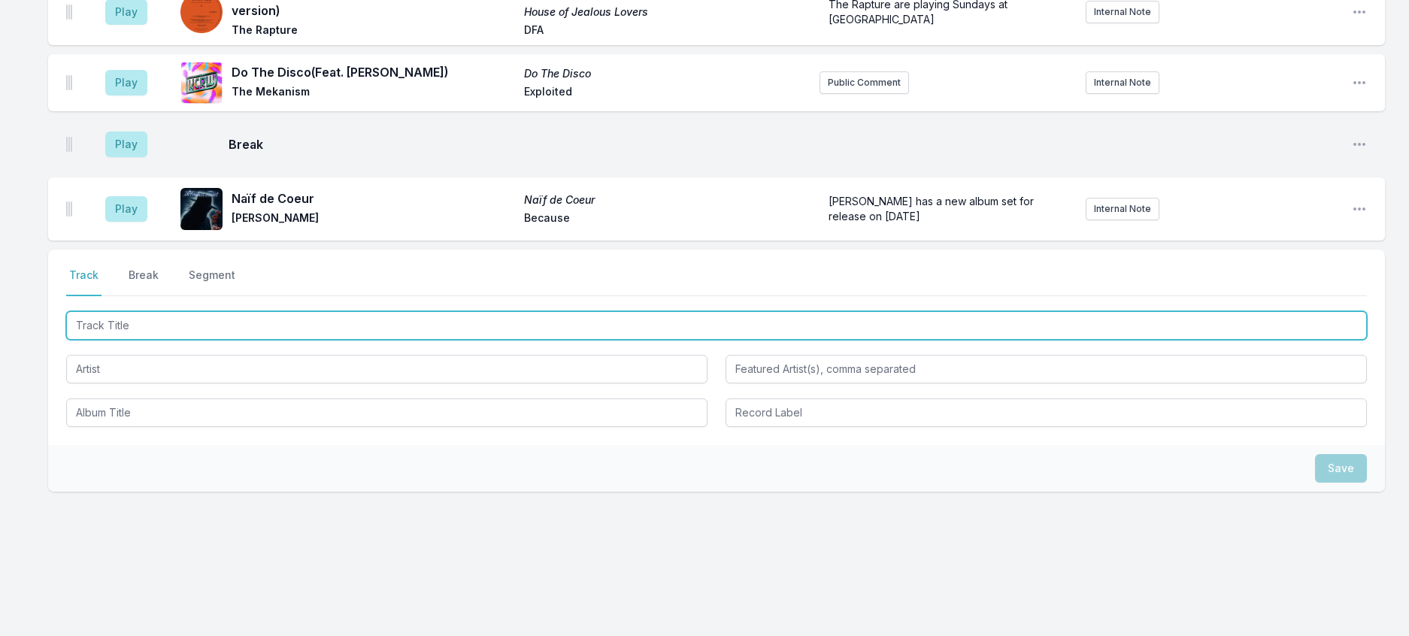
click at [229, 340] on input "Track Title" at bounding box center [716, 325] width 1301 height 29
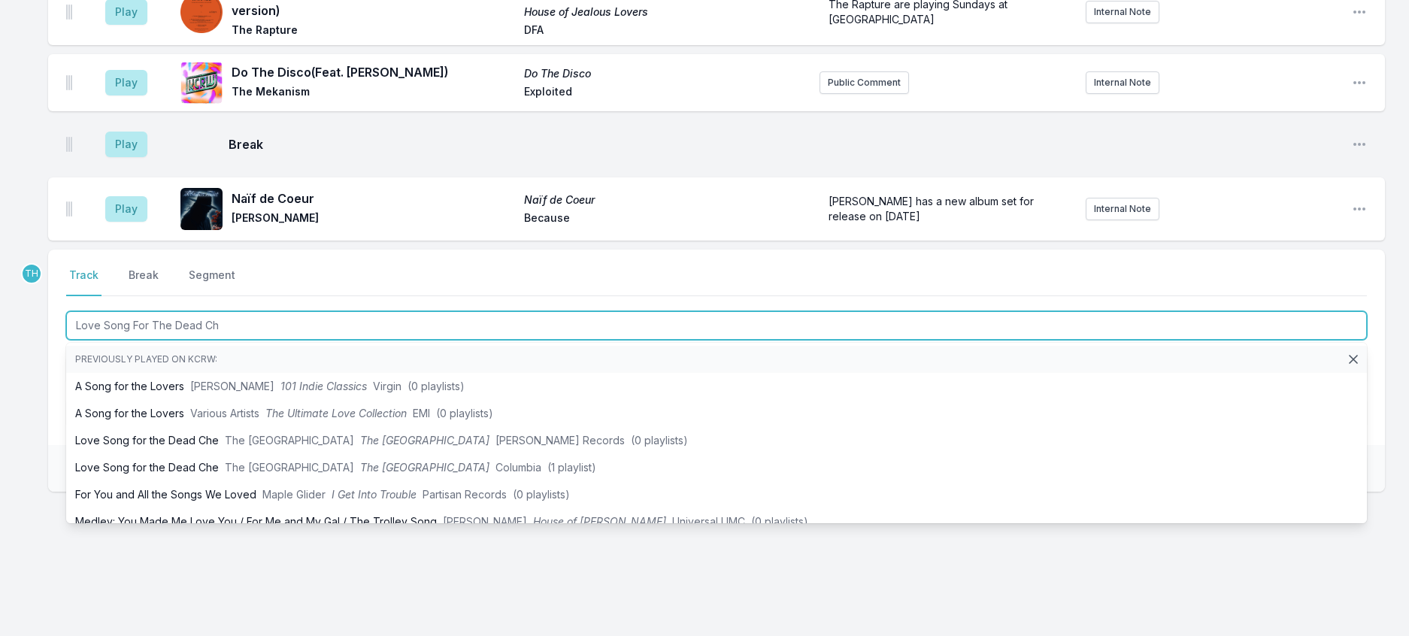
type input "Love Song For The Dead Che"
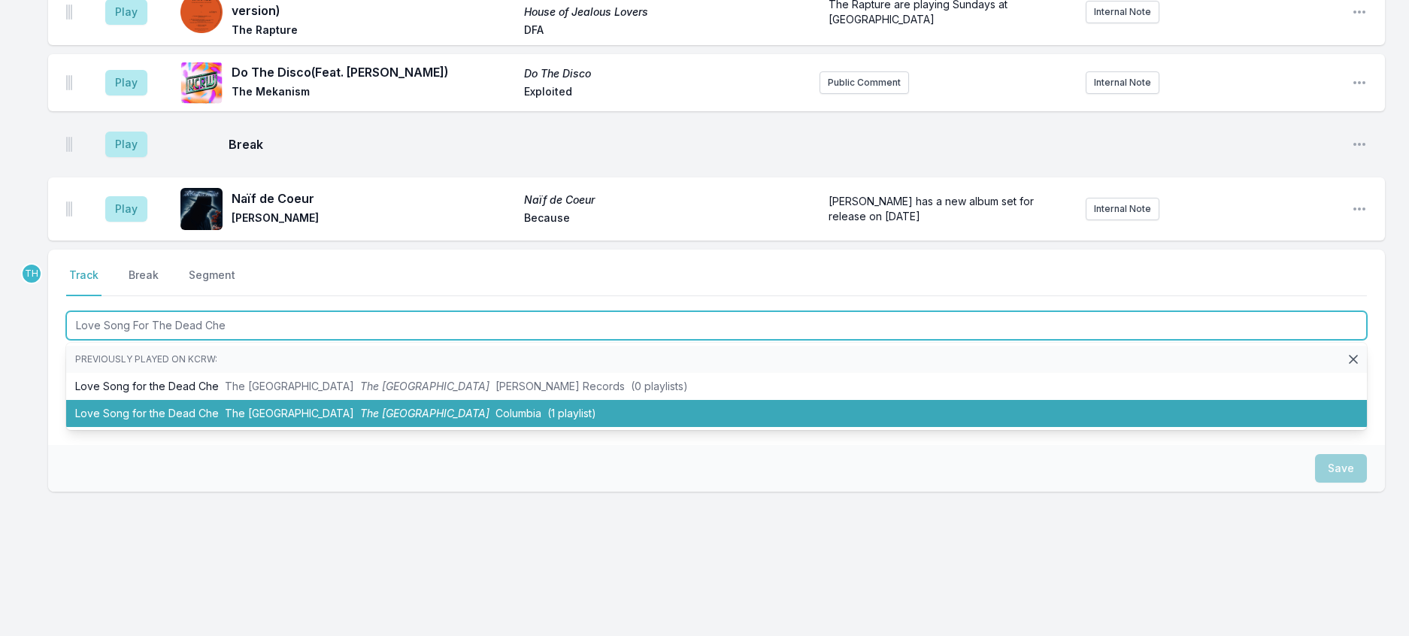
click at [435, 420] on span "The United States of America" at bounding box center [424, 413] width 129 height 13
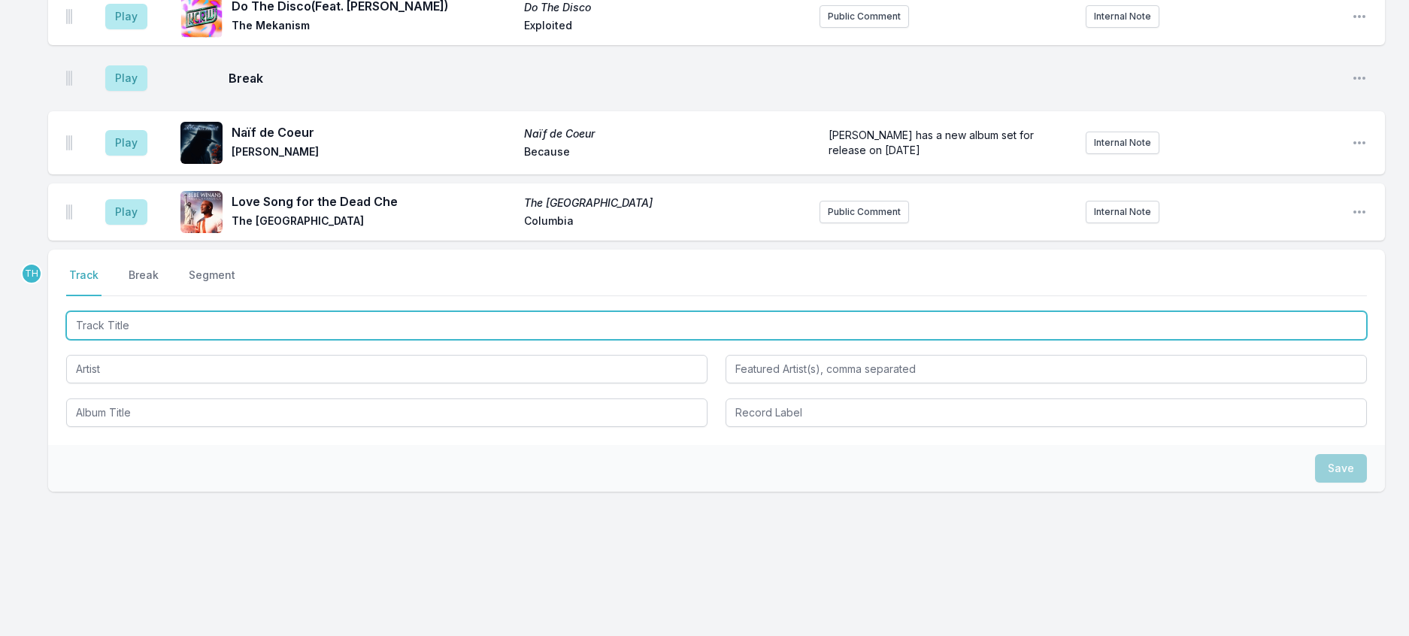
scroll to position [2373, 0]
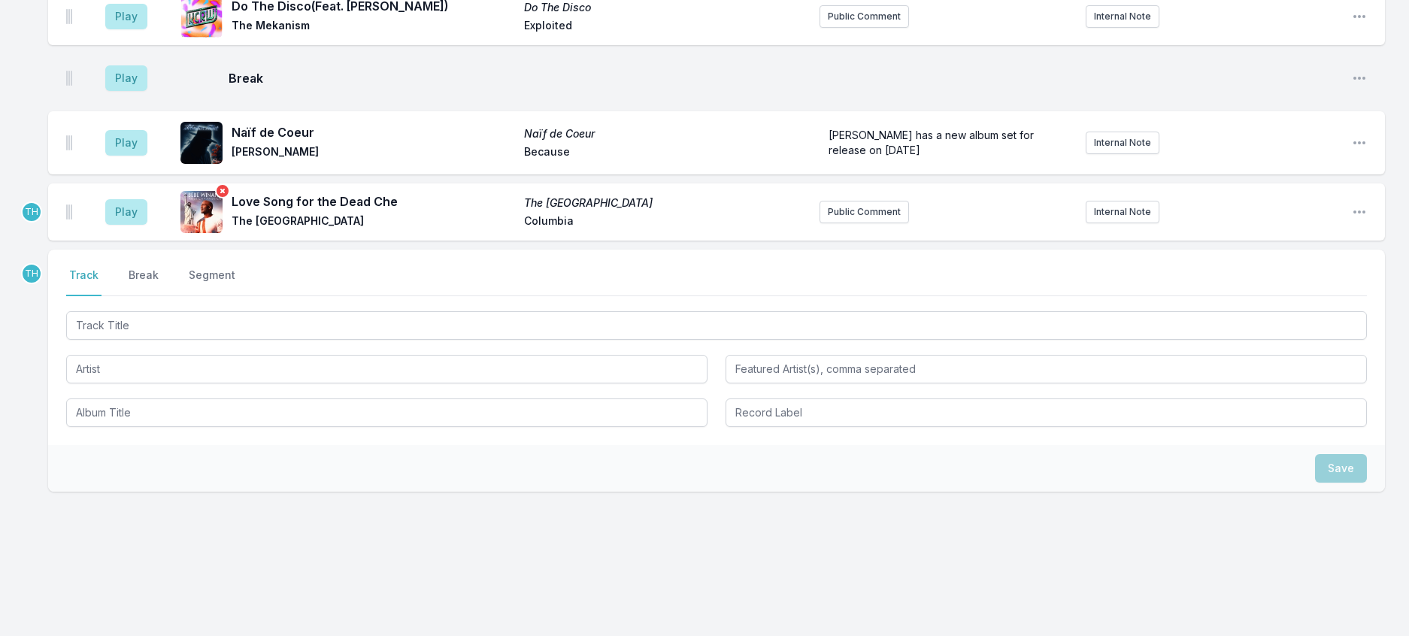
click at [229, 197] on icon "Remove track cover" at bounding box center [223, 191] width 12 height 12
click at [829, 223] on button "Public Comment" at bounding box center [864, 212] width 89 height 23
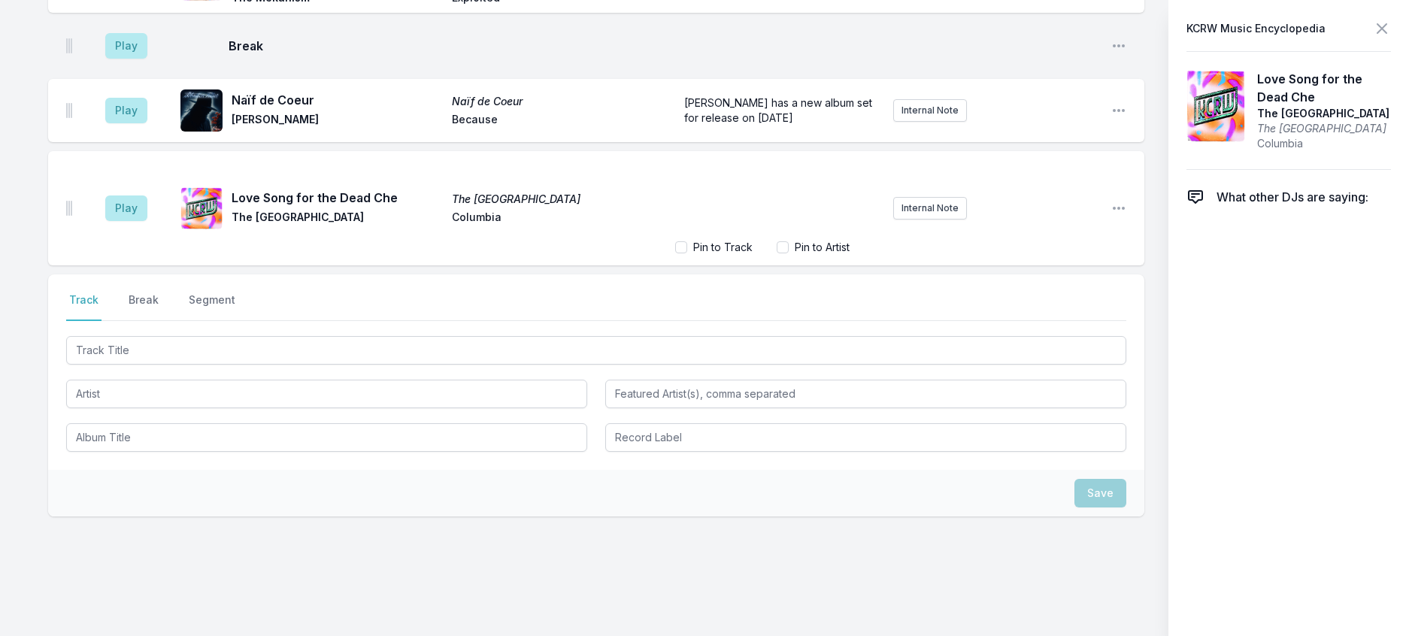
scroll to position [2437, 0]
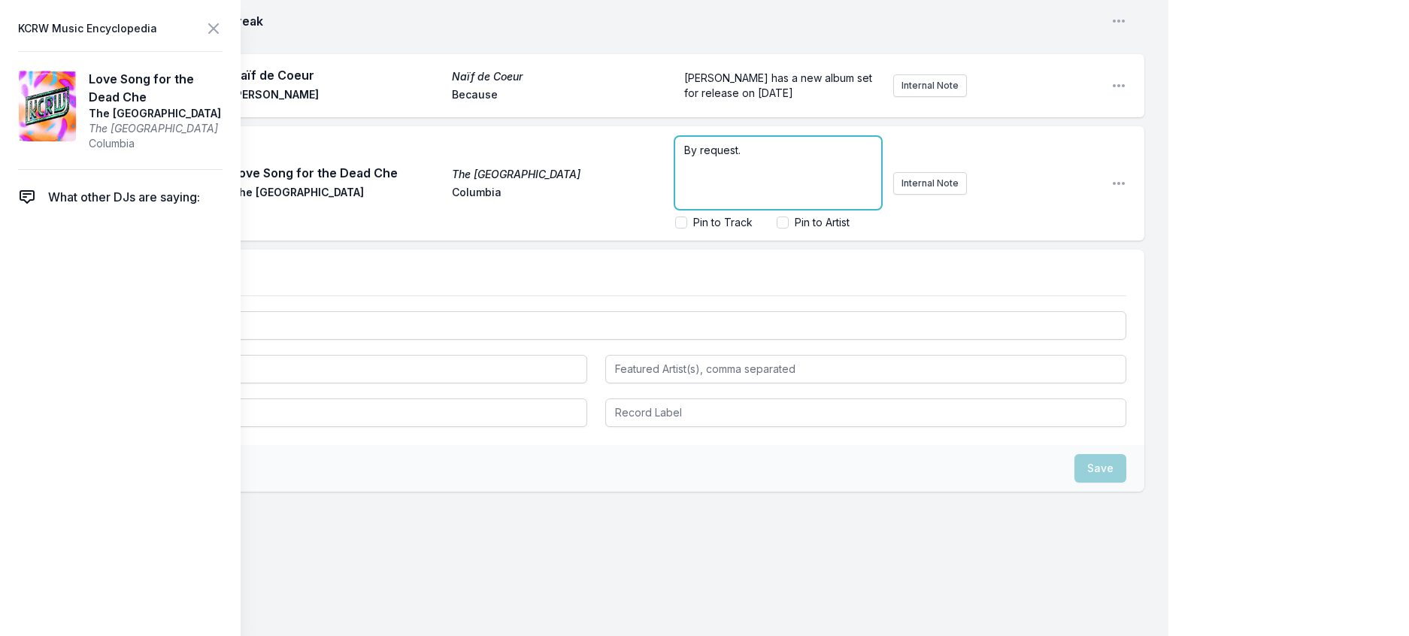
click at [766, 158] on p "By request." at bounding box center [778, 150] width 188 height 15
click at [794, 173] on p "By request. Today is the 58th anniversary of Che Gu" at bounding box center [778, 158] width 188 height 30
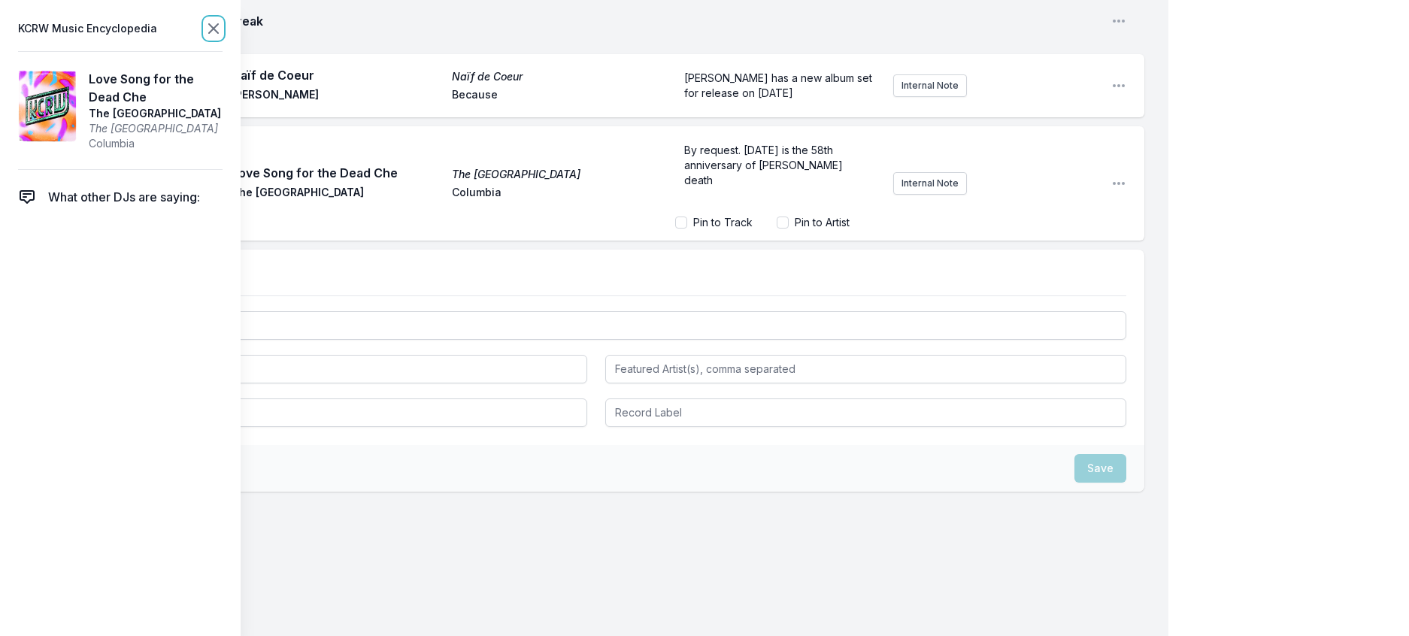
click at [223, 32] on icon at bounding box center [214, 29] width 18 height 18
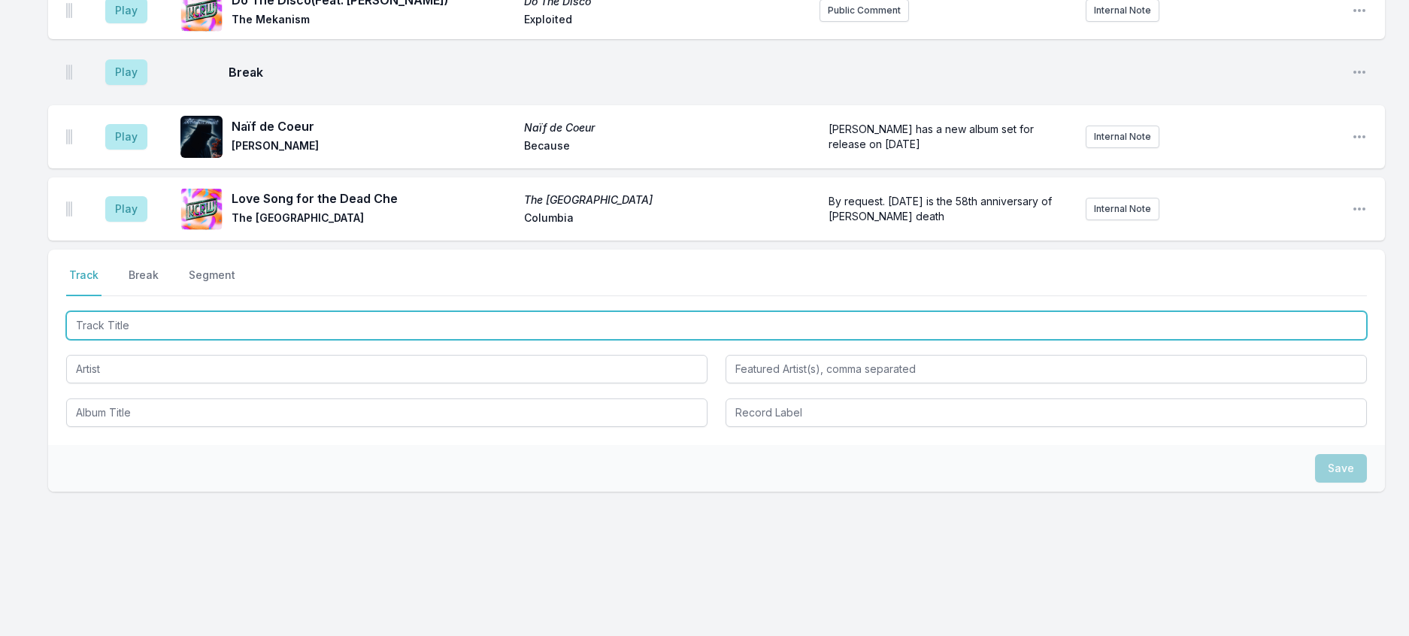
click at [225, 340] on input "Track Title" at bounding box center [716, 325] width 1301 height 29
type input "New Euphoria"
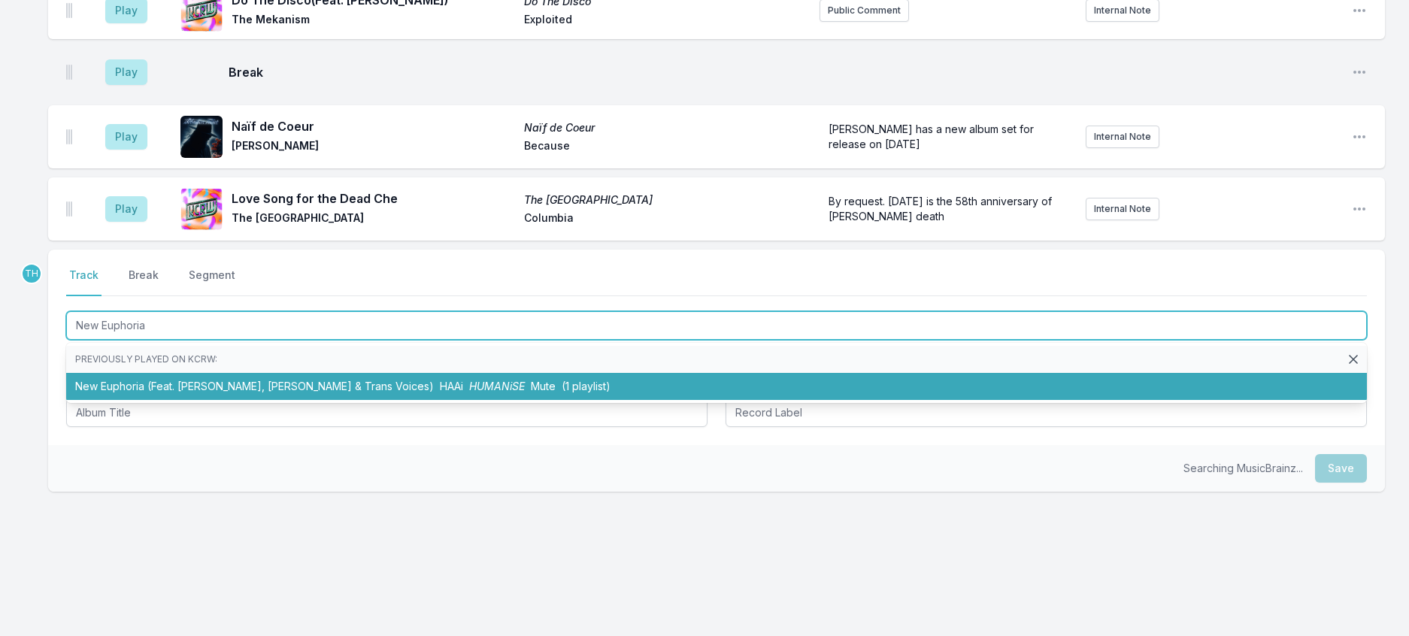
click at [365, 400] on li "New Euphoria (Feat. Alexis Taylor, ILA & Trans Voices) HAAi HUMANiSE Mute (1 pl…" at bounding box center [716, 386] width 1301 height 27
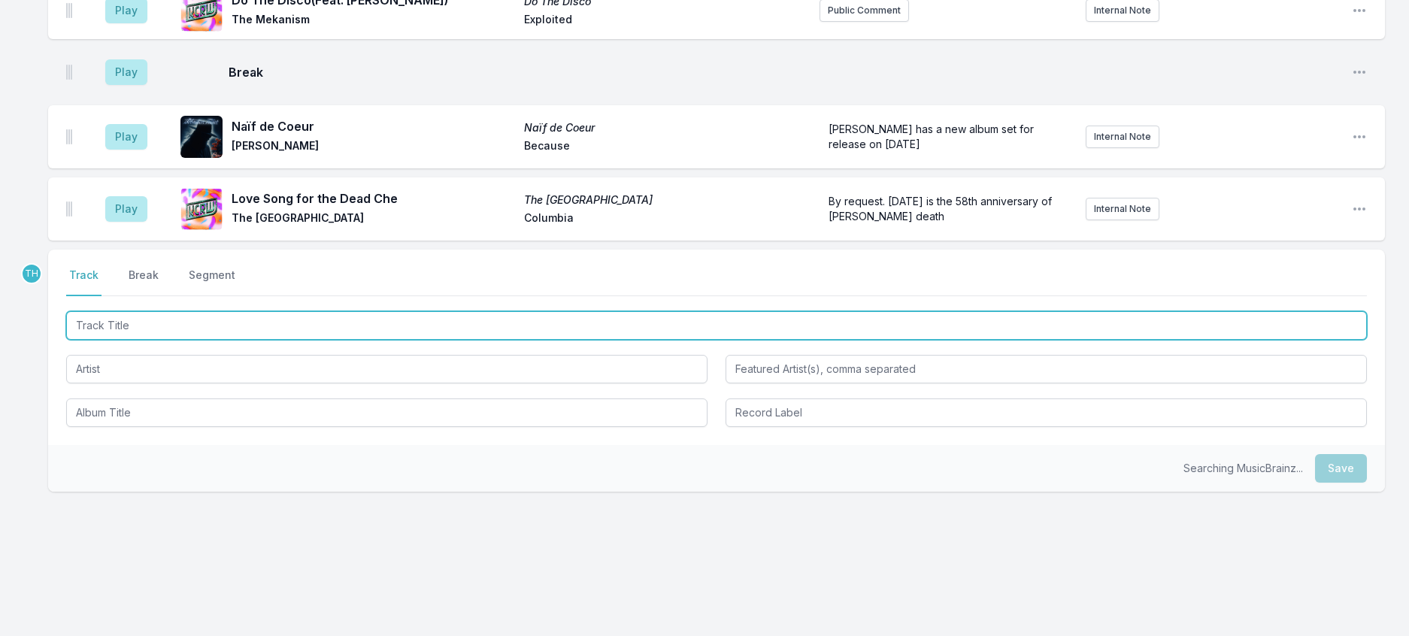
scroll to position [2522, 0]
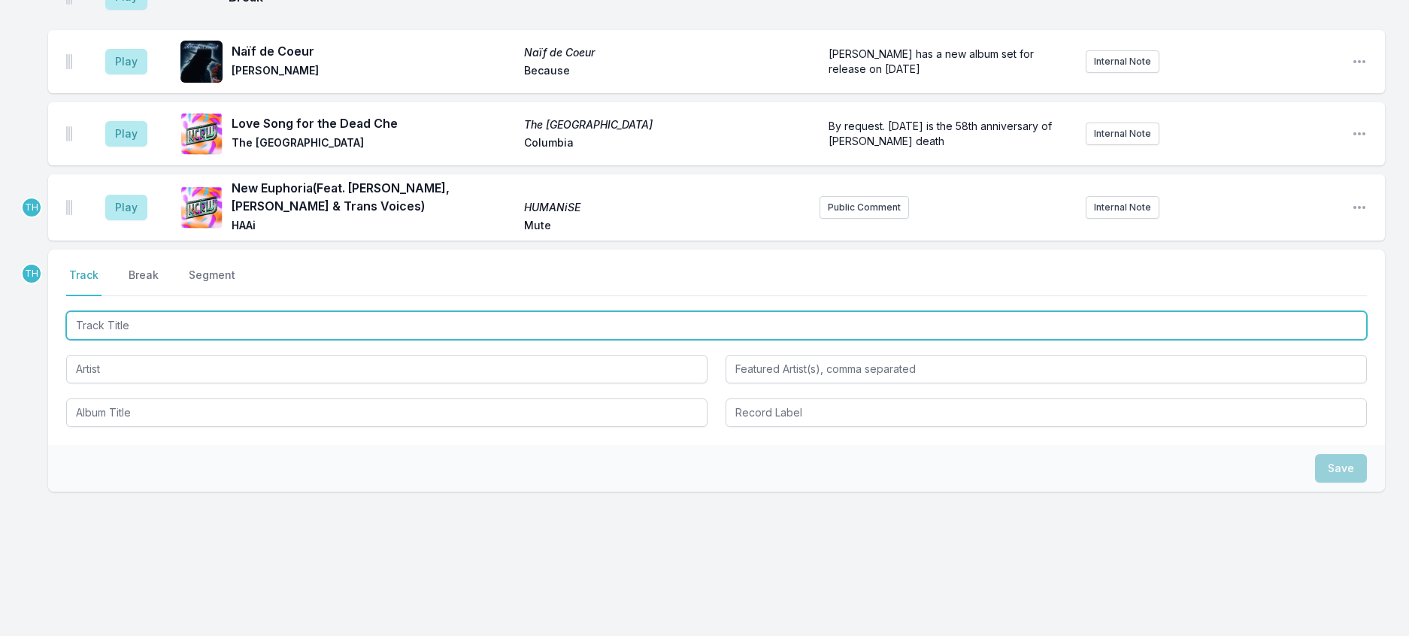
click at [393, 340] on input "Track Title" at bounding box center [716, 325] width 1301 height 29
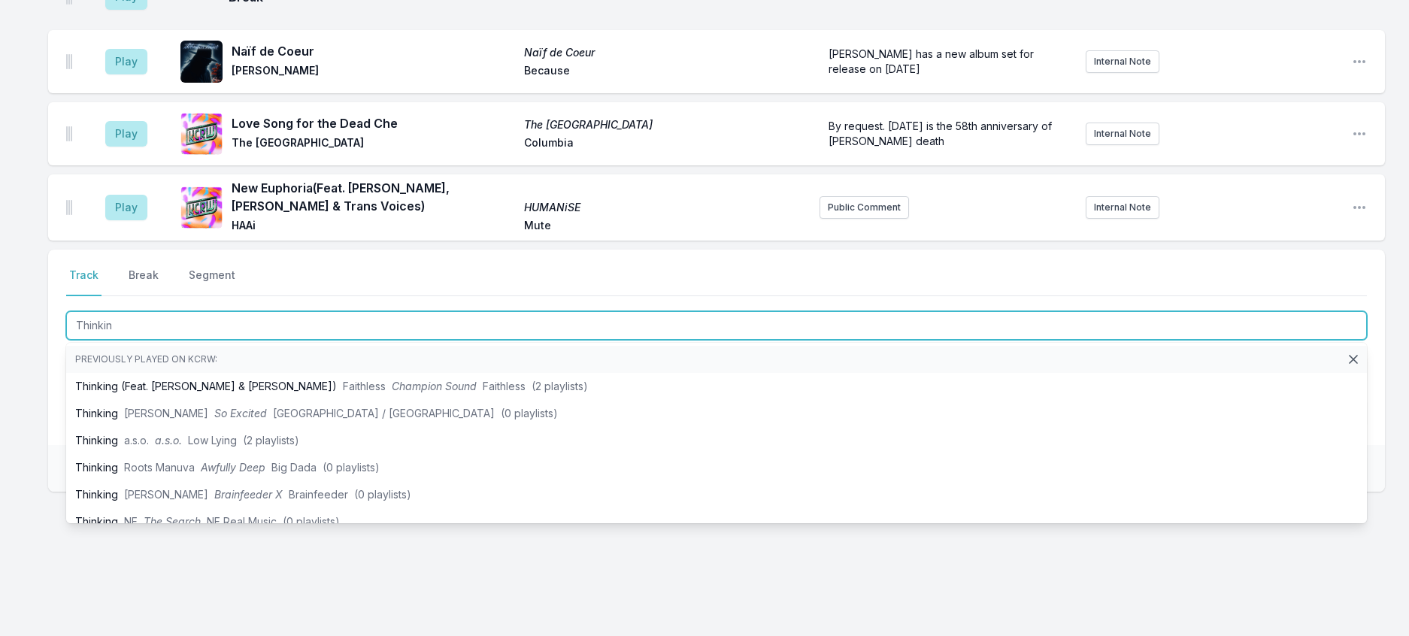
type input "Thinking"
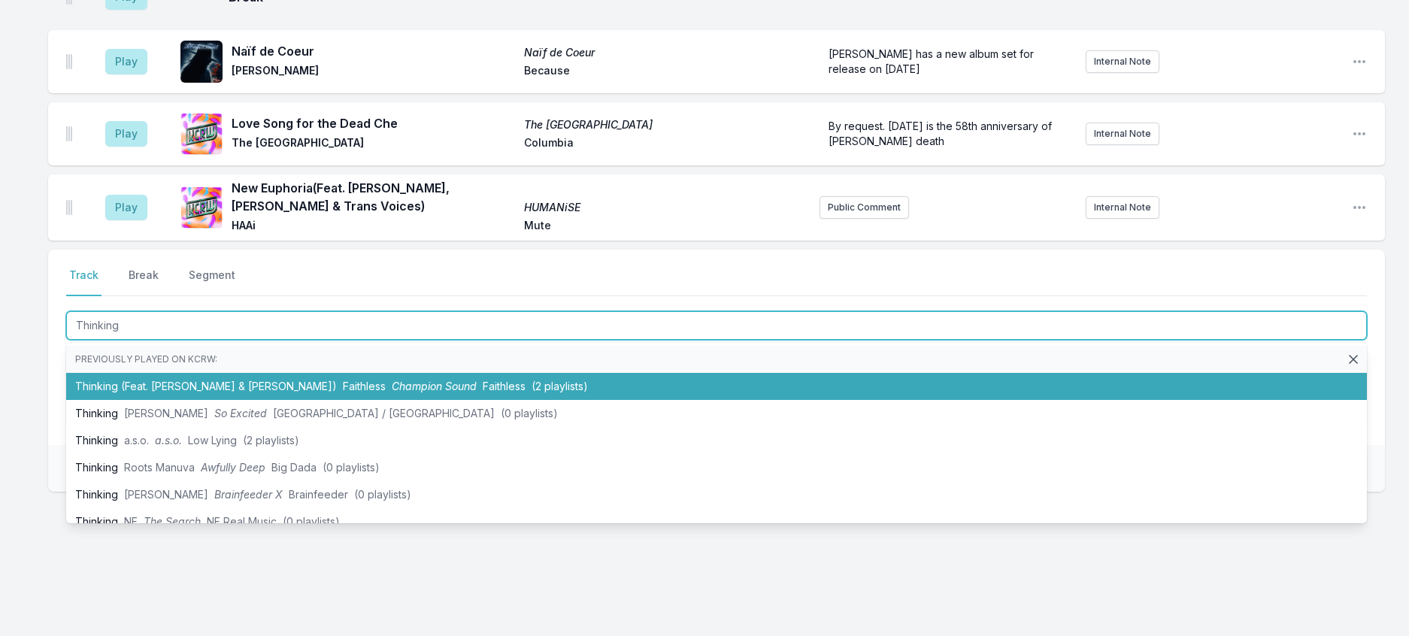
click at [433, 393] on span "Champion Sound" at bounding box center [434, 386] width 85 height 13
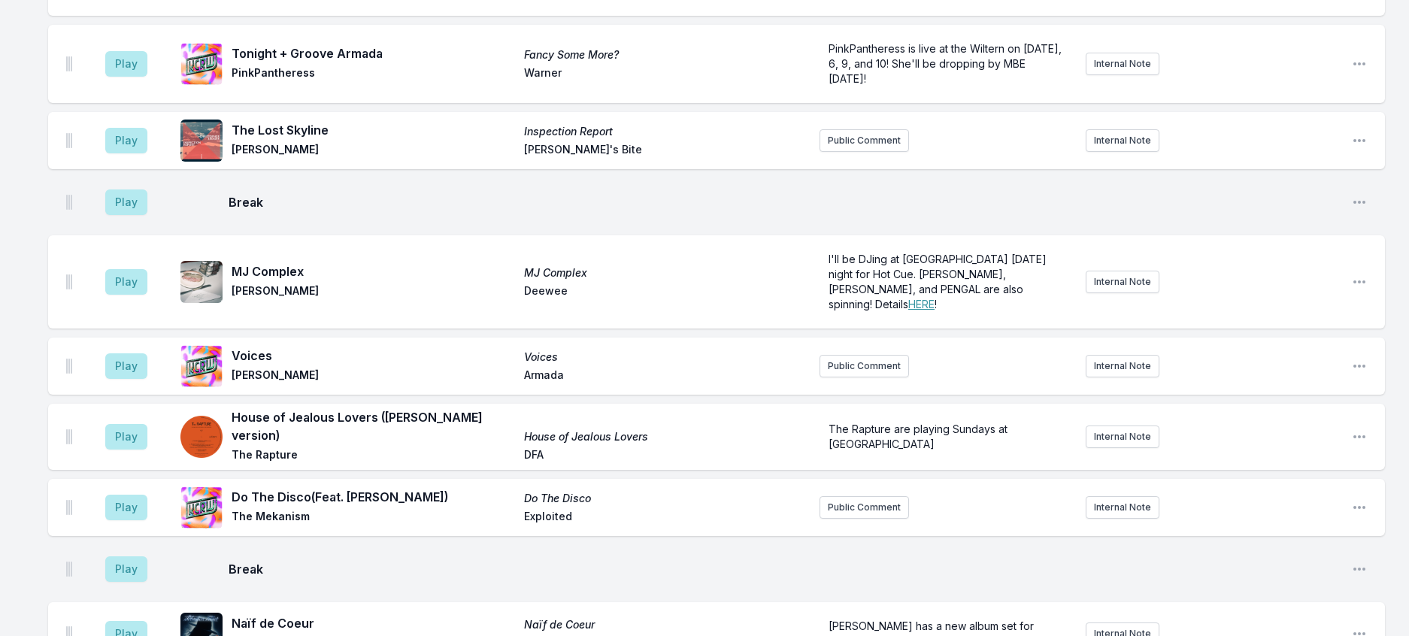
scroll to position [1694, 0]
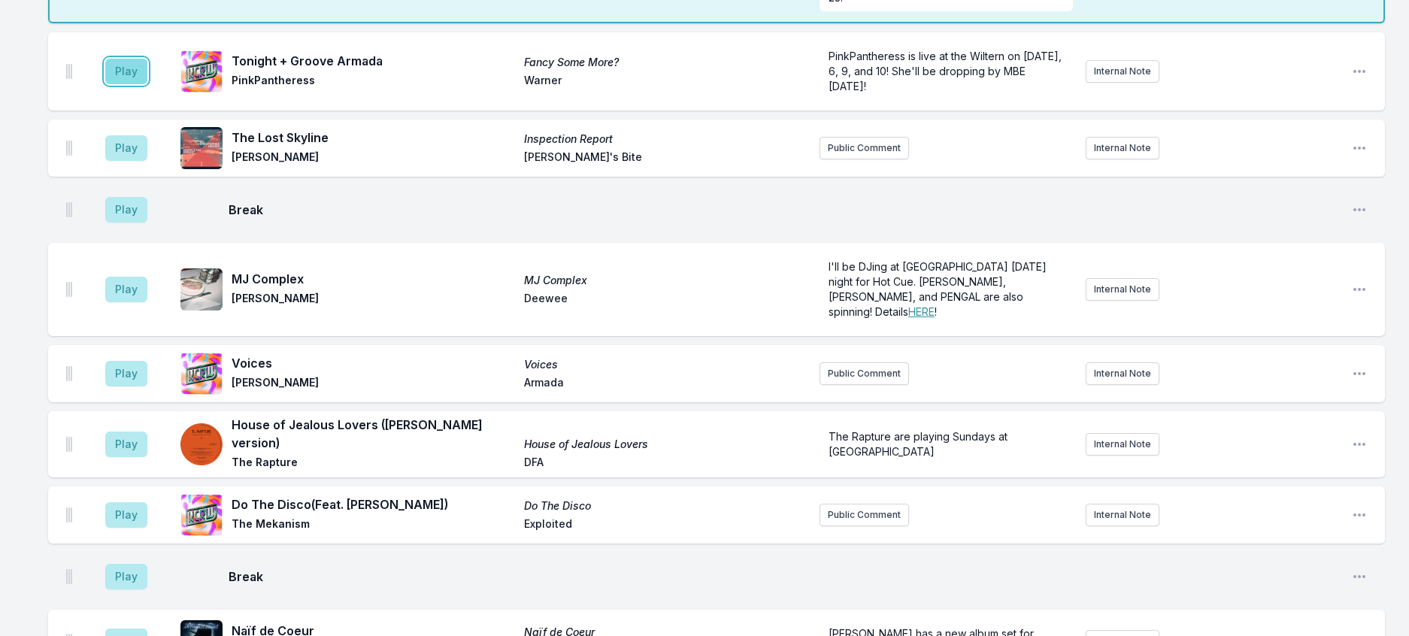
click at [128, 84] on button "Play" at bounding box center [126, 72] width 42 height 26
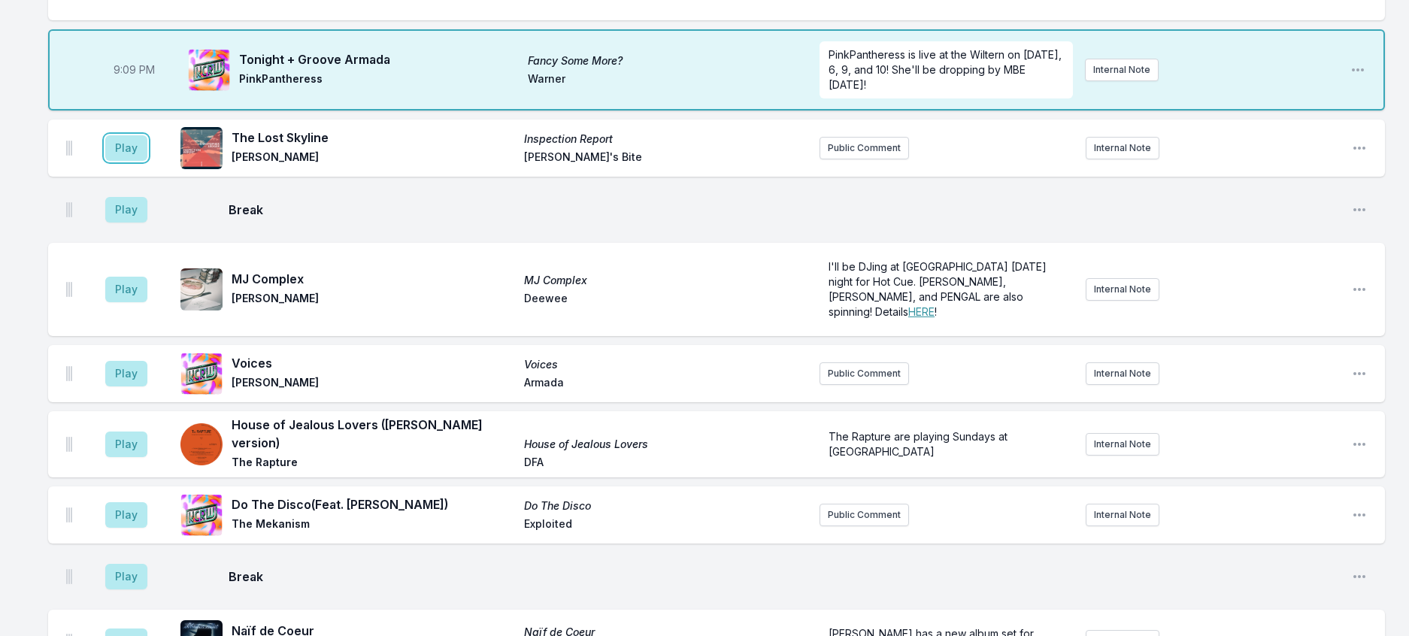
drag, startPoint x: 156, startPoint y: 393, endPoint x: 168, endPoint y: 386, distance: 14.2
click at [147, 161] on button "Play" at bounding box center [126, 148] width 42 height 26
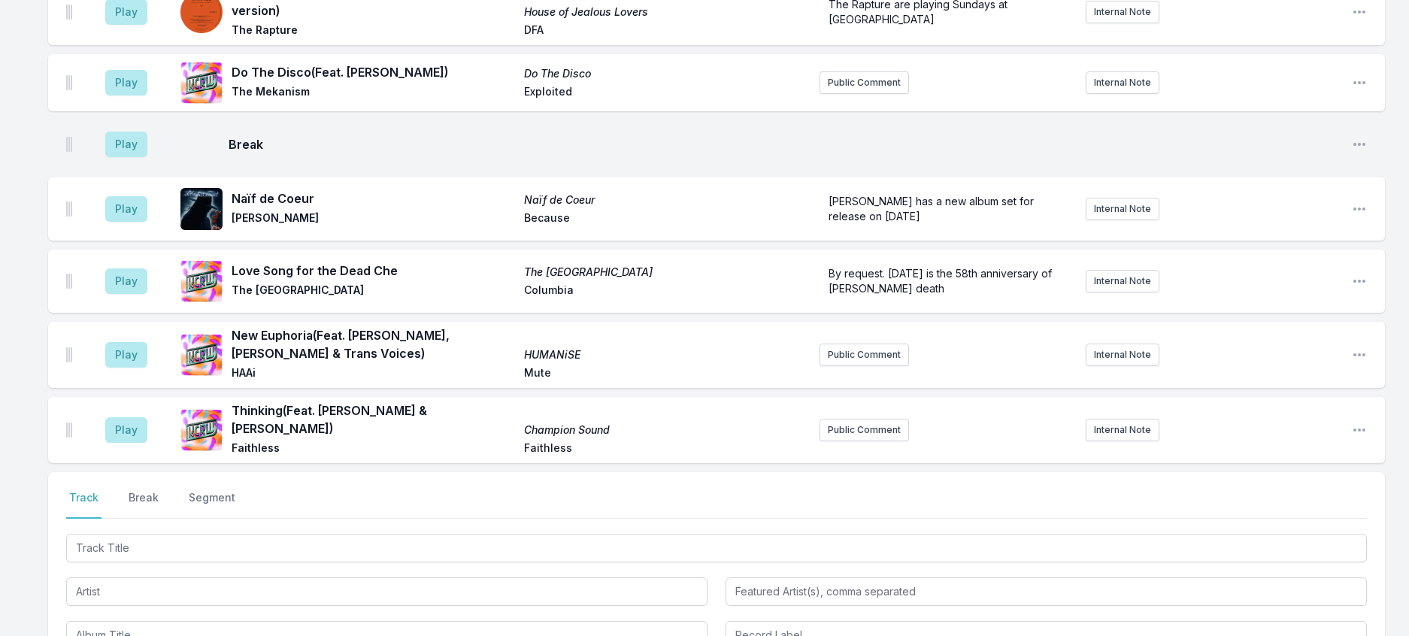
scroll to position [1995, 0]
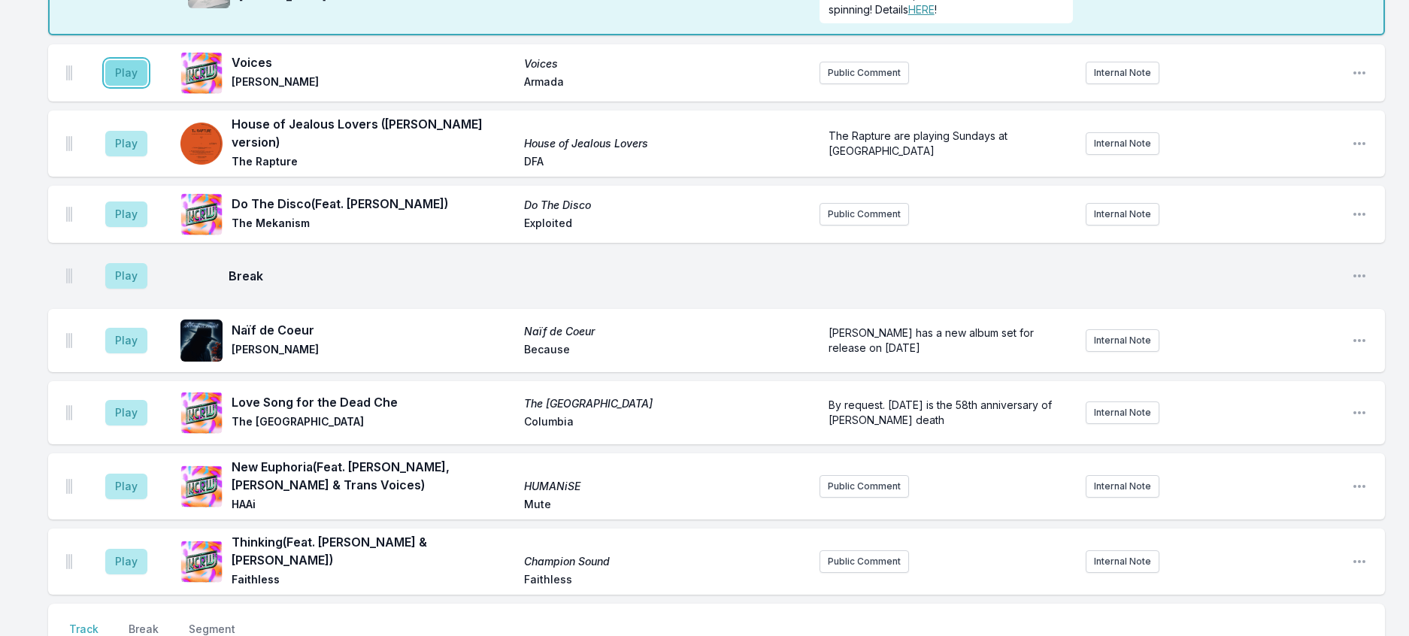
drag, startPoint x: 142, startPoint y: 338, endPoint x: 157, endPoint y: 335, distance: 15.2
click at [143, 86] on button "Play" at bounding box center [126, 73] width 42 height 26
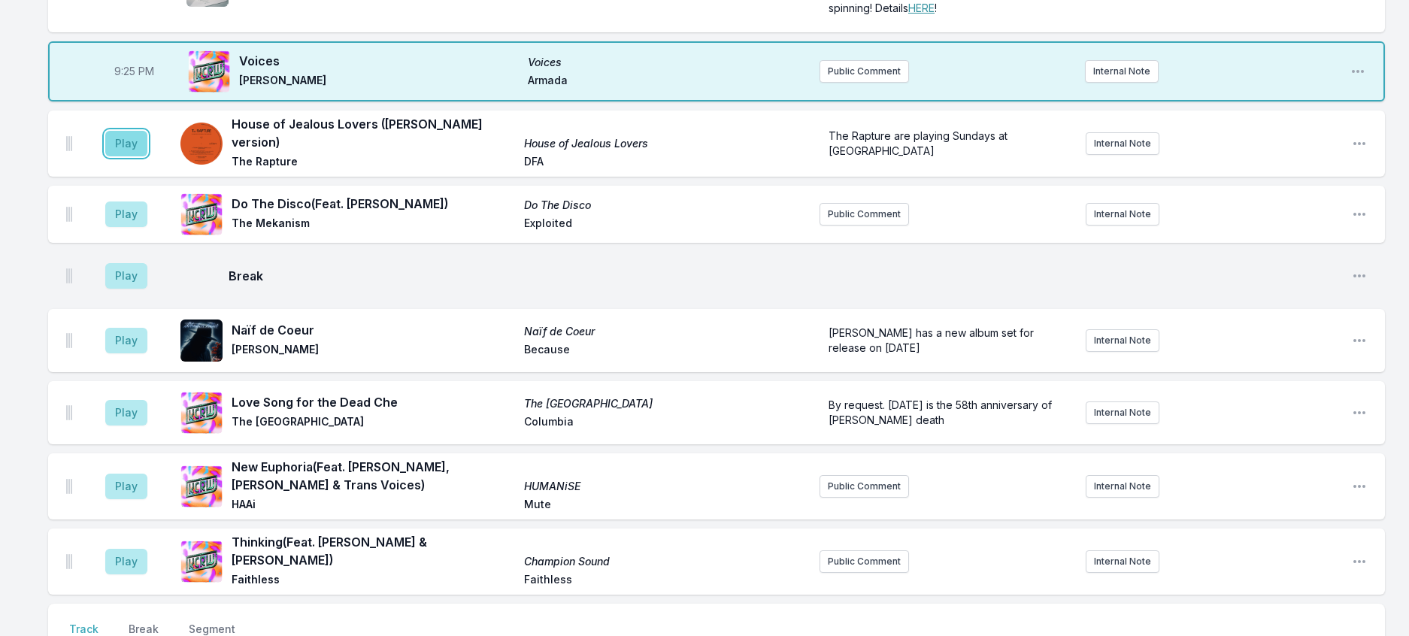
click at [137, 156] on button "Play" at bounding box center [126, 144] width 42 height 26
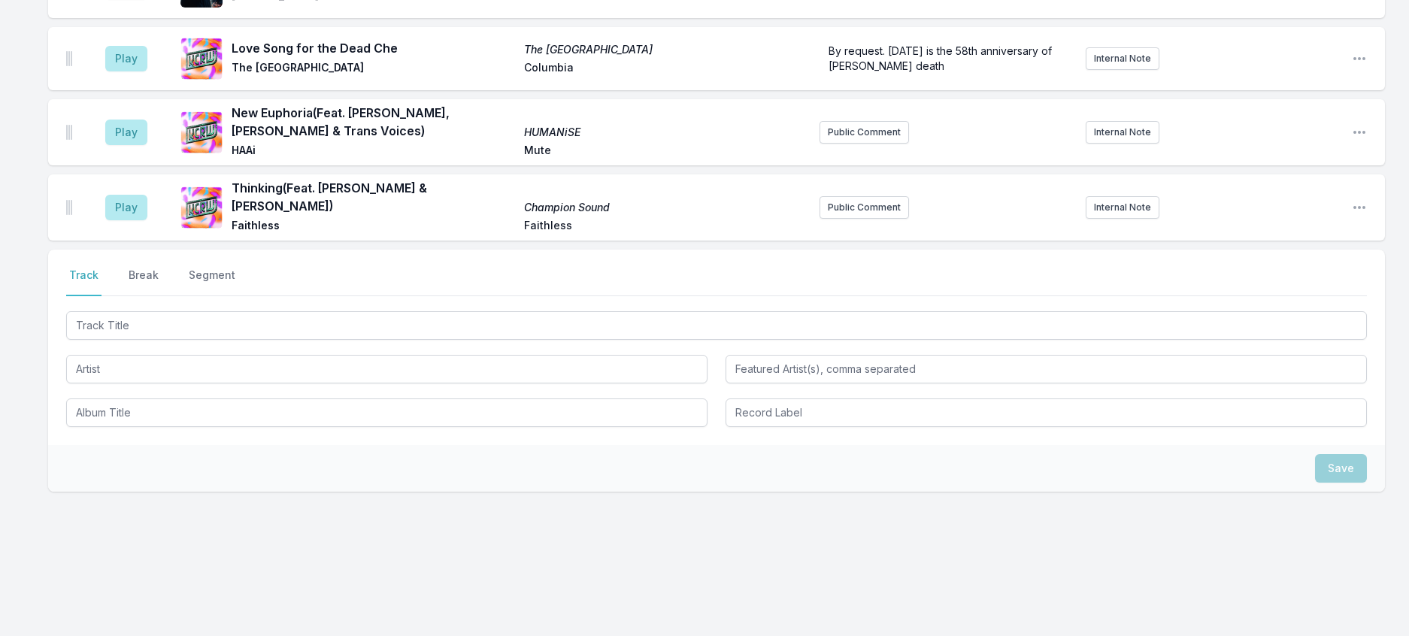
scroll to position [2371, 0]
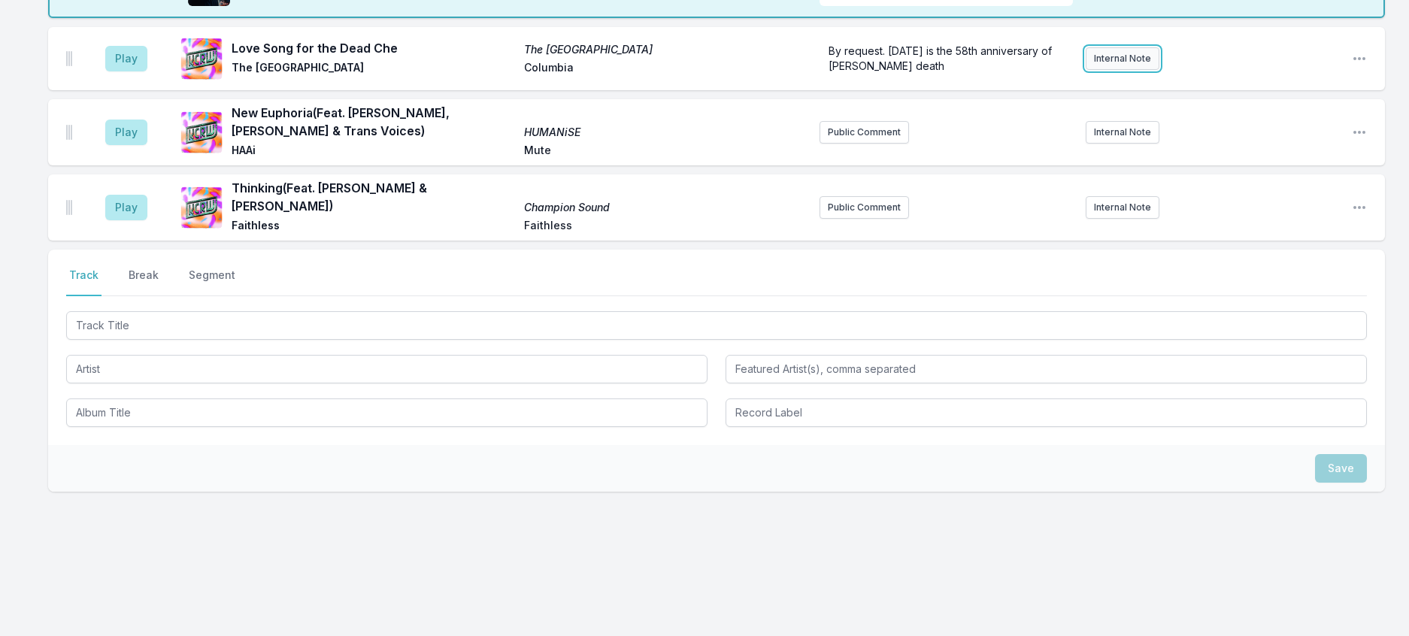
click at [1110, 70] on button "Internal Note" at bounding box center [1123, 58] width 74 height 23
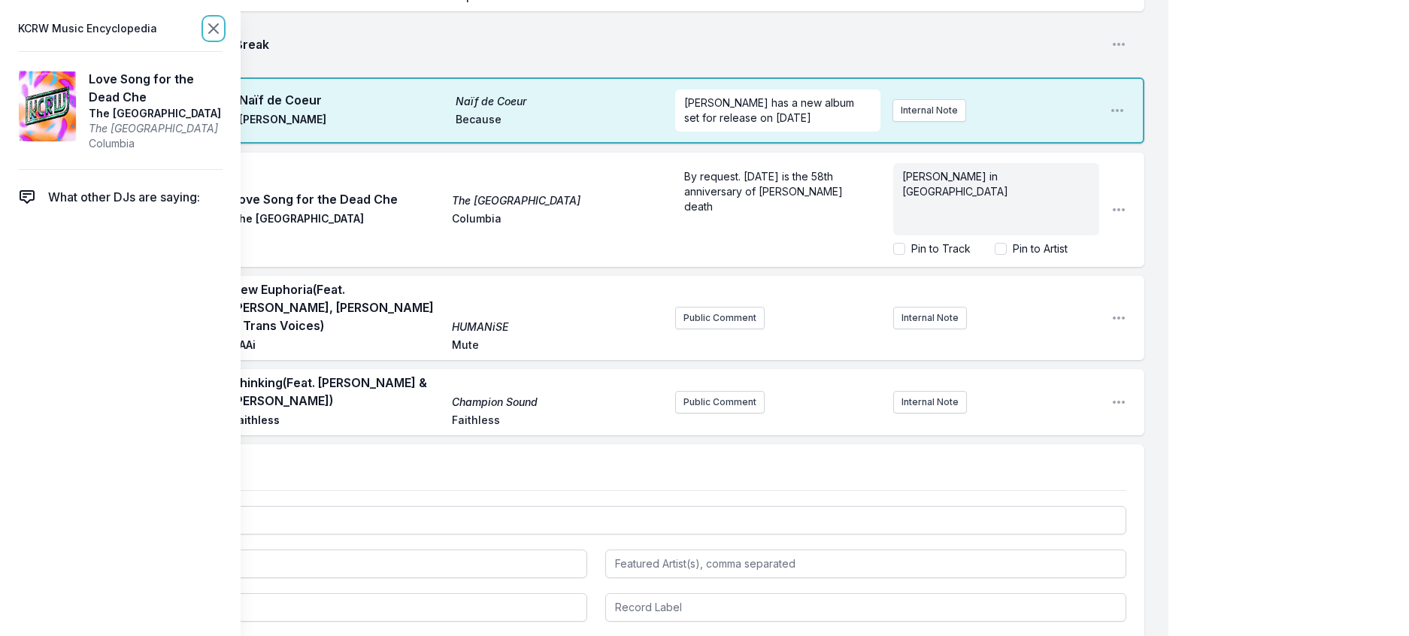
click at [218, 33] on icon at bounding box center [213, 28] width 9 height 9
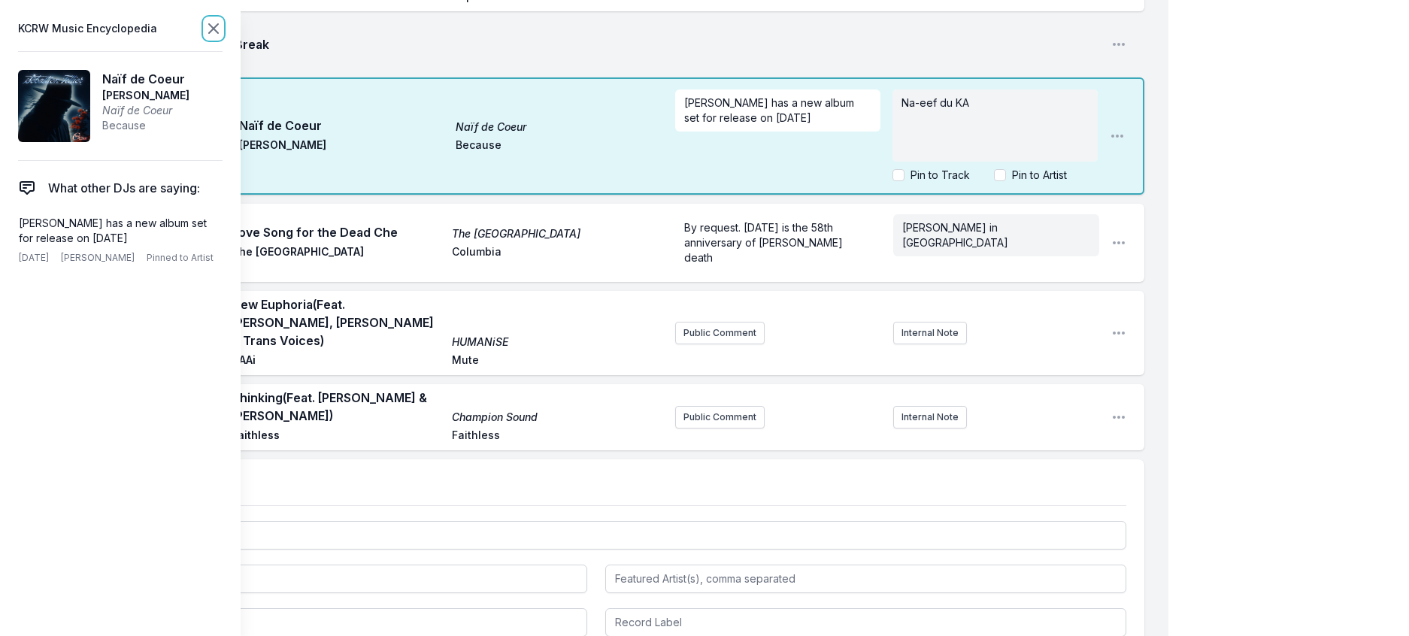
click at [218, 32] on icon at bounding box center [213, 28] width 9 height 9
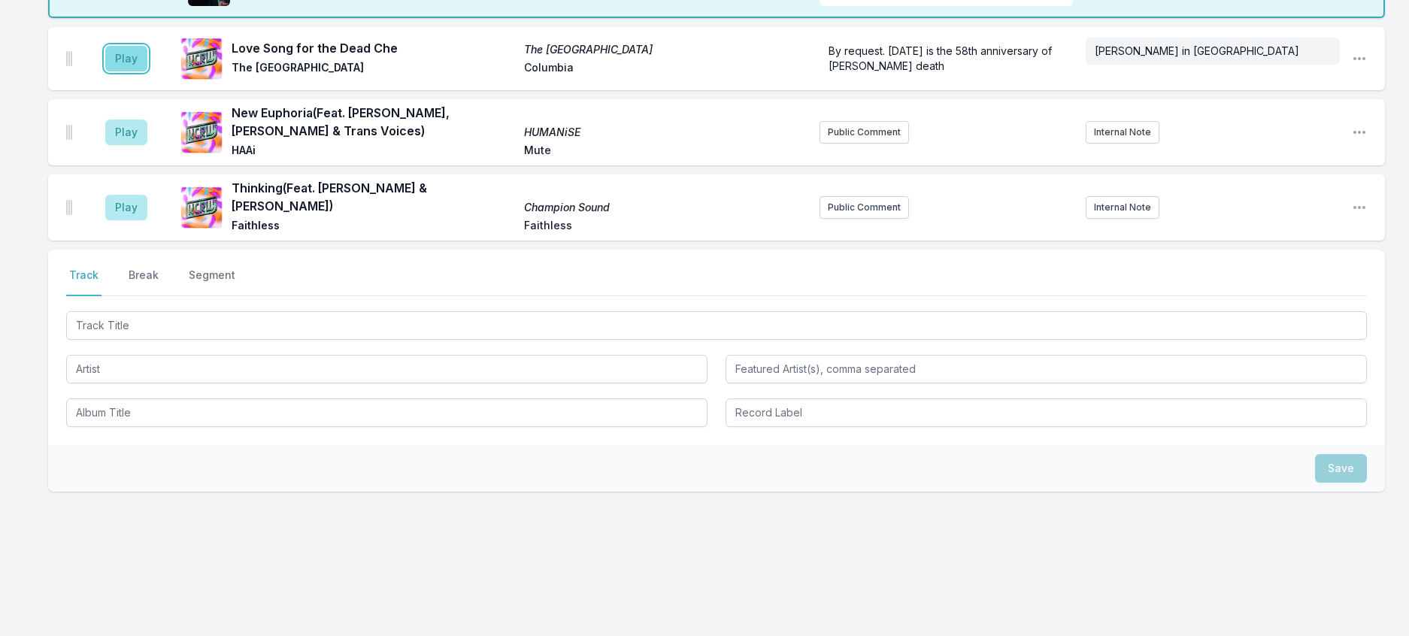
click at [135, 71] on button "Play" at bounding box center [126, 59] width 42 height 26
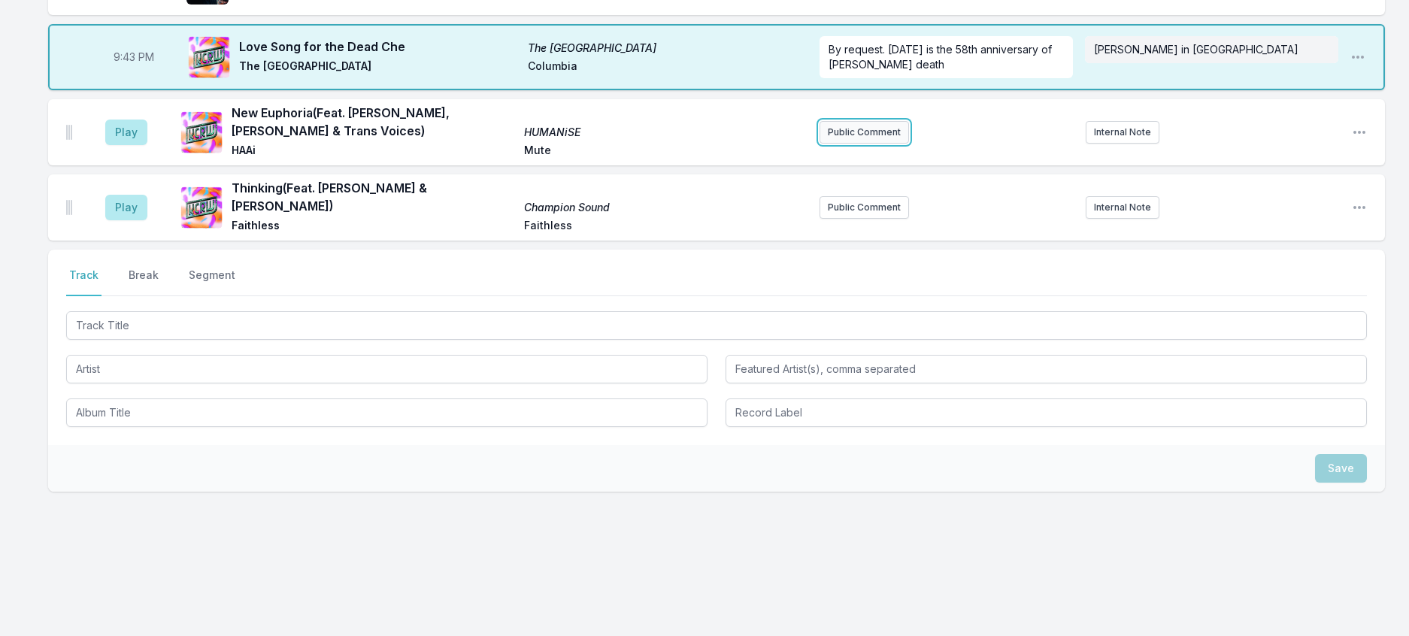
click at [899, 144] on button "Public Comment" at bounding box center [864, 132] width 89 height 23
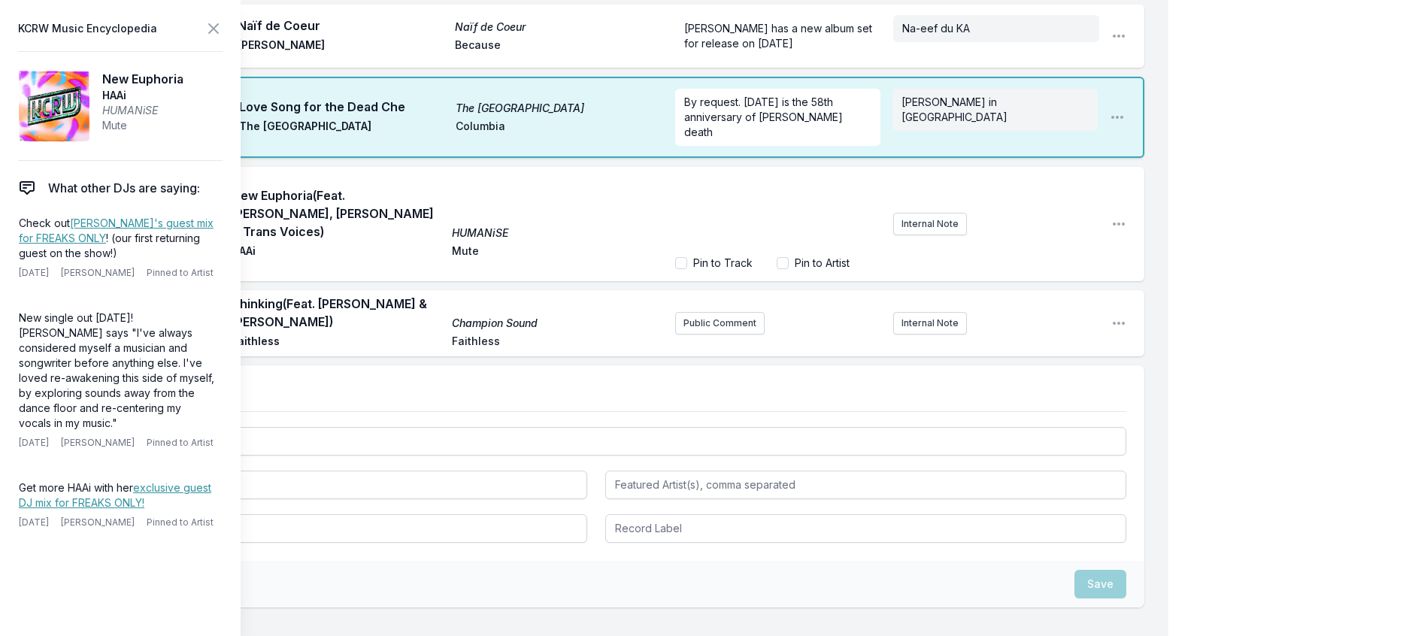
scroll to position [2597, 0]
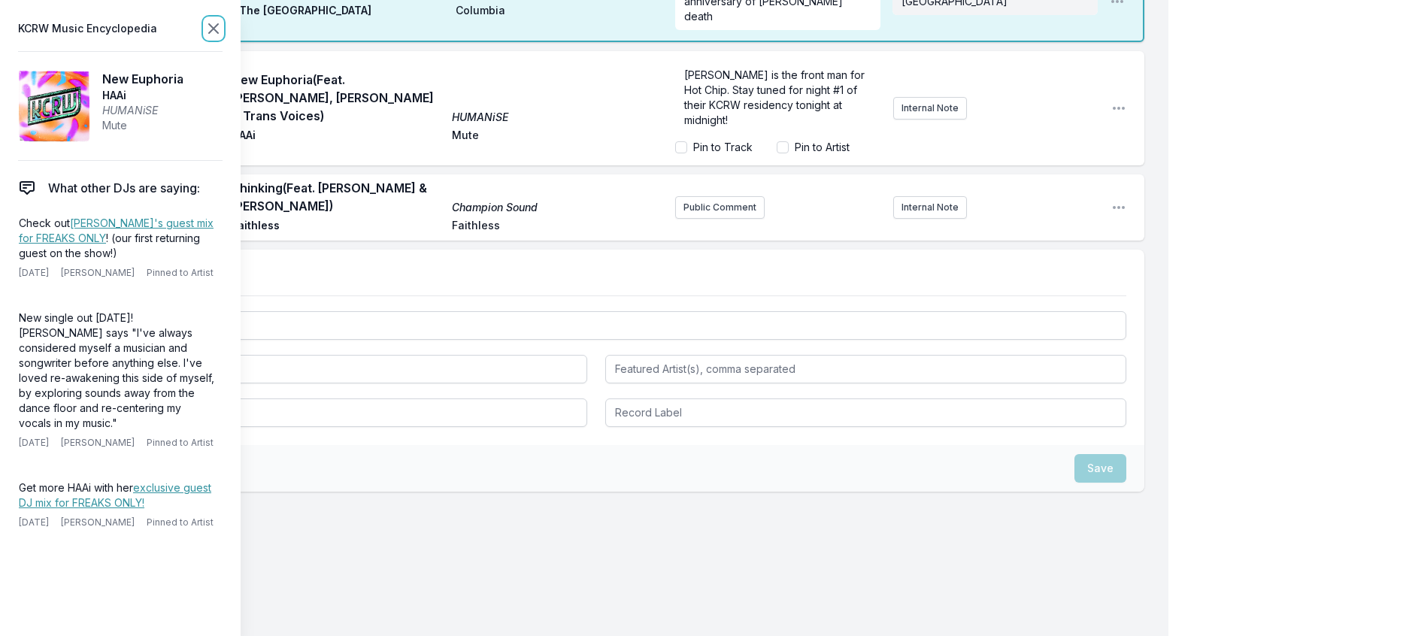
click at [223, 26] on icon at bounding box center [214, 29] width 18 height 18
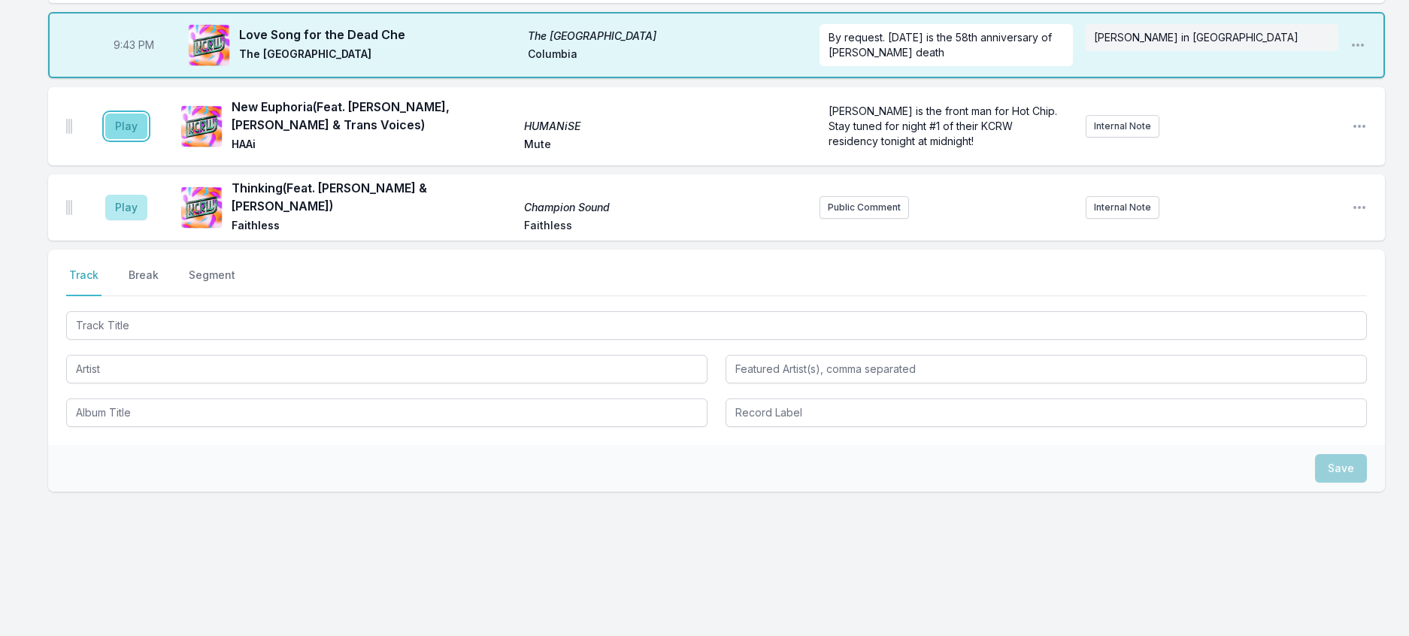
click at [141, 139] on button "Play" at bounding box center [126, 127] width 42 height 26
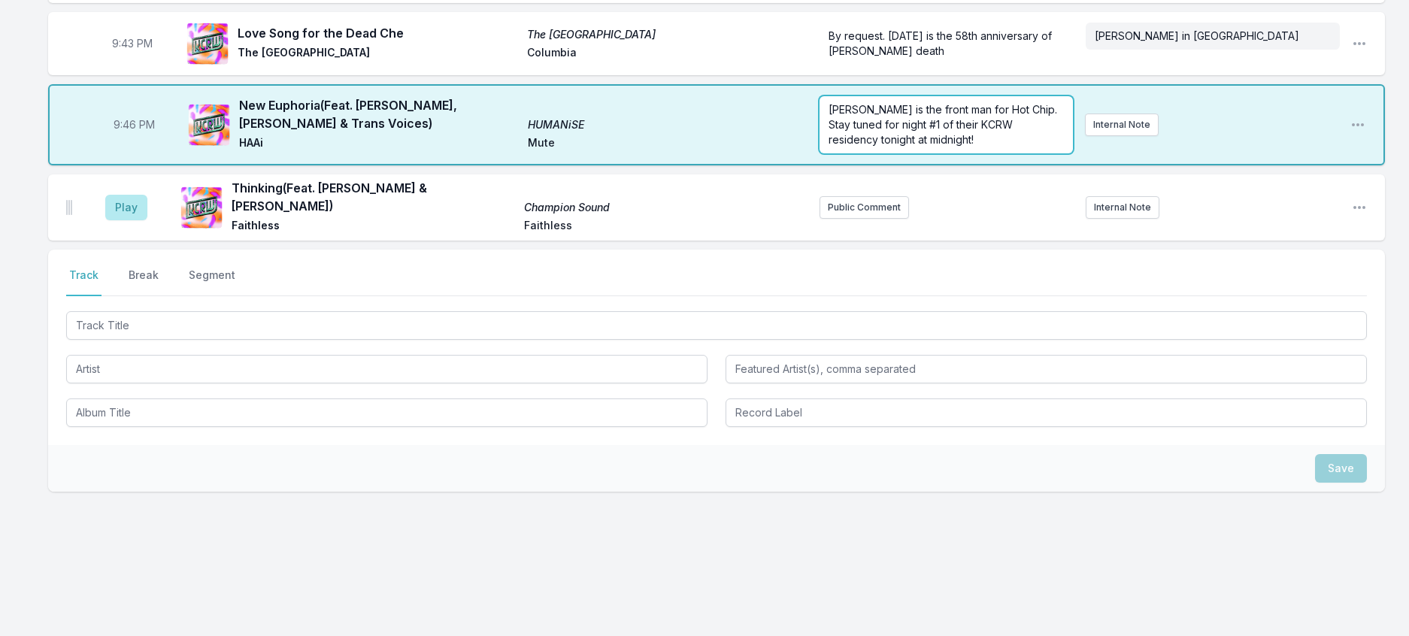
click at [986, 146] on span "Alexis Taylor is the front man for Hot Chip. Stay tuned for night #1 of their K…" at bounding box center [945, 124] width 232 height 43
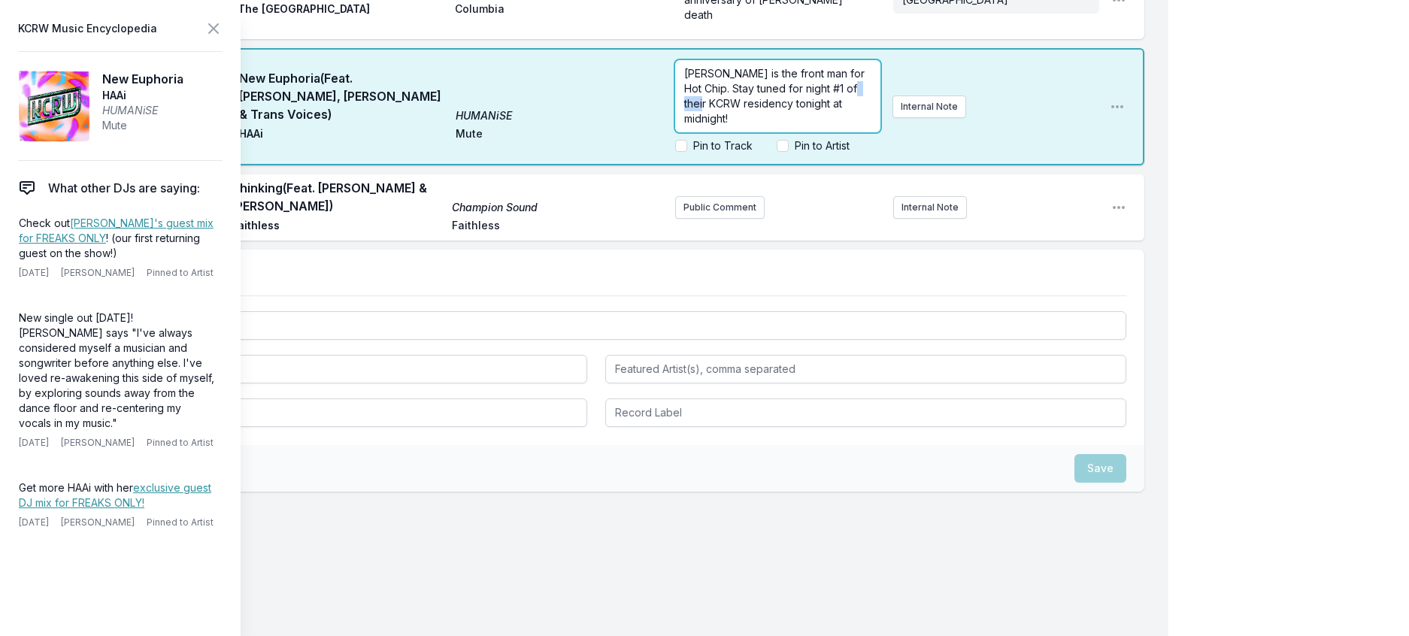
drag, startPoint x: 698, startPoint y: 529, endPoint x: 676, endPoint y: 532, distance: 22.1
click at [684, 125] on span "Alexis Taylor is the front man for Hot Chip. Stay tuned for night #1 of their K…" at bounding box center [775, 96] width 183 height 58
click at [223, 27] on icon at bounding box center [214, 29] width 18 height 18
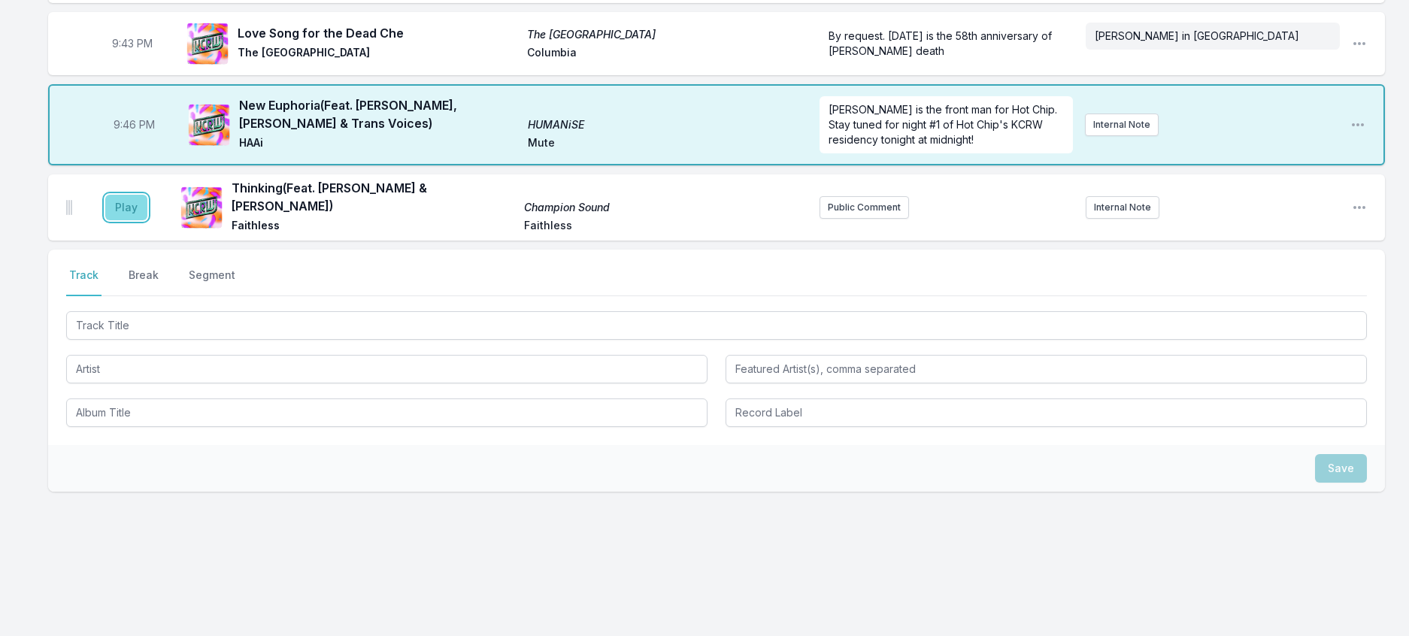
click at [127, 220] on button "Play" at bounding box center [126, 208] width 42 height 26
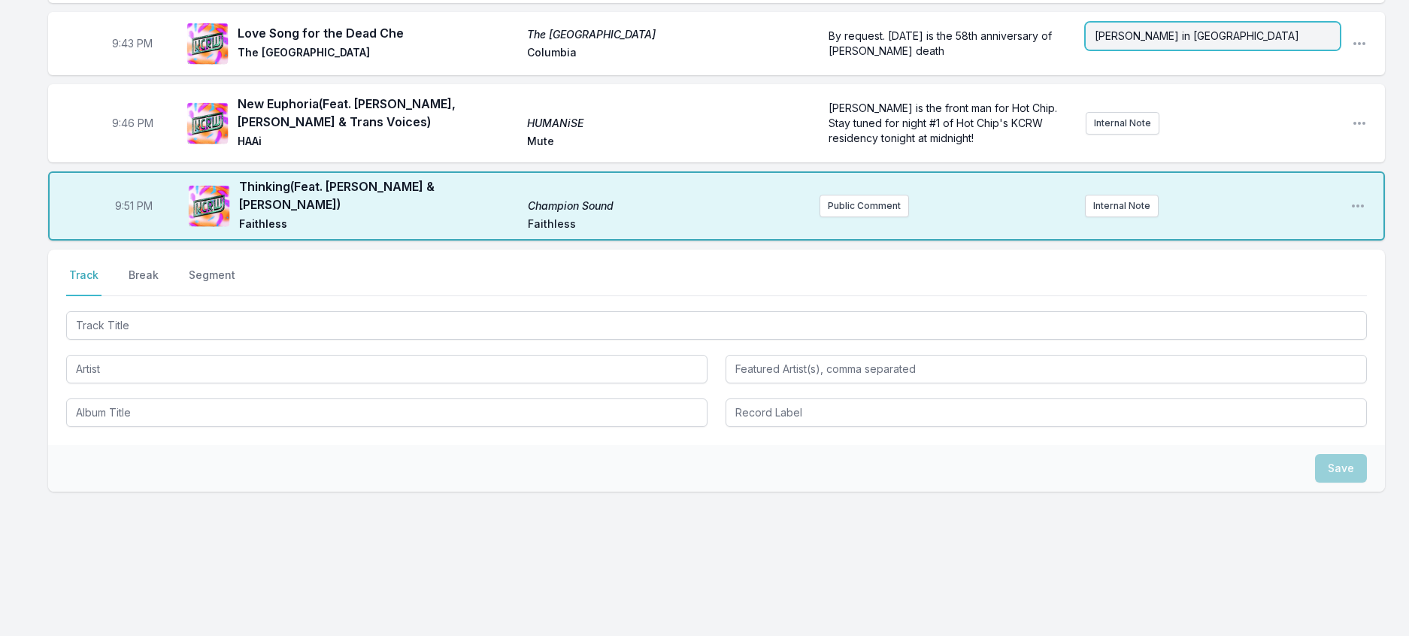
click at [1169, 44] on p "Scott in SD" at bounding box center [1213, 36] width 236 height 15
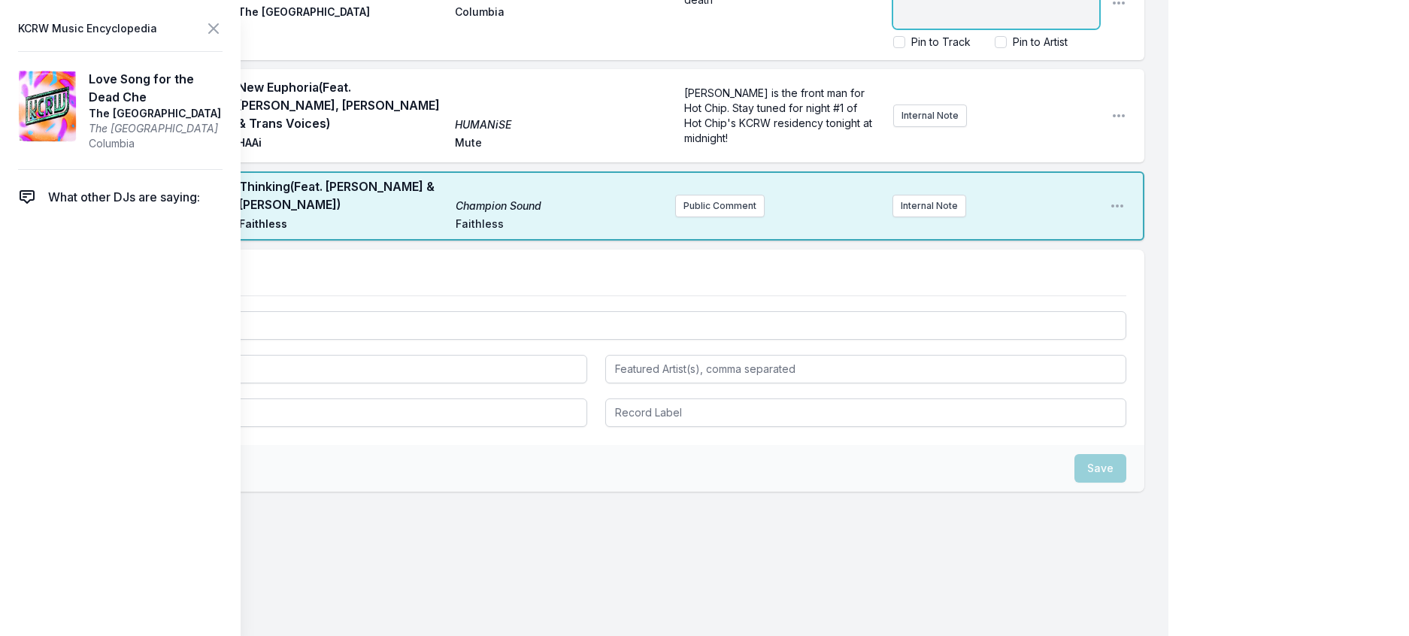
click at [223, 36] on icon at bounding box center [214, 29] width 18 height 18
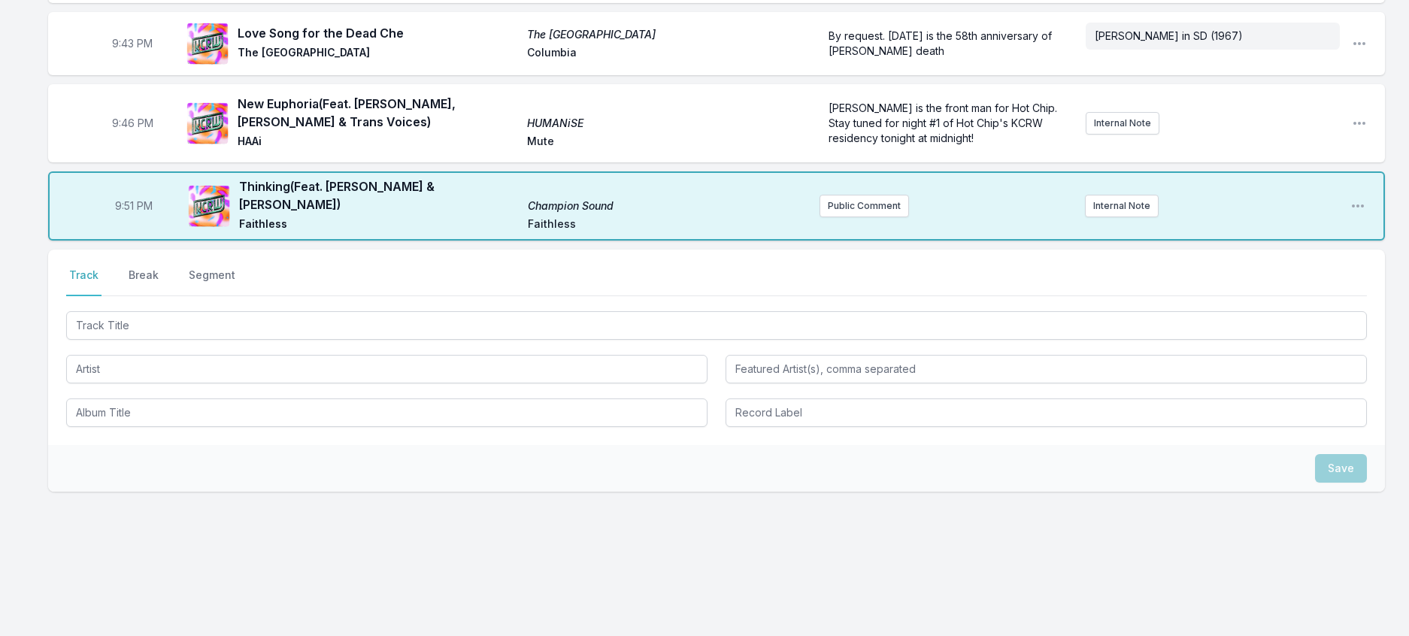
scroll to position [2591, 0]
